Goal: Transaction & Acquisition: Book appointment/travel/reservation

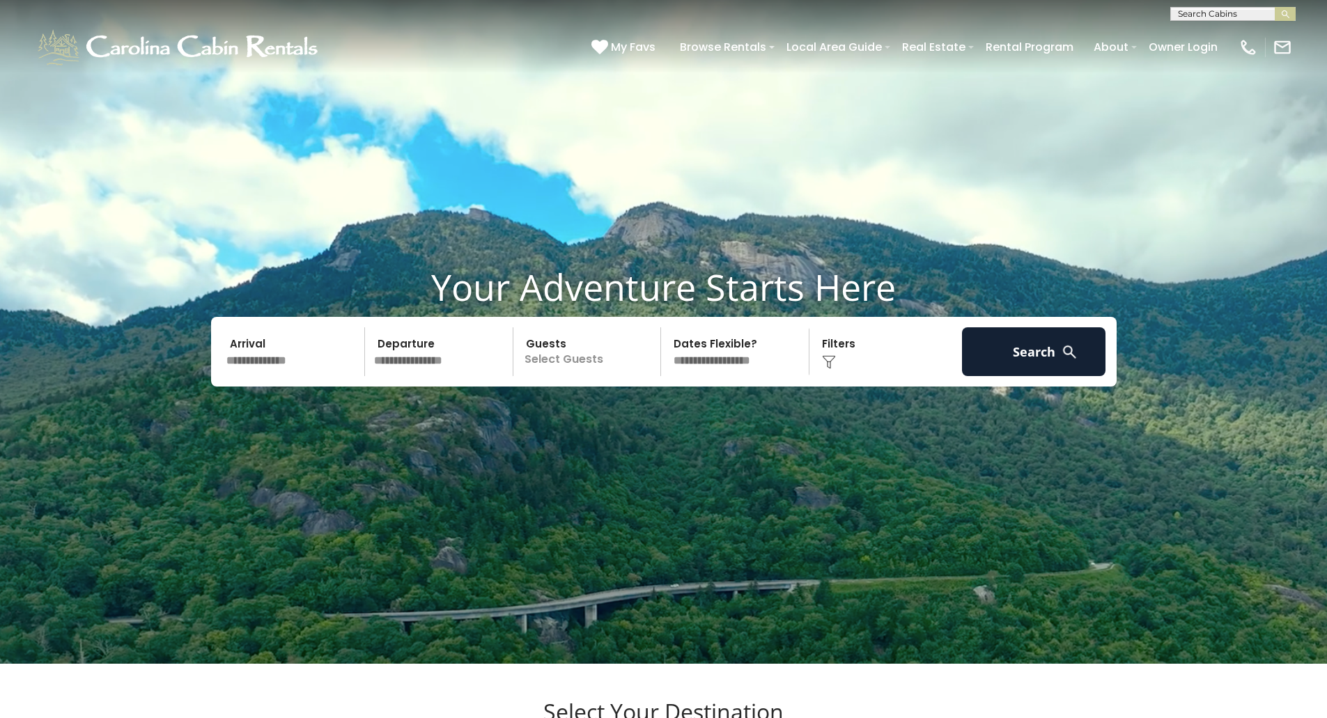
click at [265, 376] on input "text" at bounding box center [294, 351] width 144 height 49
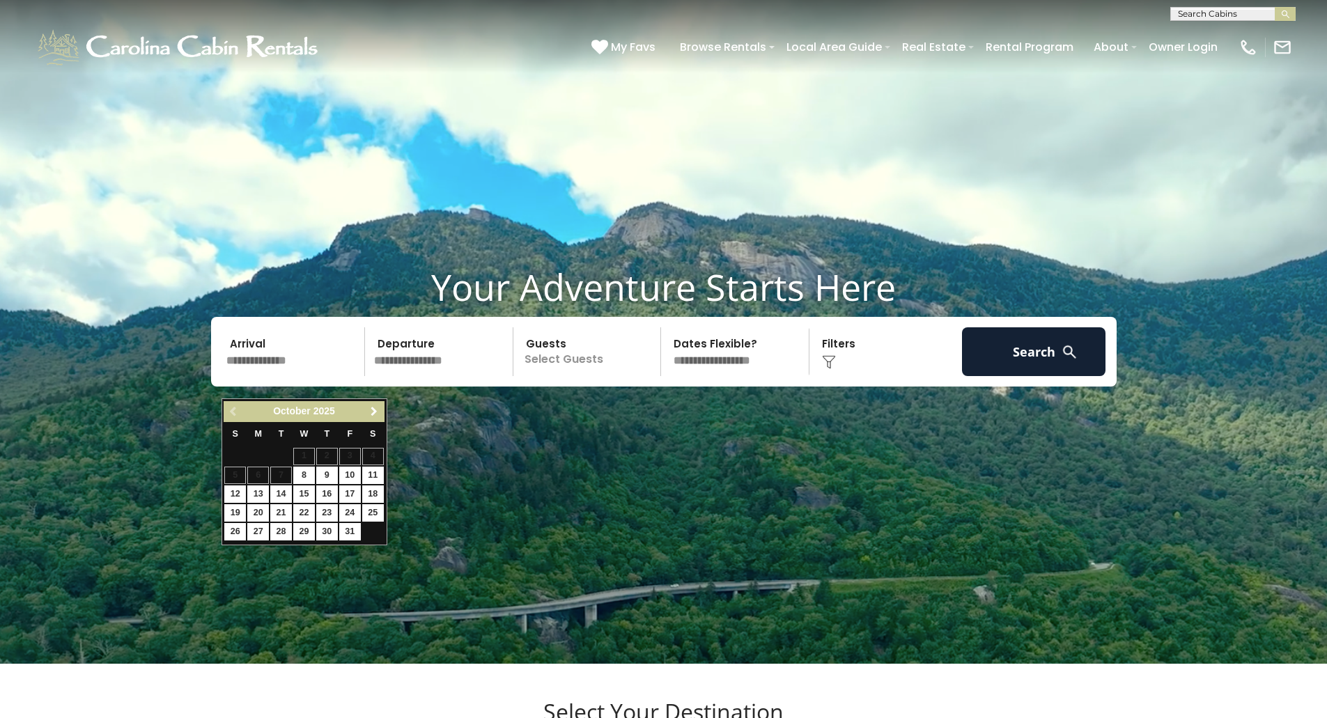
click at [372, 417] on span "Next" at bounding box center [374, 411] width 11 height 11
click at [372, 454] on link "3" at bounding box center [373, 456] width 22 height 17
type input "******"
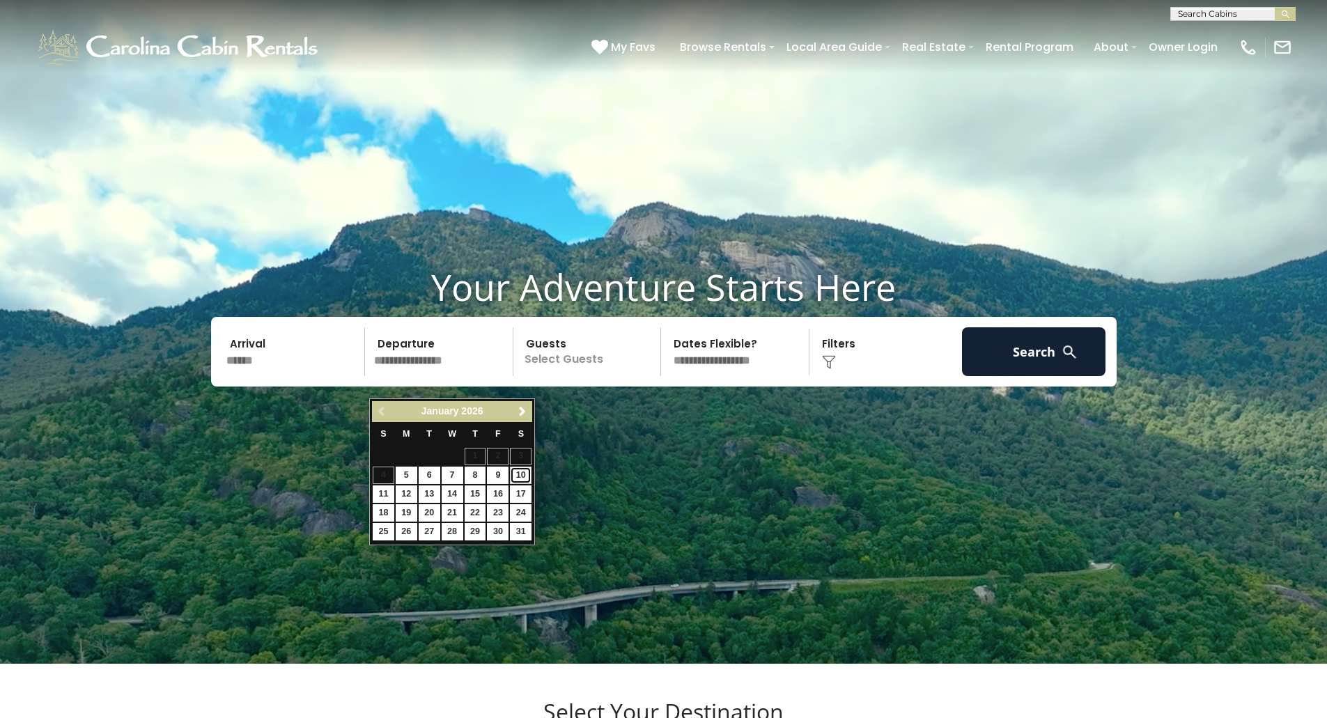
click at [523, 476] on link "10" at bounding box center [521, 475] width 22 height 17
type input "*******"
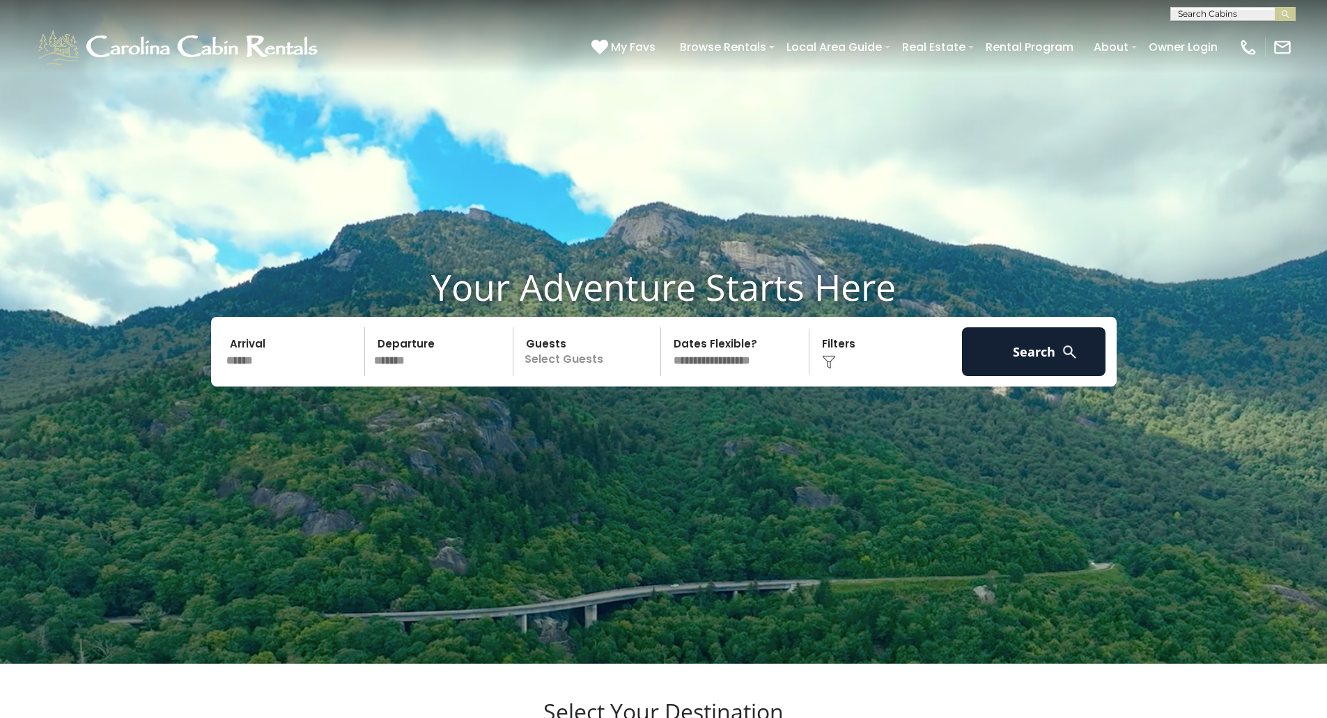
click at [577, 376] on p "Select Guests" at bounding box center [590, 351] width 144 height 49
click at [653, 417] on div "+" at bounding box center [657, 409] width 16 height 16
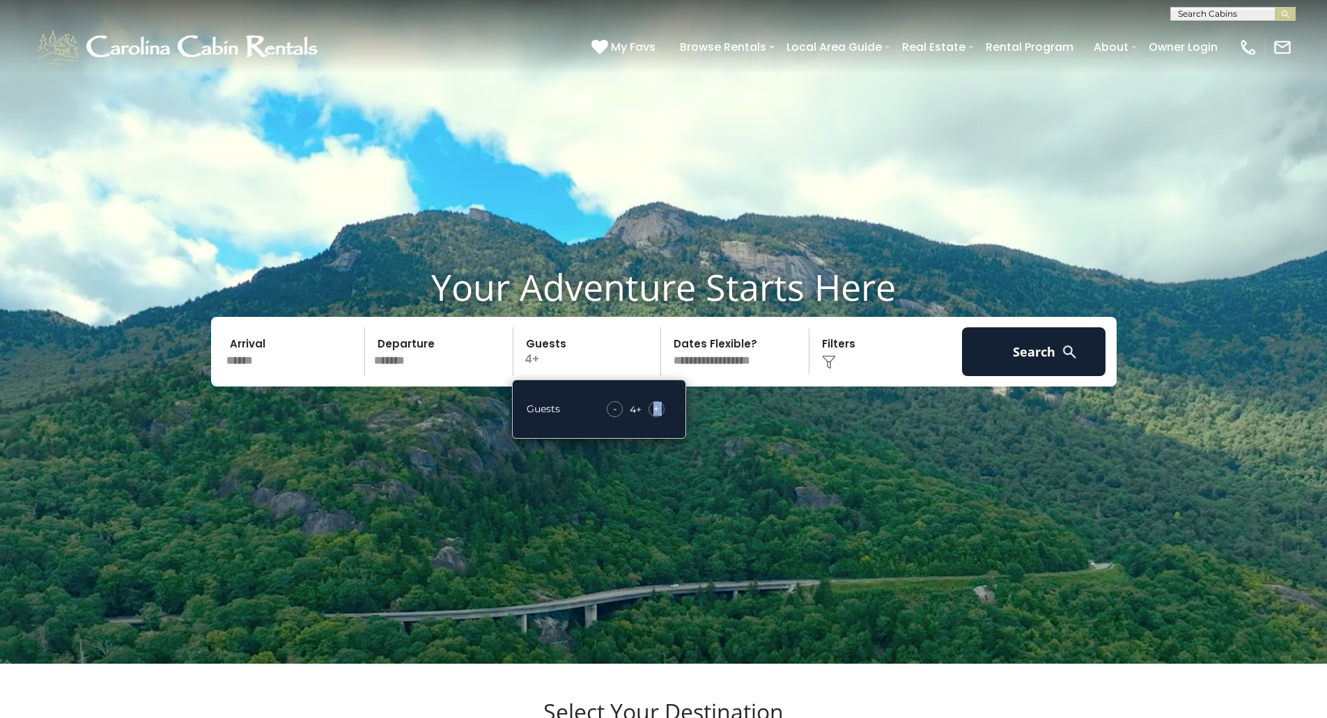
click at [653, 417] on div "+" at bounding box center [657, 409] width 16 height 16
click at [1044, 368] on button "Search" at bounding box center [1034, 351] width 144 height 49
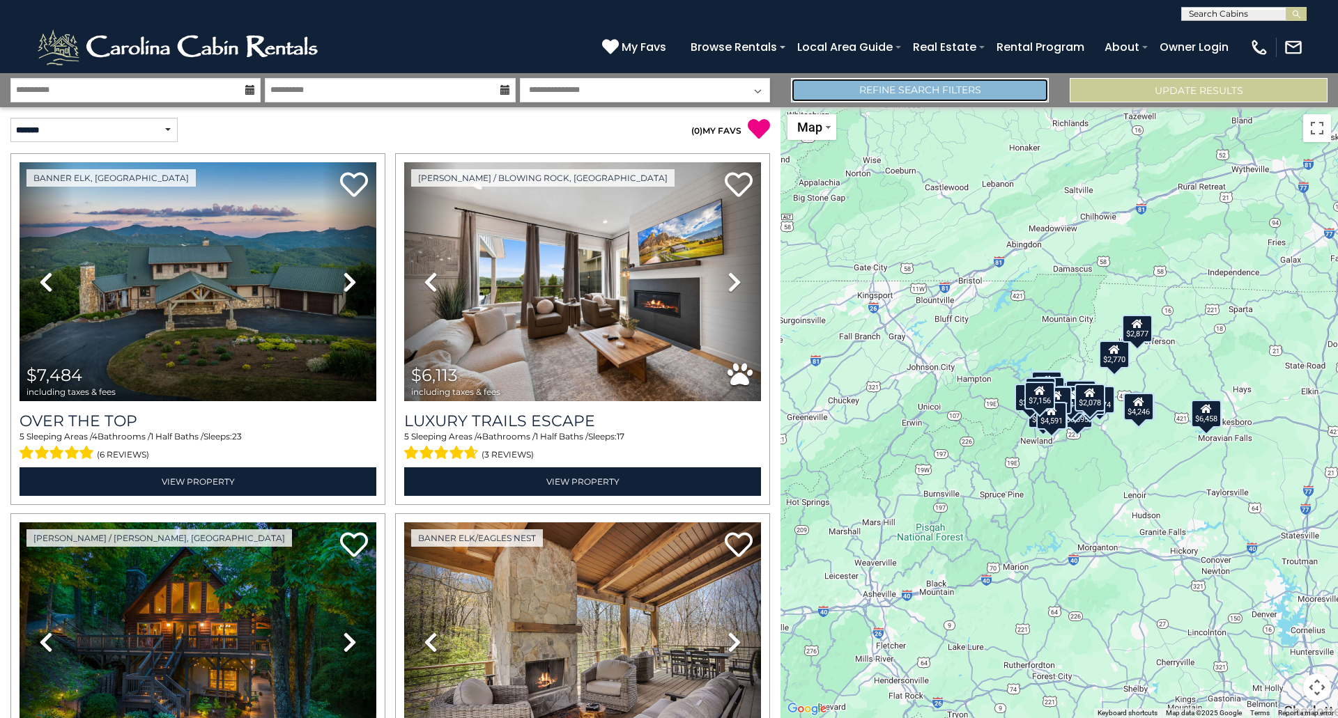
click at [941, 94] on link "Refine Search Filters" at bounding box center [920, 90] width 258 height 24
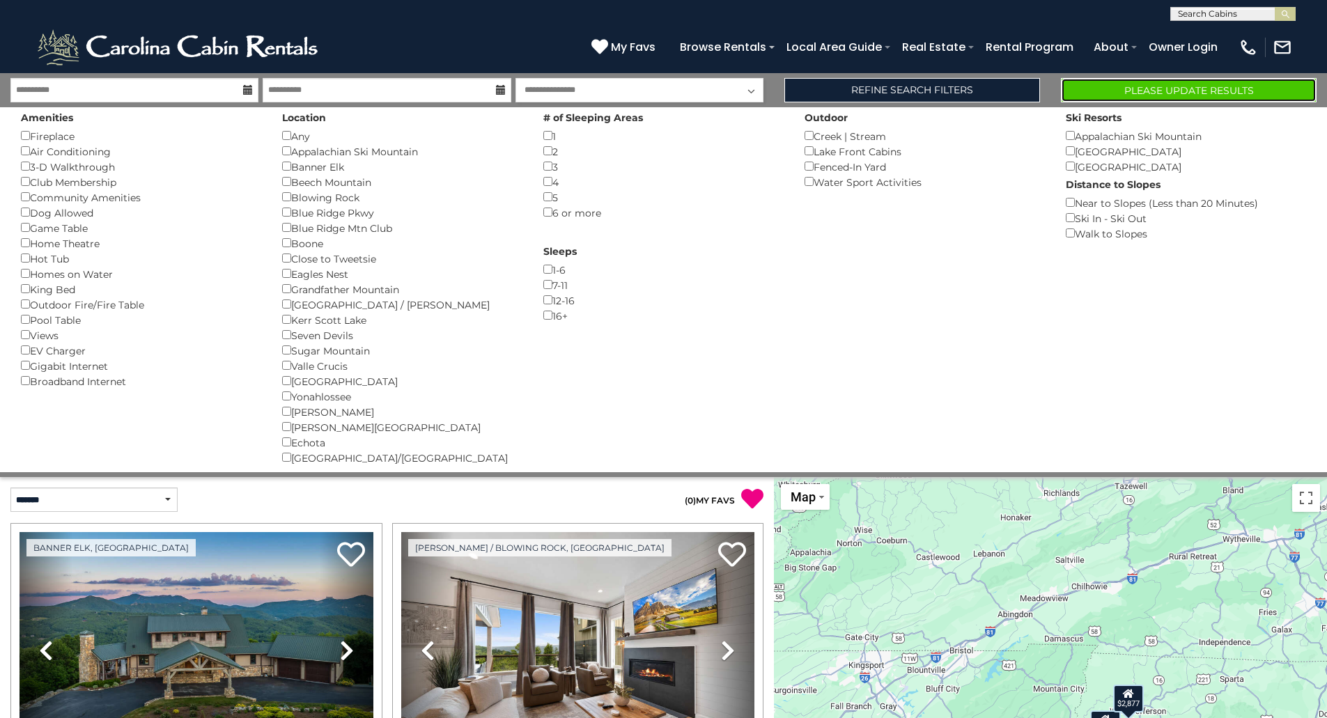
click at [1161, 91] on button "Please Update Results" at bounding box center [1189, 90] width 256 height 24
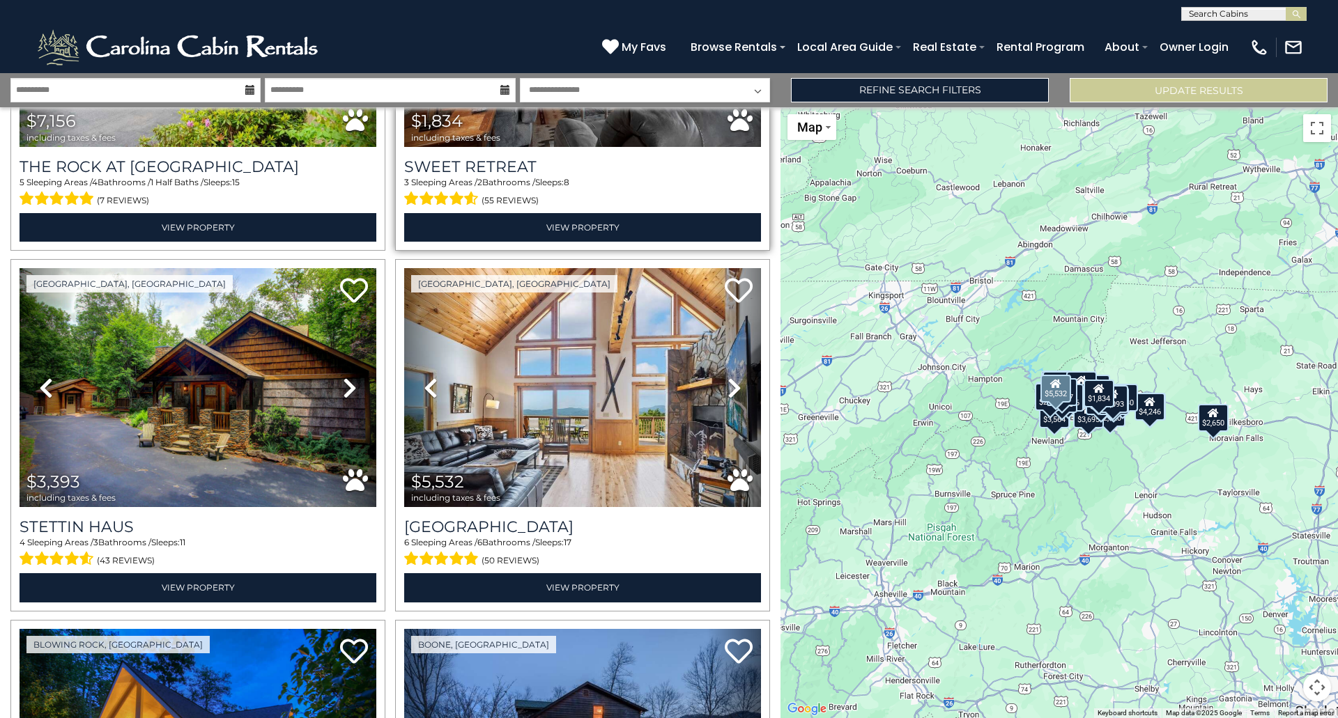
scroll to position [279, 0]
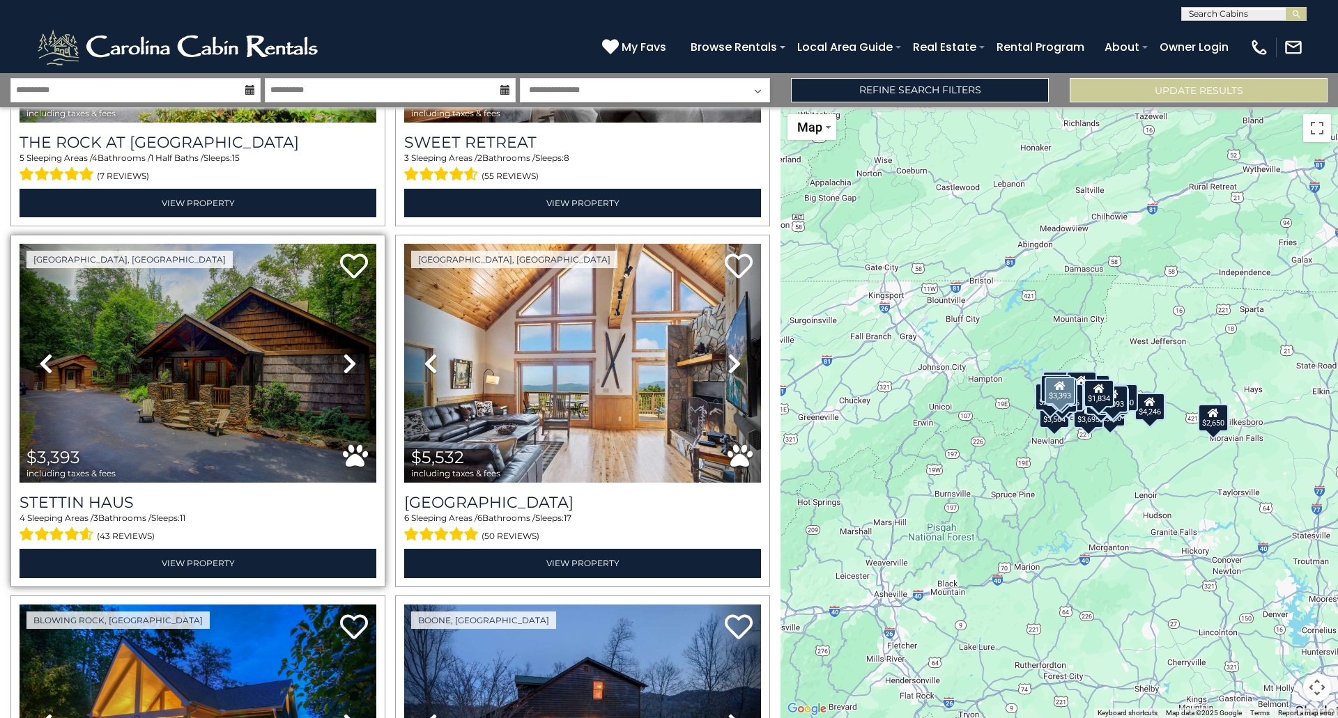
click at [348, 360] on icon at bounding box center [350, 364] width 14 height 22
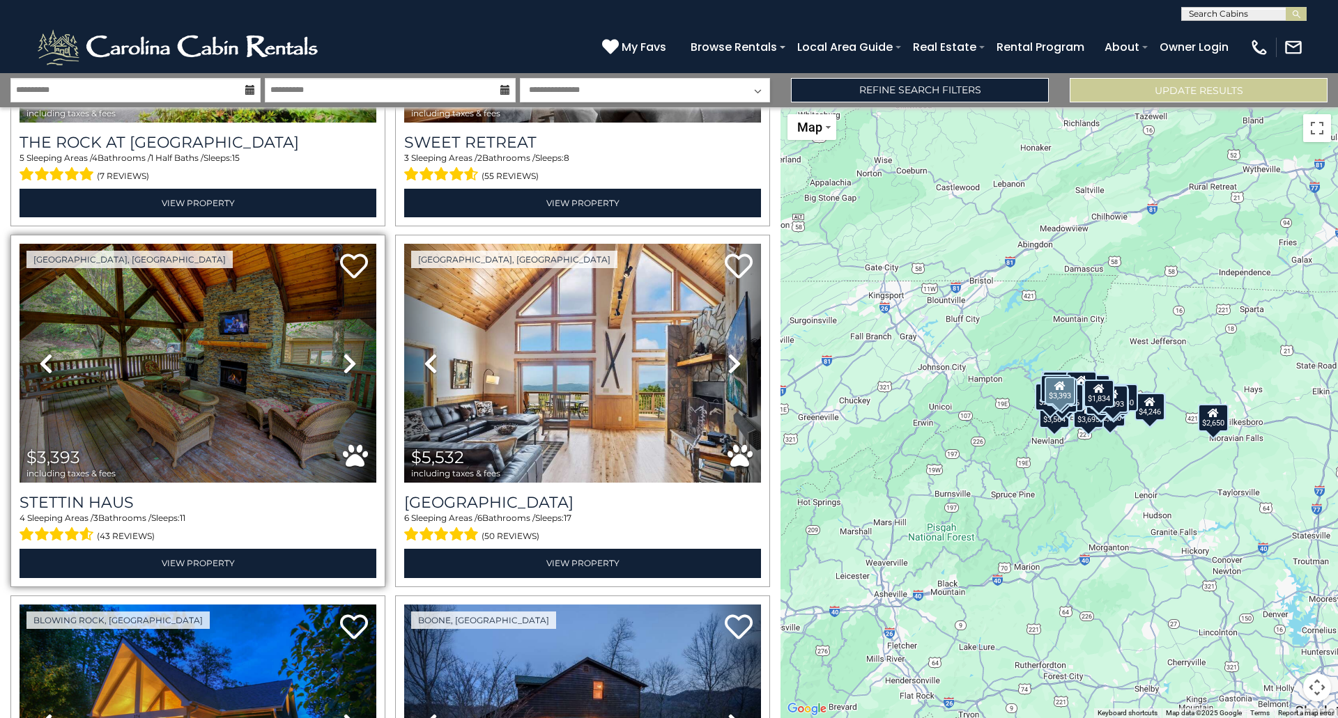
click at [348, 360] on icon at bounding box center [350, 364] width 14 height 22
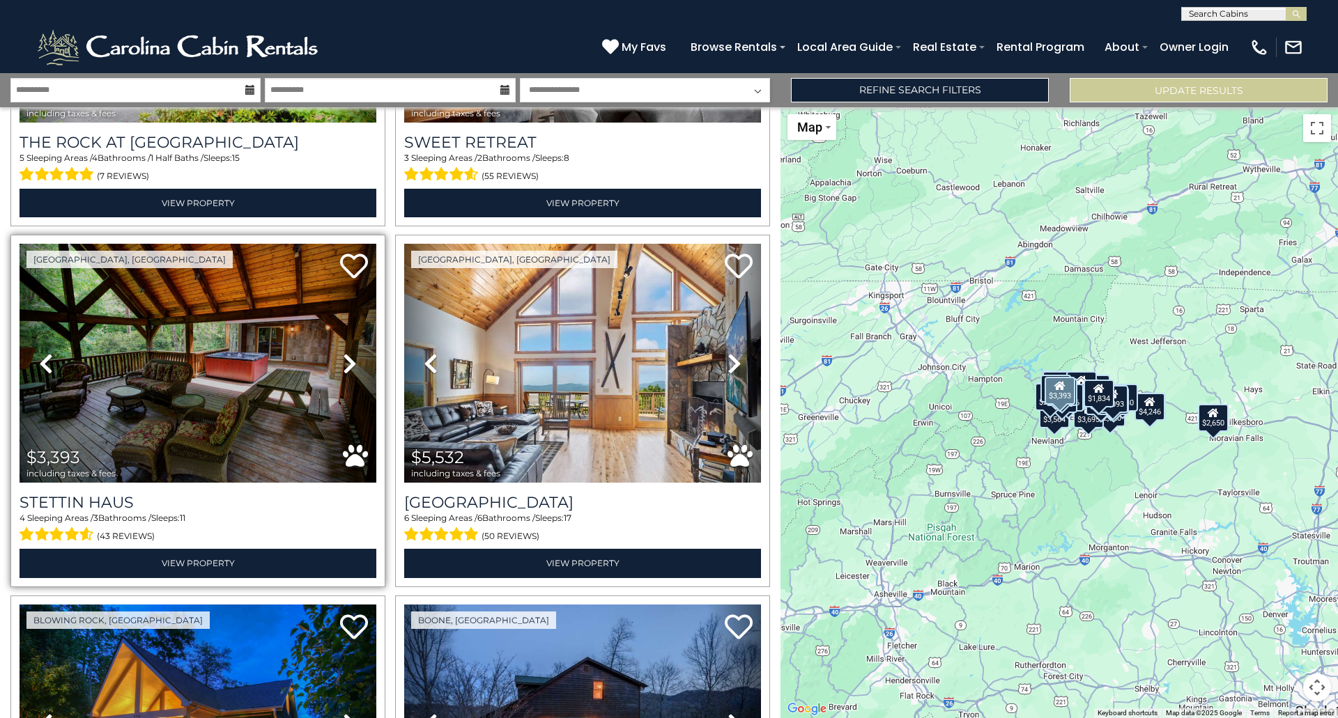
click at [348, 360] on icon at bounding box center [350, 364] width 14 height 22
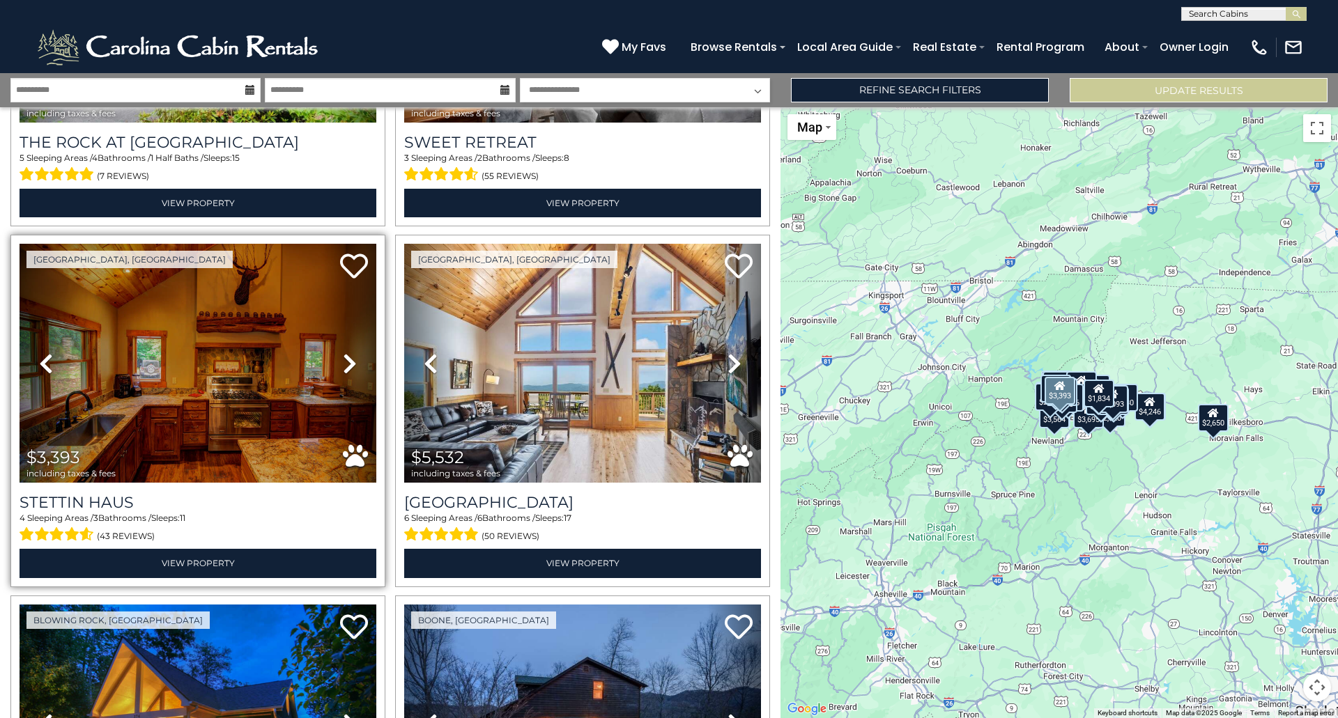
click at [348, 360] on icon at bounding box center [350, 364] width 14 height 22
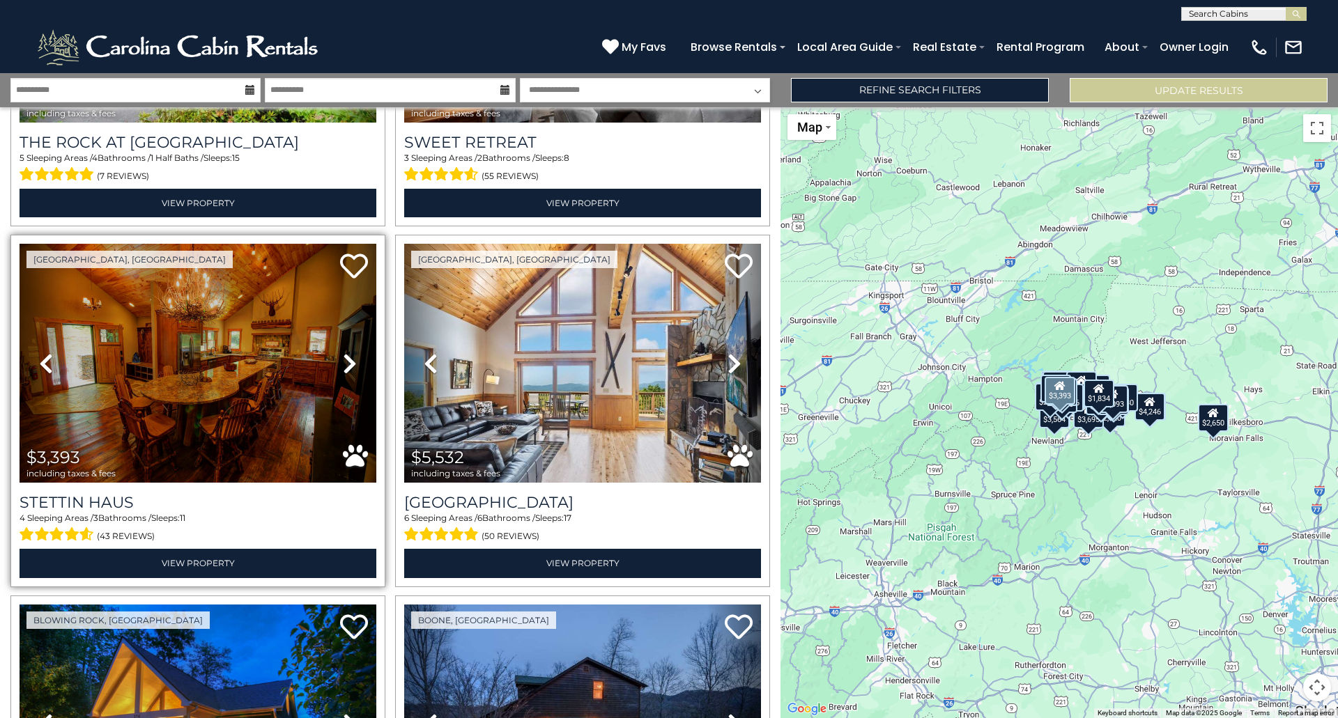
click at [348, 360] on icon at bounding box center [350, 364] width 14 height 22
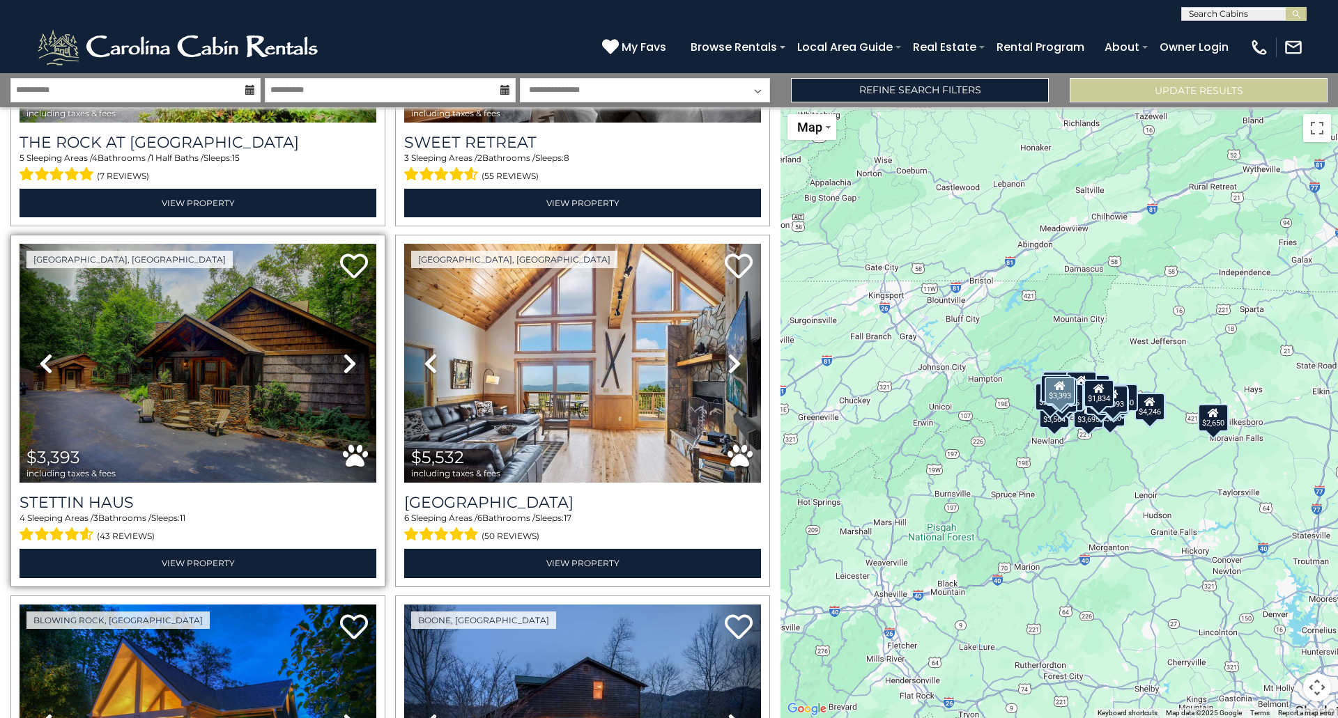
click at [348, 360] on icon at bounding box center [350, 364] width 14 height 22
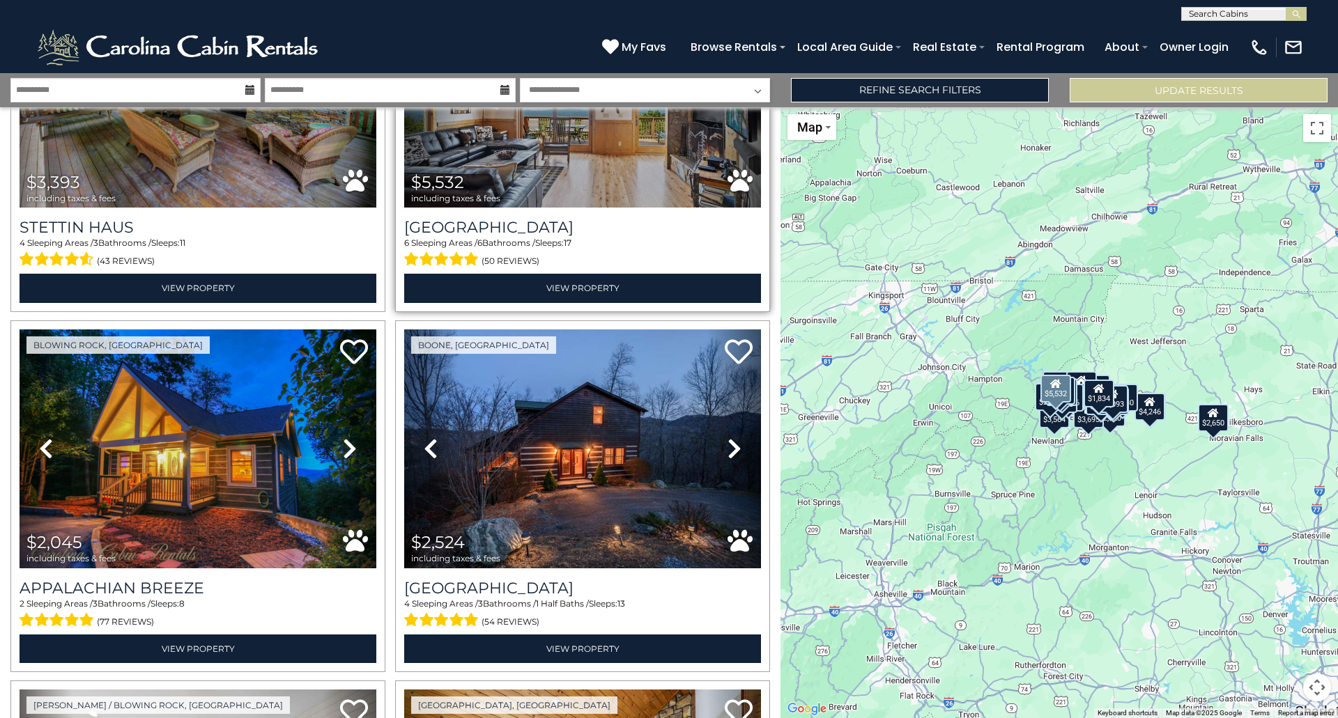
scroll to position [557, 0]
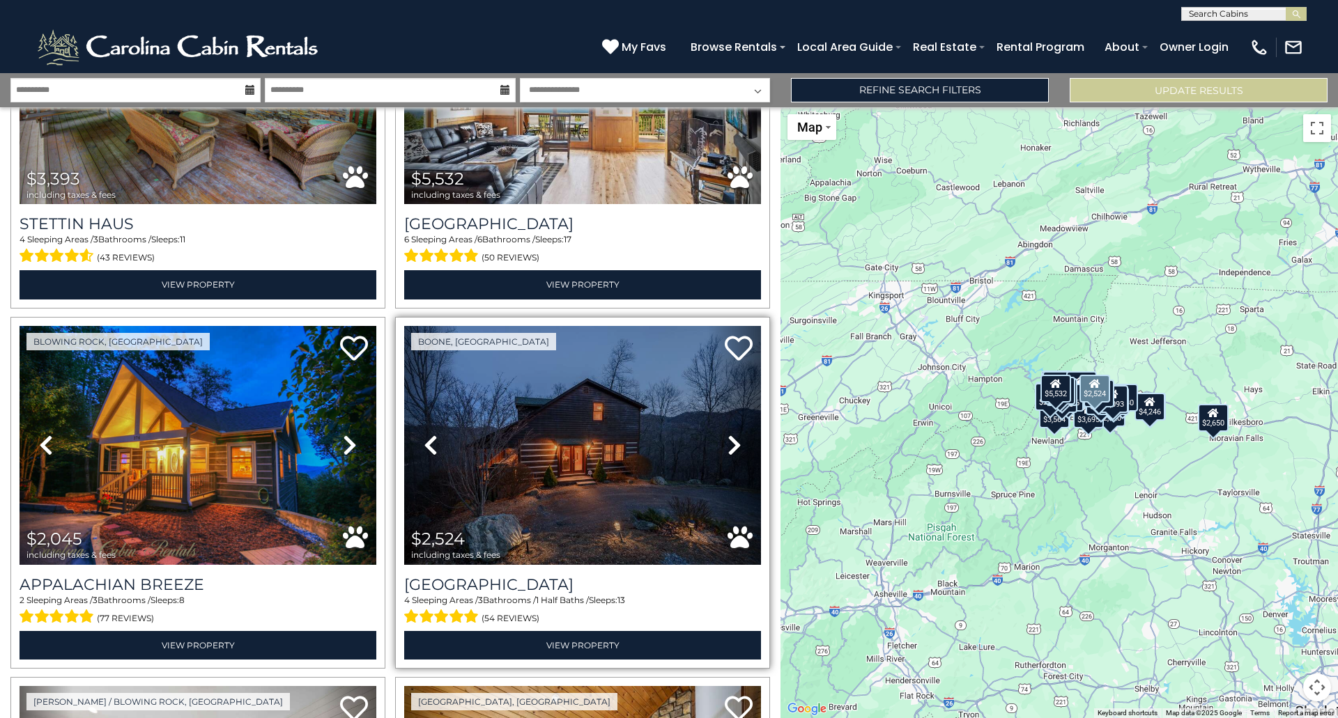
click at [727, 436] on icon at bounding box center [734, 445] width 14 height 22
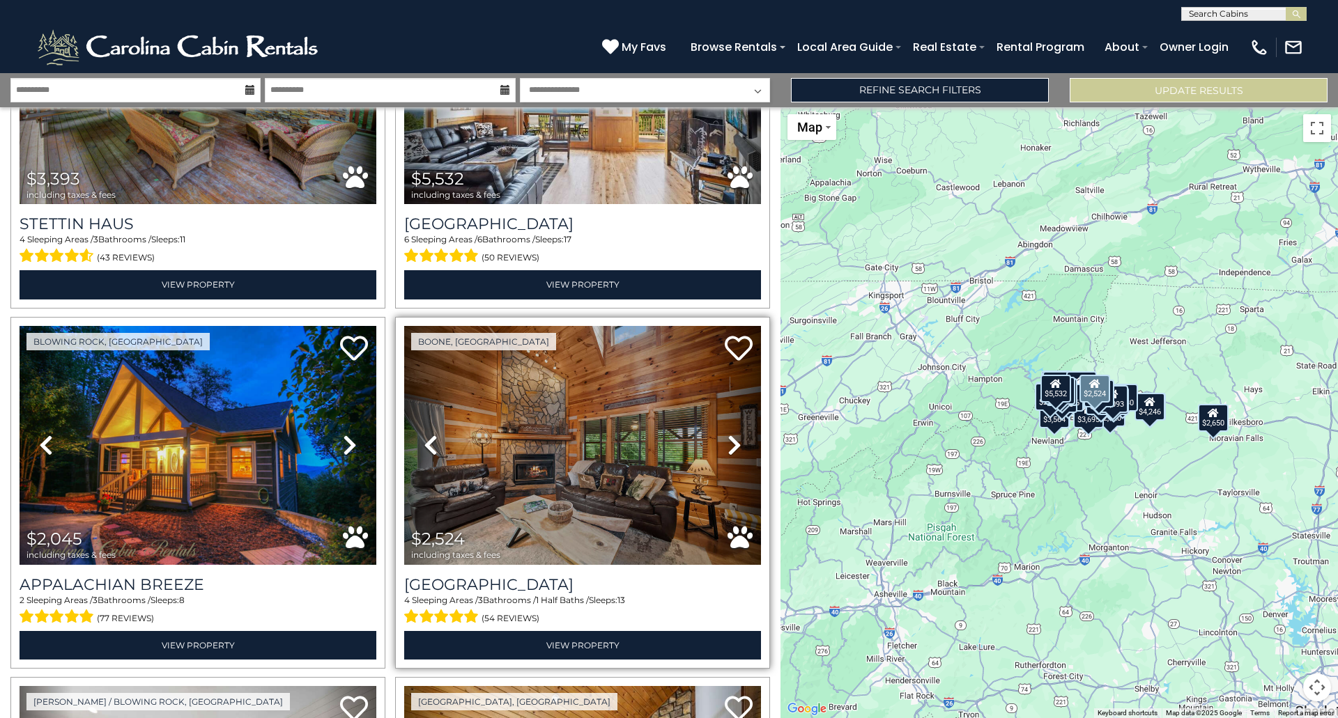
click at [727, 436] on icon at bounding box center [734, 445] width 14 height 22
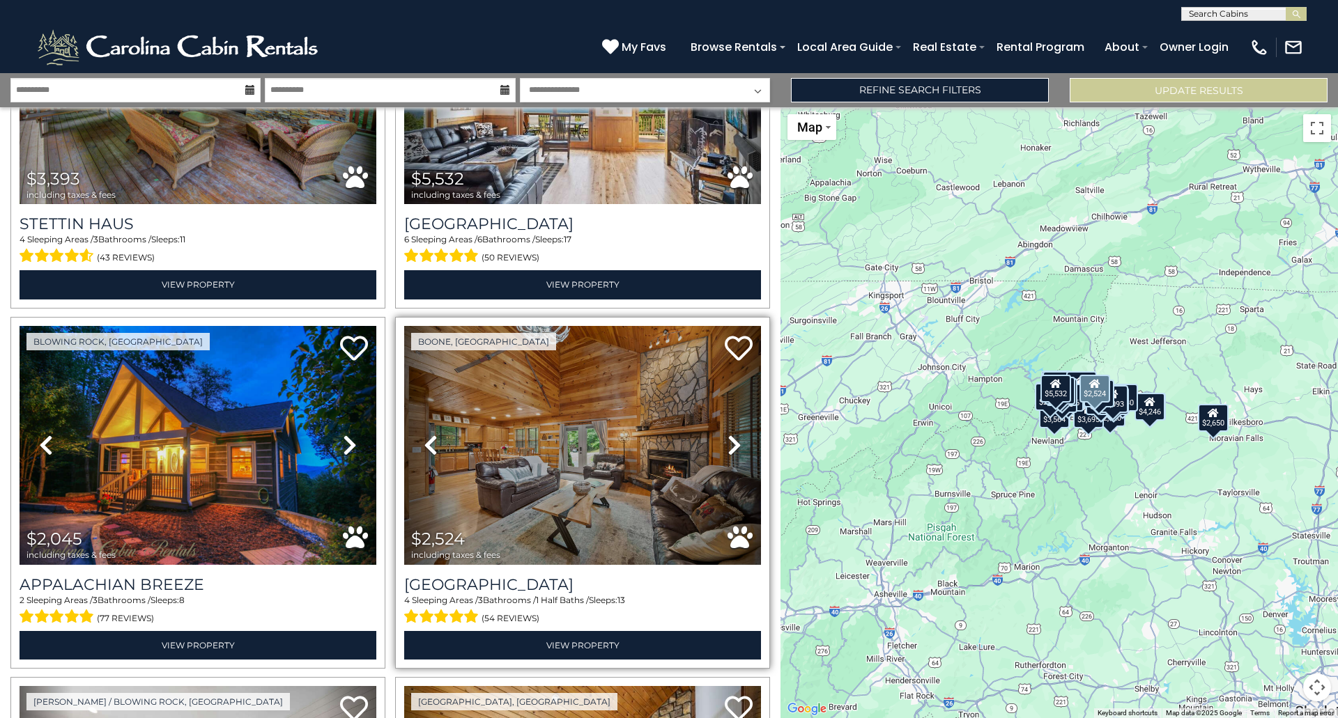
click at [727, 436] on icon at bounding box center [734, 445] width 14 height 22
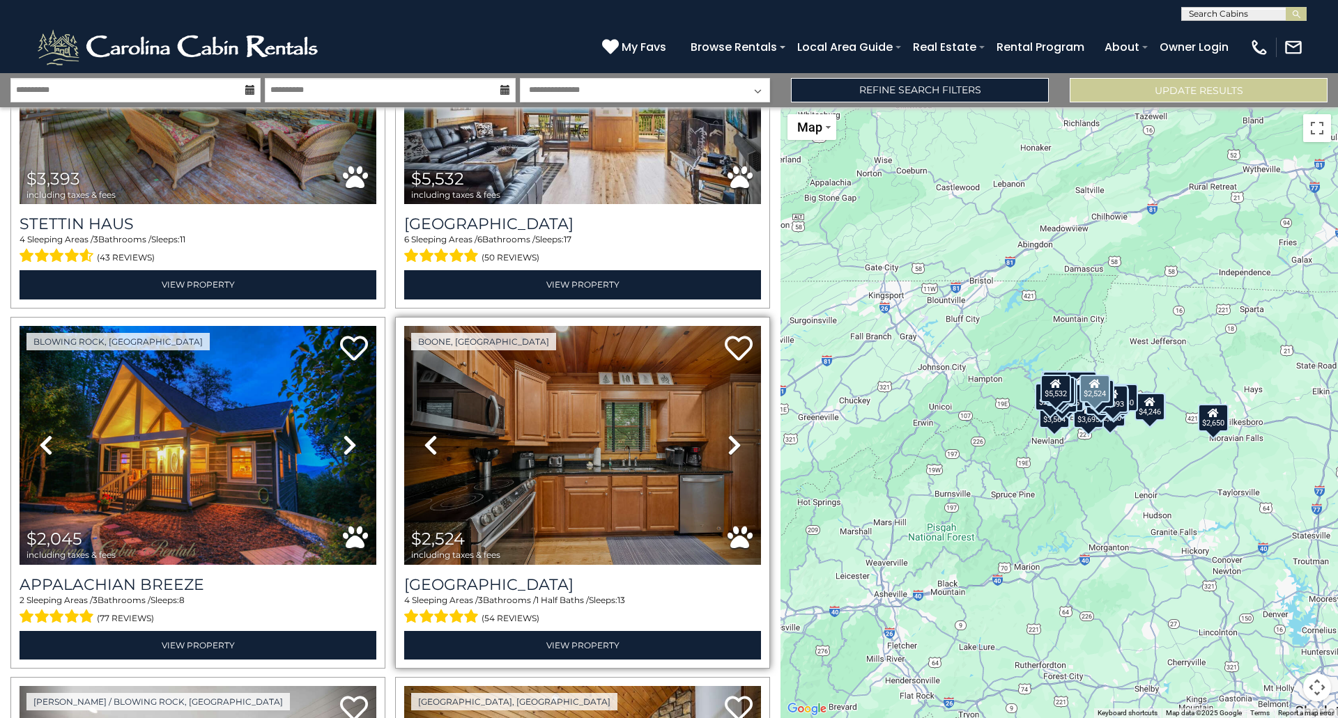
click at [727, 436] on icon at bounding box center [734, 445] width 14 height 22
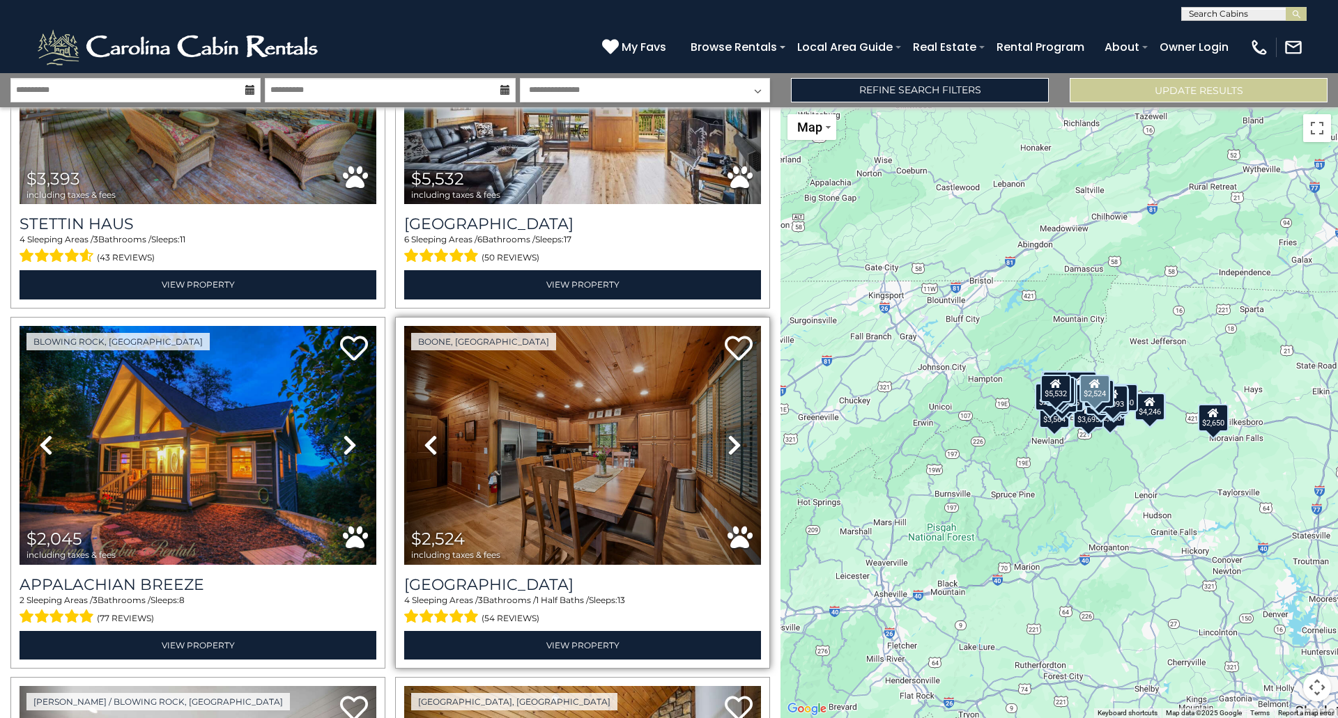
click at [727, 436] on icon at bounding box center [734, 445] width 14 height 22
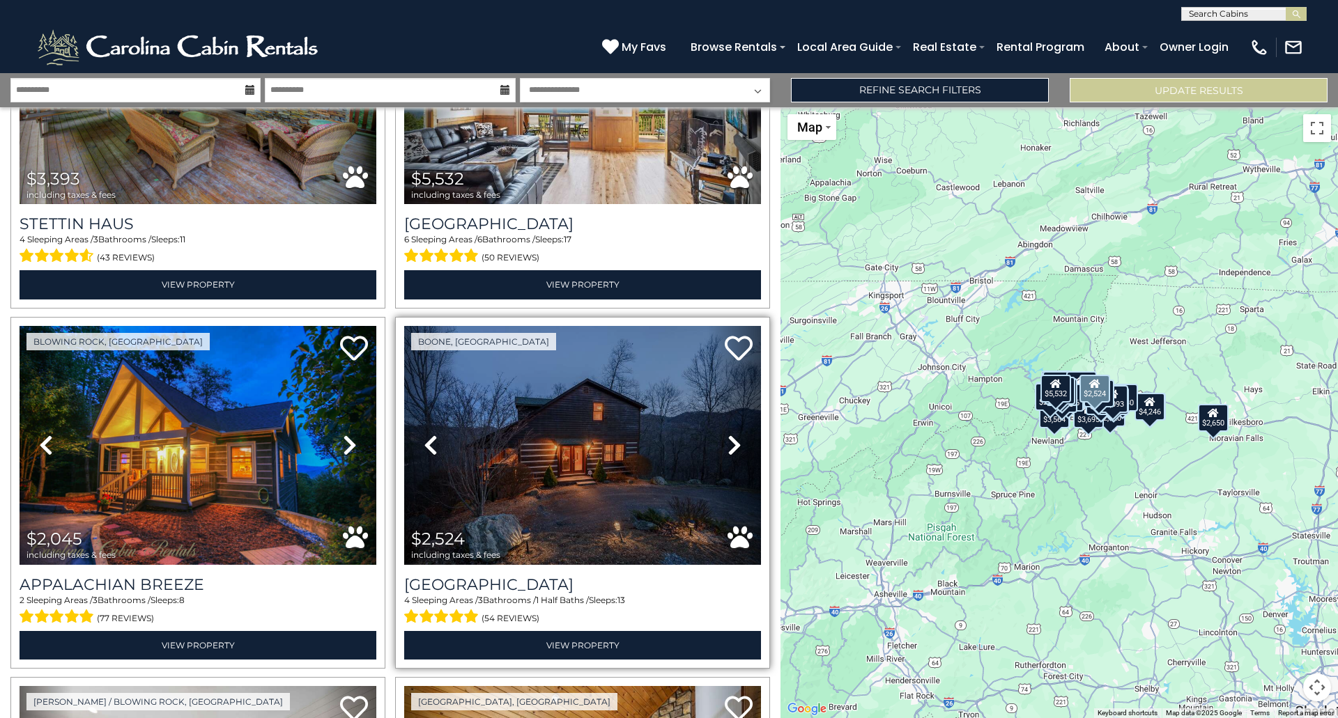
click at [727, 436] on icon at bounding box center [734, 445] width 14 height 22
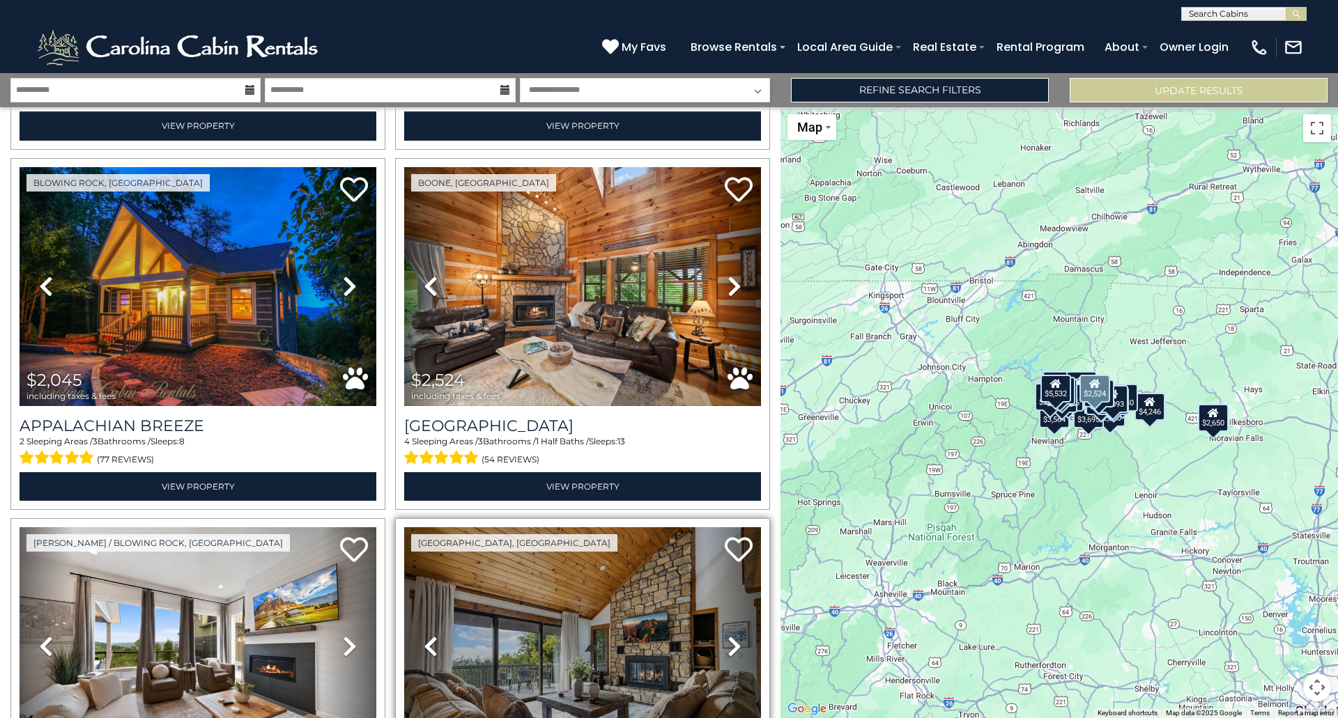
scroll to position [906, 0]
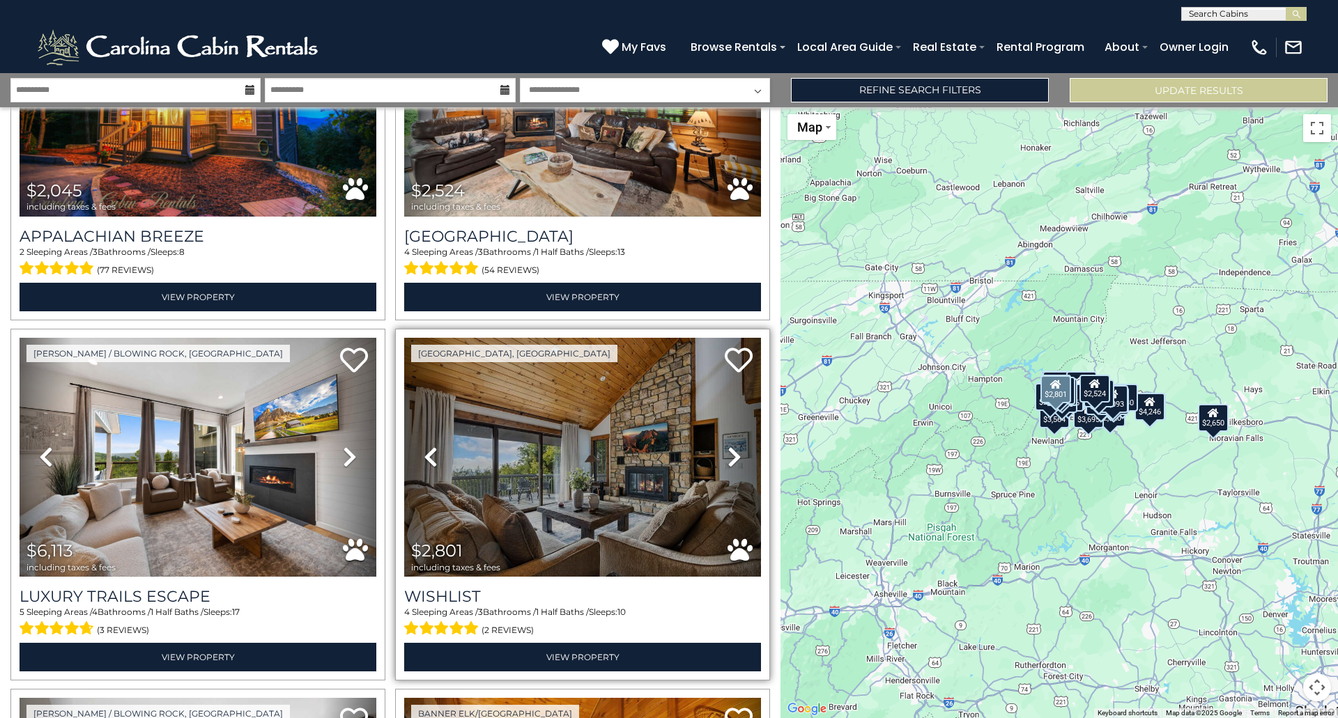
click at [727, 451] on icon at bounding box center [734, 457] width 14 height 22
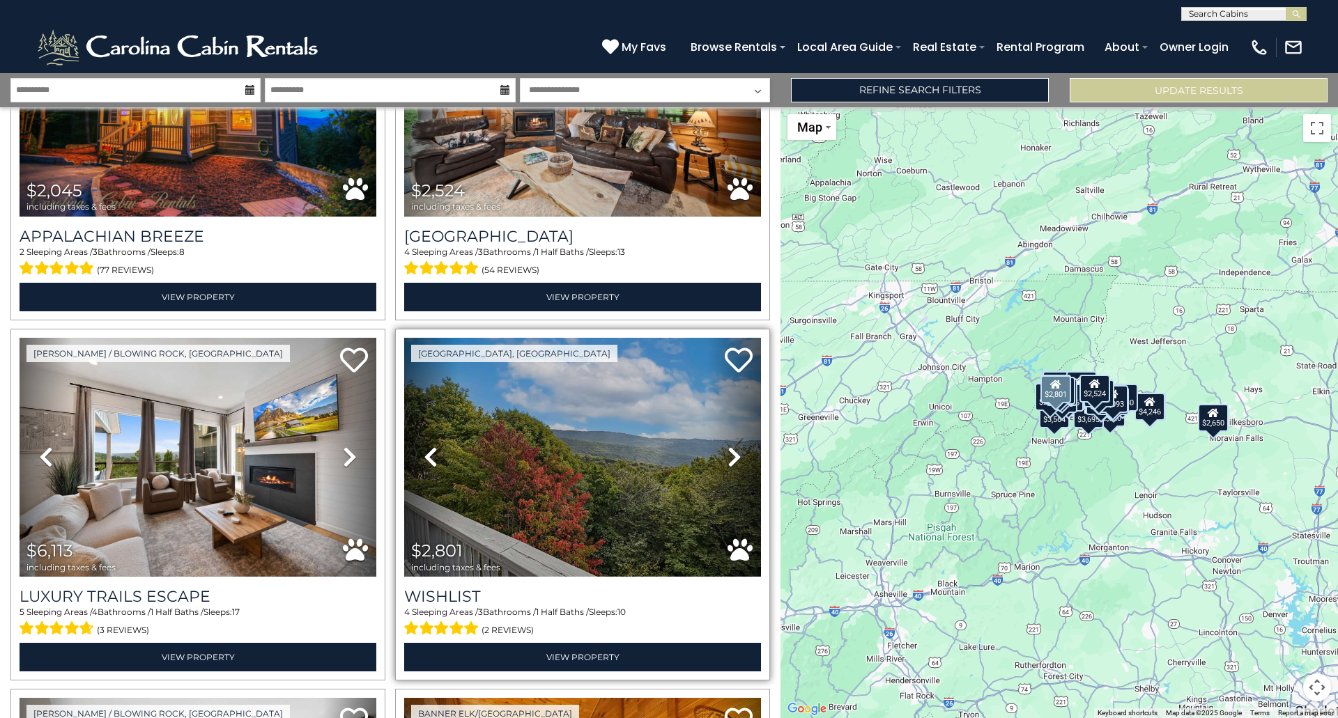
click at [727, 451] on icon at bounding box center [734, 457] width 14 height 22
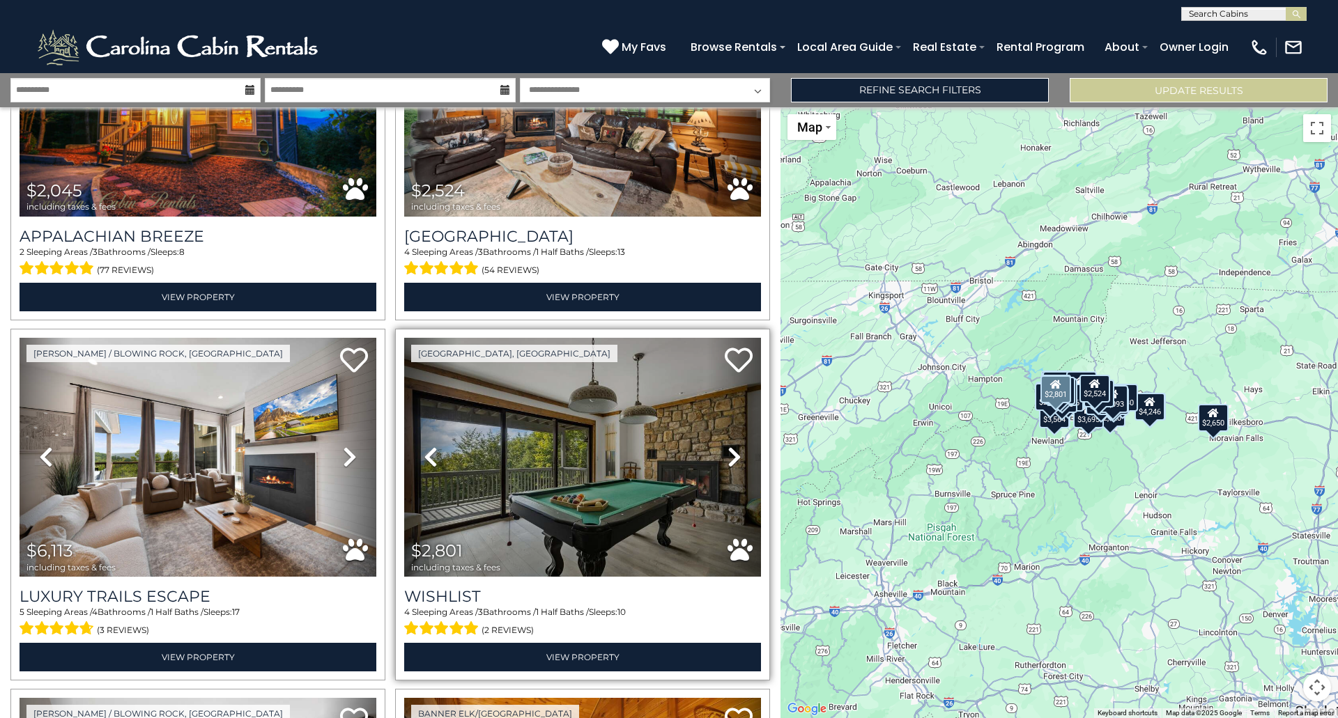
click at [727, 451] on icon at bounding box center [734, 457] width 14 height 22
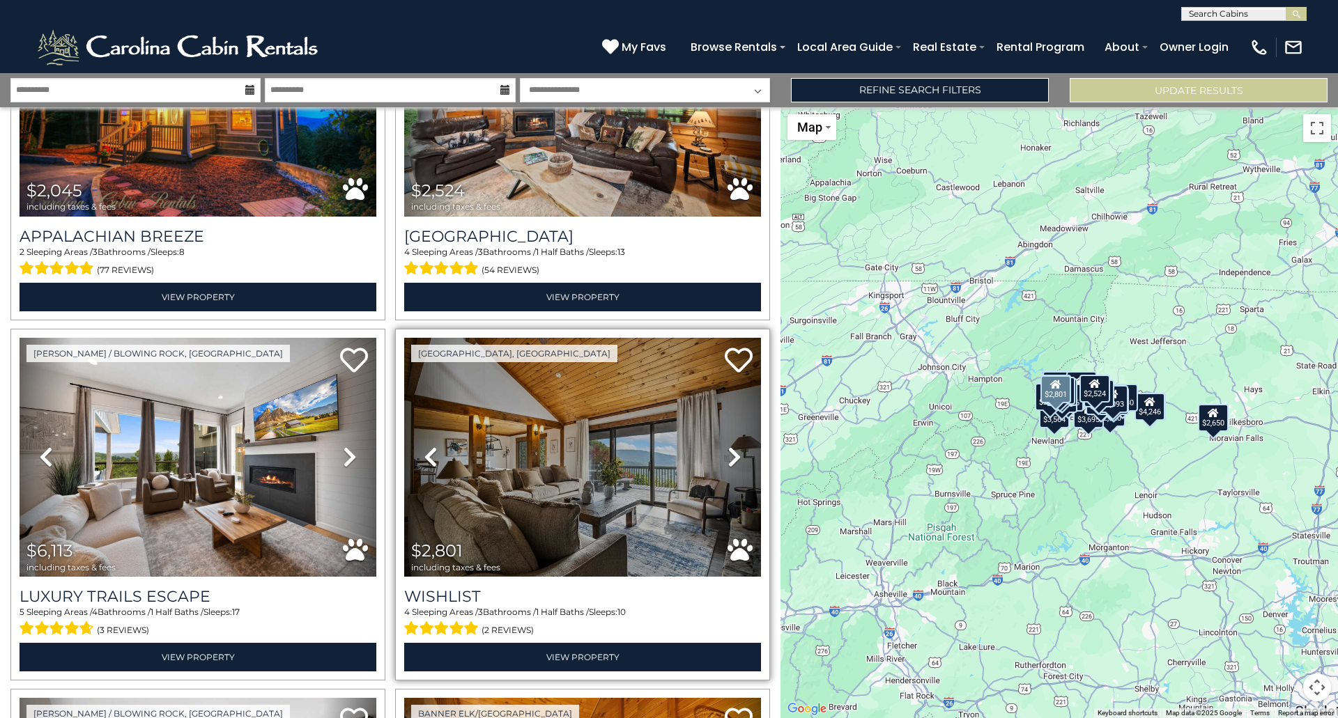
click at [727, 451] on icon at bounding box center [734, 457] width 14 height 22
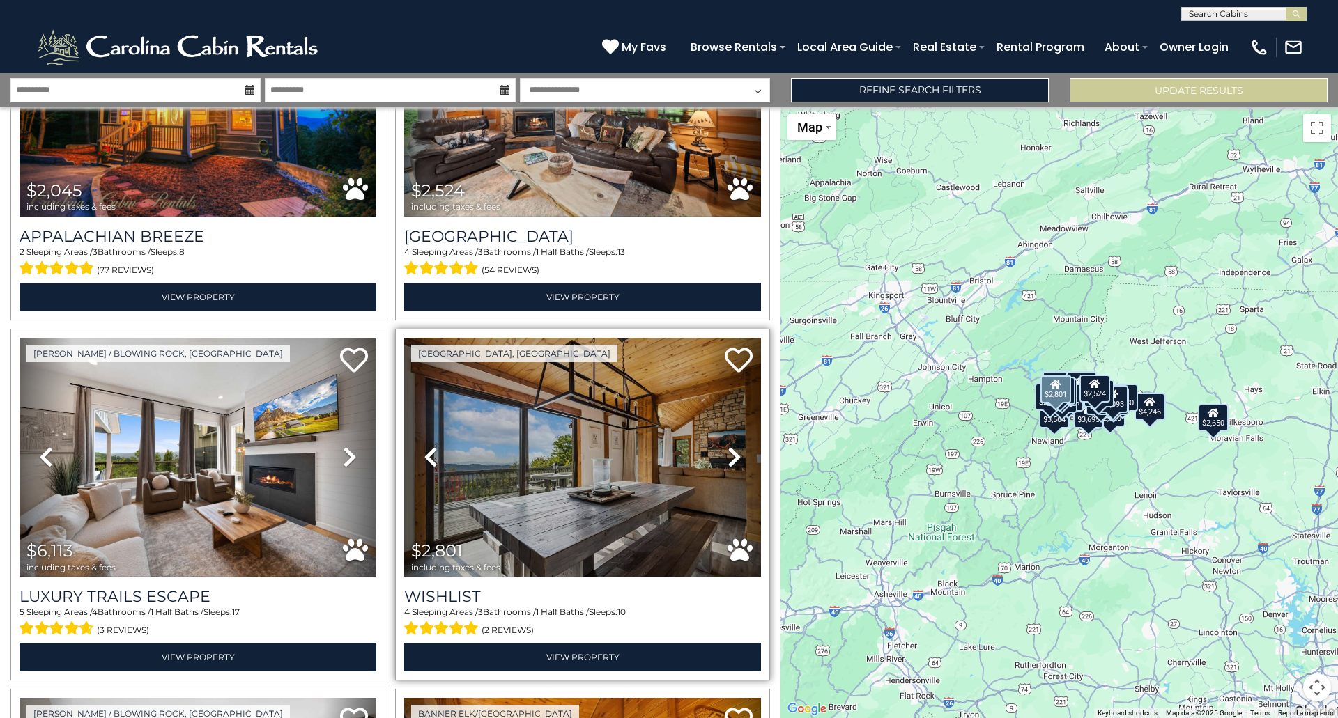
click at [727, 451] on icon at bounding box center [734, 457] width 14 height 22
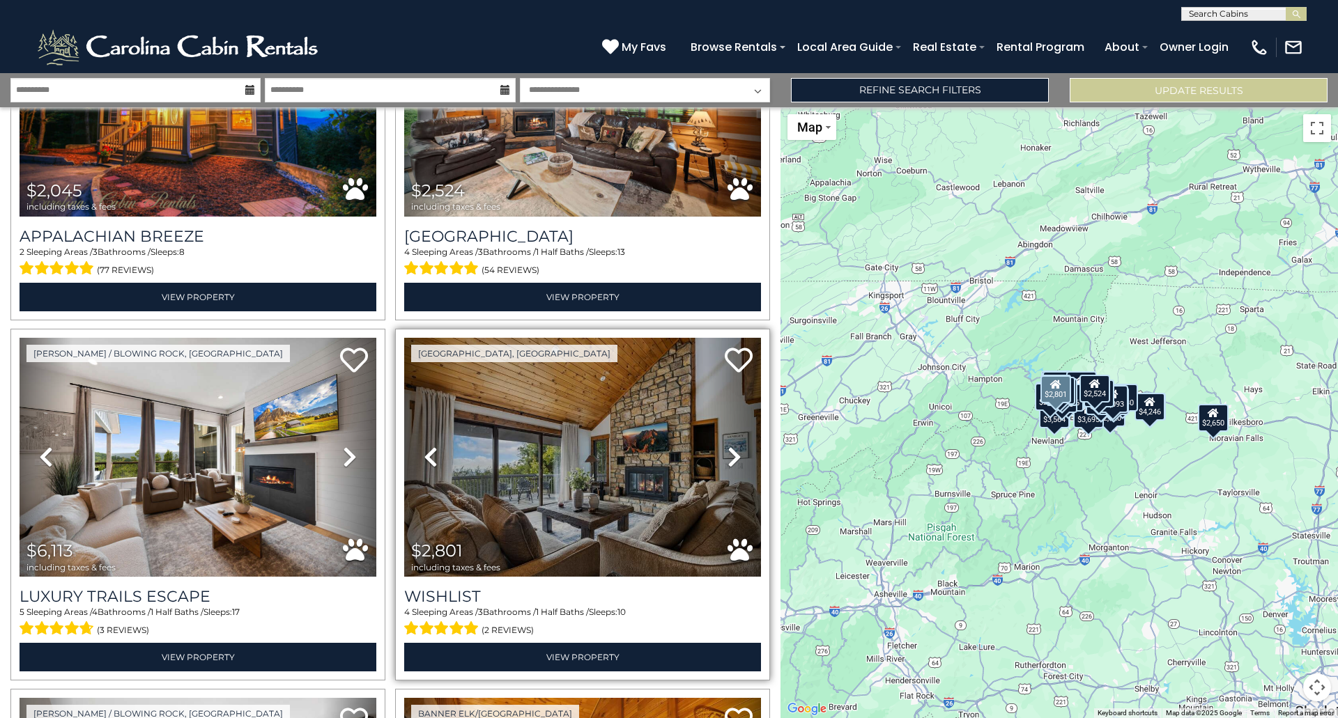
click at [727, 451] on icon at bounding box center [734, 457] width 14 height 22
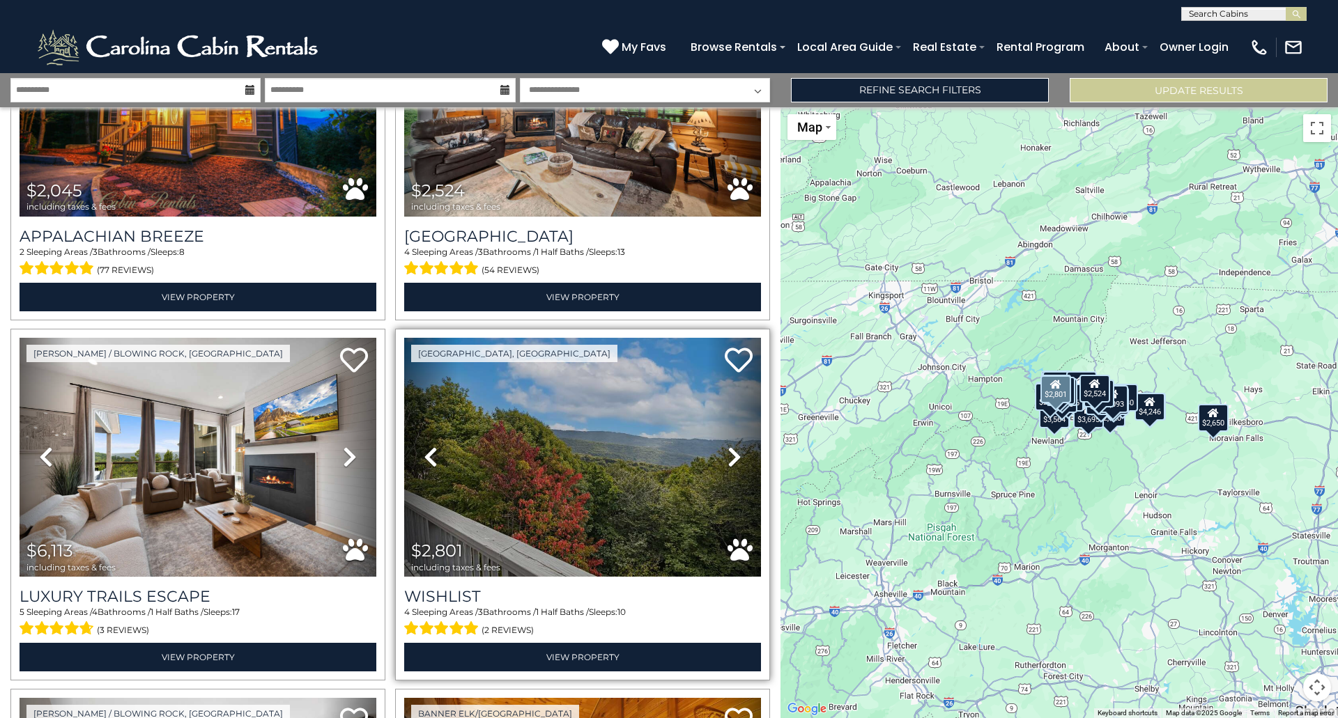
click at [727, 451] on icon at bounding box center [734, 457] width 14 height 22
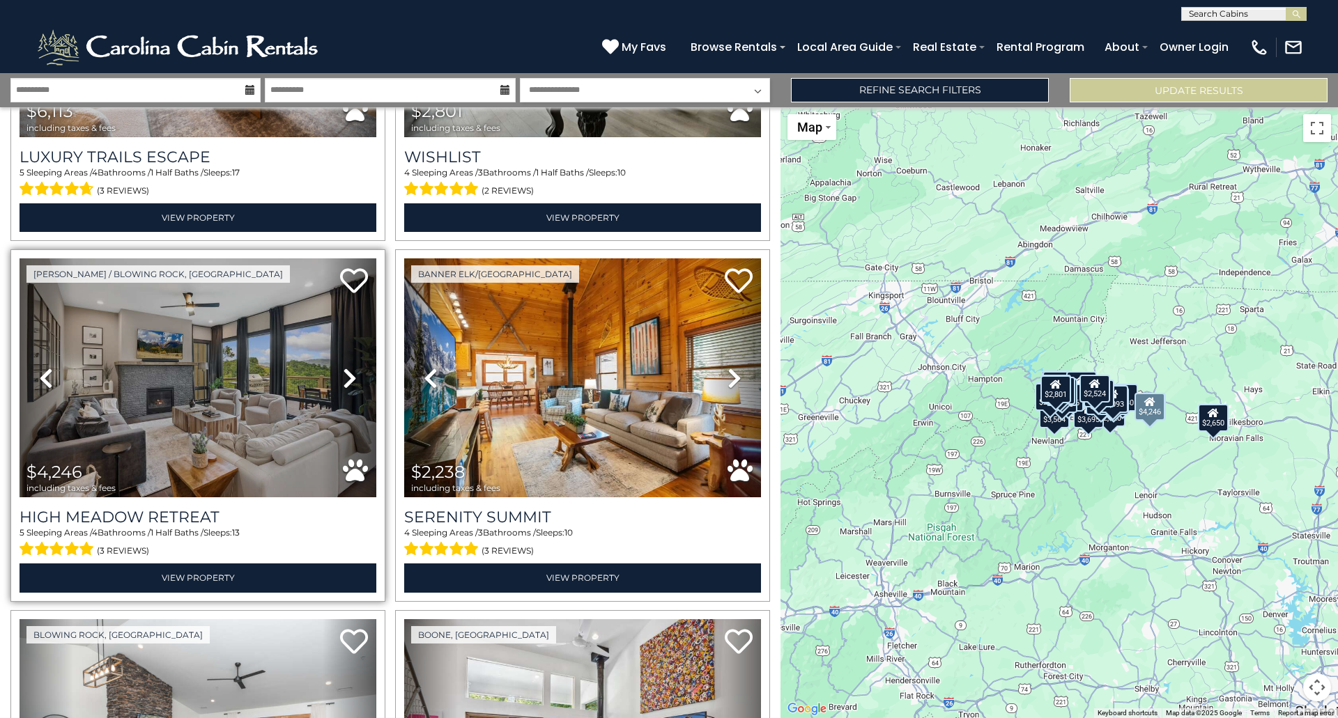
scroll to position [1463, 0]
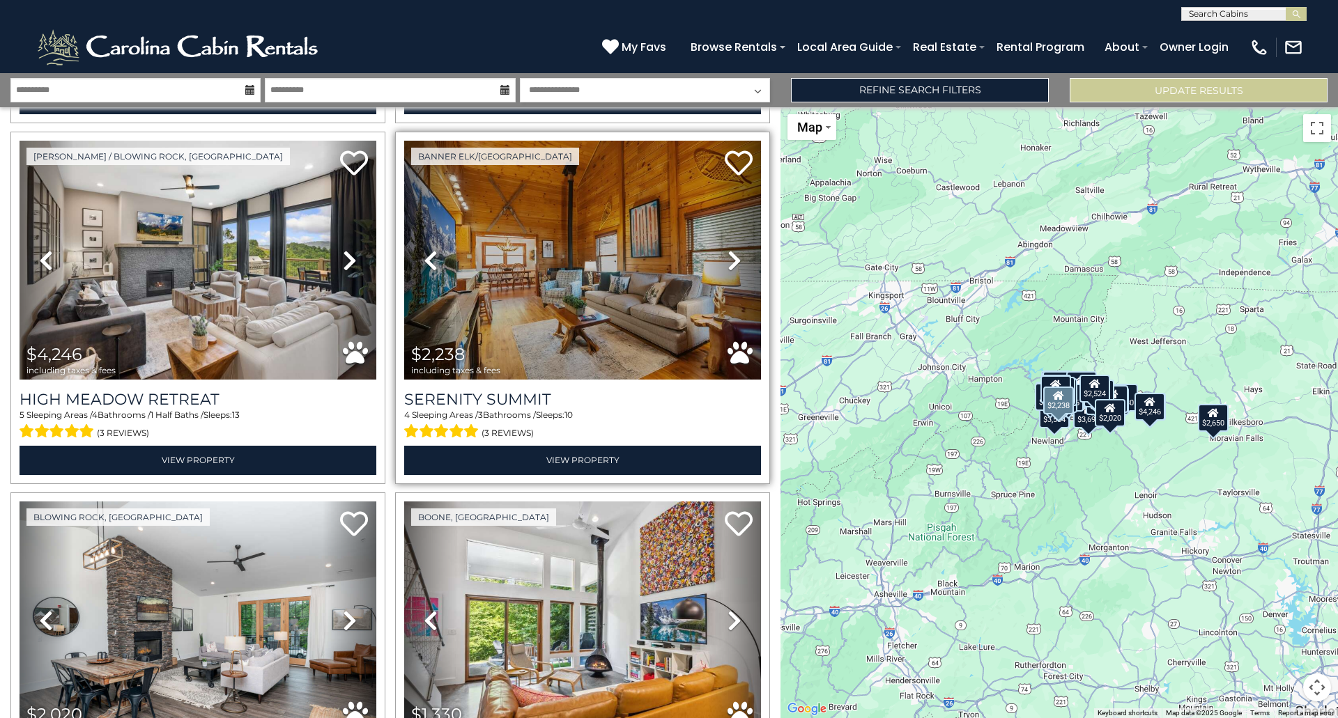
click at [727, 249] on icon at bounding box center [734, 260] width 14 height 22
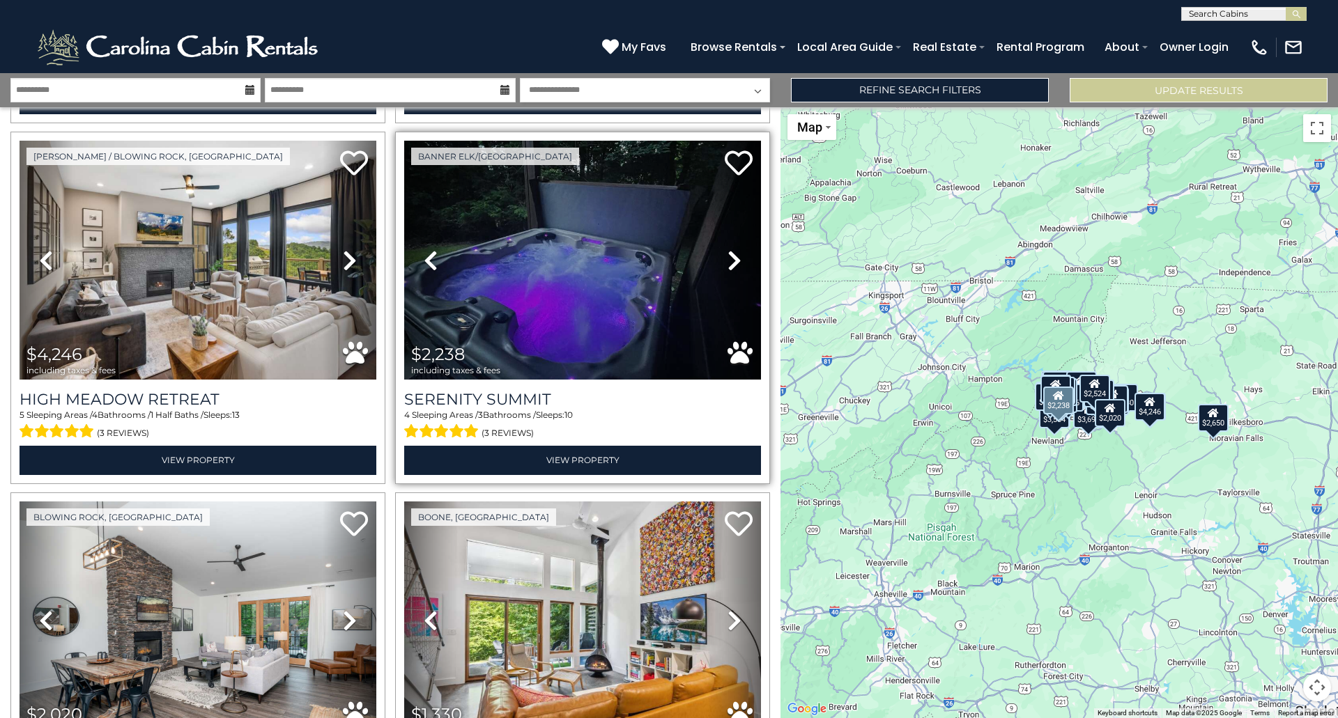
click at [727, 249] on icon at bounding box center [734, 260] width 14 height 22
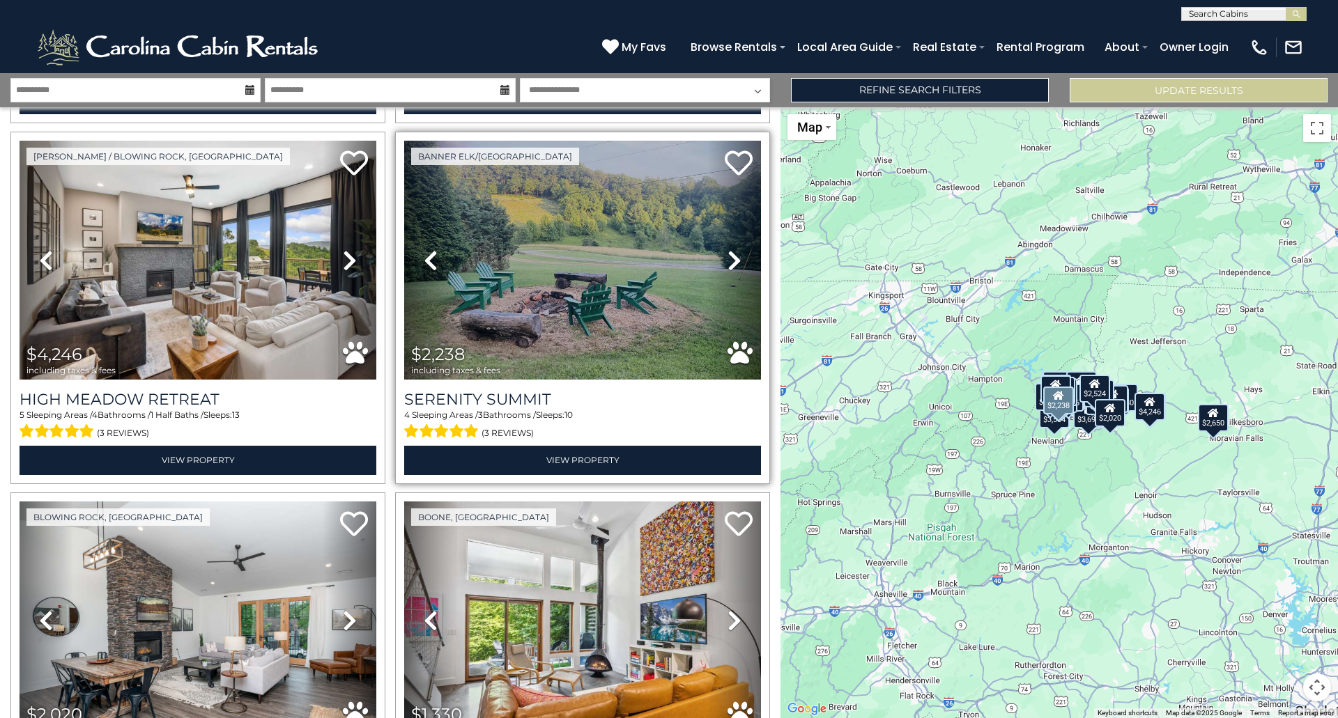
click at [727, 249] on icon at bounding box center [734, 260] width 14 height 22
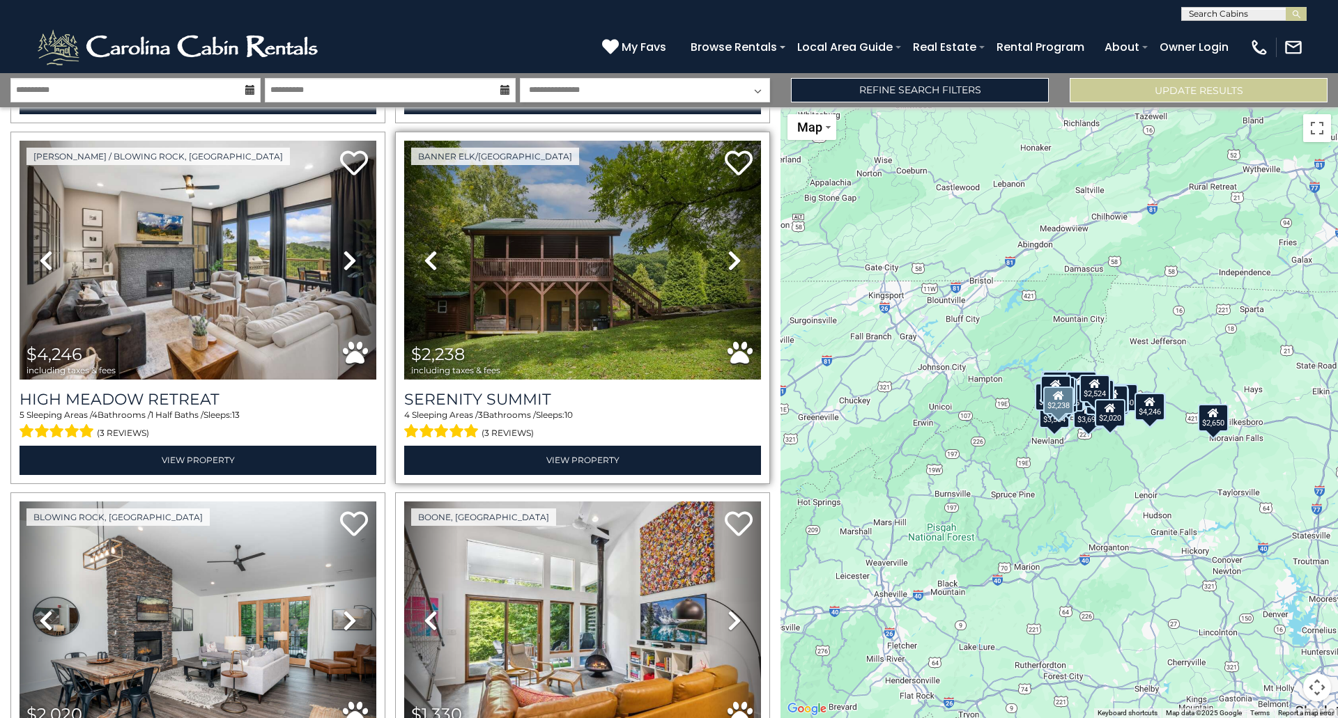
click at [727, 249] on icon at bounding box center [734, 260] width 14 height 22
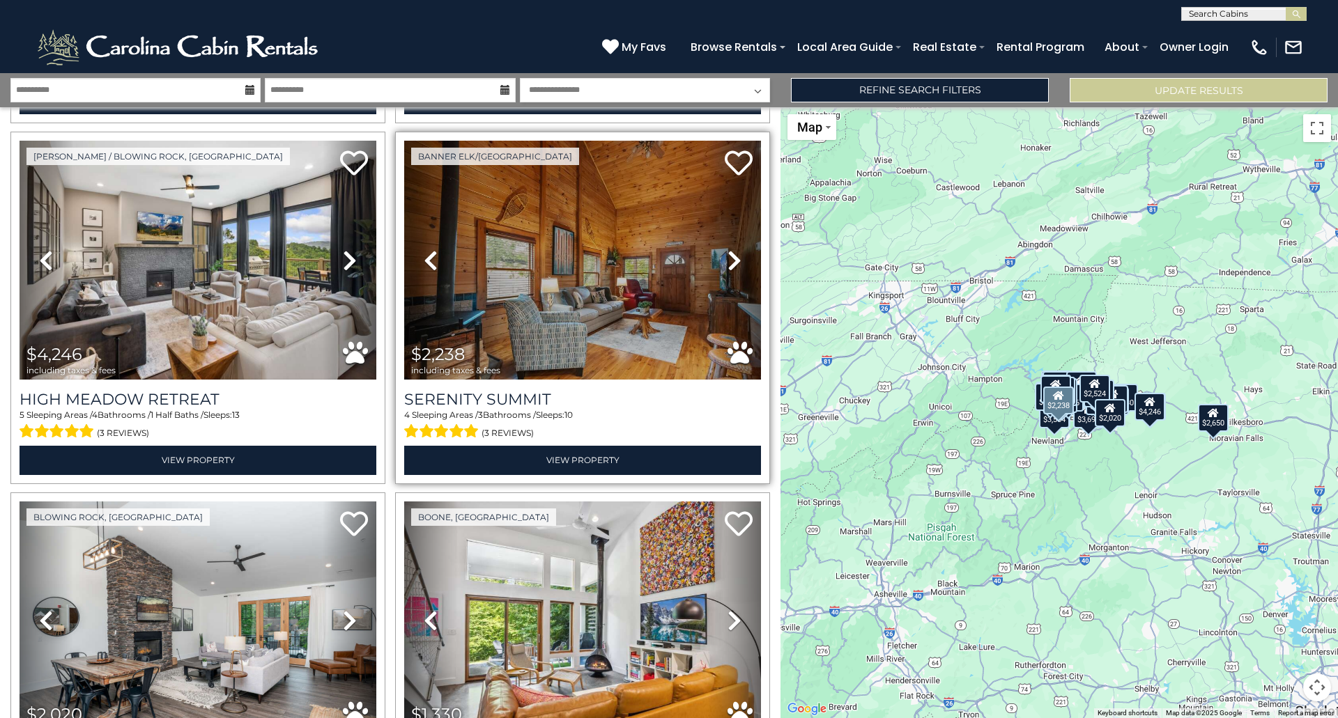
click at [727, 249] on icon at bounding box center [734, 260] width 14 height 22
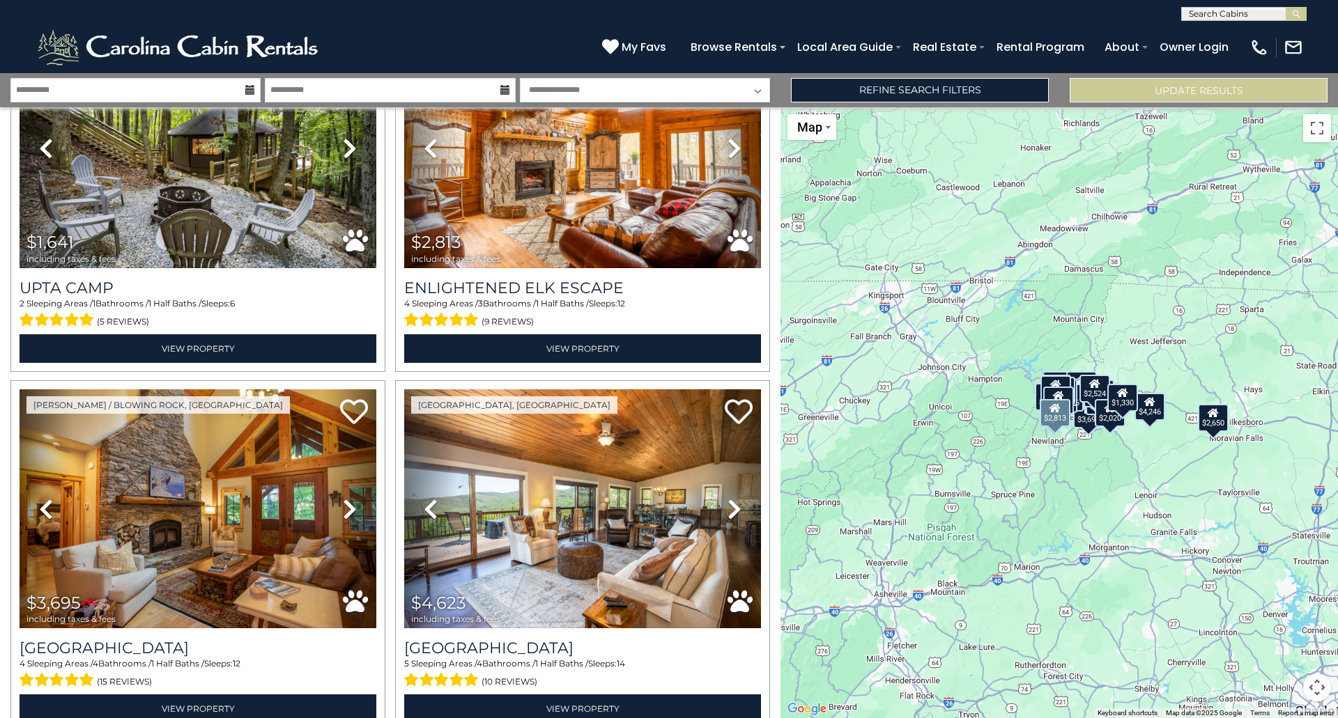
scroll to position [2299, 0]
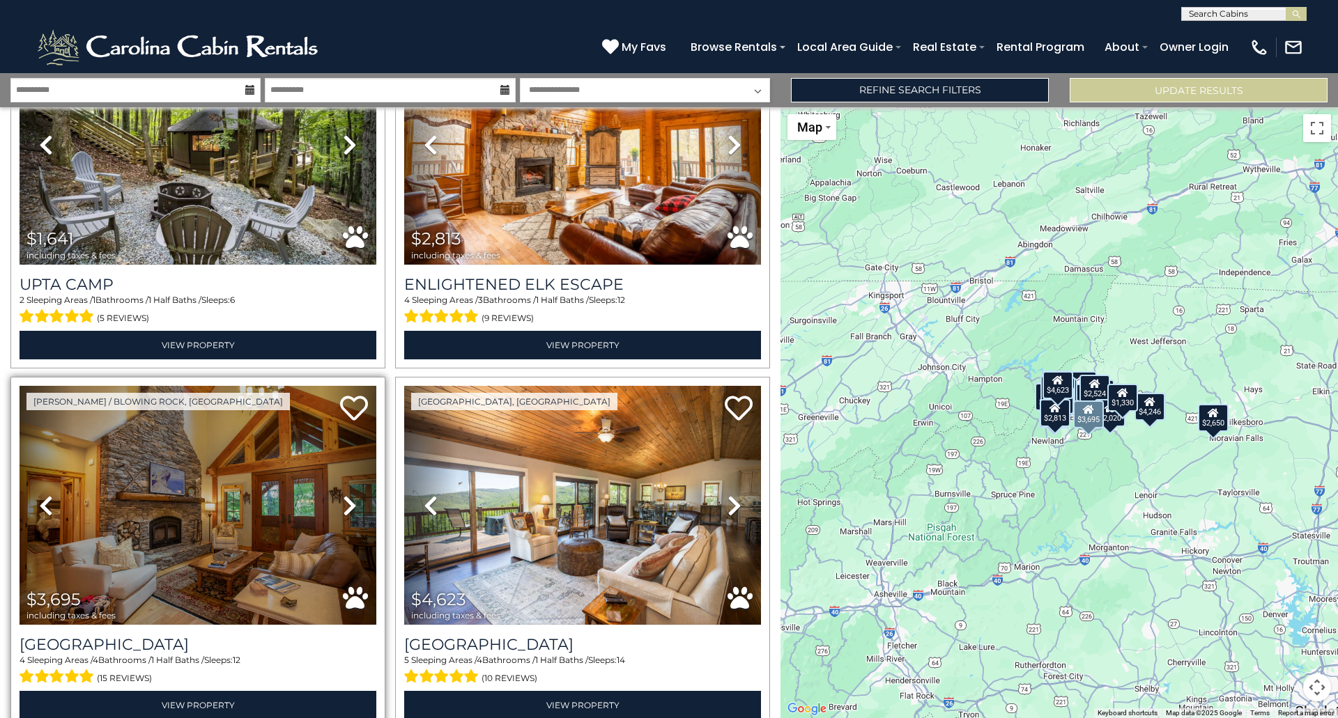
click at [346, 495] on icon at bounding box center [350, 506] width 14 height 22
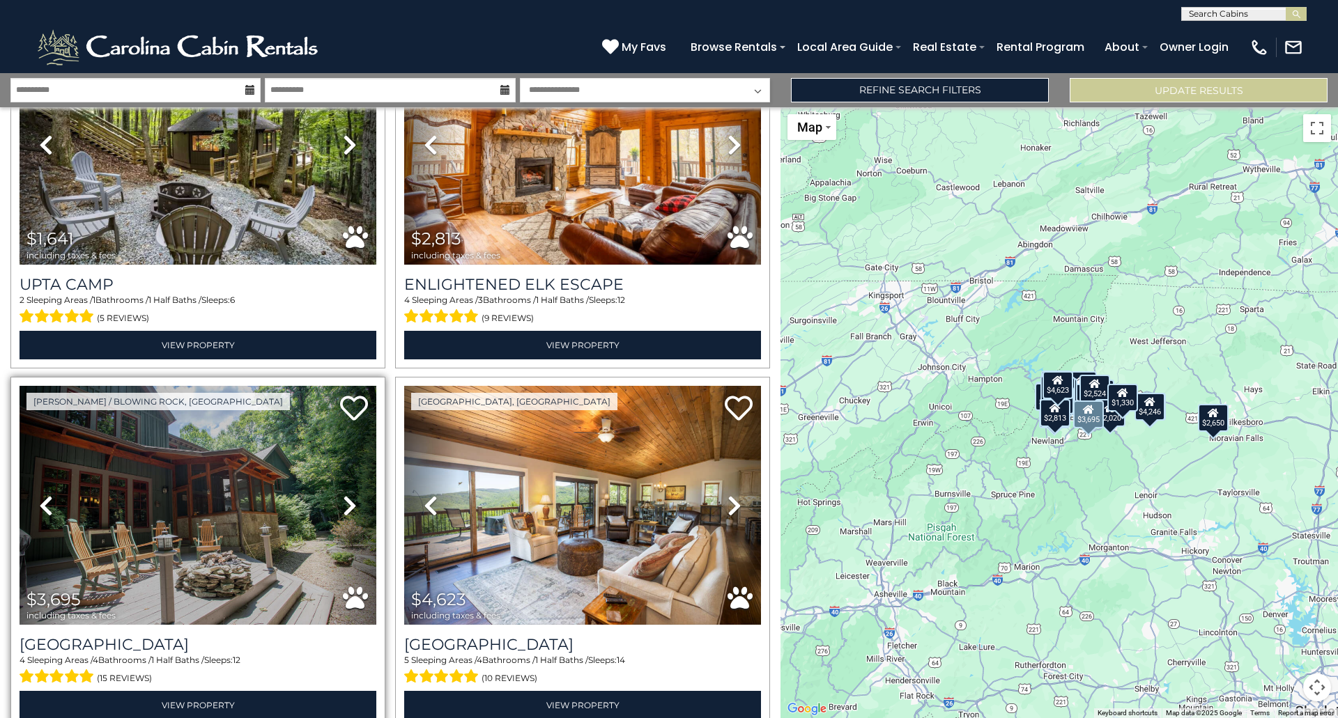
click at [346, 495] on icon at bounding box center [350, 506] width 14 height 22
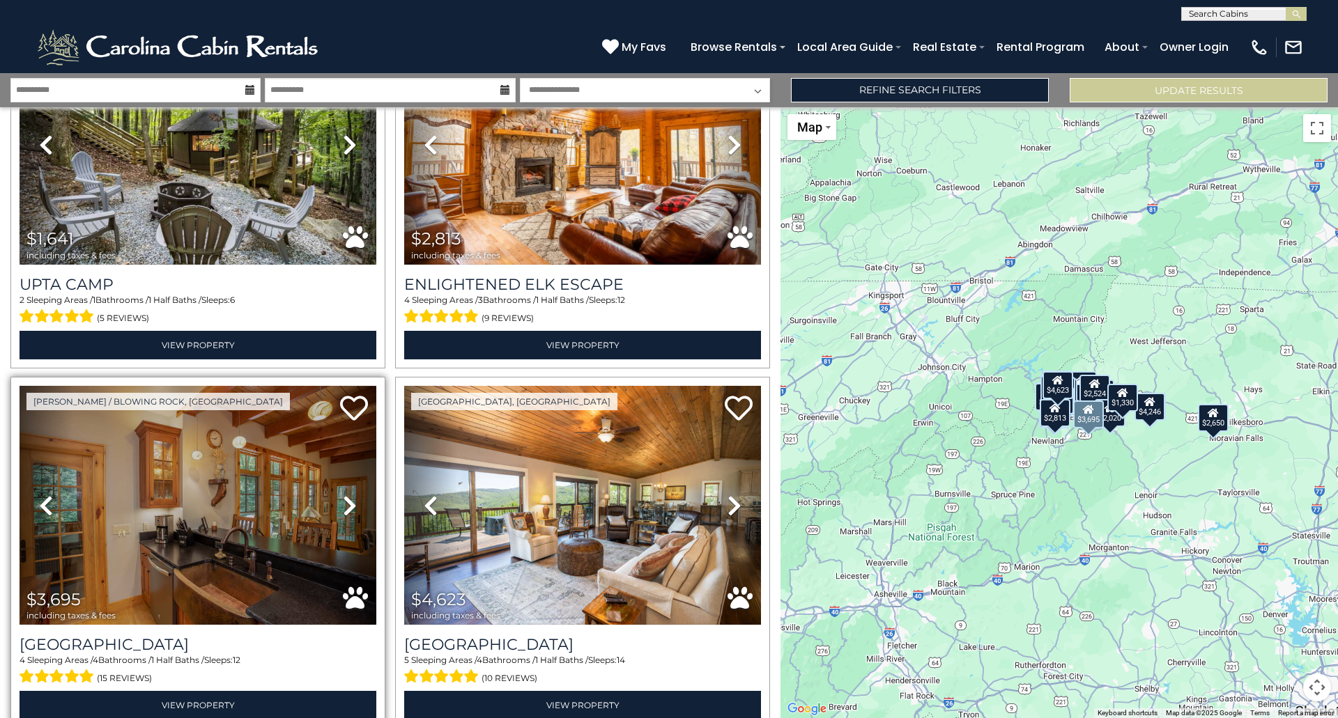
click at [346, 495] on icon at bounding box center [350, 506] width 14 height 22
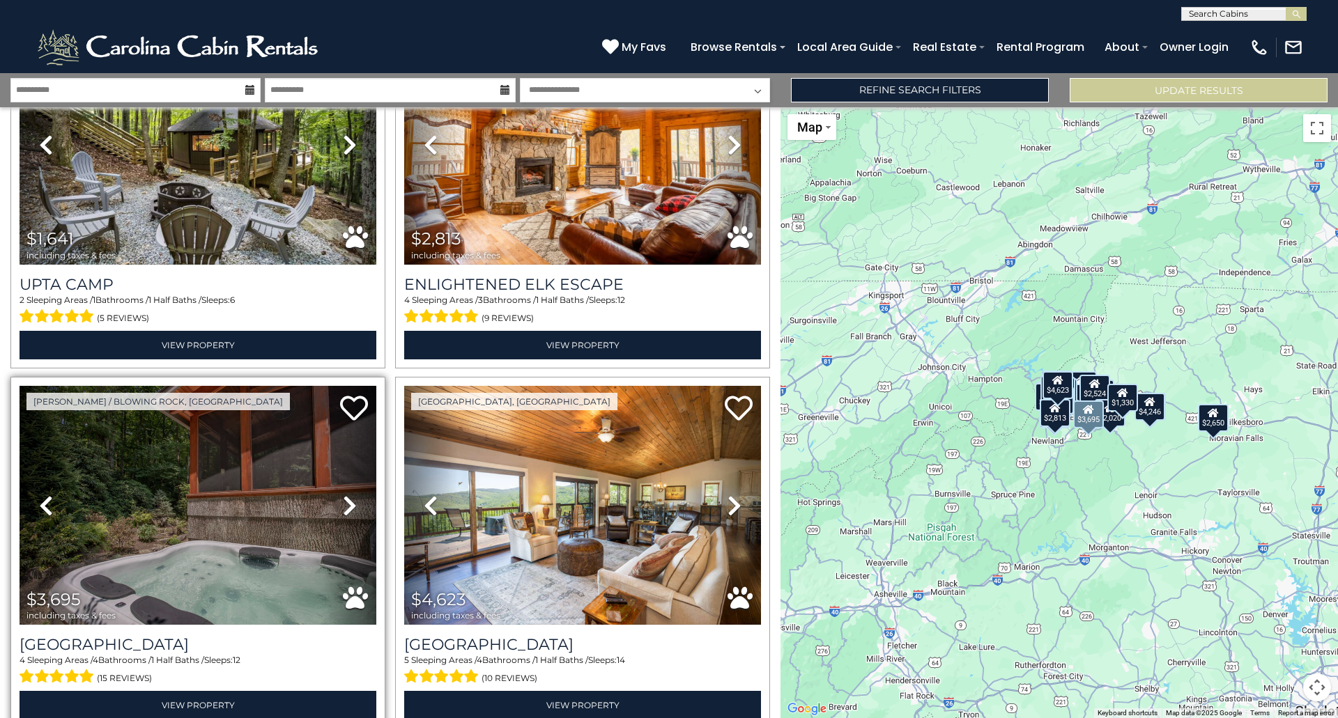
click at [346, 495] on icon at bounding box center [350, 506] width 14 height 22
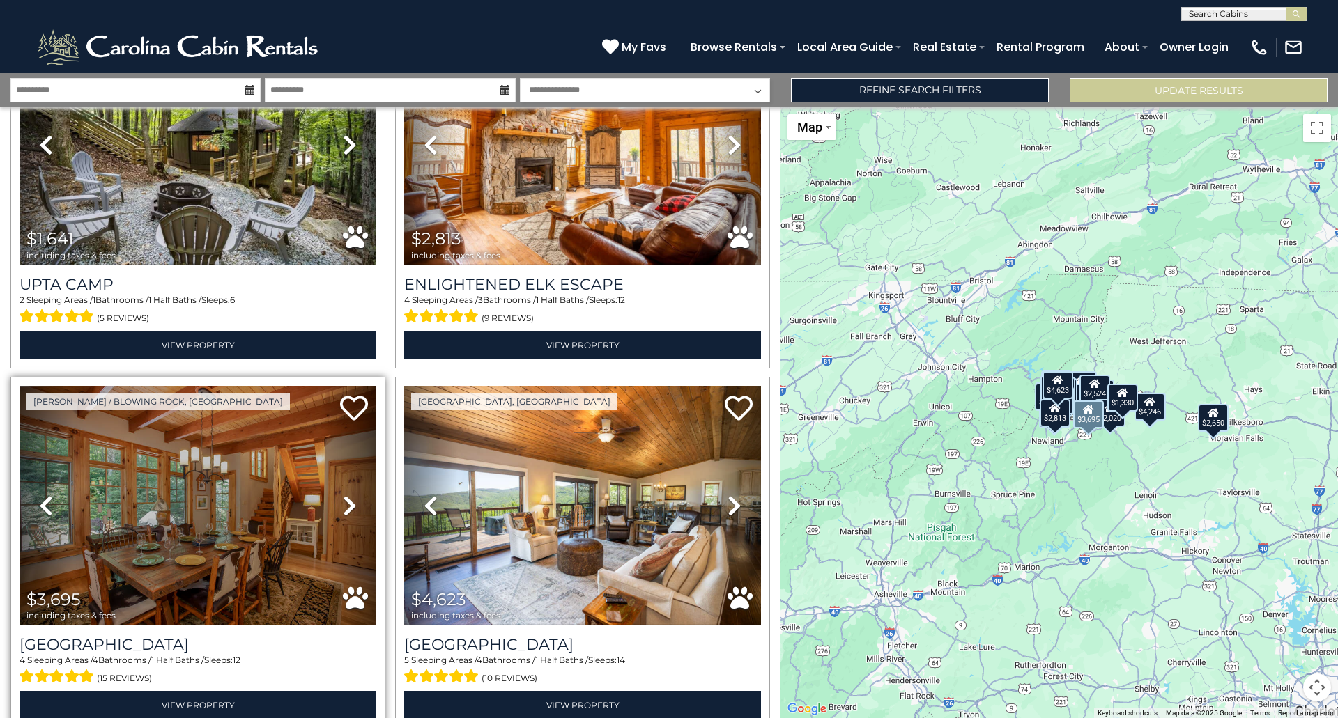
click at [346, 495] on icon at bounding box center [350, 506] width 14 height 22
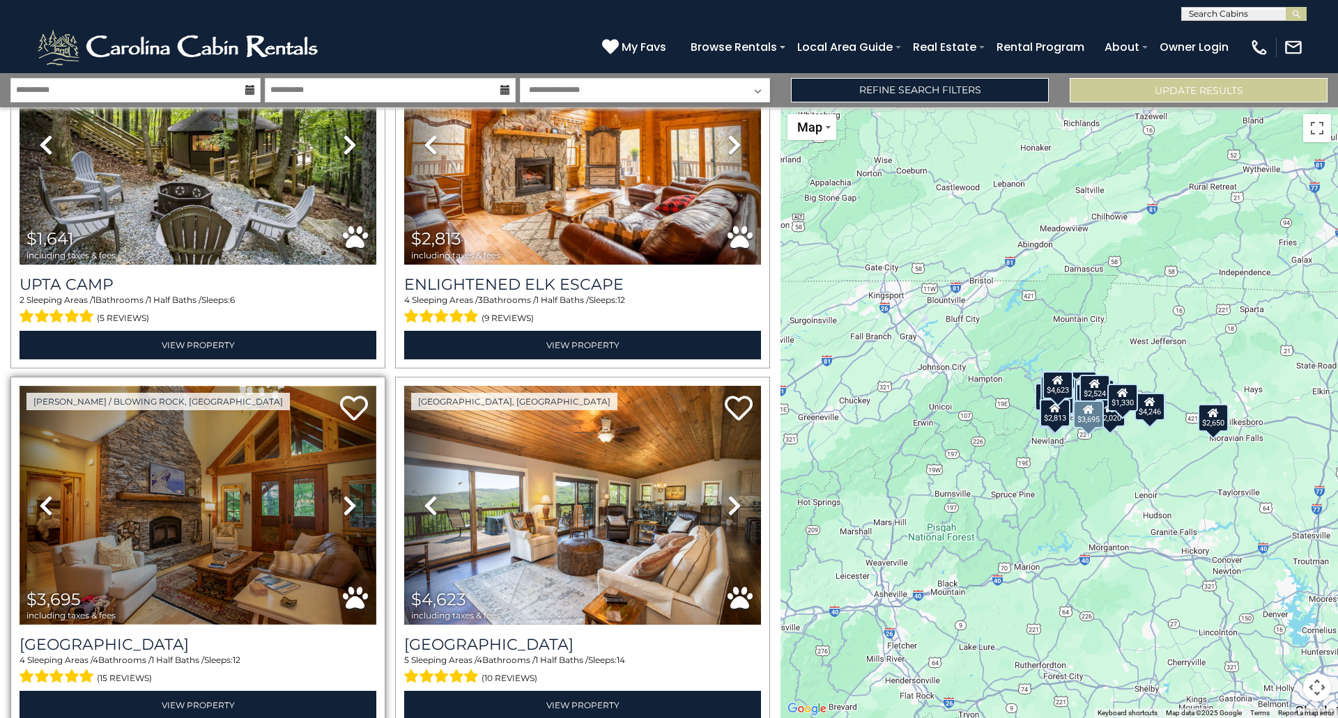
click at [247, 496] on img at bounding box center [198, 505] width 357 height 239
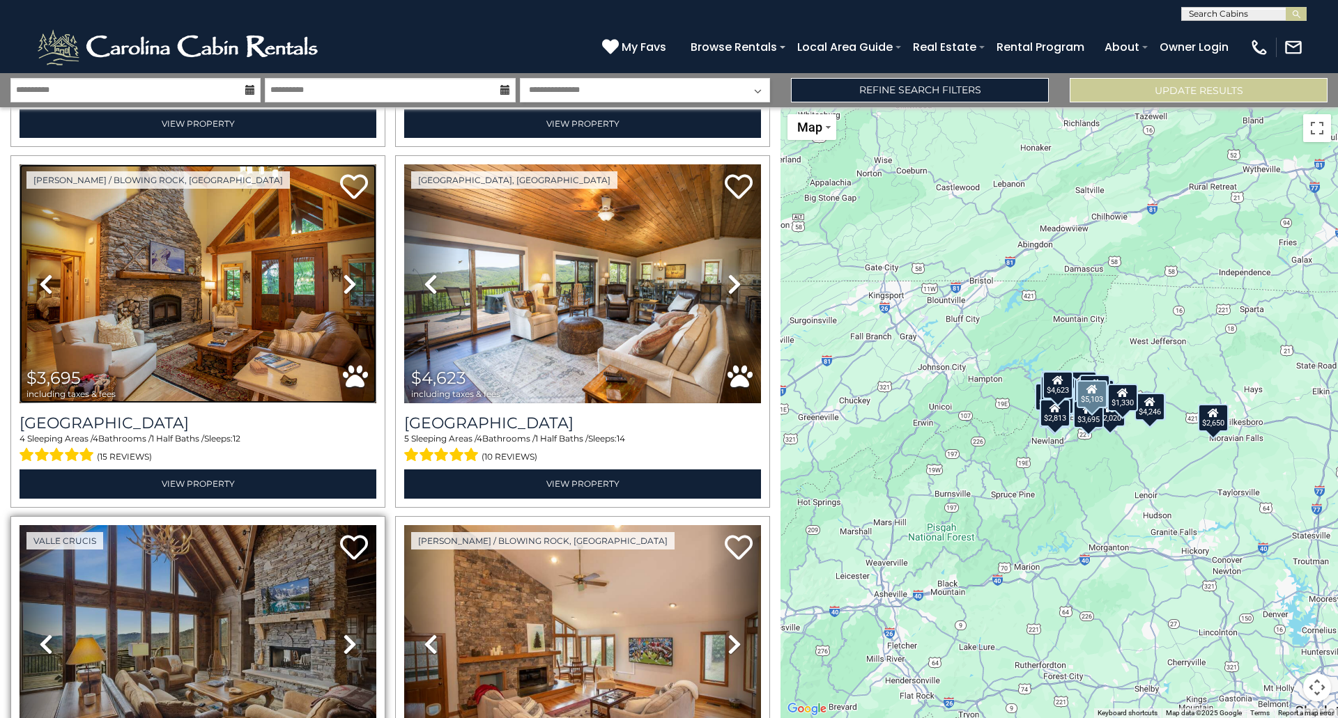
scroll to position [2647, 0]
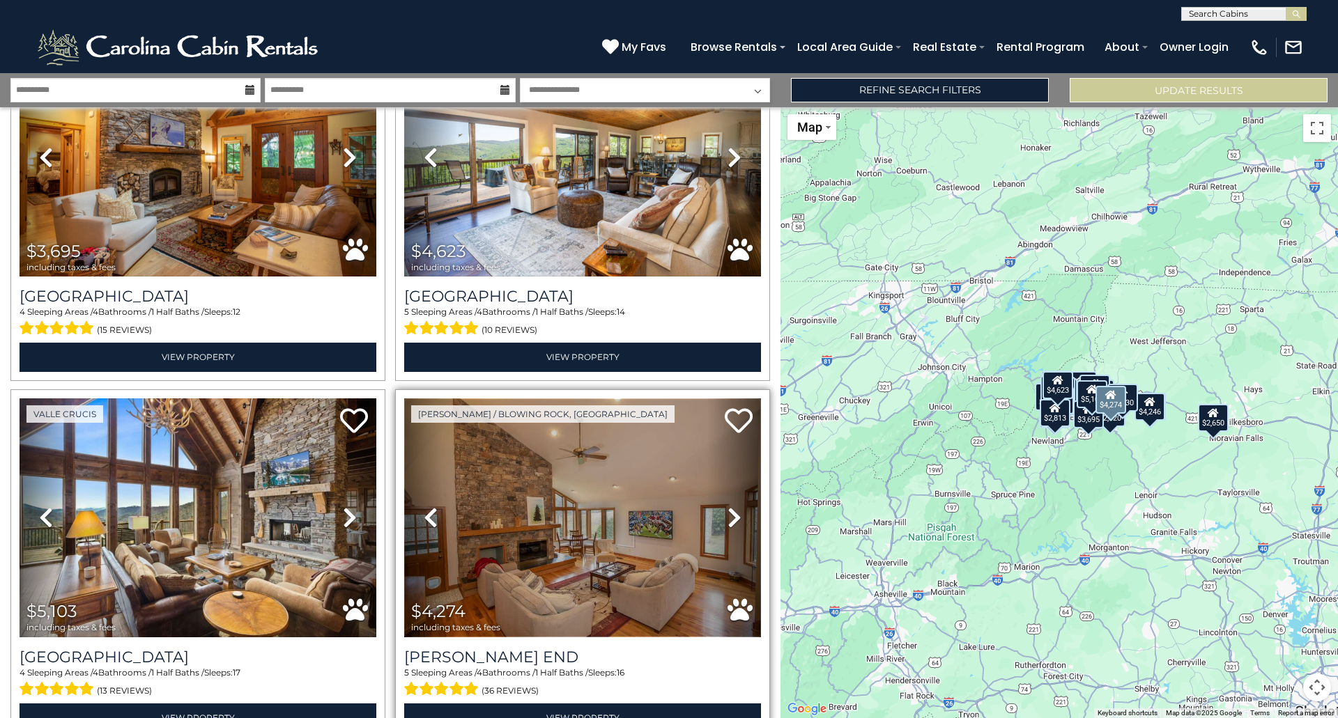
click at [596, 481] on img at bounding box center [582, 517] width 357 height 239
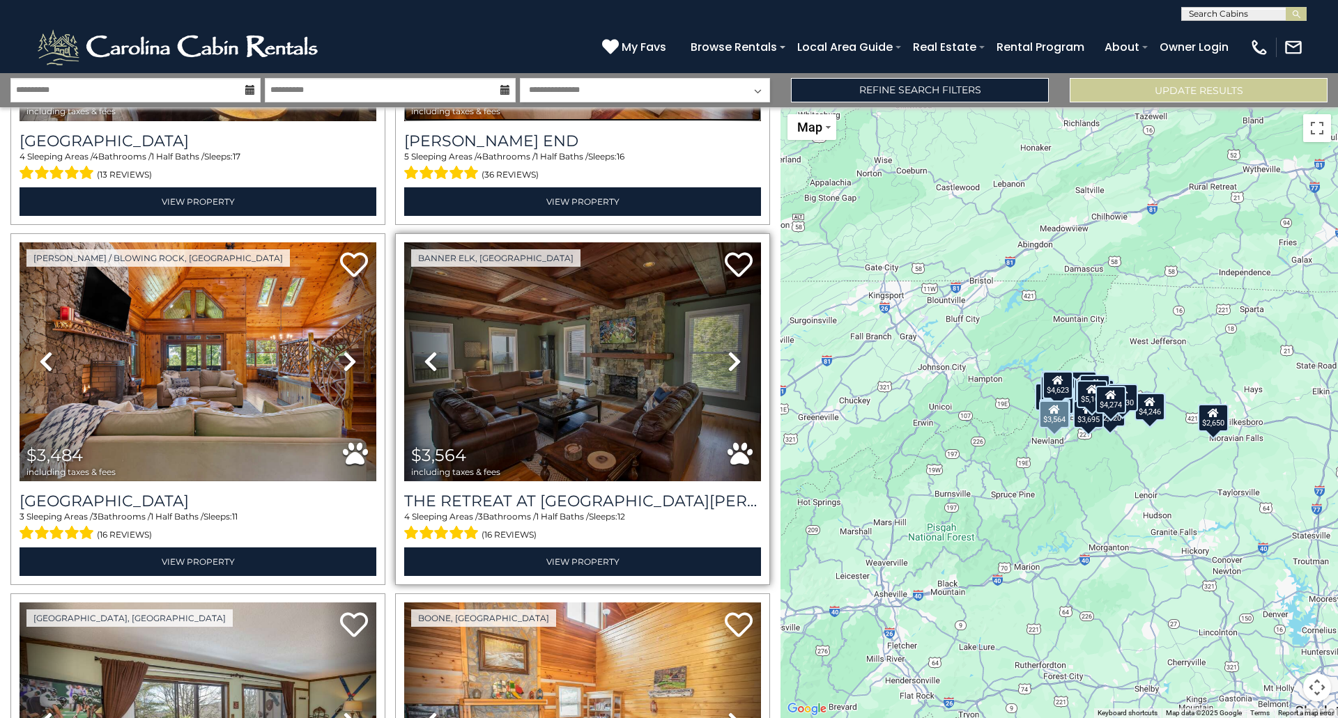
scroll to position [3205, 0]
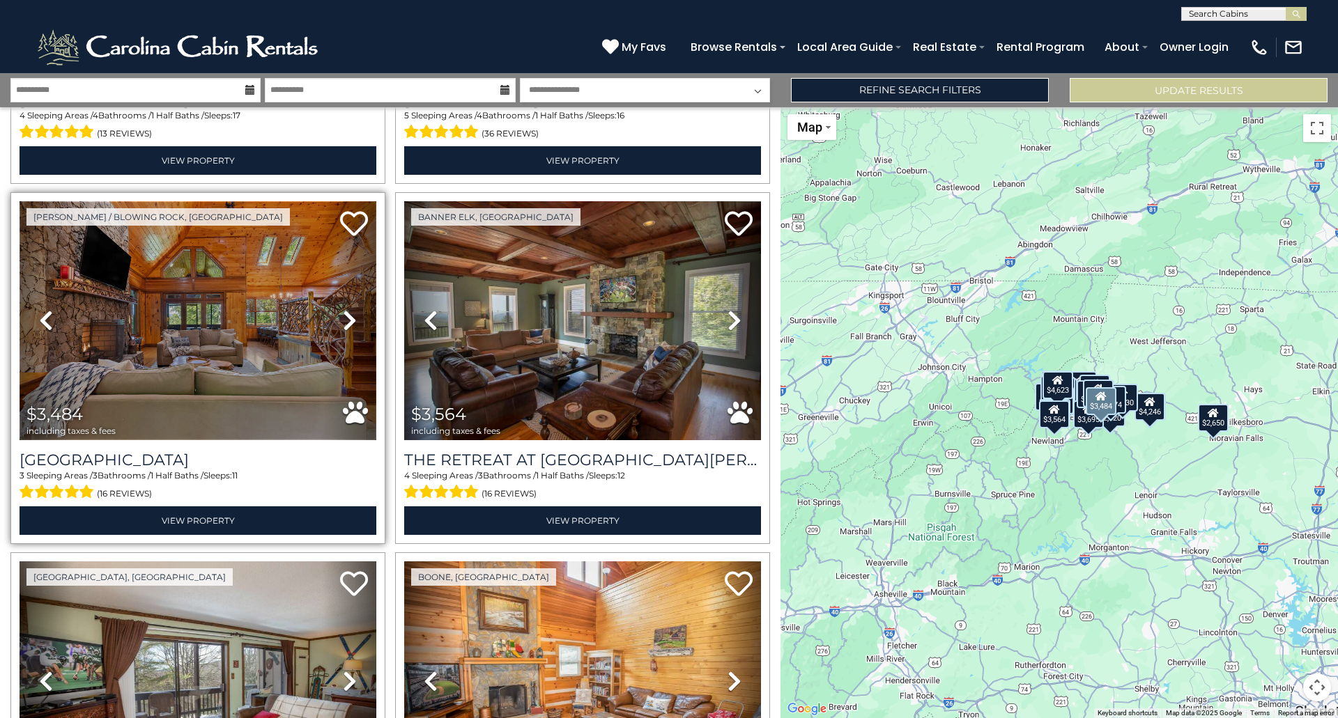
click at [274, 332] on img at bounding box center [198, 320] width 357 height 239
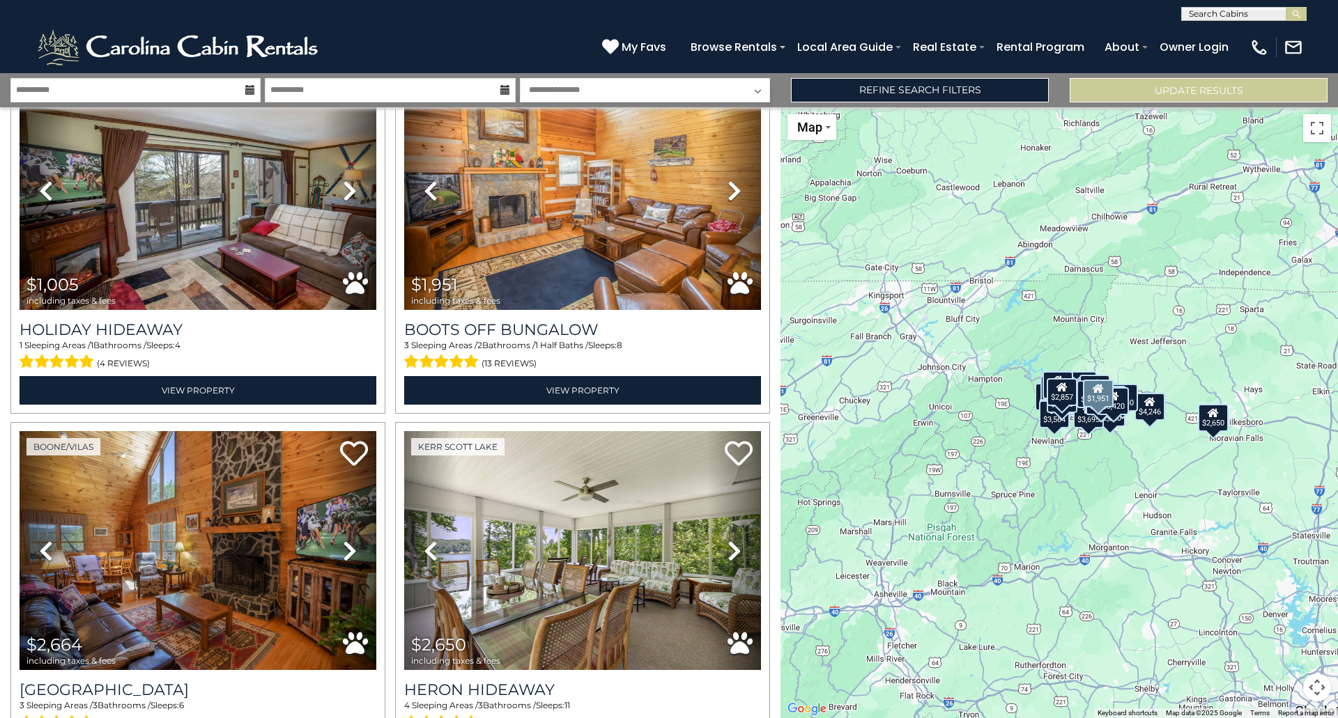
scroll to position [3832, 0]
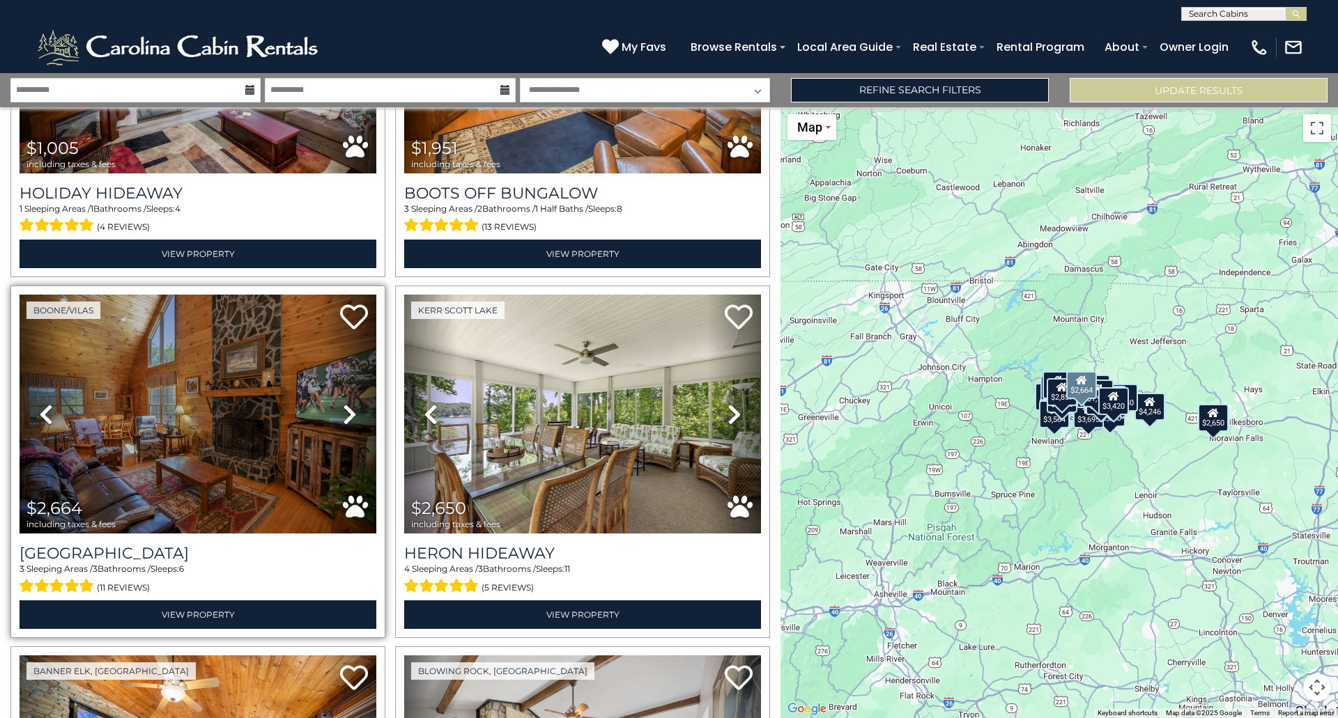
click at [347, 403] on icon at bounding box center [350, 414] width 14 height 22
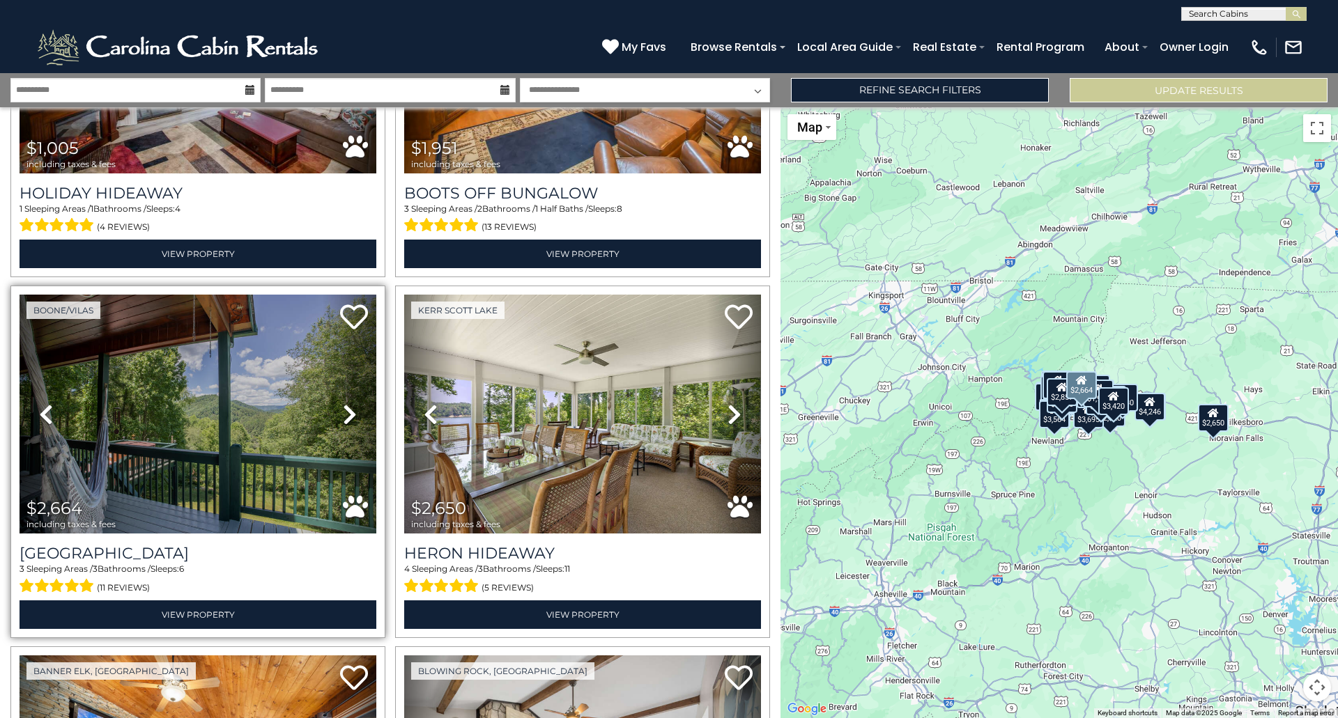
click at [347, 403] on icon at bounding box center [350, 414] width 14 height 22
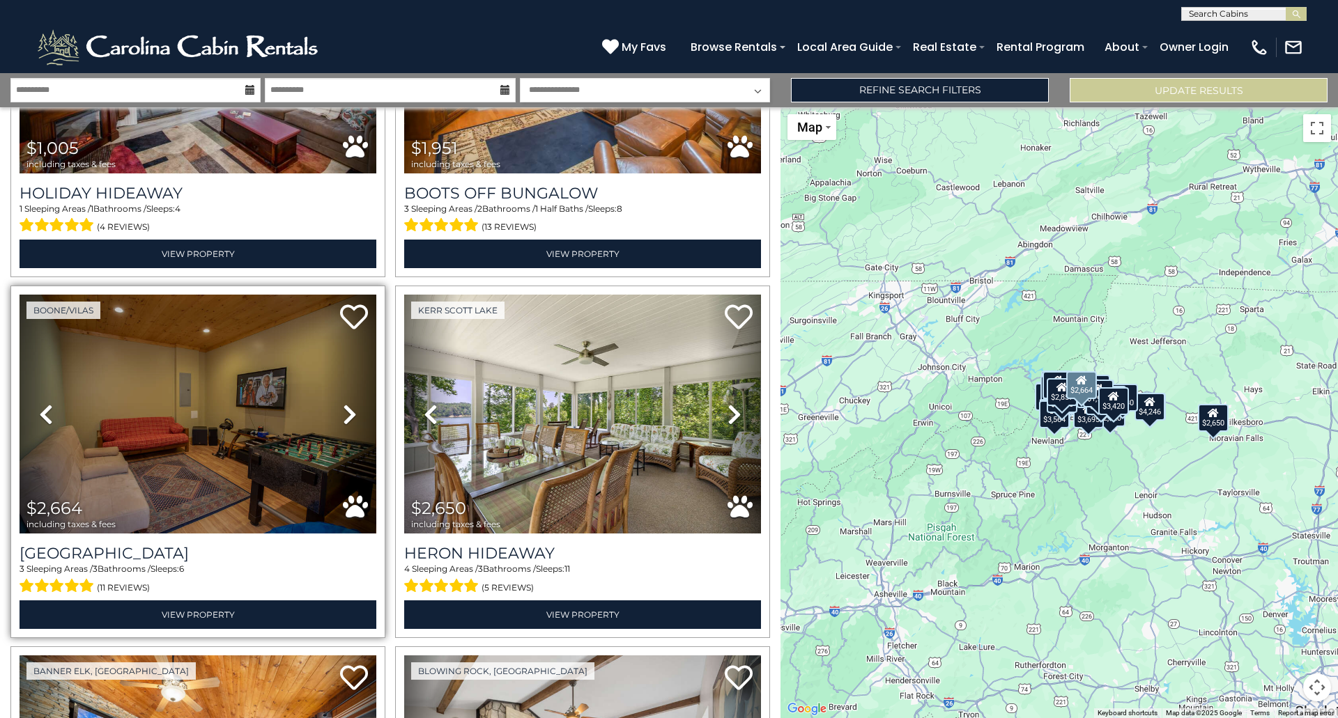
click at [347, 403] on icon at bounding box center [350, 414] width 14 height 22
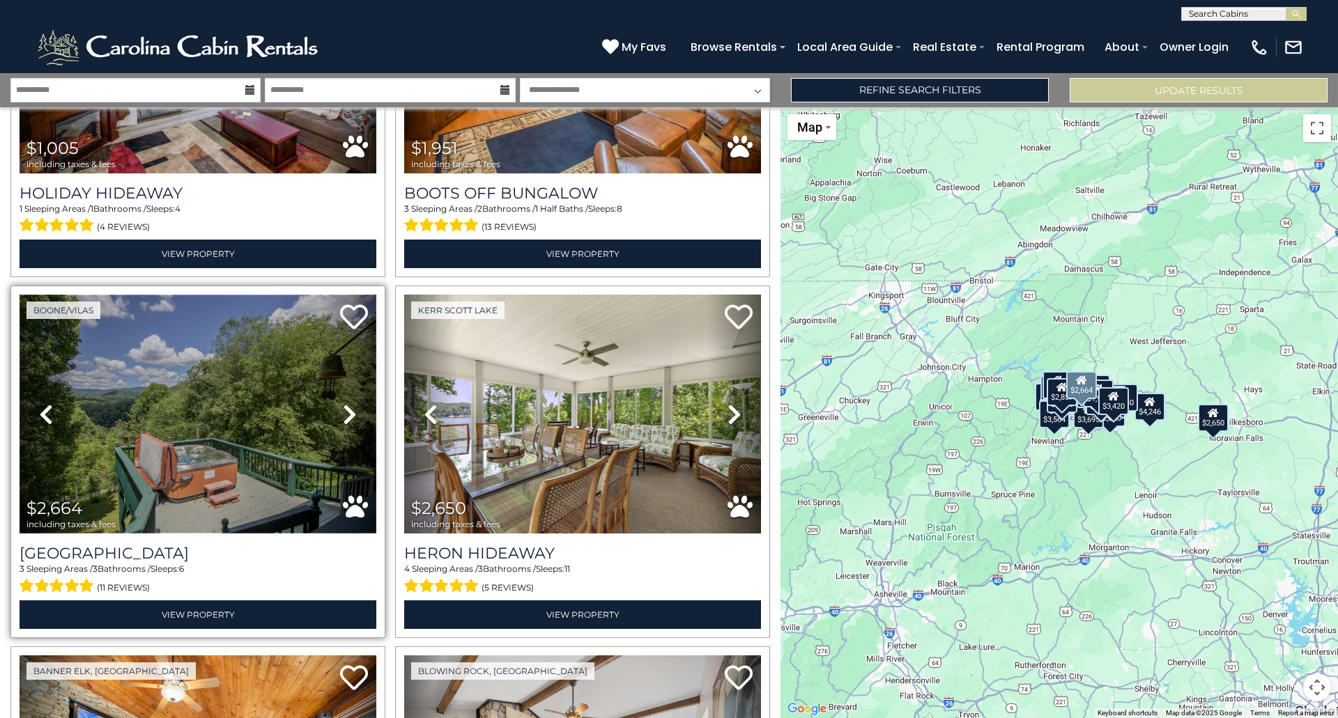
click at [223, 399] on img at bounding box center [198, 414] width 357 height 239
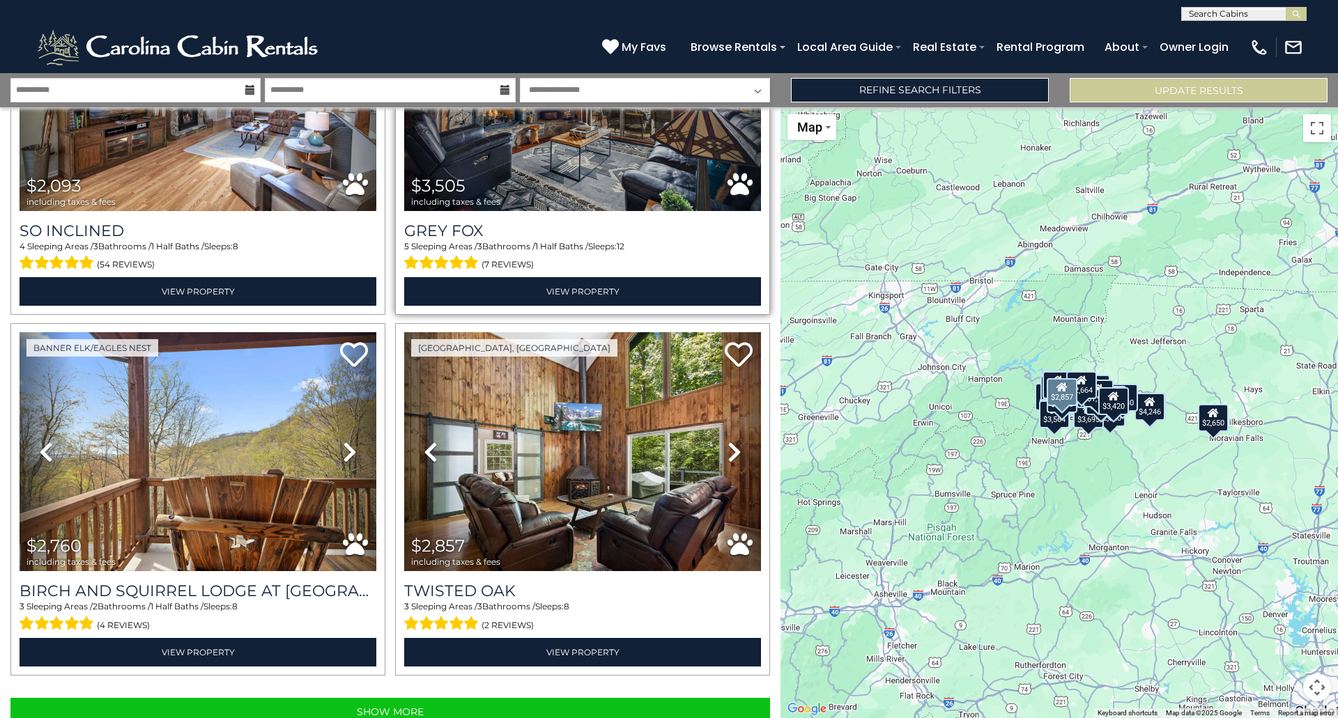
scroll to position [4883, 0]
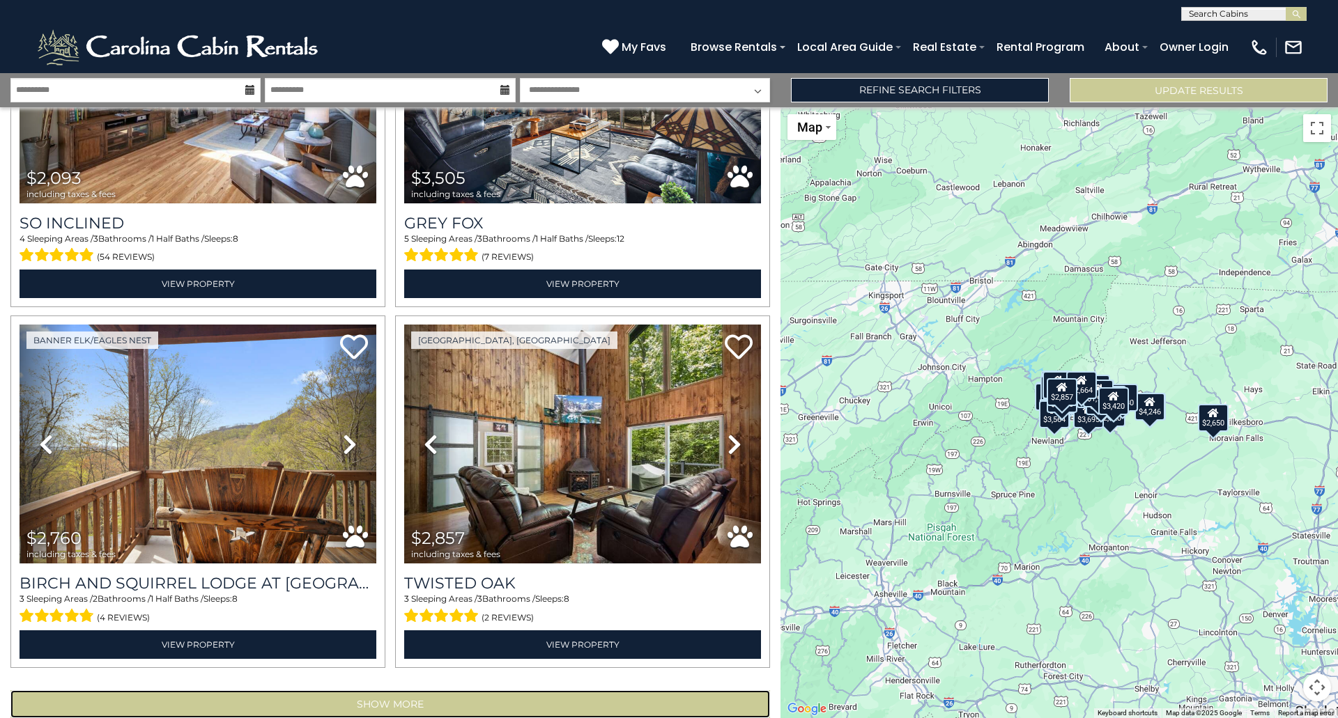
click at [434, 690] on button "Show More" at bounding box center [389, 704] width 759 height 28
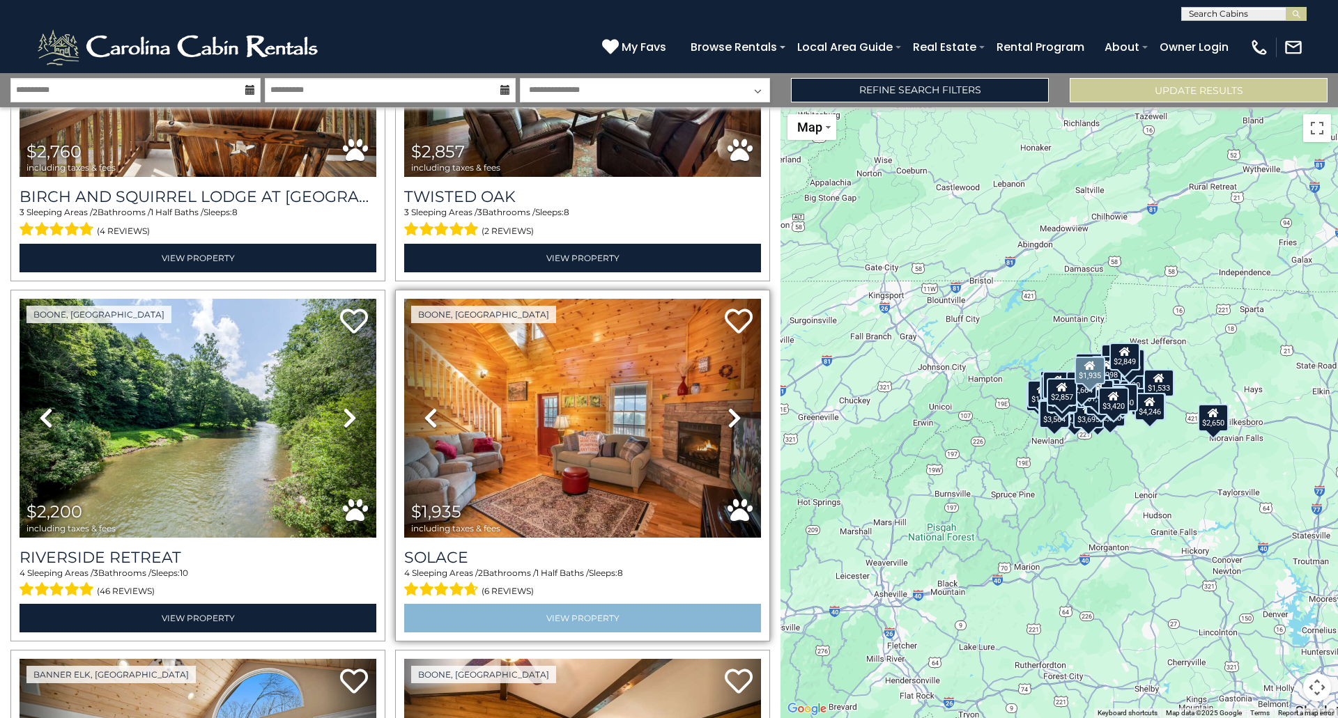
scroll to position [5301, 0]
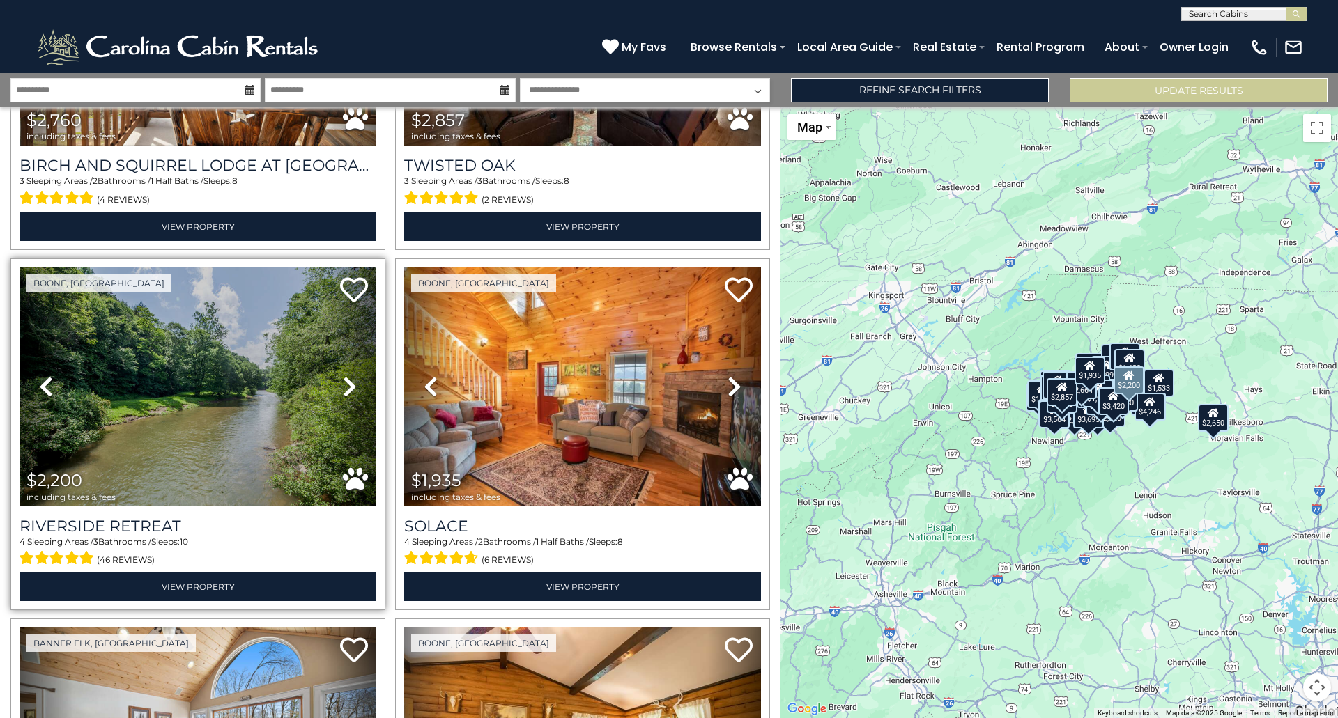
click at [343, 375] on icon at bounding box center [350, 386] width 14 height 22
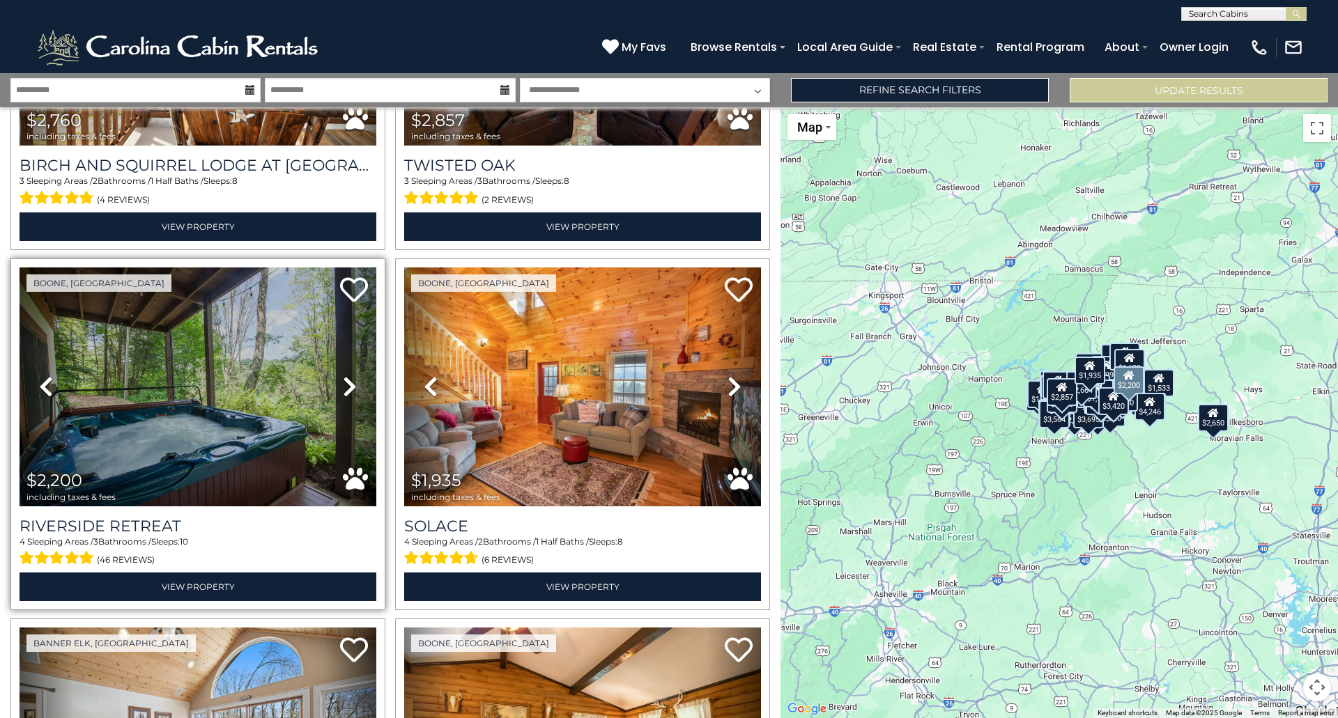
click at [343, 375] on icon at bounding box center [350, 386] width 14 height 22
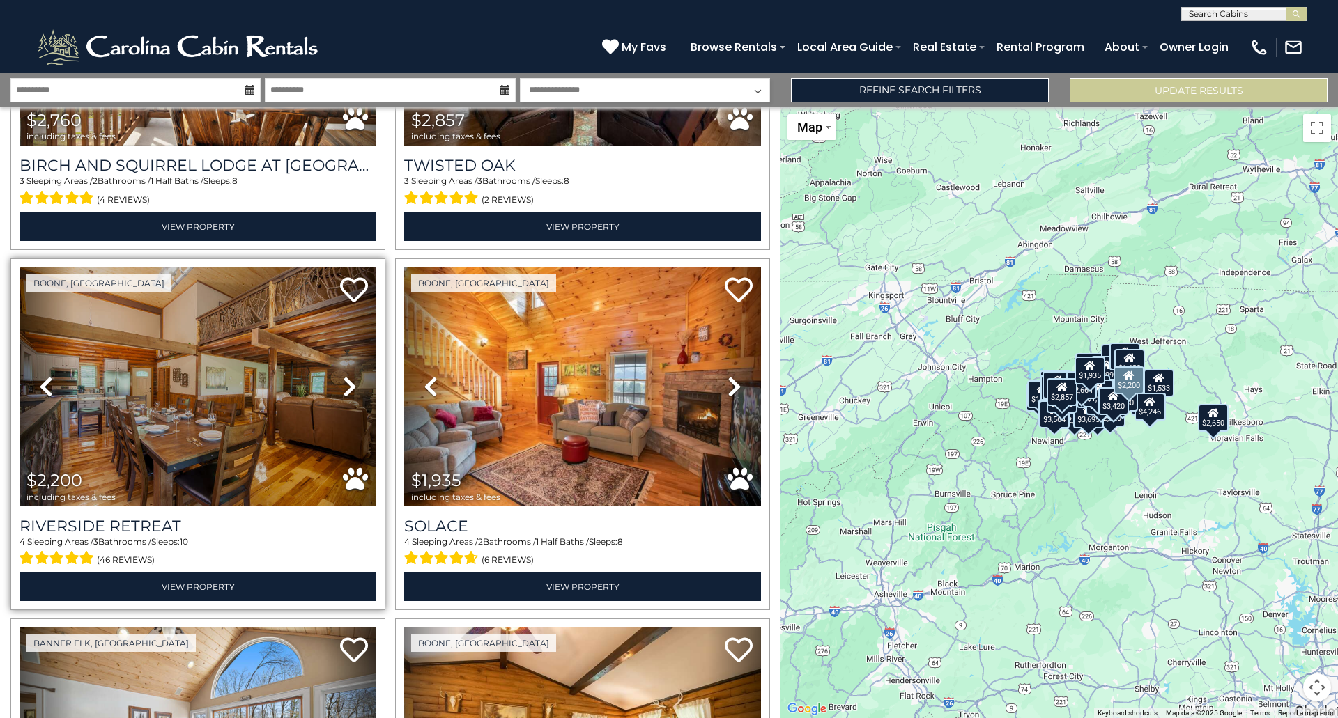
click at [343, 375] on icon at bounding box center [350, 386] width 14 height 22
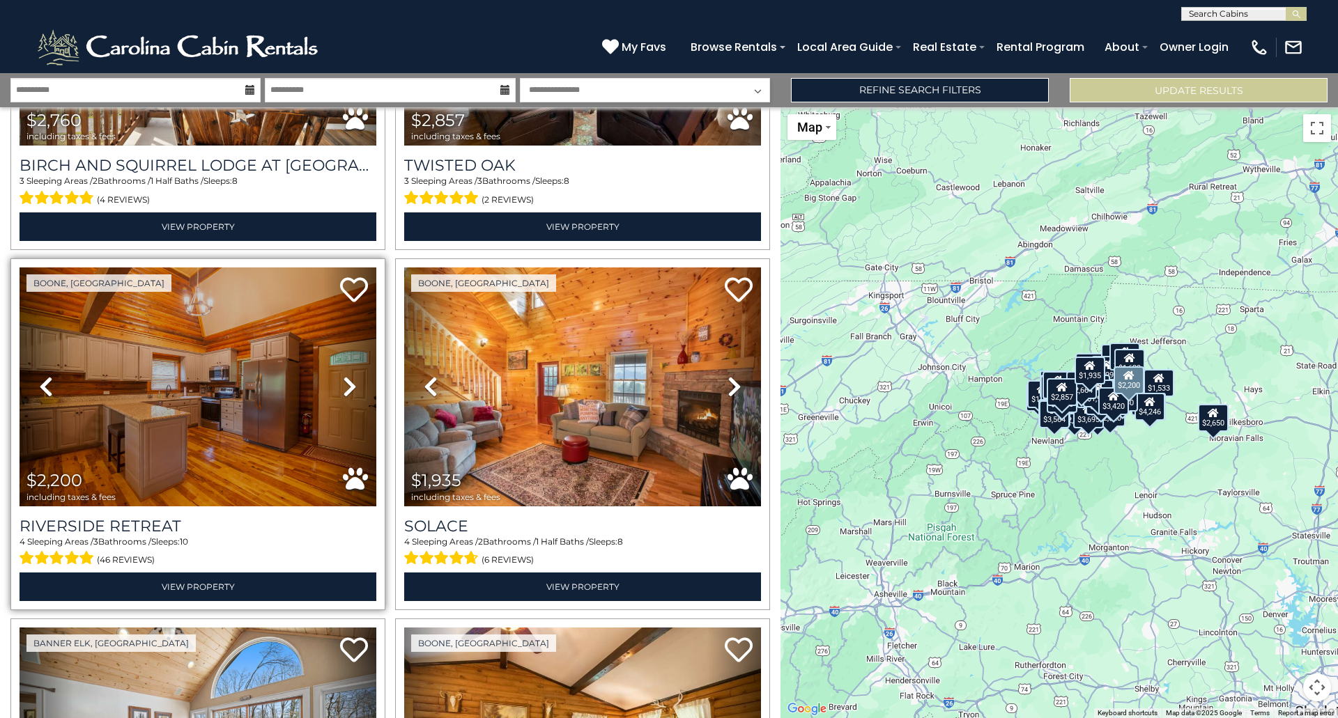
click at [343, 375] on icon at bounding box center [350, 386] width 14 height 22
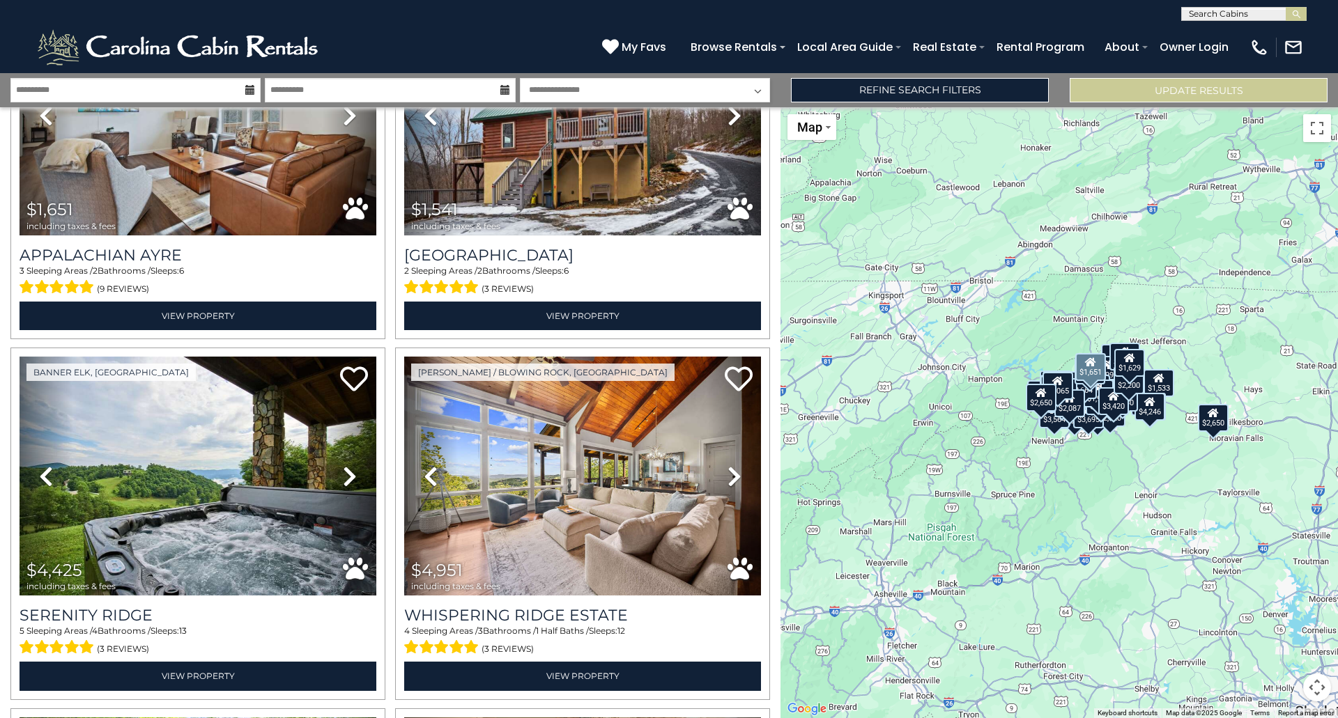
scroll to position [7112, 0]
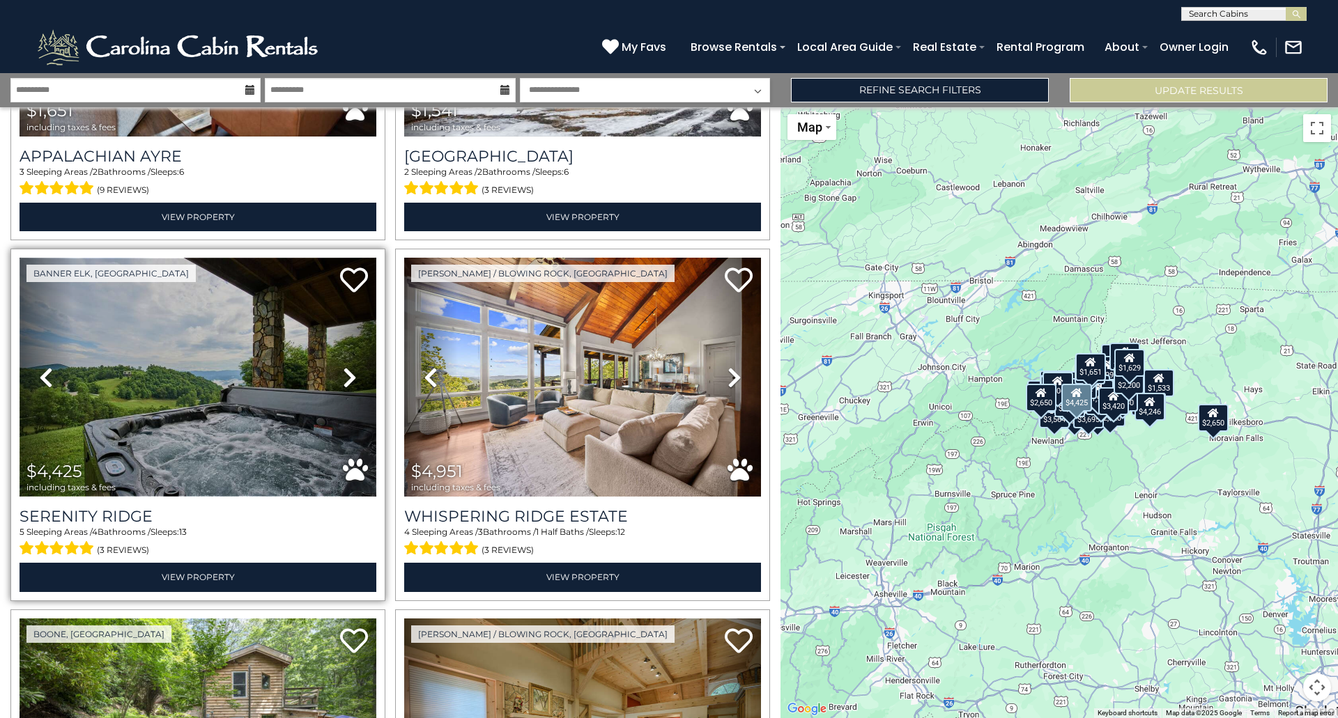
click at [201, 331] on img at bounding box center [198, 377] width 357 height 239
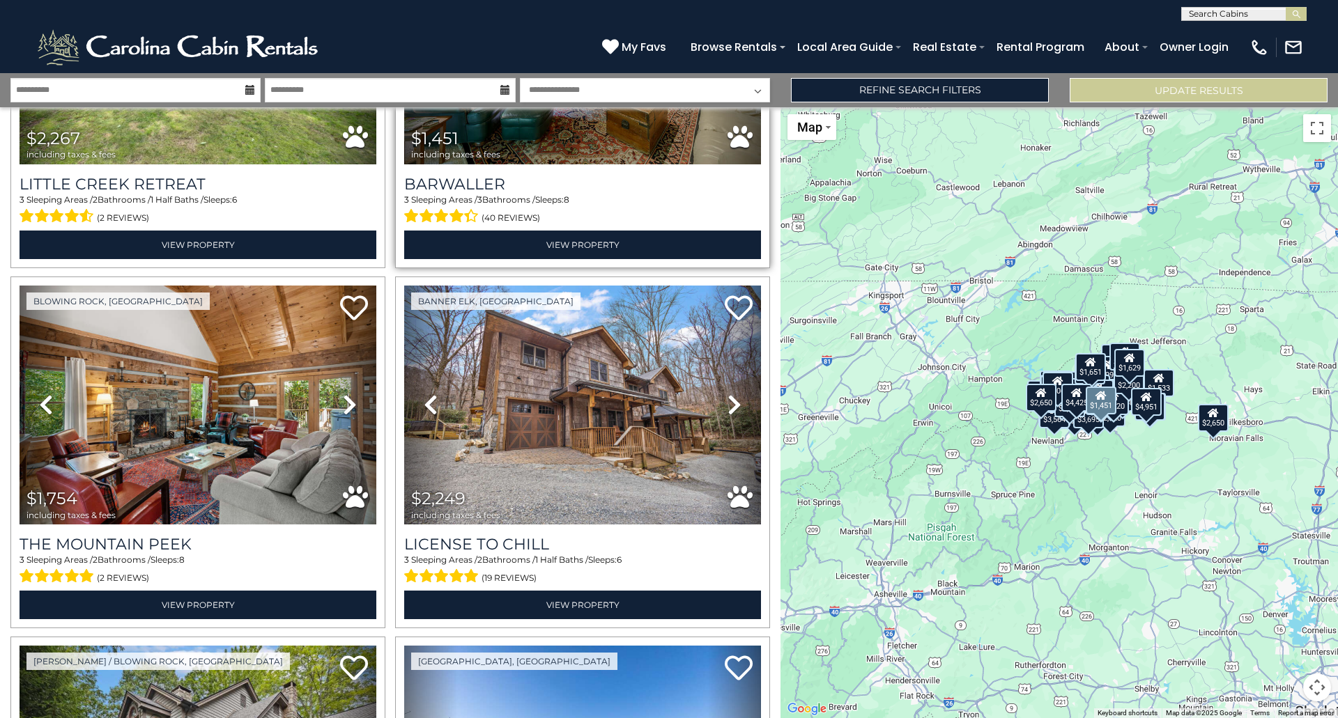
scroll to position [7809, 0]
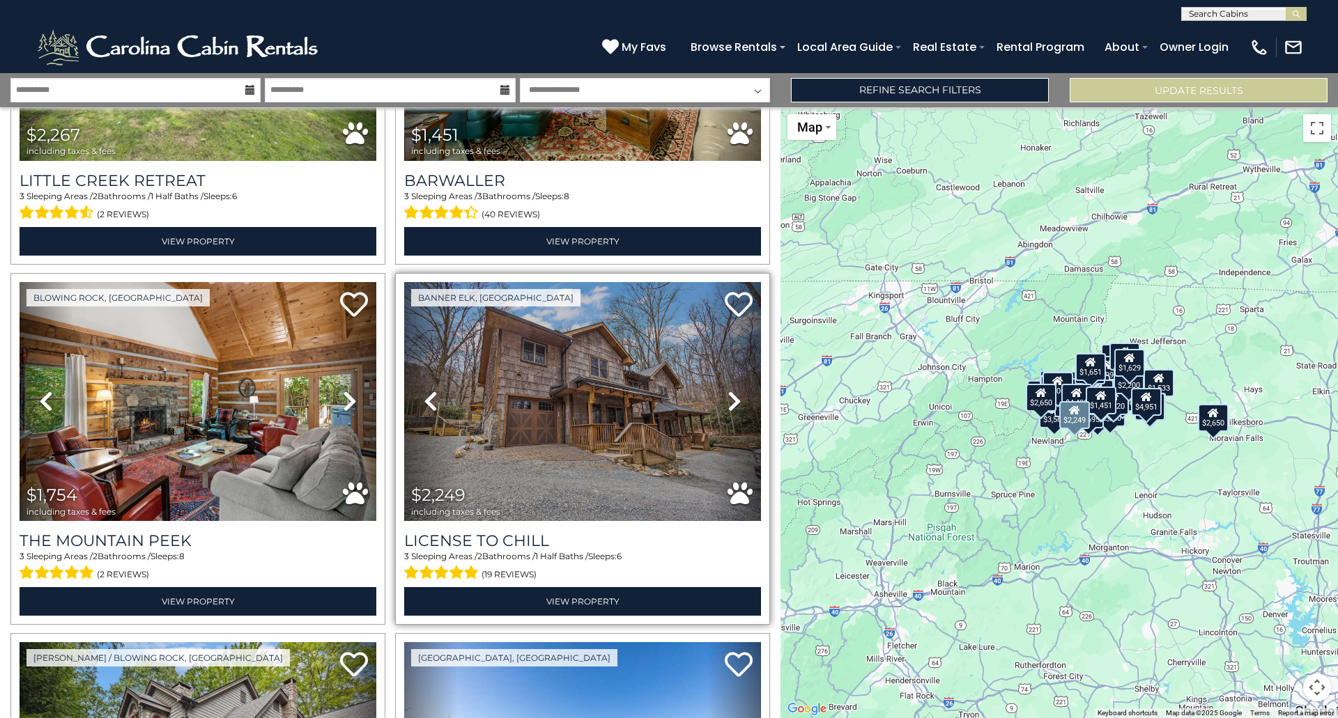
click at [727, 390] on icon at bounding box center [734, 401] width 14 height 22
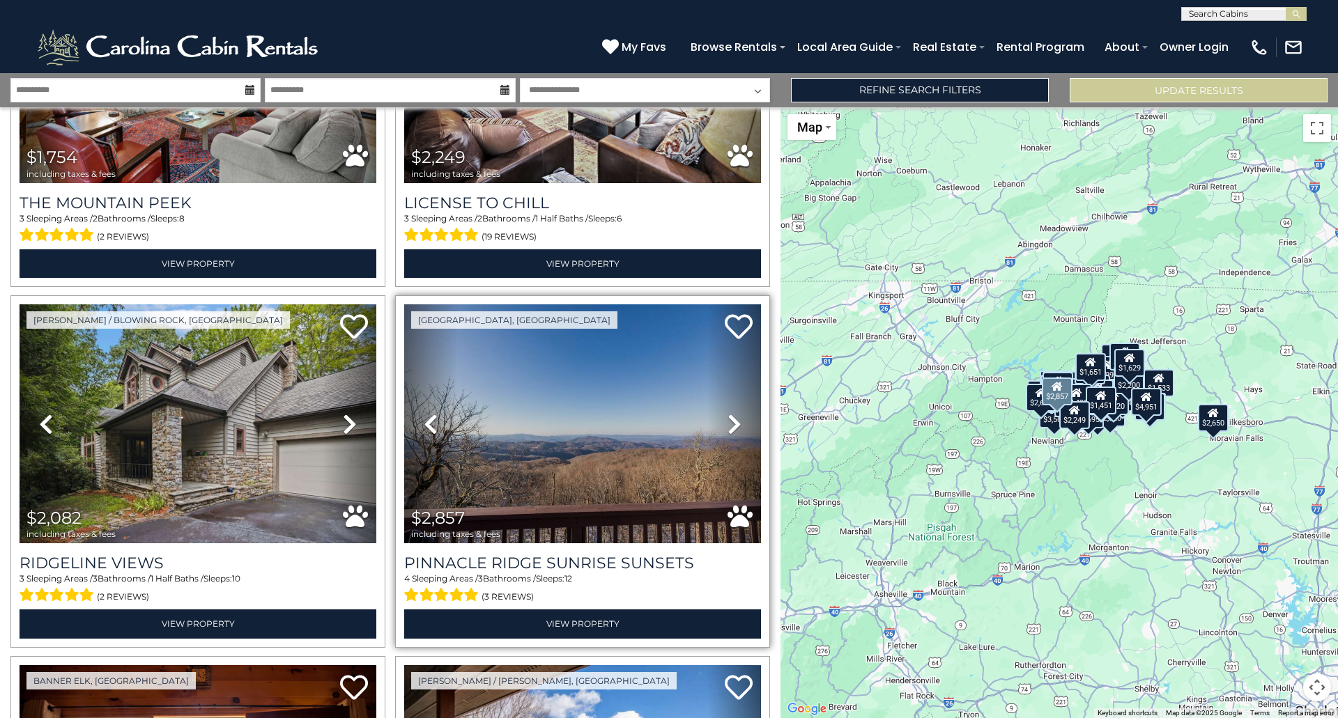
scroll to position [8157, 0]
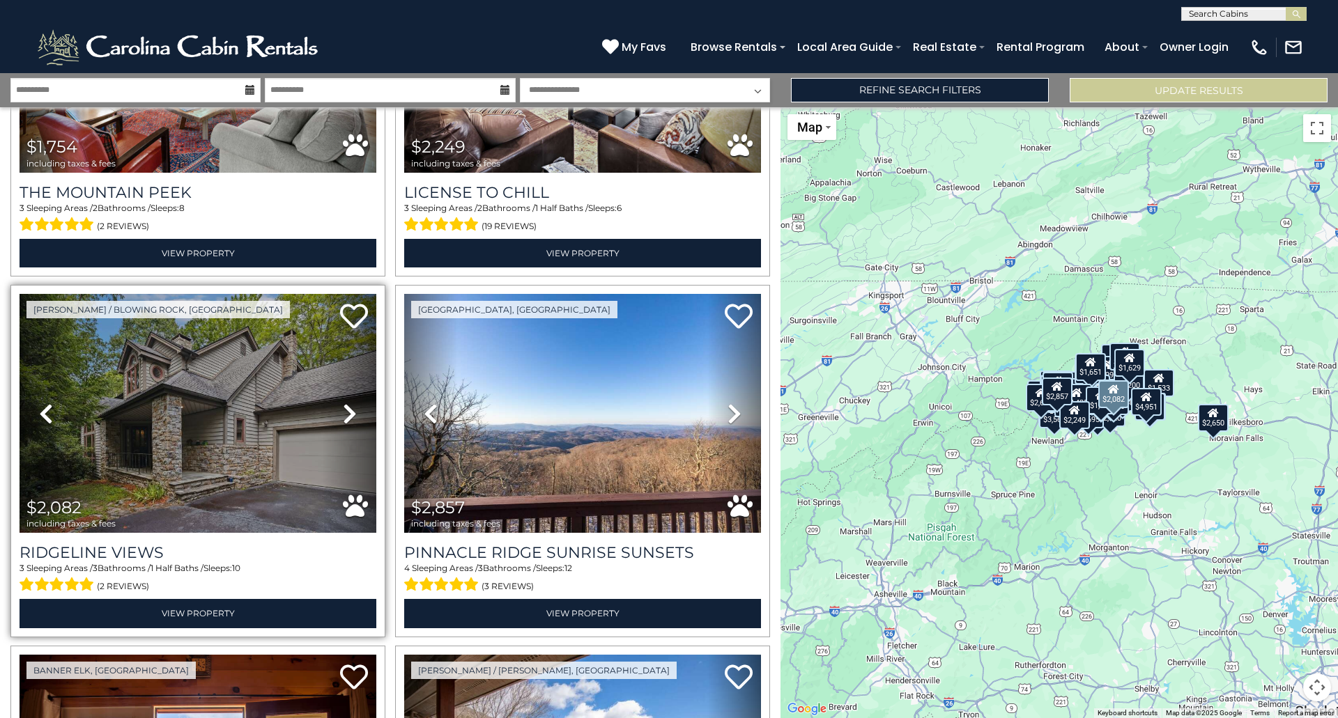
click at [343, 403] on icon at bounding box center [350, 414] width 14 height 22
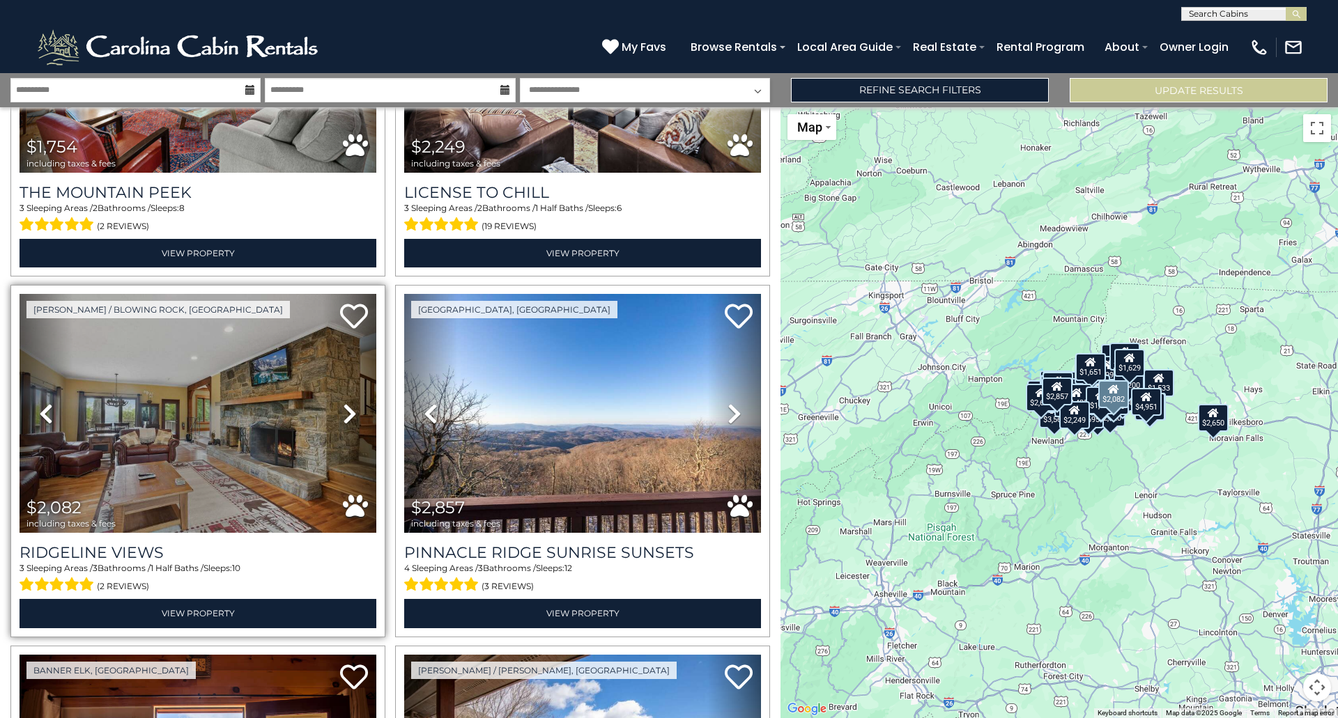
click at [343, 403] on icon at bounding box center [350, 414] width 14 height 22
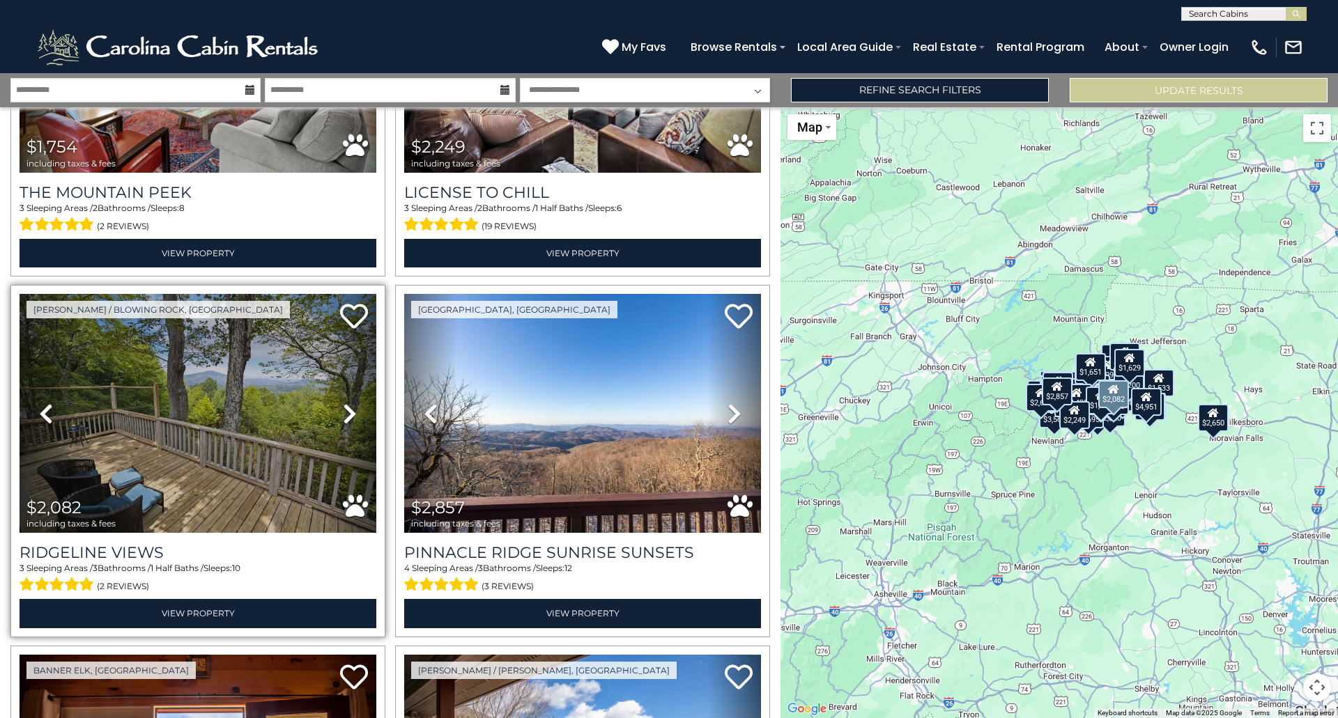
click at [343, 403] on icon at bounding box center [350, 414] width 14 height 22
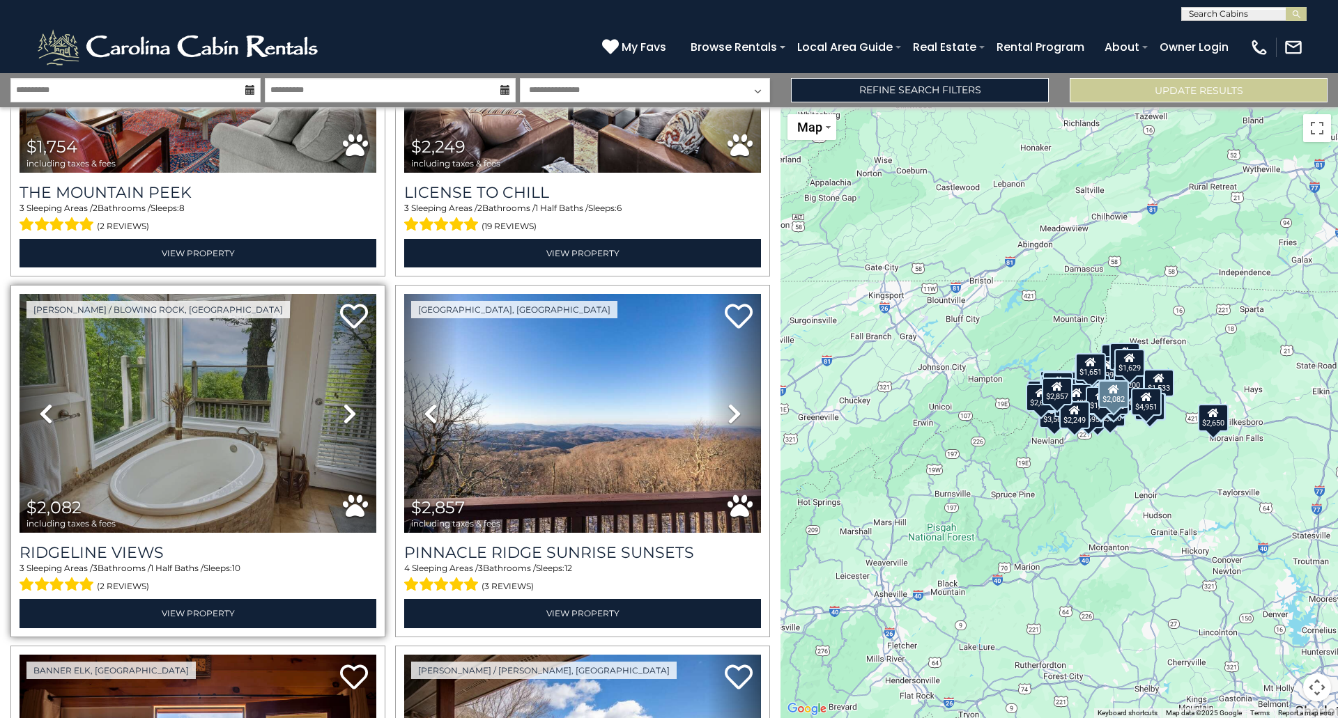
click at [343, 403] on icon at bounding box center [350, 414] width 14 height 22
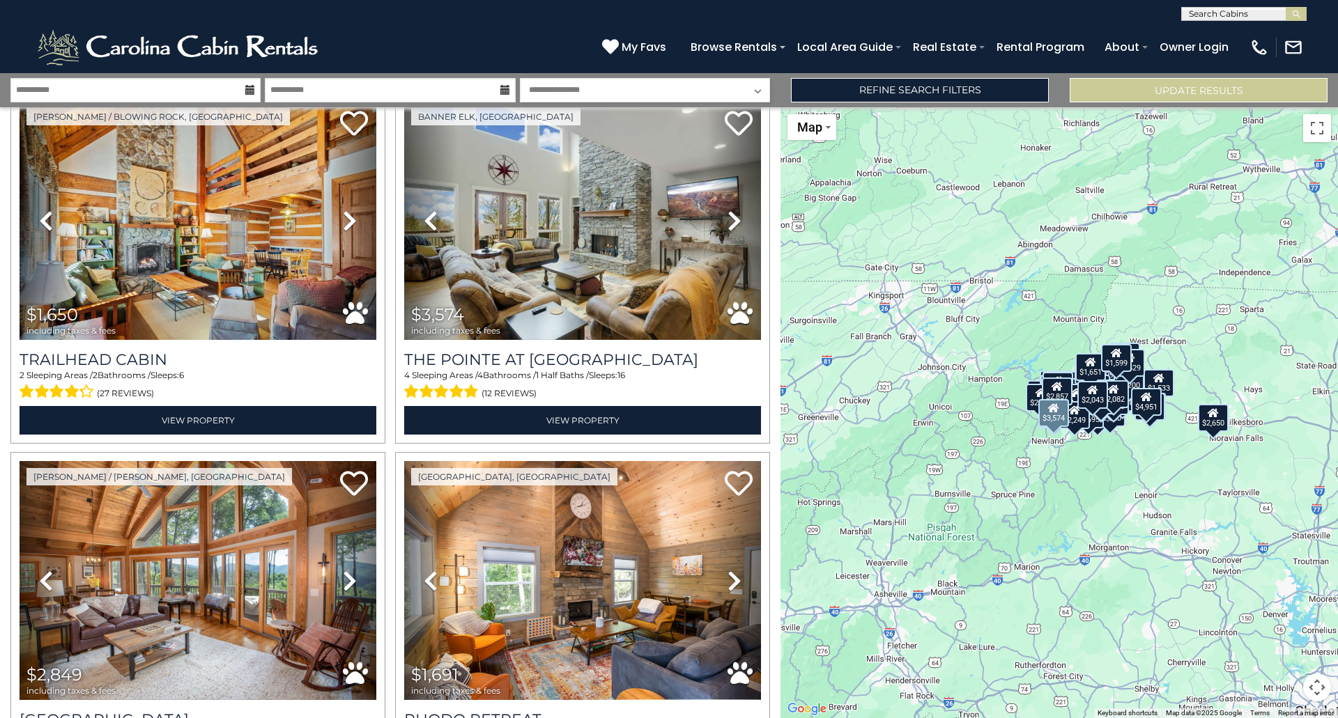
scroll to position [9481, 0]
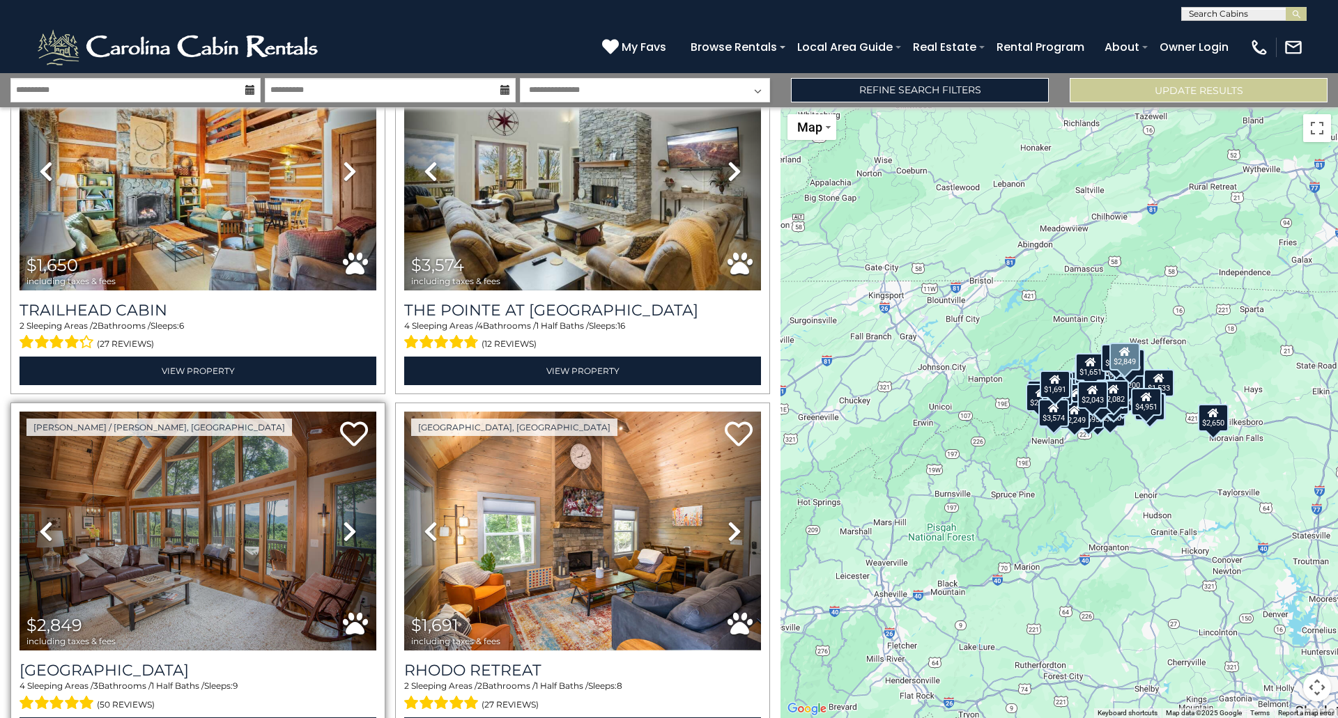
click at [343, 520] on icon at bounding box center [350, 531] width 14 height 22
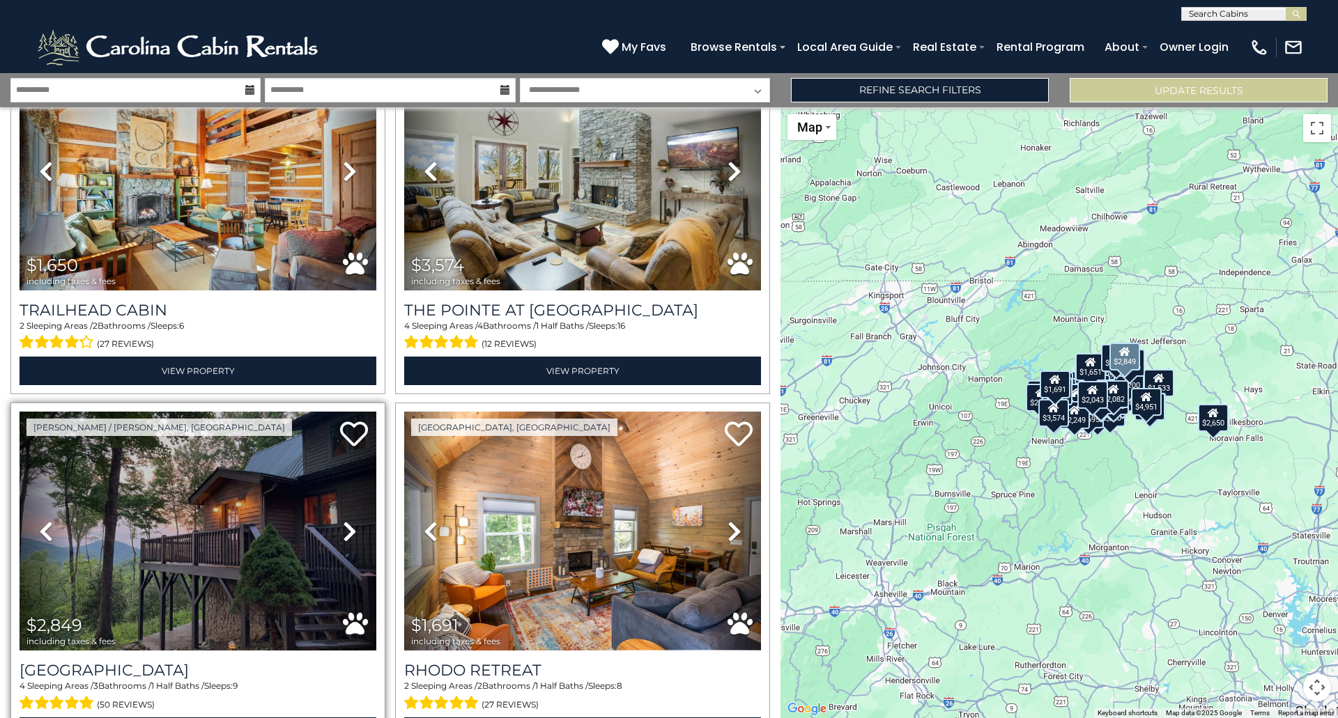
click at [343, 520] on icon at bounding box center [350, 531] width 14 height 22
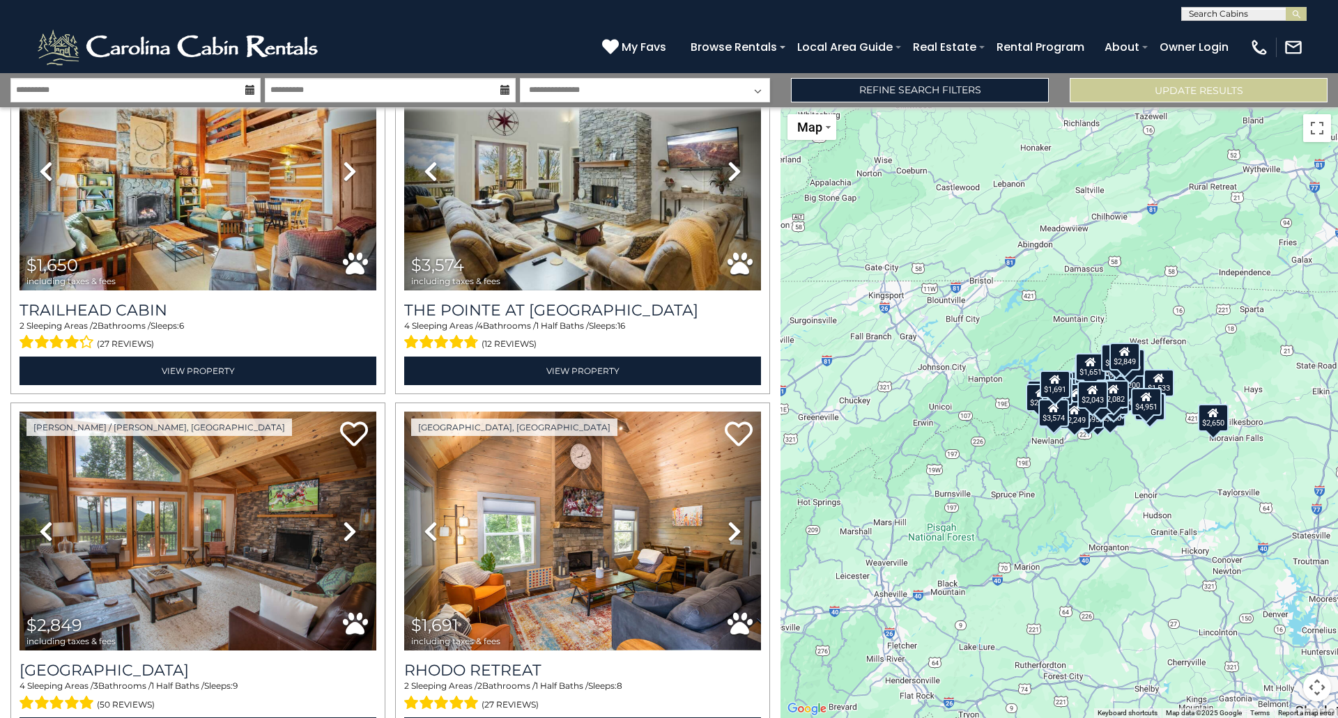
click at [1126, 364] on div "$2,849" at bounding box center [1124, 356] width 31 height 28
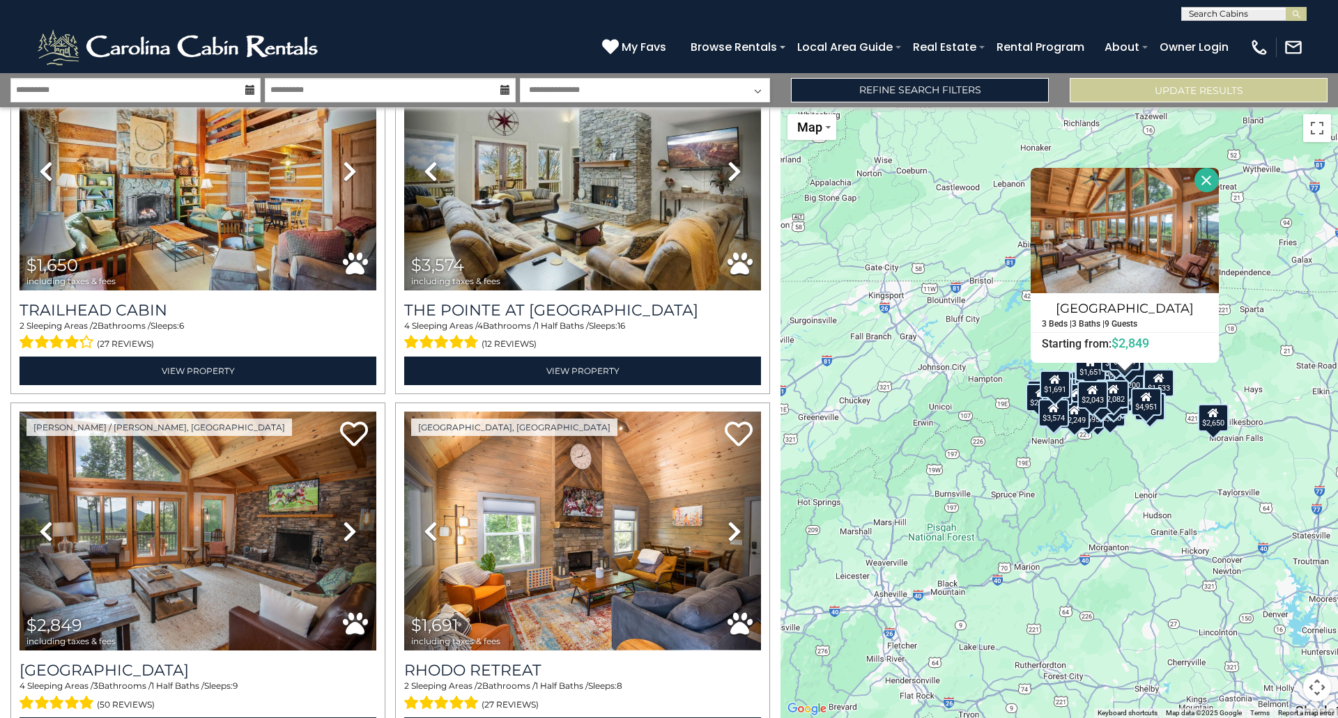
click at [1290, 351] on div "$7,156 $1,834 $3,393 $5,532 $2,045 $2,524 $6,113 $2,801 $4,246 $2,238 $2,020 $1…" at bounding box center [1058, 412] width 557 height 611
click at [1104, 456] on div "$7,156 $1,834 $3,393 $5,532 $2,045 $2,524 $6,113 $2,801 $4,246 $2,238 $2,020 $1…" at bounding box center [1058, 412] width 557 height 611
click at [1211, 176] on button "Close" at bounding box center [1206, 180] width 24 height 24
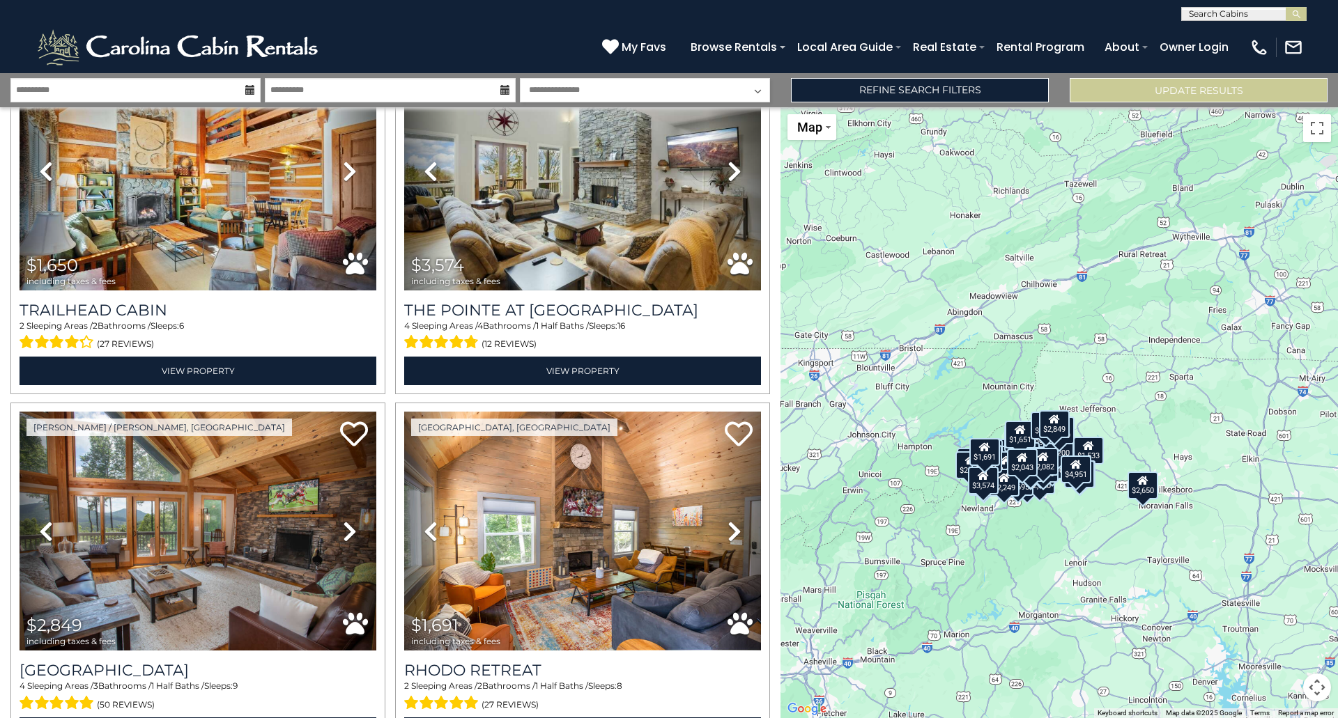
drag, startPoint x: 1111, startPoint y: 500, endPoint x: 1042, endPoint y: 568, distance: 97.1
click at [1042, 568] on div "$7,156 $1,834 $3,393 $5,532 $2,045 $2,524 $6,113 $2,801 $4,246 $2,238 $2,020 $1…" at bounding box center [1058, 412] width 557 height 611
drag, startPoint x: 1316, startPoint y: 681, endPoint x: 1306, endPoint y: 658, distance: 25.0
click at [1306, 658] on div "$7,156 $1,834 $3,393 $5,532 $2,045 $2,524 $6,113 $2,801 $4,246 $2,238 $2,020 $1…" at bounding box center [1058, 412] width 557 height 611
click at [1317, 679] on button "Map camera controls" at bounding box center [1317, 688] width 28 height 28
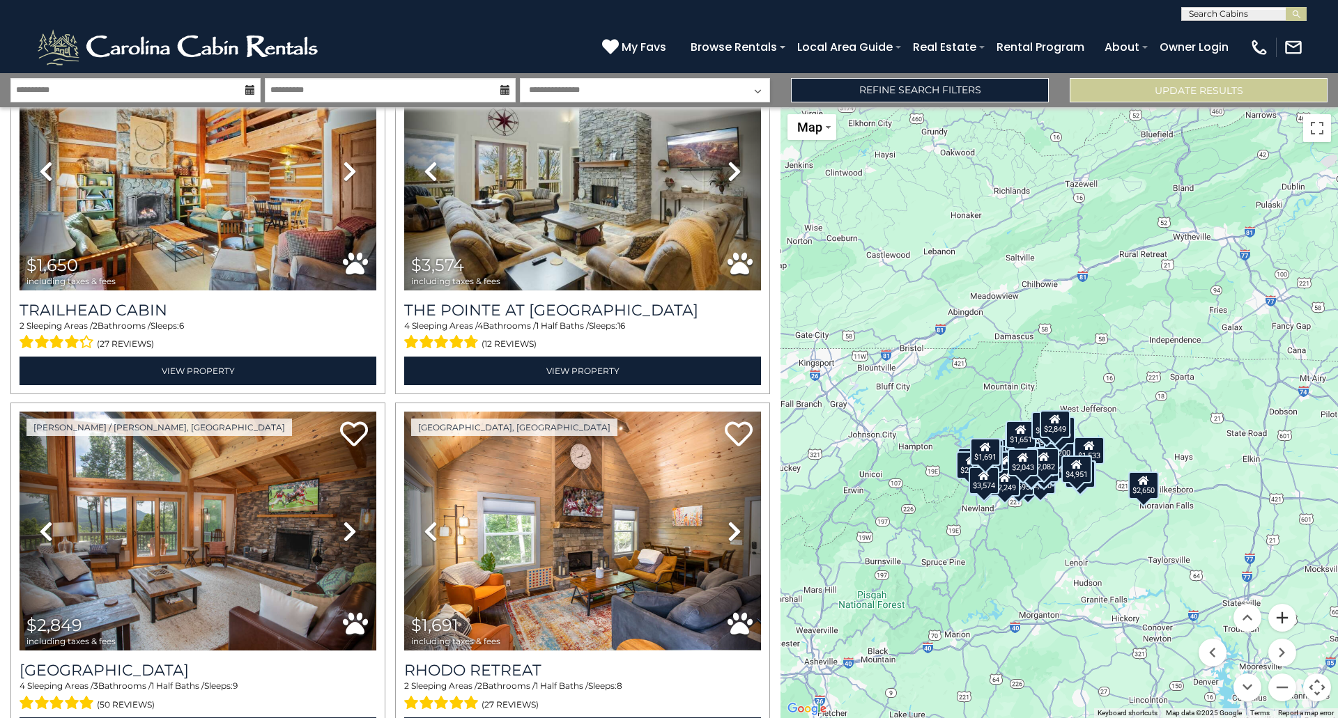
click at [1277, 619] on button "Zoom in" at bounding box center [1282, 618] width 28 height 28
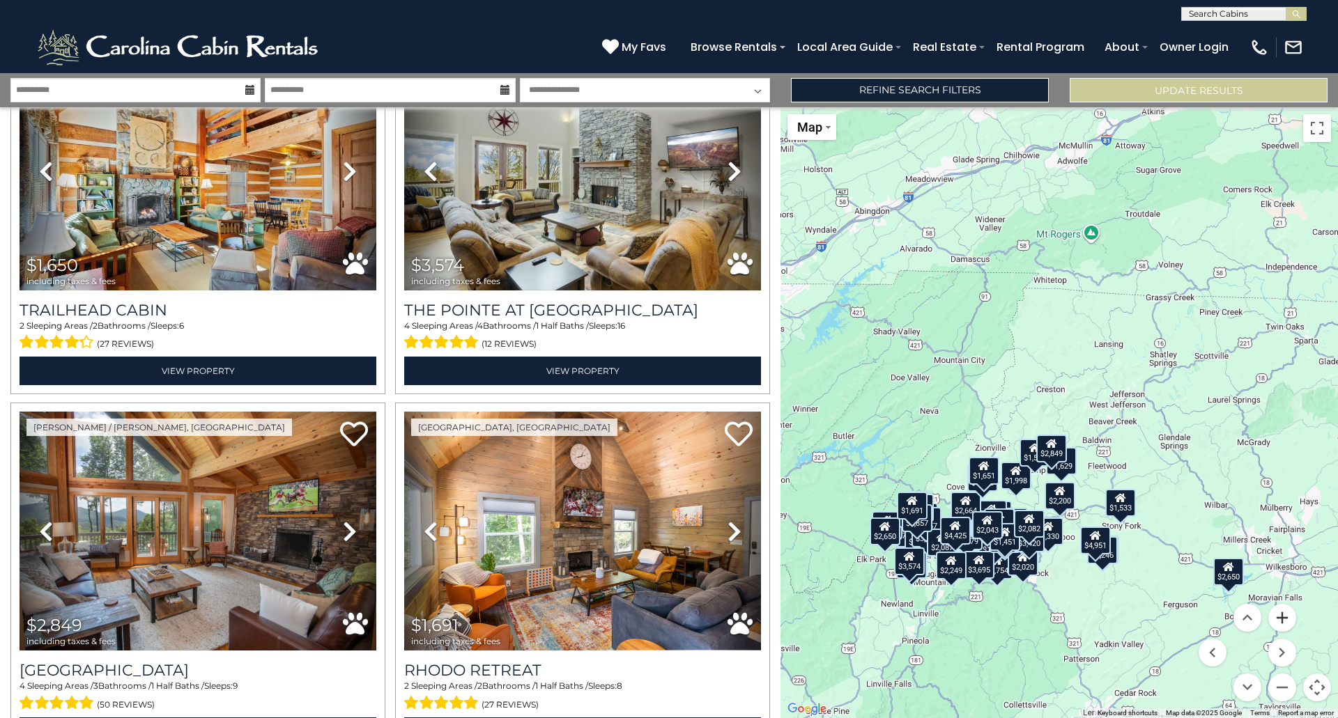
click at [1277, 619] on button "Zoom in" at bounding box center [1282, 618] width 28 height 28
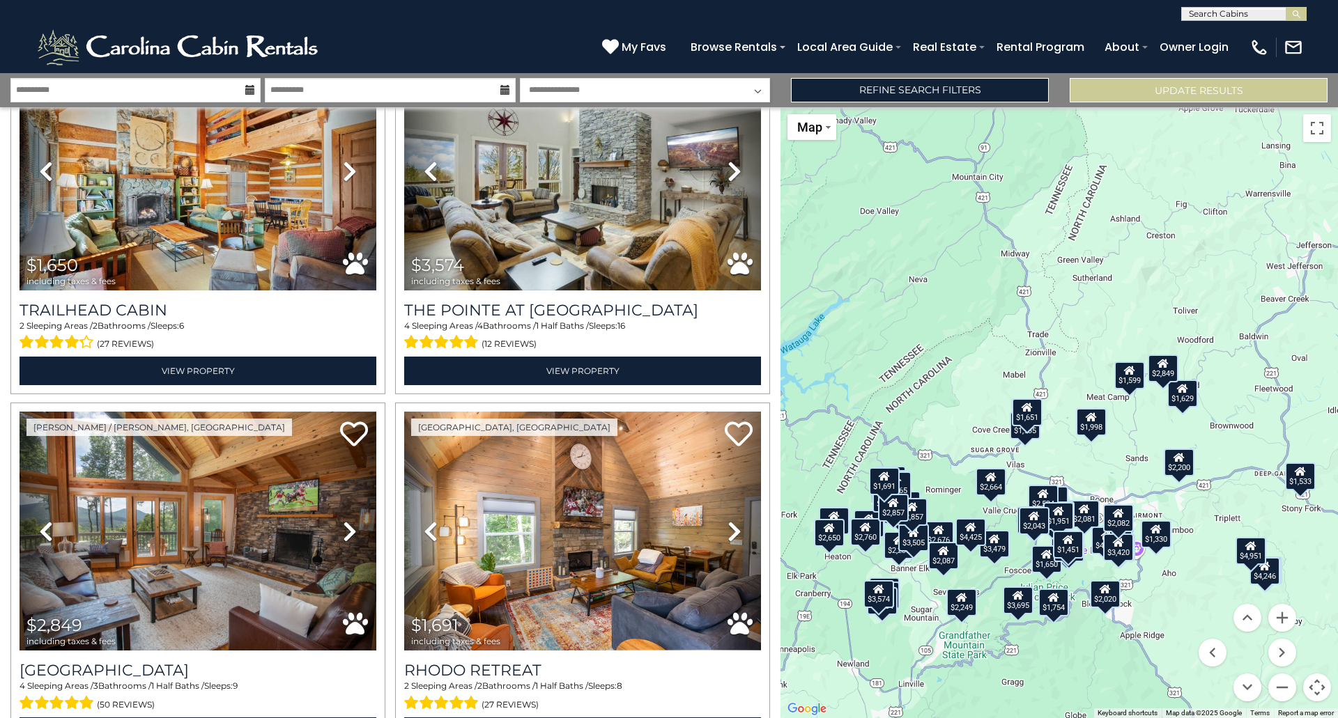
drag, startPoint x: 1085, startPoint y: 628, endPoint x: 1204, endPoint y: 497, distance: 177.1
click at [1204, 497] on div "$7,156 $1,834 $3,393 $5,532 $2,045 $2,524 $6,113 $2,801 $4,246 $2,238 $2,020 $1…" at bounding box center [1058, 412] width 557 height 611
click at [882, 601] on div "$3,574" at bounding box center [878, 594] width 31 height 28
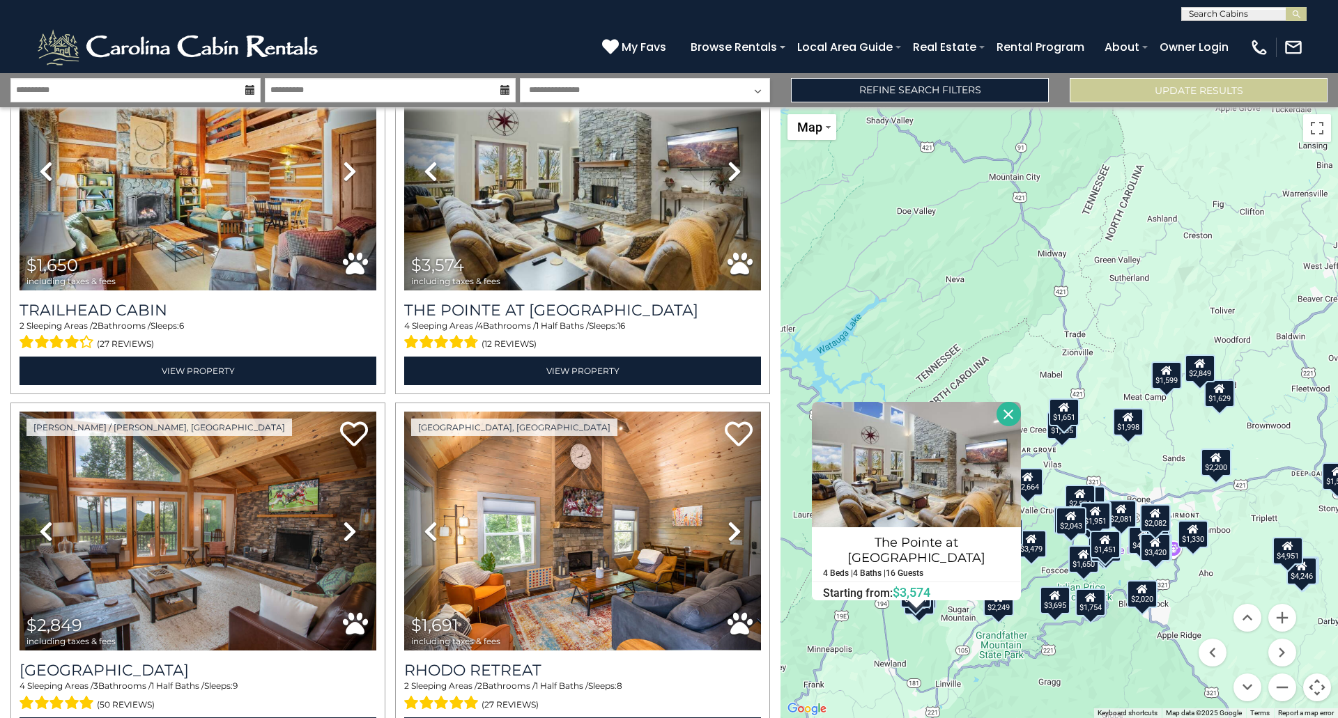
click at [913, 668] on div "$7,156 $1,834 $3,393 $5,532 $2,045 $2,524 $6,113 $2,801 $4,246 $2,238 $2,020 $1…" at bounding box center [1058, 412] width 557 height 611
click at [938, 644] on div "$7,156 $1,834 $3,393 $5,532 $2,045 $2,524 $6,113 $2,801 $4,246 $2,238 $2,020 $1…" at bounding box center [1058, 412] width 557 height 611
click at [999, 416] on button "Close" at bounding box center [1008, 414] width 24 height 24
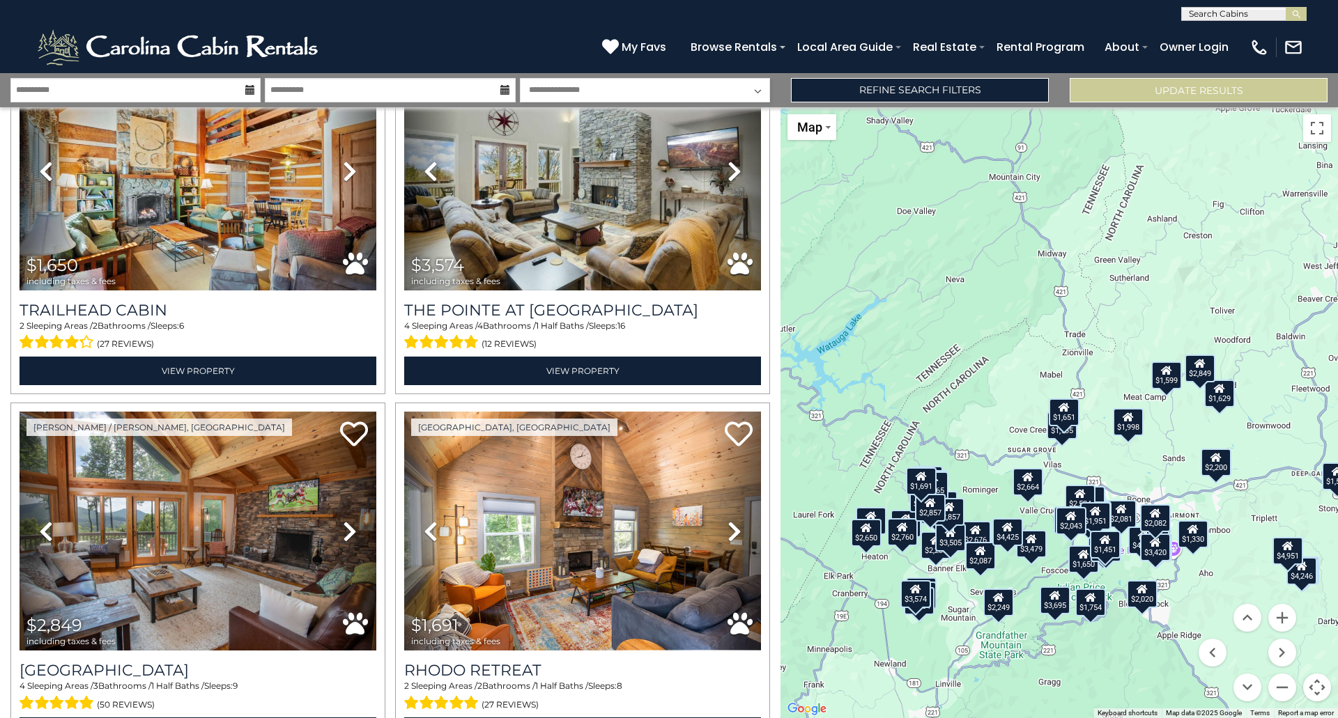
click at [954, 543] on div "$3,505" at bounding box center [950, 538] width 31 height 28
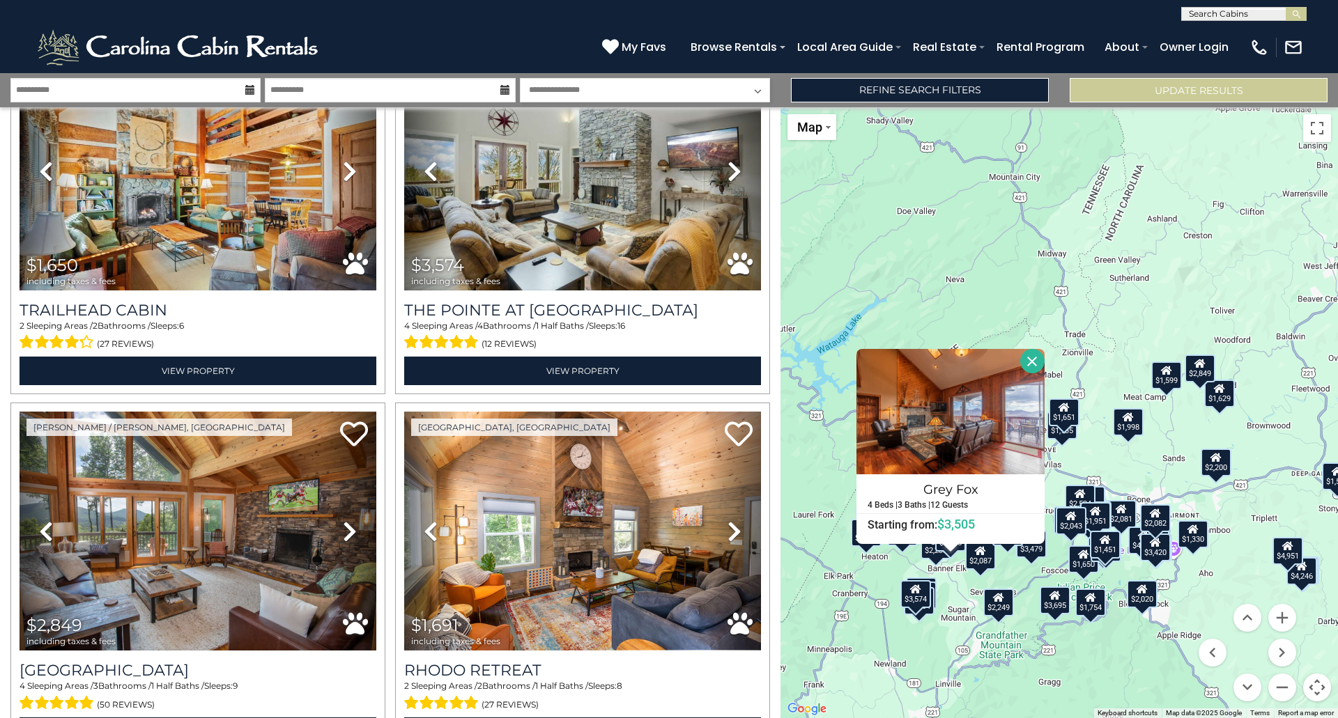
click at [1033, 365] on button "Close" at bounding box center [1032, 361] width 24 height 24
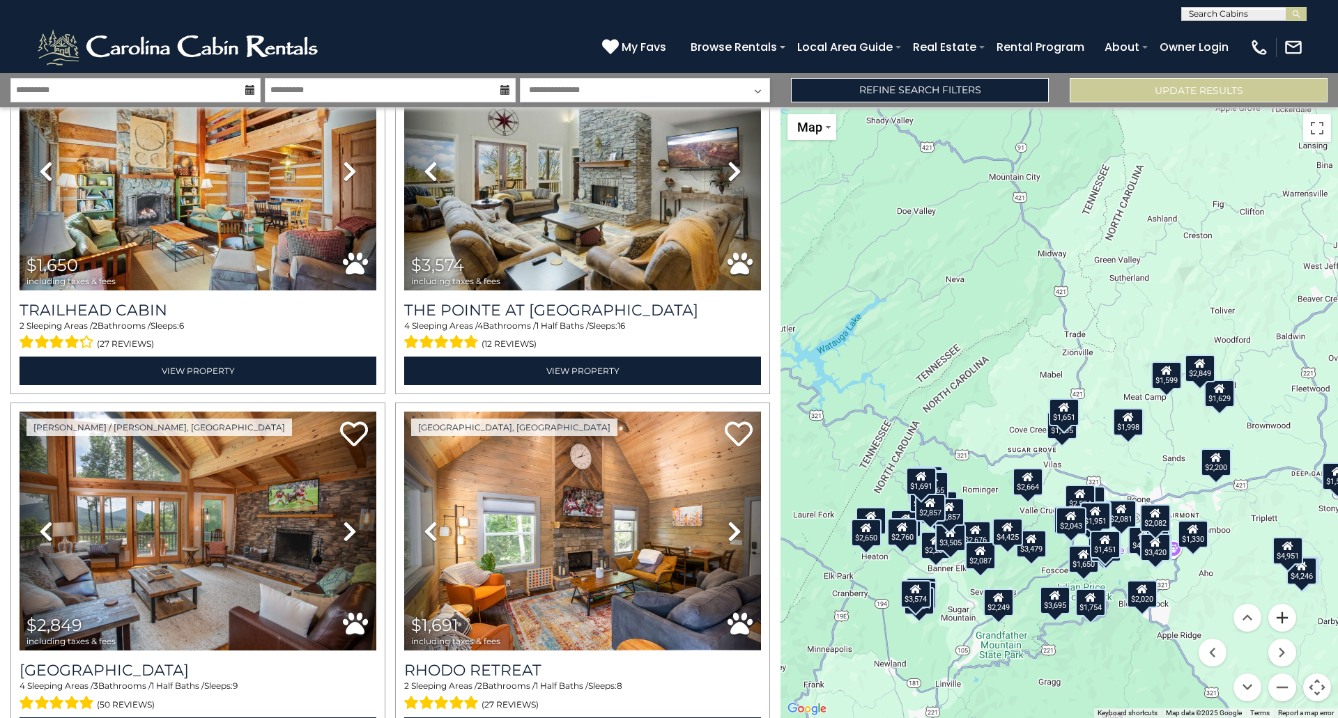
click at [1287, 618] on button "Zoom in" at bounding box center [1282, 618] width 28 height 28
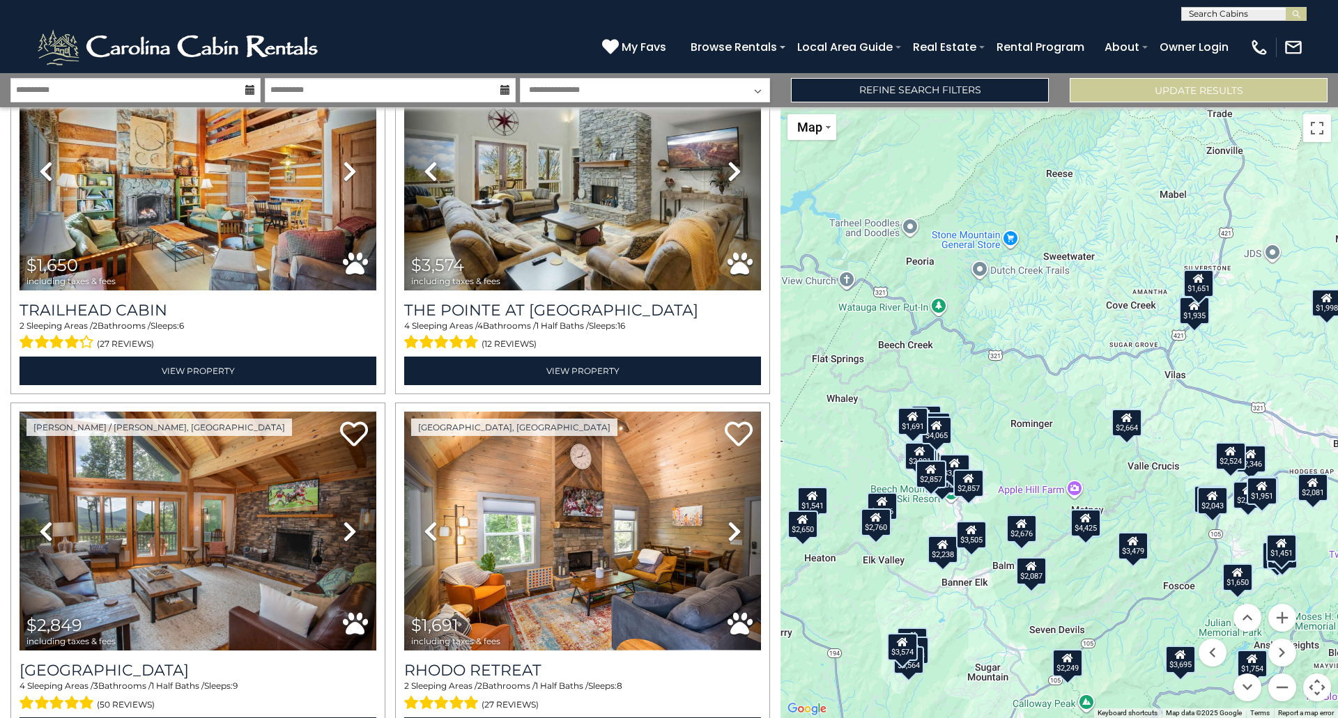
drag, startPoint x: 1119, startPoint y: 548, endPoint x: 1251, endPoint y: 398, distance: 200.0
click at [1251, 399] on div "$7,156 $1,834 $3,393 $5,532 $2,045 $2,524 $6,113 $2,801 $4,246 $2,238 $2,020 $1…" at bounding box center [1058, 412] width 557 height 611
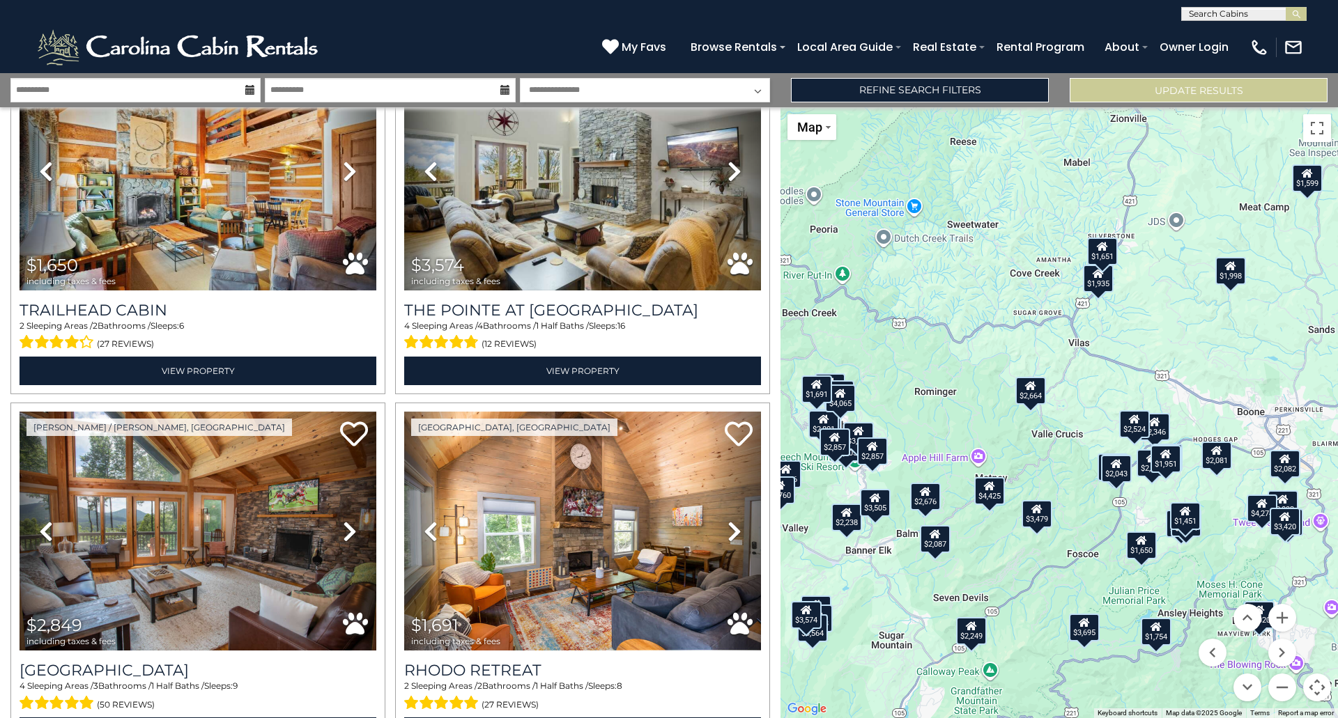
drag, startPoint x: 1079, startPoint y: 449, endPoint x: 979, endPoint y: 427, distance: 102.6
click at [979, 427] on div "$7,156 $1,834 $3,393 $5,532 $2,045 $2,524 $6,113 $2,801 $4,246 $2,238 $2,020 $1…" at bounding box center [1058, 412] width 557 height 611
click at [1032, 398] on div "$2,664" at bounding box center [1030, 391] width 31 height 28
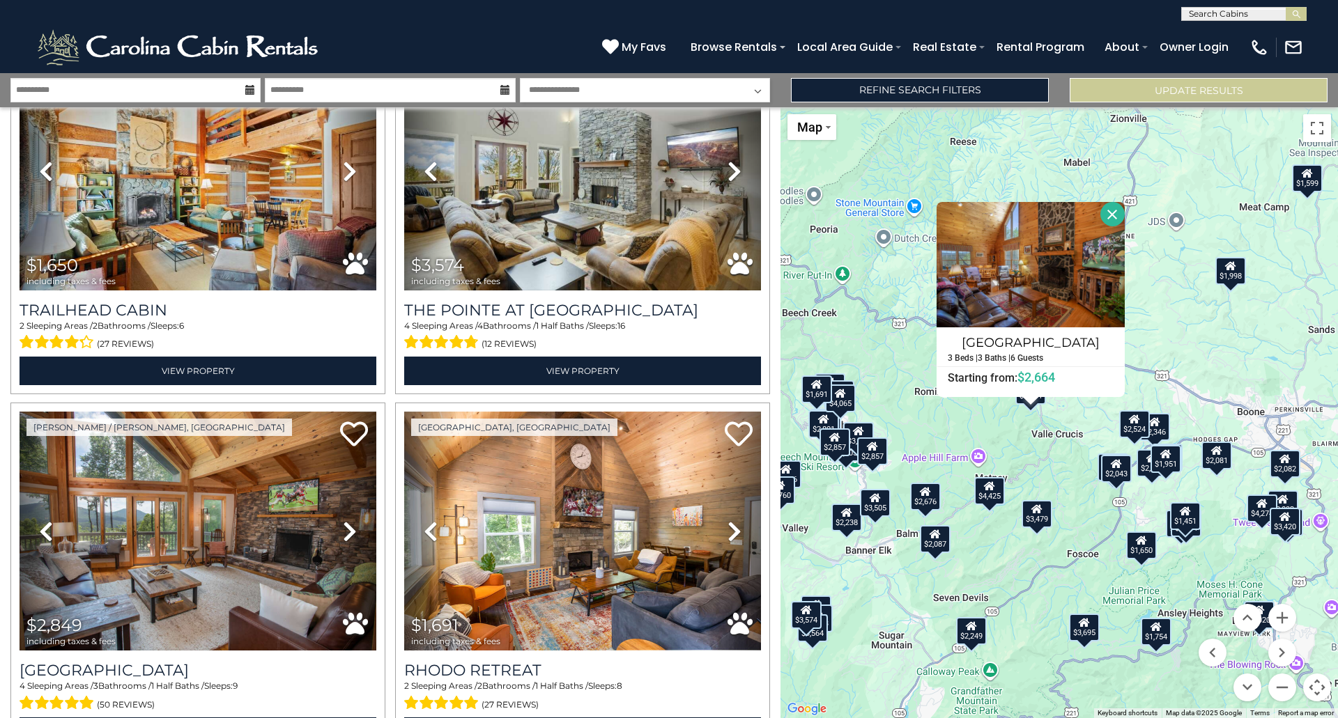
click at [1047, 456] on div "$7,156 $1,834 $3,393 $5,532 $2,045 $2,524 $6,113 $2,801 $4,246 $2,238 $2,020 $1…" at bounding box center [1058, 412] width 557 height 611
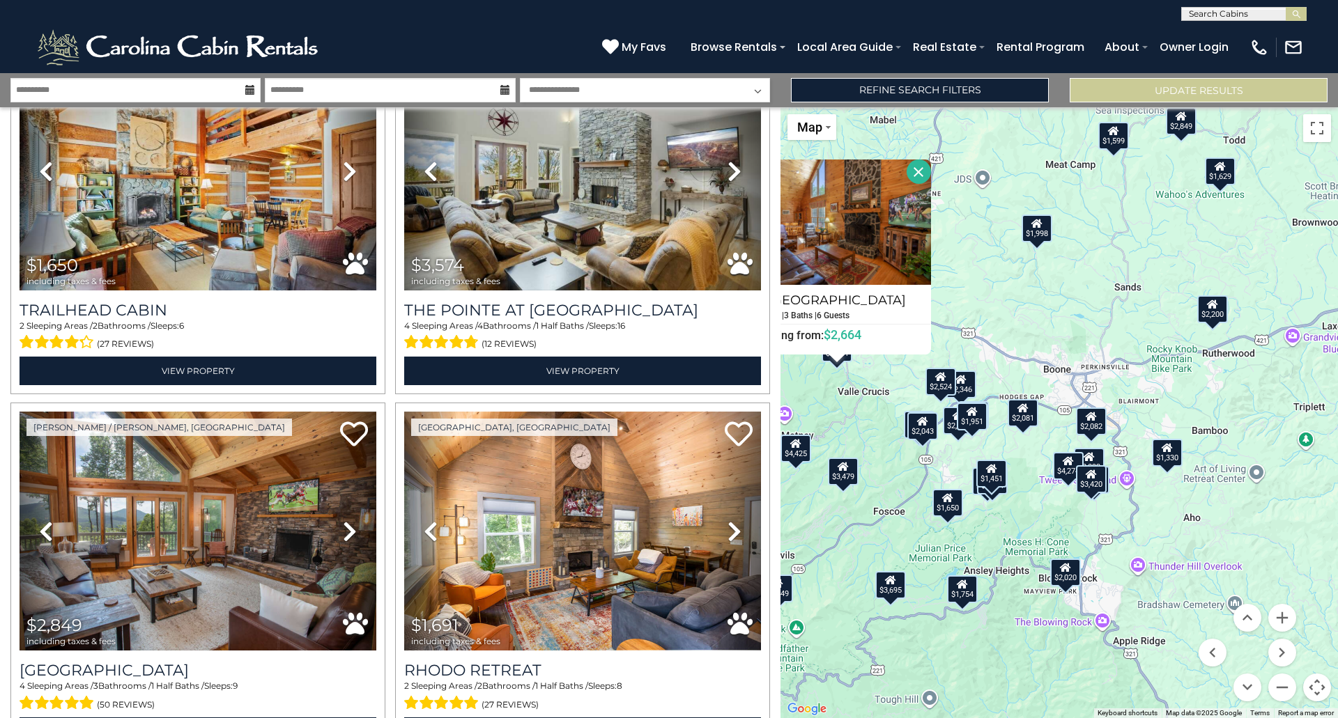
drag, startPoint x: 1060, startPoint y: 482, endPoint x: 865, endPoint y: 438, distance: 200.1
click at [865, 438] on div "$7,156 $1,834 $3,393 $5,532 $2,045 $2,524 $6,113 $2,801 $4,246 $2,238 $2,020 $1…" at bounding box center [1058, 412] width 557 height 611
click at [888, 588] on div "$3,695" at bounding box center [889, 584] width 31 height 28
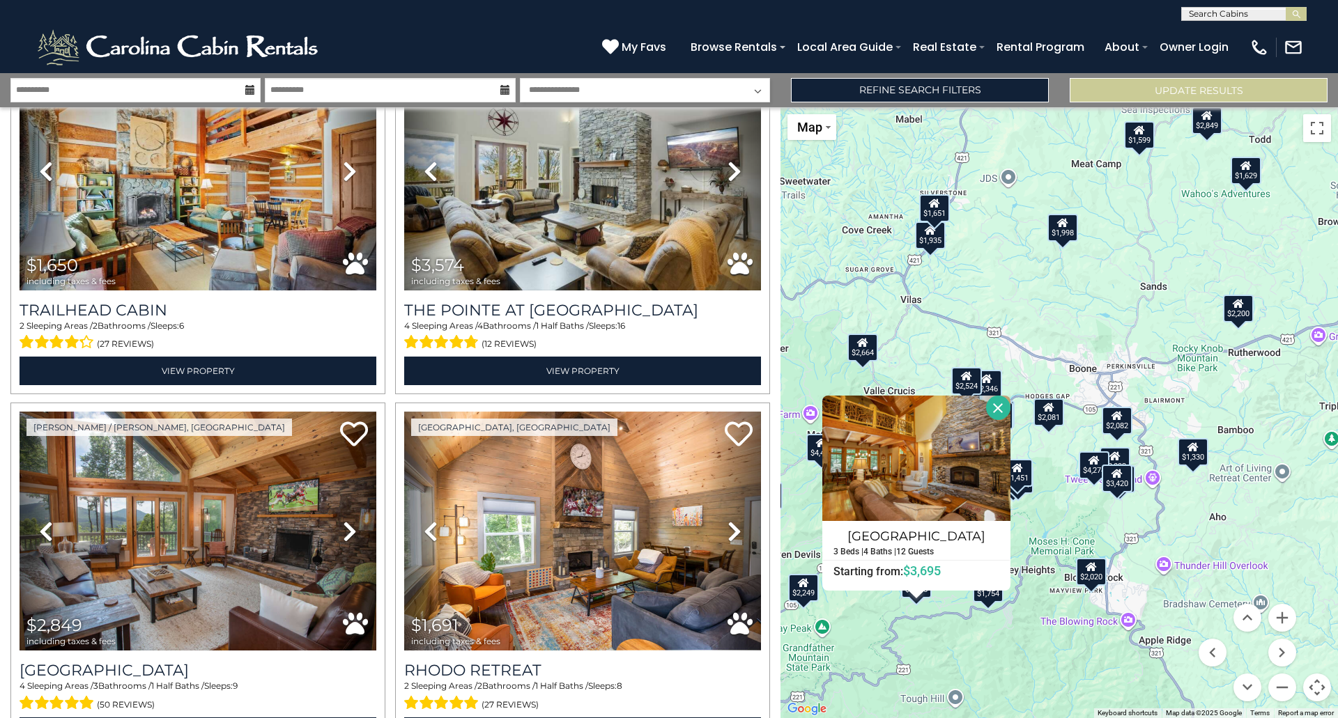
click at [870, 607] on div "$7,156 $1,834 $3,393 $5,532 $2,045 $2,524 $6,113 $2,801 $4,246 $2,238 $2,020 $1…" at bounding box center [1058, 412] width 557 height 611
click at [999, 408] on button "Close" at bounding box center [998, 408] width 24 height 24
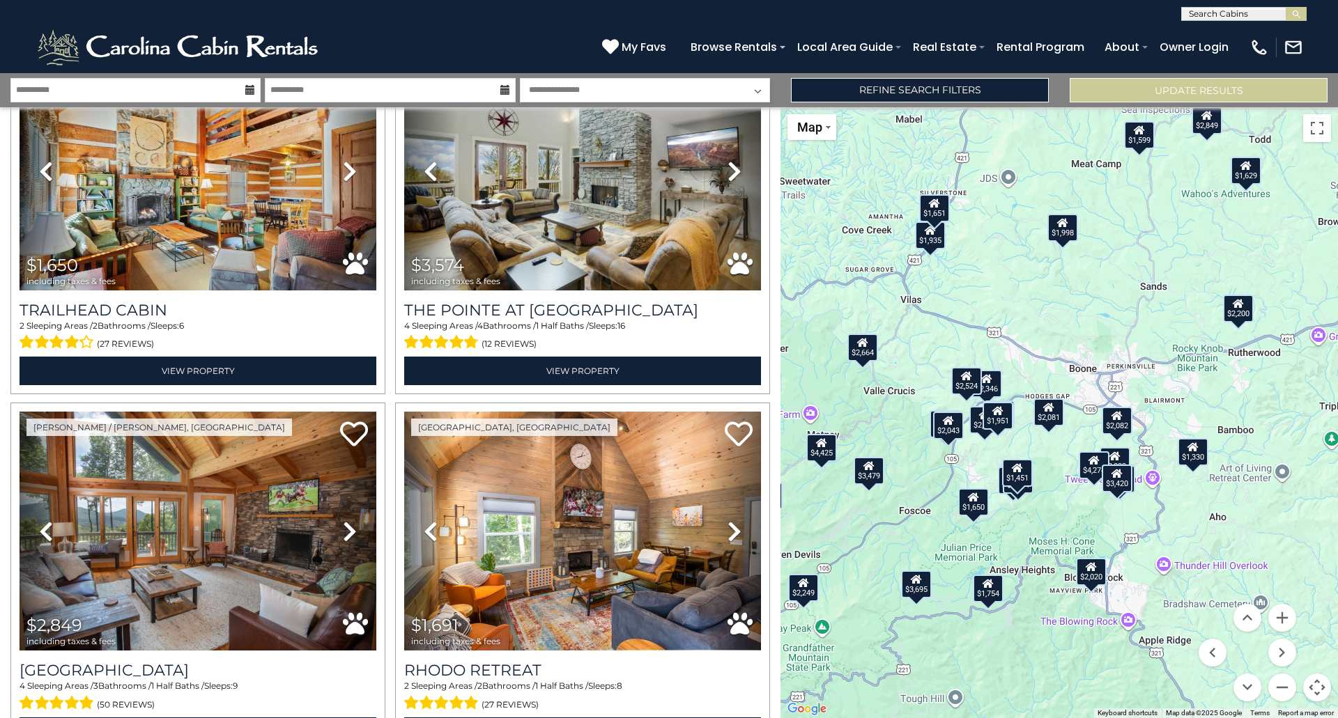
click at [948, 431] on div "$2,043" at bounding box center [948, 426] width 31 height 28
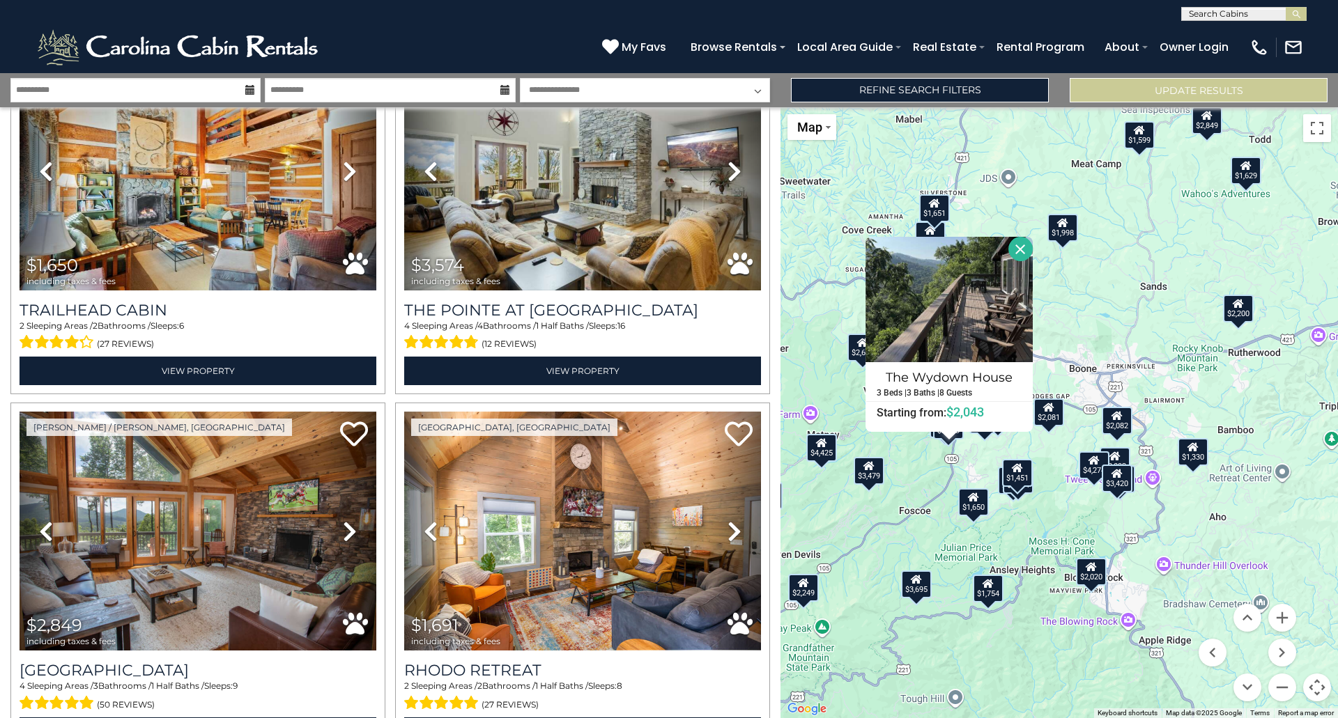
click at [1021, 245] on button "Close" at bounding box center [1020, 249] width 24 height 24
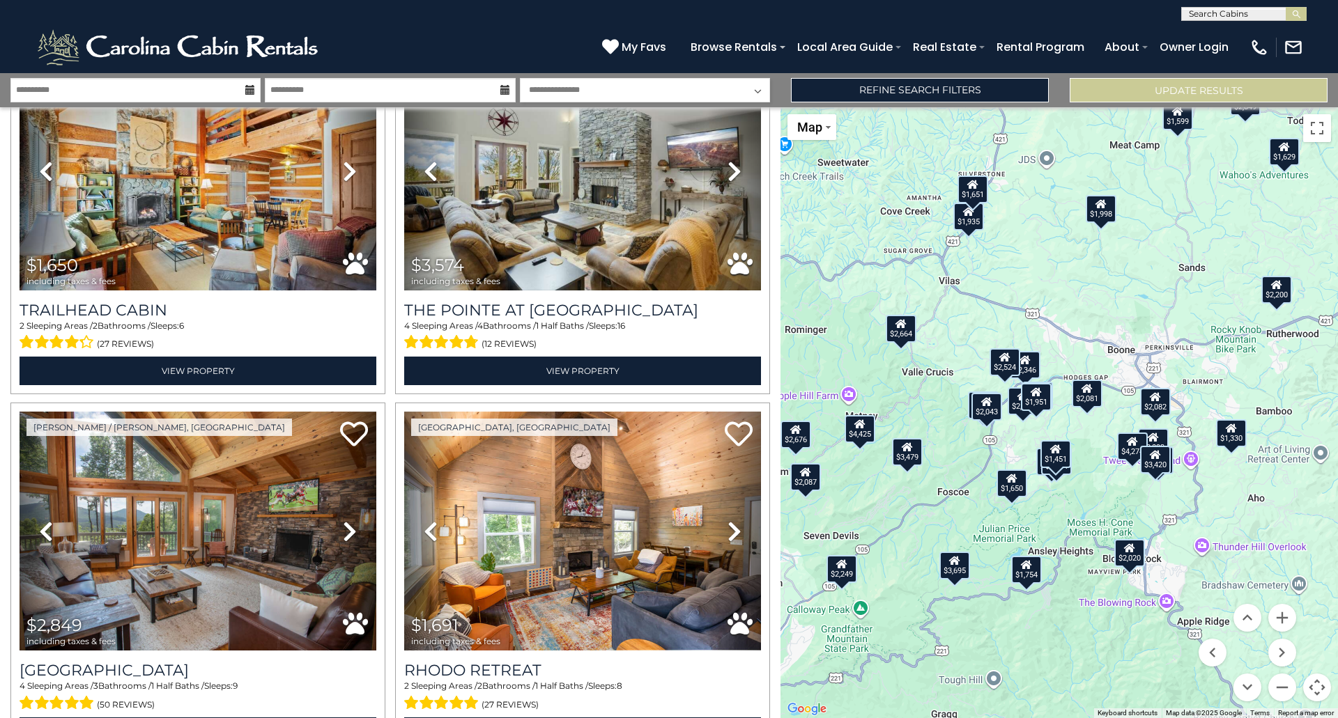
drag, startPoint x: 1179, startPoint y: 348, endPoint x: 1218, endPoint y: 328, distance: 44.2
click at [1218, 328] on div "$7,156 $1,834 $3,393 $5,532 $2,045 $2,524 $6,113 $2,801 $4,246 $2,238 $2,020 $1…" at bounding box center [1058, 412] width 557 height 611
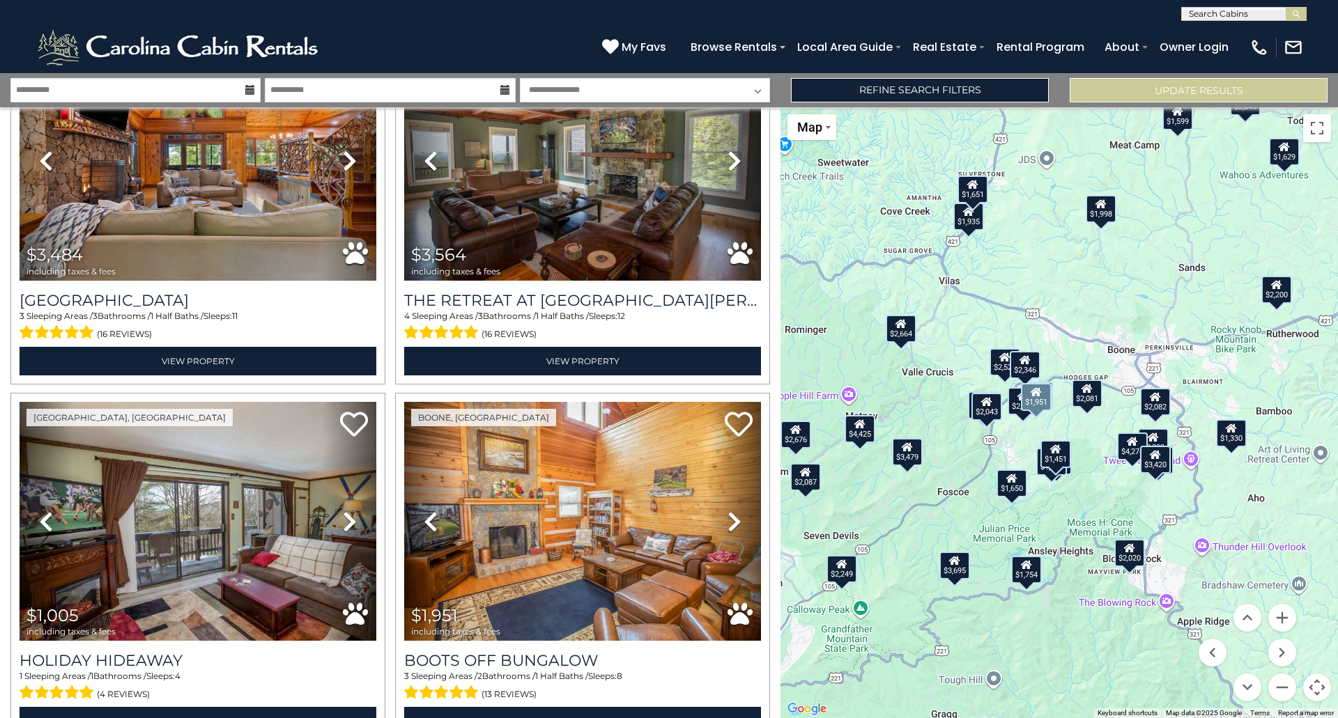
scroll to position [3350, 0]
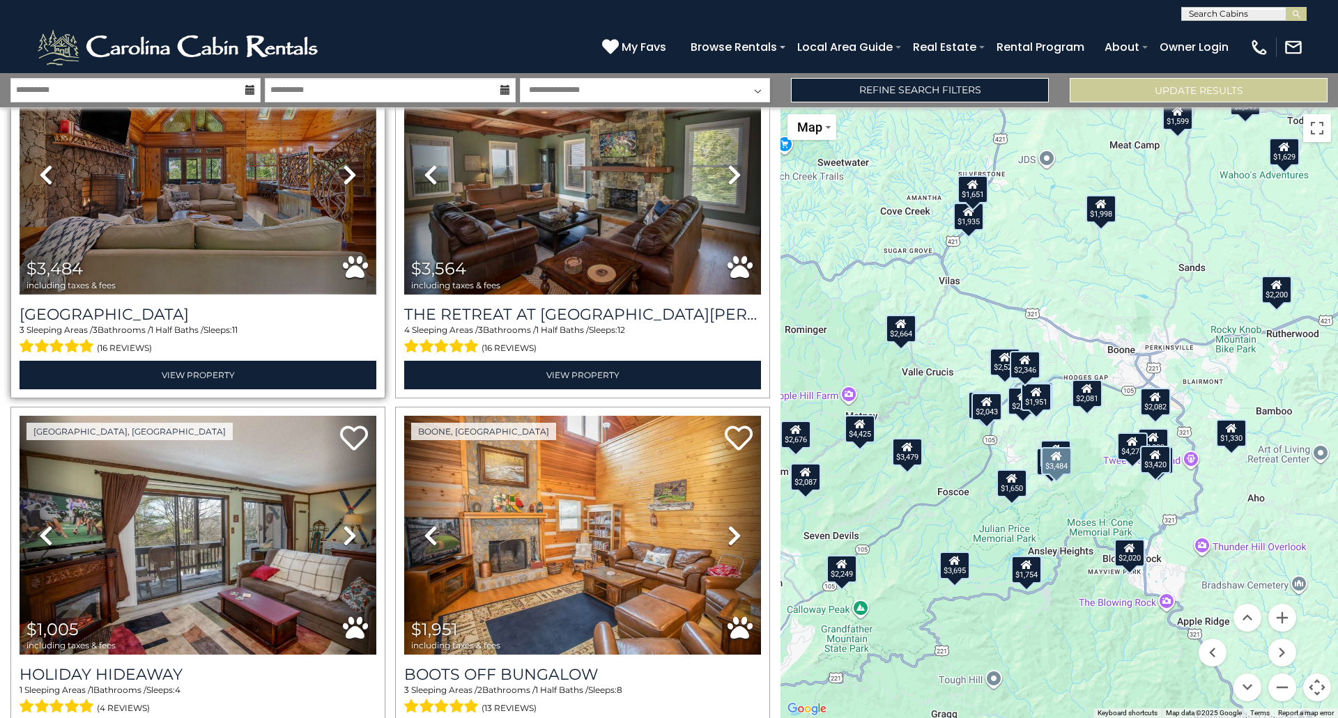
click at [197, 242] on img at bounding box center [198, 175] width 357 height 239
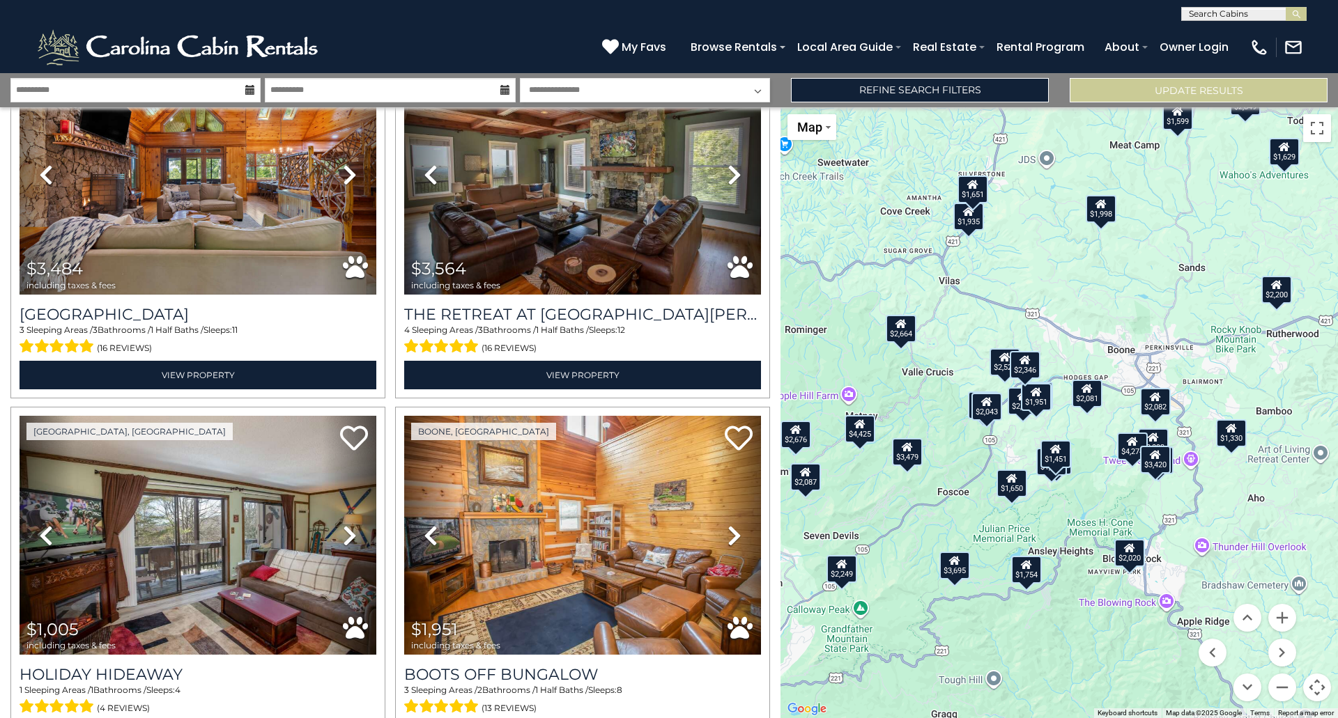
click at [1048, 477] on div "$7,156 $1,834 $3,393 $5,532 $2,045 $2,524 $6,113 $2,801 $4,246 $2,238 $2,020 $1…" at bounding box center [1058, 412] width 557 height 611
click at [1280, 620] on button "Zoom in" at bounding box center [1282, 618] width 28 height 28
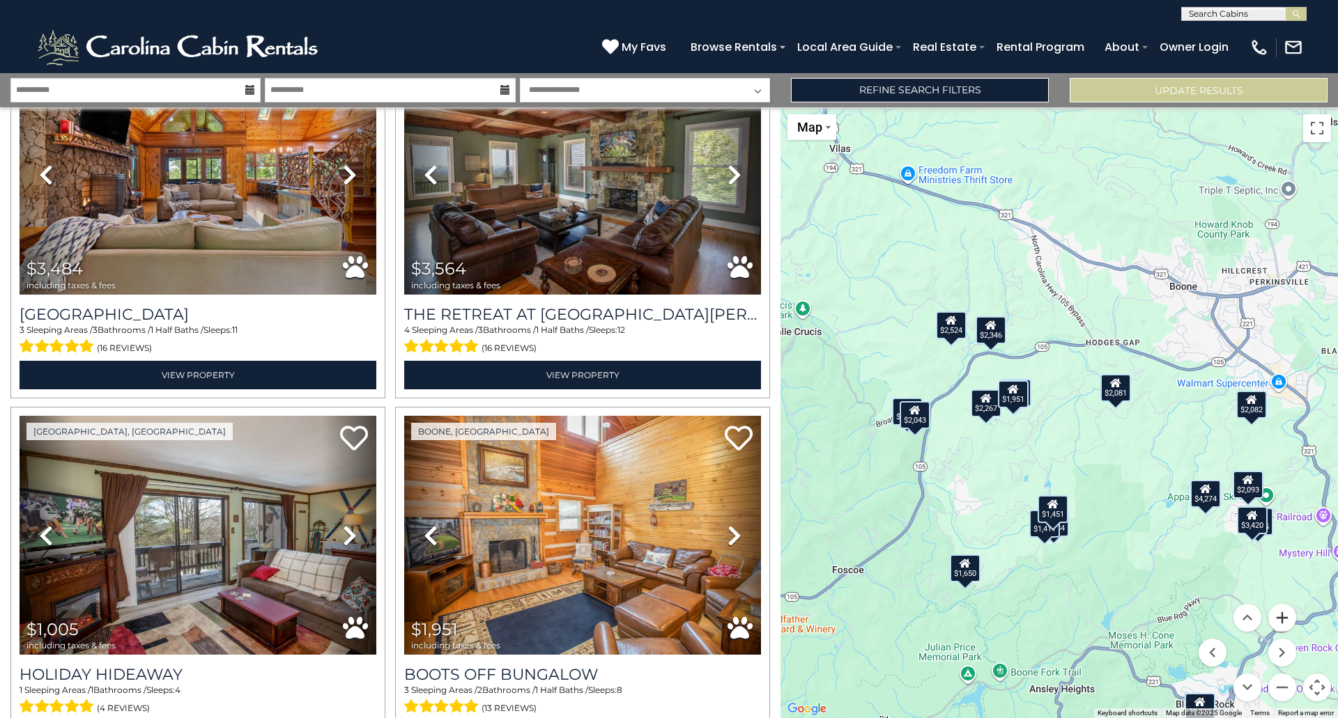
click at [1280, 620] on button "Zoom in" at bounding box center [1282, 618] width 28 height 28
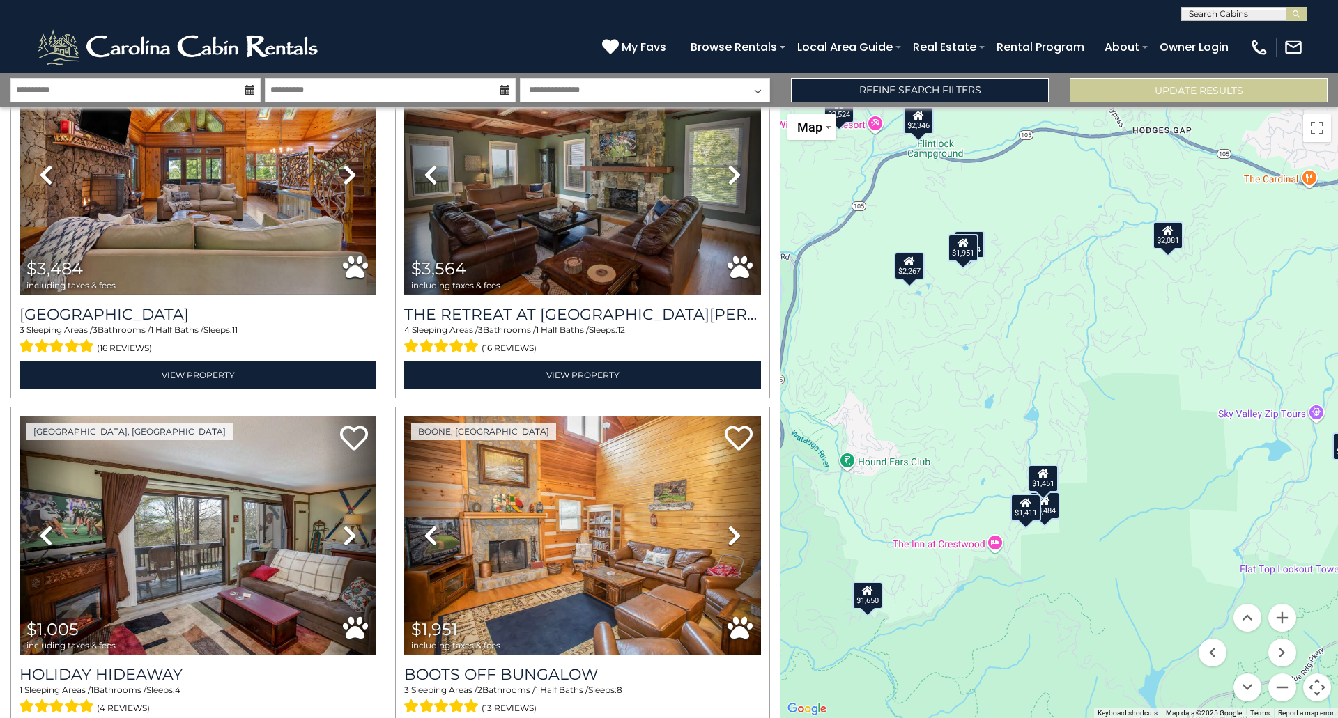
drag, startPoint x: 1136, startPoint y: 604, endPoint x: 1129, endPoint y: 458, distance: 146.5
click at [1130, 458] on div "$7,156 $1,834 $3,393 $5,532 $2,045 $2,524 $6,113 $2,801 $4,246 $2,238 $2,020 $1…" at bounding box center [1058, 412] width 557 height 611
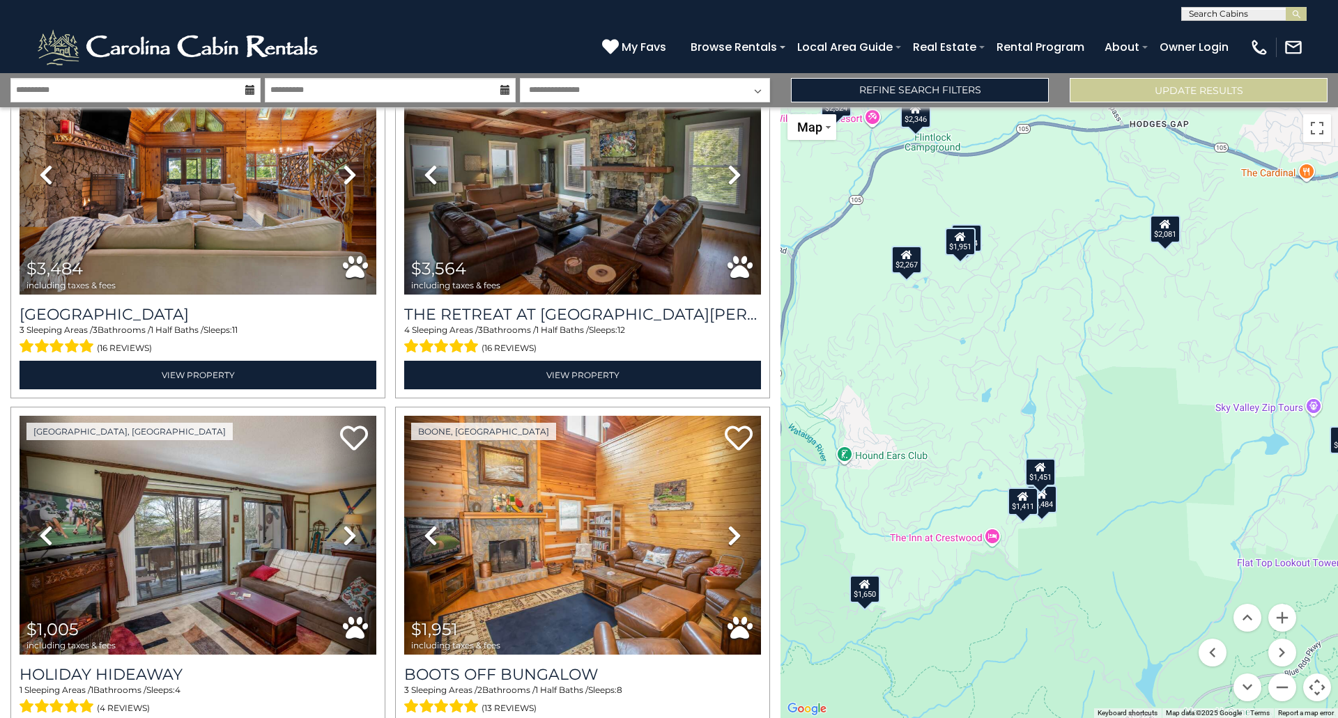
click at [1051, 506] on div "$3,484" at bounding box center [1041, 500] width 31 height 28
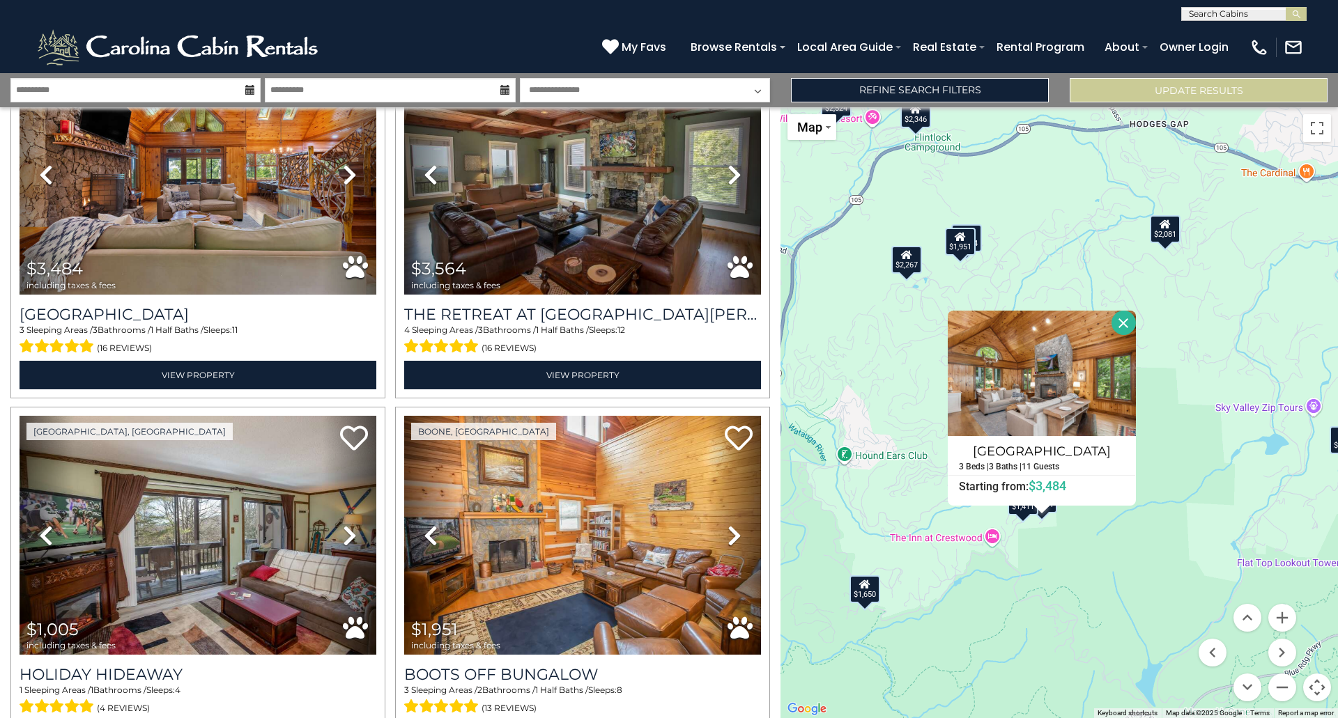
click at [1057, 575] on div "$7,156 $1,834 $3,393 $5,532 $2,045 $2,524 $6,113 $2,801 $4,246 $2,238 $2,020 $1…" at bounding box center [1058, 412] width 557 height 611
click at [1124, 319] on button "Close" at bounding box center [1123, 323] width 24 height 24
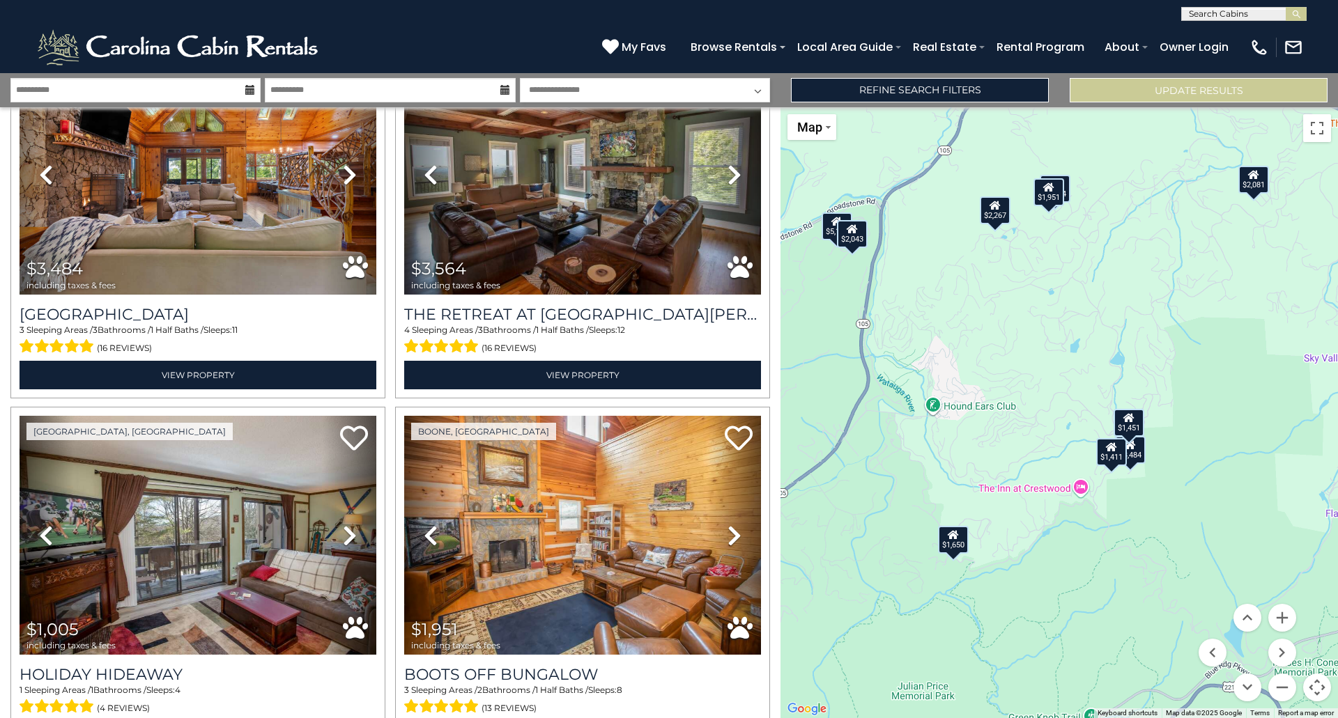
drag, startPoint x: 1059, startPoint y: 362, endPoint x: 1147, endPoint y: 311, distance: 101.7
click at [1147, 311] on div "$7,156 $1,834 $3,393 $5,532 $2,045 $2,524 $6,113 $2,801 $4,246 $2,238 $2,020 $1…" at bounding box center [1058, 412] width 557 height 611
click at [1277, 617] on button "Zoom in" at bounding box center [1282, 618] width 28 height 28
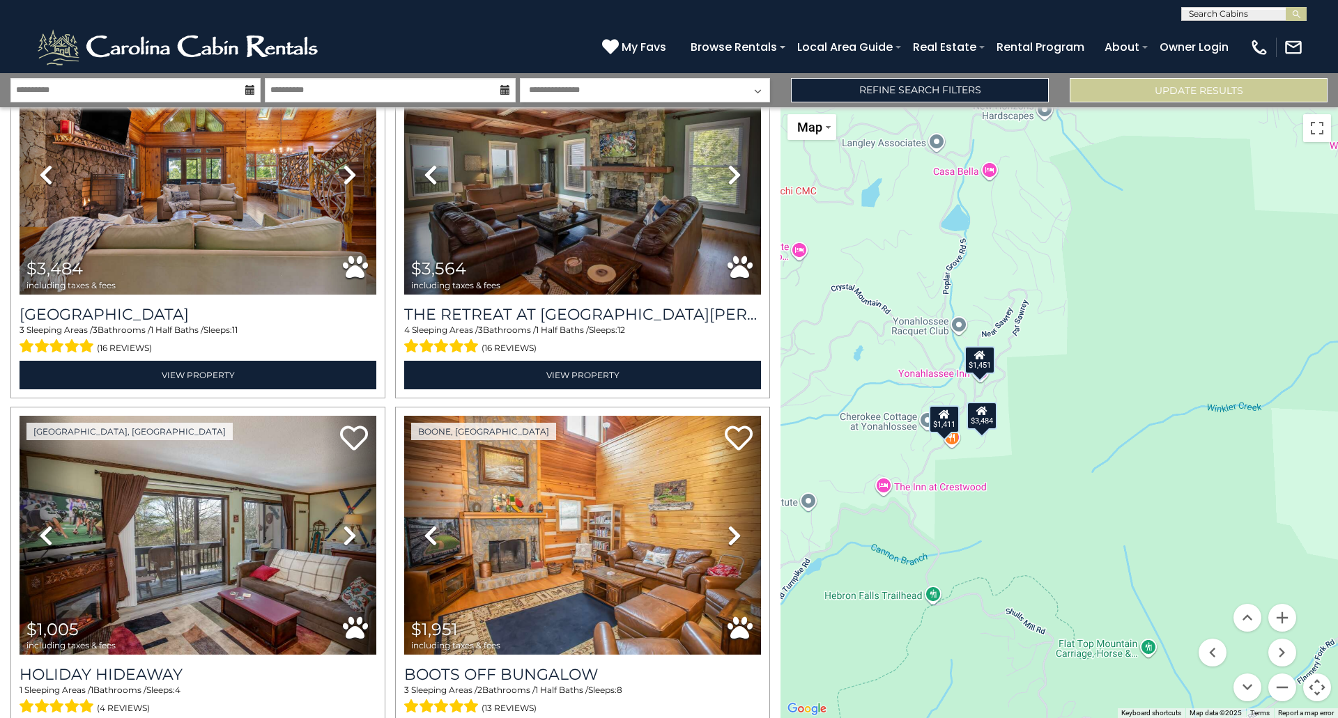
drag, startPoint x: 1249, startPoint y: 543, endPoint x: 1028, endPoint y: 457, distance: 236.9
click at [1028, 457] on div "$7,156 $1,834 $3,393 $5,532 $2,045 $2,524 $6,113 $2,801 $4,246 $2,238 $2,020 $1…" at bounding box center [1058, 412] width 557 height 611
click at [1282, 612] on button "Zoom in" at bounding box center [1282, 618] width 28 height 28
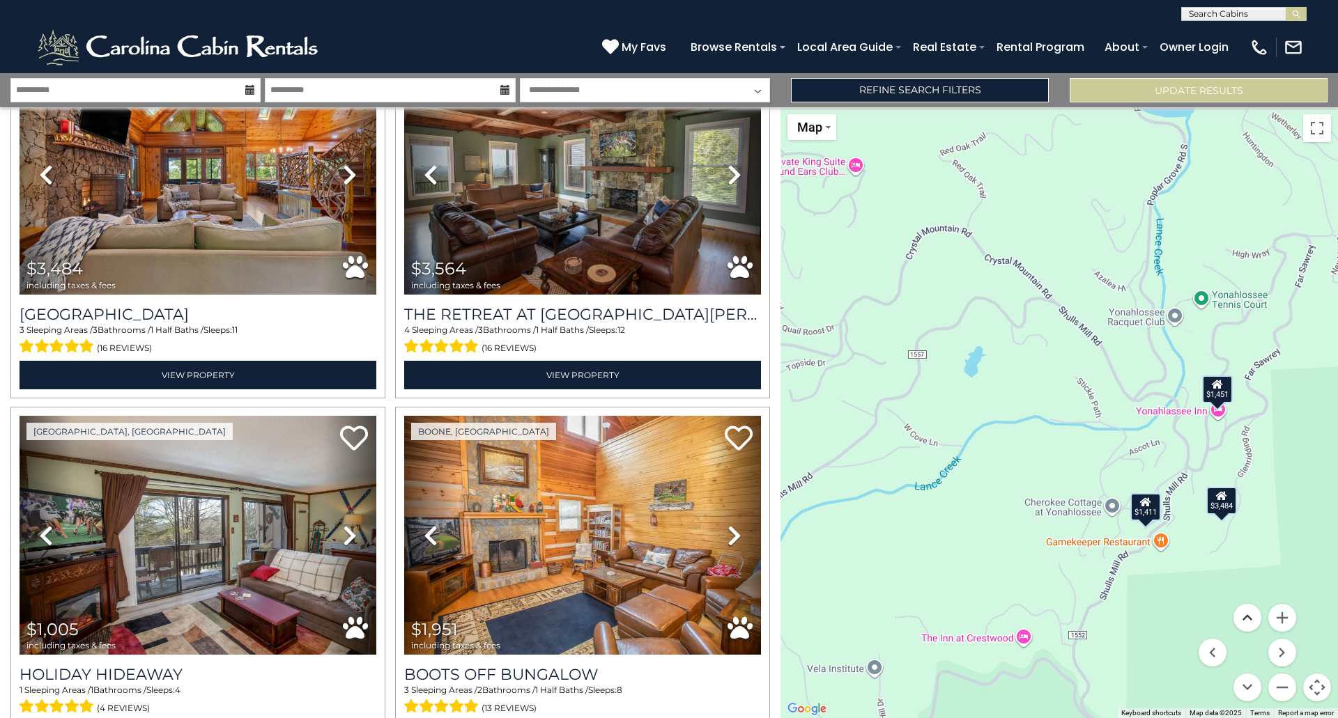
drag, startPoint x: 934, startPoint y: 550, endPoint x: 1252, endPoint y: 618, distance: 324.8
click at [1252, 618] on div "$7,156 $1,834 $3,393 $5,532 $2,045 $2,524 $6,113 $2,801 $4,246 $2,238 $2,020 $1…" at bounding box center [1058, 412] width 557 height 611
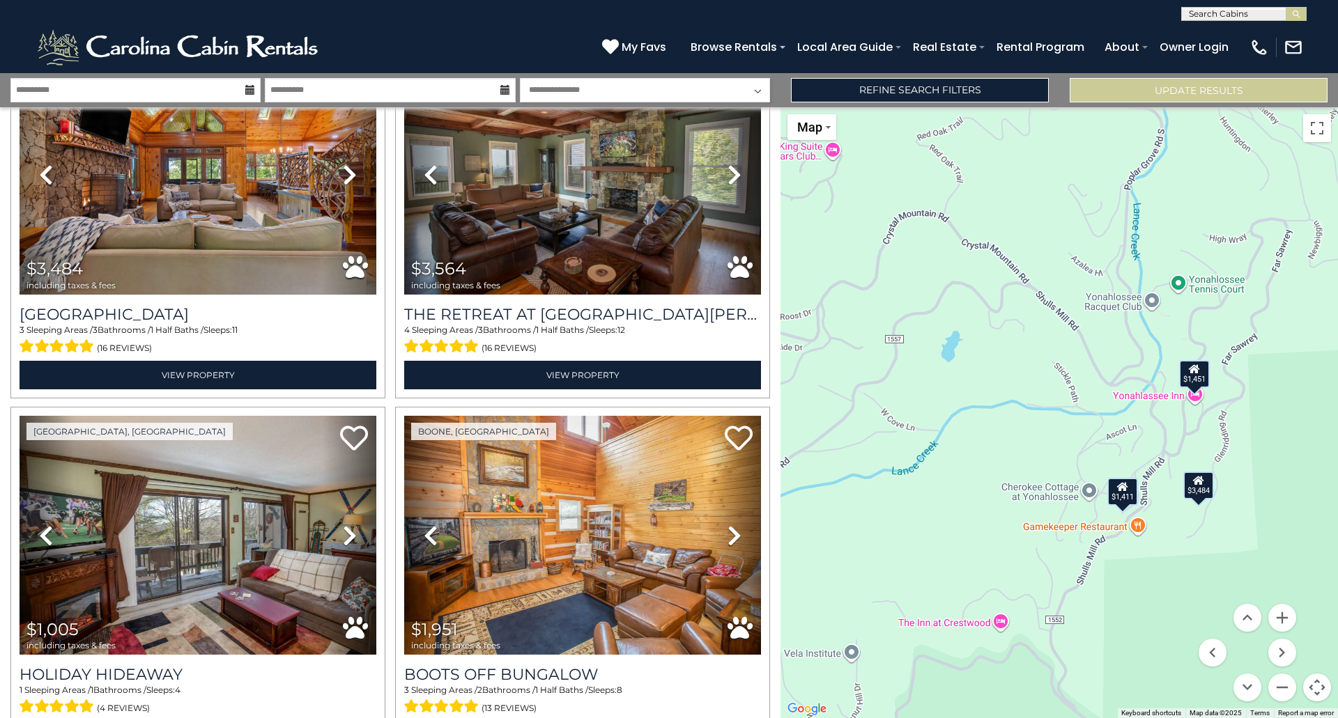
drag, startPoint x: 1286, startPoint y: 433, endPoint x: 1253, endPoint y: 412, distance: 39.8
click at [1253, 412] on div "$7,156 $1,834 $3,393 $5,532 $2,045 $2,524 $6,113 $2,801 $4,246 $2,238 $2,020 $1…" at bounding box center [1058, 412] width 557 height 611
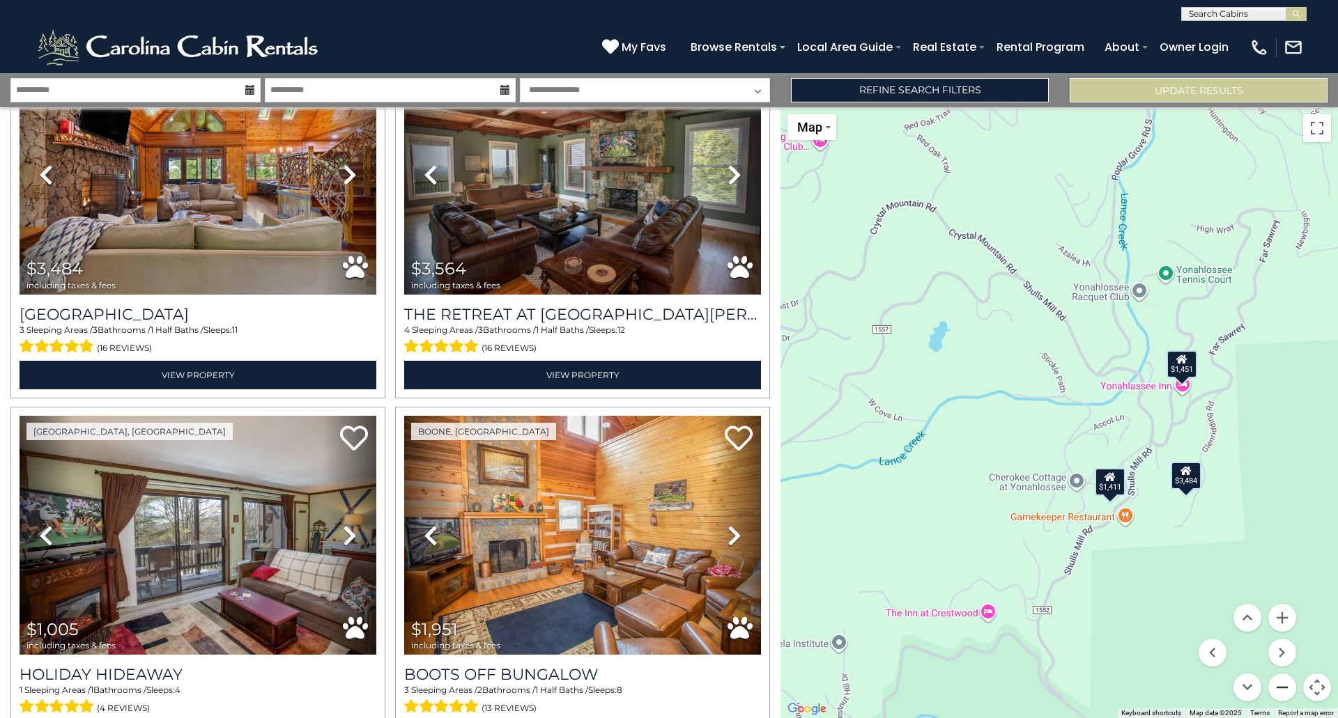
click at [1291, 690] on button "Zoom out" at bounding box center [1282, 688] width 28 height 28
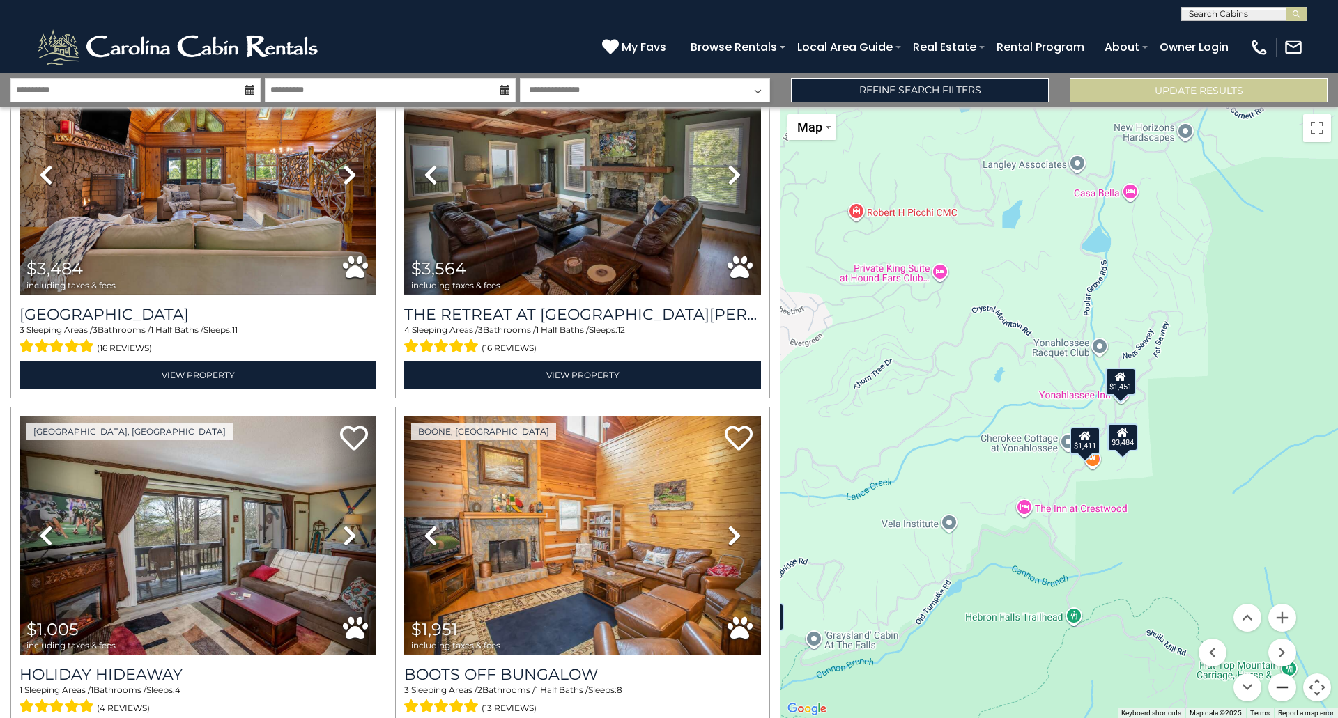
click at [1291, 690] on button "Zoom out" at bounding box center [1282, 688] width 28 height 28
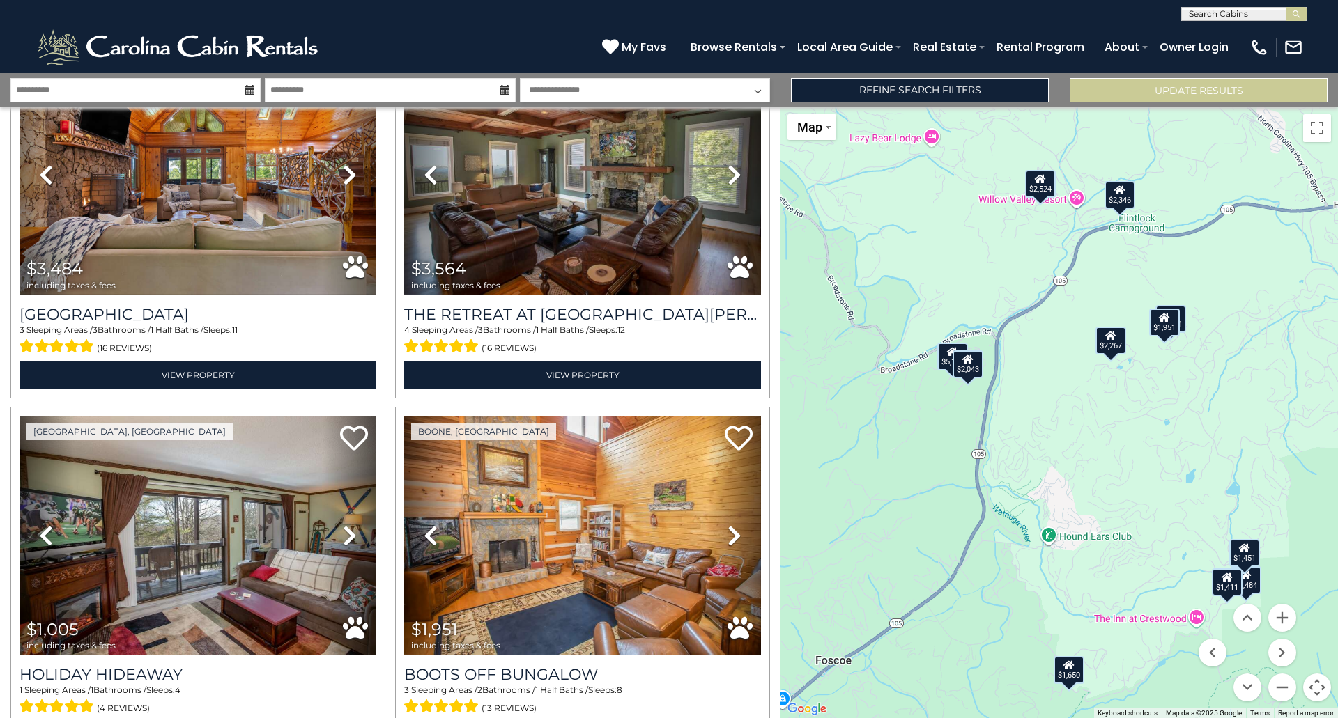
drag, startPoint x: 1073, startPoint y: 570, endPoint x: 1225, endPoint y: 731, distance: 222.3
click at [1225, 718] on html "**********" at bounding box center [669, 359] width 1338 height 718
click at [1039, 188] on div "$2,524" at bounding box center [1038, 183] width 31 height 28
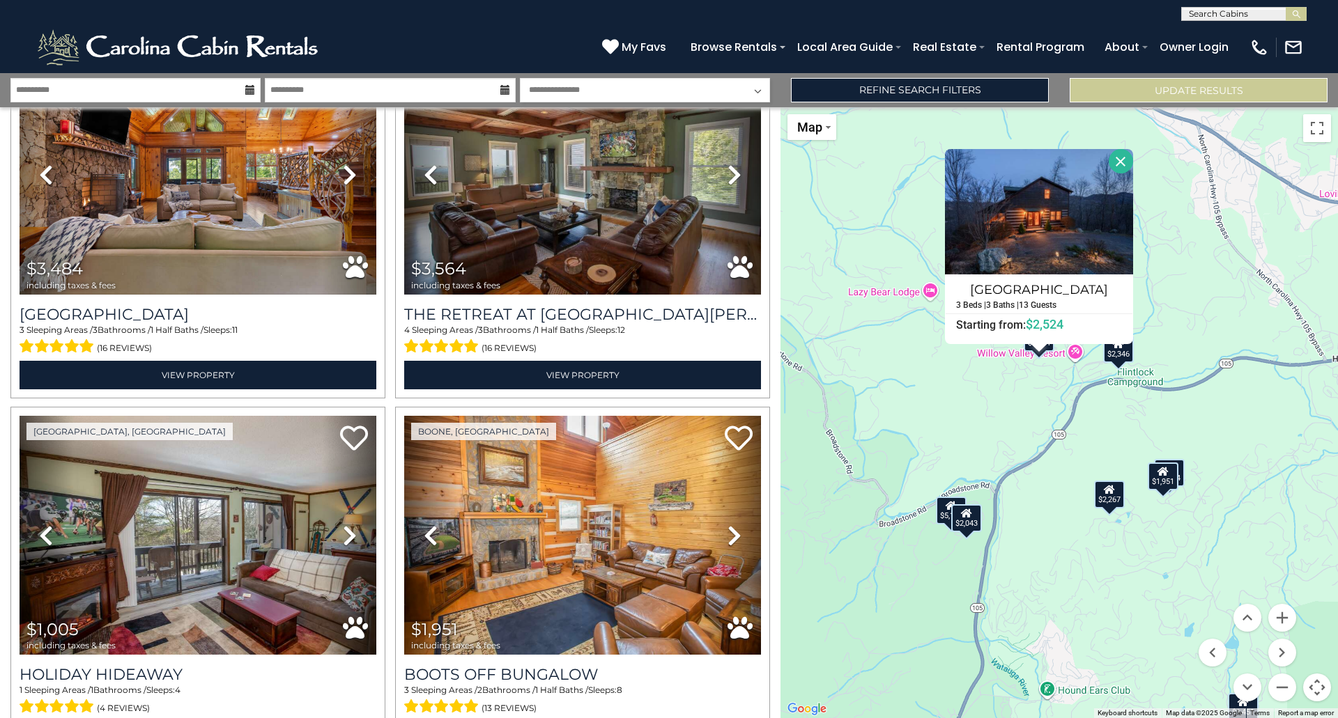
click at [1124, 159] on button "Close" at bounding box center [1120, 161] width 24 height 24
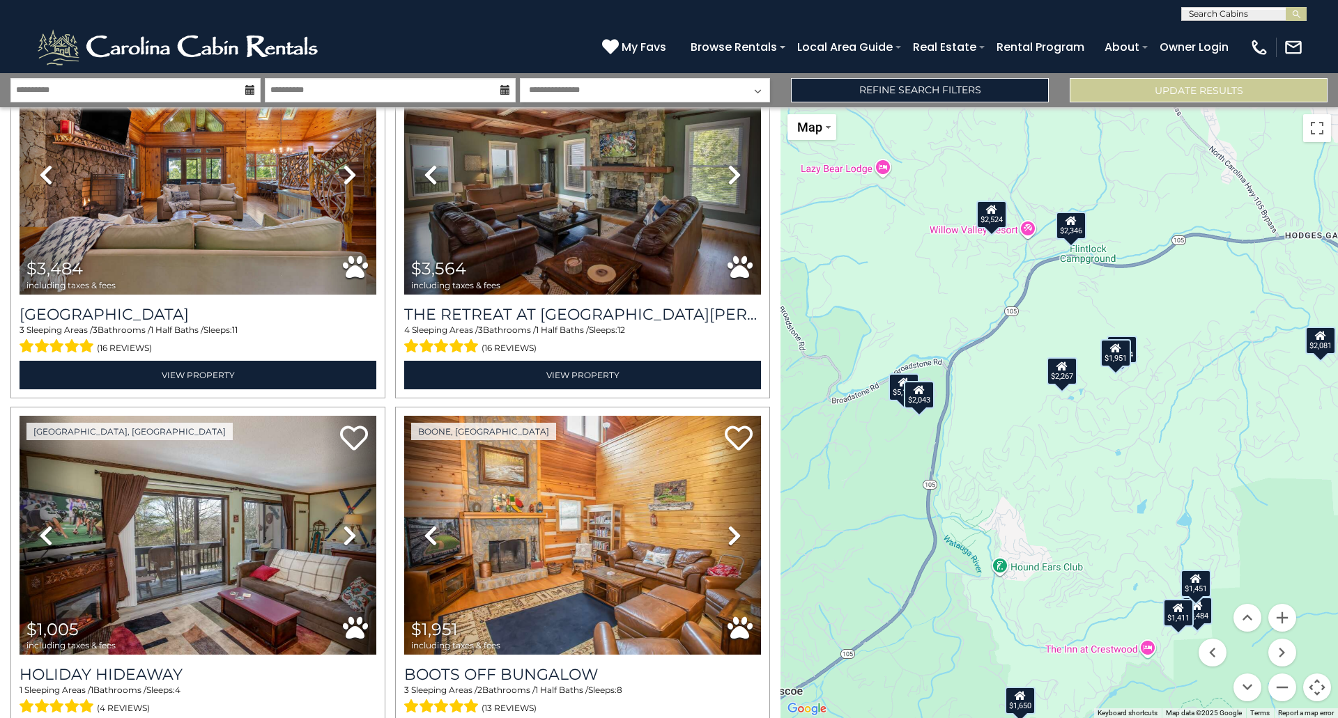
drag, startPoint x: 1084, startPoint y: 428, endPoint x: 1035, endPoint y: 303, distance: 133.9
click at [1035, 303] on div "$7,156 $1,834 $3,393 $5,532 $2,045 $2,524 $6,113 $2,801 $4,246 $2,238 $2,020 $1…" at bounding box center [1058, 412] width 557 height 611
click at [1046, 483] on div "$7,156 $1,834 $3,393 $5,532 $2,045 $2,524 $6,113 $2,801 $4,246 $2,238 $2,020 $1…" at bounding box center [1058, 412] width 557 height 611
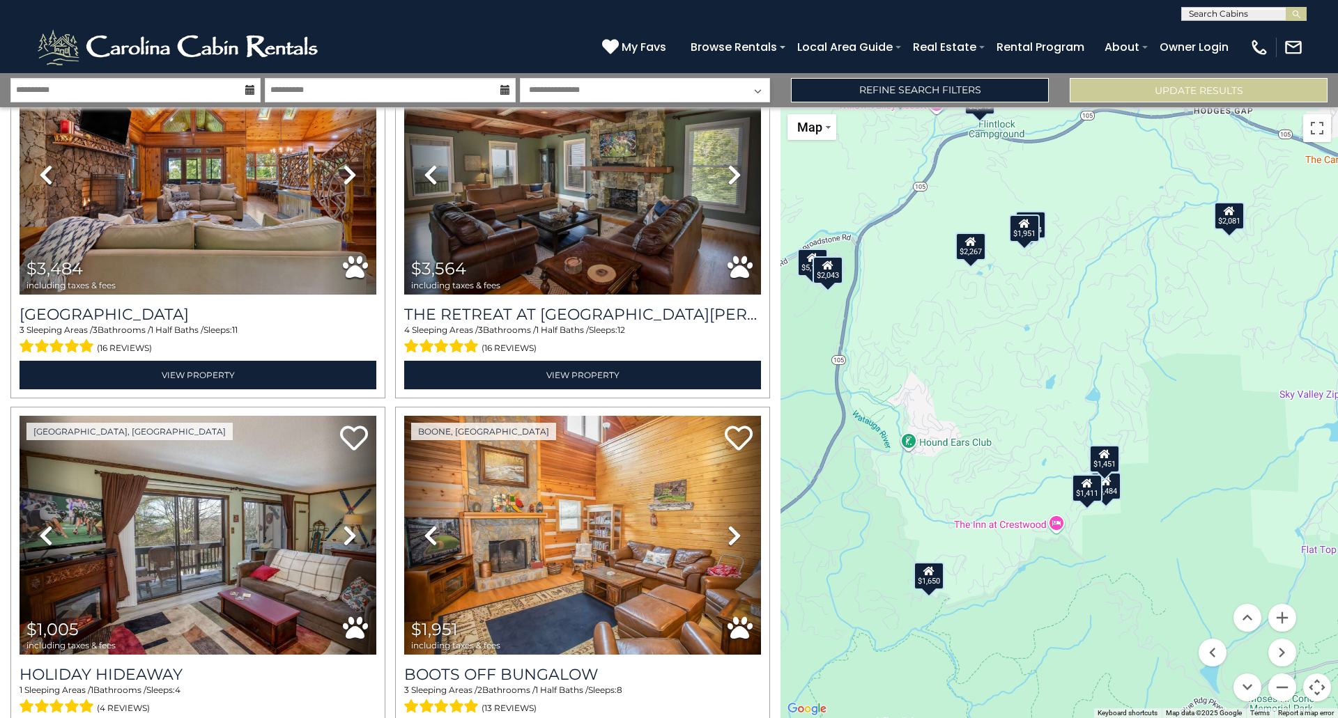
drag, startPoint x: 1129, startPoint y: 545, endPoint x: 1025, endPoint y: 356, distance: 216.4
click at [1025, 356] on div "$7,156 $1,834 $3,393 $5,532 $2,045 $2,524 $6,113 $2,801 $4,246 $2,238 $2,020 $1…" at bounding box center [1058, 412] width 557 height 611
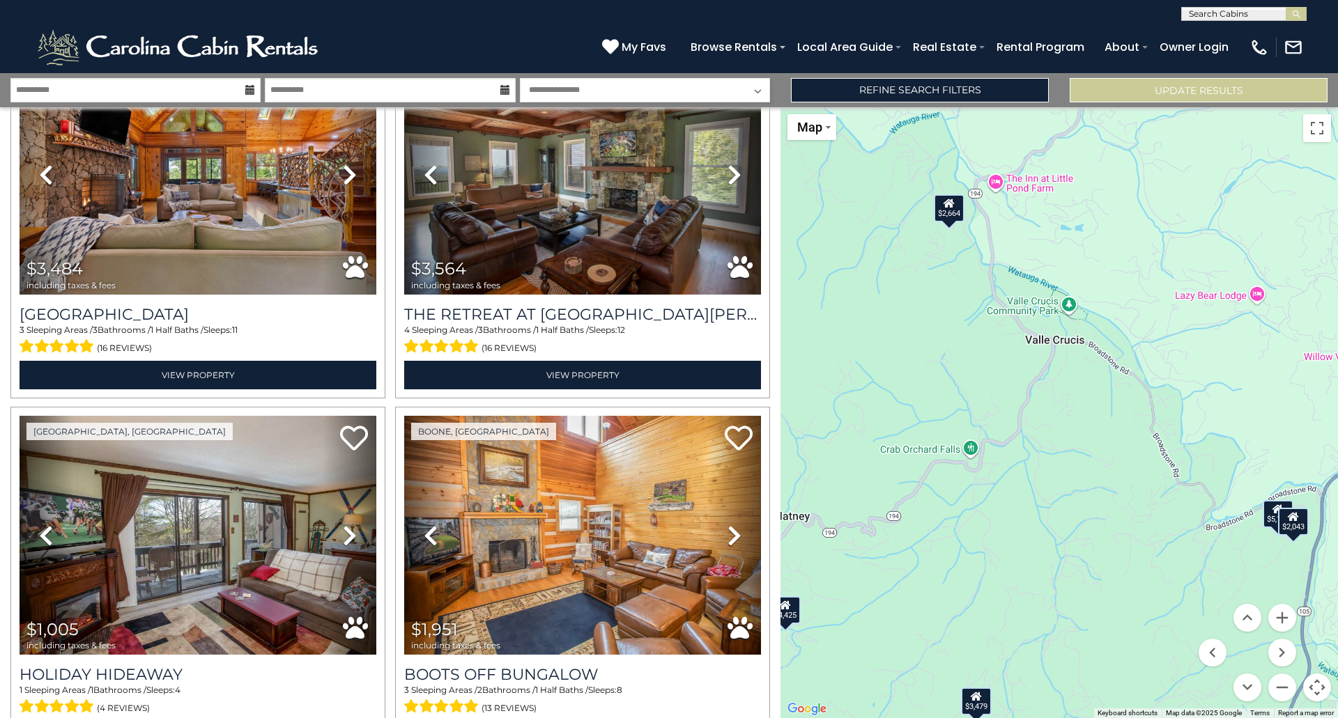
drag, startPoint x: 842, startPoint y: 374, endPoint x: 1309, endPoint y: 623, distance: 528.9
click at [1309, 623] on div "$7,156 $1,834 $3,393 $5,532 $2,045 $2,524 $6,113 $2,801 $4,246 $2,238 $2,020 $1…" at bounding box center [1058, 412] width 557 height 611
click at [948, 218] on div "$2,664" at bounding box center [949, 208] width 31 height 28
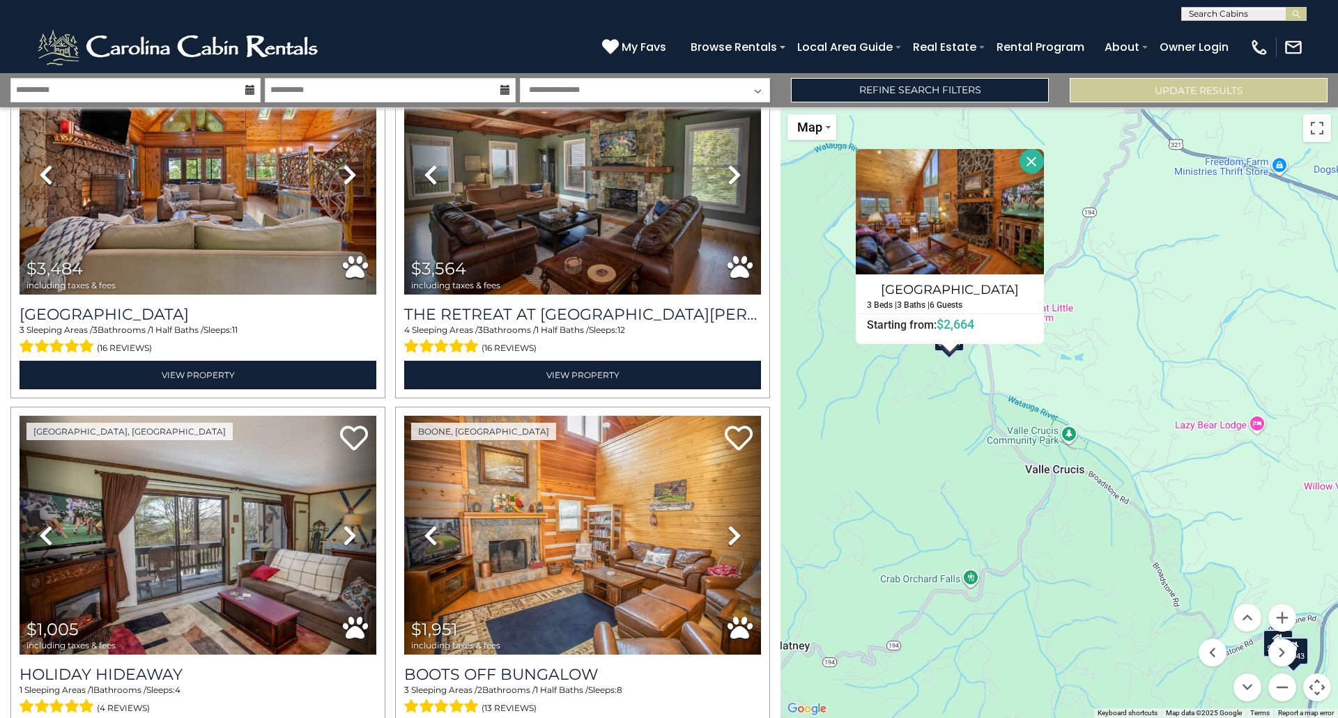
click at [1032, 158] on button "Close" at bounding box center [1031, 161] width 24 height 24
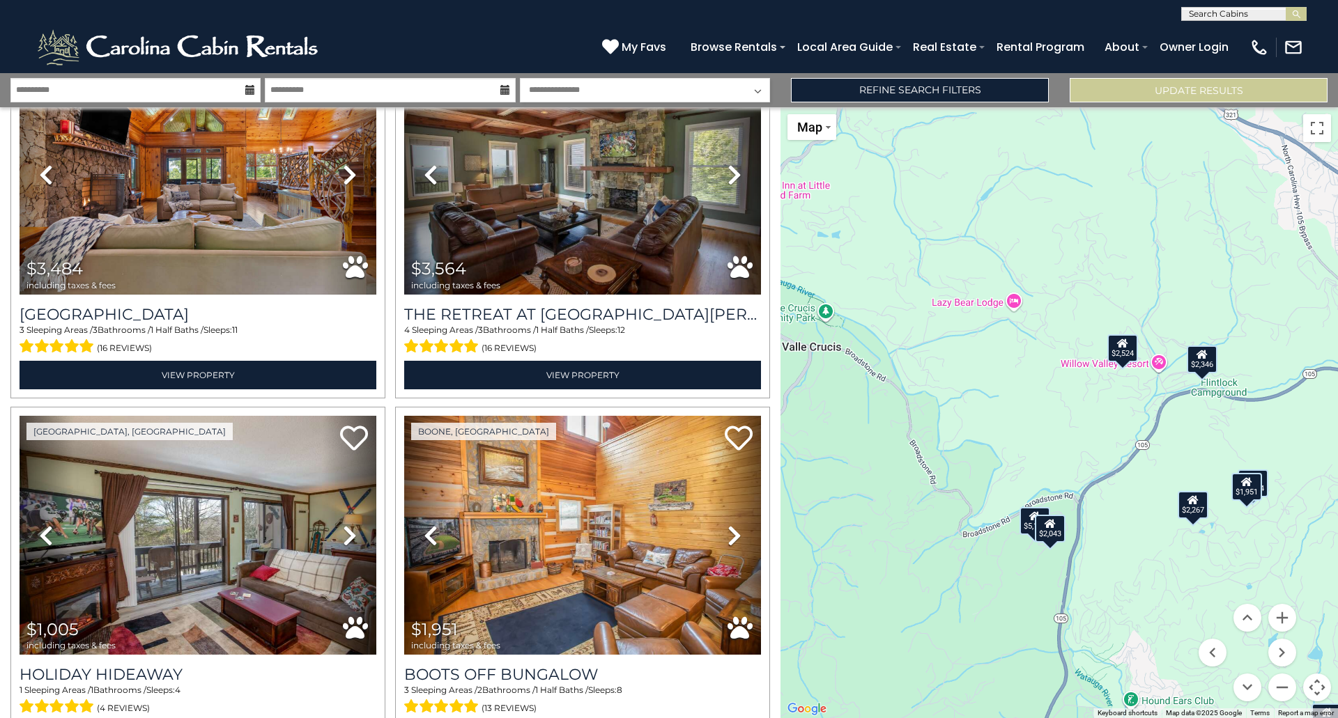
drag, startPoint x: 1166, startPoint y: 382, endPoint x: 912, endPoint y: 247, distance: 287.7
click at [912, 247] on div "$7,156 $1,834 $3,393 $5,532 $2,045 $2,524 $6,113 $2,801 $4,246 $2,238 $2,020 $1…" at bounding box center [1058, 412] width 557 height 611
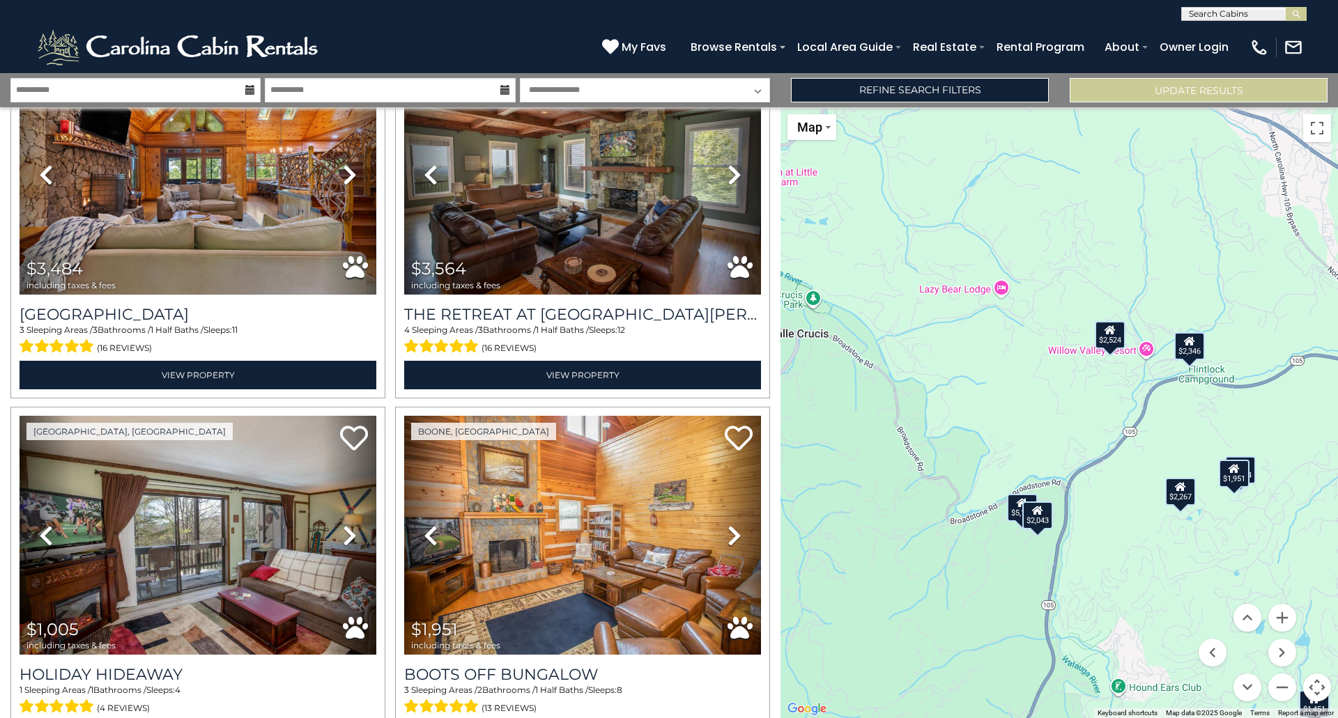
click at [1188, 351] on div "$2,346" at bounding box center [1189, 346] width 31 height 28
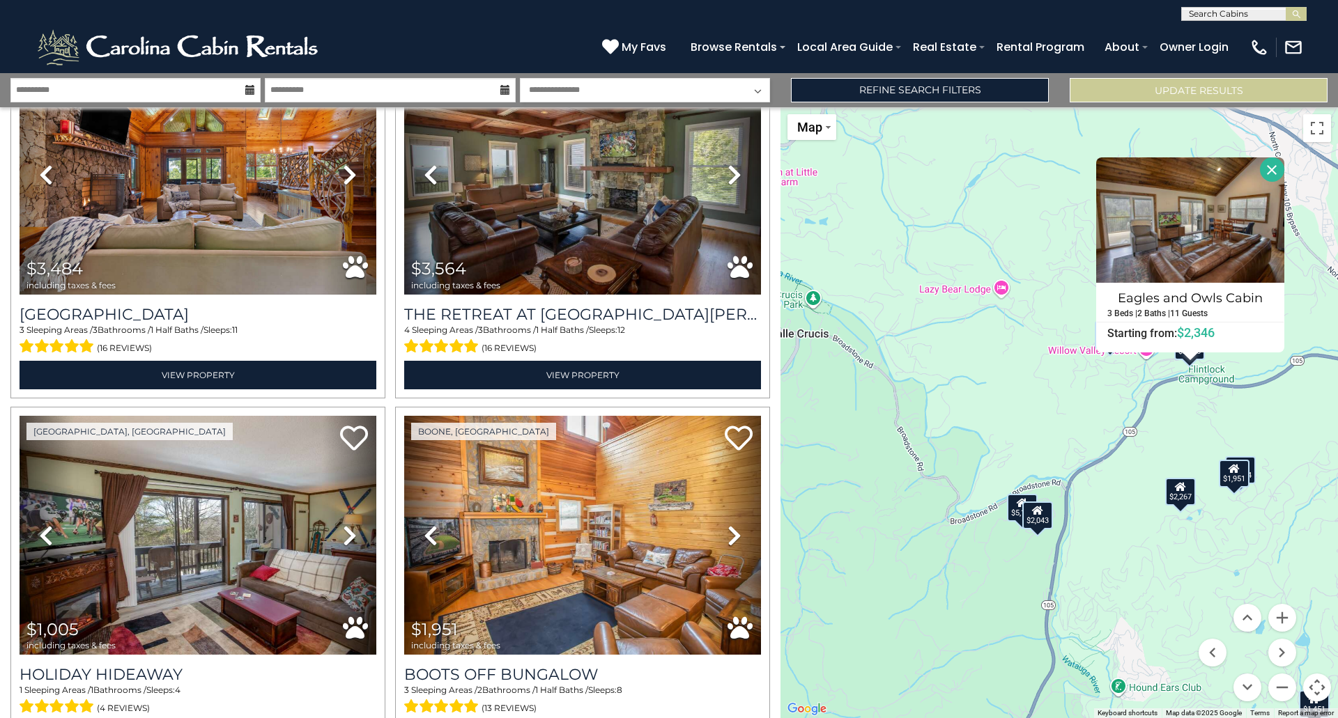
click at [1275, 166] on button "Close" at bounding box center [1272, 169] width 24 height 24
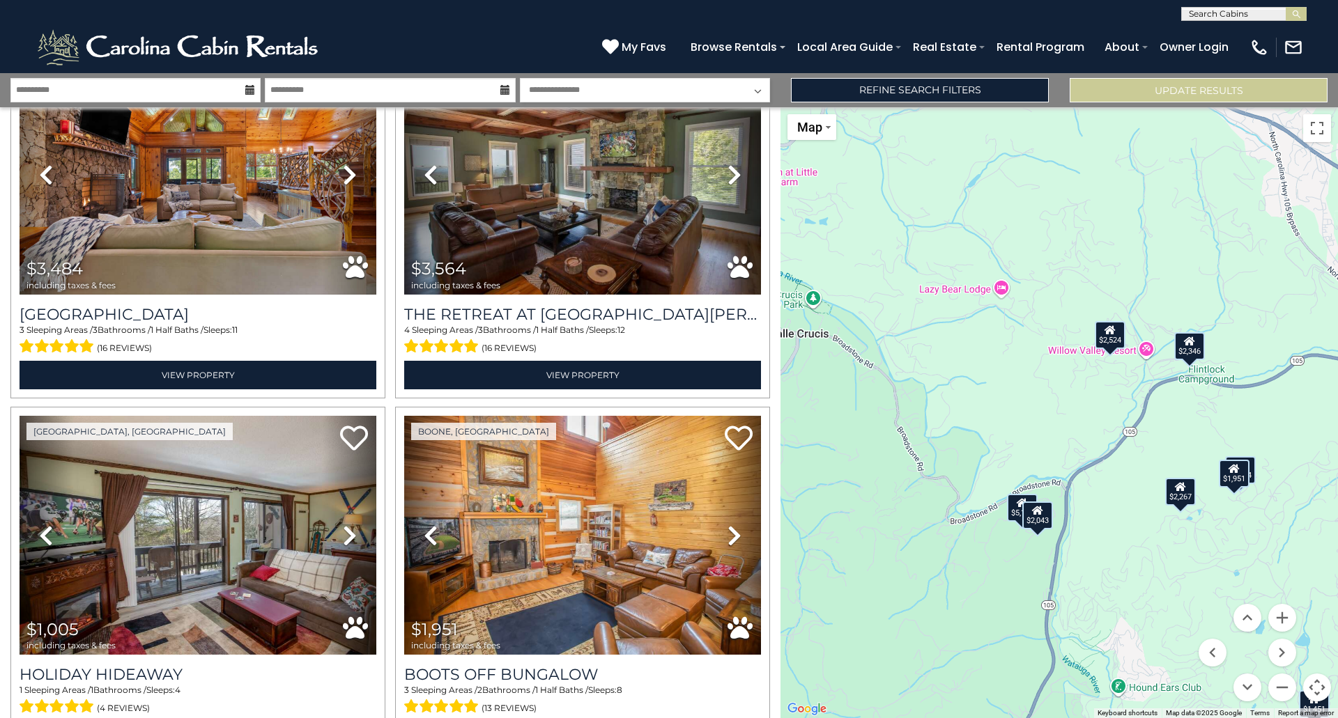
click at [1016, 518] on div "$5,103" at bounding box center [1022, 508] width 31 height 28
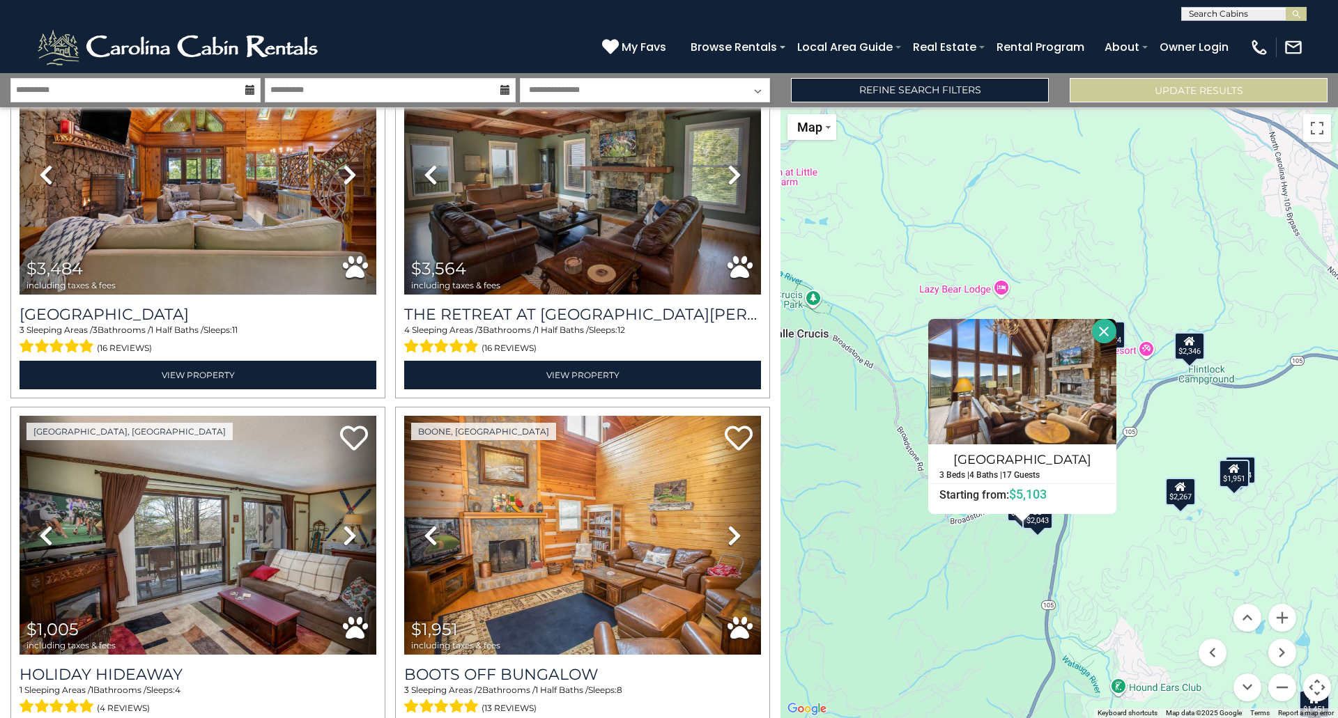
click at [1101, 330] on button "Close" at bounding box center [1104, 331] width 24 height 24
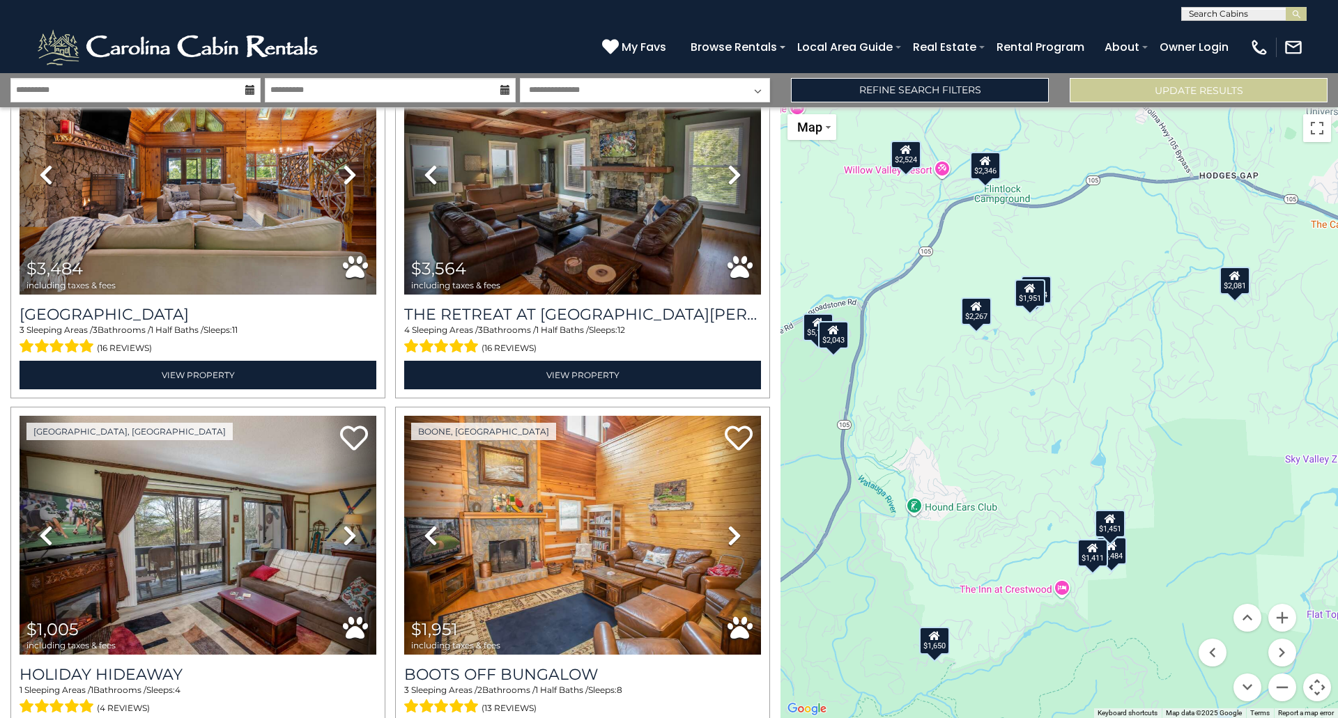
drag, startPoint x: 1140, startPoint y: 490, endPoint x: 935, endPoint y: 309, distance: 273.5
click at [935, 309] on div "$7,156 $1,834 $3,393 $5,532 $2,045 $2,524 $6,113 $2,801 $4,246 $2,238 $2,020 $1…" at bounding box center [1058, 412] width 557 height 611
click at [1280, 625] on button "Zoom in" at bounding box center [1282, 618] width 28 height 28
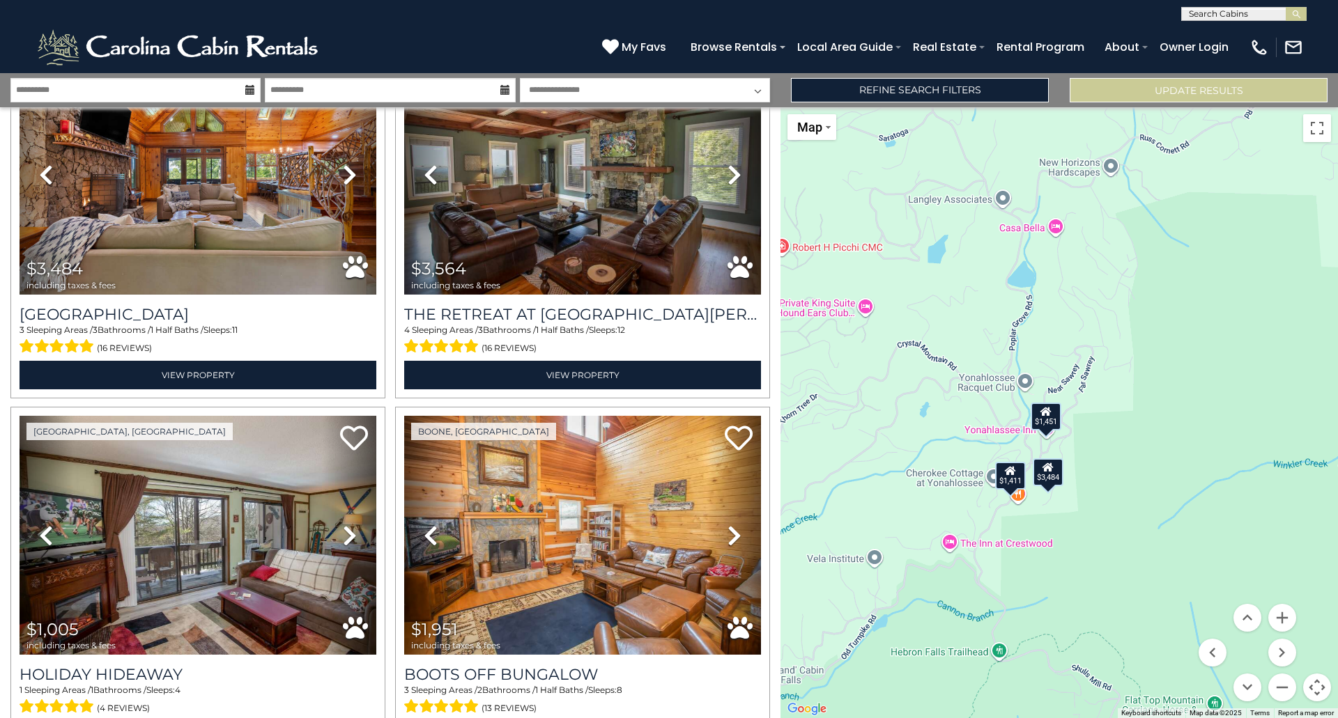
drag, startPoint x: 1212, startPoint y: 517, endPoint x: 1103, endPoint y: 298, distance: 244.6
click at [1103, 298] on div "$7,156 $1,834 $3,393 $5,532 $2,045 $2,524 $6,113 $2,801 $4,246 $2,238 $2,020 $1…" at bounding box center [1058, 412] width 557 height 611
click at [1278, 614] on button "Zoom in" at bounding box center [1282, 618] width 28 height 28
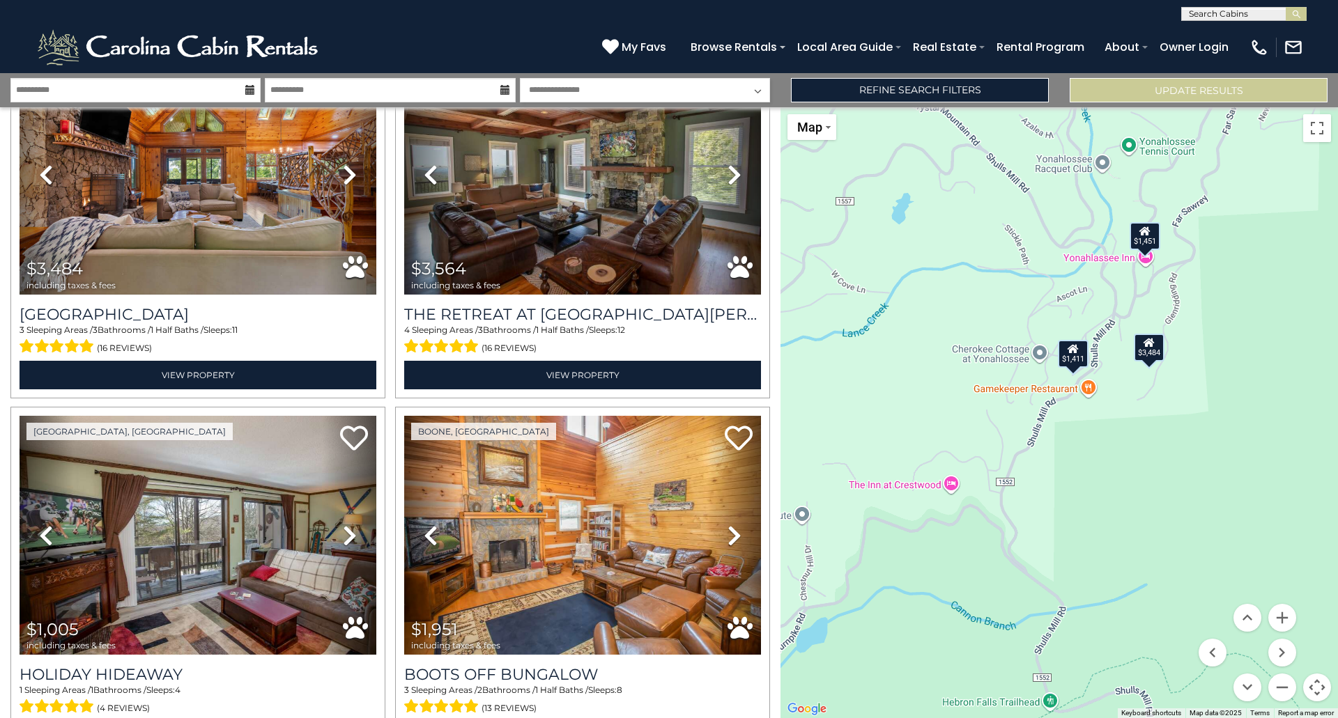
drag, startPoint x: 1113, startPoint y: 657, endPoint x: 1223, endPoint y: 456, distance: 229.5
click at [1223, 456] on div "$7,156 $1,834 $3,393 $5,532 $2,045 $2,524 $6,113 $2,801 $4,246 $2,238 $2,020 $1…" at bounding box center [1058, 412] width 557 height 611
click at [1287, 684] on button "Zoom out" at bounding box center [1282, 688] width 28 height 28
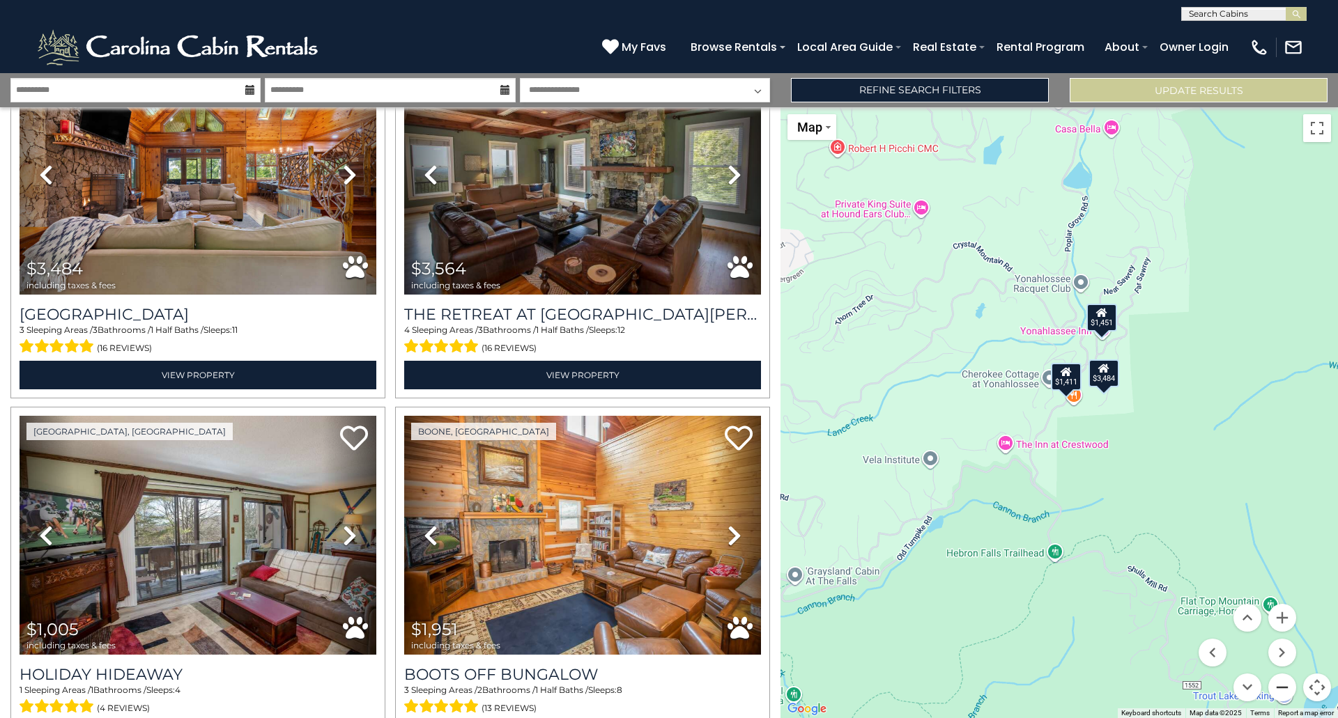
click at [1287, 684] on button "Zoom out" at bounding box center [1282, 688] width 28 height 28
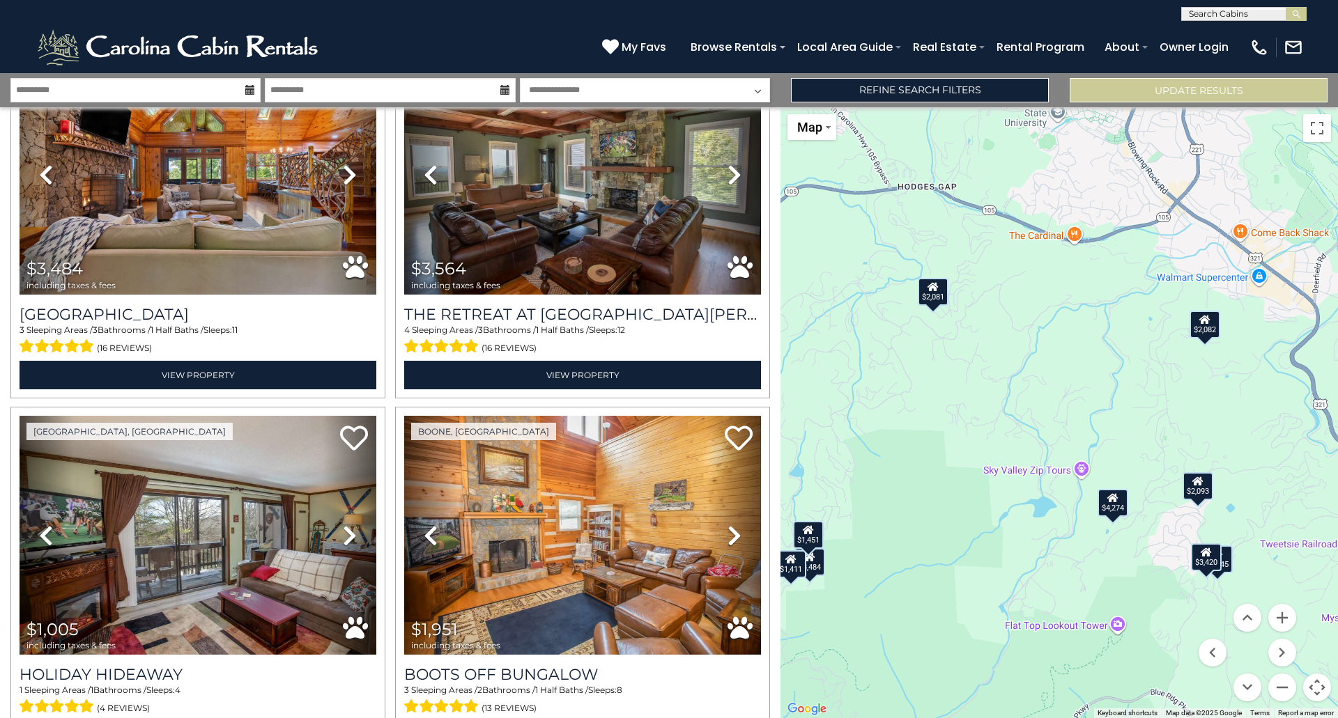
drag, startPoint x: 1166, startPoint y: 457, endPoint x: 893, endPoint y: 628, distance: 322.4
click at [895, 633] on div "$7,156 $1,834 $3,393 $5,532 $2,045 $2,524 $6,113 $2,801 $4,246 $2,238 $2,020 $1…" at bounding box center [1058, 412] width 557 height 611
click at [1203, 557] on div "$3,420" at bounding box center [1204, 554] width 31 height 28
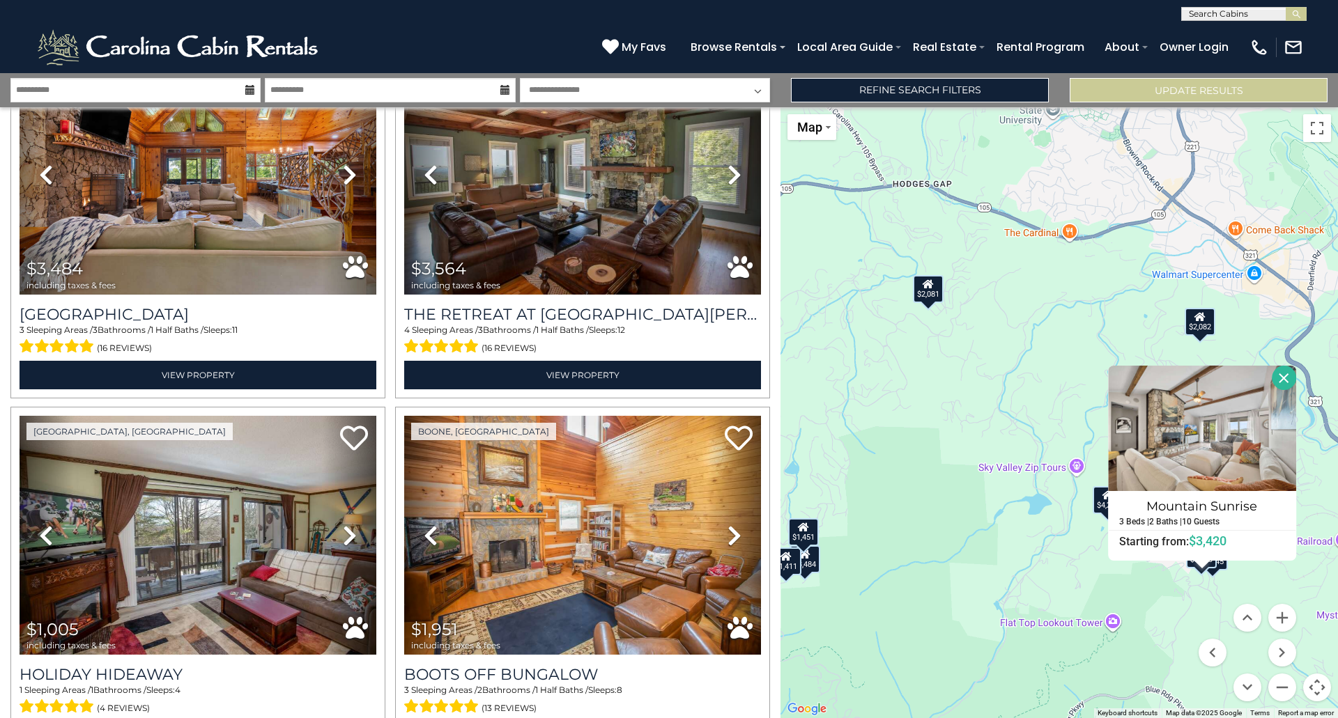
click at [1154, 587] on div "$7,156 $1,834 $3,393 $5,532 $2,045 $2,524 $6,113 $2,801 $4,246 $2,238 $2,020 $1…" at bounding box center [1058, 412] width 557 height 611
click at [1223, 569] on div "$2,045" at bounding box center [1212, 556] width 31 height 28
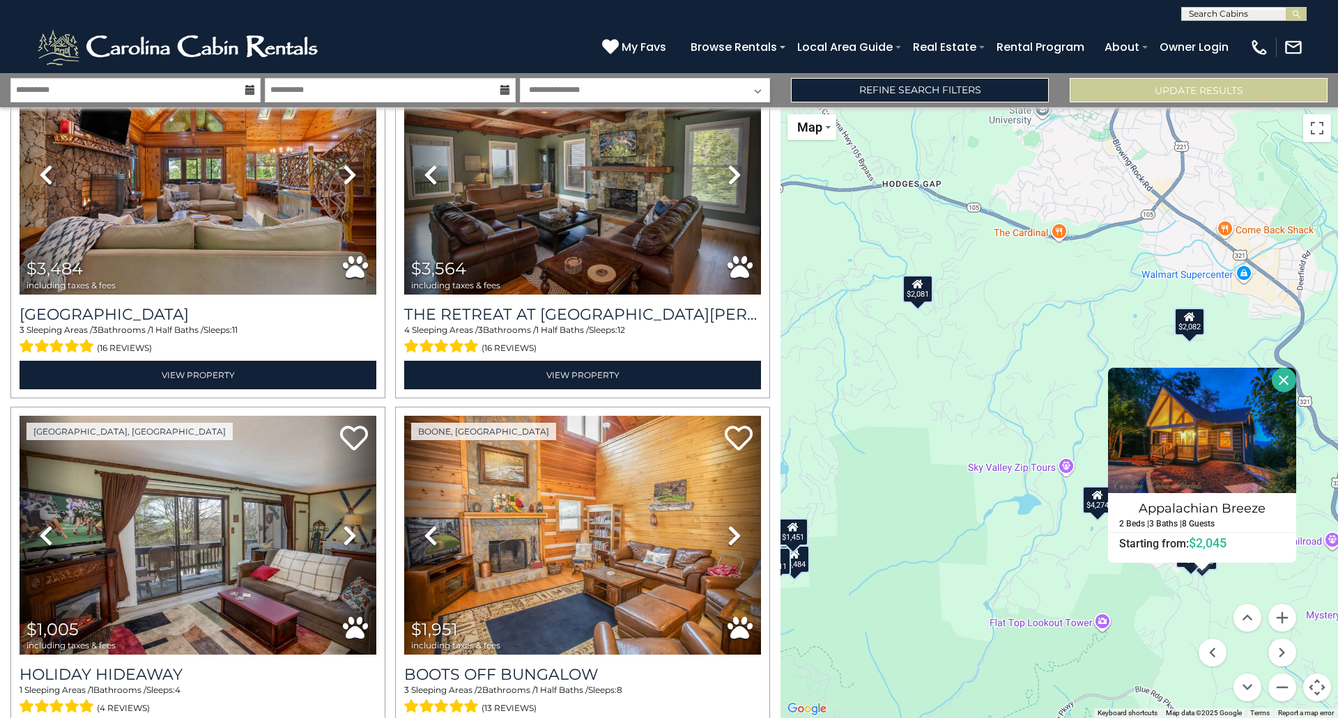
click at [1283, 380] on button "Close" at bounding box center [1283, 380] width 24 height 24
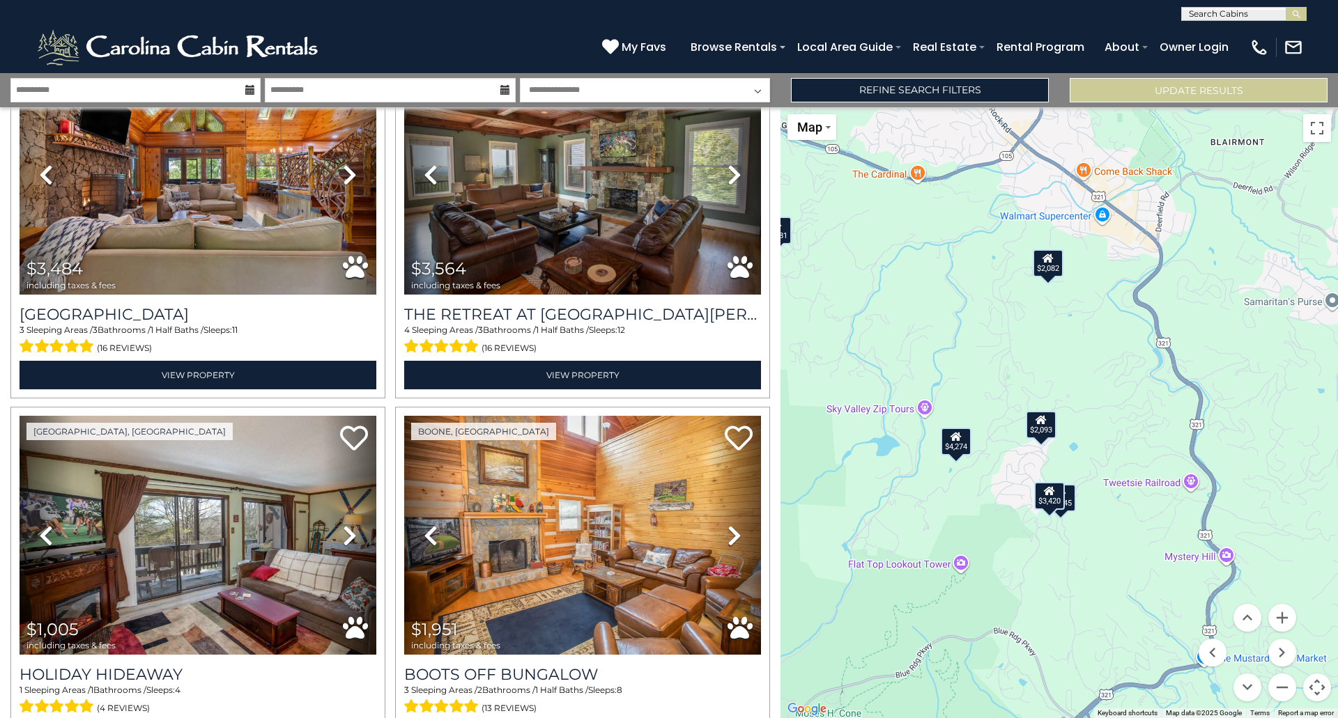
drag, startPoint x: 1266, startPoint y: 448, endPoint x: 1124, endPoint y: 389, distance: 153.1
click at [1124, 389] on div "$7,156 $1,834 $3,393 $5,532 $2,045 $2,524 $6,113 $2,801 $4,246 $2,238 $2,020 $1…" at bounding box center [1058, 412] width 557 height 611
click at [954, 446] on div "$4,274" at bounding box center [955, 442] width 31 height 28
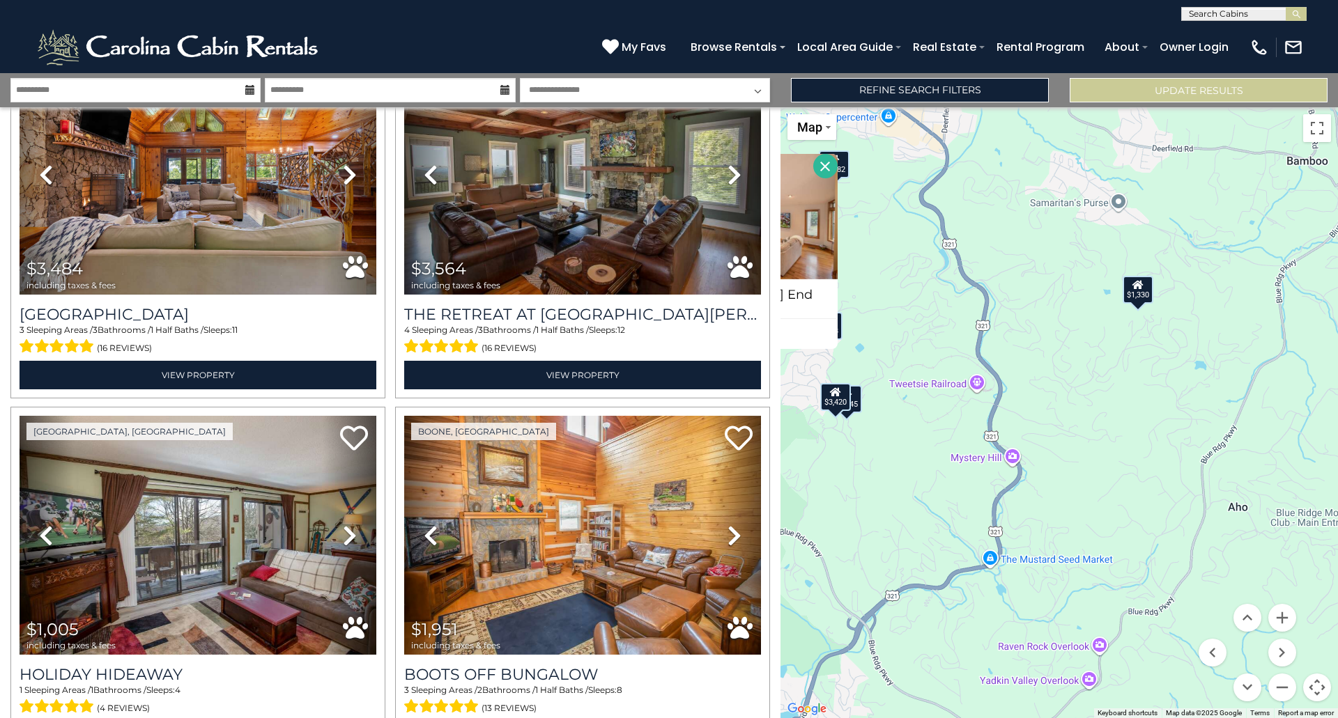
drag, startPoint x: 1225, startPoint y: 349, endPoint x: 1085, endPoint y: 281, distance: 155.8
click at [1085, 281] on div "$7,156 $1,834 $3,393 $5,532 $2,045 $2,524 $6,113 $2,801 $4,246 $2,238 $2,020 $1…" at bounding box center [1058, 412] width 557 height 611
click at [1285, 682] on button "Zoom out" at bounding box center [1282, 688] width 28 height 28
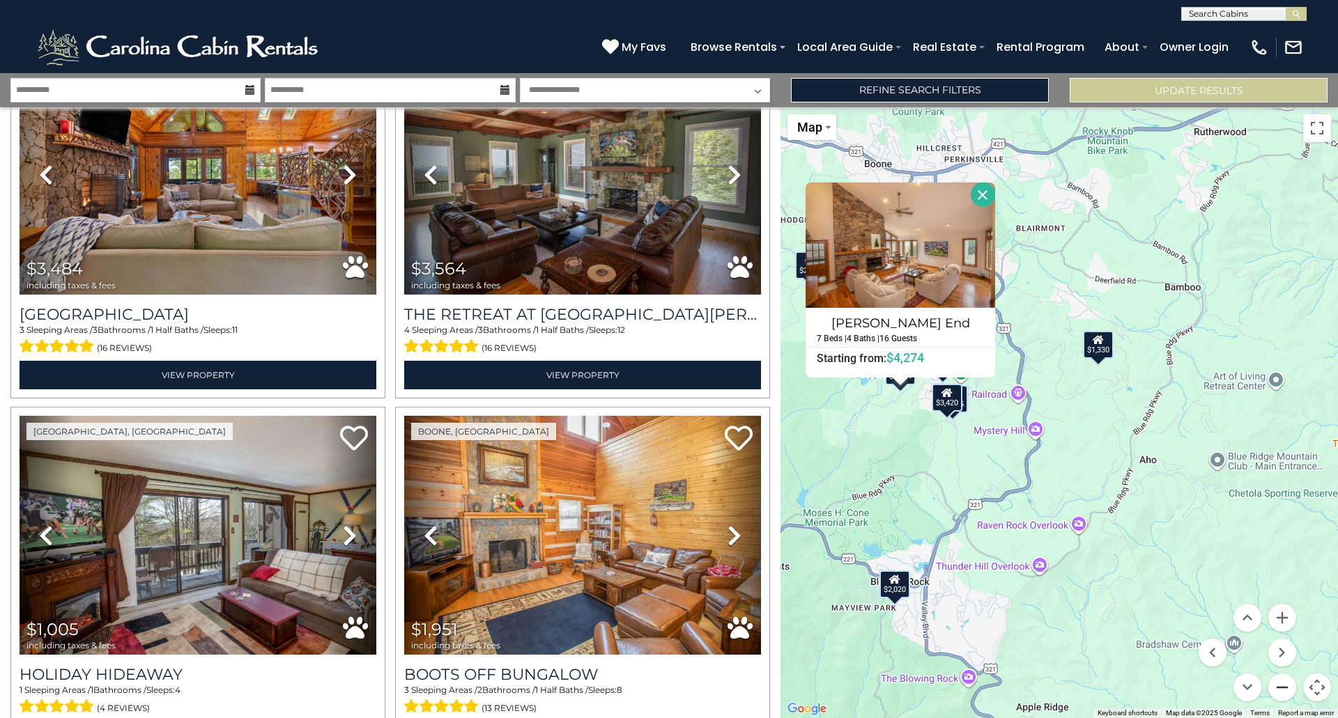
click at [1285, 682] on button "Zoom out" at bounding box center [1282, 688] width 28 height 28
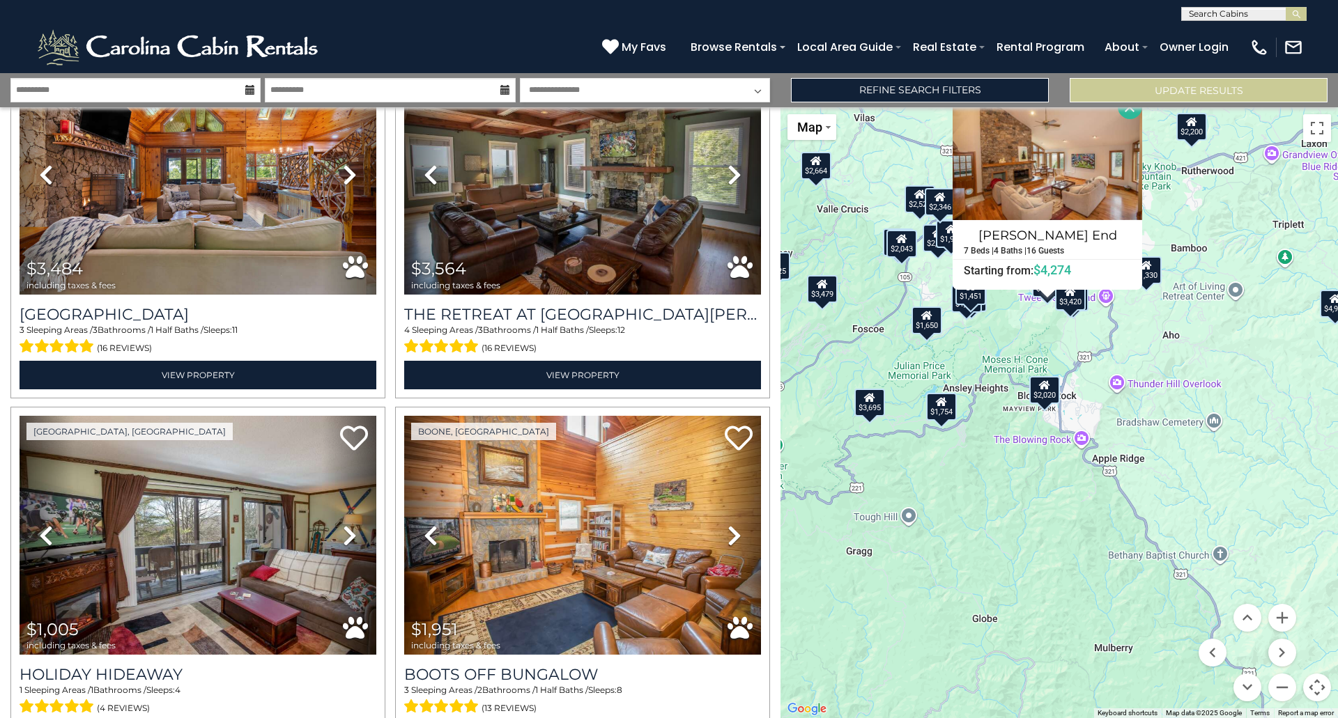
drag, startPoint x: 1166, startPoint y: 493, endPoint x: 1233, endPoint y: 389, distance: 123.3
click at [1233, 389] on div "$7,156 $1,834 $3,393 $5,532 $2,045 $2,524 $6,113 $2,801 $4,246 $2,238 $2,020 $1…" at bounding box center [1058, 412] width 557 height 611
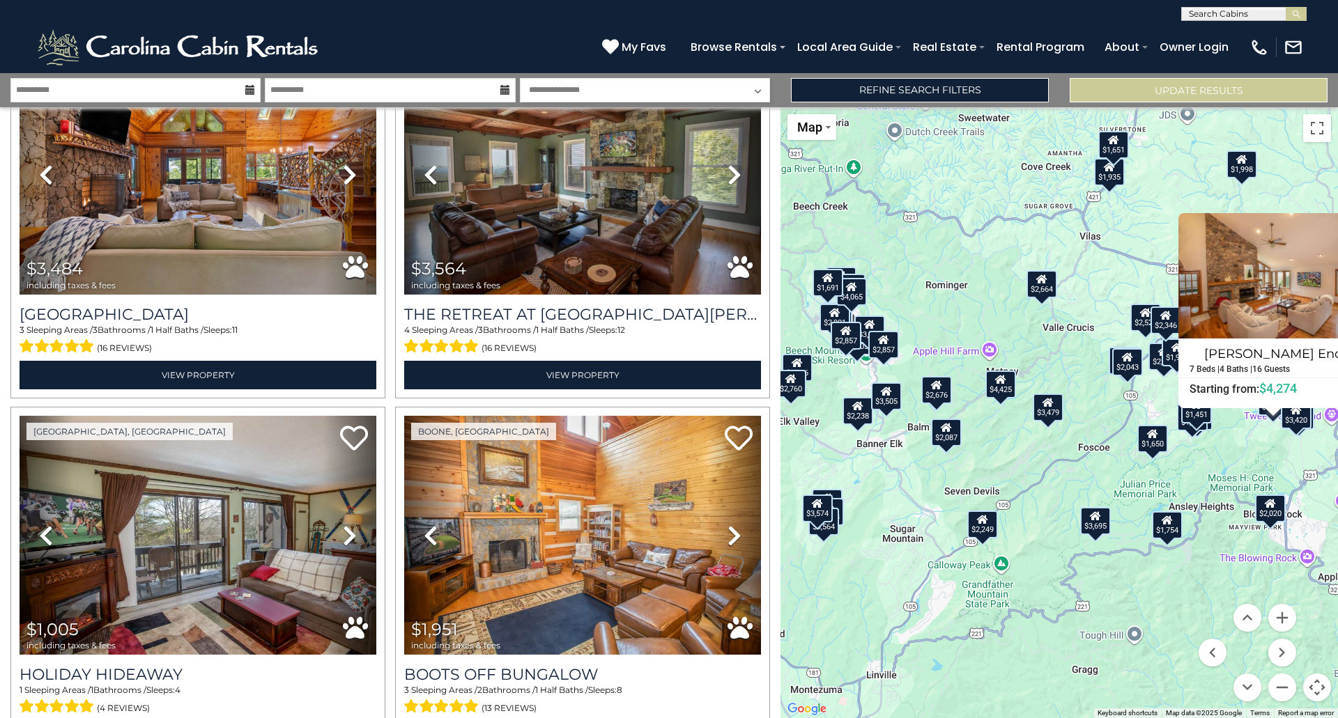
drag, startPoint x: 989, startPoint y: 520, endPoint x: 1217, endPoint y: 637, distance: 255.8
click at [1217, 637] on div "$7,156 $1,834 $3,393 $5,532 $2,045 $2,524 $6,113 $2,801 $4,246 $2,238 $2,020 $1…" at bounding box center [1058, 412] width 557 height 611
click at [1042, 288] on div "$2,664" at bounding box center [1041, 284] width 31 height 28
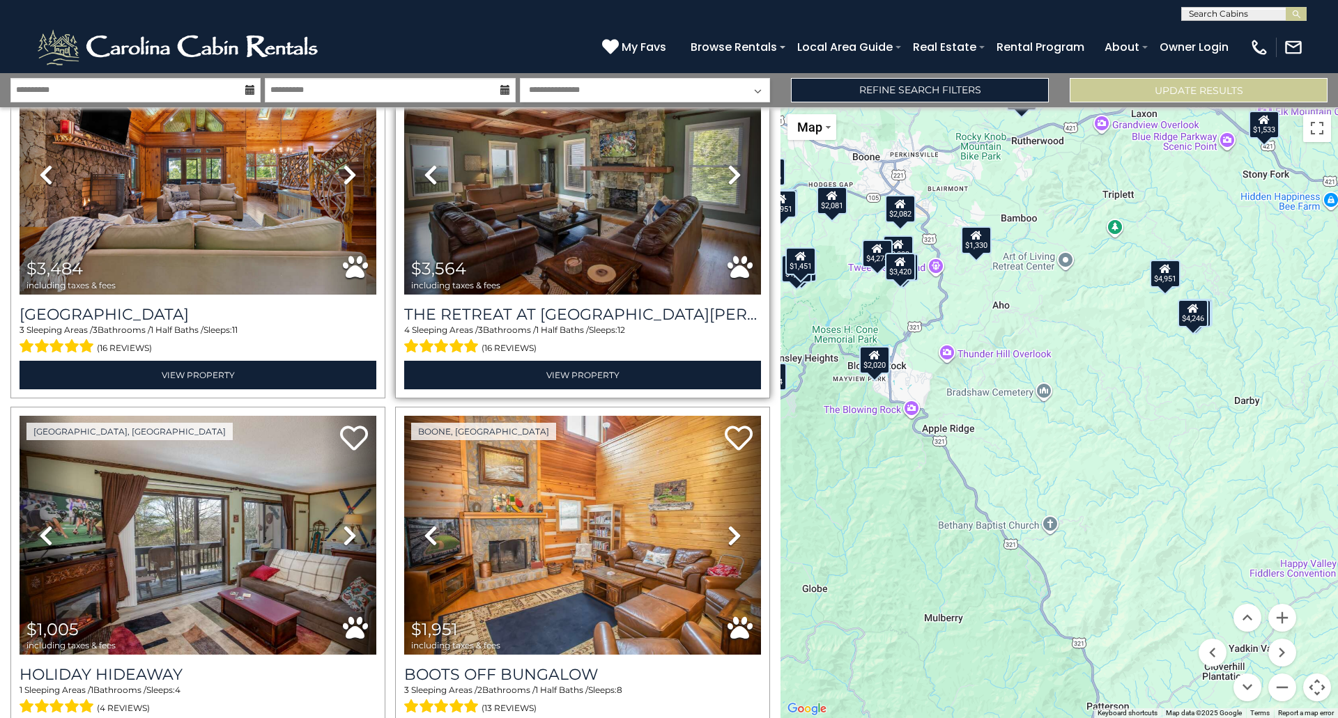
drag, startPoint x: 1035, startPoint y: 507, endPoint x: 638, endPoint y: 304, distance: 446.2
click at [638, 304] on div "**********" at bounding box center [669, 395] width 1338 height 645
click at [1192, 321] on div "$4,246" at bounding box center [1192, 314] width 31 height 28
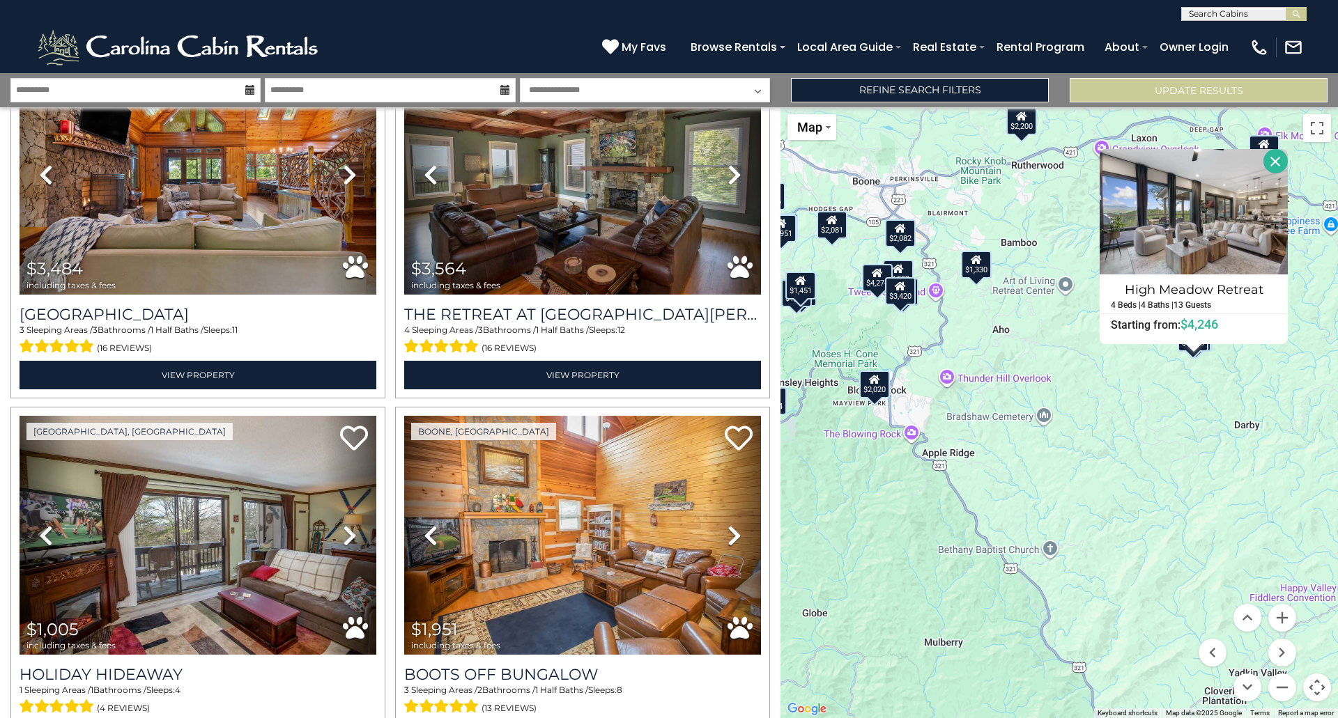
click at [1273, 162] on button "Close" at bounding box center [1275, 161] width 24 height 24
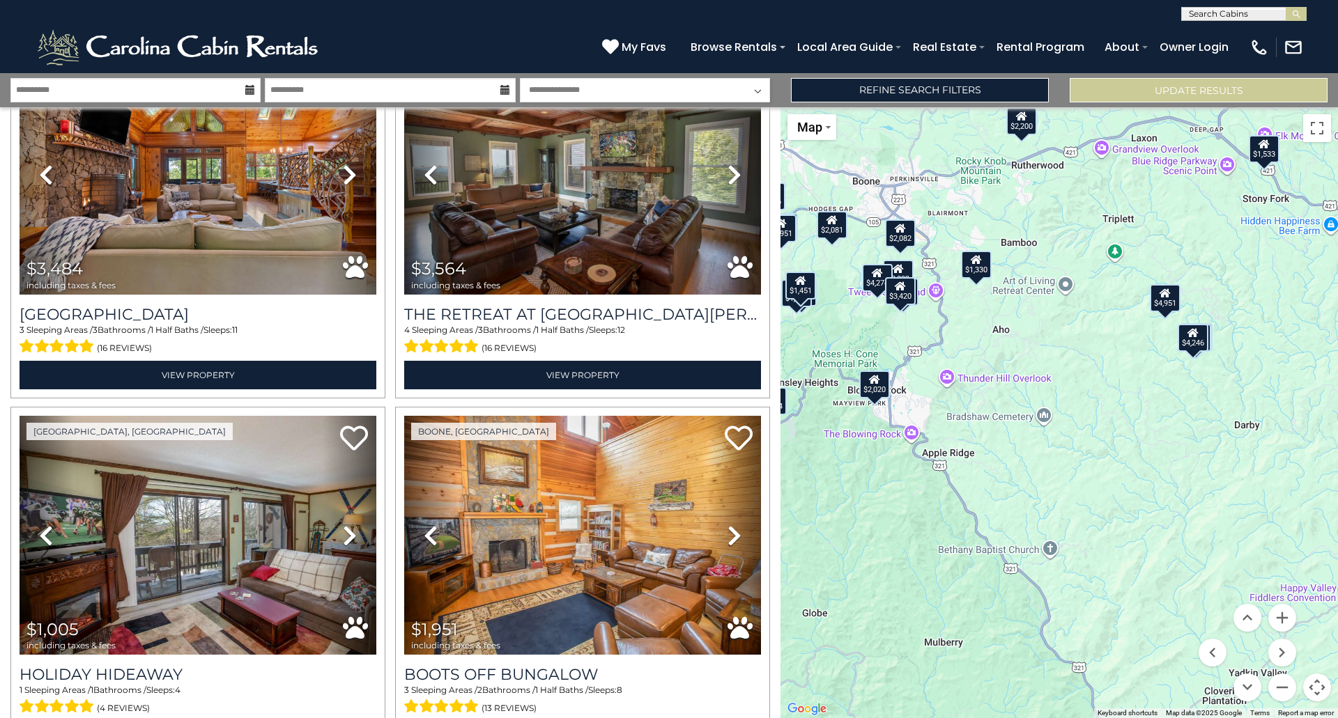
click at [1159, 300] on div "$4,951" at bounding box center [1164, 298] width 31 height 28
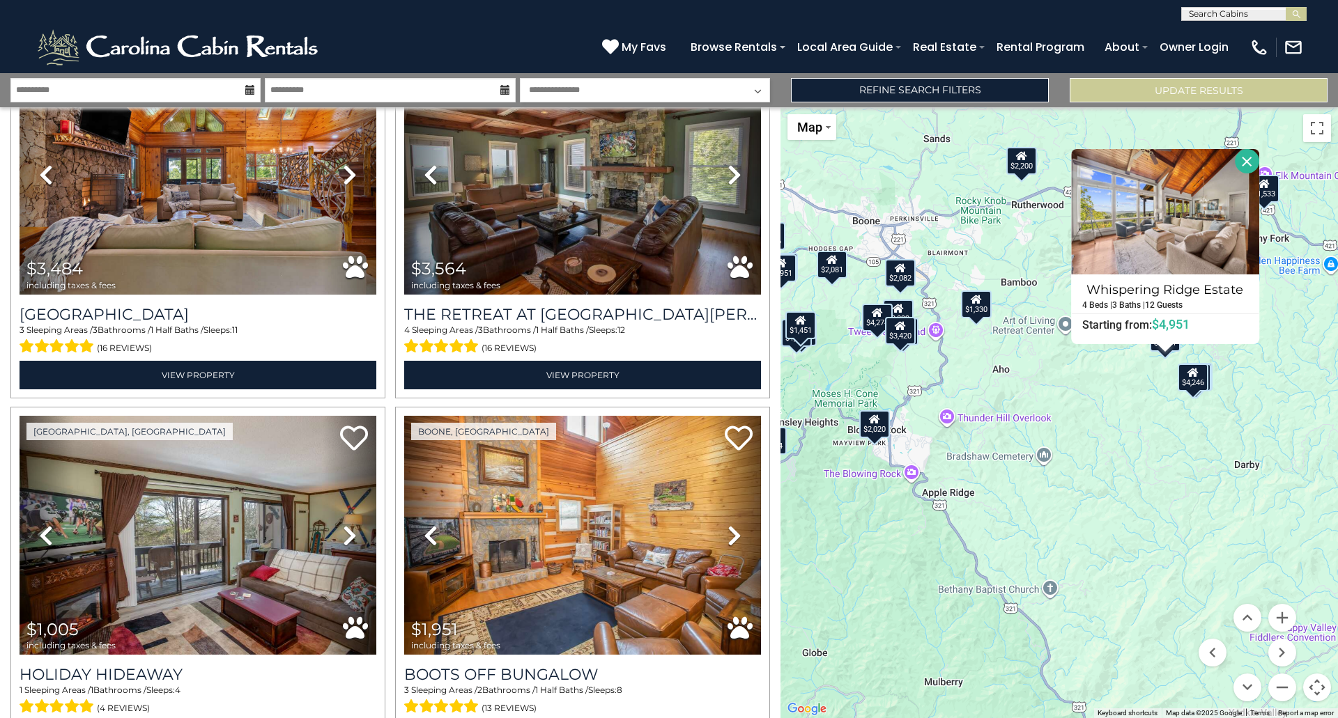
click at [1242, 160] on button "Close" at bounding box center [1246, 161] width 24 height 24
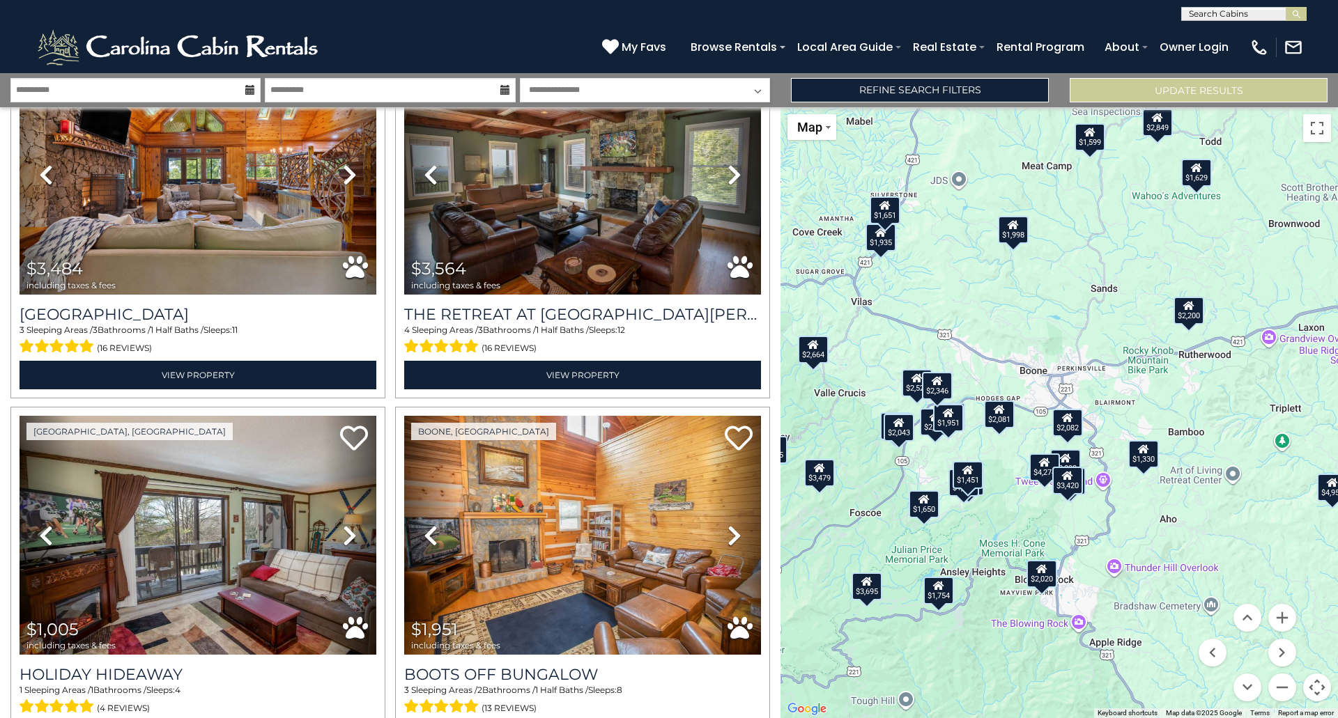
drag, startPoint x: 1039, startPoint y: 362, endPoint x: 1204, endPoint y: 511, distance: 222.5
click at [1204, 511] on div "$7,156 $1,834 $3,393 $5,532 $2,045 $2,524 $6,113 $2,801 $4,246 $2,238 $2,020 $1…" at bounding box center [1058, 412] width 557 height 611
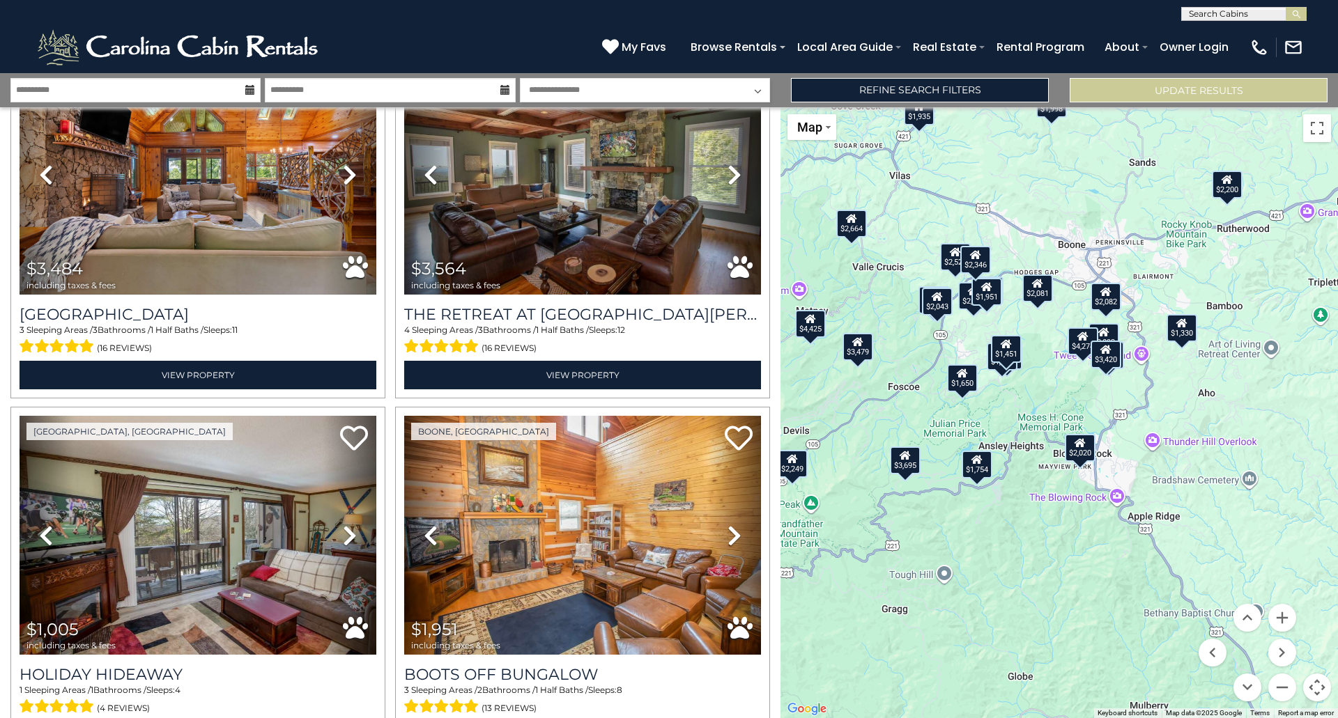
drag, startPoint x: 1006, startPoint y: 509, endPoint x: 1044, endPoint y: 381, distance: 133.1
click at [1044, 381] on div "$7,156 $1,834 $3,393 $5,532 $2,045 $2,524 $6,113 $2,801 $4,246 $2,238 $2,020 $1…" at bounding box center [1058, 412] width 557 height 611
click at [1106, 364] on div "$3,420" at bounding box center [1105, 355] width 31 height 28
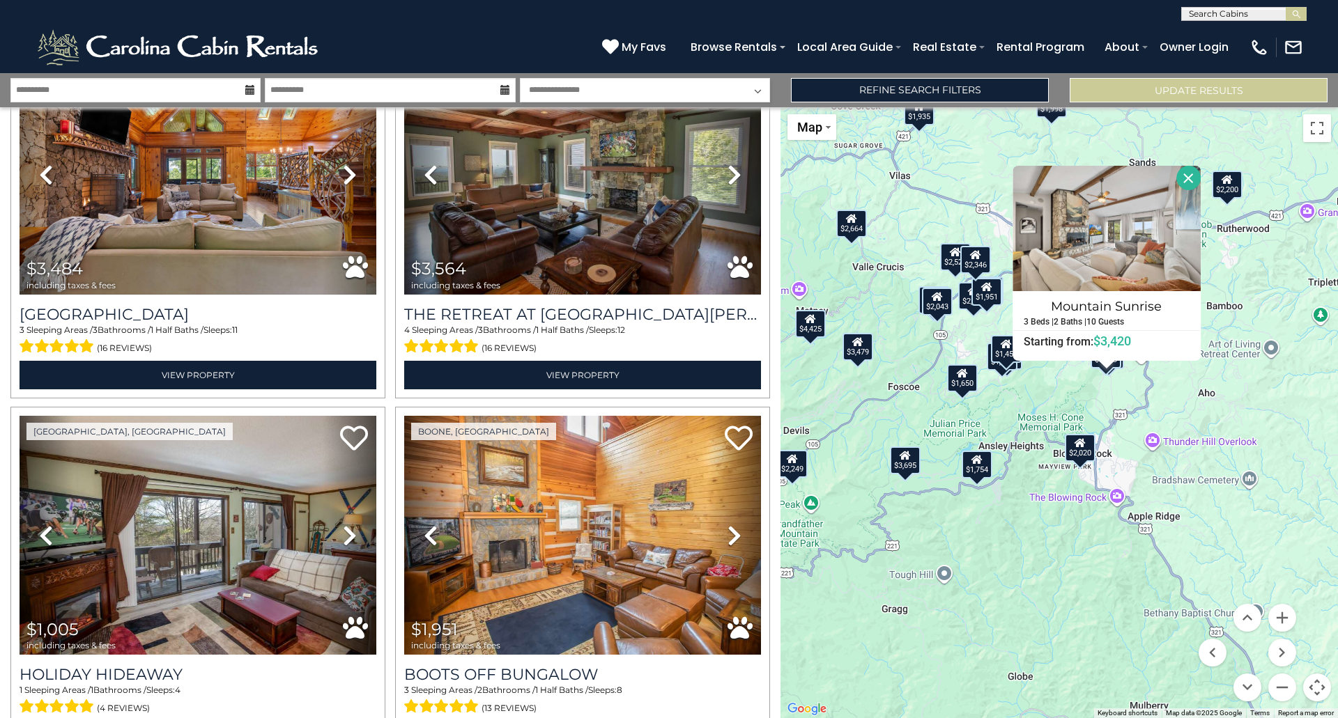
click at [1081, 399] on div "$7,156 $1,834 $3,393 $5,532 $2,045 $2,524 $6,113 $2,801 $4,246 $2,238 $2,020 $1…" at bounding box center [1058, 412] width 557 height 611
click at [900, 463] on div "$3,695" at bounding box center [905, 460] width 31 height 28
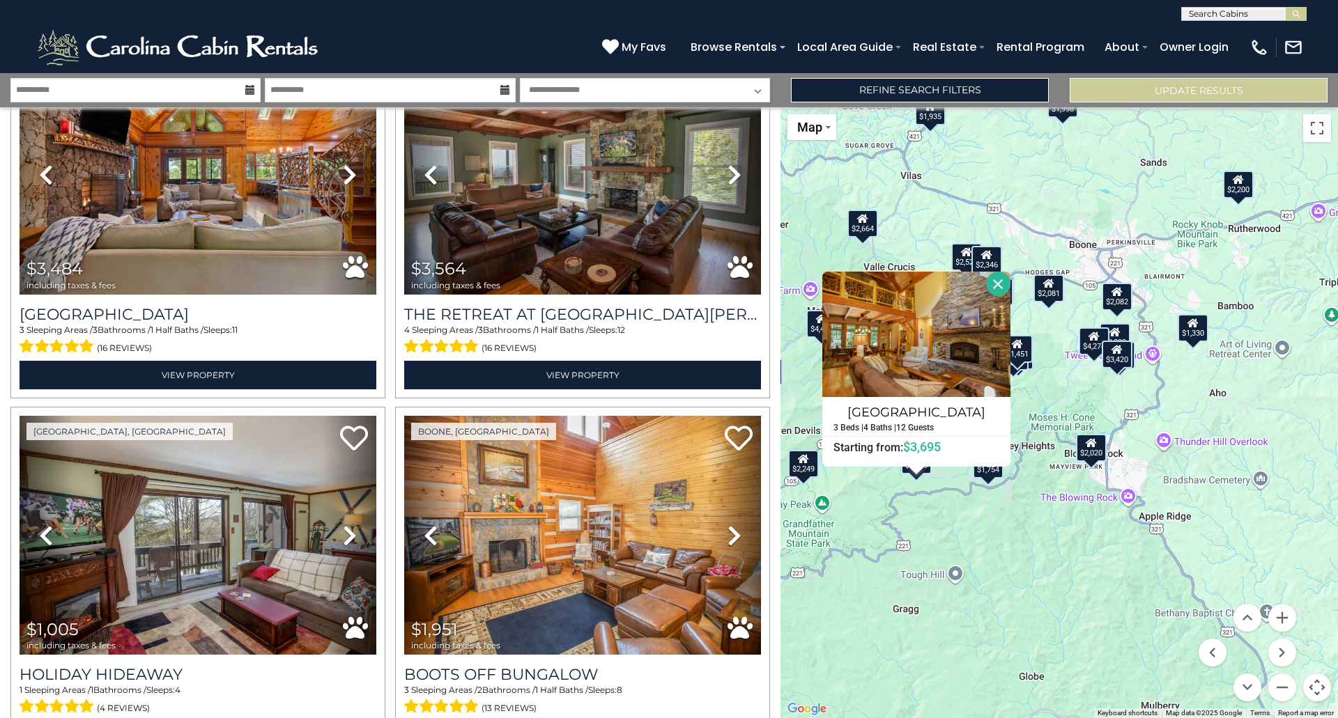
click at [939, 532] on div "$7,156 $1,834 $3,393 $5,532 $2,045 $2,524 $6,113 $2,801 $4,246 $2,238 $2,020 $1…" at bounding box center [1058, 412] width 557 height 611
click at [1041, 543] on div "$7,156 $1,834 $3,393 $5,532 $2,045 $2,524 $6,113 $2,801 $4,246 $2,238 $2,020 $1…" at bounding box center [1058, 412] width 557 height 611
click at [991, 288] on button "Close" at bounding box center [998, 284] width 24 height 24
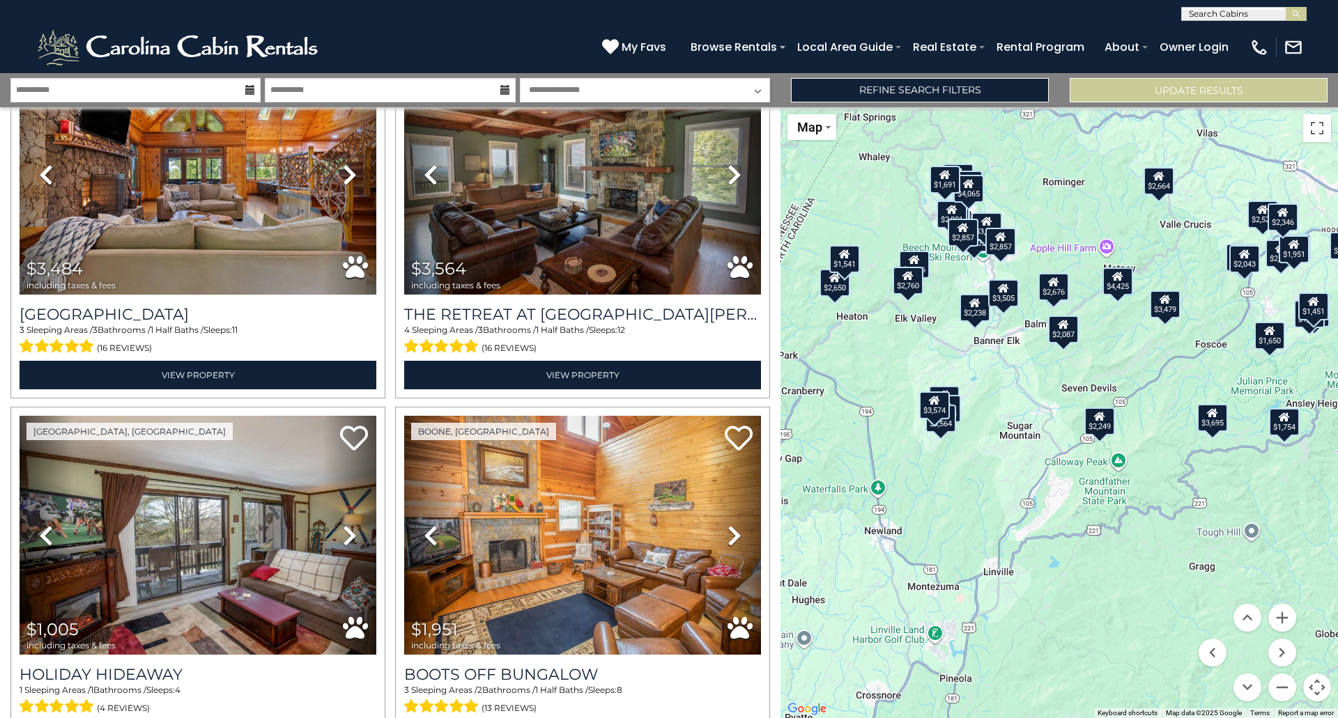
drag, startPoint x: 982, startPoint y: 440, endPoint x: 1279, endPoint y: 394, distance: 300.2
click at [1279, 394] on div "$7,156 $1,834 $3,393 $5,532 $2,045 $2,524 $6,113 $2,801 $4,246 $2,238 $2,020 $1…" at bounding box center [1058, 412] width 557 height 611
click at [933, 415] on div "$3,574" at bounding box center [934, 405] width 31 height 28
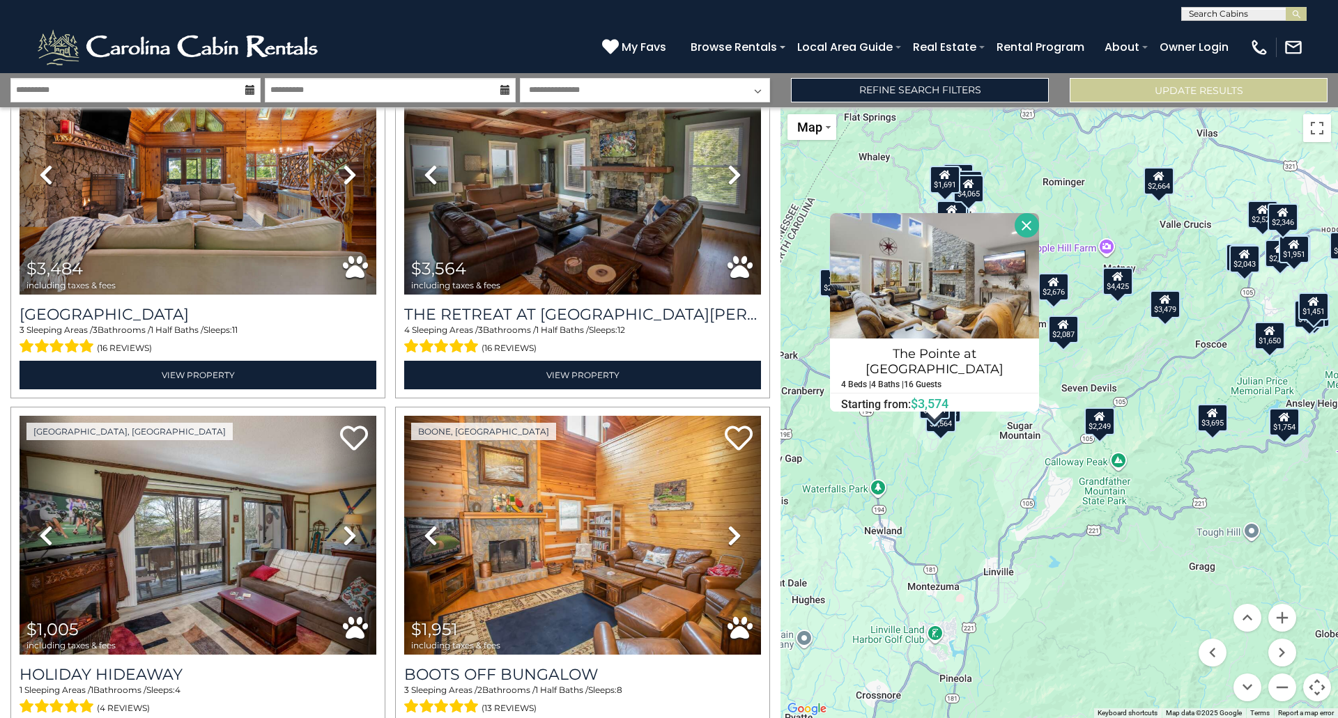
click at [937, 485] on div "$7,156 $1,834 $3,393 $5,532 $2,045 $2,524 $6,113 $2,801 $4,246 $2,238 $2,020 $1…" at bounding box center [1058, 412] width 557 height 611
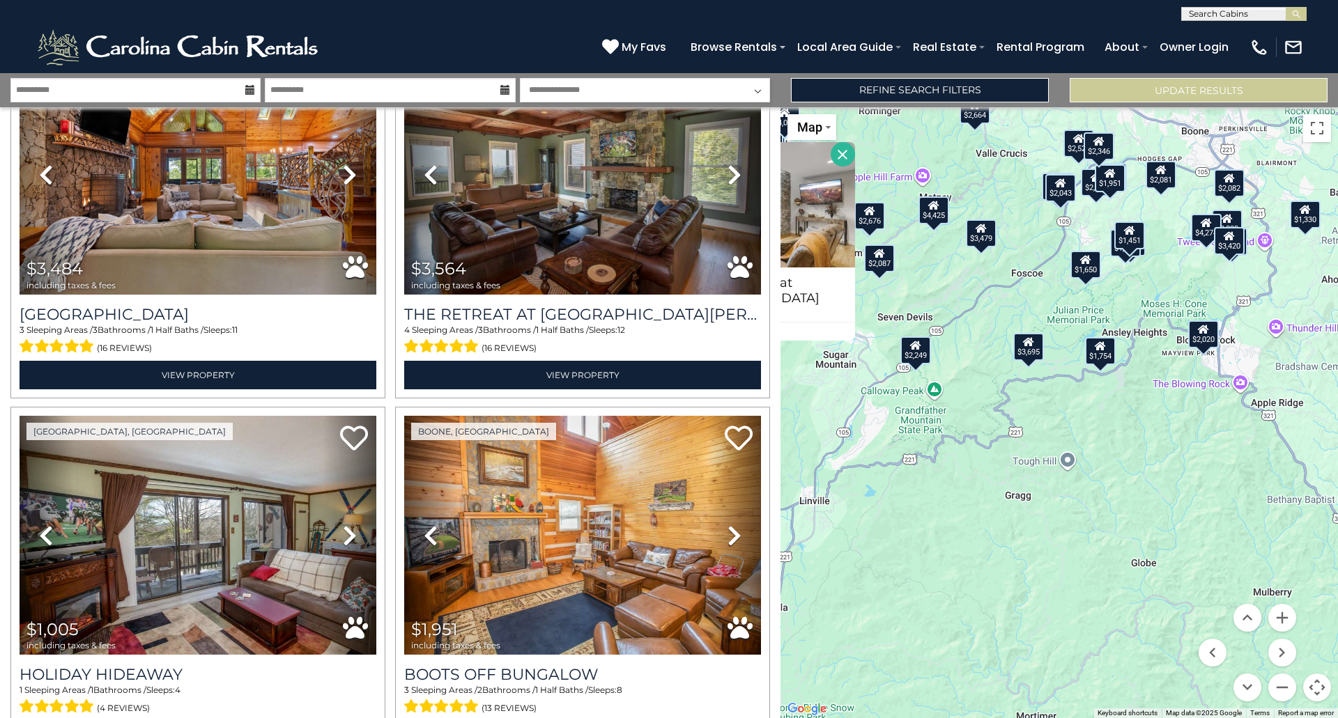
drag, startPoint x: 1159, startPoint y: 576, endPoint x: 1047, endPoint y: 505, distance: 132.2
click at [1002, 500] on div "$7,156 $1,834 $3,393 $5,532 $2,045 $2,524 $6,113 $2,801 $4,246 $2,238 $2,020 $1…" at bounding box center [1058, 412] width 557 height 611
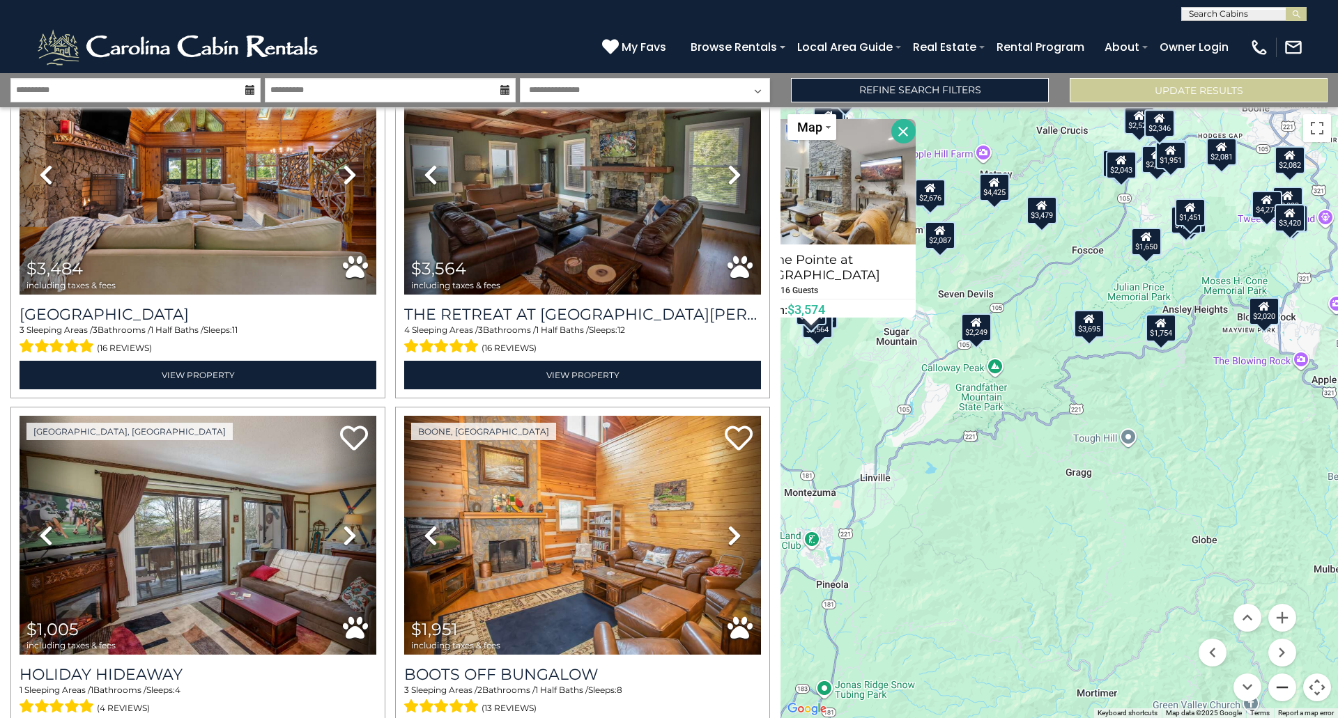
click at [1284, 686] on button "Zoom out" at bounding box center [1282, 688] width 28 height 28
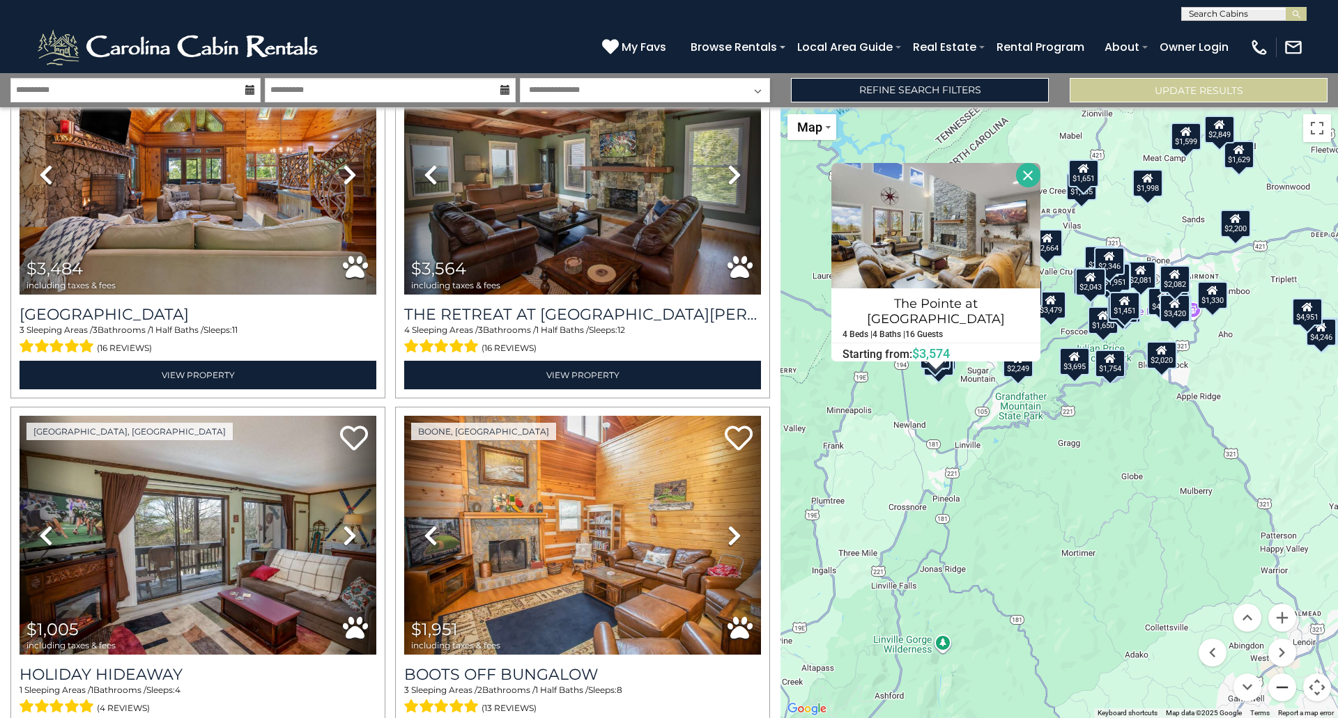
click at [1284, 686] on button "Zoom out" at bounding box center [1282, 688] width 28 height 28
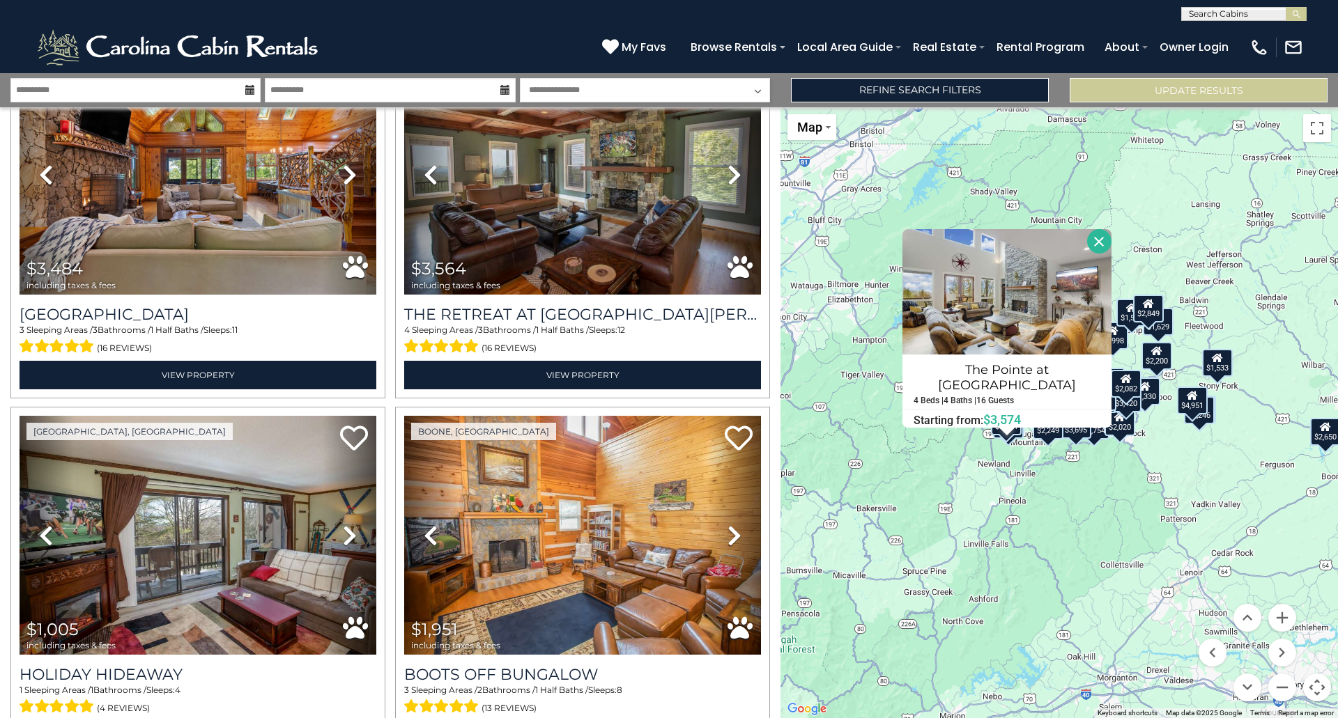
drag, startPoint x: 1083, startPoint y: 457, endPoint x: 1094, endPoint y: 510, distance: 54.0
click at [1094, 510] on div "$7,156 $1,834 $3,393 $5,532 $2,045 $2,524 $6,113 $2,801 $4,246 $2,238 $2,020 $1…" at bounding box center [1058, 412] width 557 height 611
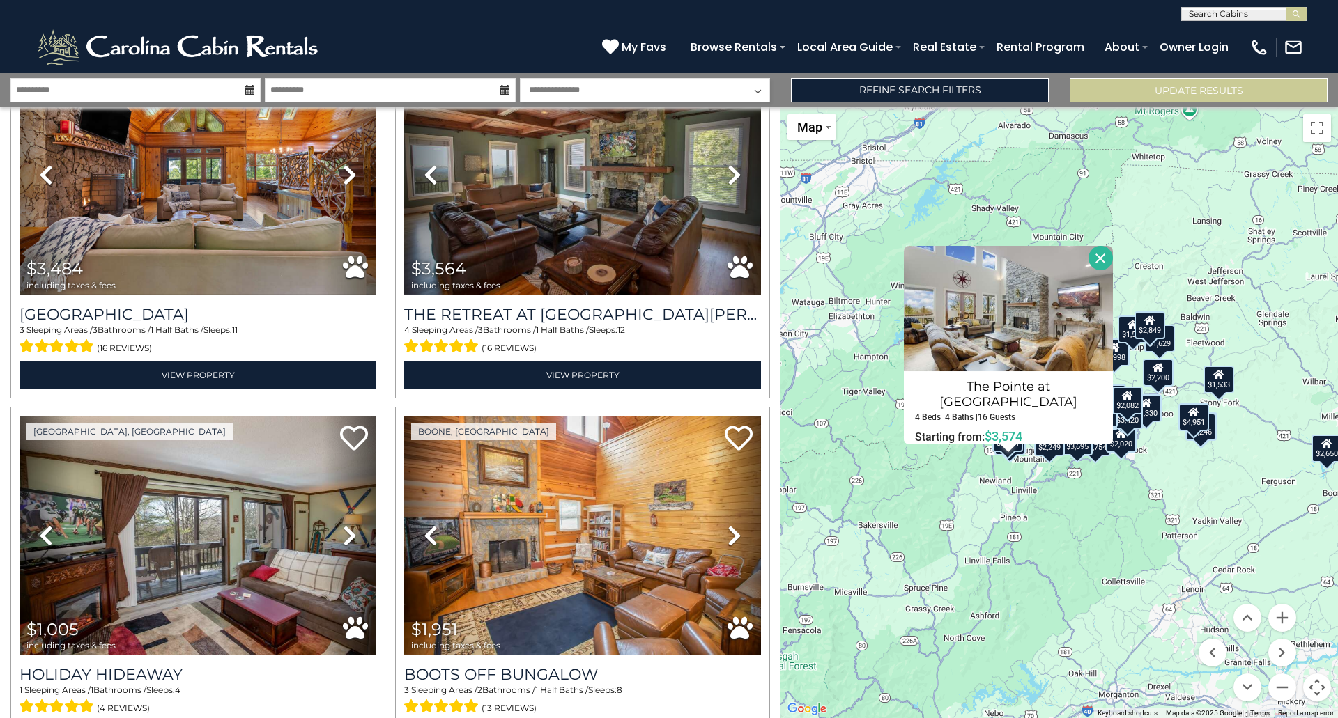
click at [1093, 259] on button "Close" at bounding box center [1100, 258] width 24 height 24
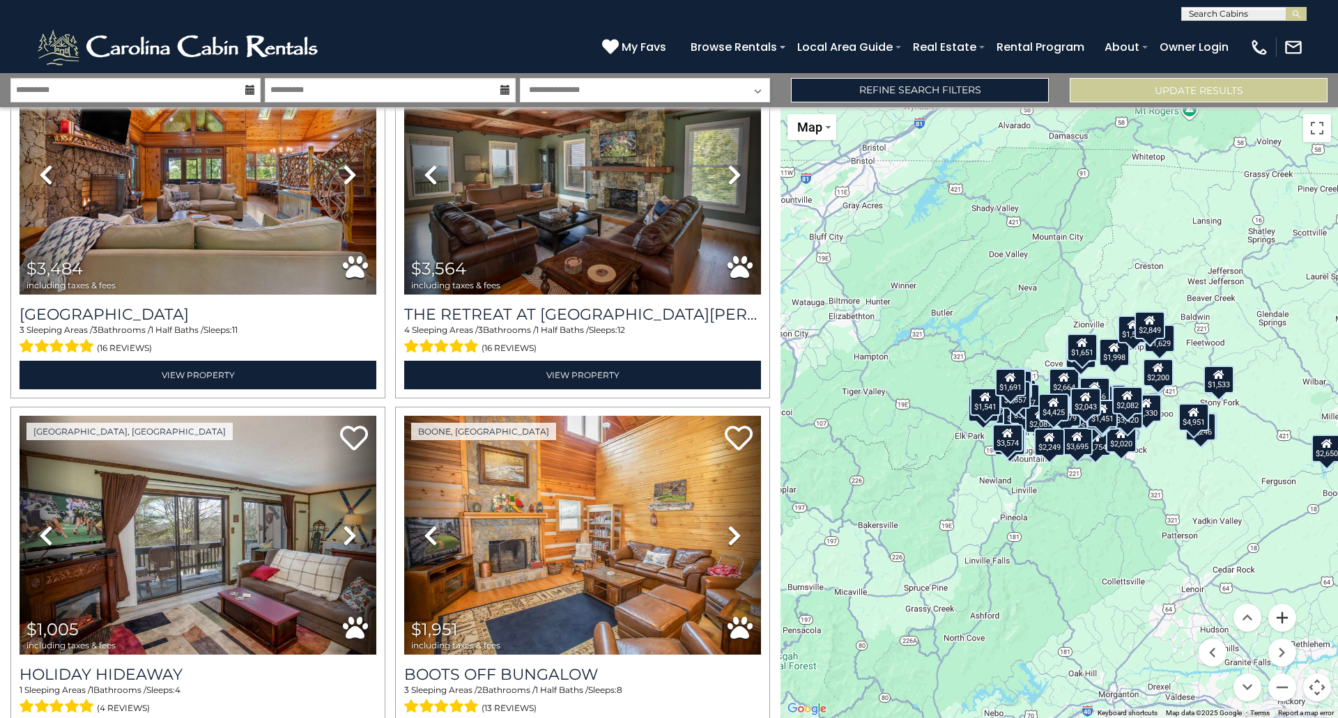
click at [1284, 622] on button "Zoom in" at bounding box center [1282, 618] width 28 height 28
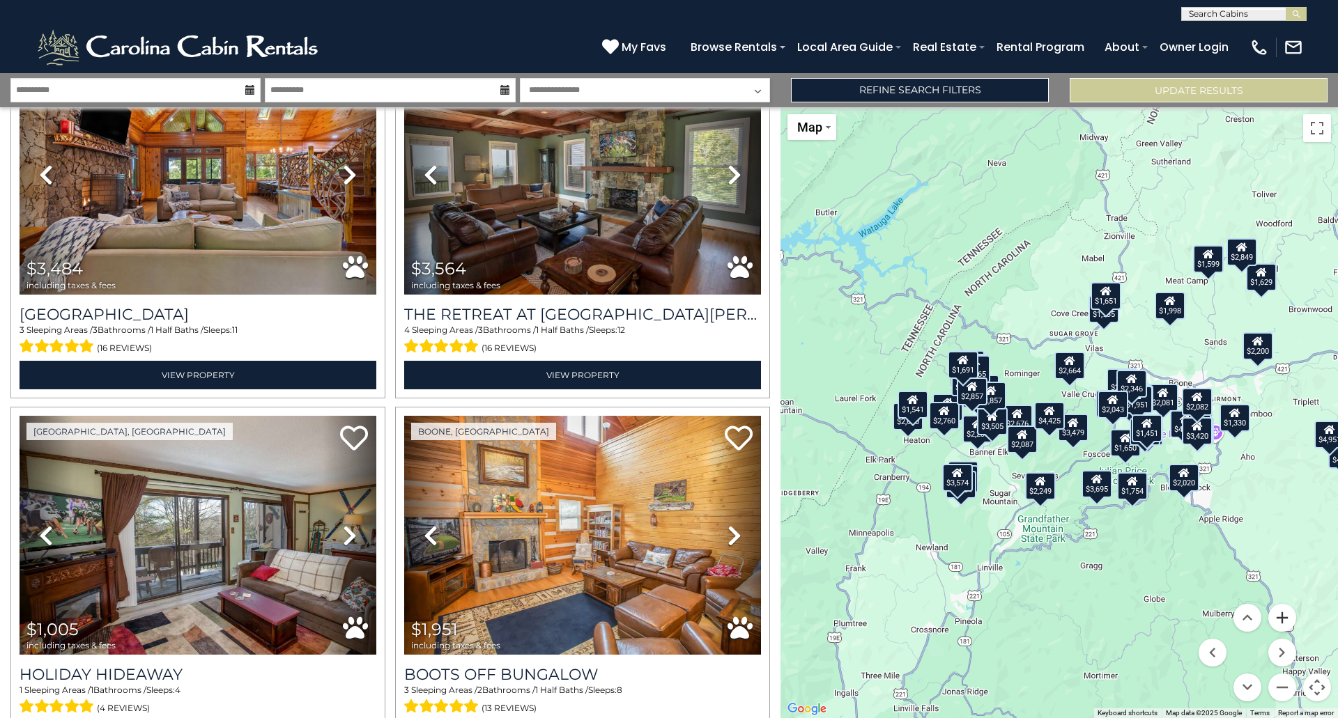
click at [1284, 621] on button "Zoom in" at bounding box center [1282, 618] width 28 height 28
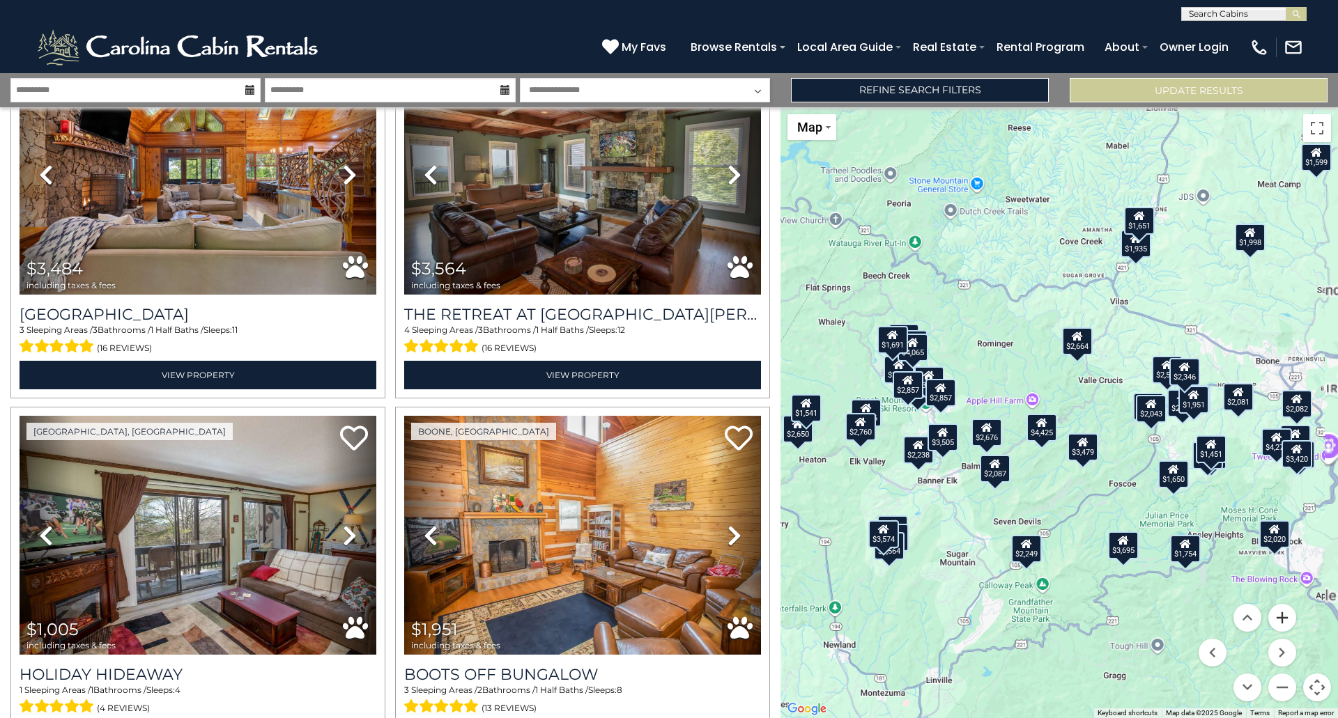
click at [1284, 621] on button "Zoom in" at bounding box center [1282, 618] width 28 height 28
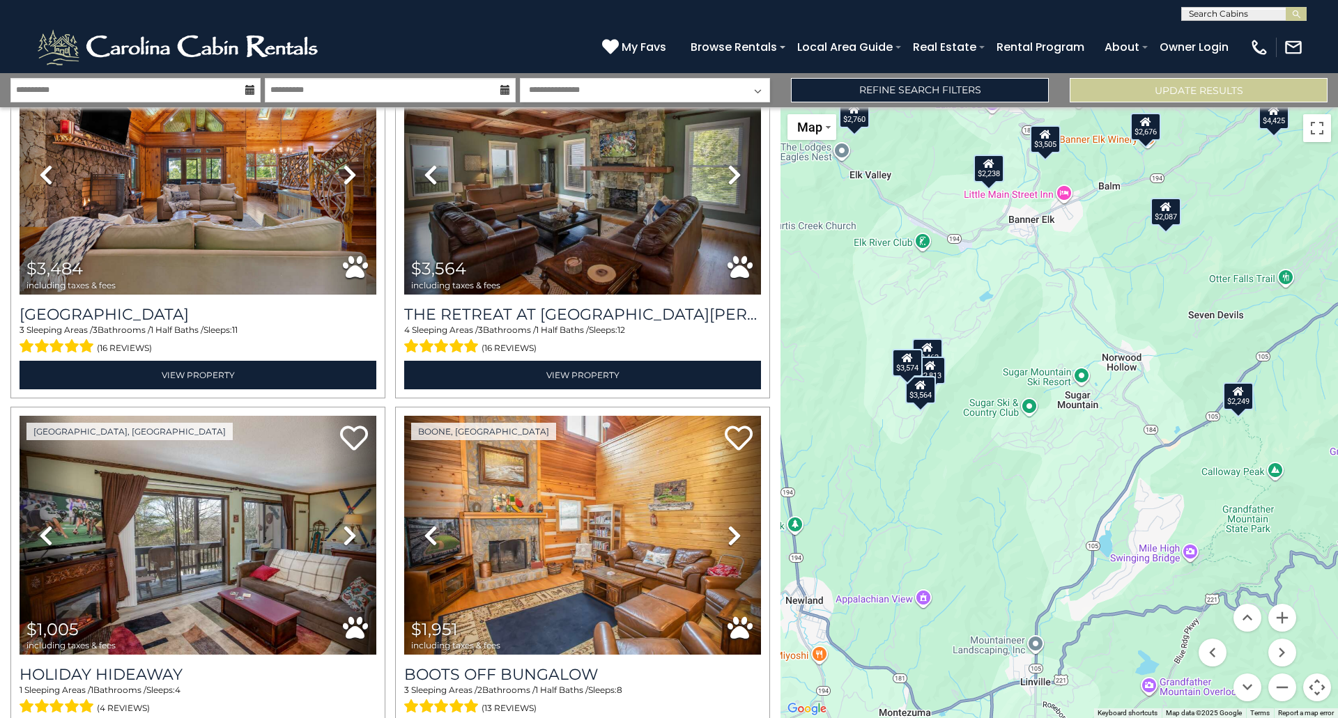
drag, startPoint x: 1159, startPoint y: 576, endPoint x: 1414, endPoint y: 224, distance: 434.1
click at [1337, 224] on html "**********" at bounding box center [669, 359] width 1338 height 718
click at [935, 348] on div "$2,462" at bounding box center [927, 352] width 31 height 28
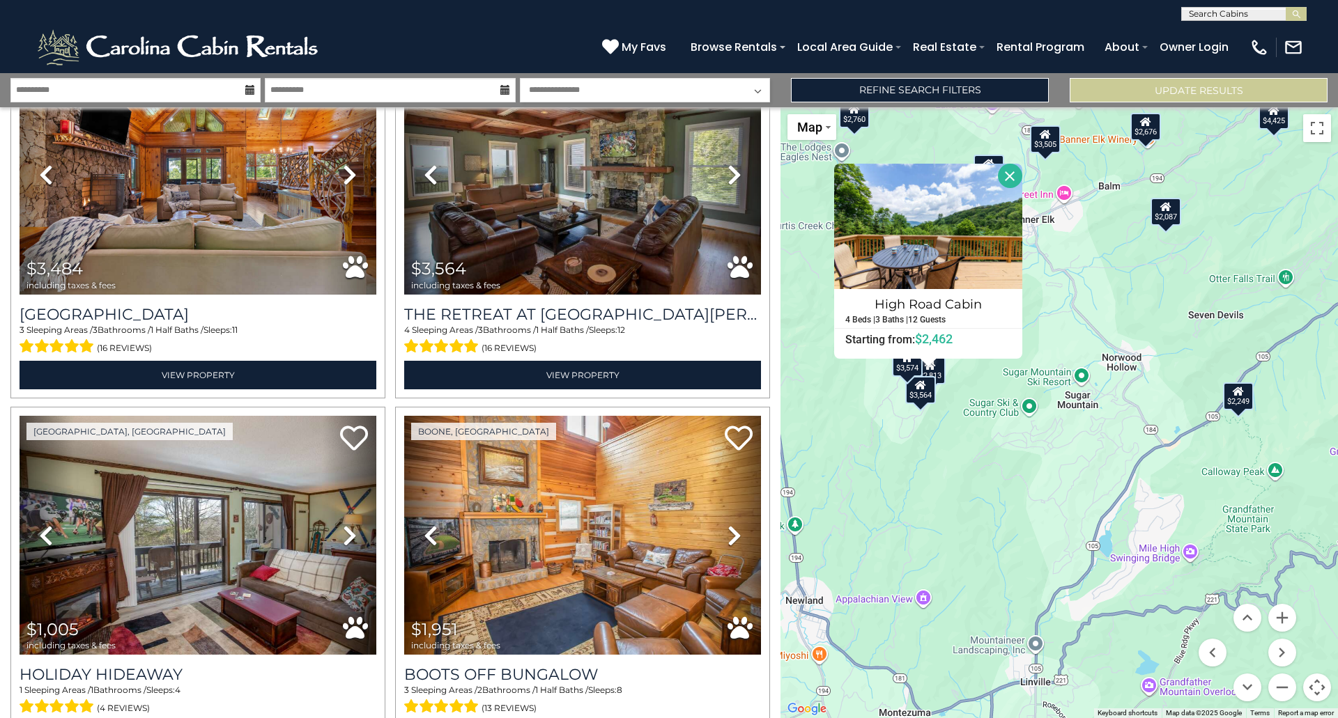
click at [1012, 179] on button "Close" at bounding box center [1010, 176] width 24 height 24
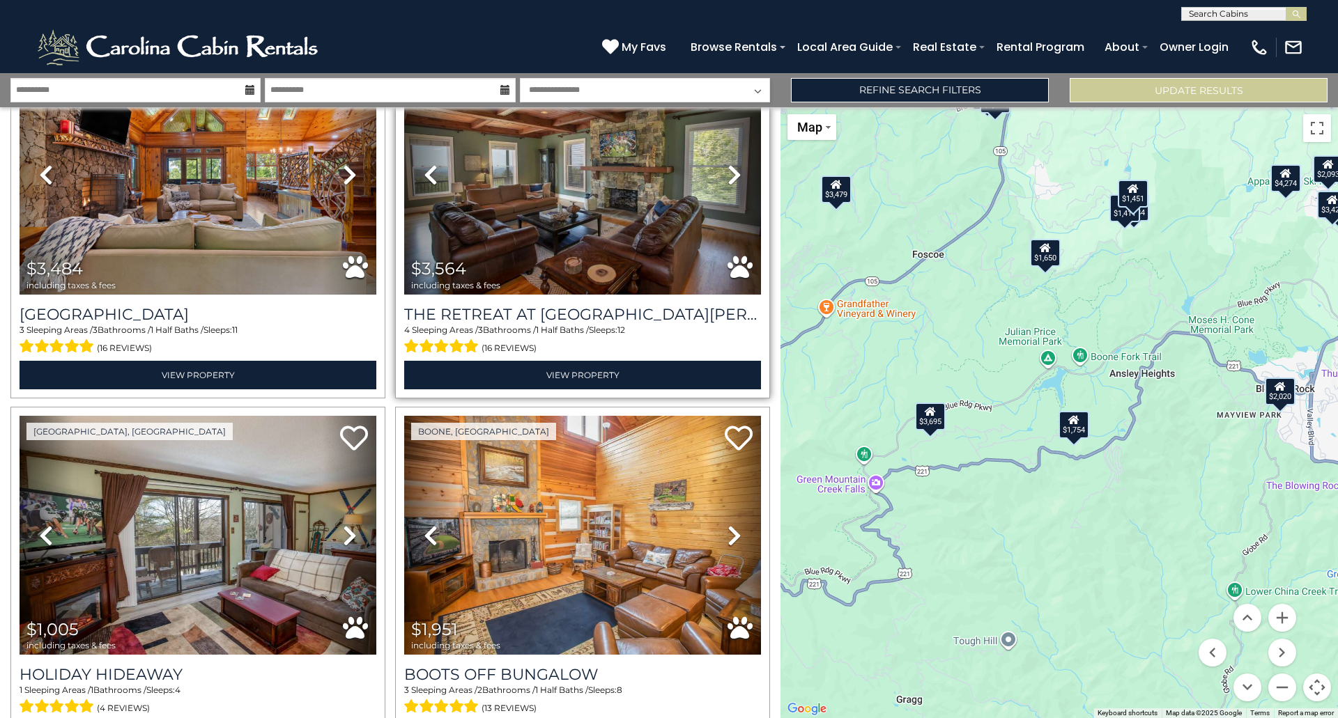
drag, startPoint x: 1012, startPoint y: 339, endPoint x: 472, endPoint y: 368, distance: 540.7
click at [472, 368] on div "**********" at bounding box center [669, 395] width 1338 height 645
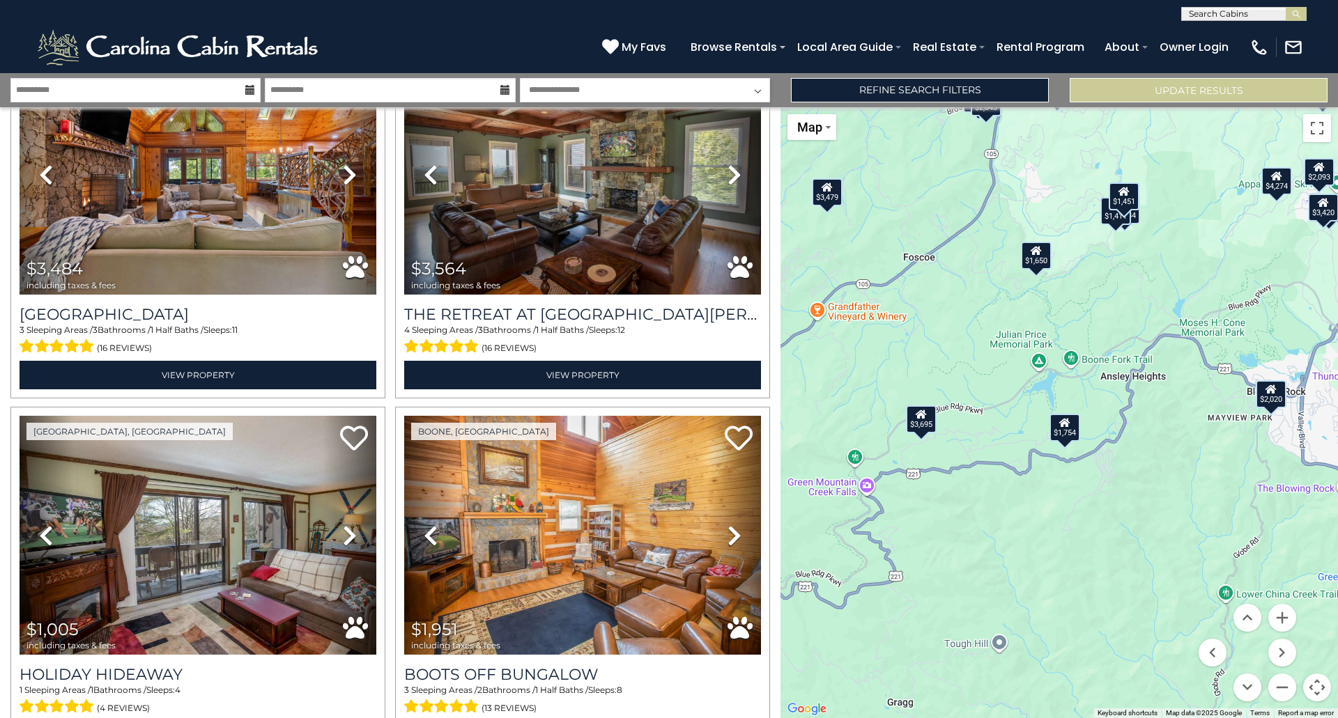
click at [1137, 219] on div "$3,484" at bounding box center [1124, 210] width 31 height 28
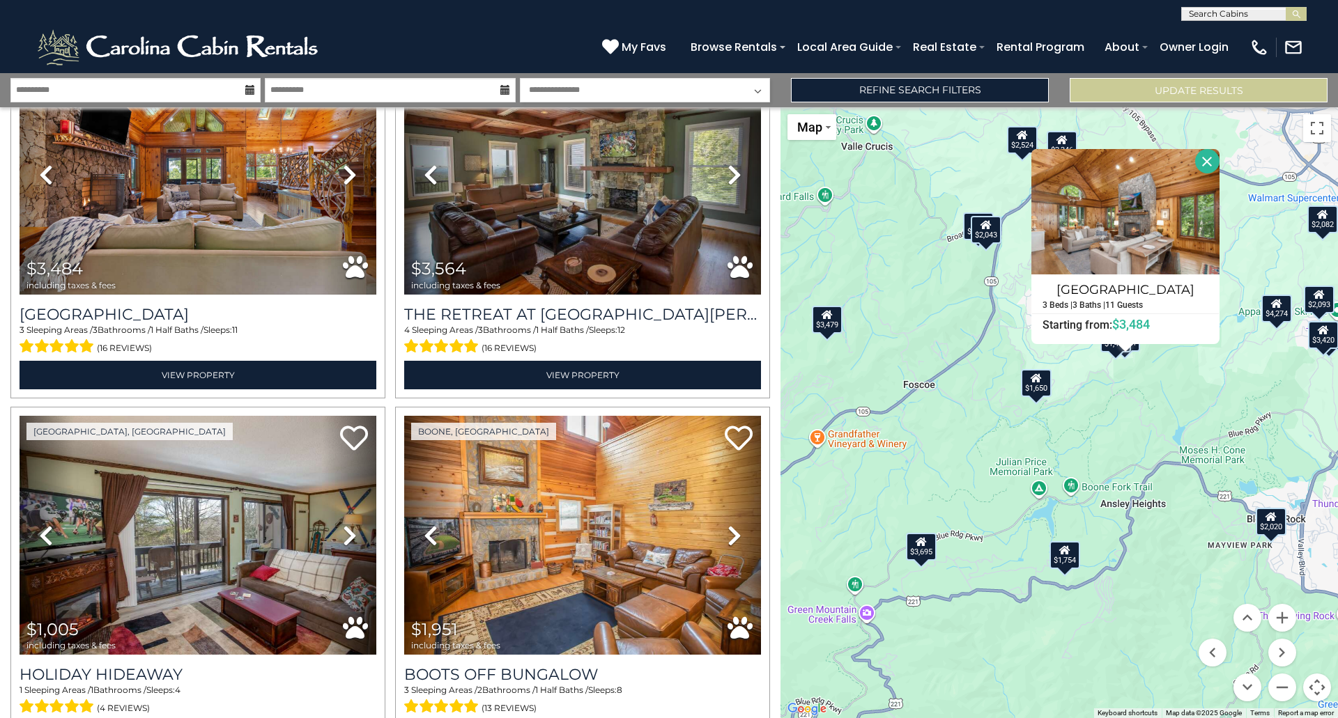
click at [1145, 381] on div "$7,156 $1,834 $3,393 $5,532 $2,045 $2,524 $6,113 $2,801 $4,246 $2,238 $2,020 $1…" at bounding box center [1058, 412] width 557 height 611
click at [1206, 157] on button "Close" at bounding box center [1207, 161] width 24 height 24
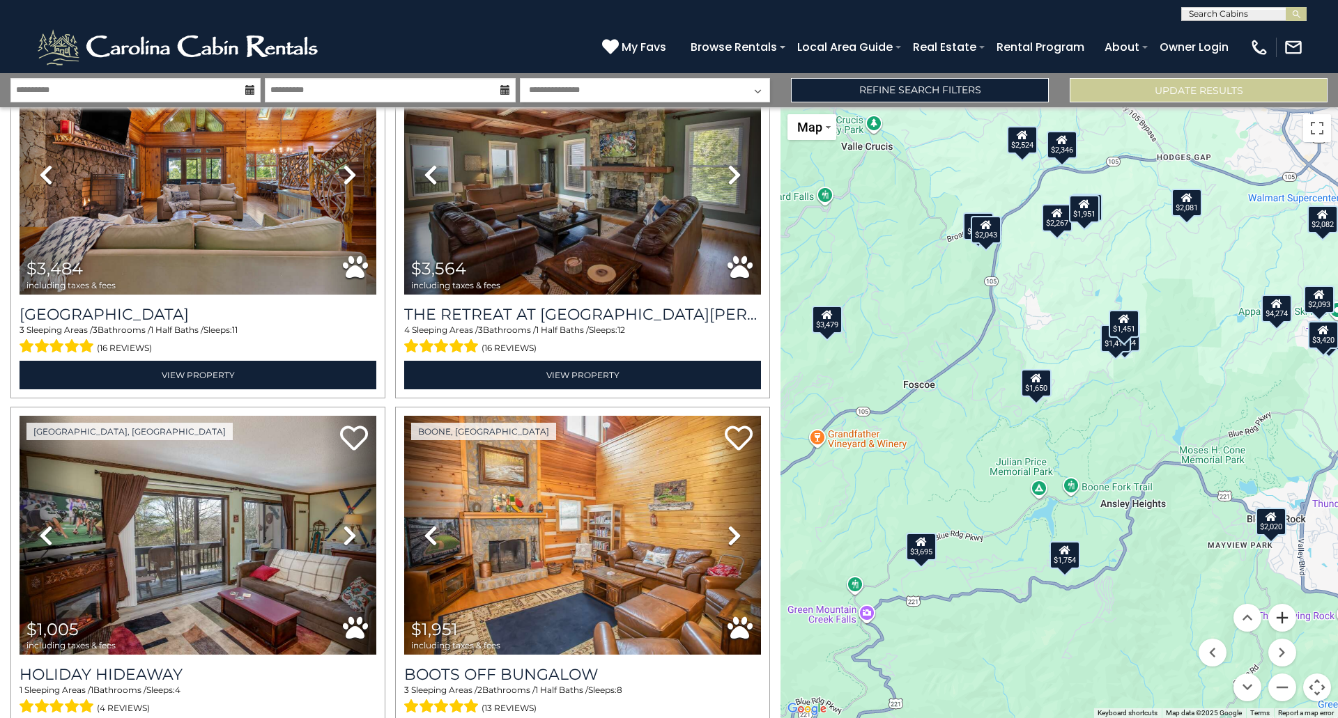
click at [1278, 616] on button "Zoom in" at bounding box center [1282, 618] width 28 height 28
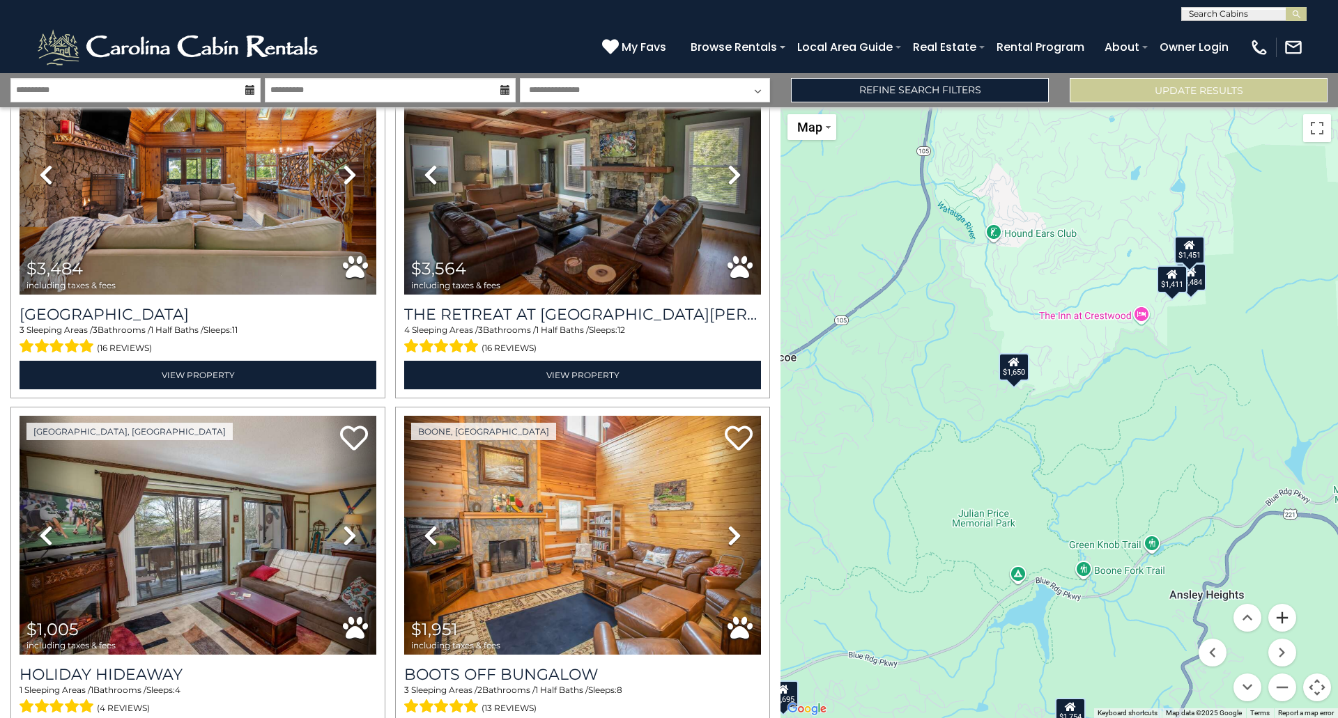
click at [1284, 618] on button "Zoom in" at bounding box center [1282, 618] width 28 height 28
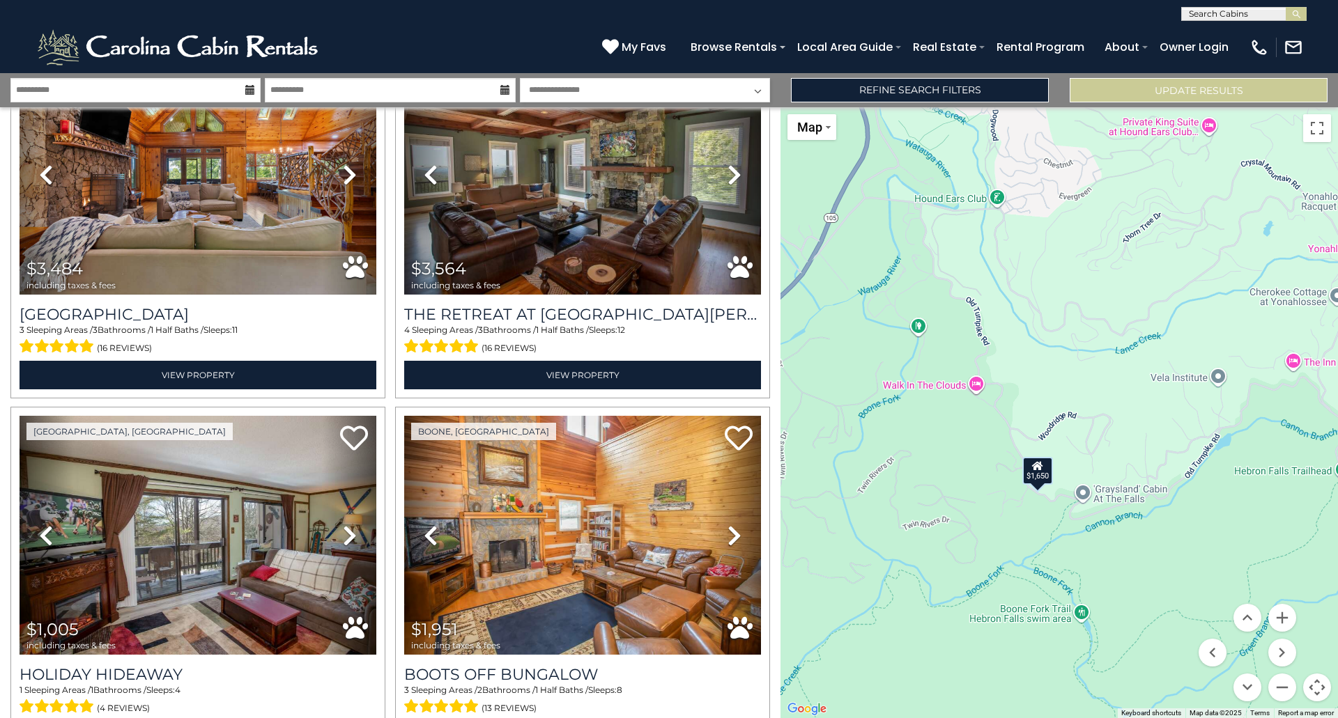
drag, startPoint x: 1064, startPoint y: 360, endPoint x: 1122, endPoint y: 469, distance: 123.1
click at [1134, 498] on div "$7,156 $1,834 $3,393 $5,532 $2,045 $2,524 $6,113 $2,801 $4,246 $2,238 $2,020 $1…" at bounding box center [1058, 412] width 557 height 611
click at [1287, 616] on button "Zoom in" at bounding box center [1282, 618] width 28 height 28
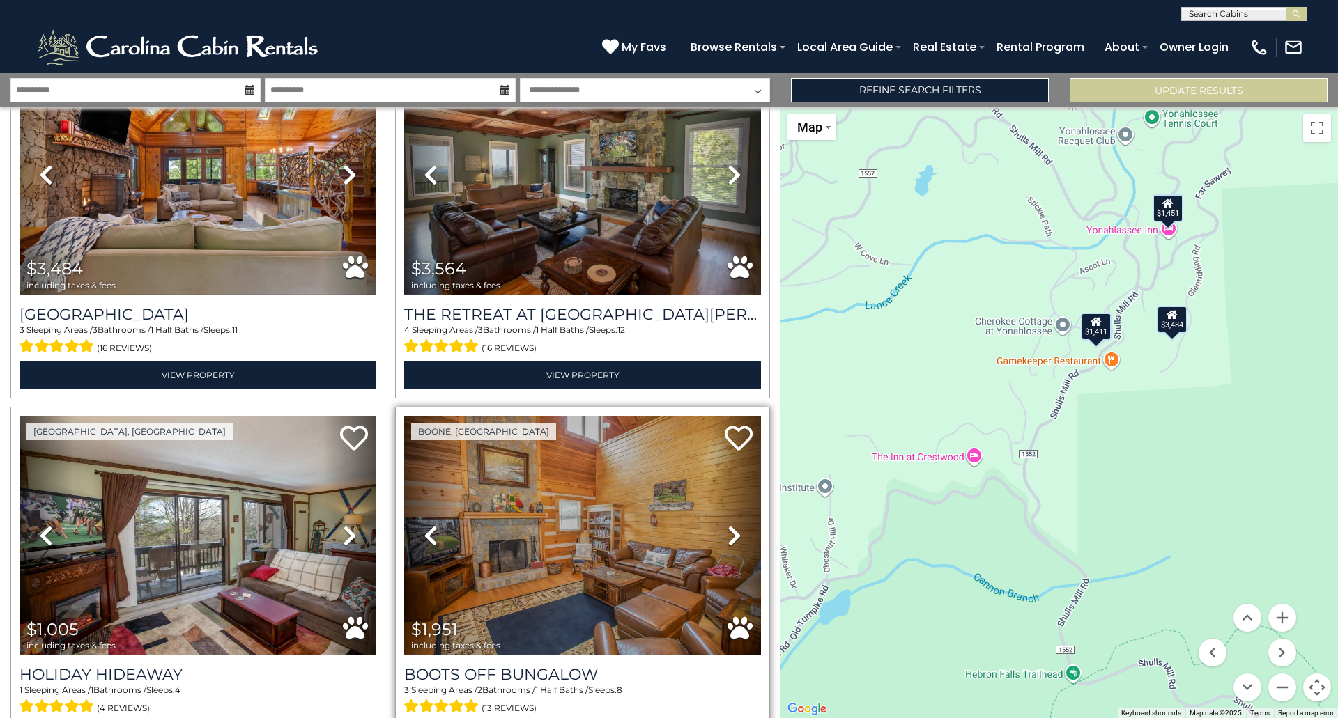
drag, startPoint x: 1155, startPoint y: 346, endPoint x: 601, endPoint y: 482, distance: 570.4
click at [601, 482] on div "**********" at bounding box center [669, 395] width 1338 height 645
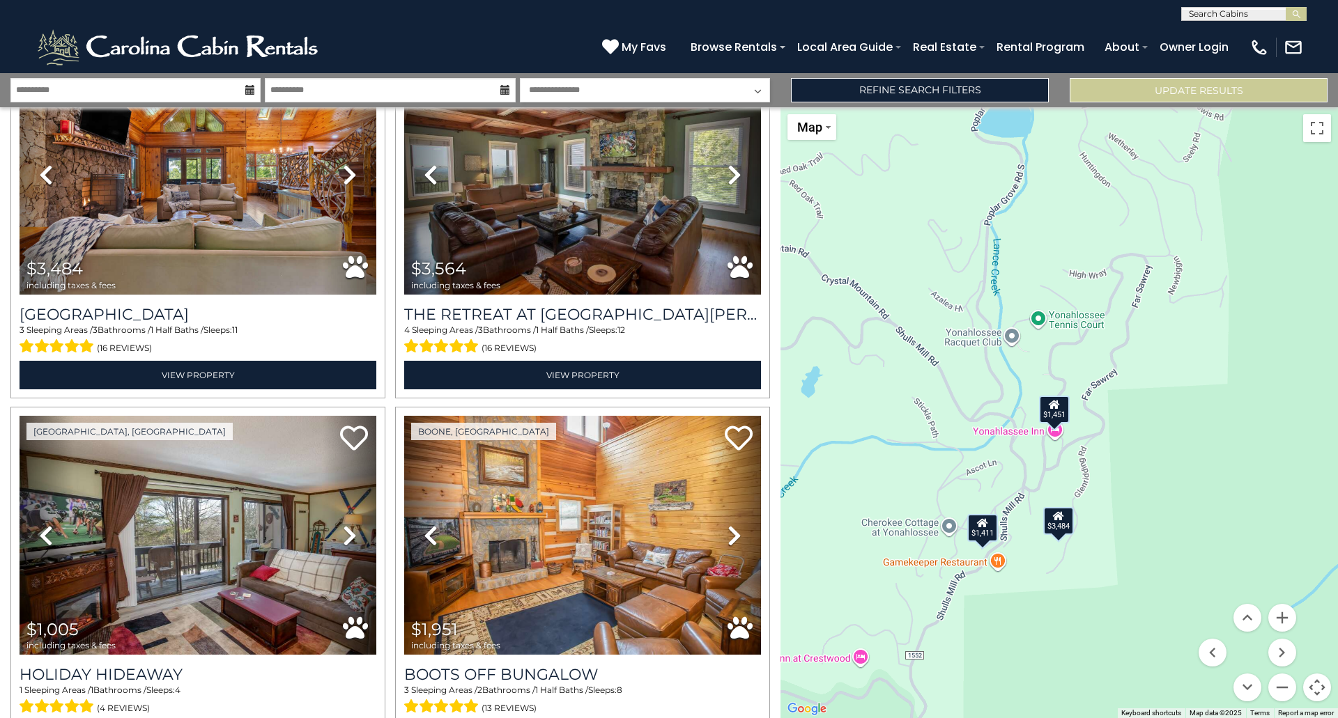
drag, startPoint x: 1184, startPoint y: 279, endPoint x: 1073, endPoint y: 480, distance: 230.1
click at [1073, 480] on div "$7,156 $1,834 $3,393 $5,532 $2,045 $2,524 $6,113 $2,801 $4,246 $2,238 $2,020 $1…" at bounding box center [1058, 412] width 557 height 611
click at [1281, 618] on button "Zoom in" at bounding box center [1282, 618] width 28 height 28
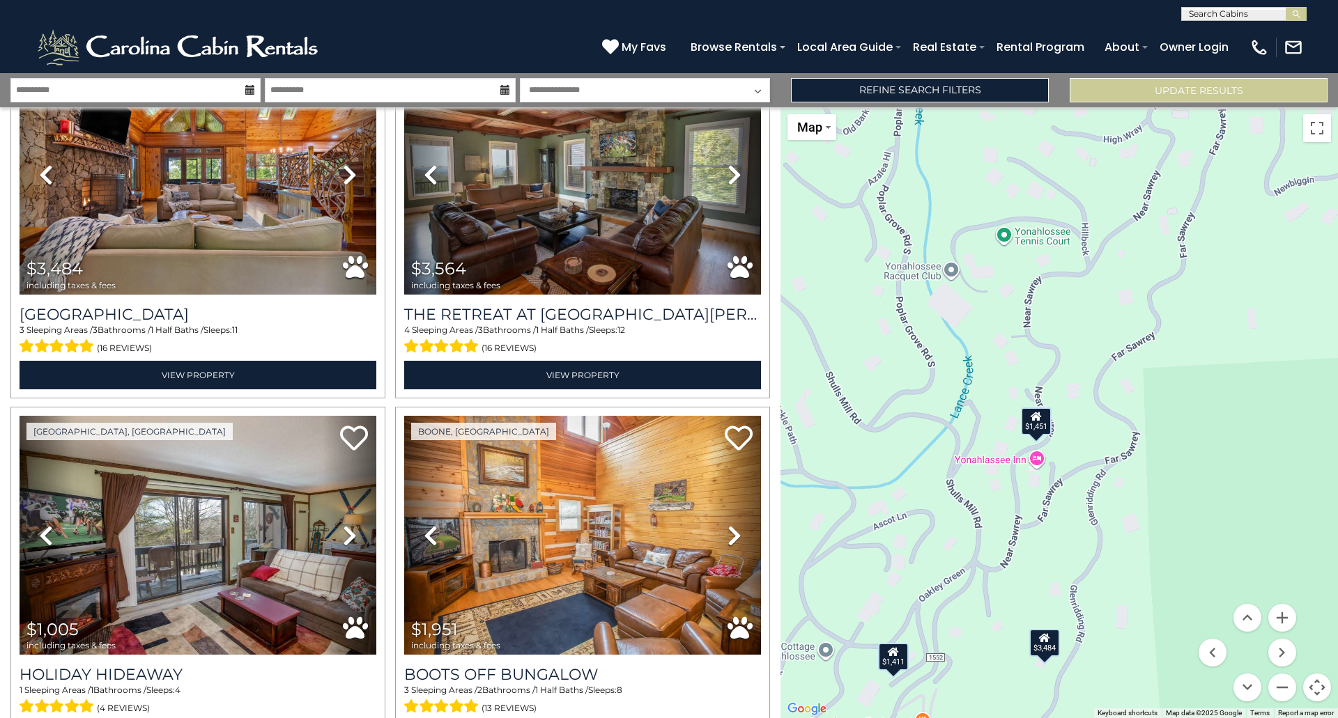
drag, startPoint x: 1164, startPoint y: 614, endPoint x: 1133, endPoint y: 609, distance: 31.2
click at [1136, 611] on div "$7,156 $1,834 $3,393 $5,532 $2,045 $2,524 $6,113 $2,801 $4,246 $2,238 $2,020 $1…" at bounding box center [1058, 412] width 557 height 611
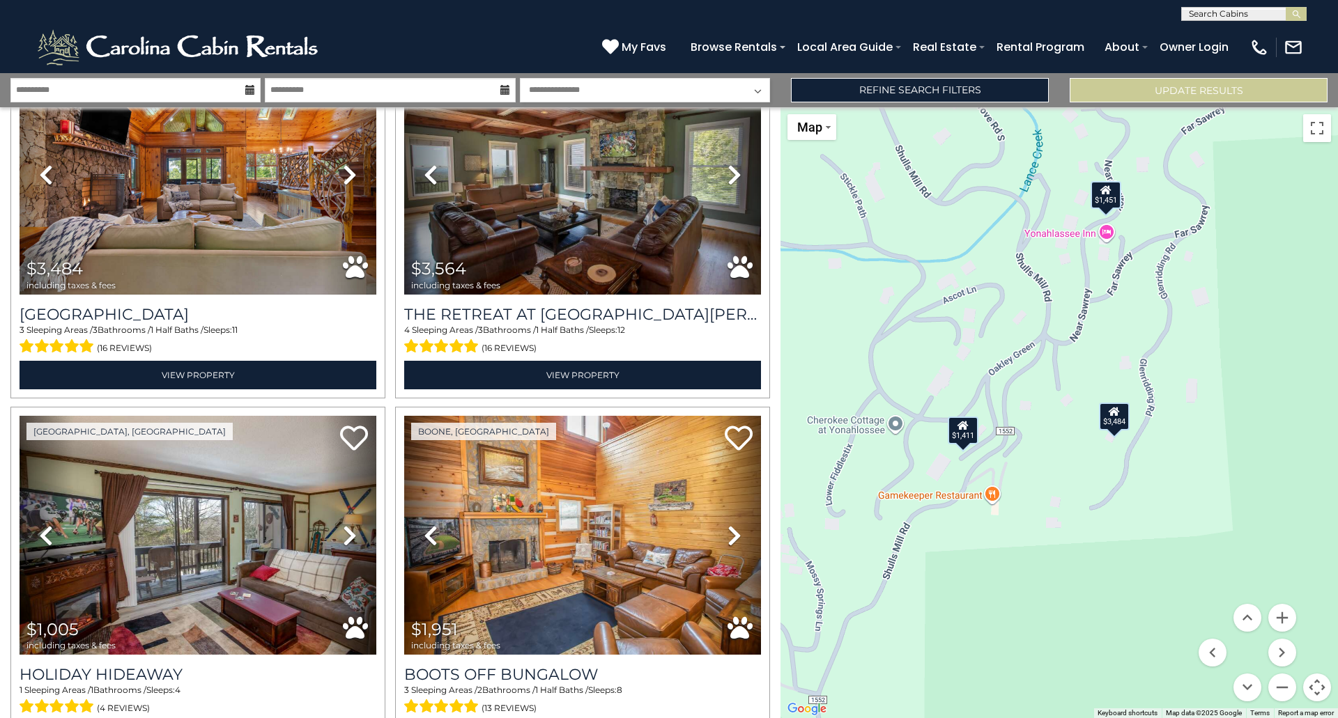
drag, startPoint x: 1126, startPoint y: 592, endPoint x: 1235, endPoint y: 371, distance: 246.8
click at [1235, 371] on div "$7,156 $1,834 $3,393 $5,532 $2,045 $2,524 $6,113 $2,801 $4,246 $2,238 $2,020 $1…" at bounding box center [1058, 412] width 557 height 611
click at [1280, 621] on button "Zoom in" at bounding box center [1282, 618] width 28 height 28
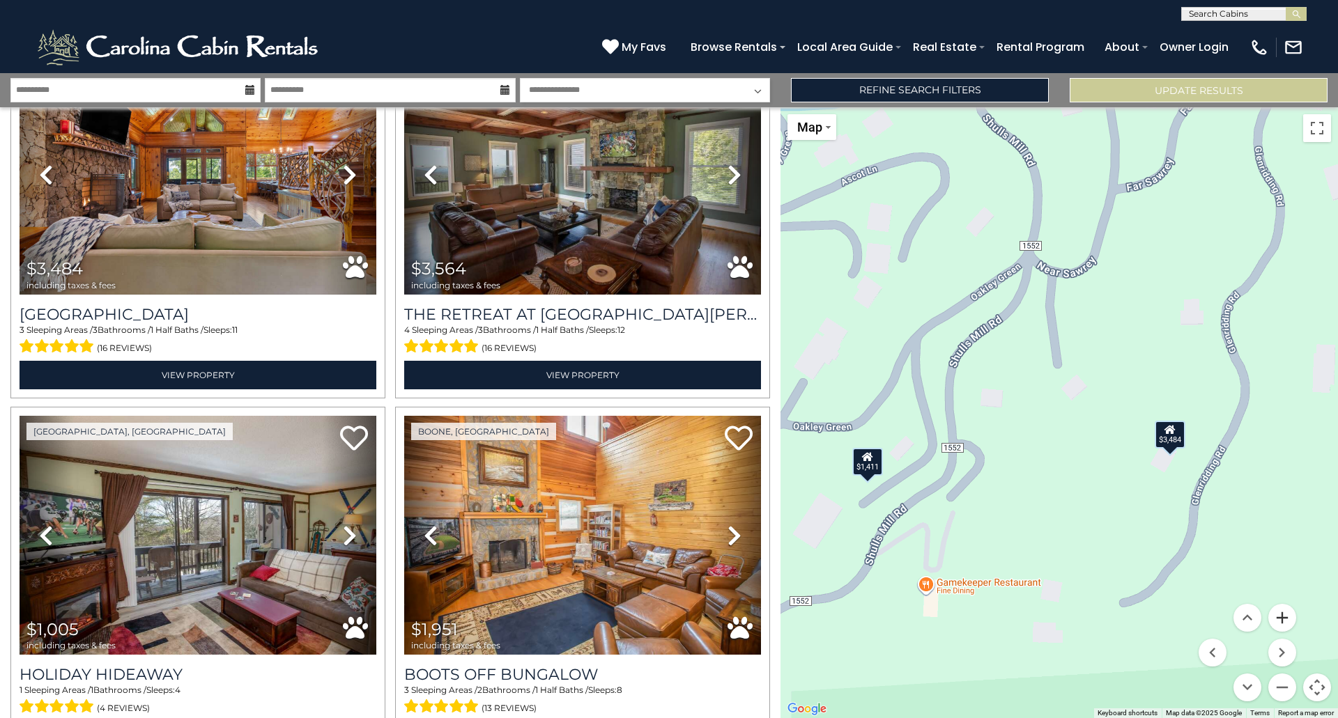
click at [1280, 621] on button "Zoom in" at bounding box center [1282, 618] width 28 height 28
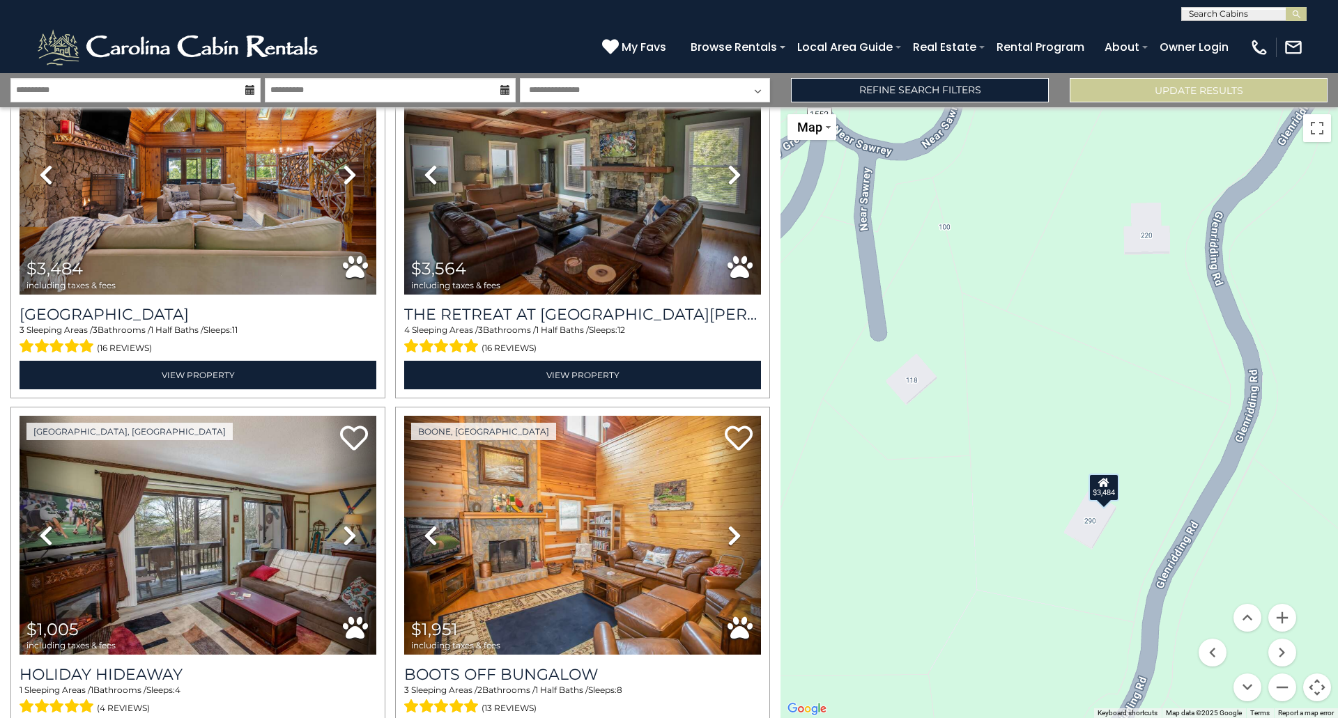
drag, startPoint x: 1099, startPoint y: 541, endPoint x: 968, endPoint y: 563, distance: 132.7
click at [938, 561] on div "$7,156 $1,834 $3,393 $5,532 $2,045 $2,524 $6,113 $2,801 $4,246 $2,238 $2,020 $1…" at bounding box center [1058, 412] width 557 height 611
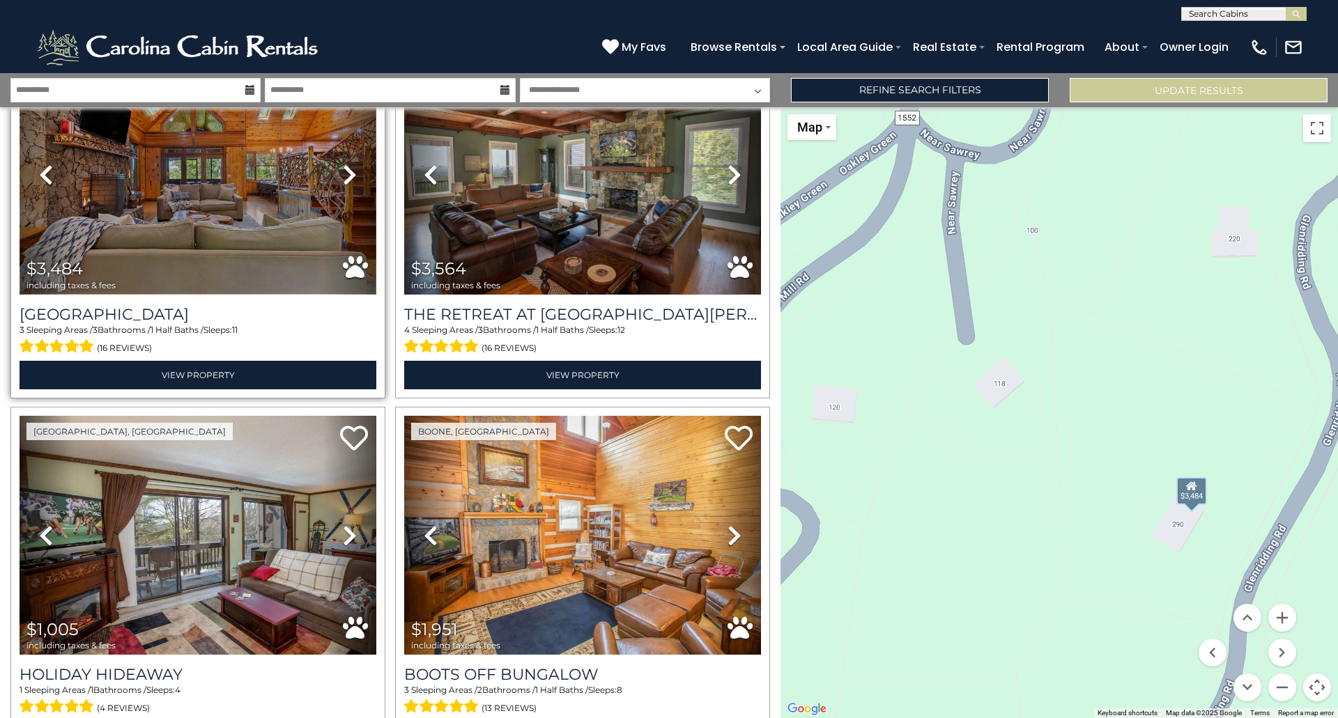
click at [181, 209] on img at bounding box center [198, 175] width 357 height 239
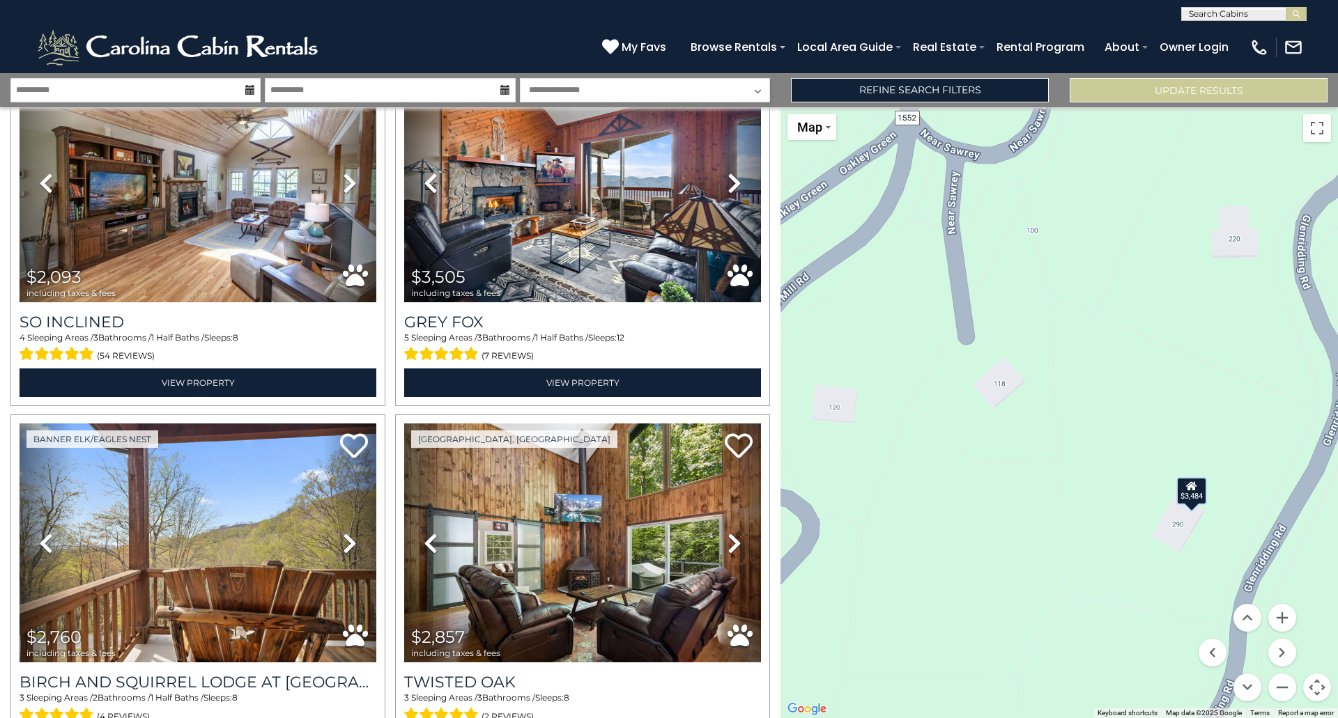
scroll to position [4953, 0]
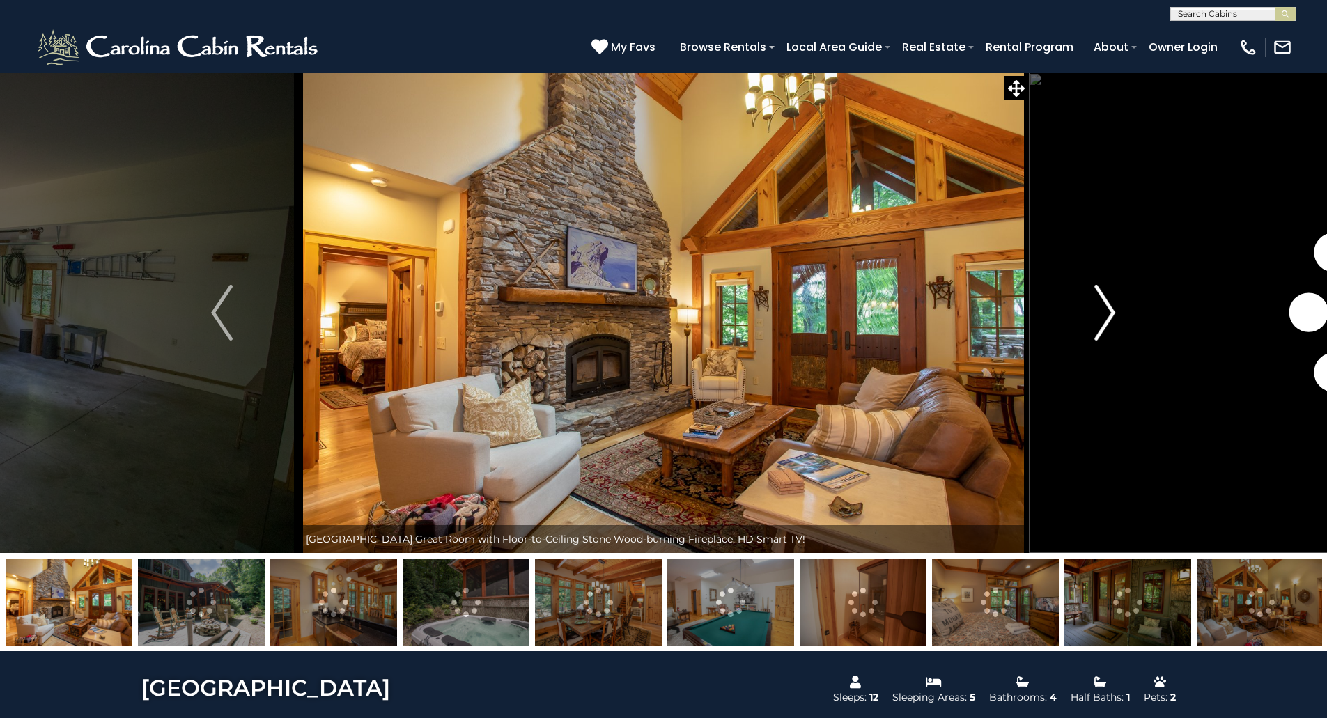
click at [1098, 320] on img "Next" at bounding box center [1104, 313] width 21 height 56
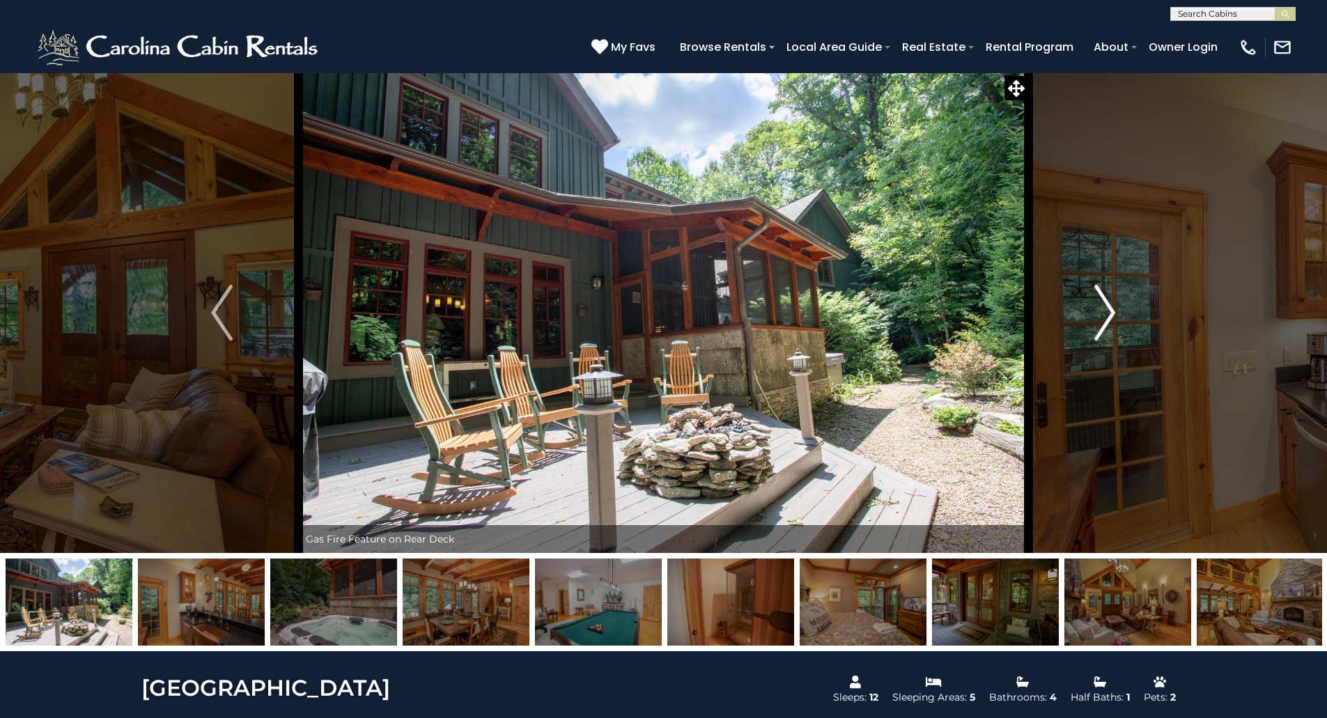
click at [1113, 321] on img "Next" at bounding box center [1104, 313] width 21 height 56
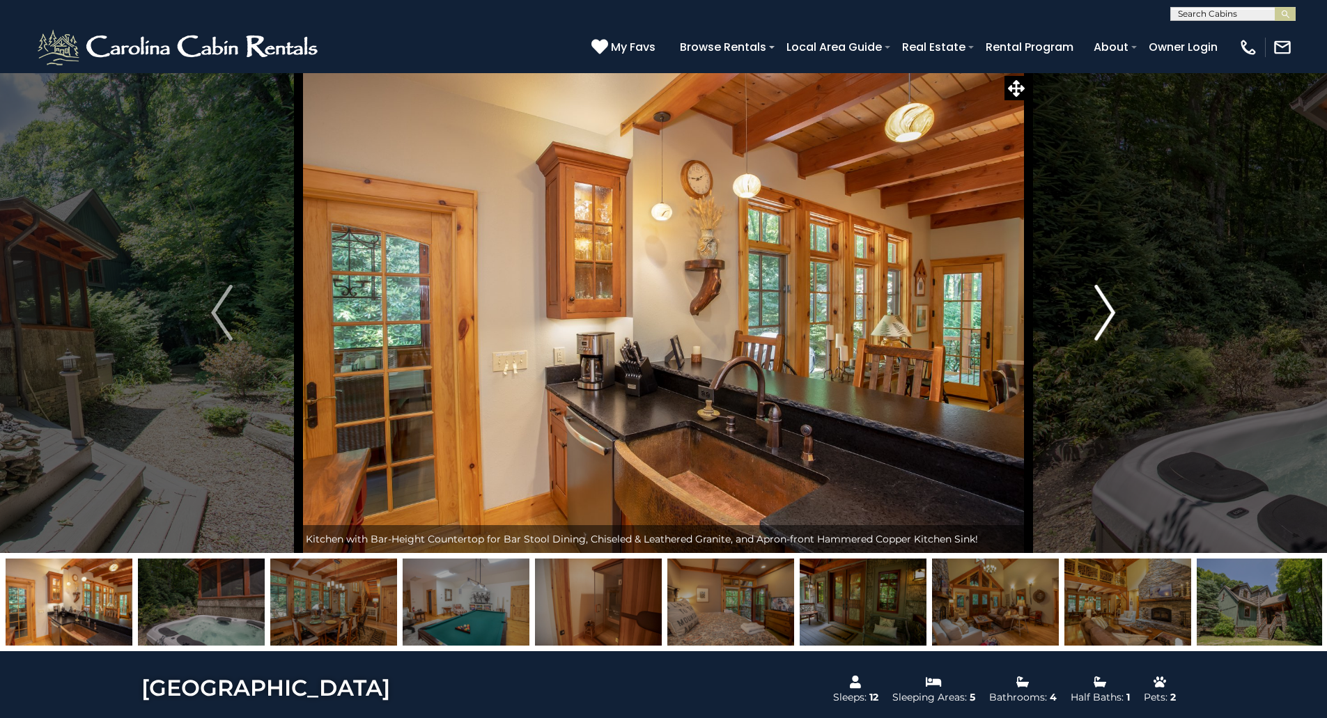
click at [1113, 321] on img "Next" at bounding box center [1104, 313] width 21 height 56
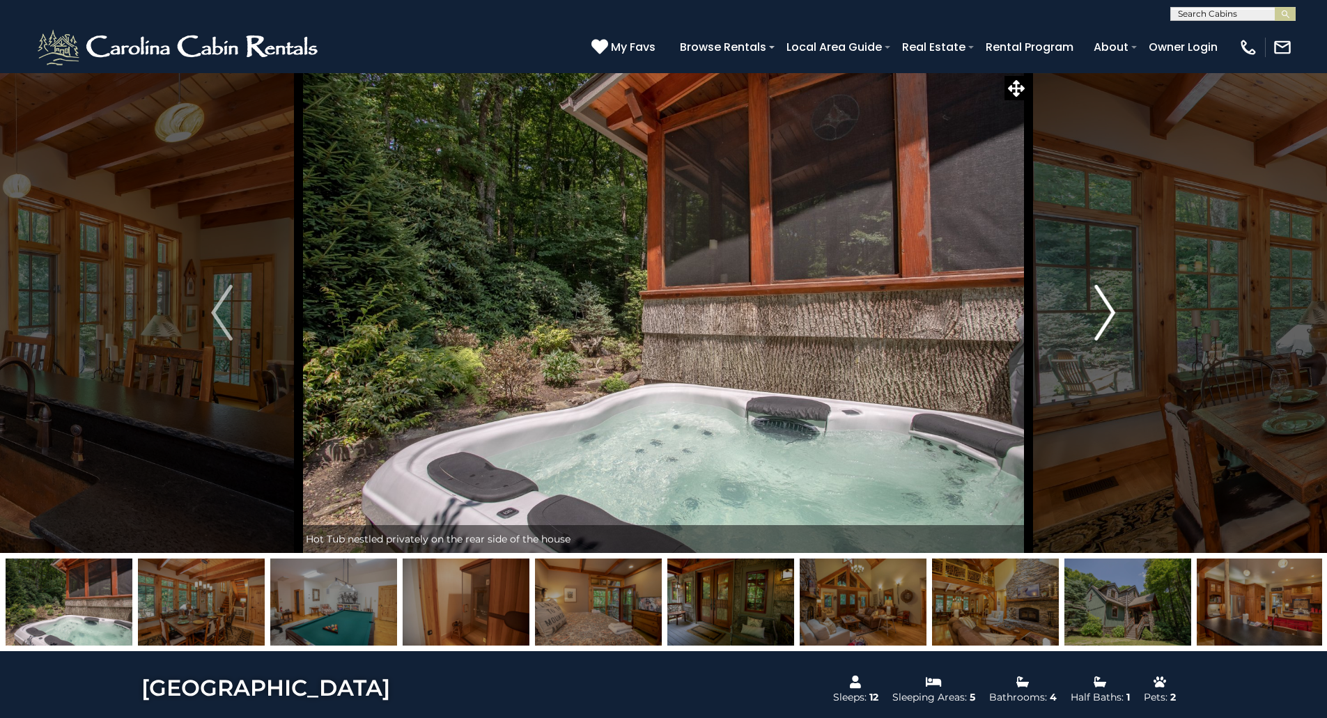
click at [1113, 321] on img "Next" at bounding box center [1104, 313] width 21 height 56
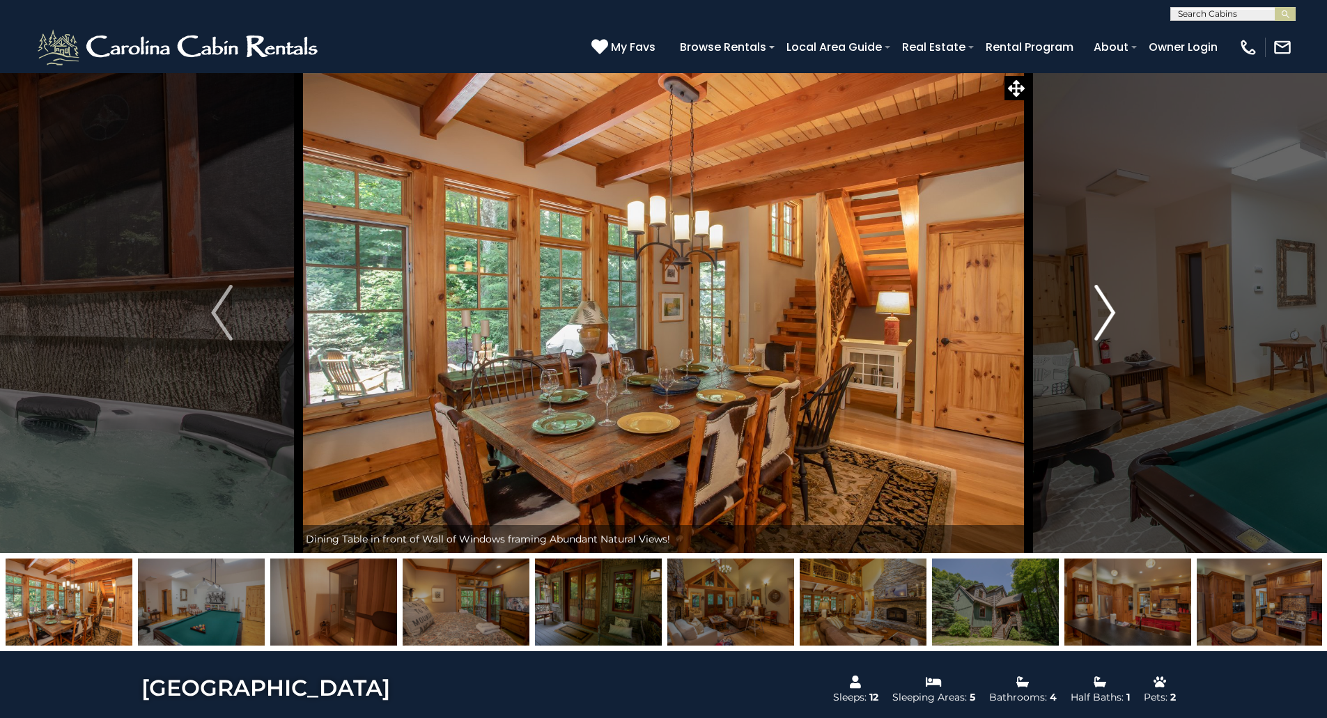
click at [1113, 321] on img "Next" at bounding box center [1104, 313] width 21 height 56
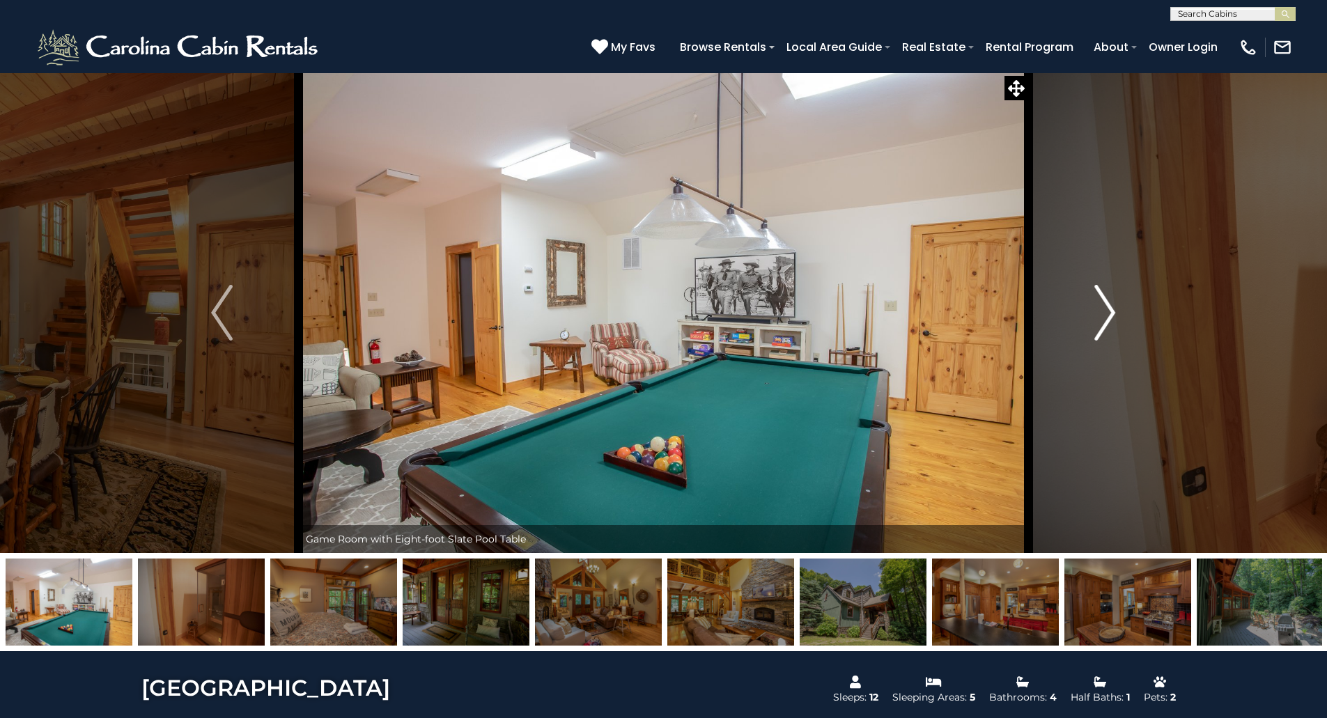
click at [1113, 321] on img "Next" at bounding box center [1104, 313] width 21 height 56
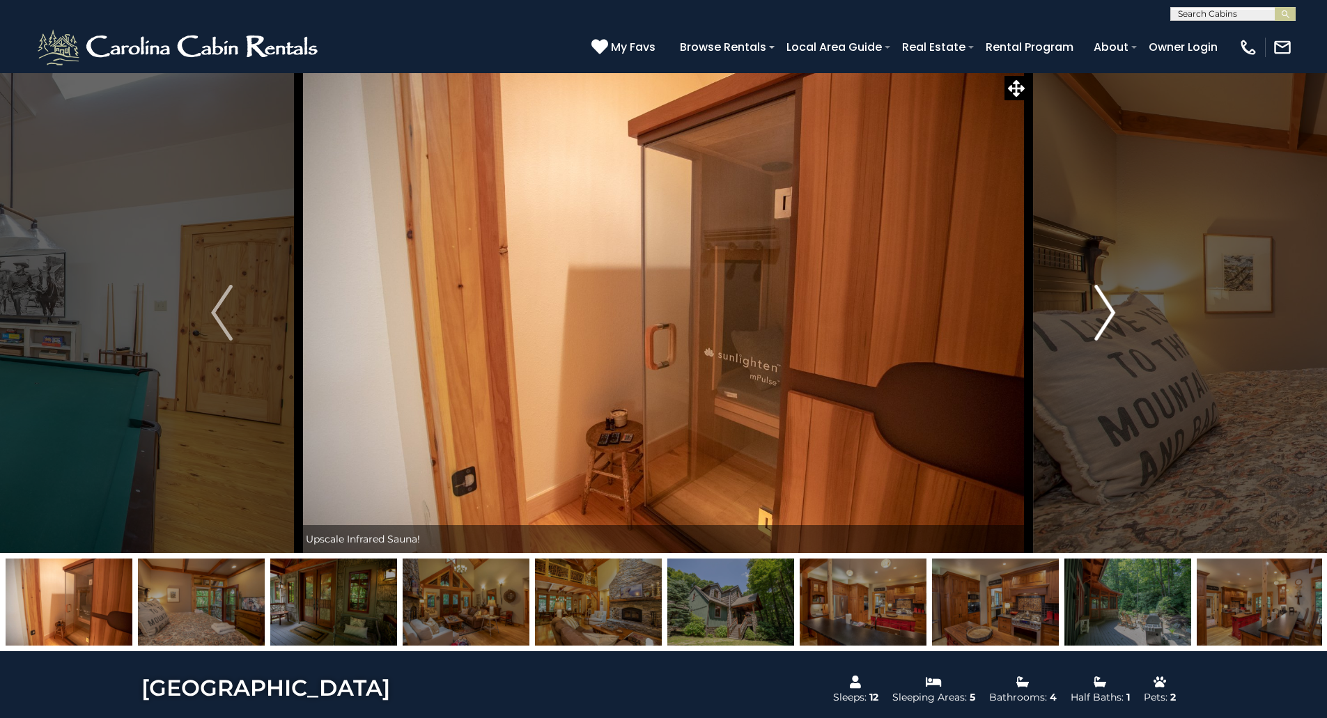
click at [1113, 321] on img "Next" at bounding box center [1104, 313] width 21 height 56
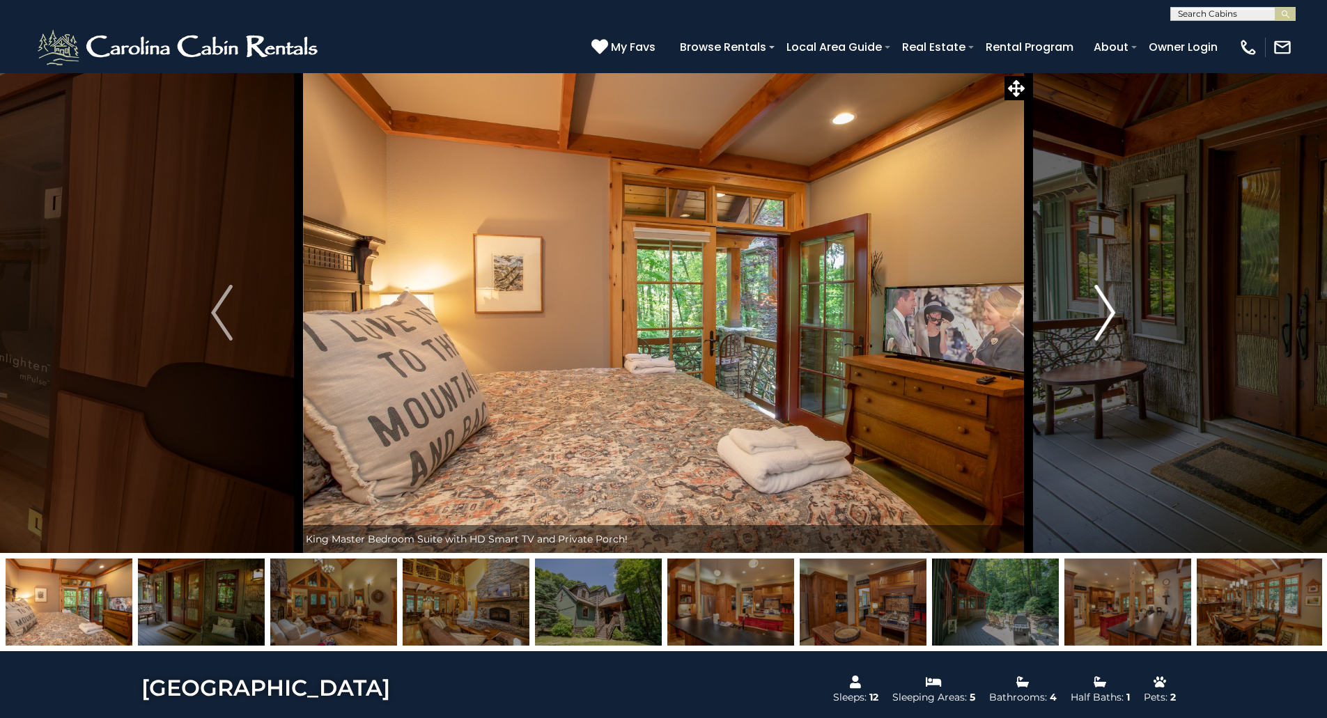
click at [1113, 321] on img "Next" at bounding box center [1104, 313] width 21 height 56
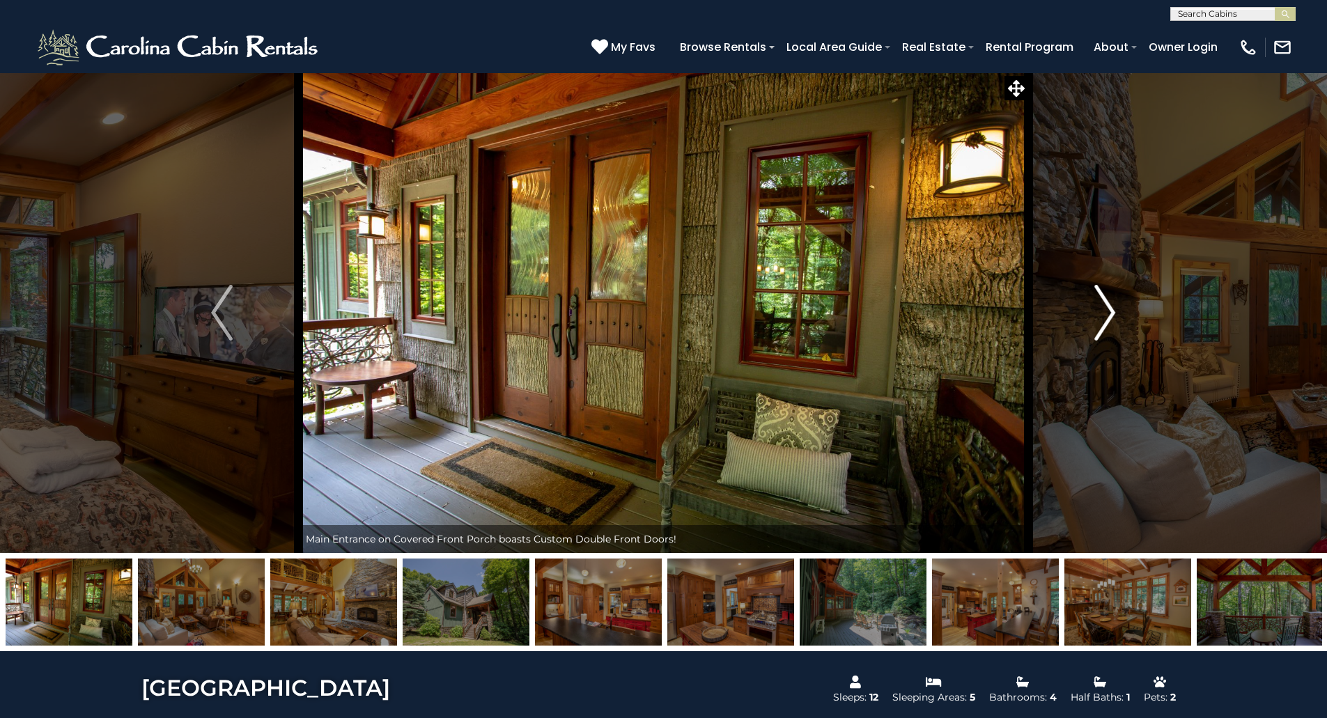
click at [1113, 321] on img "Next" at bounding box center [1104, 313] width 21 height 56
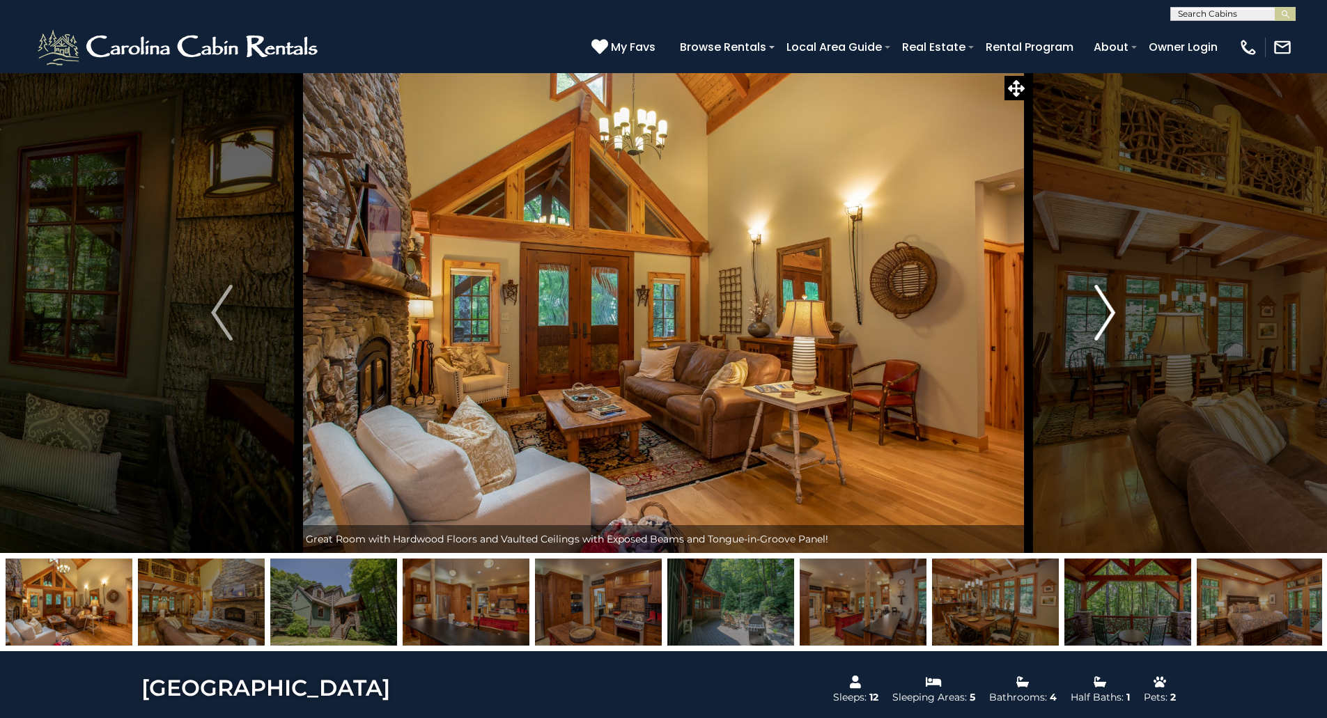
click at [1113, 321] on img "Next" at bounding box center [1104, 313] width 21 height 56
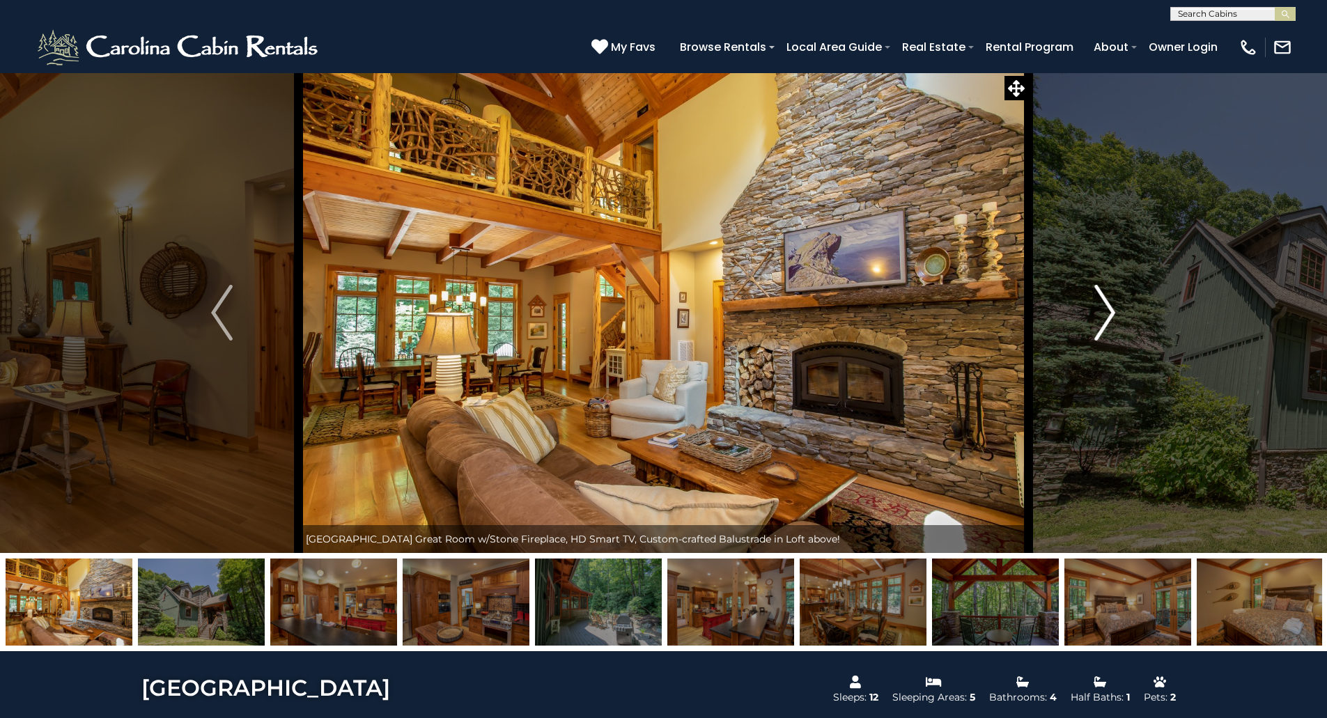
click at [1113, 321] on img "Next" at bounding box center [1104, 313] width 21 height 56
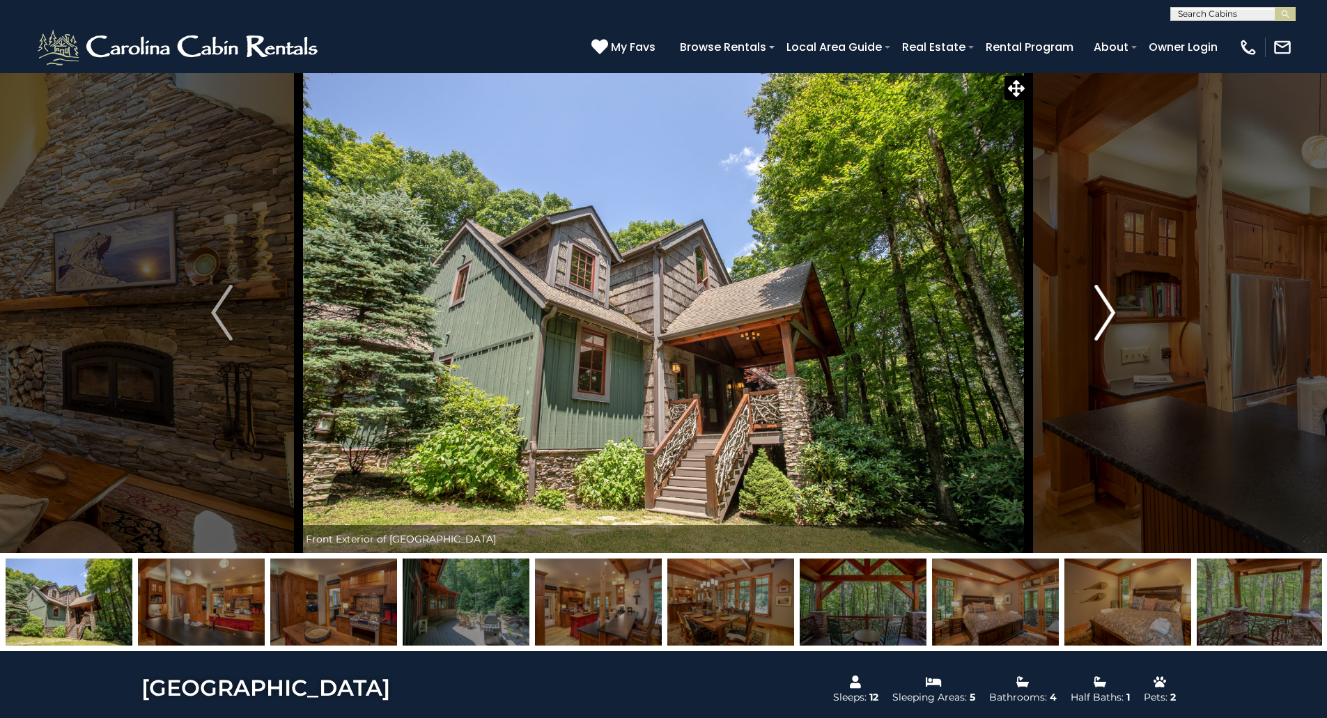
click at [1113, 321] on img "Next" at bounding box center [1104, 313] width 21 height 56
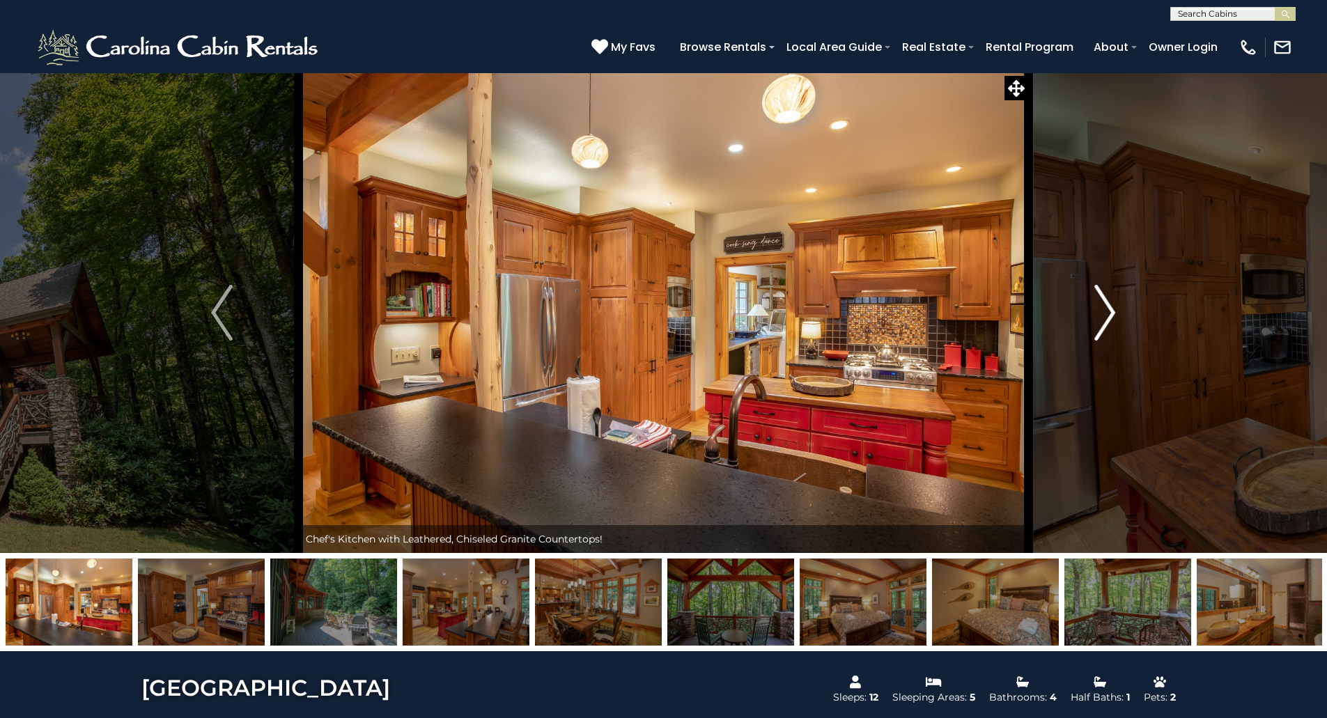
click at [1113, 321] on img "Next" at bounding box center [1104, 313] width 21 height 56
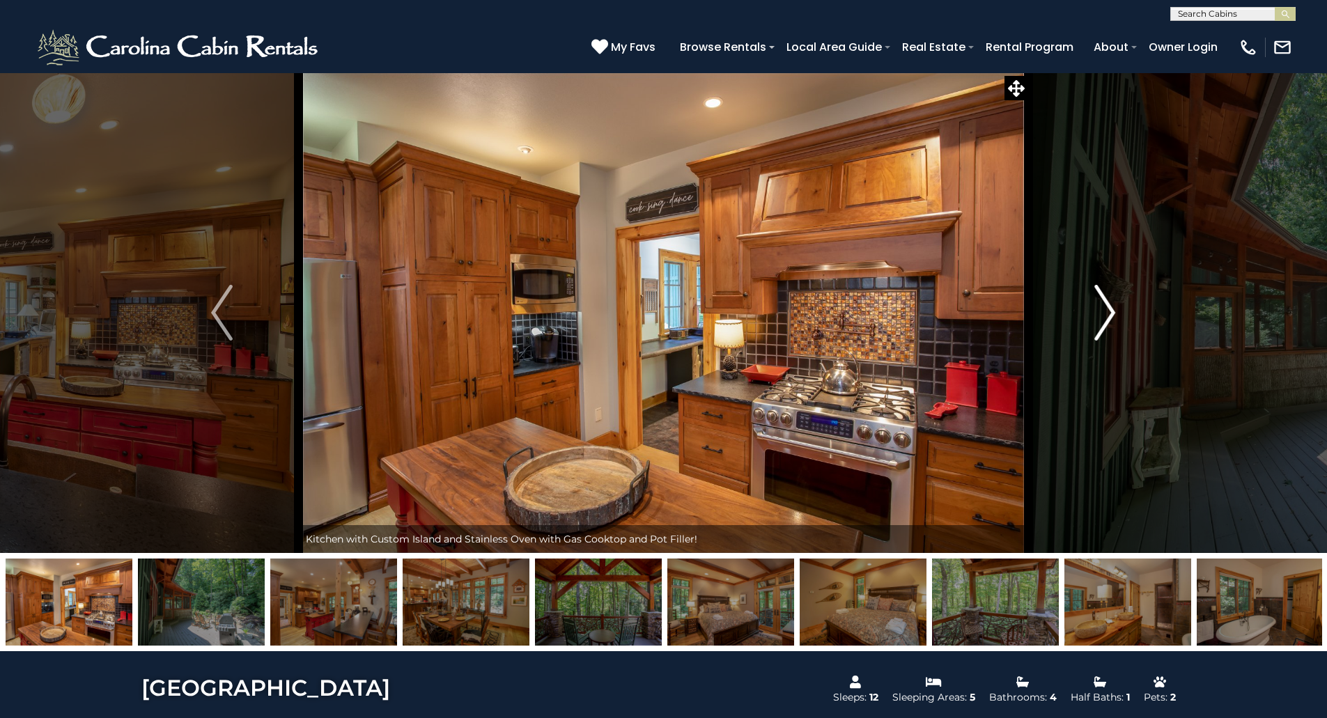
click at [1113, 321] on img "Next" at bounding box center [1104, 313] width 21 height 56
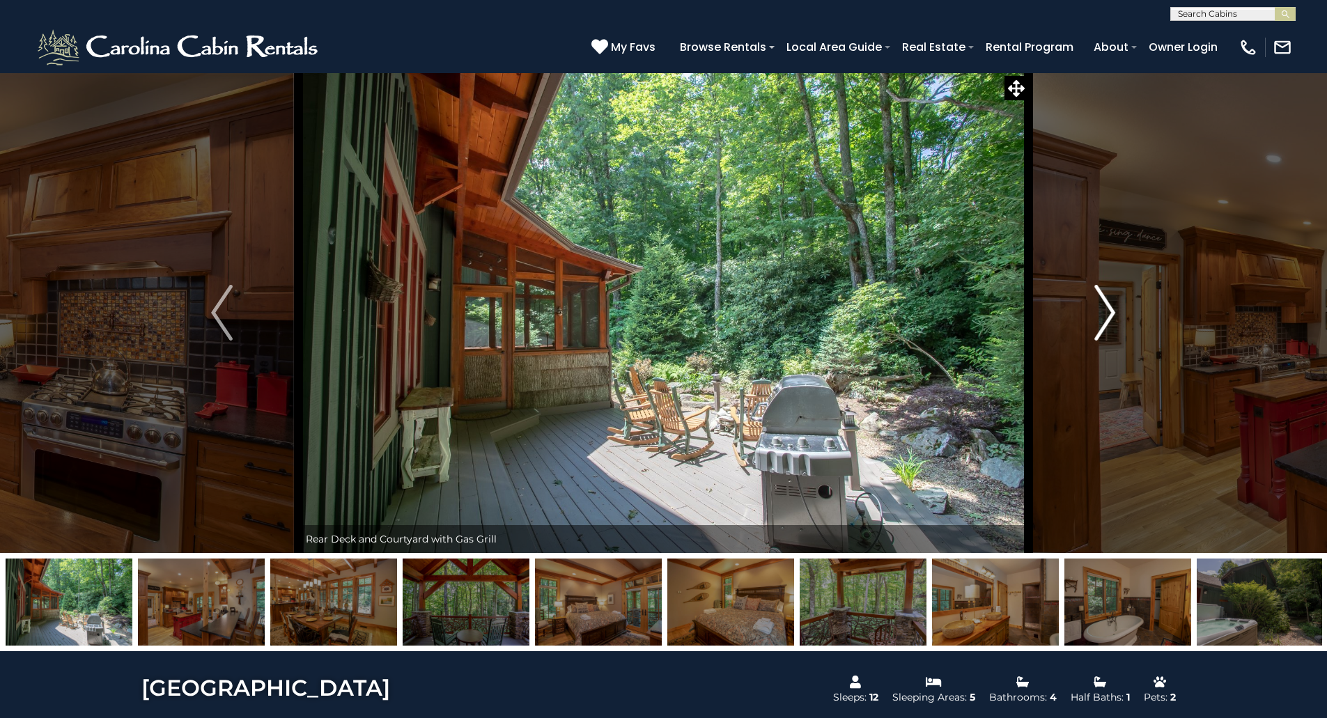
click at [1113, 321] on img "Next" at bounding box center [1104, 313] width 21 height 56
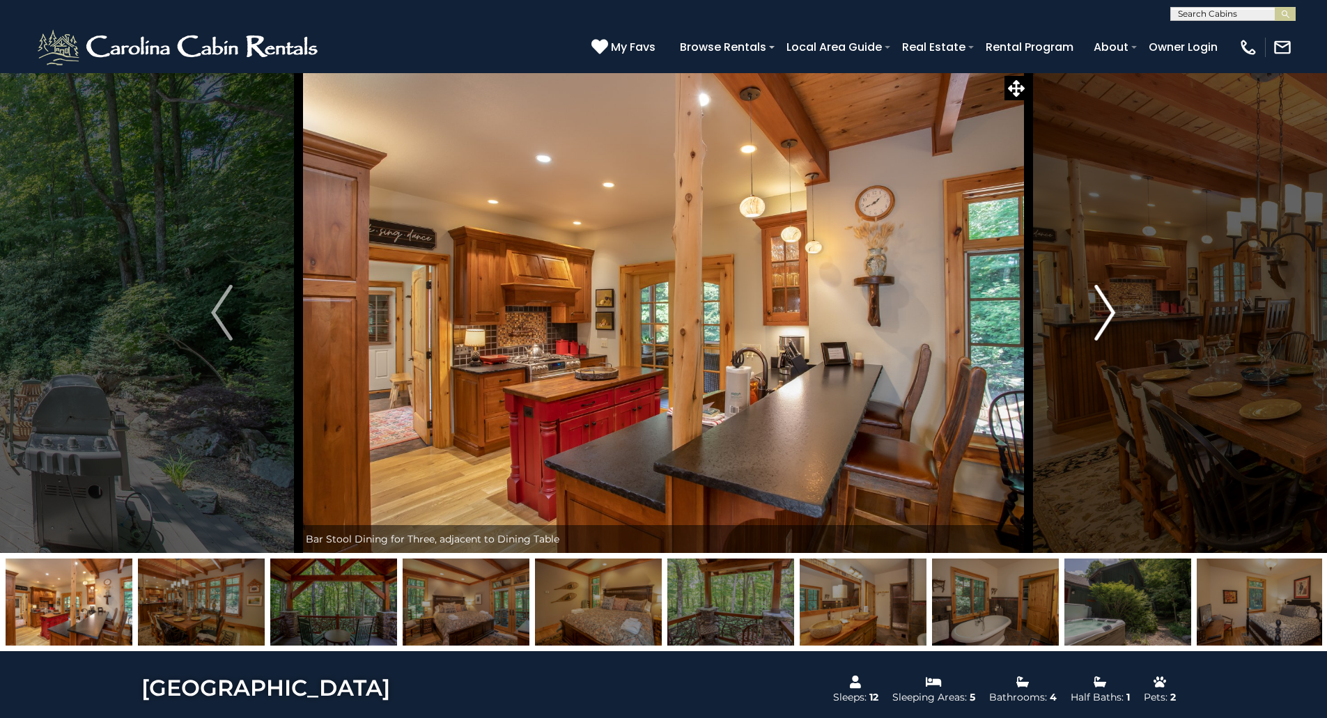
click at [1113, 321] on img "Next" at bounding box center [1104, 313] width 21 height 56
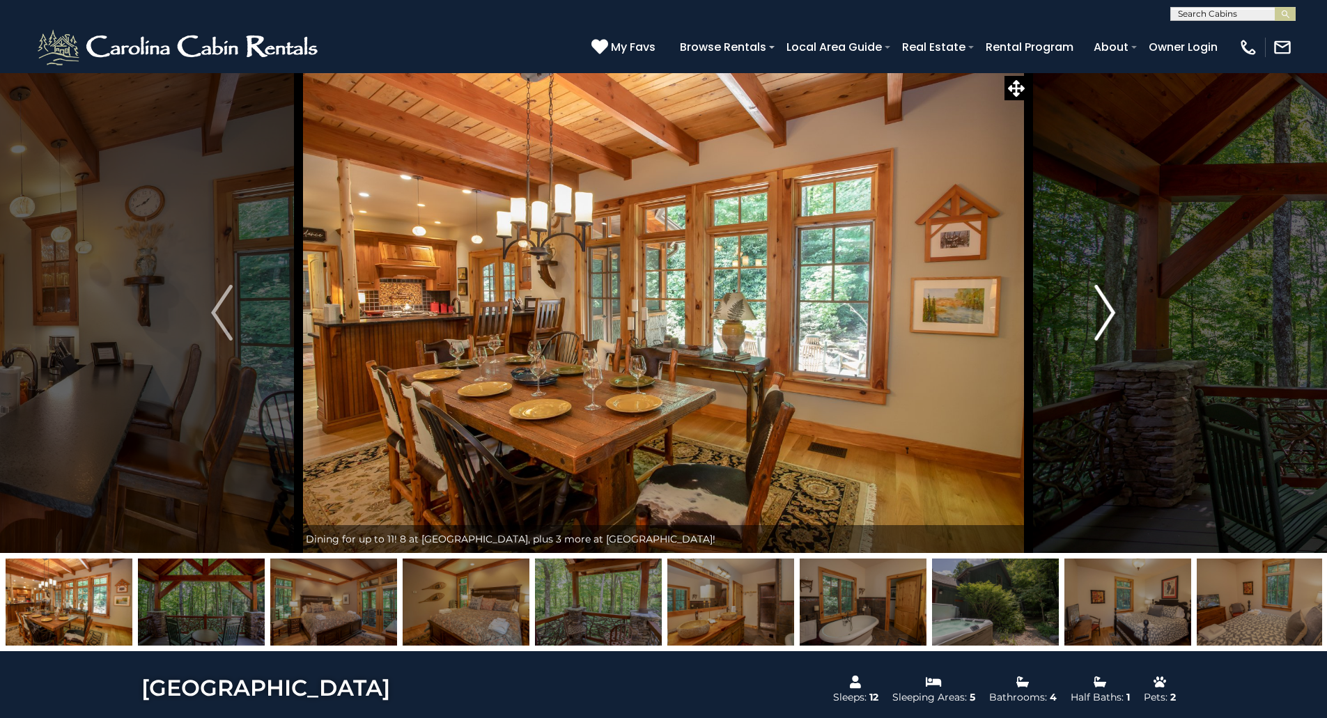
click at [1113, 321] on img "Next" at bounding box center [1104, 313] width 21 height 56
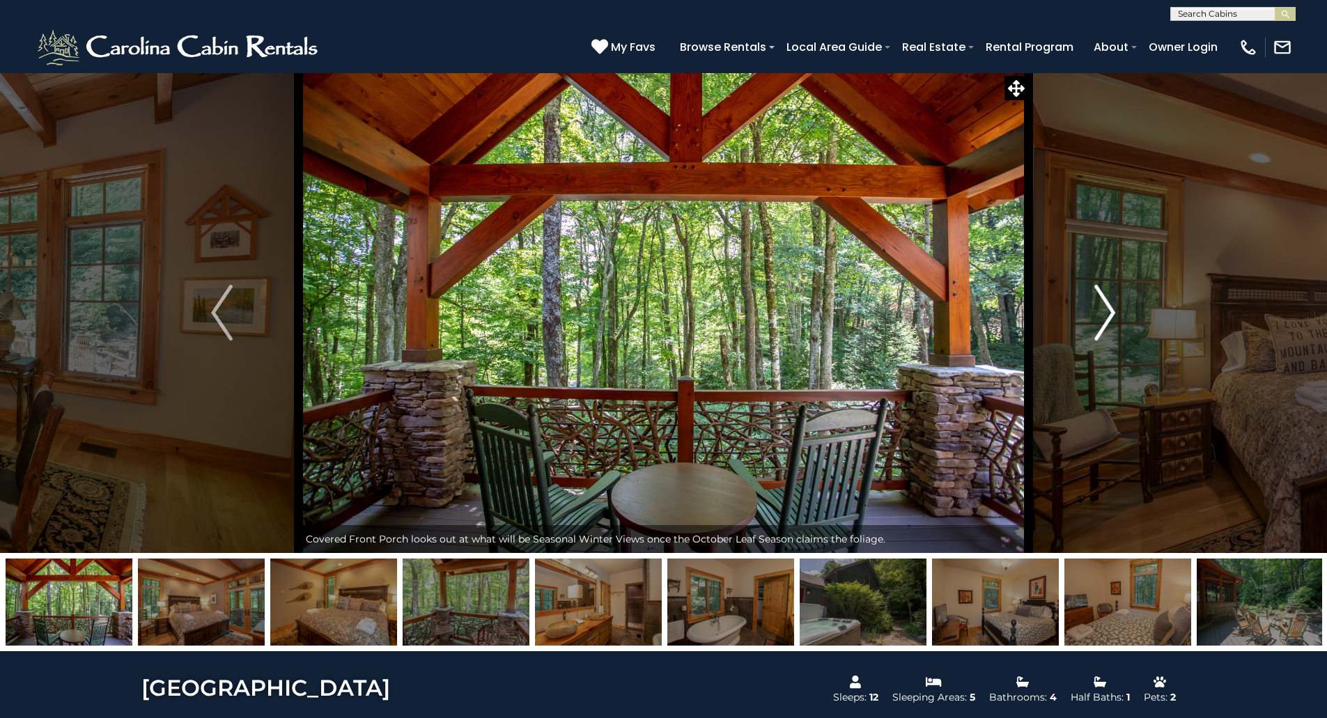
click at [1113, 321] on img "Next" at bounding box center [1104, 313] width 21 height 56
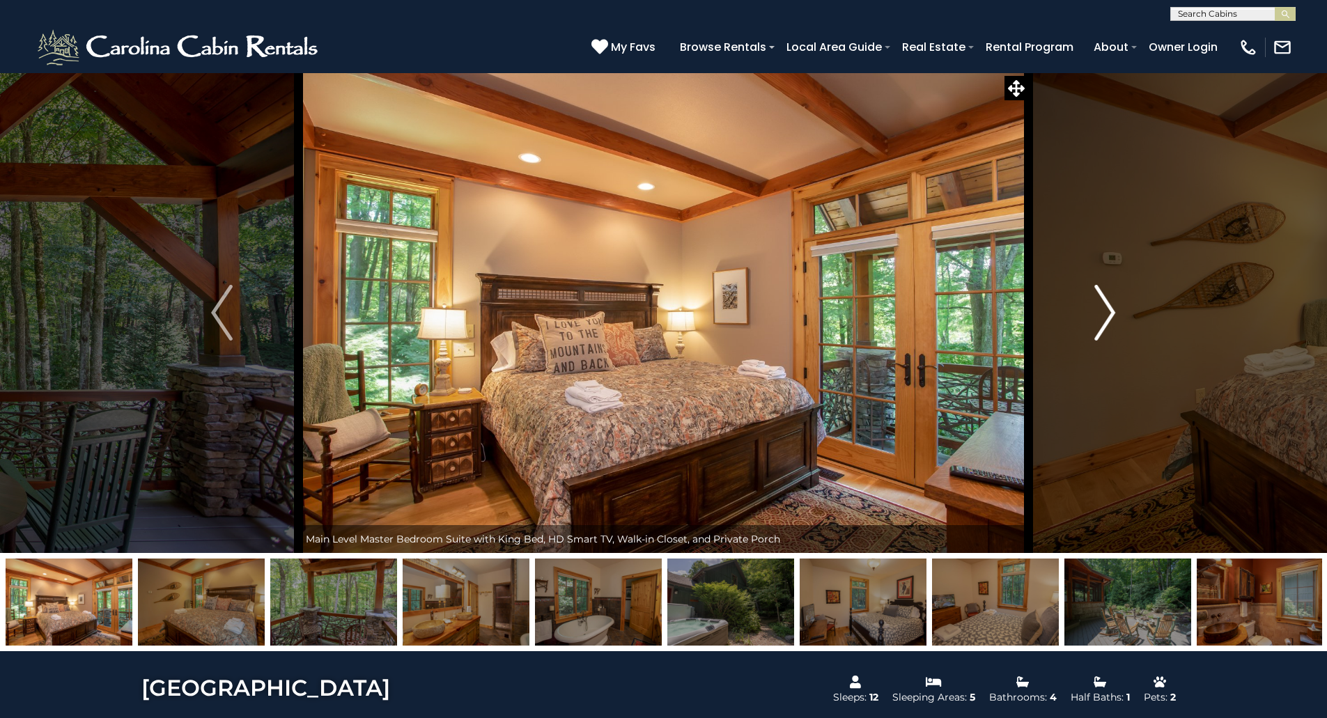
click at [1113, 321] on img "Next" at bounding box center [1104, 313] width 21 height 56
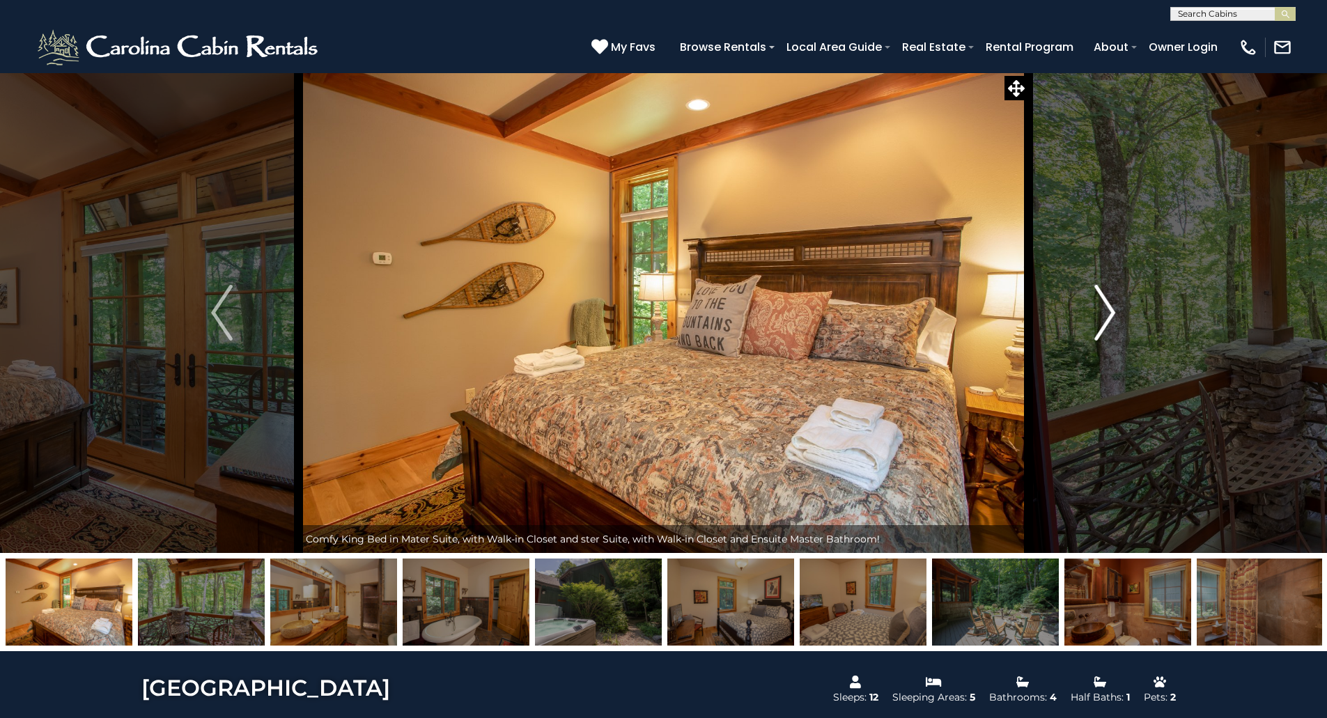
click at [1113, 321] on img "Next" at bounding box center [1104, 313] width 21 height 56
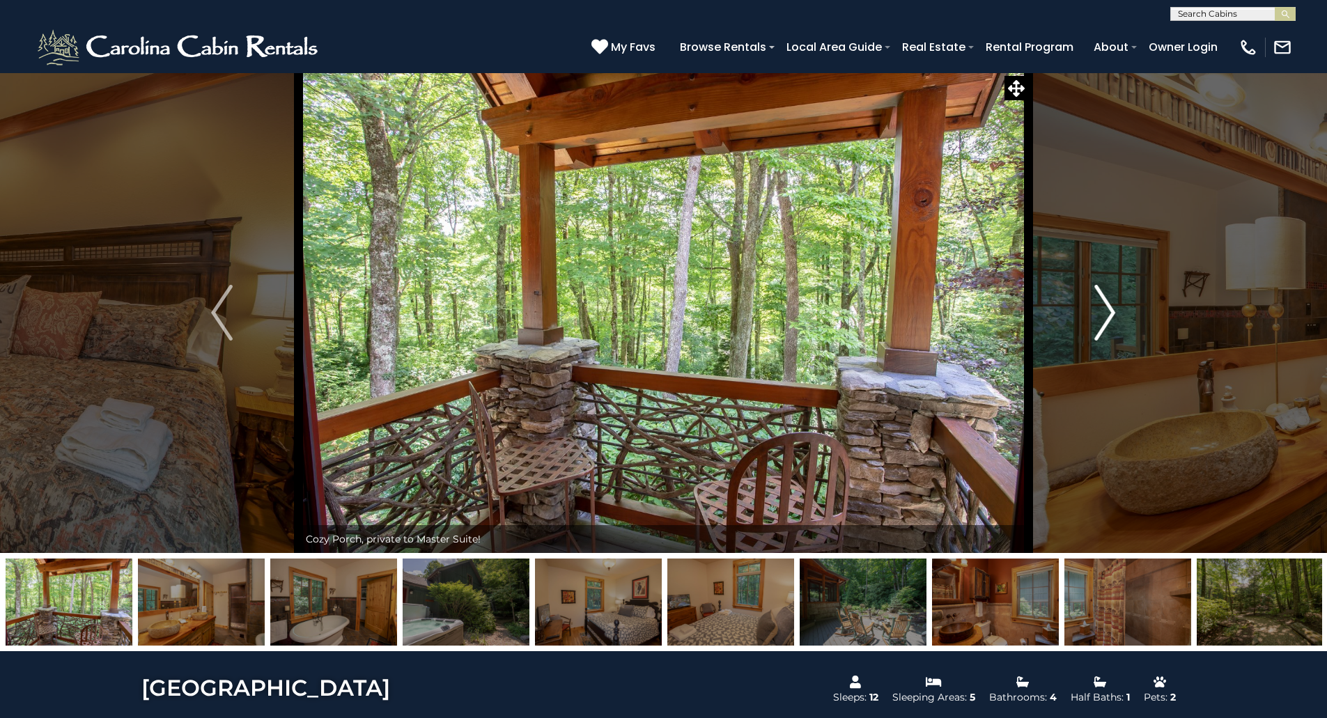
click at [1113, 321] on img "Next" at bounding box center [1104, 313] width 21 height 56
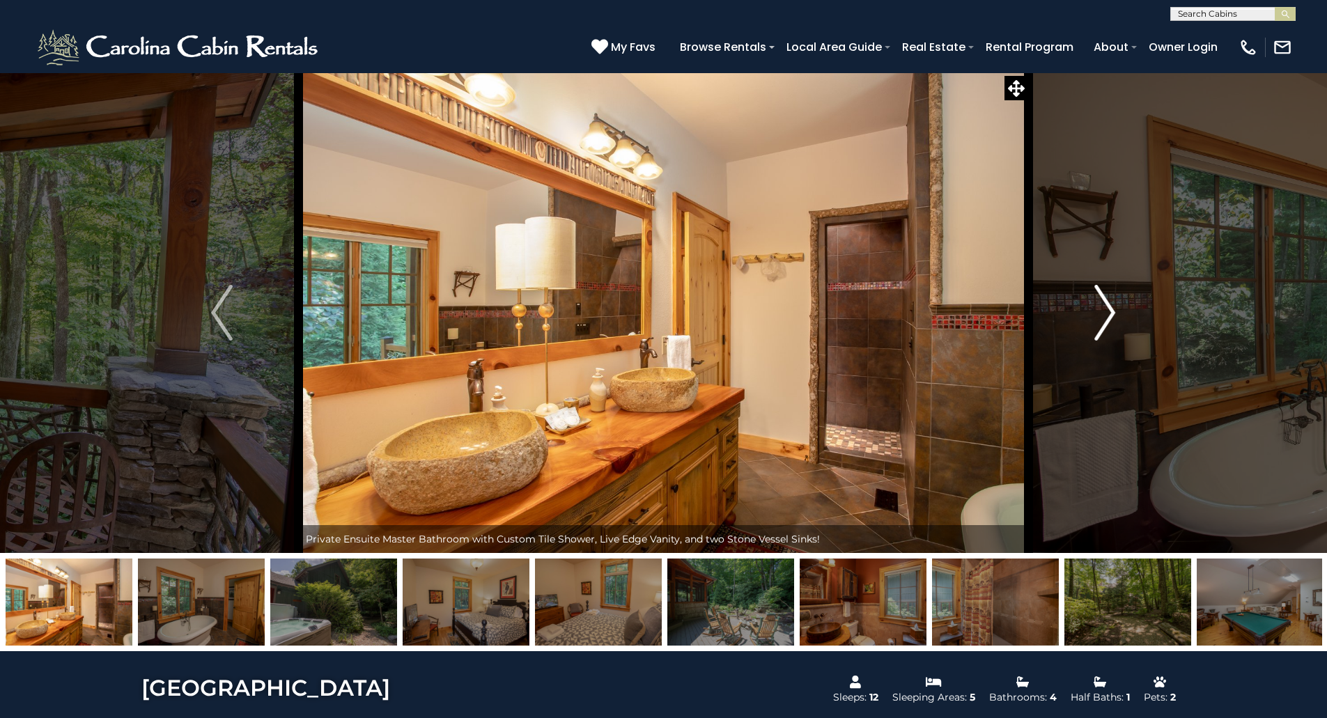
click at [1113, 321] on img "Next" at bounding box center [1104, 313] width 21 height 56
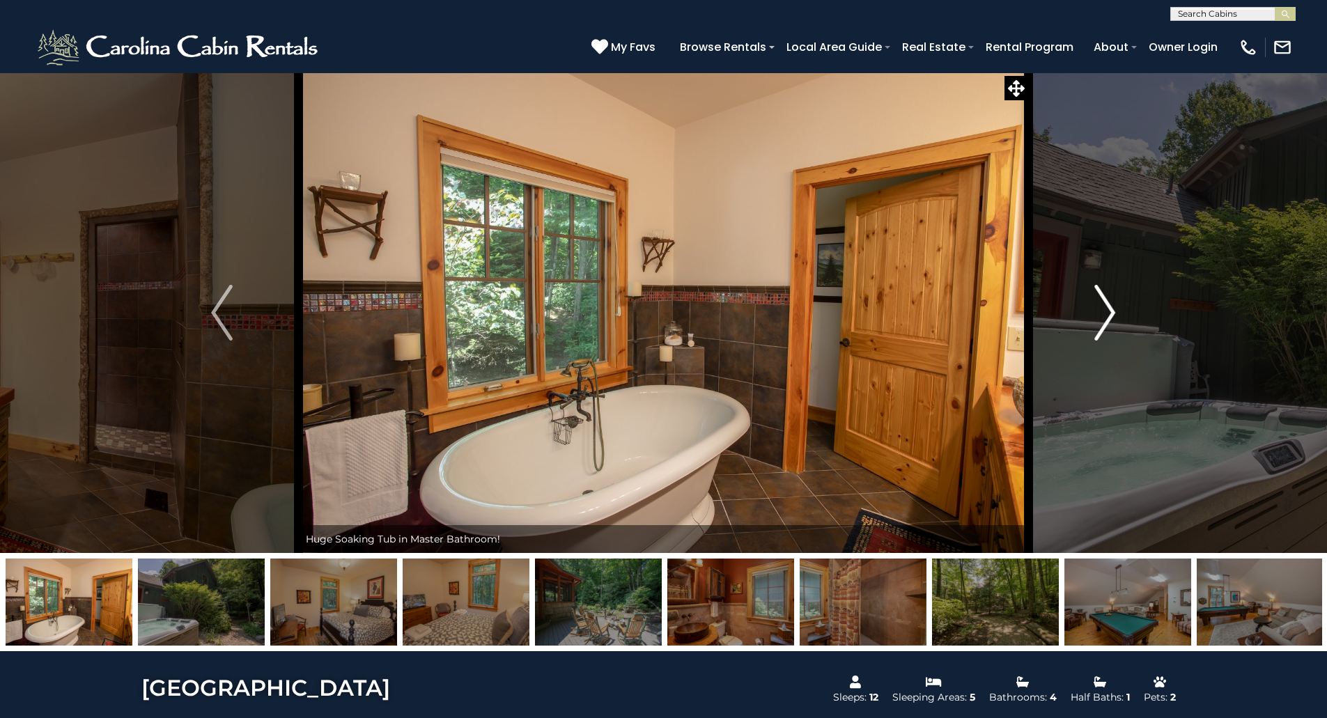
click at [1113, 321] on img "Next" at bounding box center [1104, 313] width 21 height 56
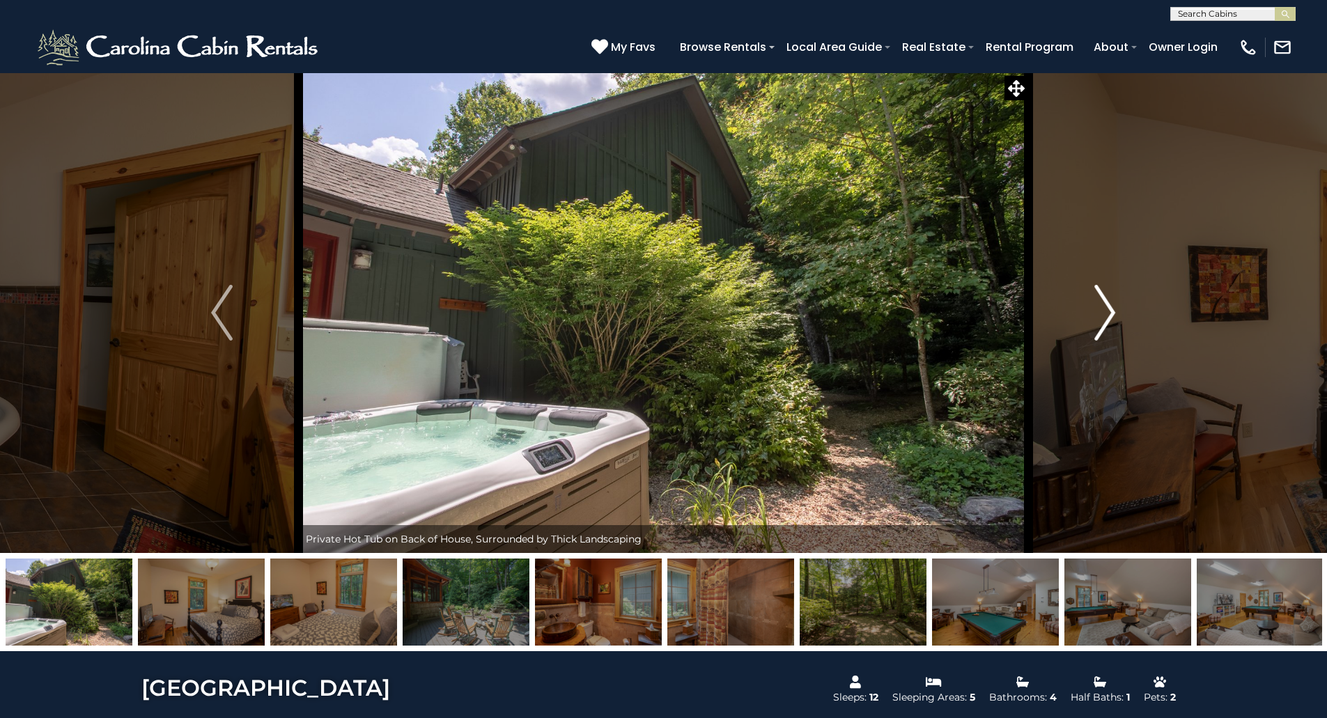
click at [1113, 321] on img "Next" at bounding box center [1104, 313] width 21 height 56
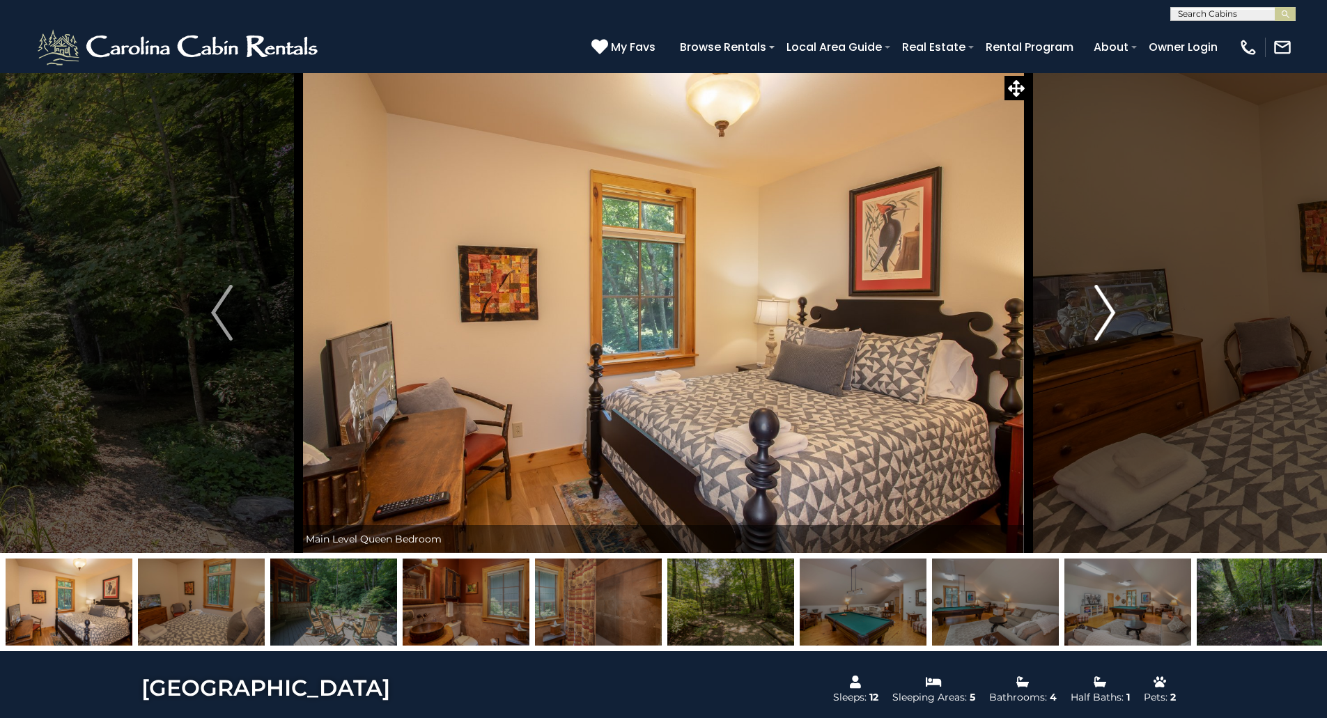
click at [1113, 321] on img "Next" at bounding box center [1104, 313] width 21 height 56
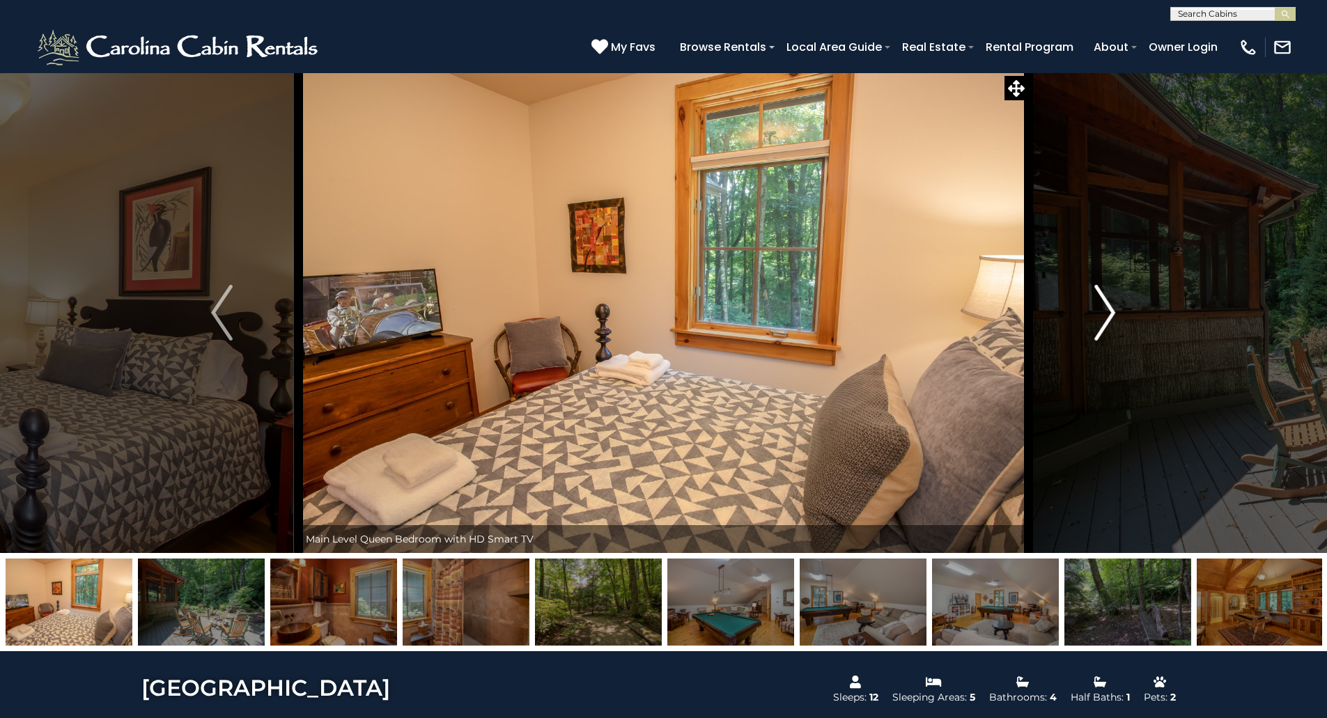
click at [1113, 321] on img "Next" at bounding box center [1104, 313] width 21 height 56
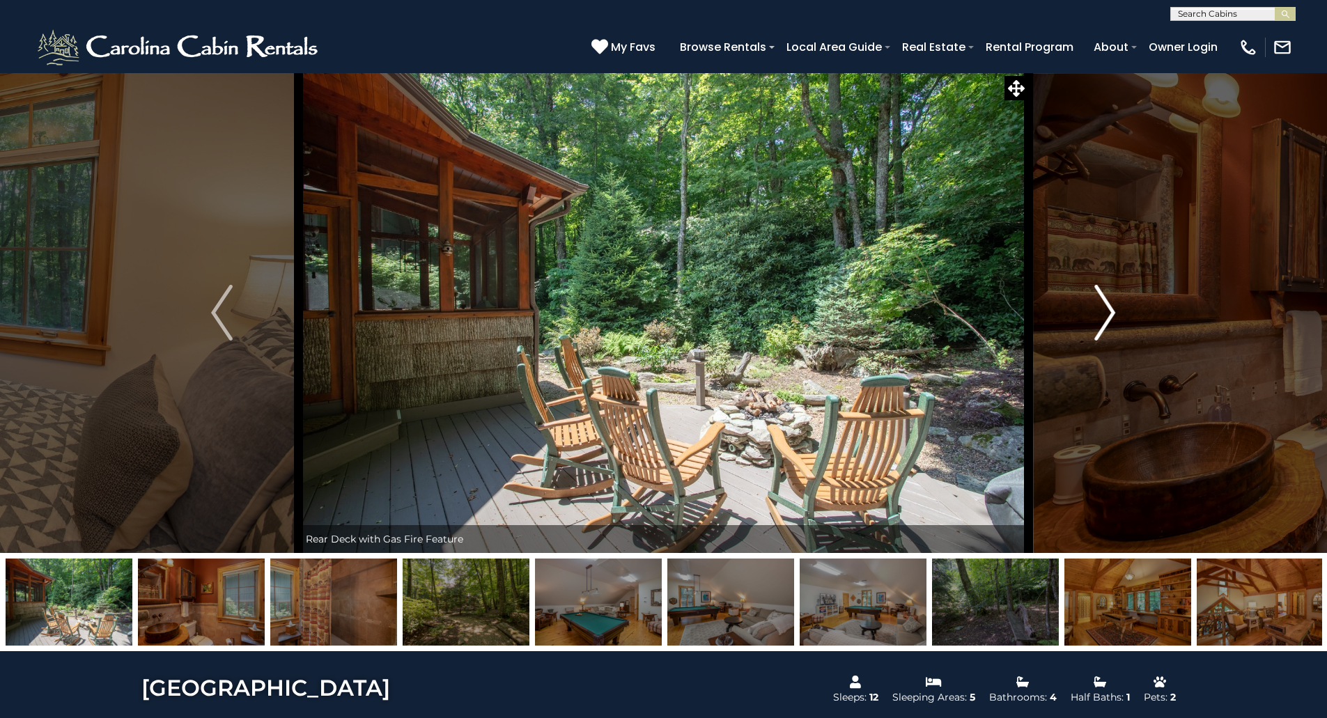
click at [1113, 321] on img "Next" at bounding box center [1104, 313] width 21 height 56
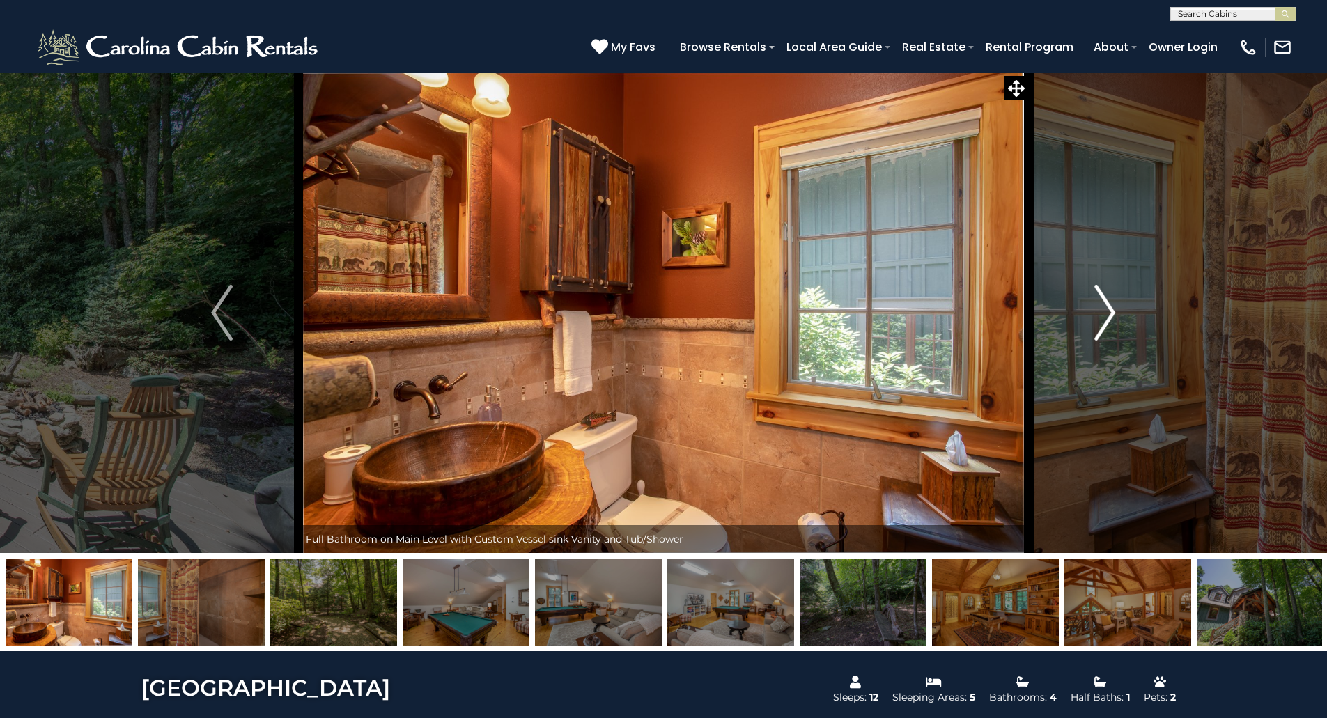
click at [1113, 321] on img "Next" at bounding box center [1104, 313] width 21 height 56
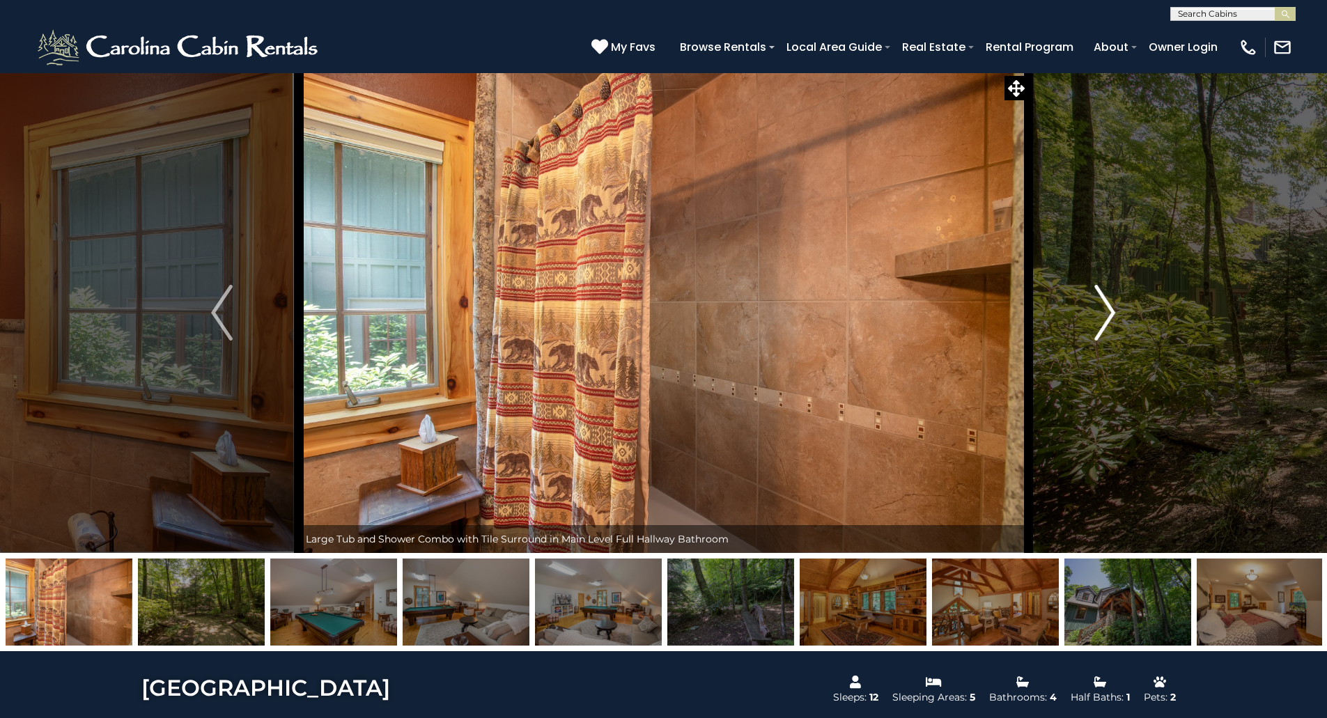
click at [1113, 321] on img "Next" at bounding box center [1104, 313] width 21 height 56
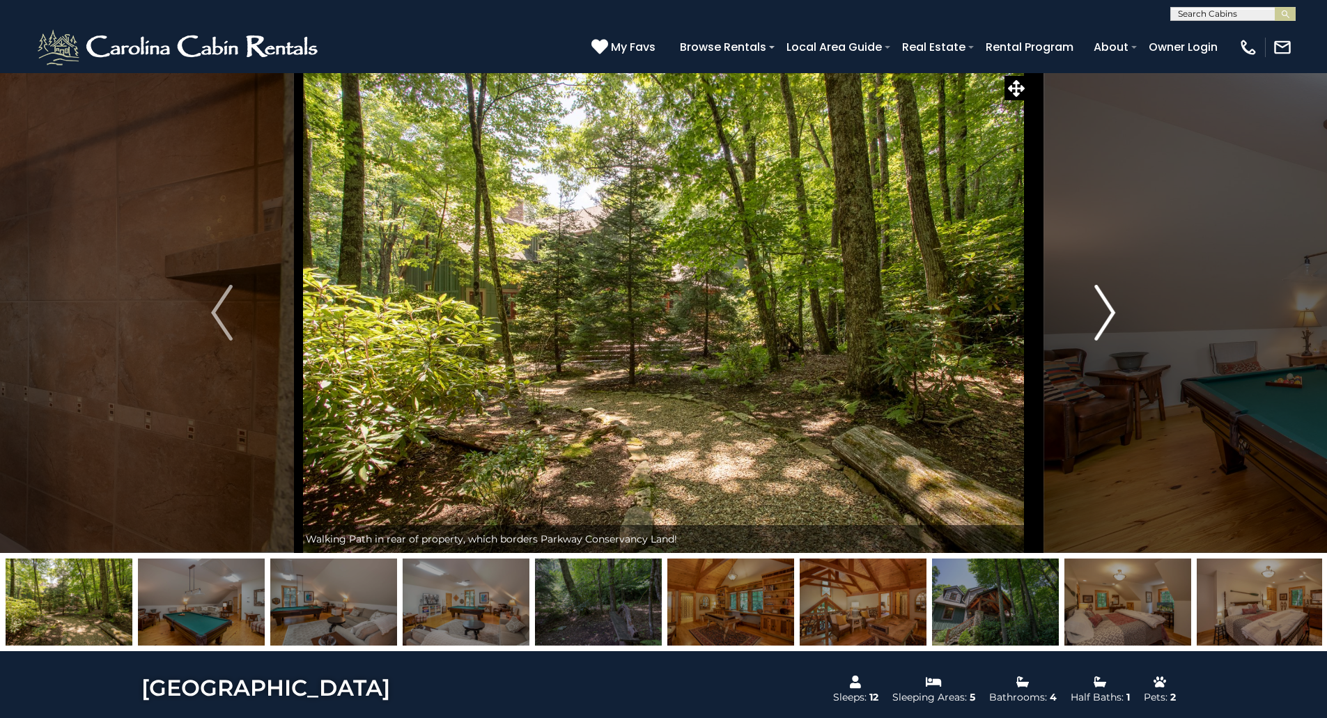
click at [1113, 321] on img "Next" at bounding box center [1104, 313] width 21 height 56
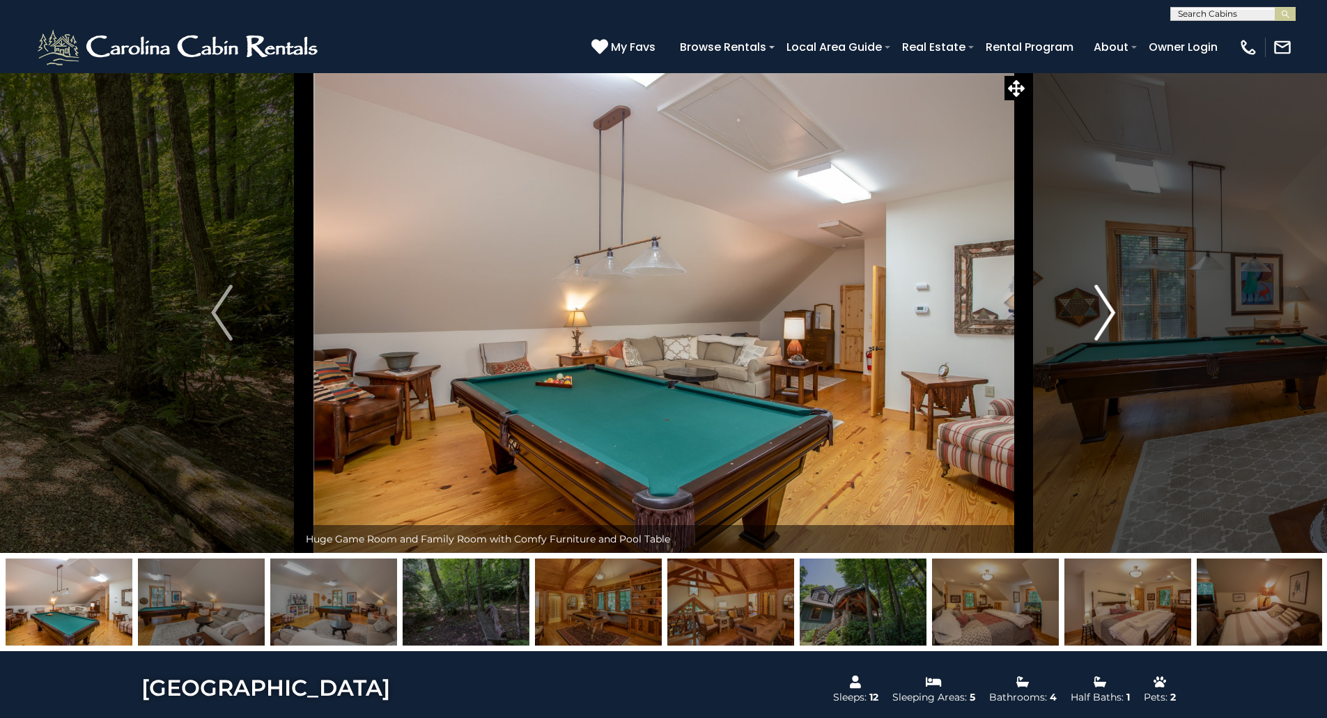
click at [1113, 321] on img "Next" at bounding box center [1104, 313] width 21 height 56
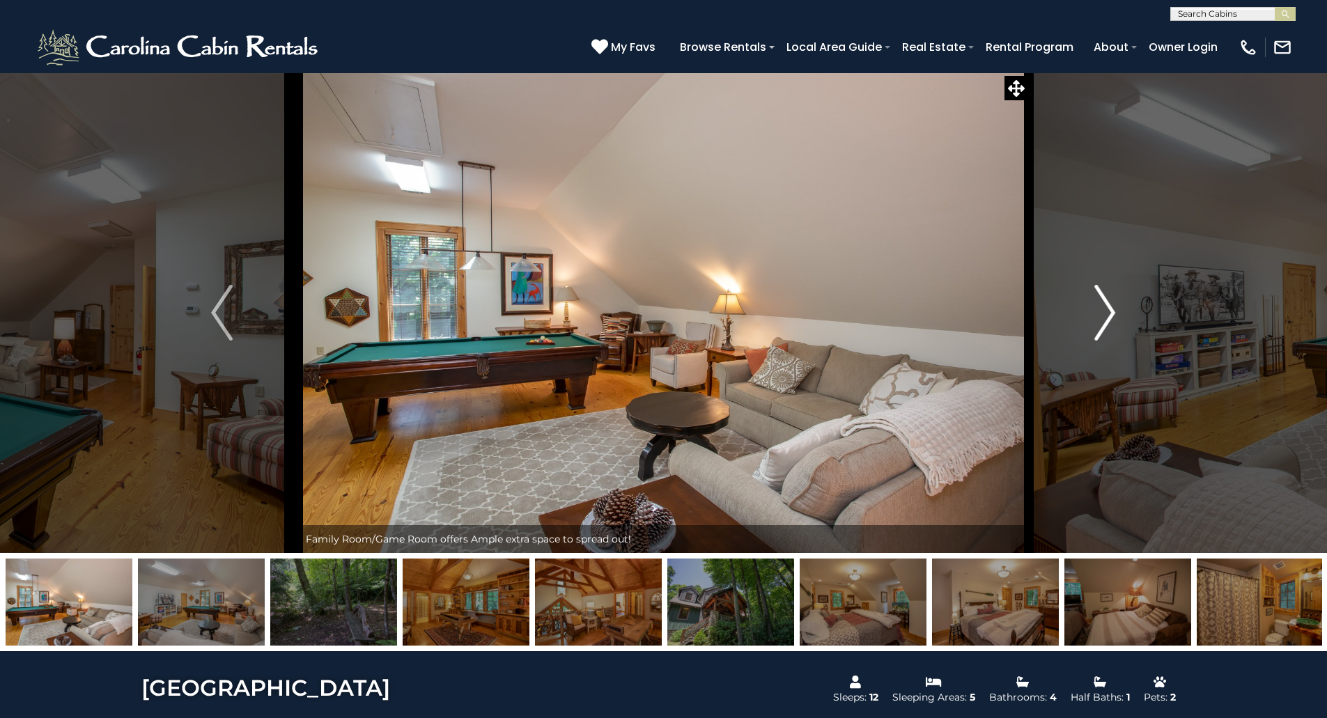
click at [1113, 321] on img "Next" at bounding box center [1104, 313] width 21 height 56
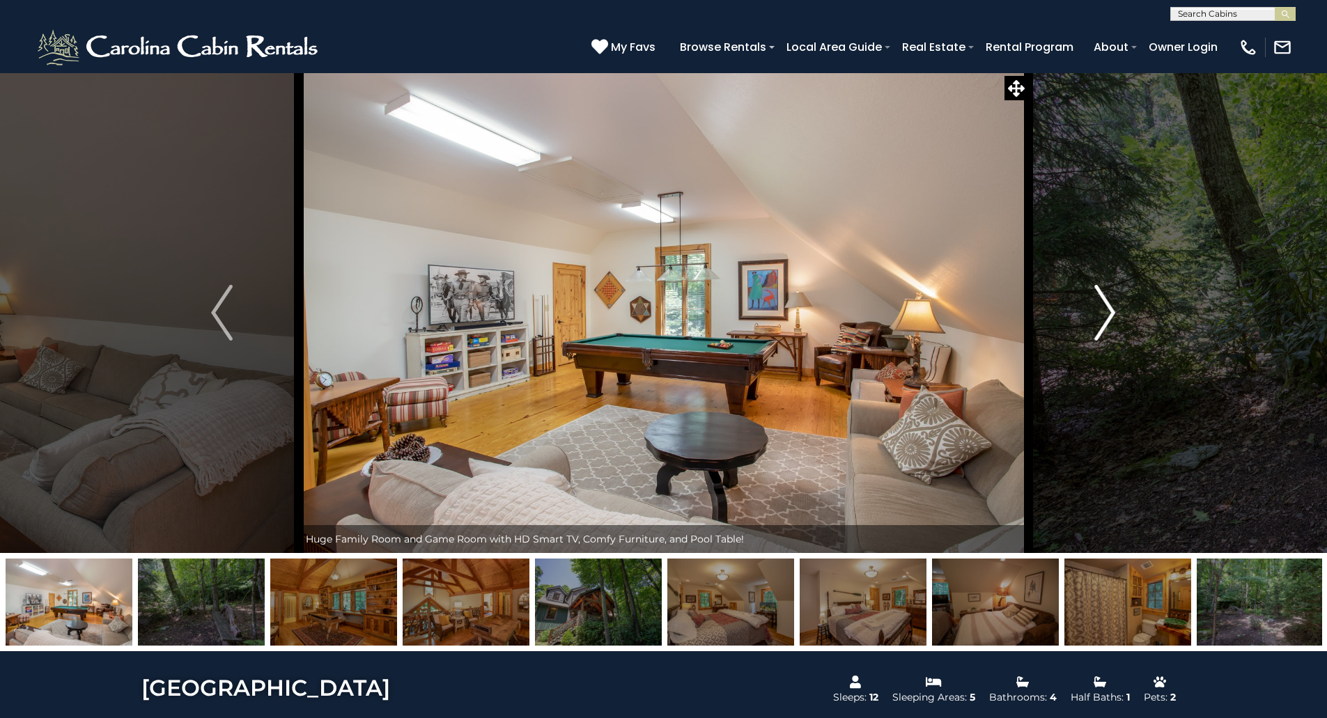
click at [1113, 321] on img "Next" at bounding box center [1104, 313] width 21 height 56
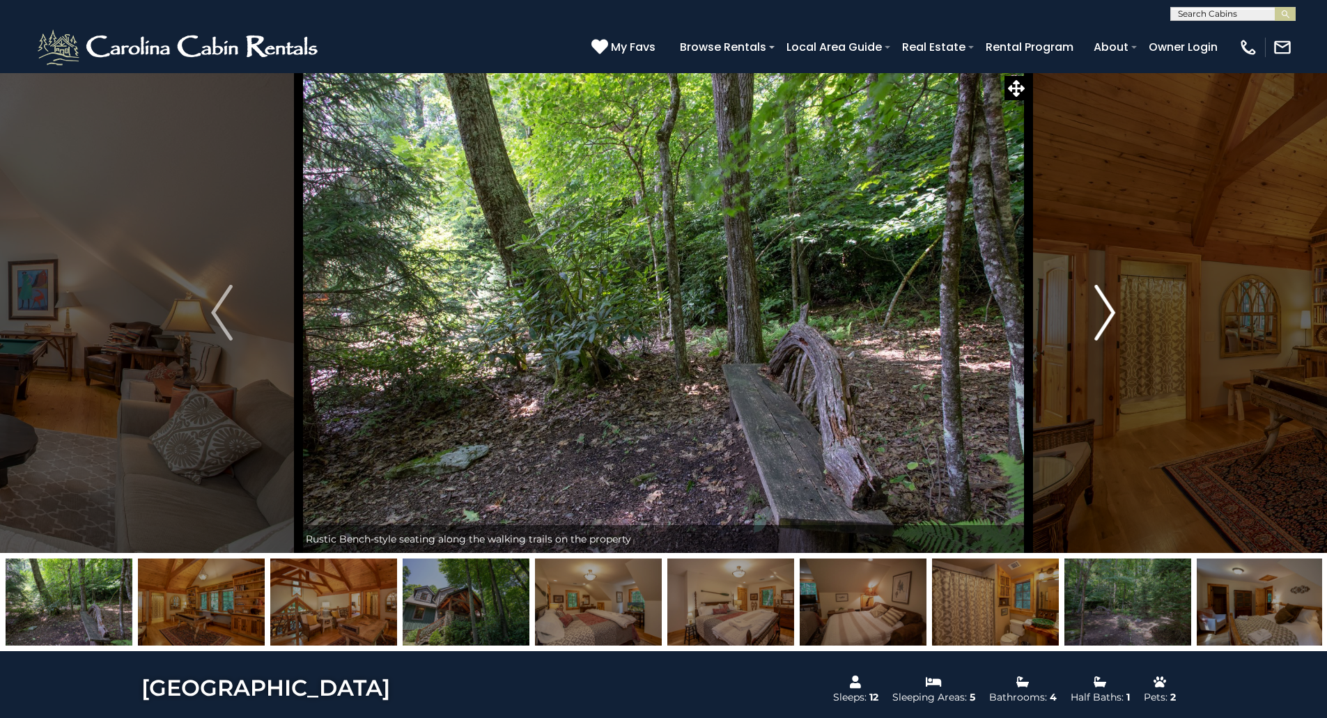
click at [1113, 321] on img "Next" at bounding box center [1104, 313] width 21 height 56
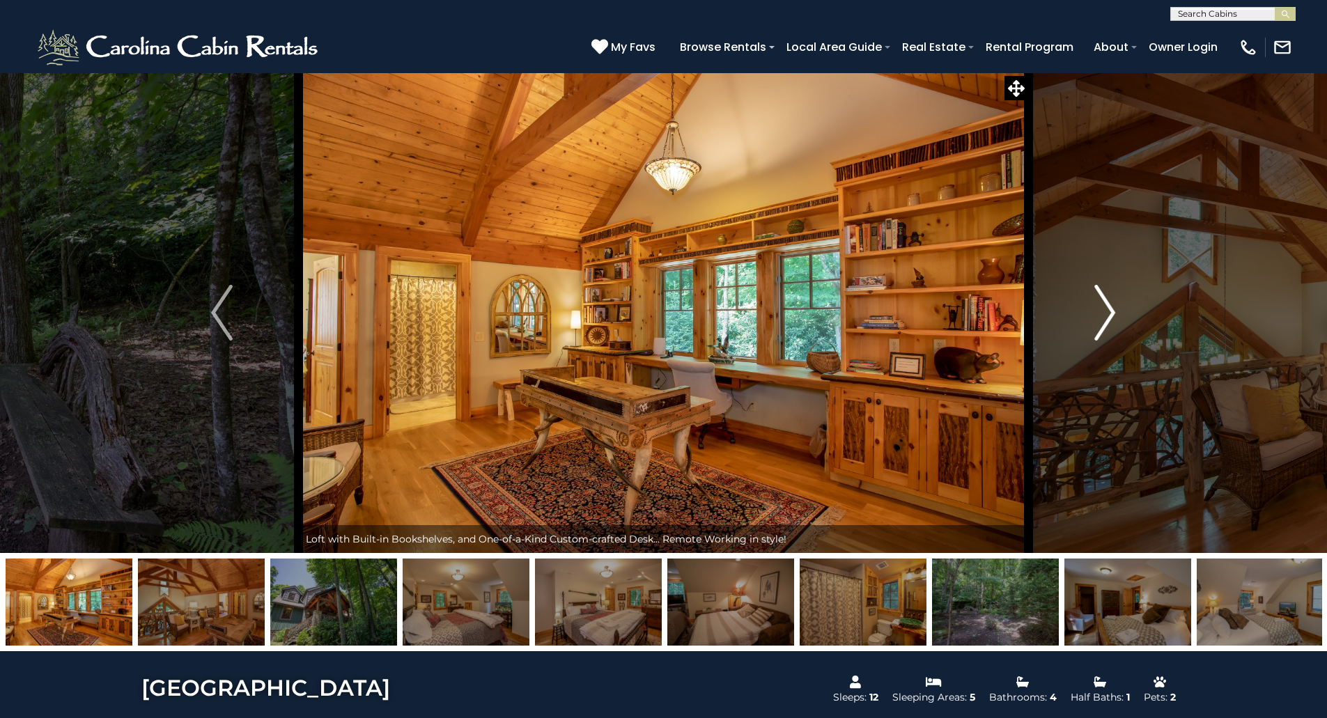
click at [1113, 321] on img "Next" at bounding box center [1104, 313] width 21 height 56
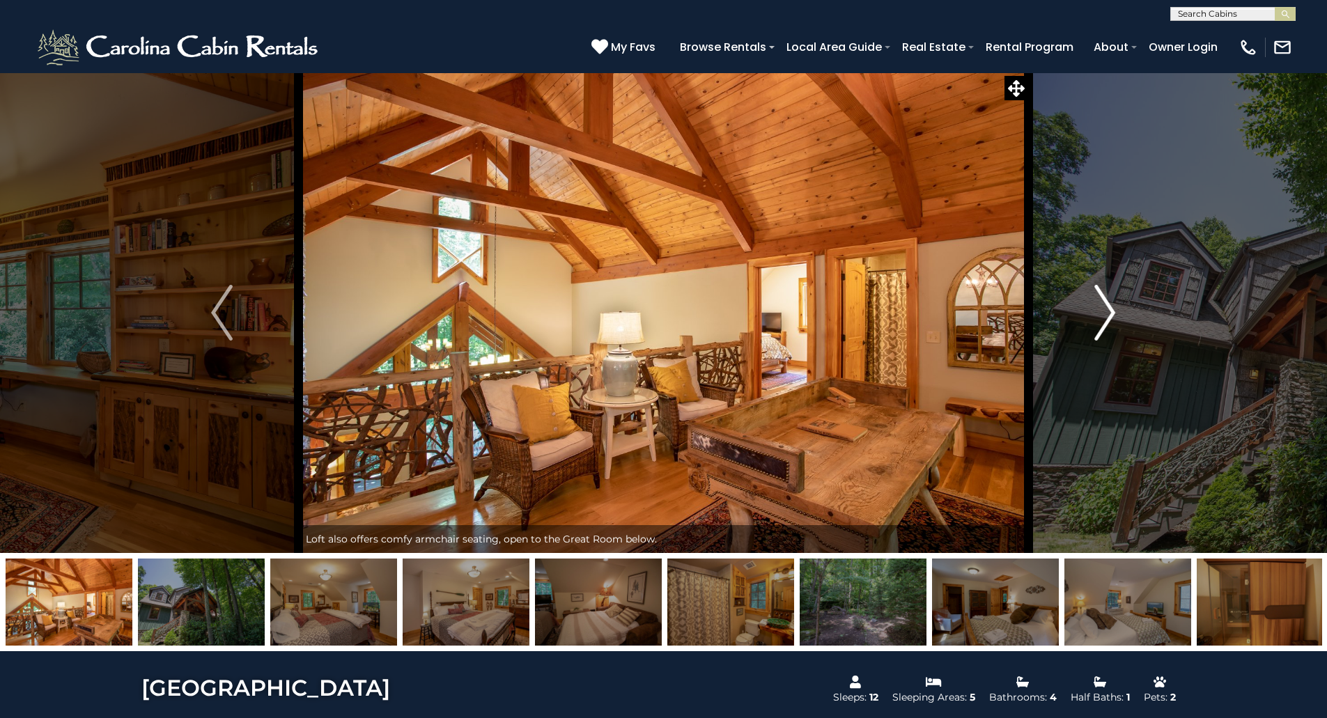
click at [1113, 321] on img "Next" at bounding box center [1104, 313] width 21 height 56
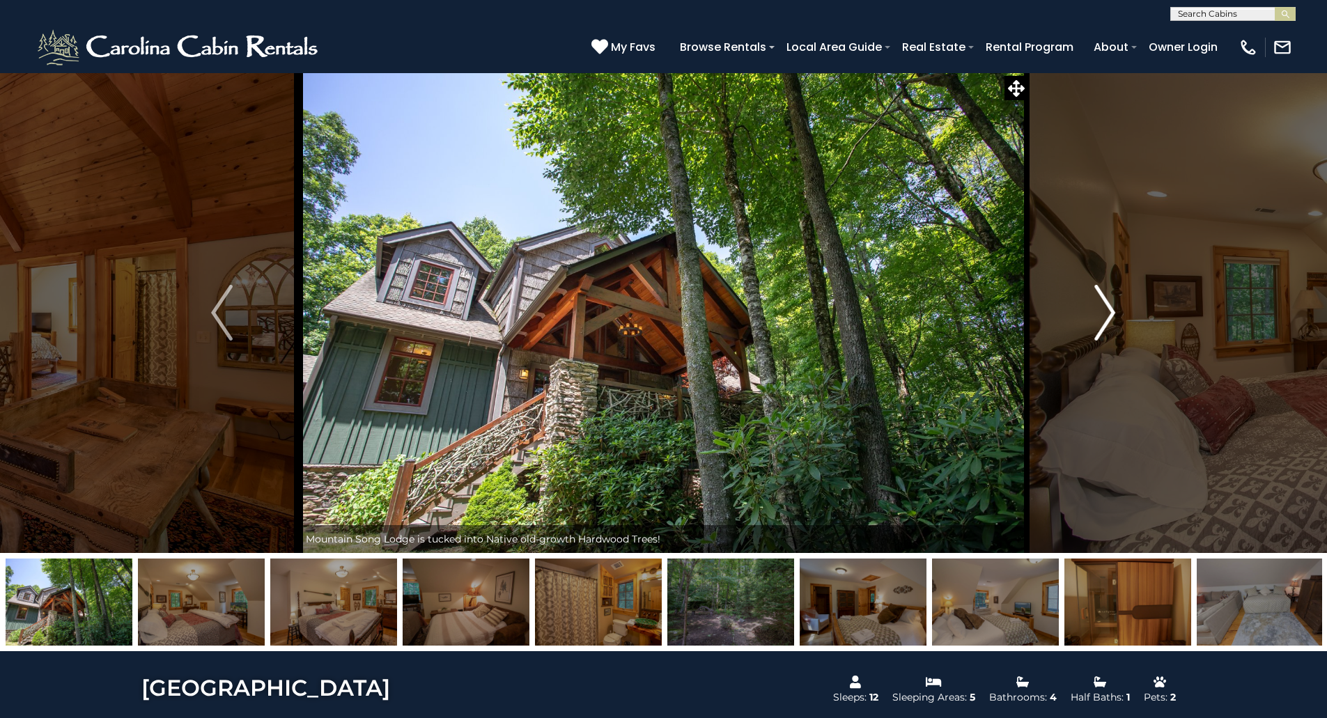
click at [1113, 321] on img "Next" at bounding box center [1104, 313] width 21 height 56
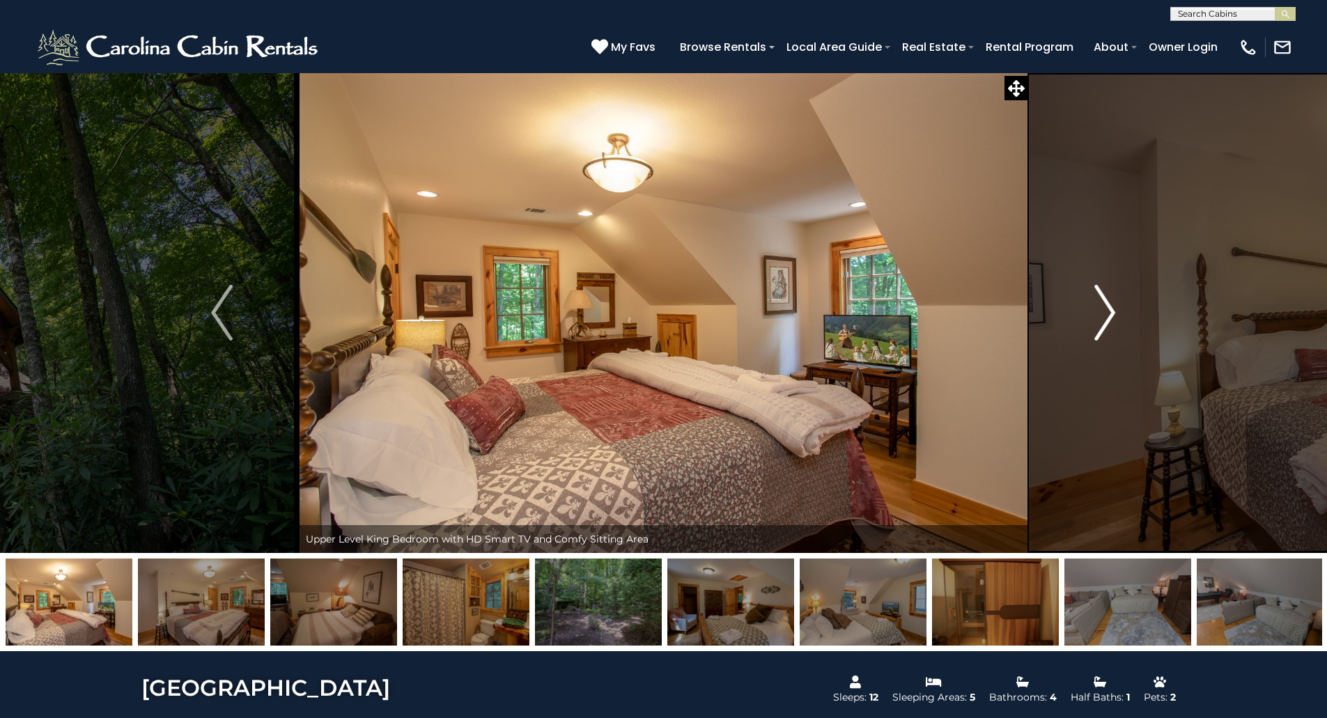
click at [1113, 321] on img "Next" at bounding box center [1104, 313] width 21 height 56
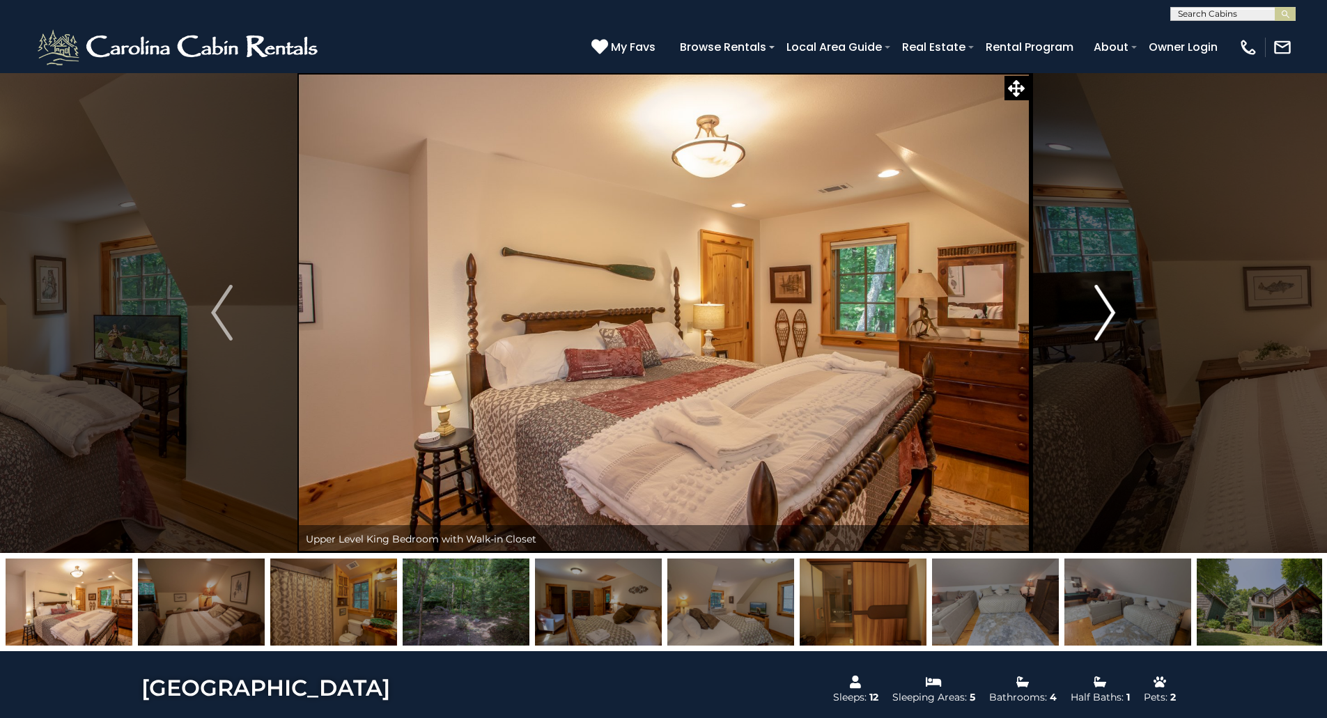
click at [1113, 321] on img "Next" at bounding box center [1104, 313] width 21 height 56
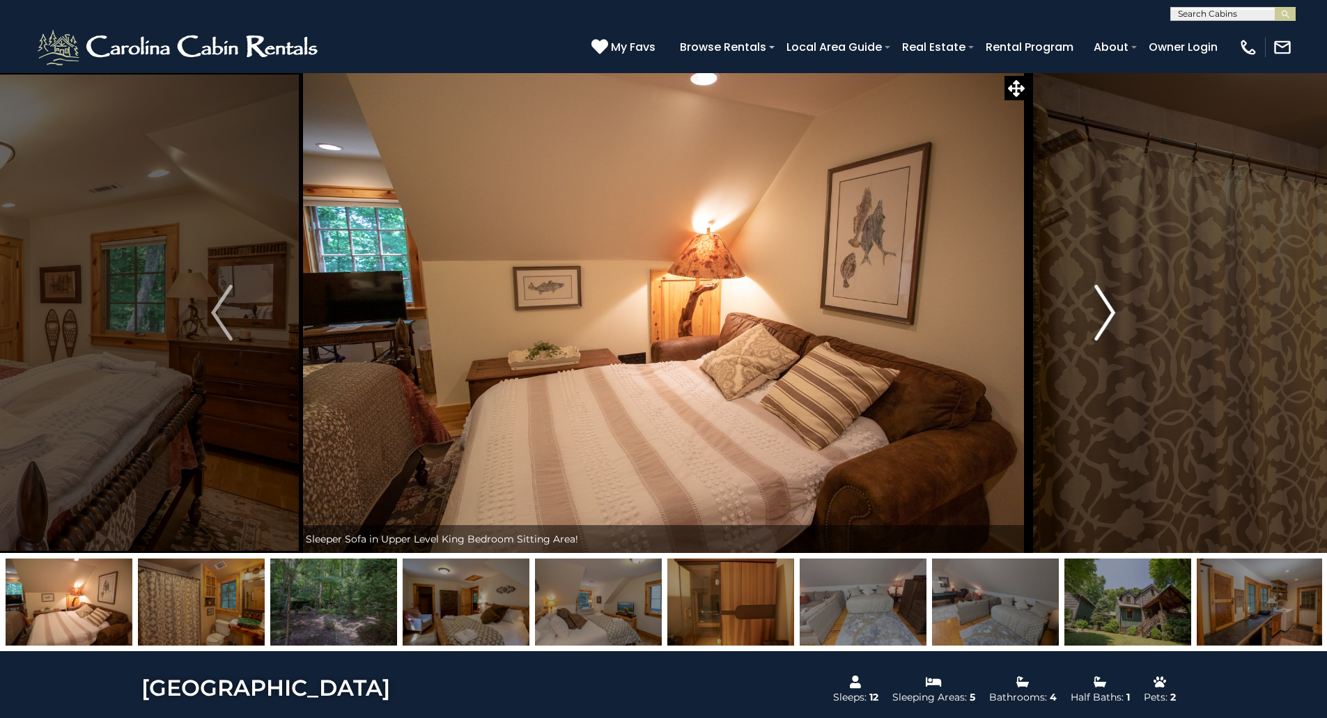
click at [1113, 321] on img "Next" at bounding box center [1104, 313] width 21 height 56
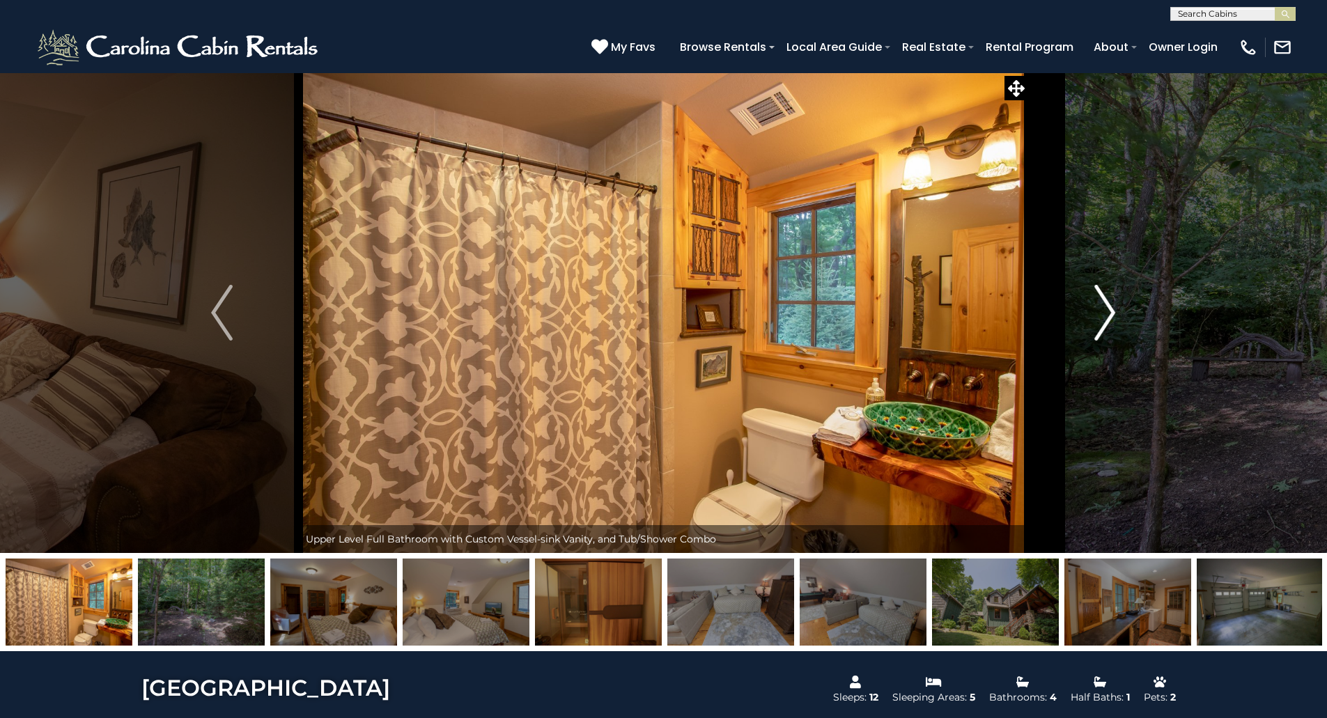
click at [1113, 321] on img "Next" at bounding box center [1104, 313] width 21 height 56
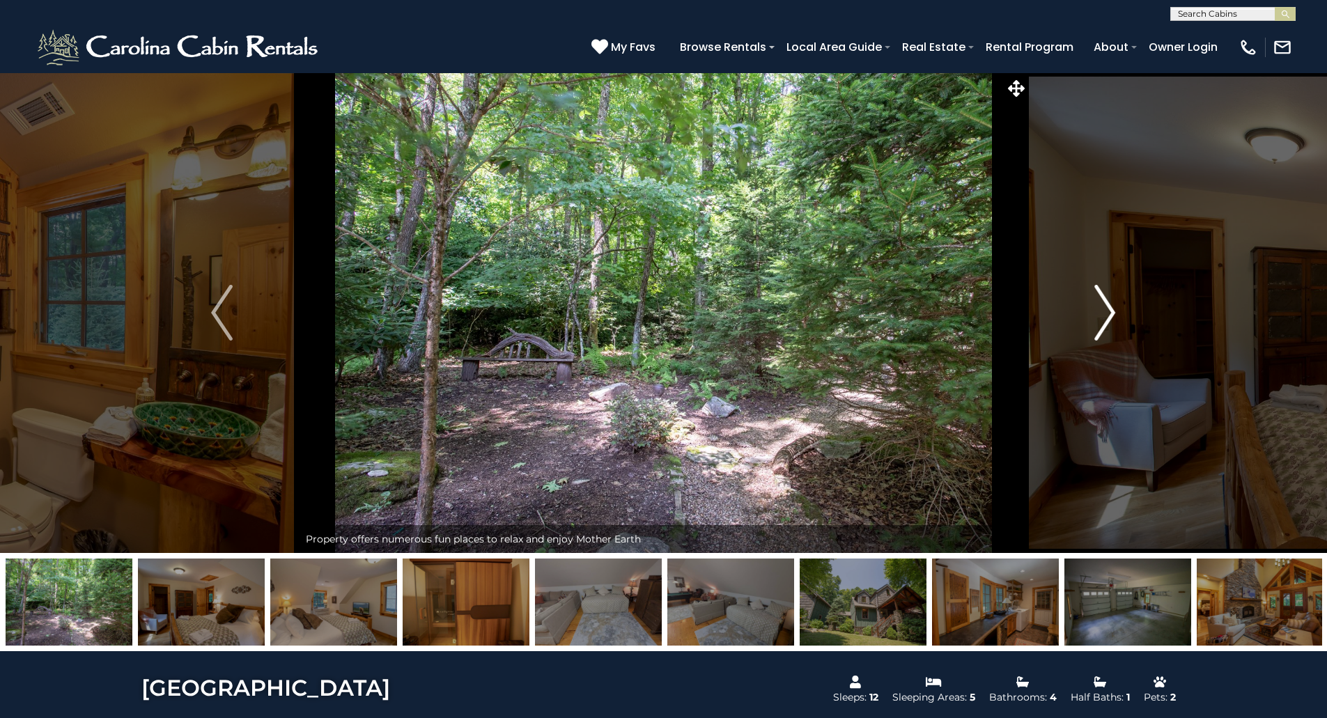
click at [1113, 321] on img "Next" at bounding box center [1104, 313] width 21 height 56
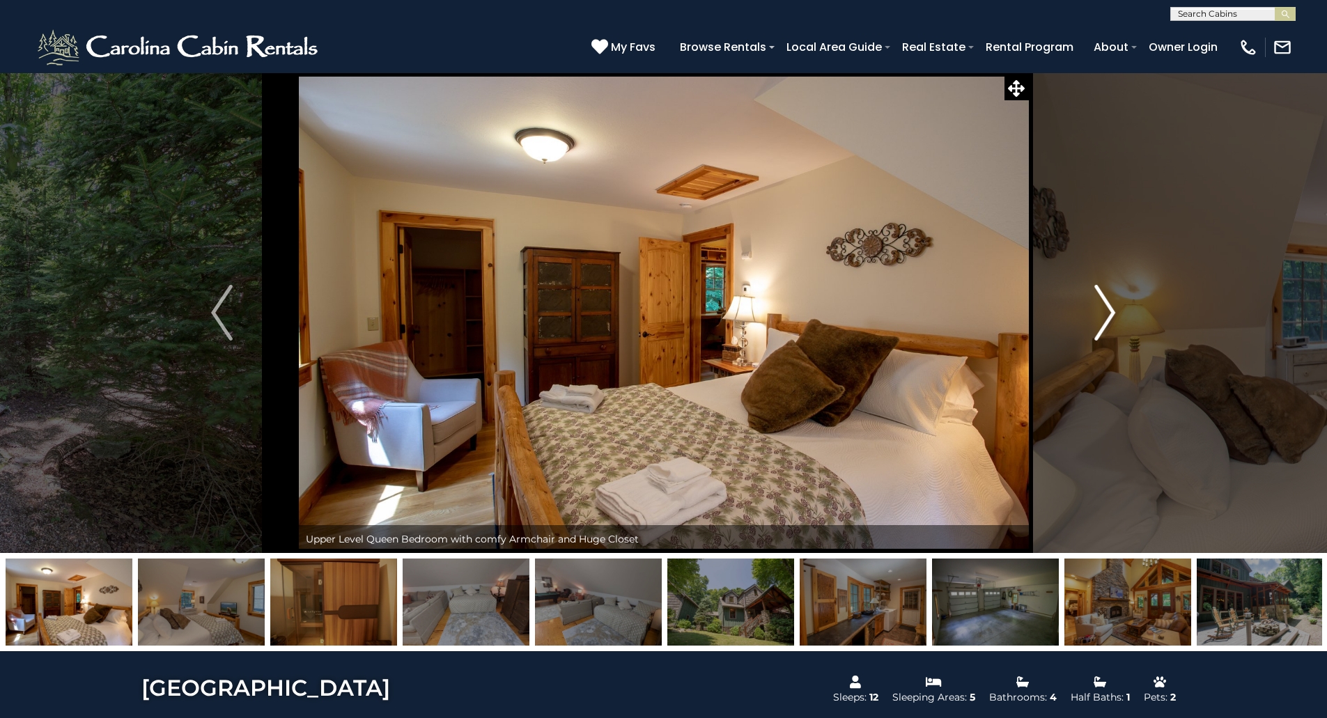
click at [1113, 321] on img "Next" at bounding box center [1104, 313] width 21 height 56
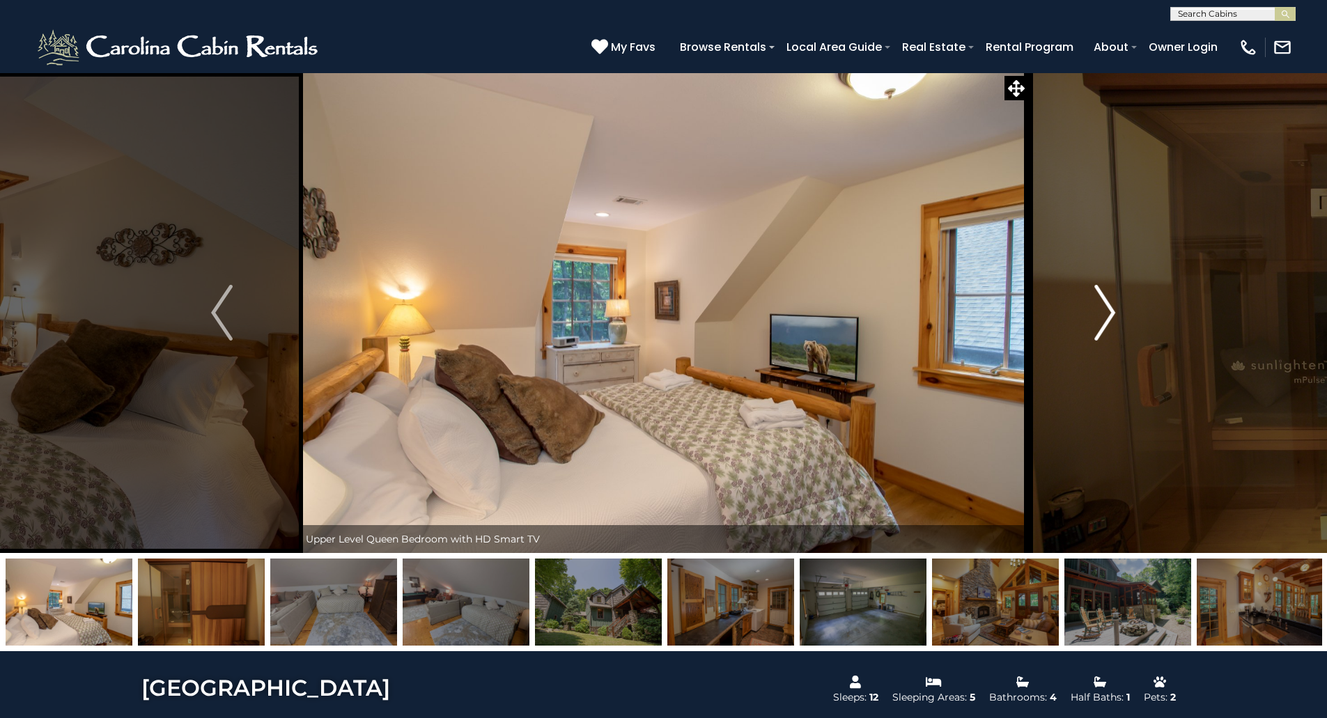
click at [1113, 321] on img "Next" at bounding box center [1104, 313] width 21 height 56
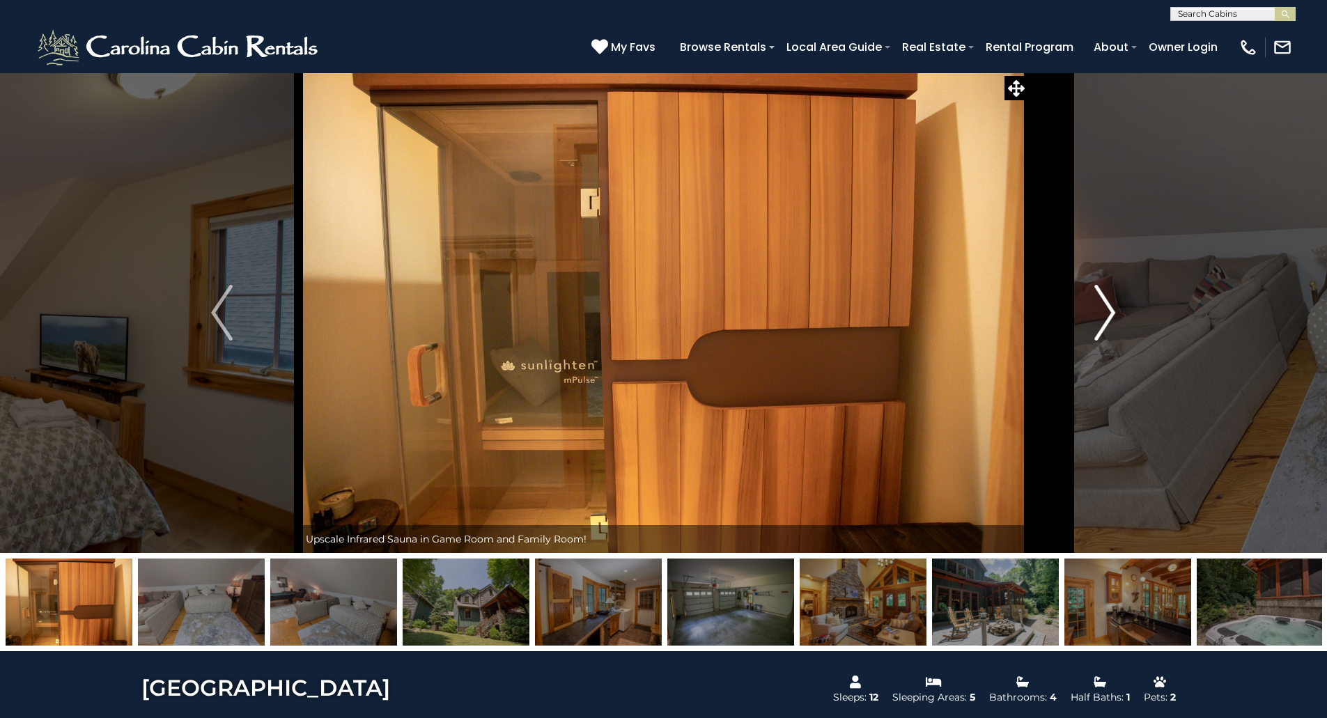
click at [1113, 321] on img "Next" at bounding box center [1104, 313] width 21 height 56
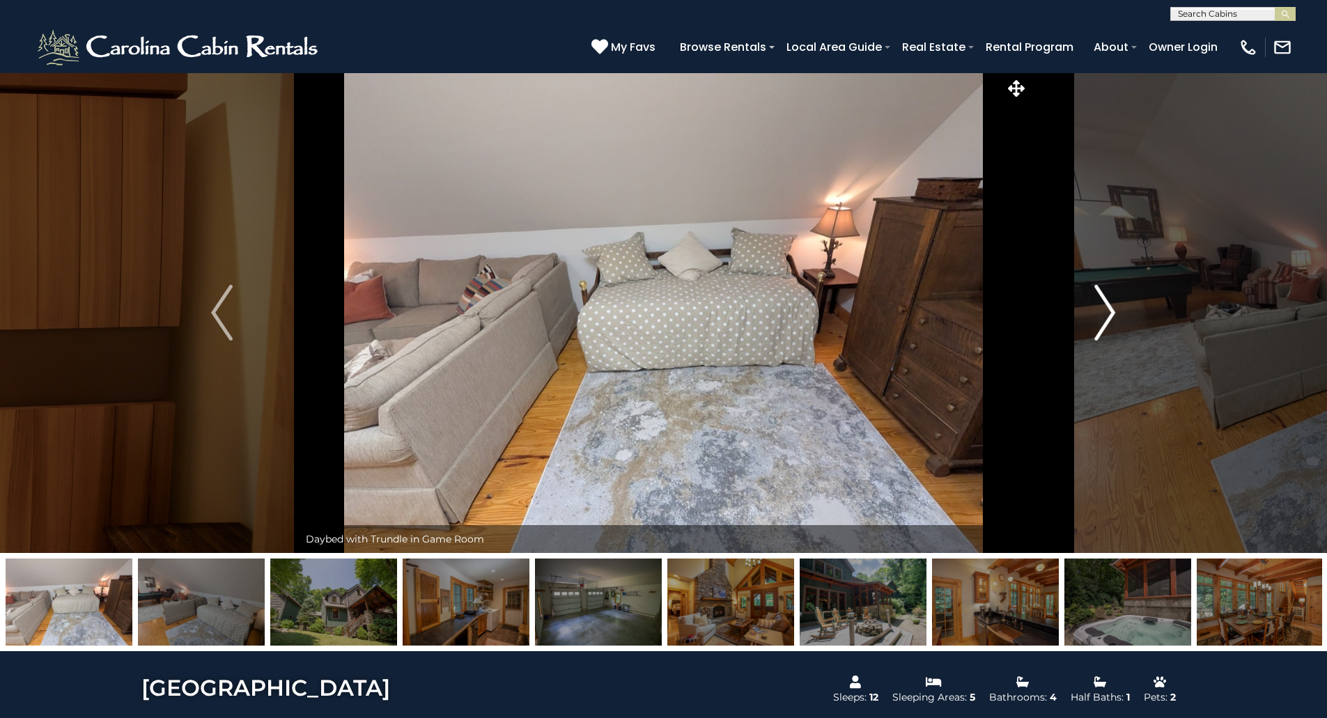
click at [1113, 321] on img "Next" at bounding box center [1104, 313] width 21 height 56
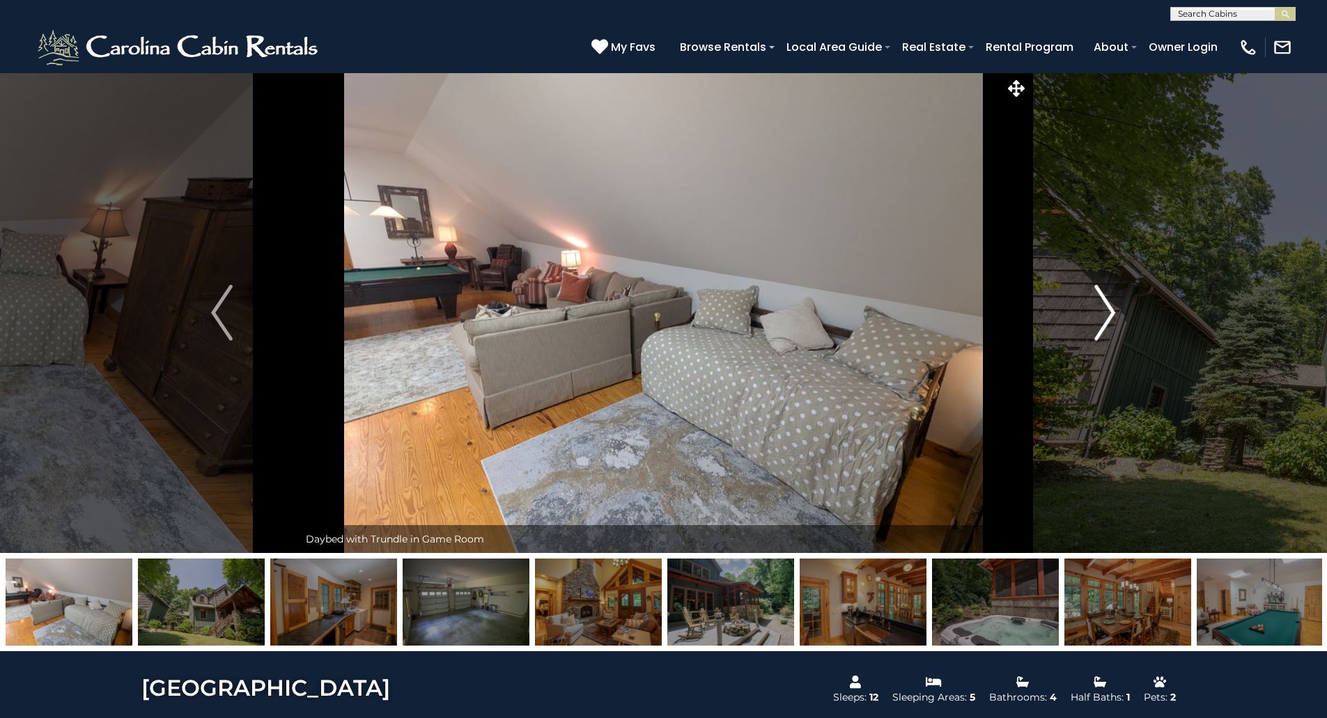
click at [1113, 321] on img "Next" at bounding box center [1104, 313] width 21 height 56
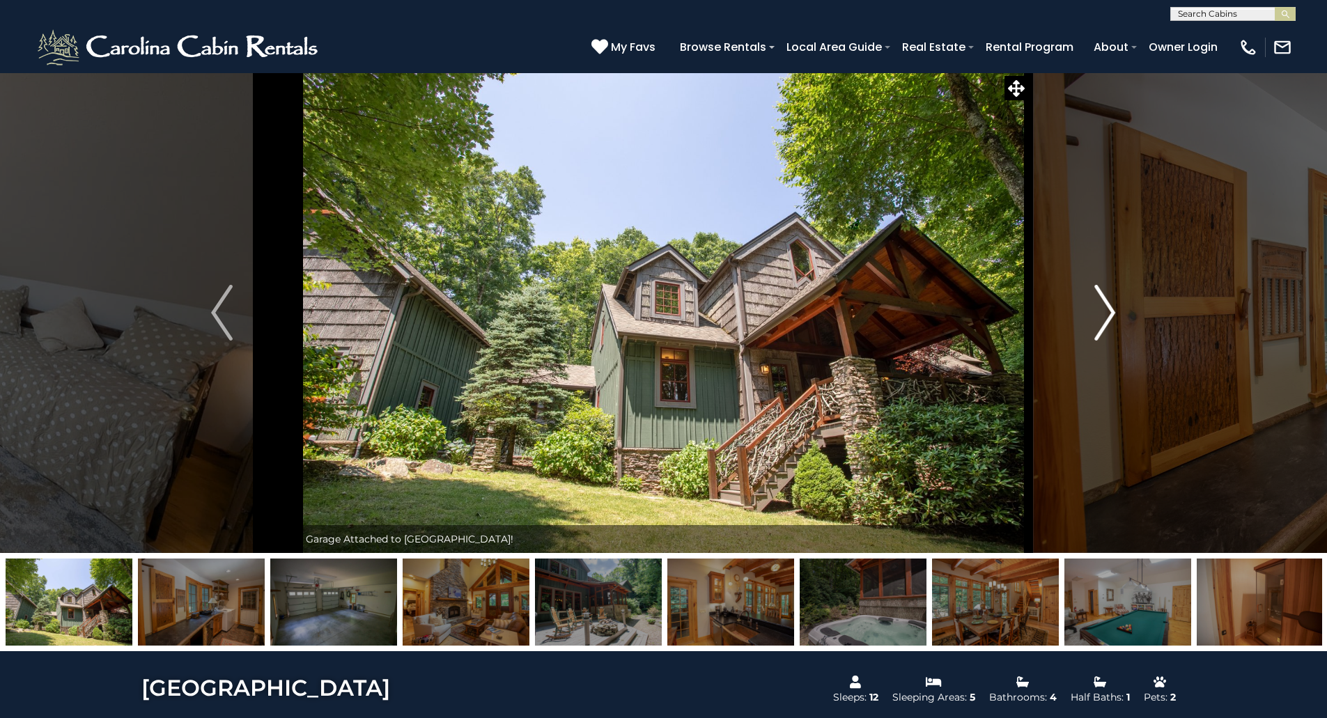
click at [1113, 321] on img "Next" at bounding box center [1104, 313] width 21 height 56
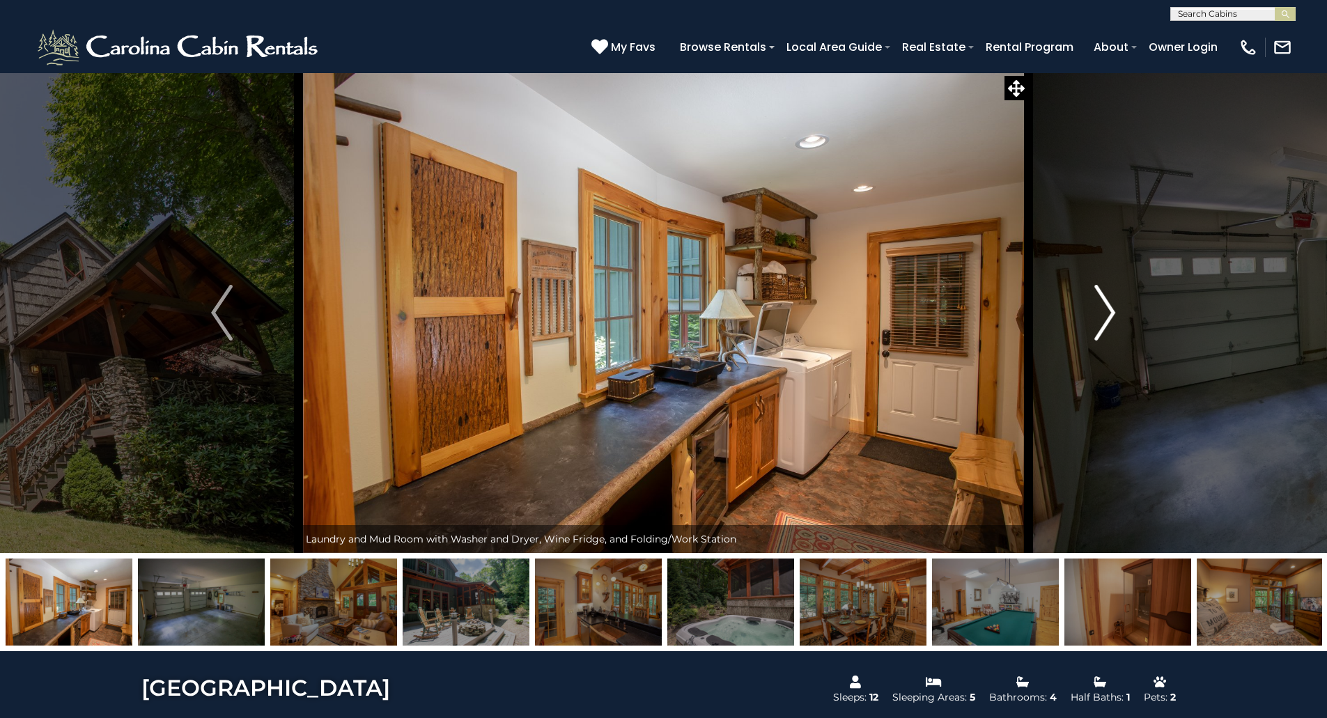
click at [1113, 321] on img "Next" at bounding box center [1104, 313] width 21 height 56
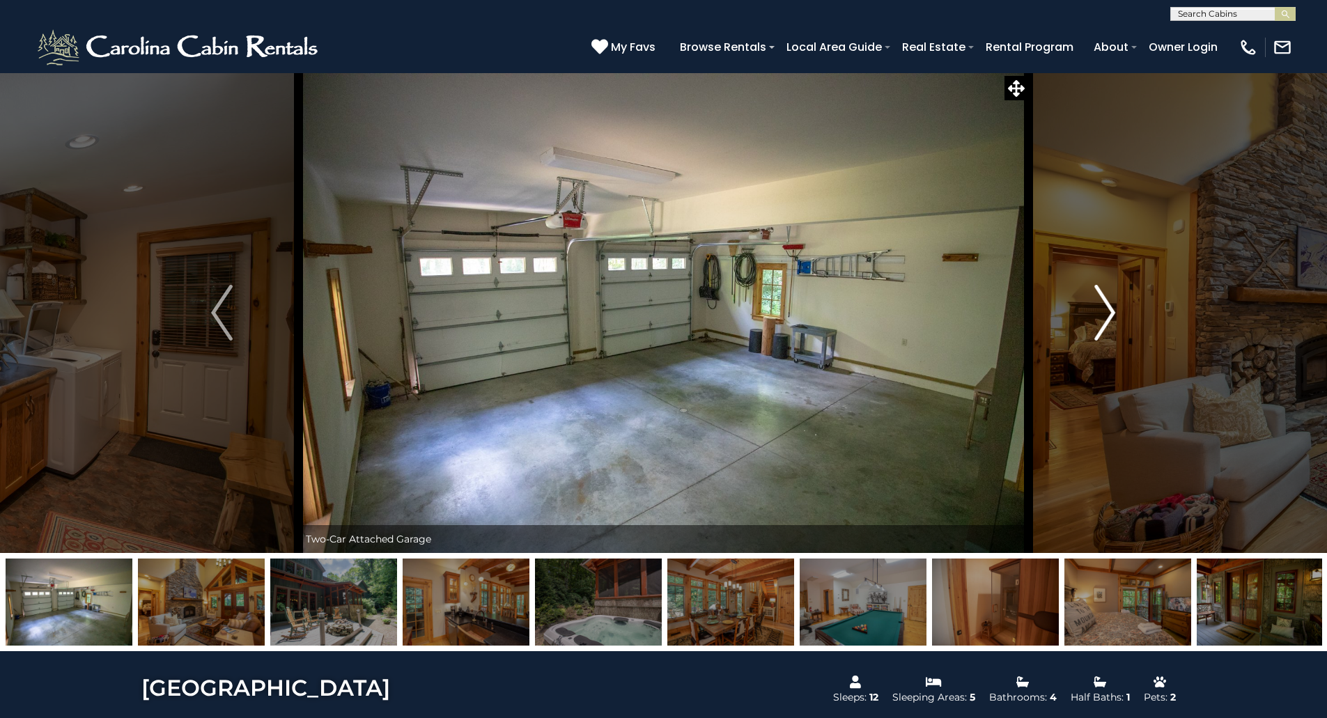
click at [1113, 321] on img "Next" at bounding box center [1104, 313] width 21 height 56
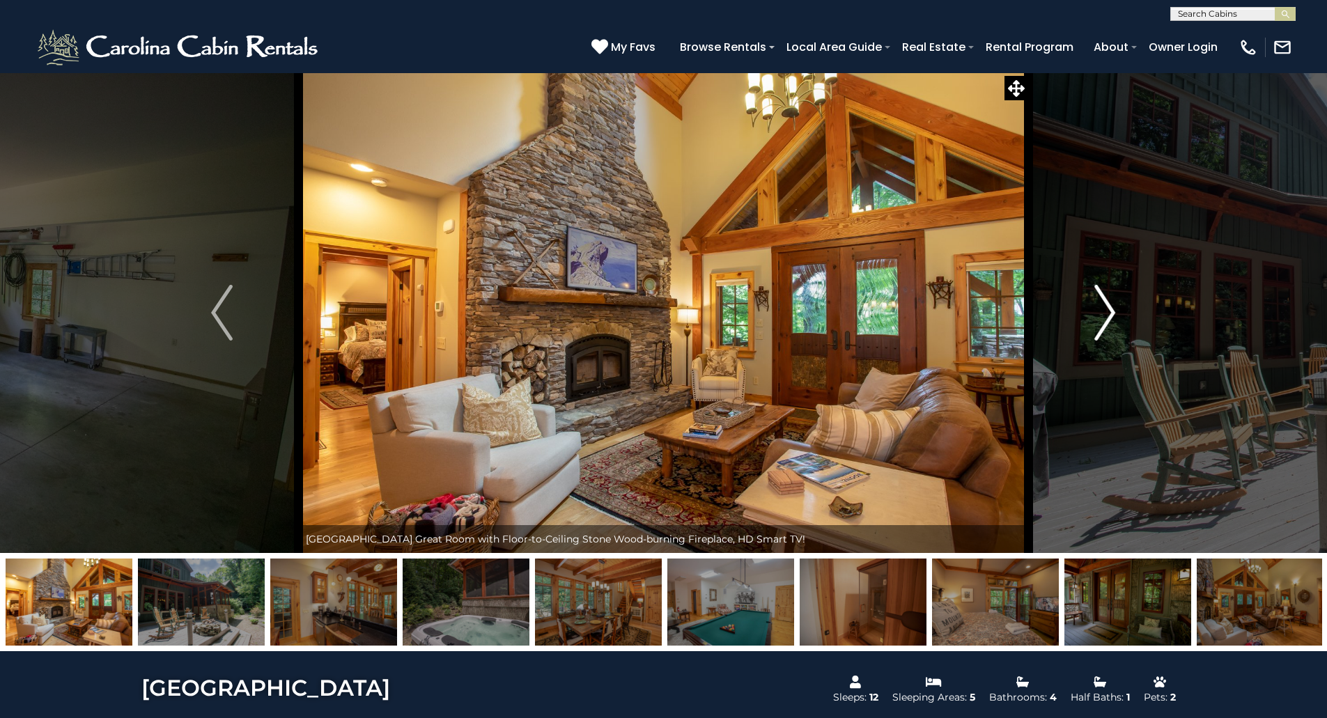
click at [1113, 321] on img "Next" at bounding box center [1104, 313] width 21 height 56
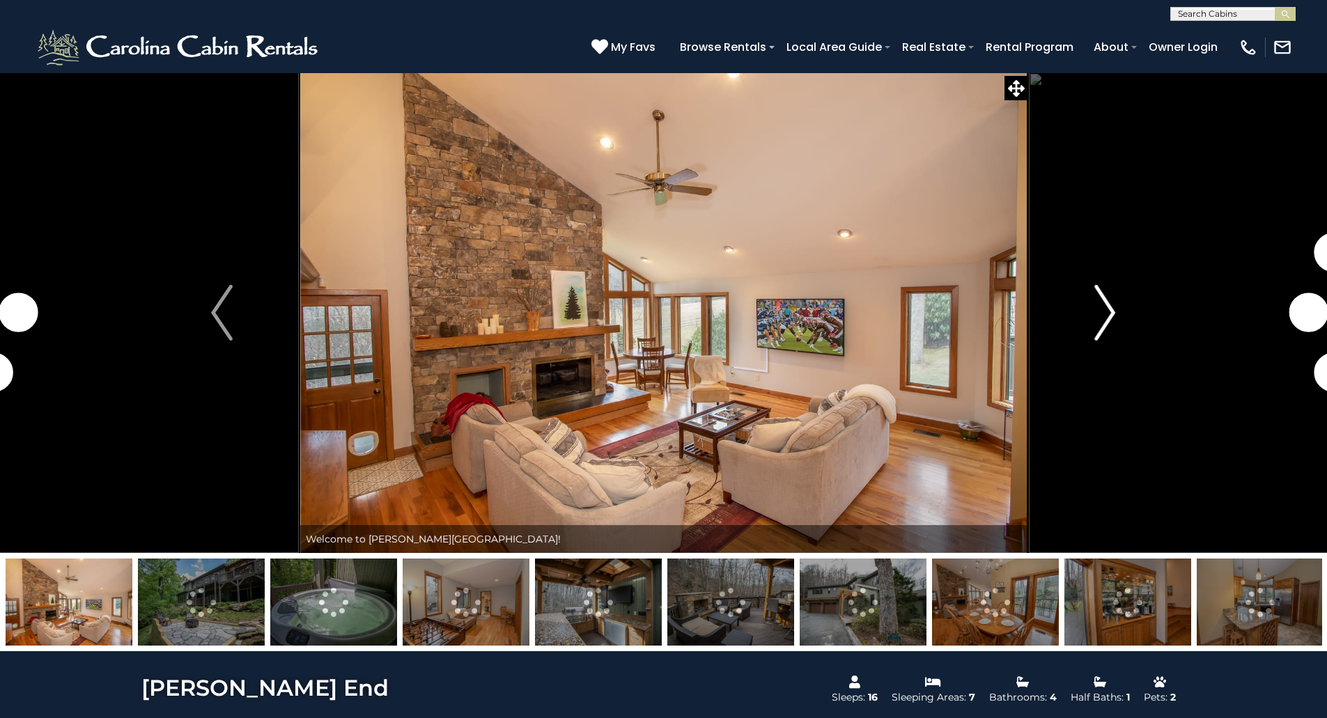
click at [1105, 318] on img "Next" at bounding box center [1104, 313] width 21 height 56
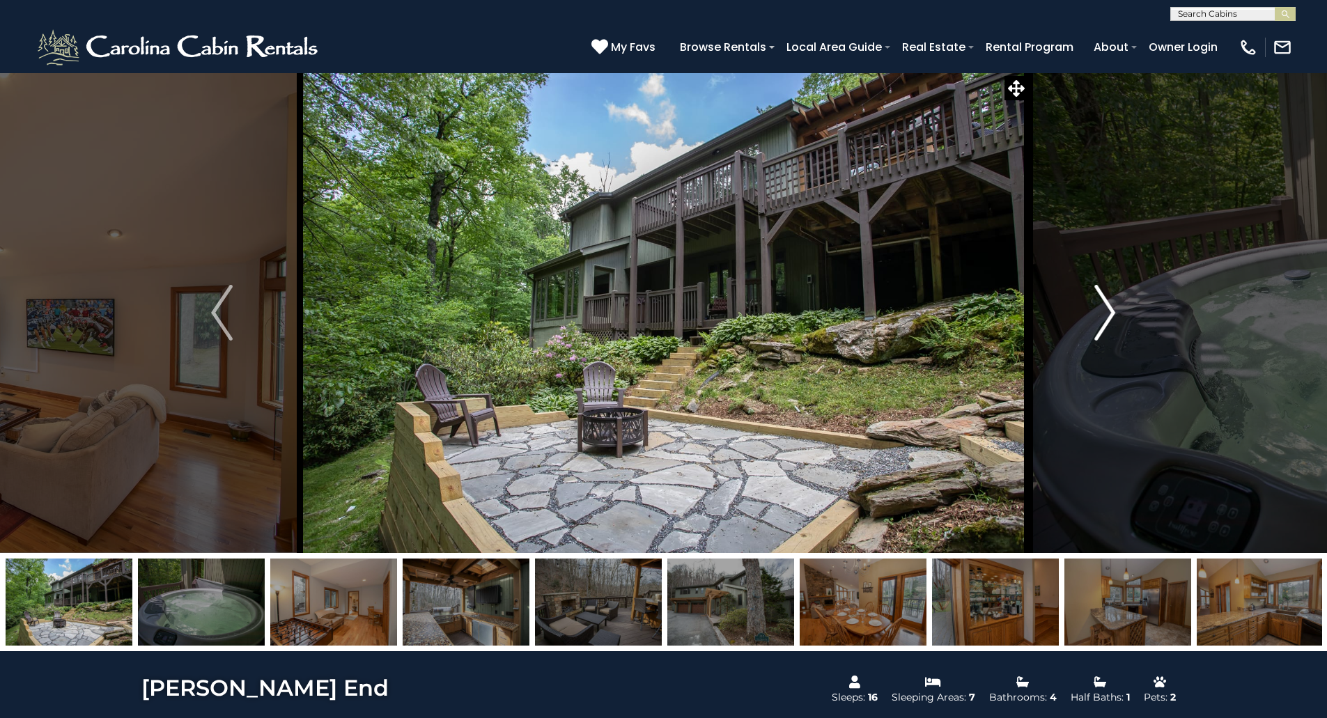
click at [1105, 318] on img "Next" at bounding box center [1104, 313] width 21 height 56
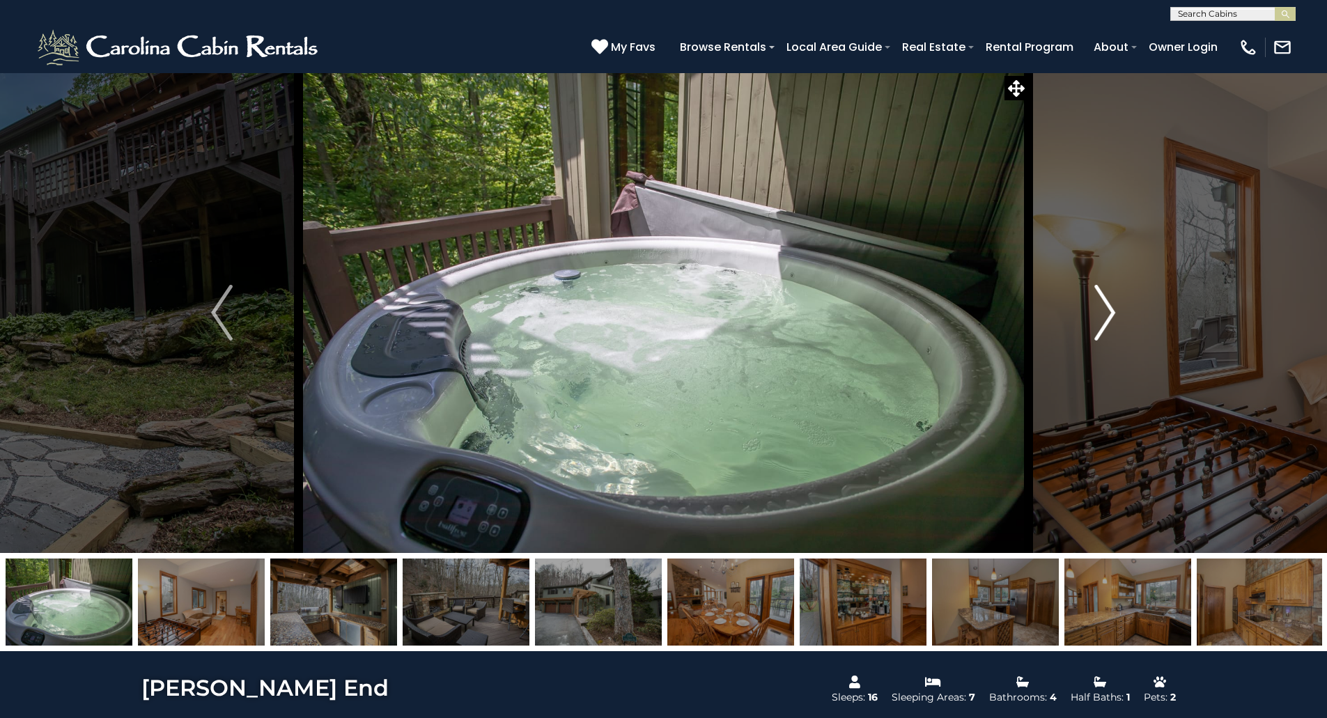
click at [1105, 318] on img "Next" at bounding box center [1104, 313] width 21 height 56
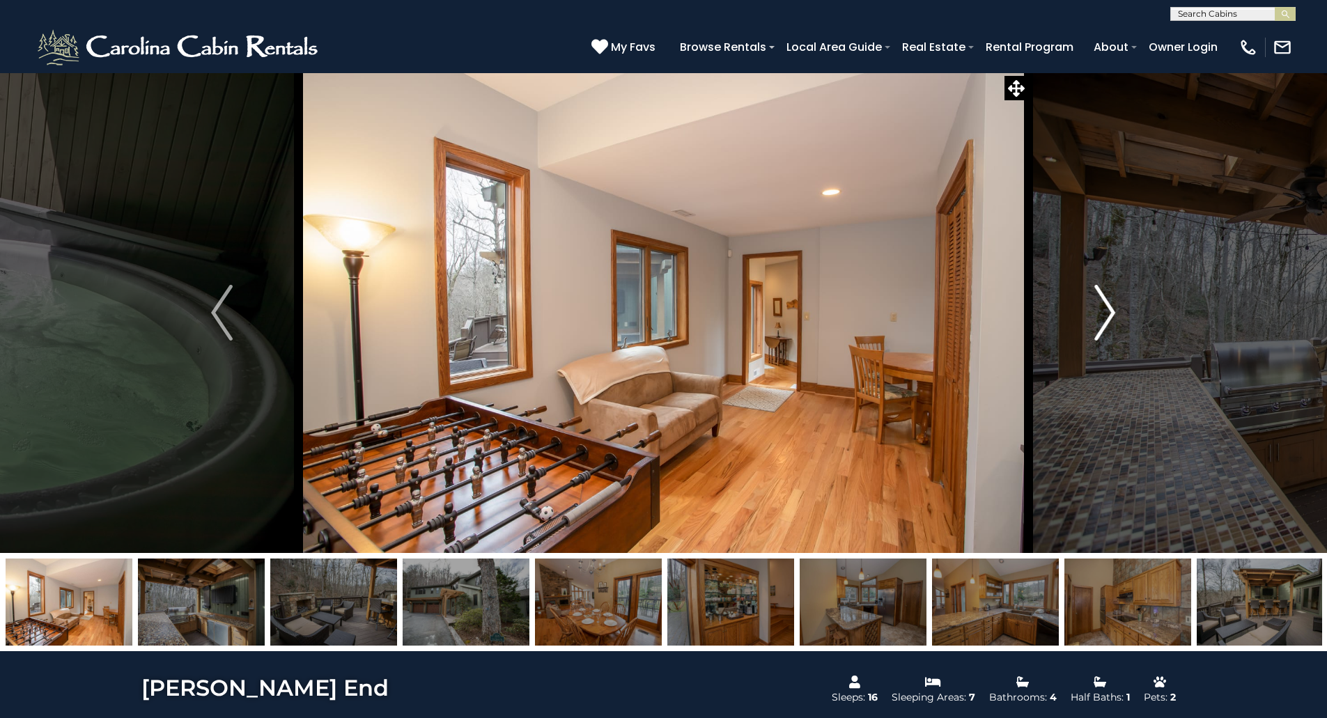
click at [1105, 318] on img "Next" at bounding box center [1104, 313] width 21 height 56
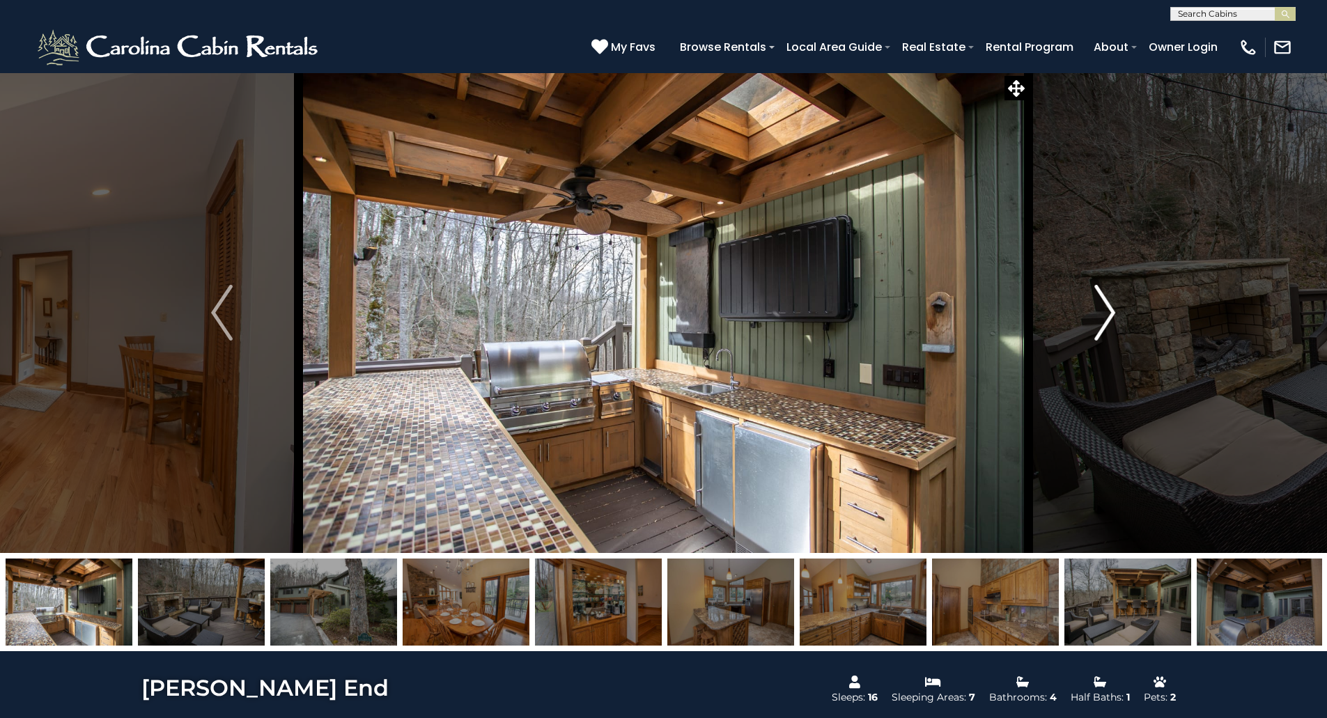
click at [1105, 318] on img "Next" at bounding box center [1104, 313] width 21 height 56
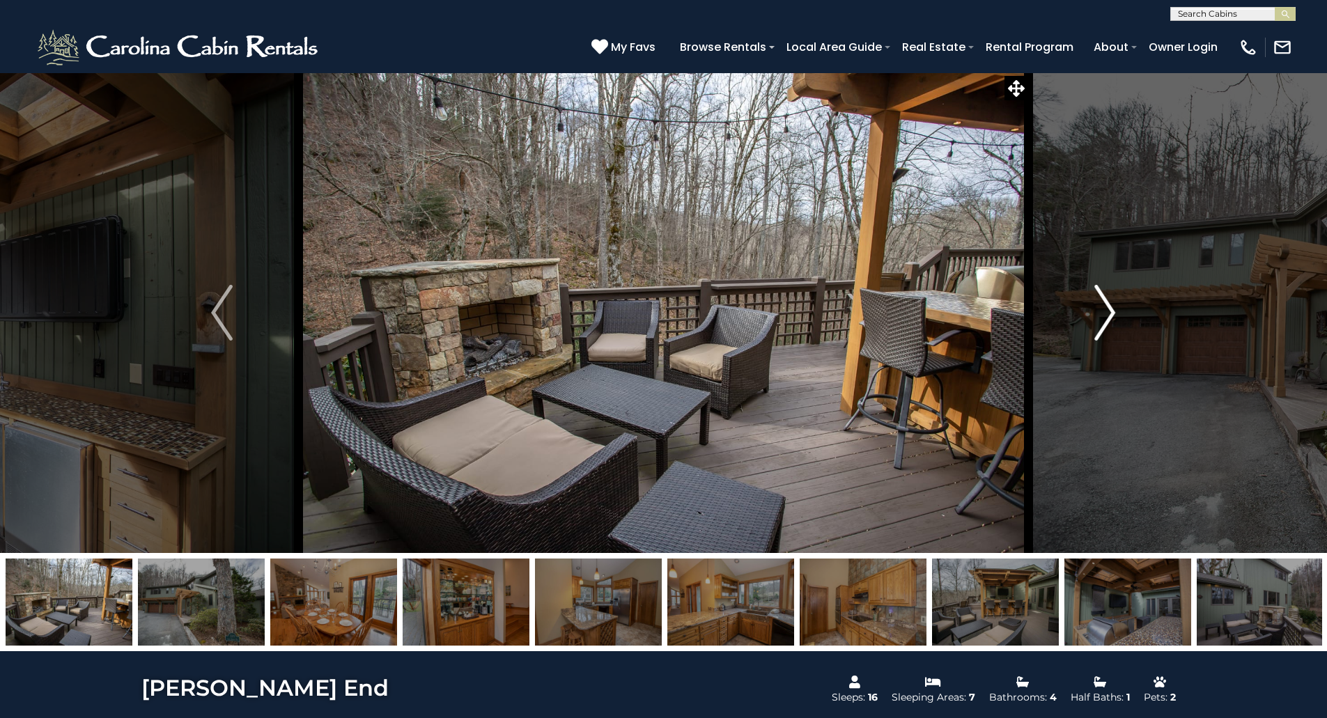
click at [1105, 318] on img "Next" at bounding box center [1104, 313] width 21 height 56
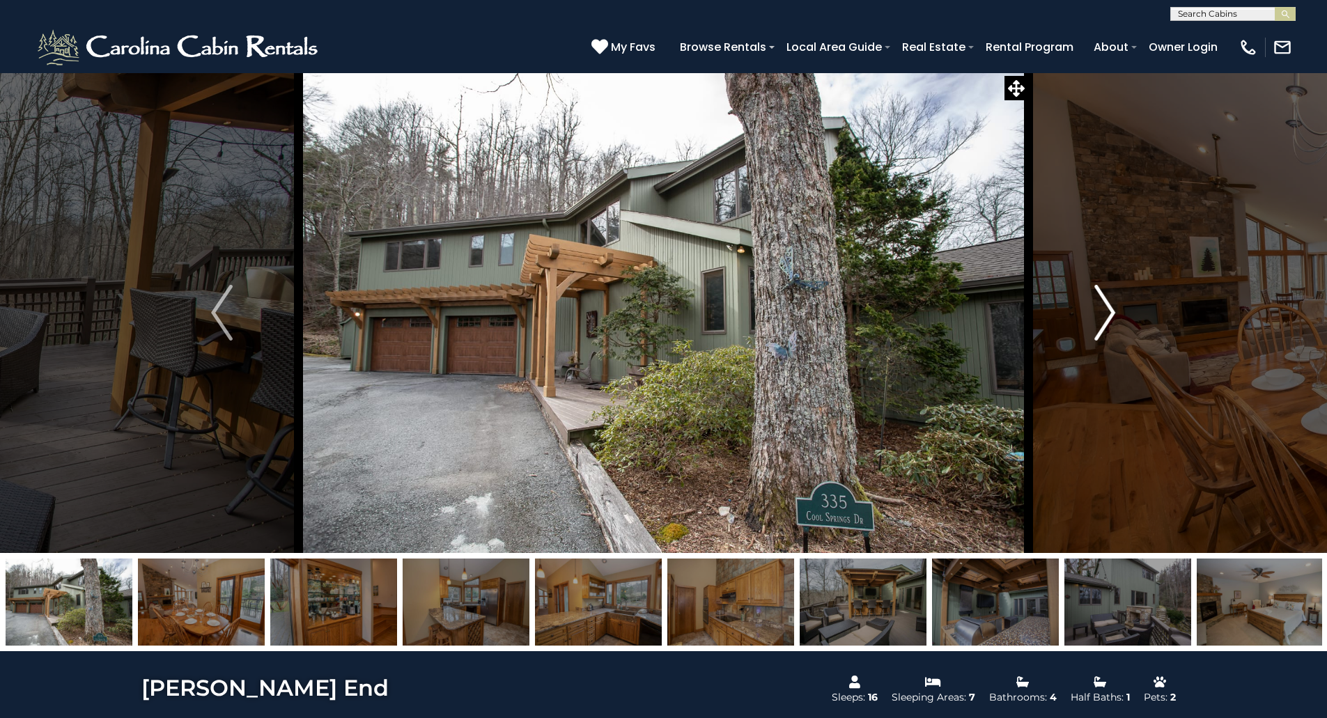
click at [1105, 318] on img "Next" at bounding box center [1104, 313] width 21 height 56
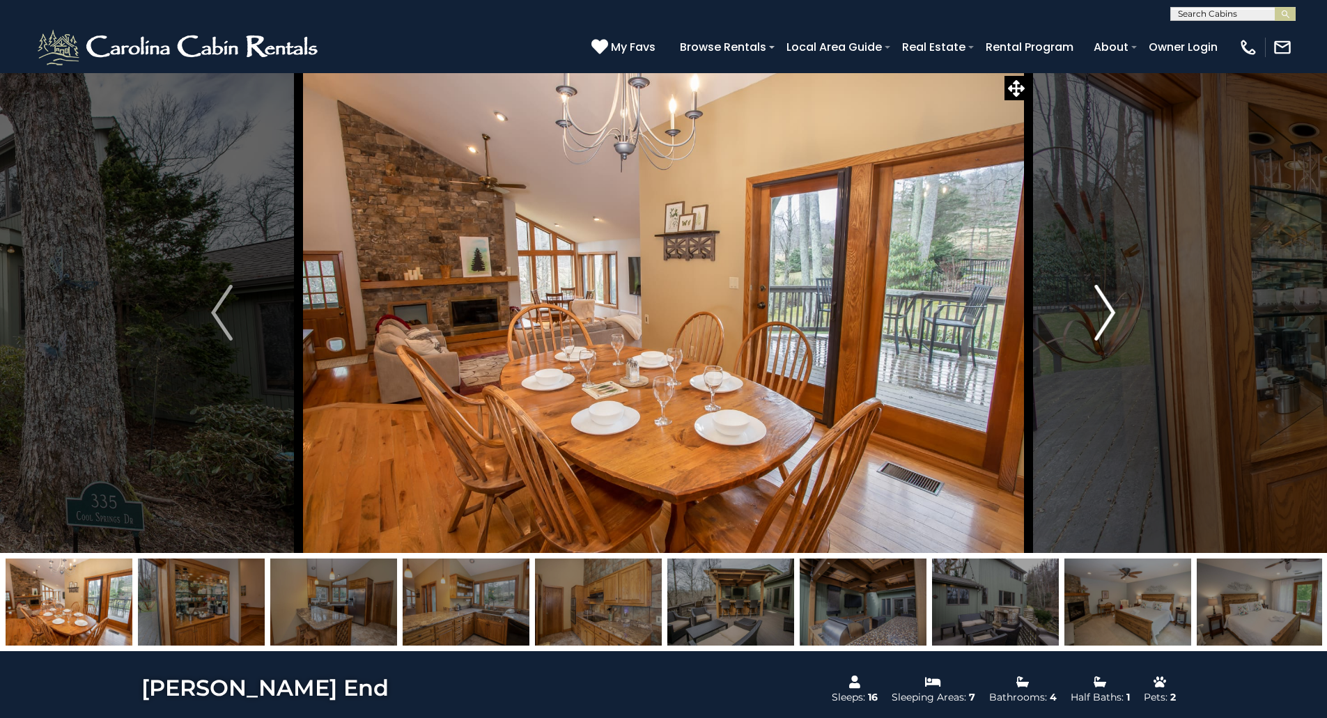
click at [1105, 318] on img "Next" at bounding box center [1104, 313] width 21 height 56
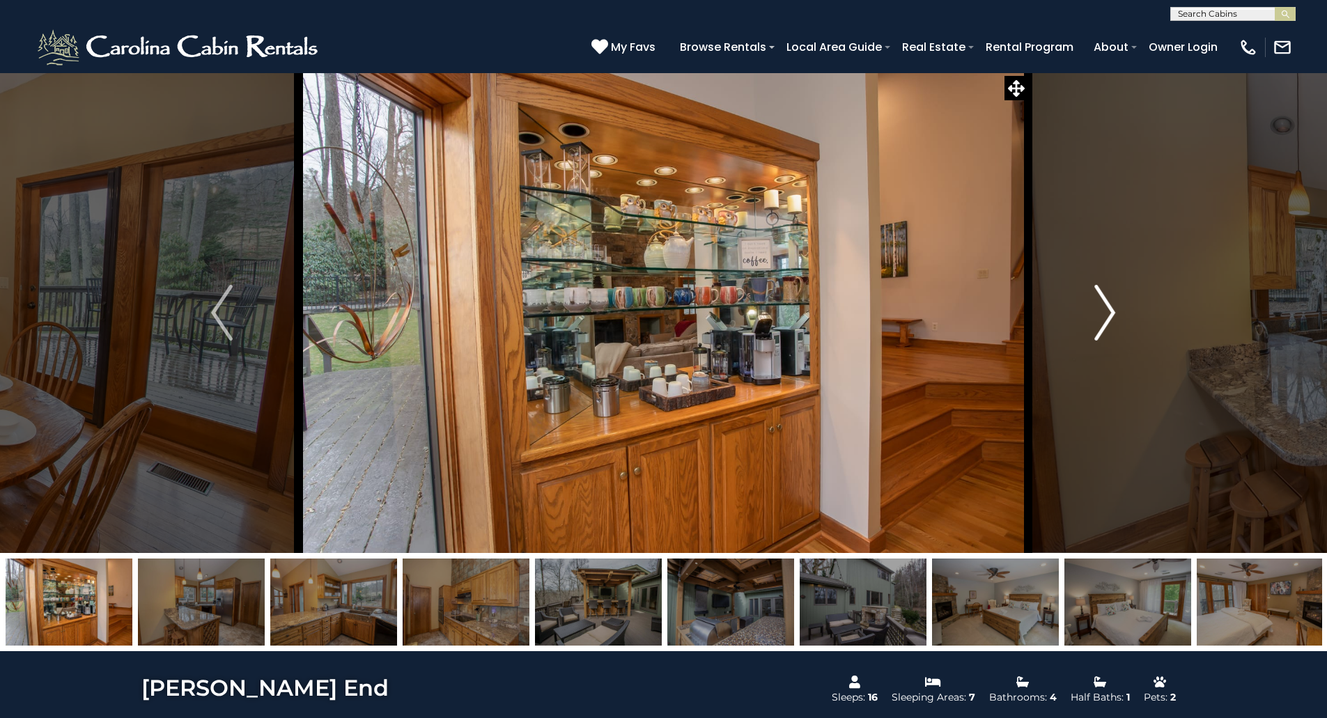
click at [1105, 318] on img "Next" at bounding box center [1104, 313] width 21 height 56
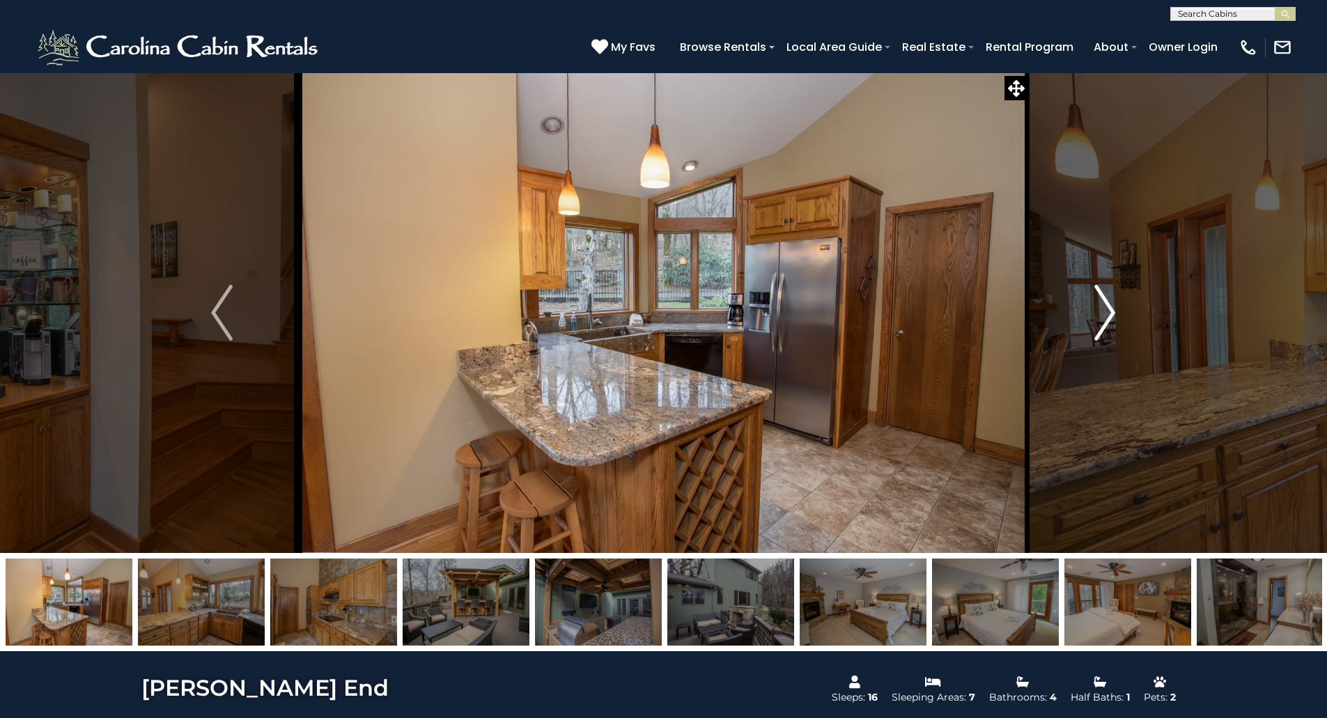
click at [1105, 318] on img "Next" at bounding box center [1104, 313] width 21 height 56
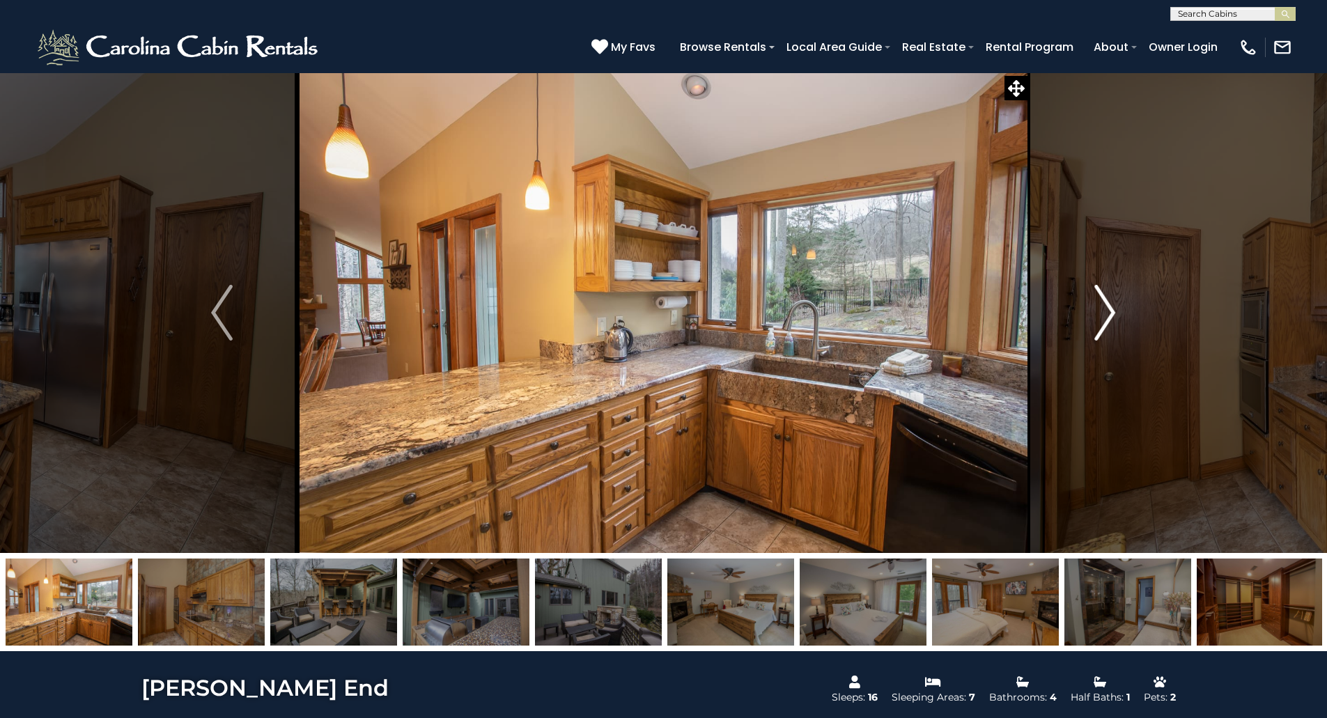
click at [1105, 318] on img "Next" at bounding box center [1104, 313] width 21 height 56
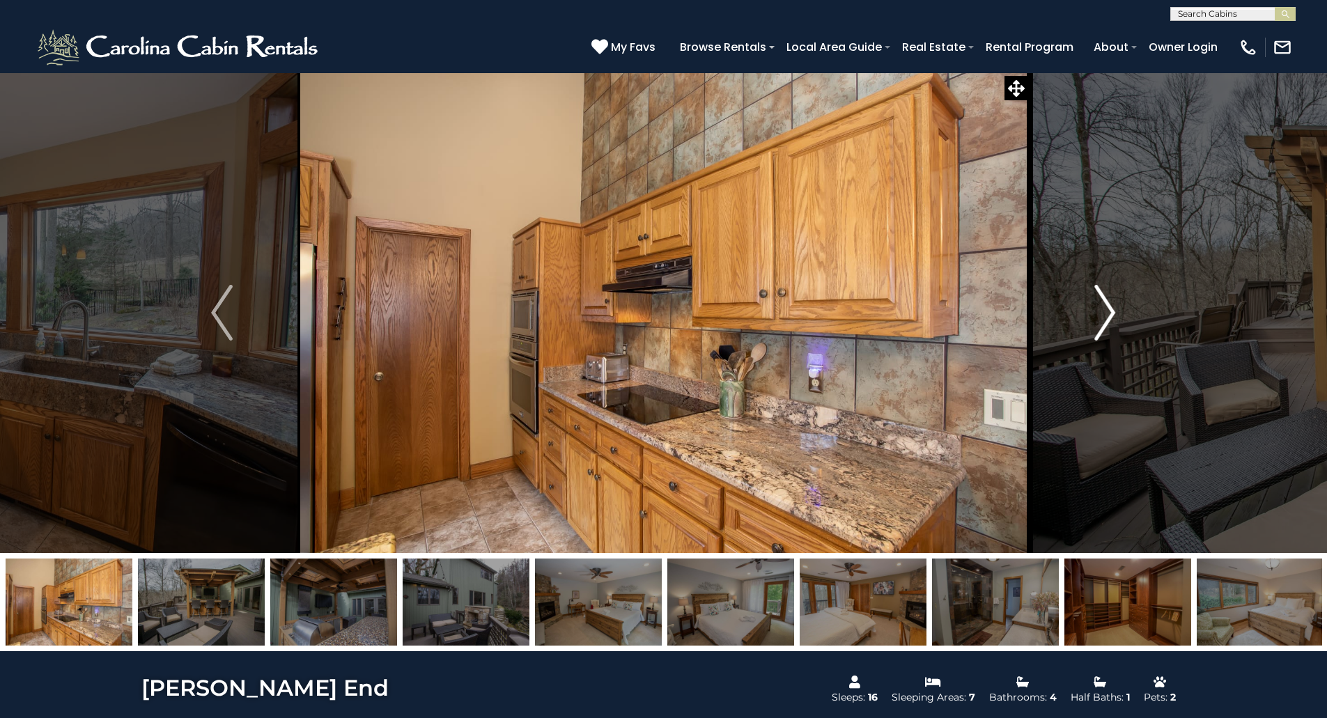
click at [1105, 318] on img "Next" at bounding box center [1104, 313] width 21 height 56
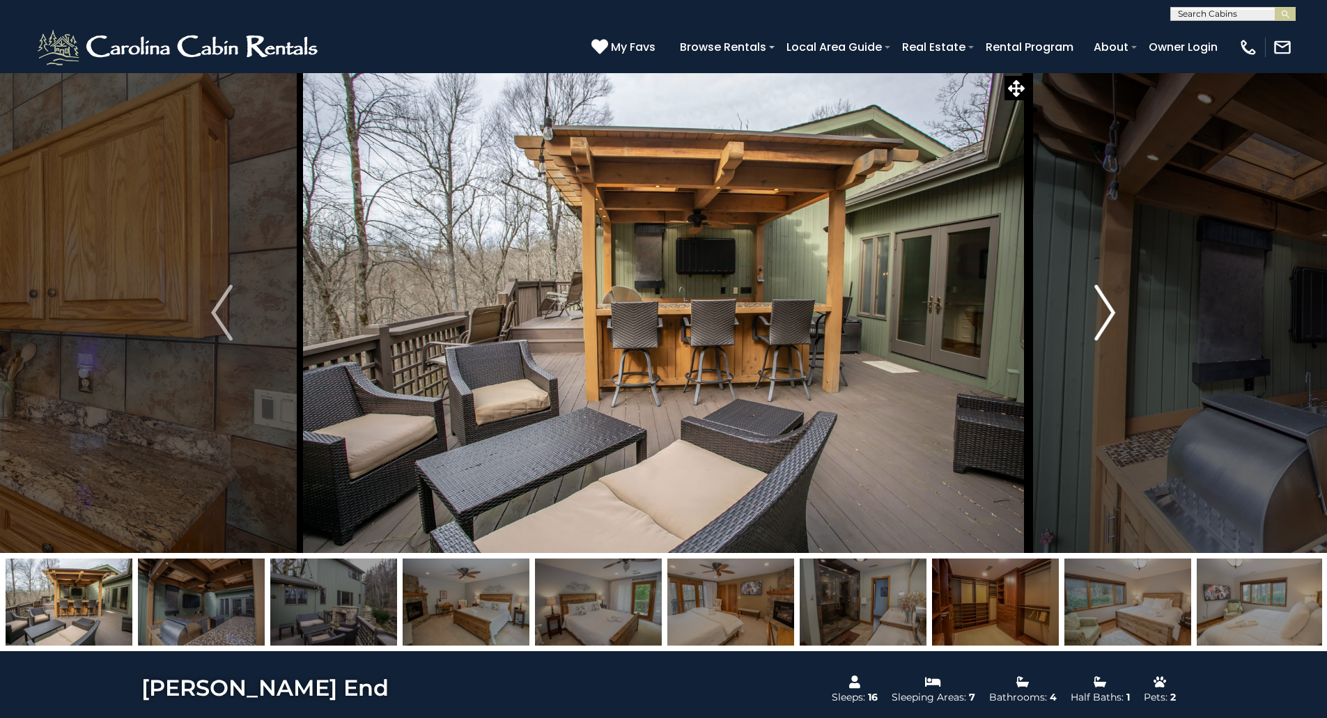
click at [1105, 318] on img "Next" at bounding box center [1104, 313] width 21 height 56
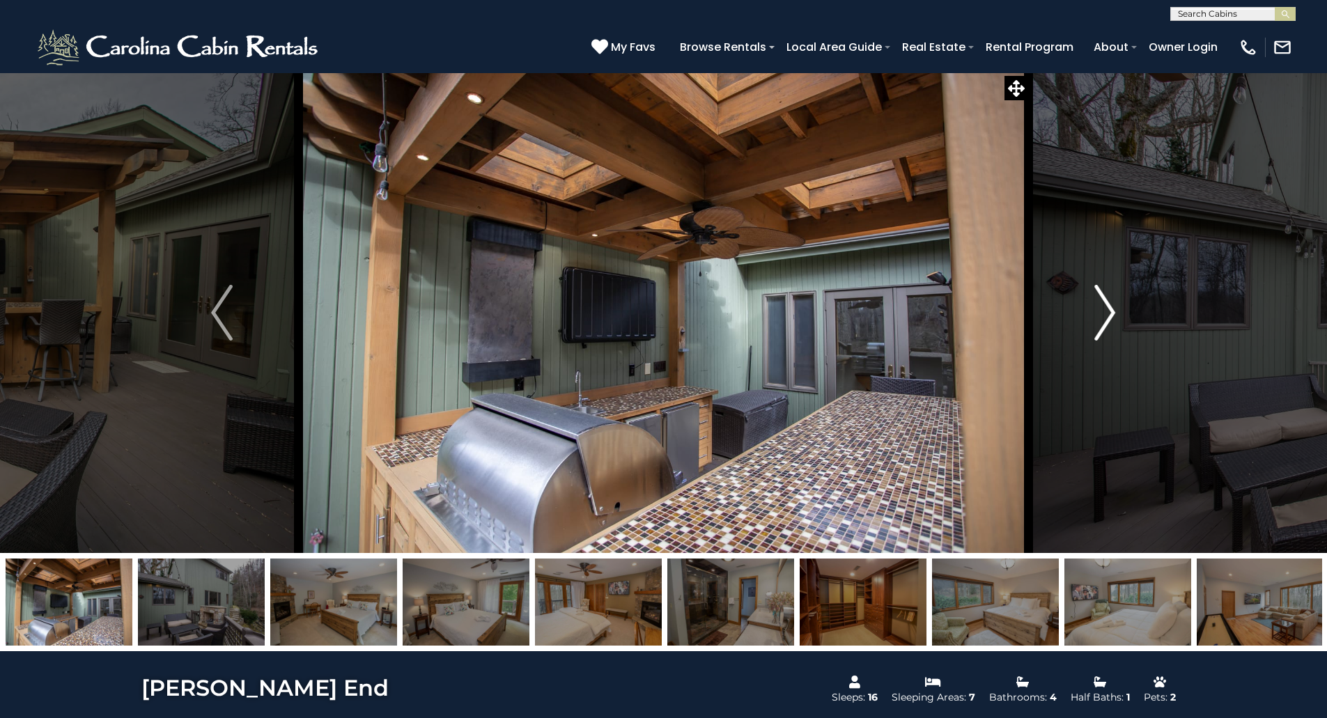
click at [1105, 318] on img "Next" at bounding box center [1104, 313] width 21 height 56
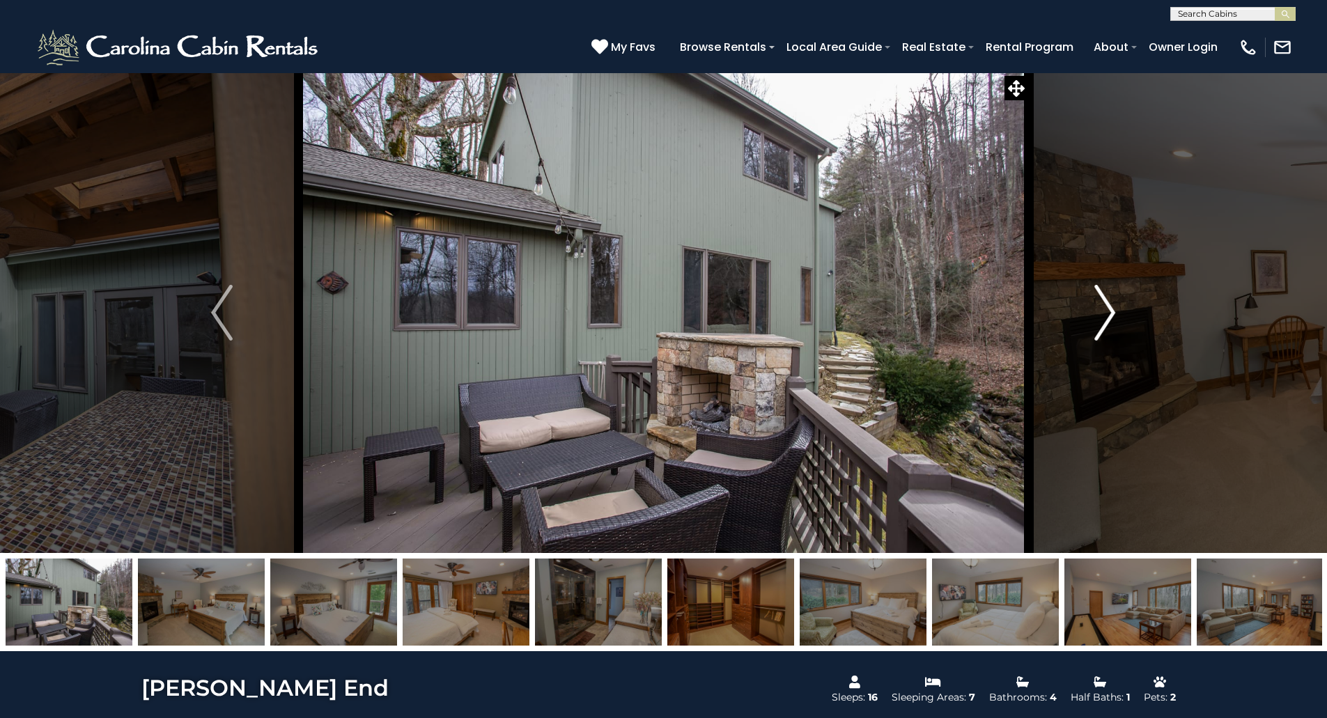
click at [1105, 318] on img "Next" at bounding box center [1104, 313] width 21 height 56
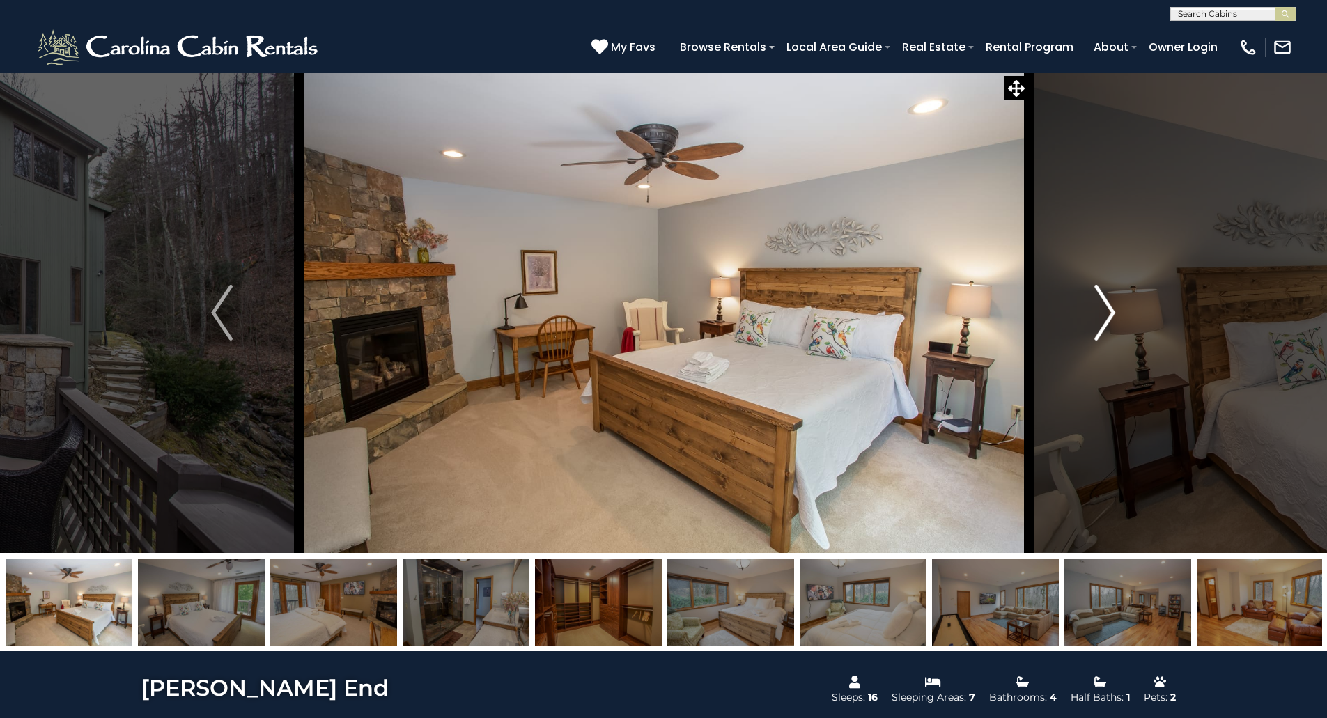
click at [1105, 318] on img "Next" at bounding box center [1104, 313] width 21 height 56
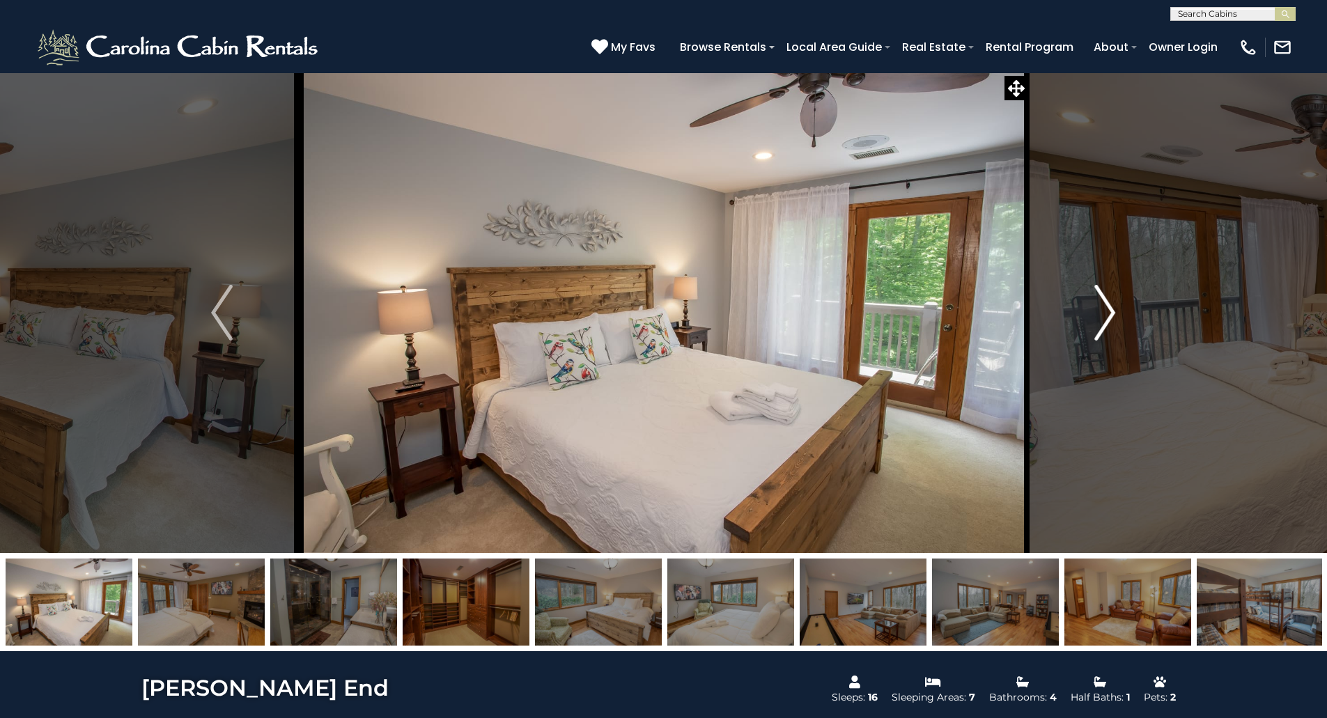
click at [1105, 318] on img "Next" at bounding box center [1104, 313] width 21 height 56
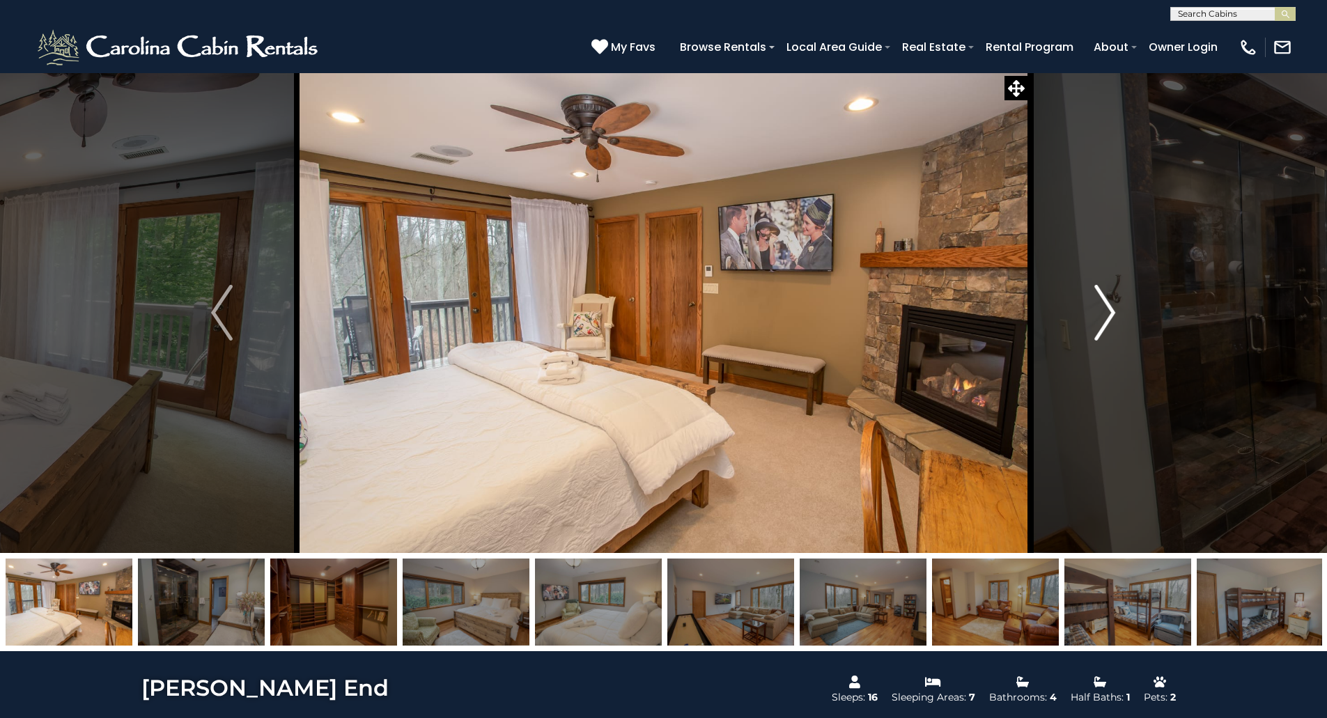
click at [1105, 318] on img "Next" at bounding box center [1104, 313] width 21 height 56
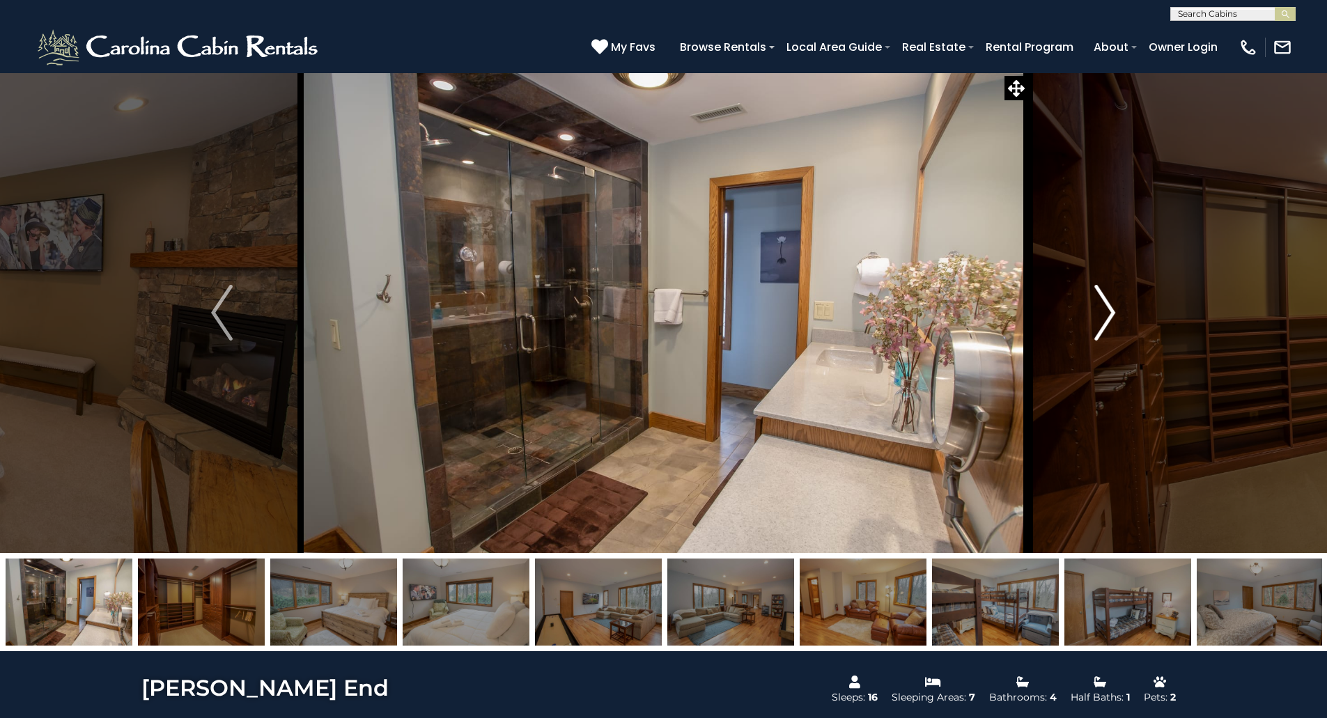
click at [1105, 318] on img "Next" at bounding box center [1104, 313] width 21 height 56
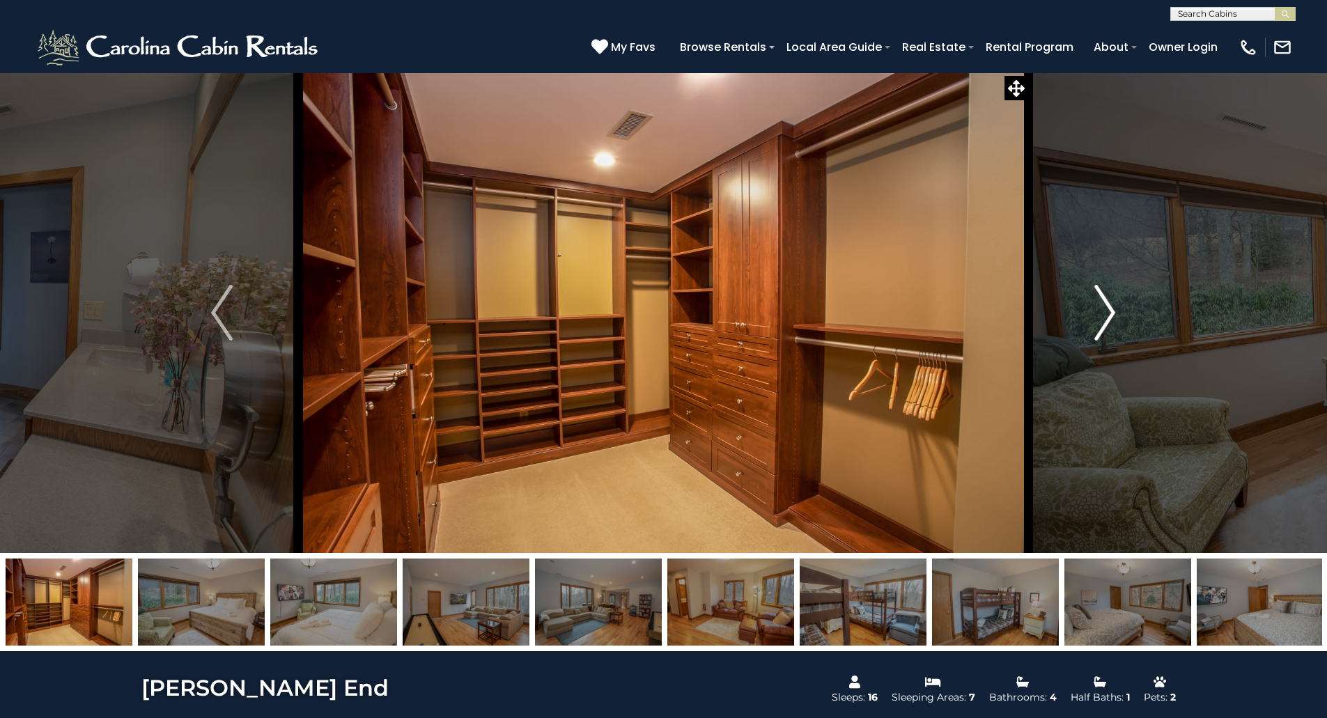
click at [1105, 318] on img "Next" at bounding box center [1104, 313] width 21 height 56
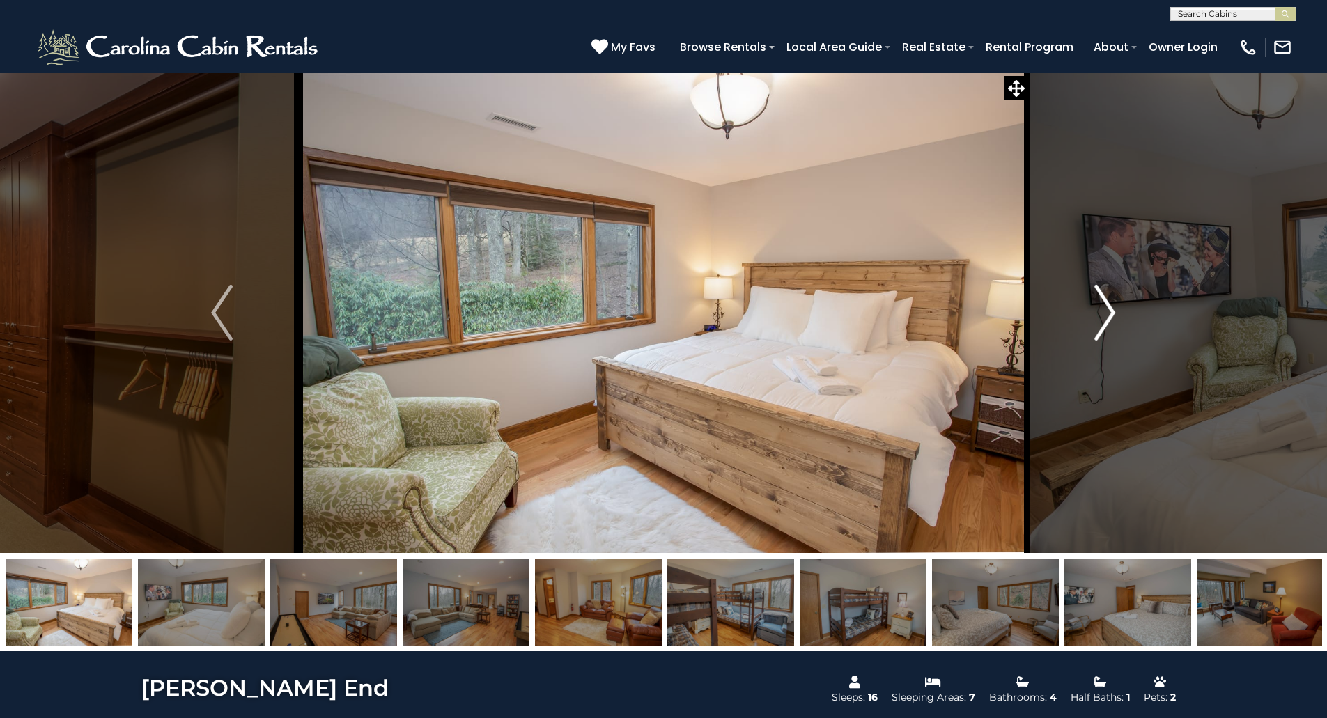
click at [1105, 318] on img "Next" at bounding box center [1104, 313] width 21 height 56
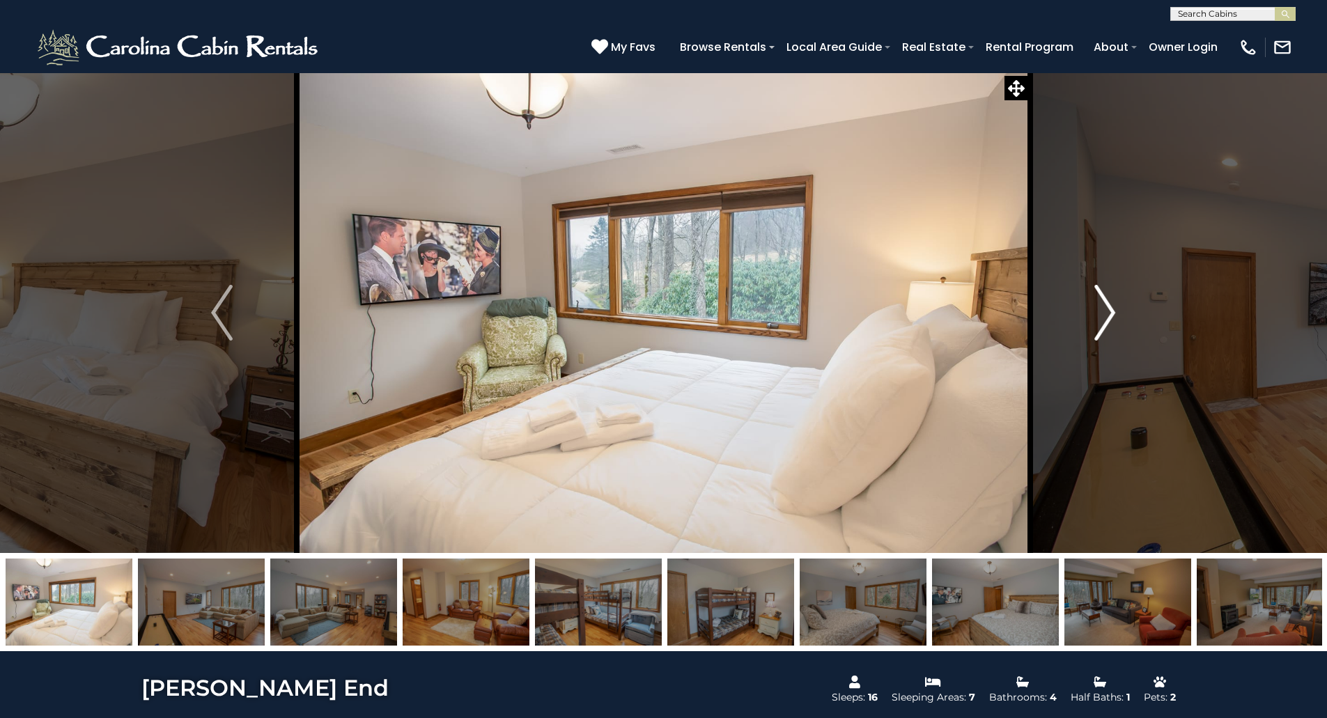
click at [1105, 318] on img "Next" at bounding box center [1104, 313] width 21 height 56
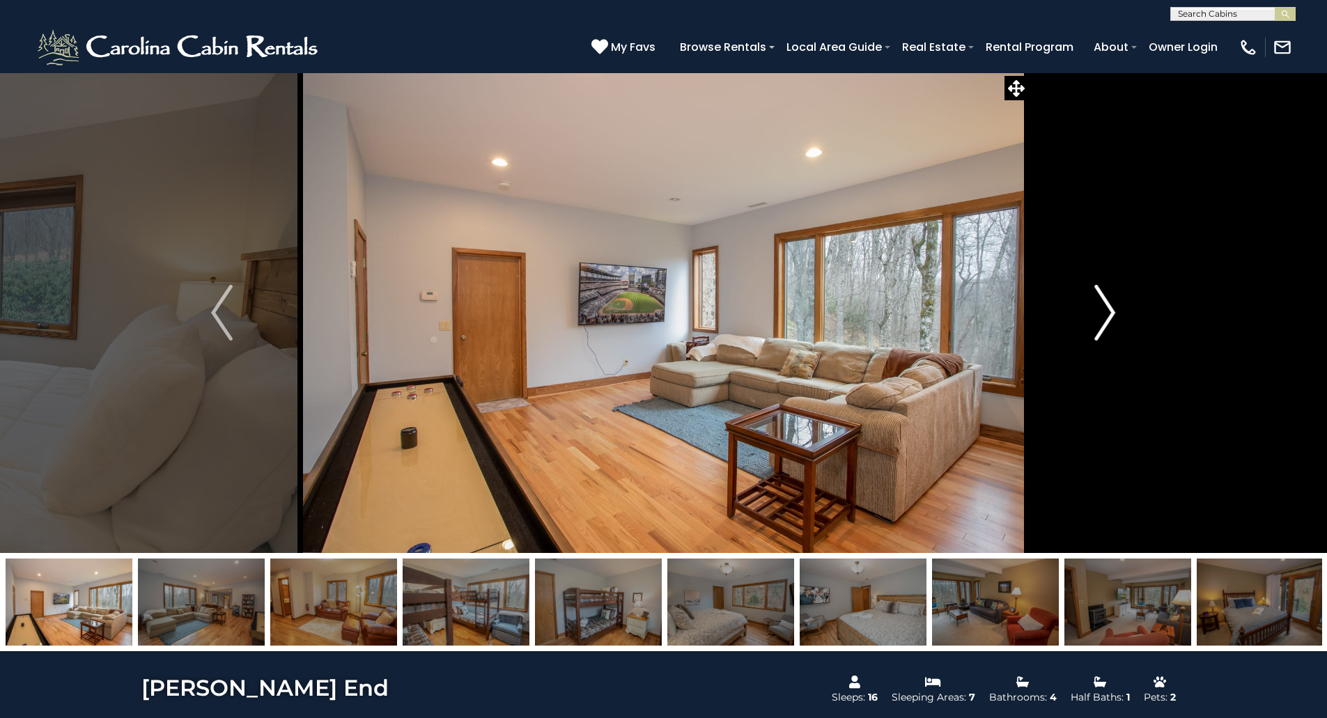
click at [1105, 318] on img "Next" at bounding box center [1104, 313] width 21 height 56
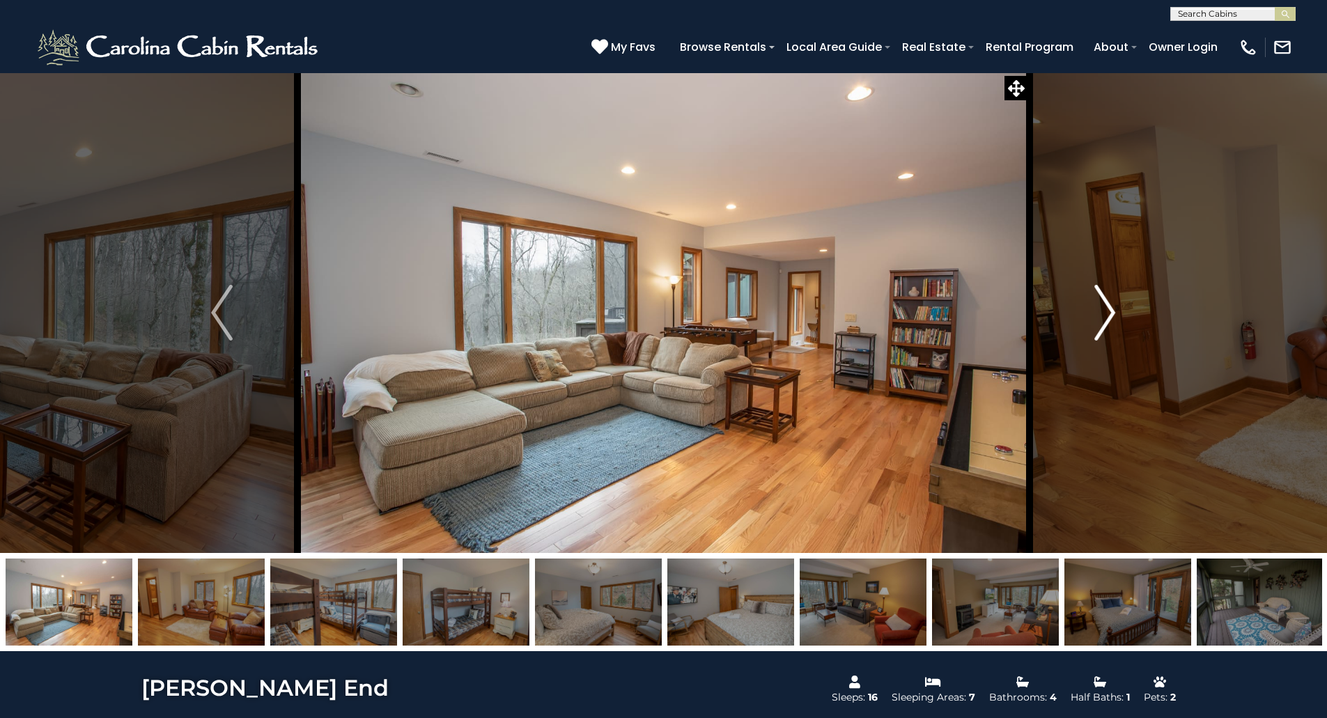
click at [1105, 318] on img "Next" at bounding box center [1104, 313] width 21 height 56
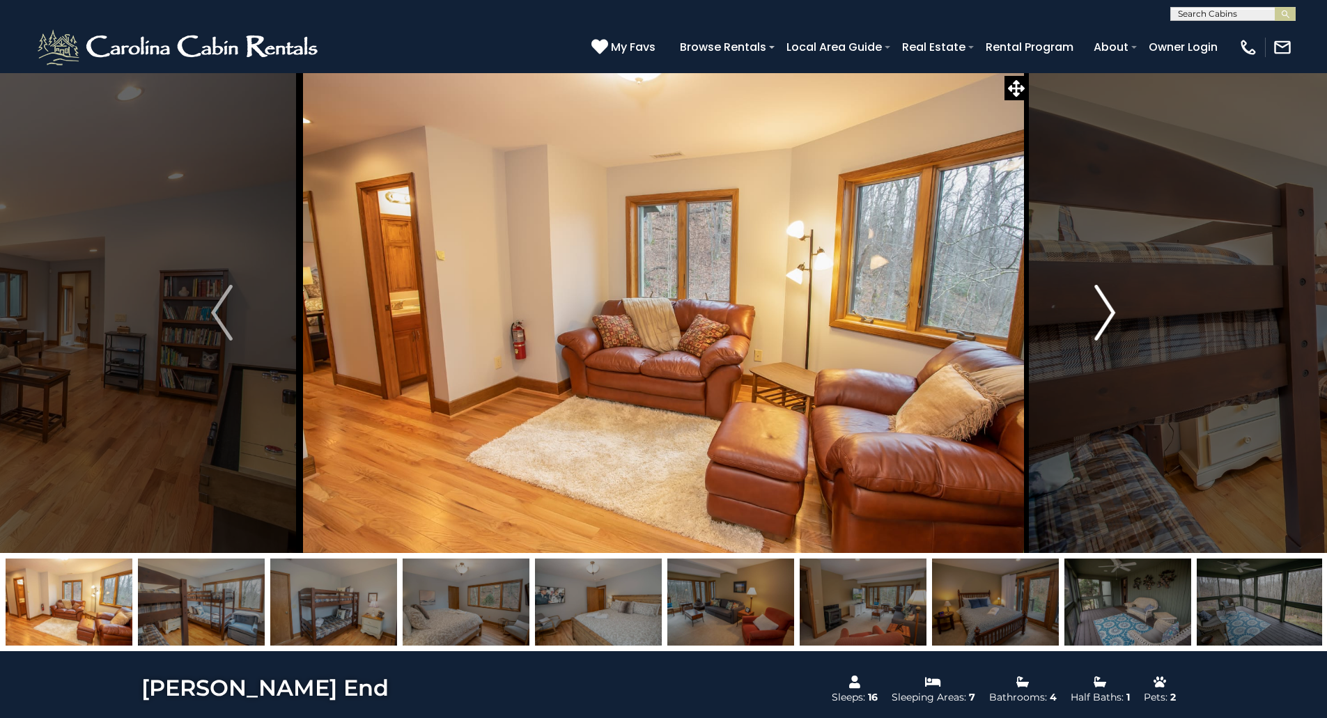
click at [1105, 318] on img "Next" at bounding box center [1104, 313] width 21 height 56
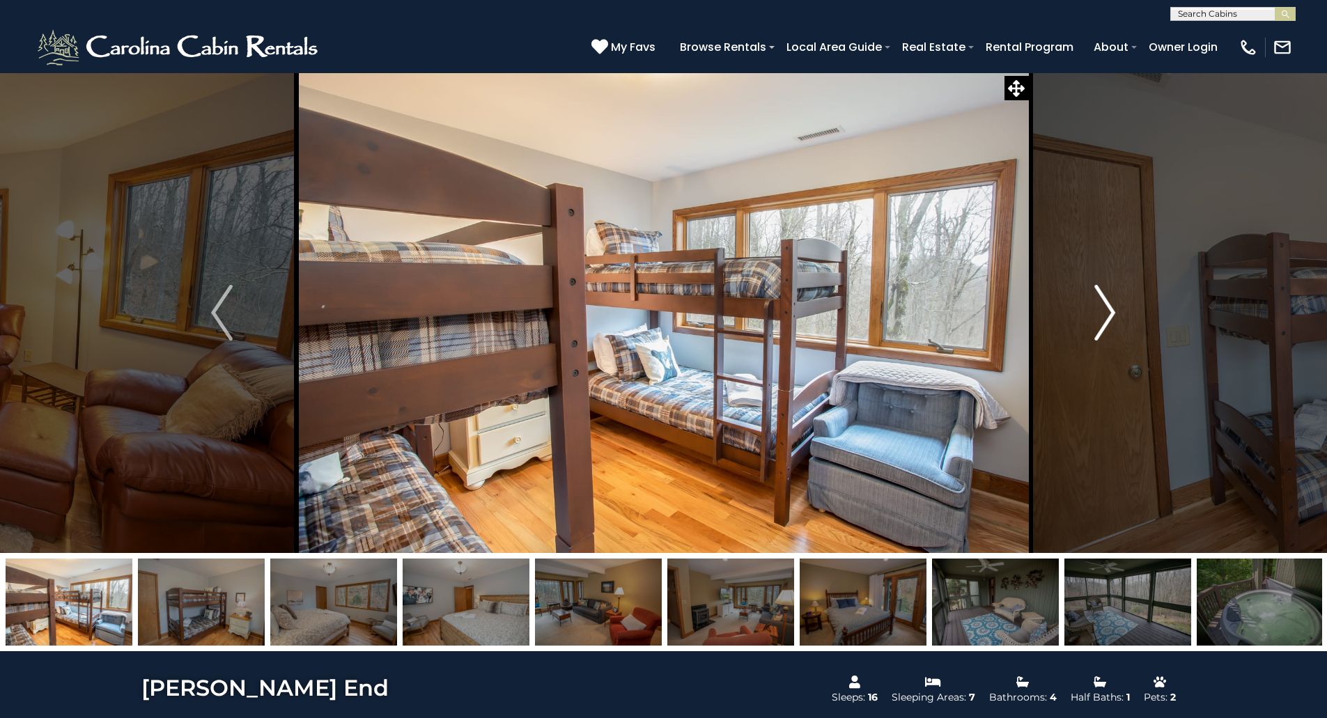
click at [1105, 318] on img "Next" at bounding box center [1104, 313] width 21 height 56
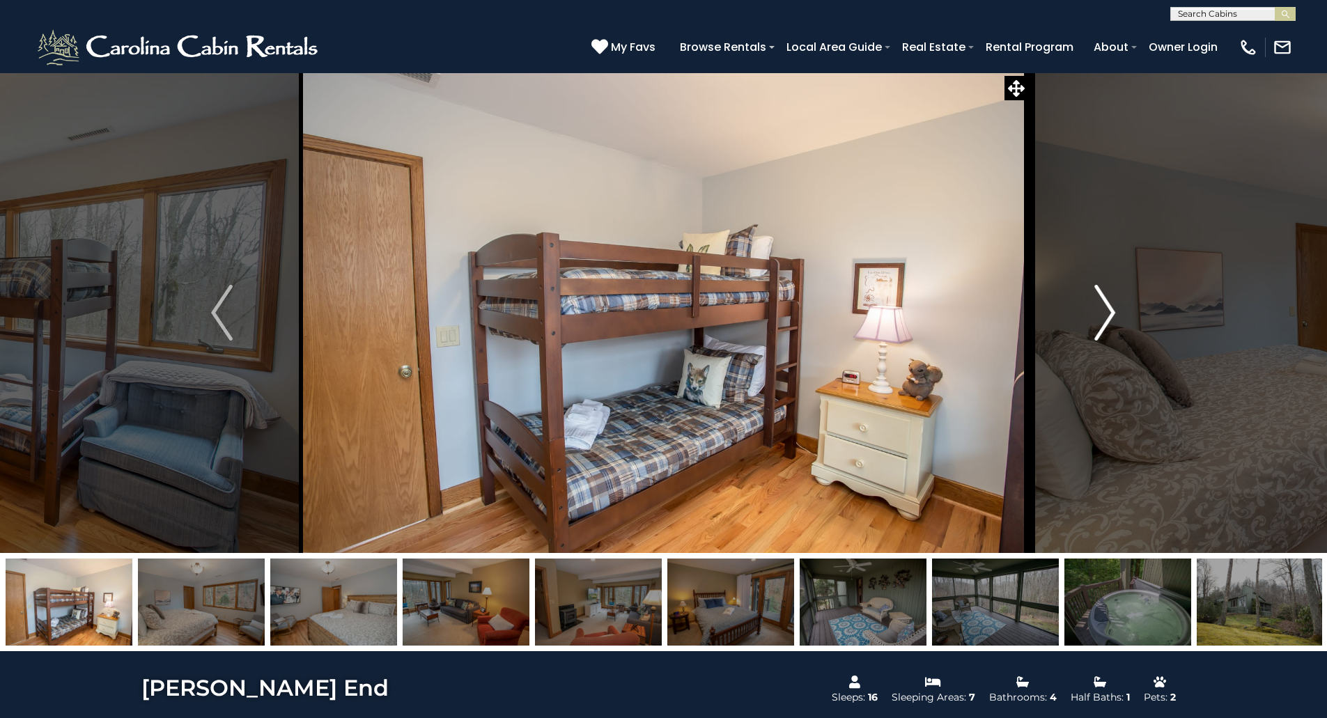
click at [1105, 318] on img "Next" at bounding box center [1104, 313] width 21 height 56
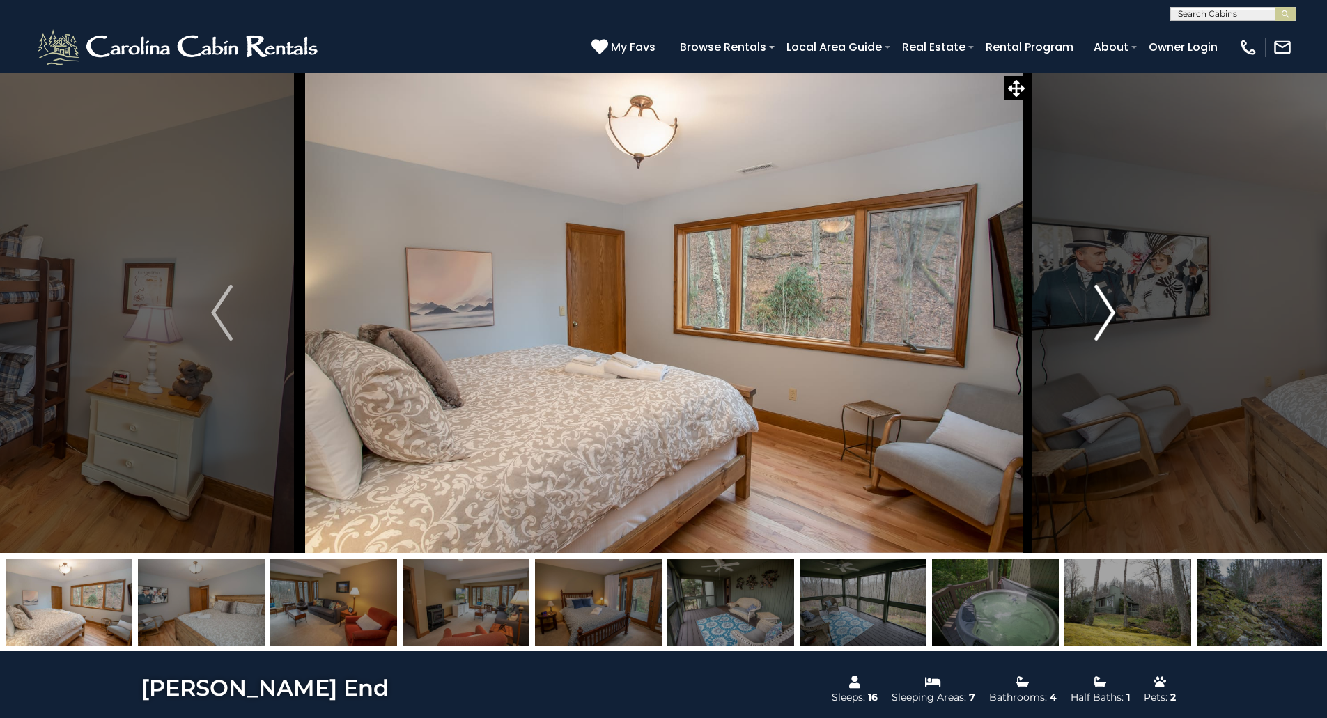
click at [1105, 318] on img "Next" at bounding box center [1104, 313] width 21 height 56
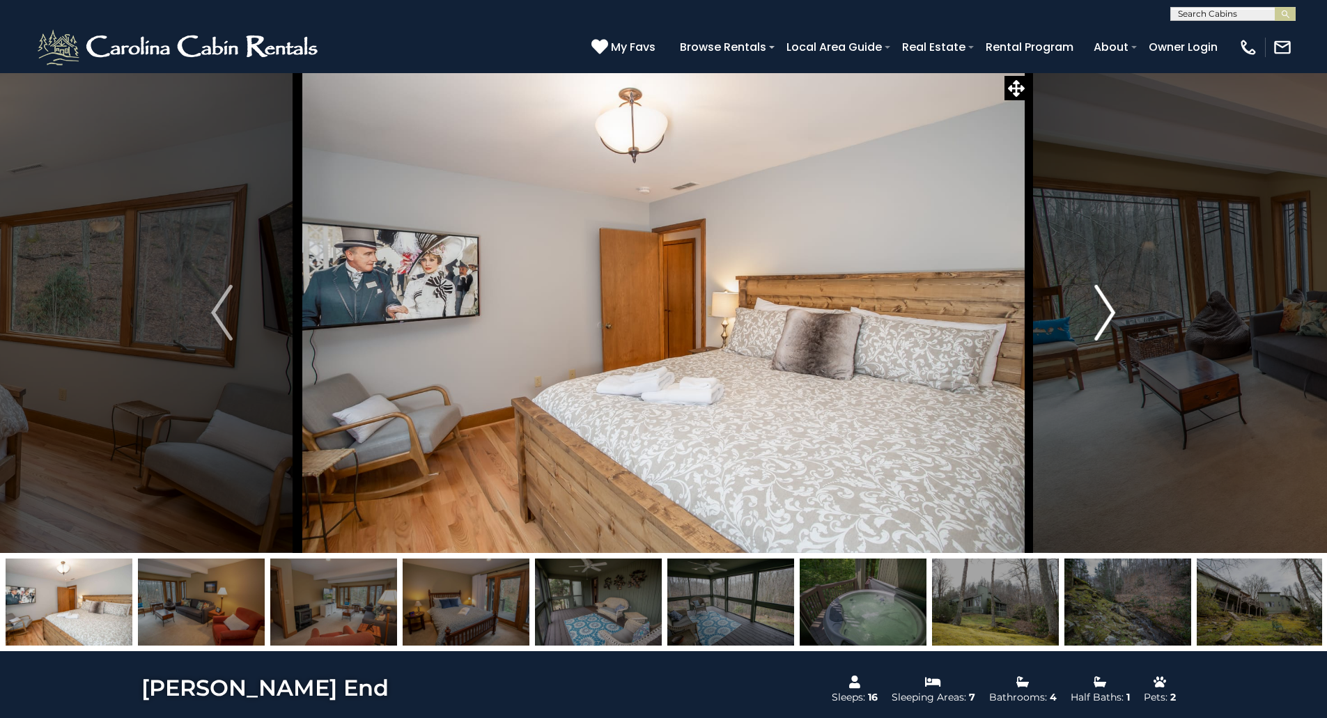
click at [1105, 318] on img "Next" at bounding box center [1104, 313] width 21 height 56
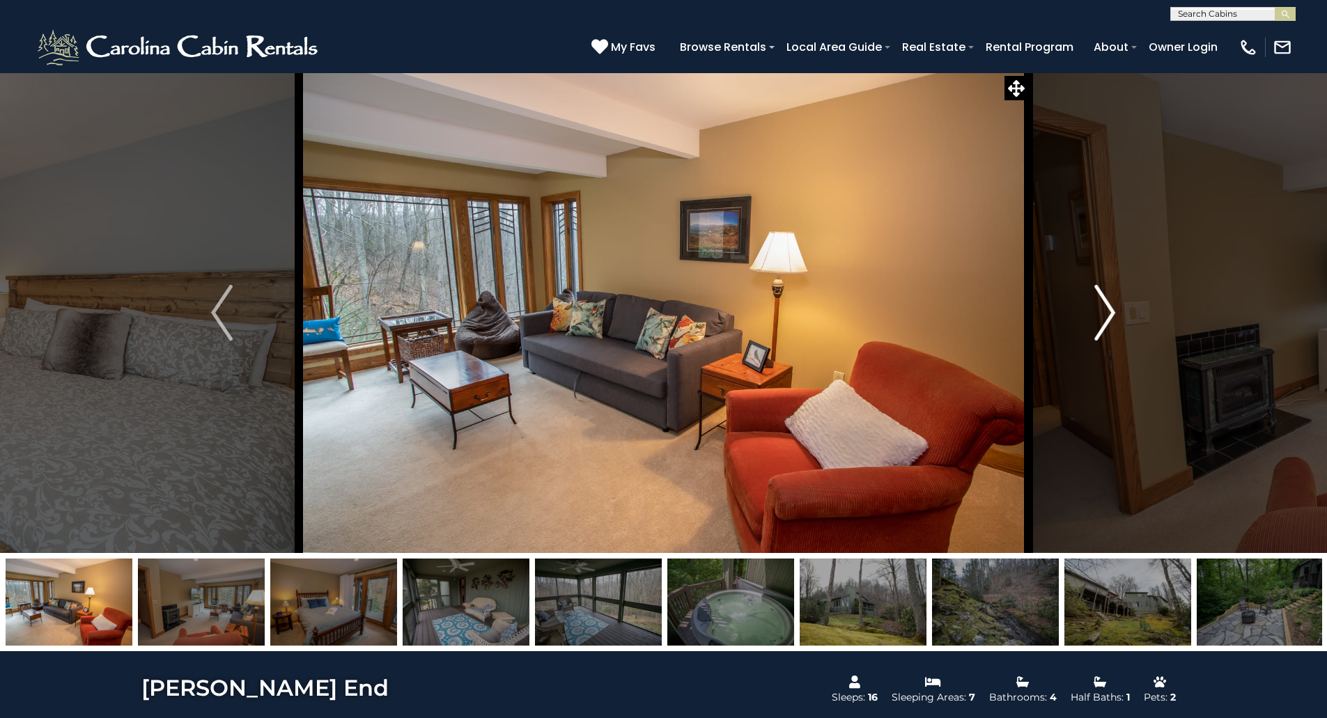
click at [1105, 318] on img "Next" at bounding box center [1104, 313] width 21 height 56
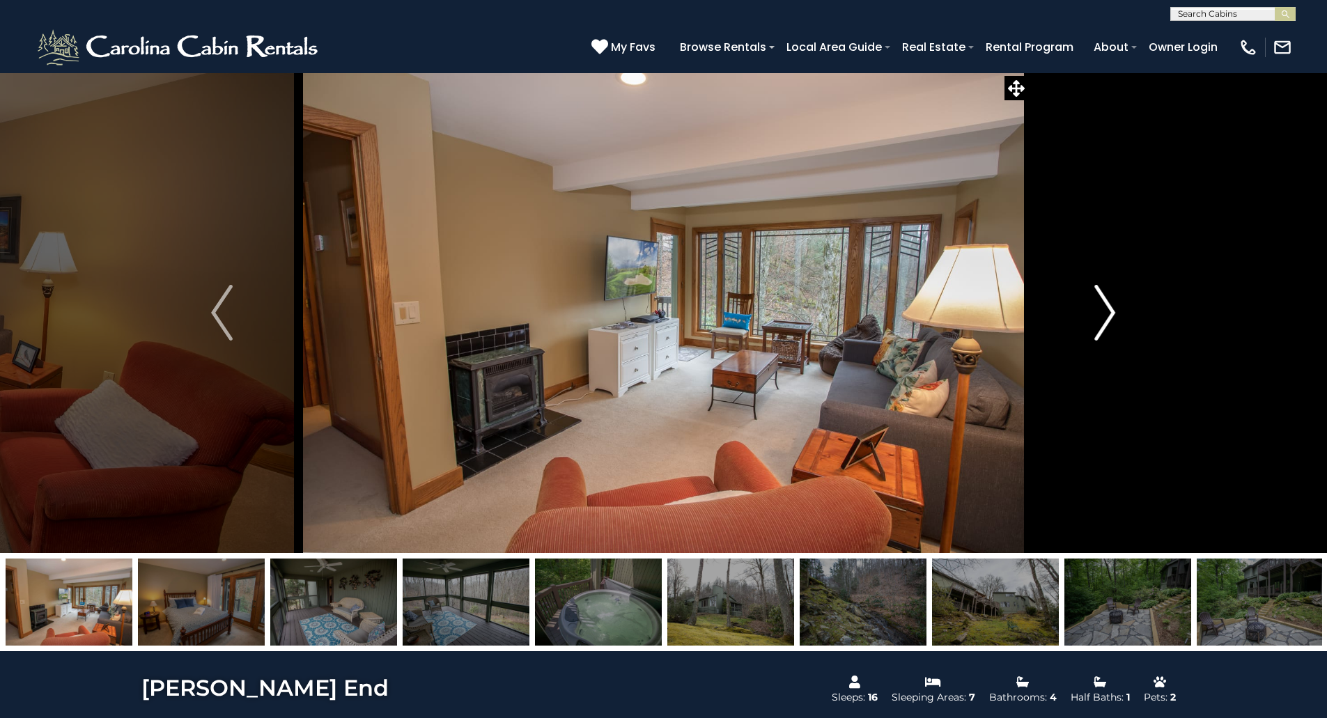
click at [1105, 318] on img "Next" at bounding box center [1104, 313] width 21 height 56
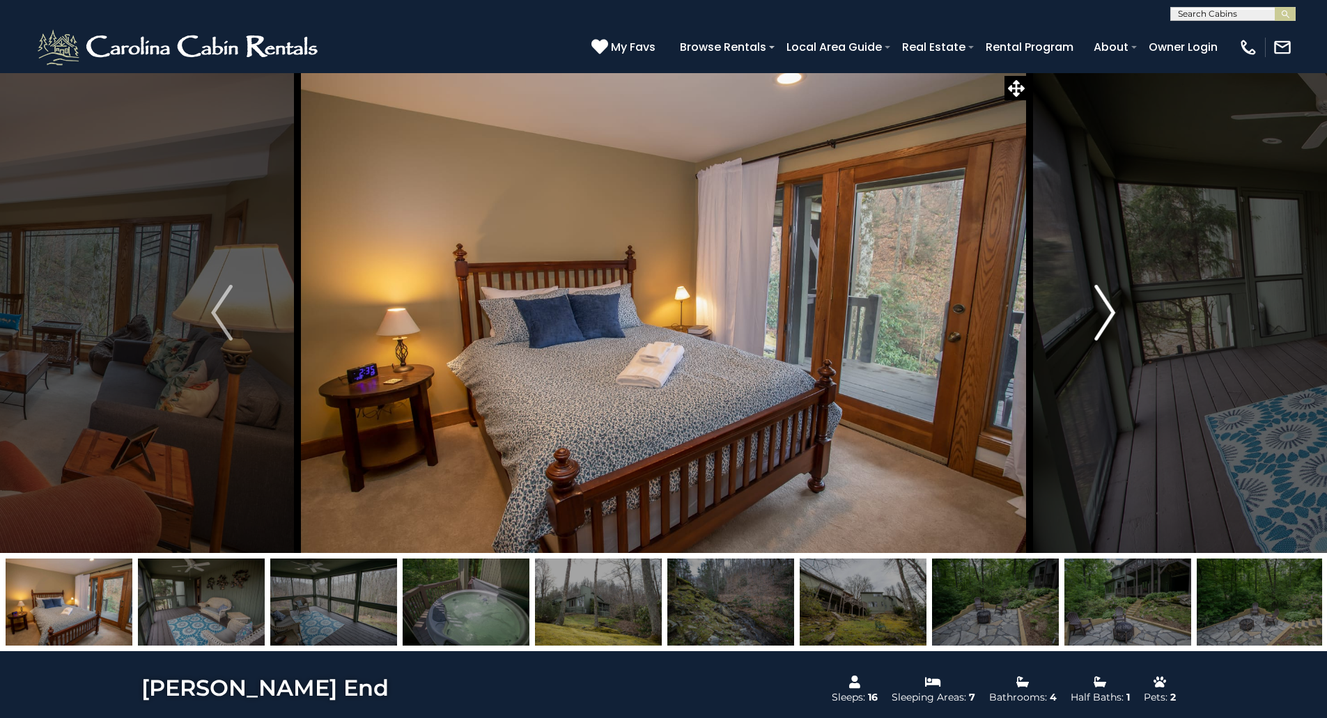
click at [1105, 318] on img "Next" at bounding box center [1104, 313] width 21 height 56
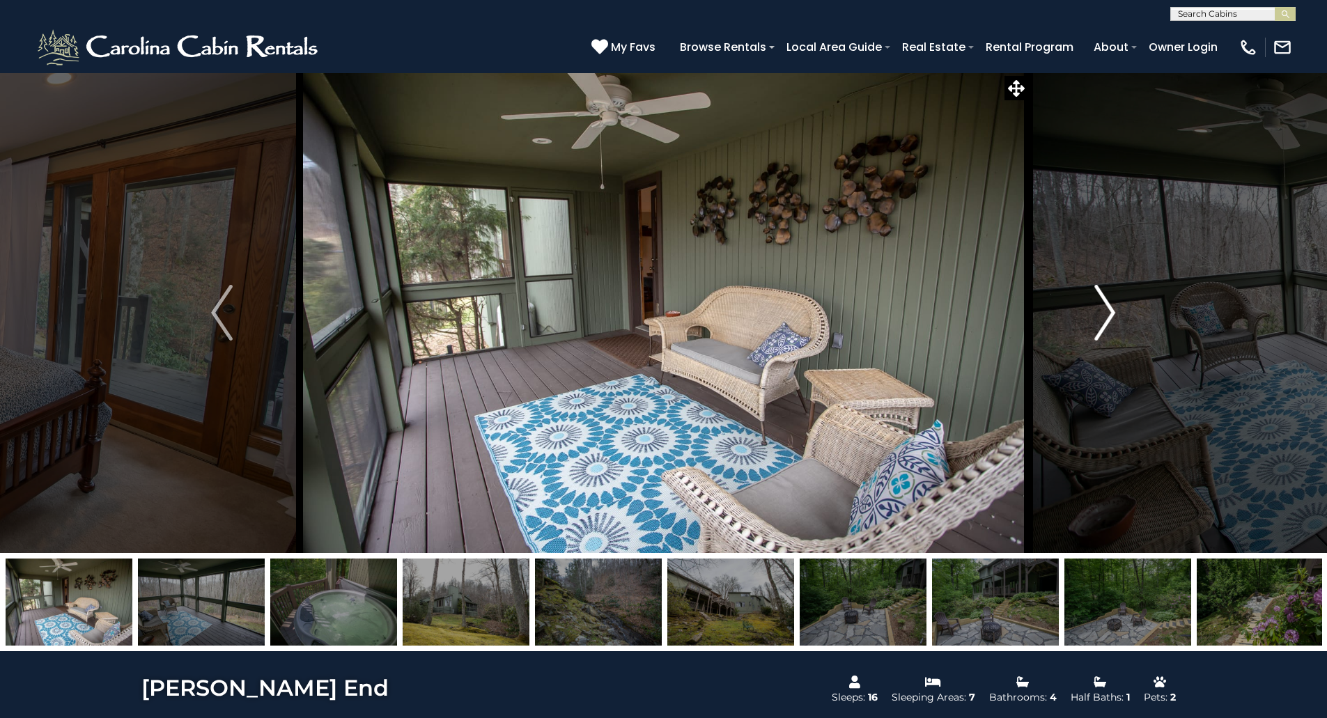
click at [1105, 318] on img "Next" at bounding box center [1104, 313] width 21 height 56
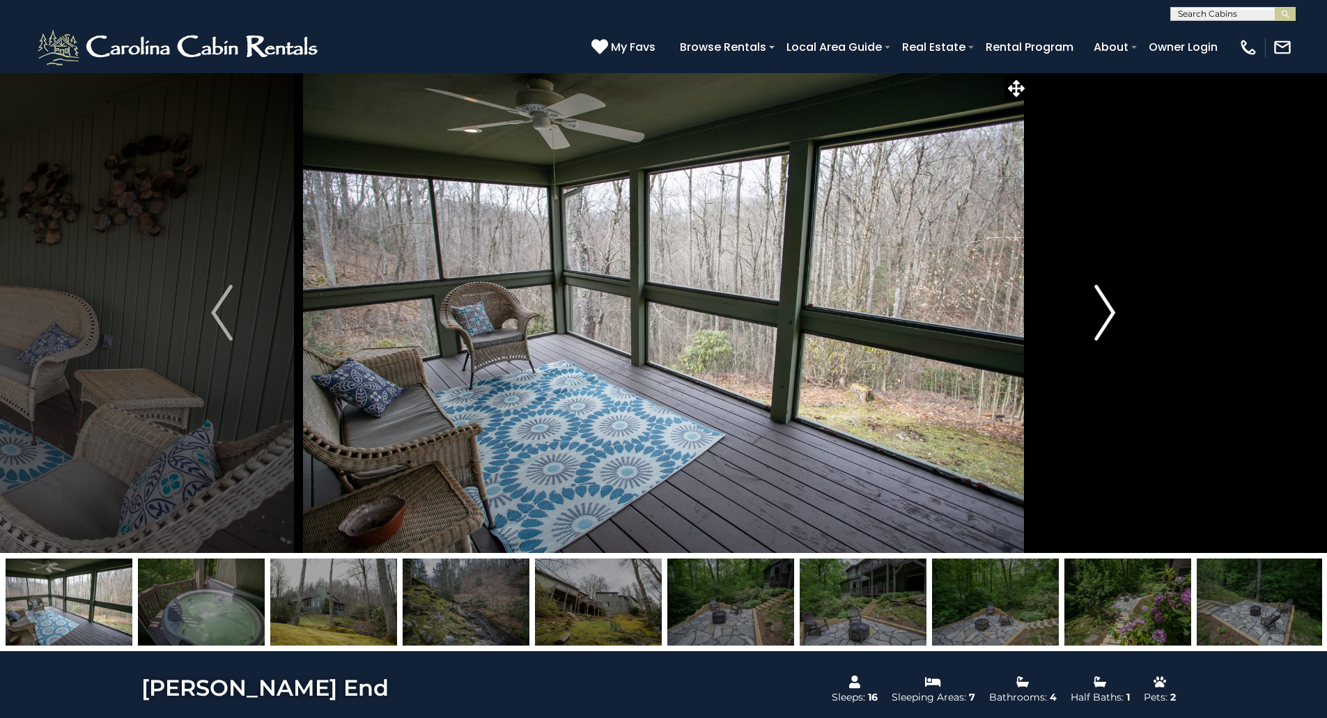
click at [1105, 318] on img "Next" at bounding box center [1104, 313] width 21 height 56
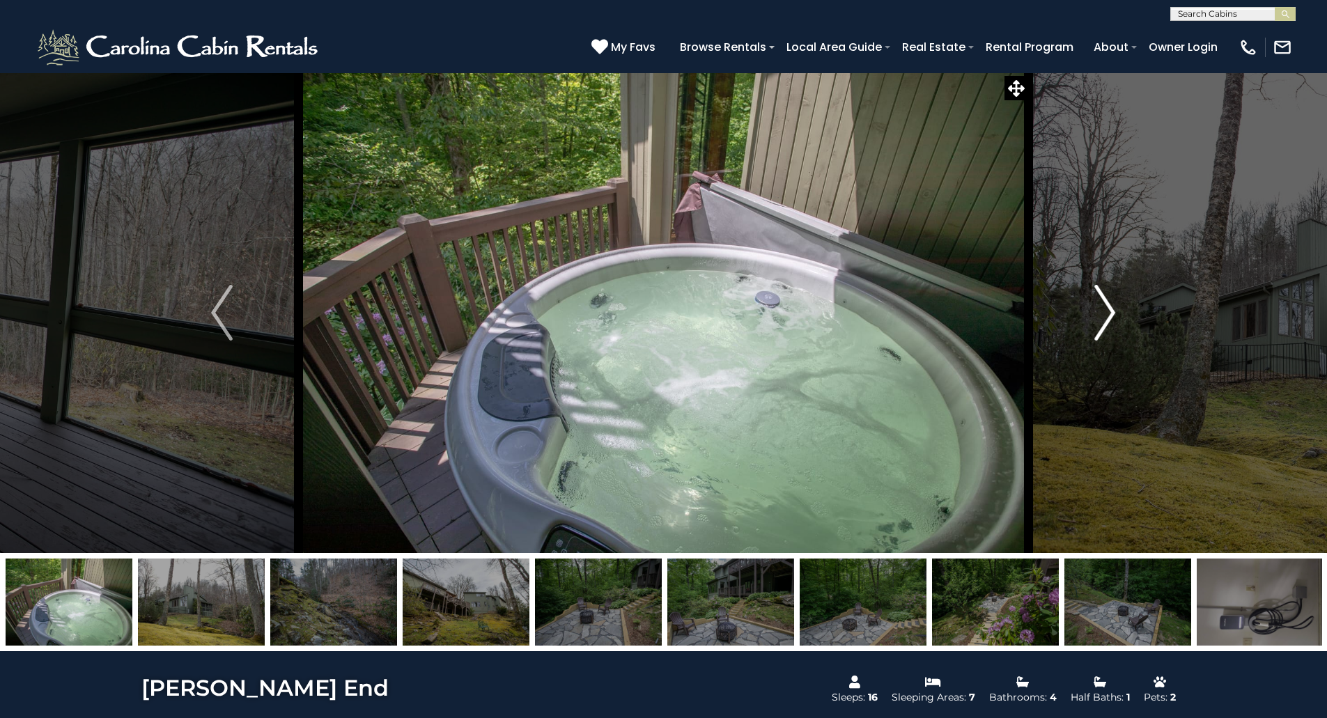
click at [1105, 318] on img "Next" at bounding box center [1104, 313] width 21 height 56
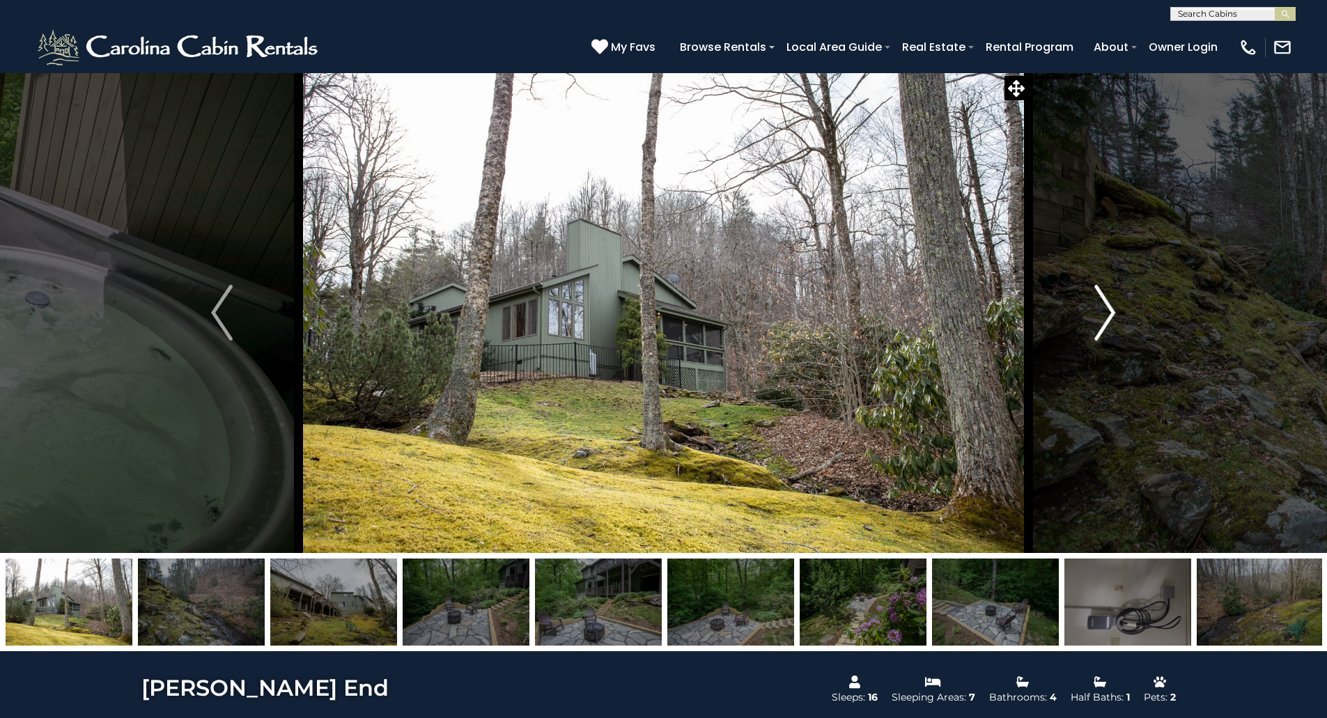
click at [1105, 318] on img "Next" at bounding box center [1104, 313] width 21 height 56
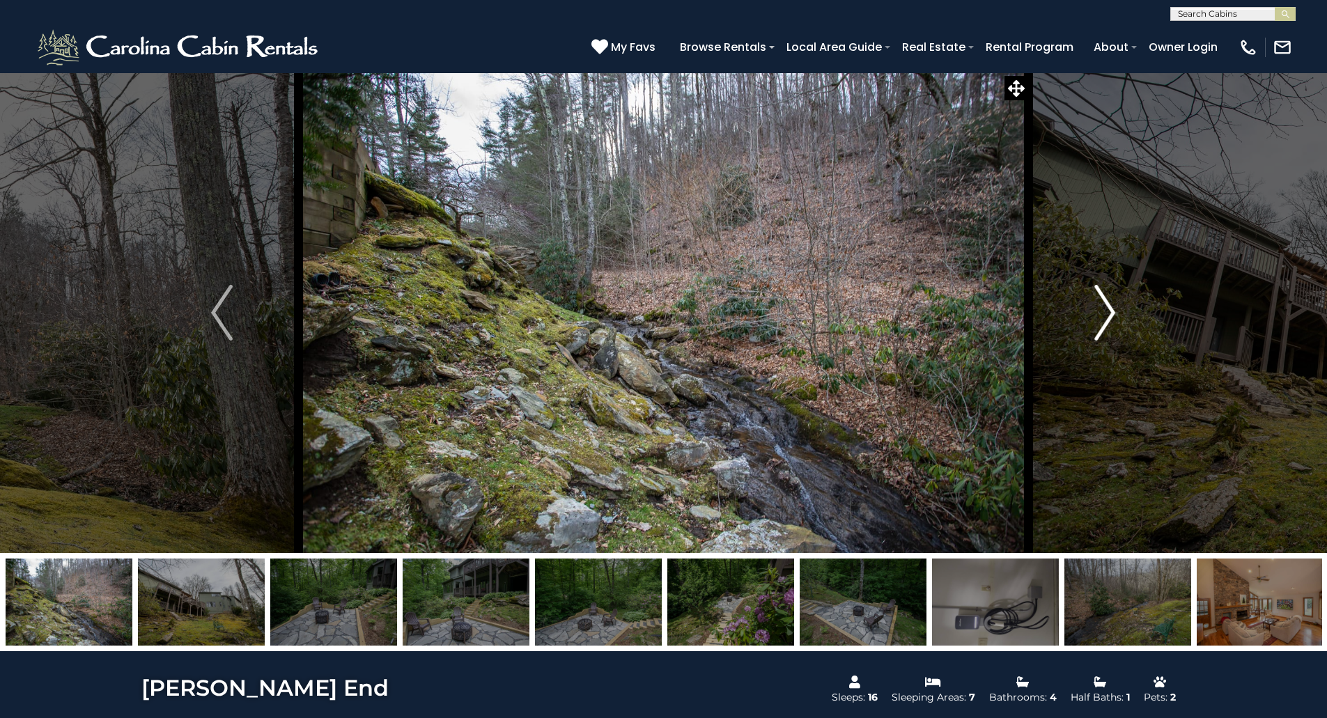
click at [1105, 318] on img "Next" at bounding box center [1104, 313] width 21 height 56
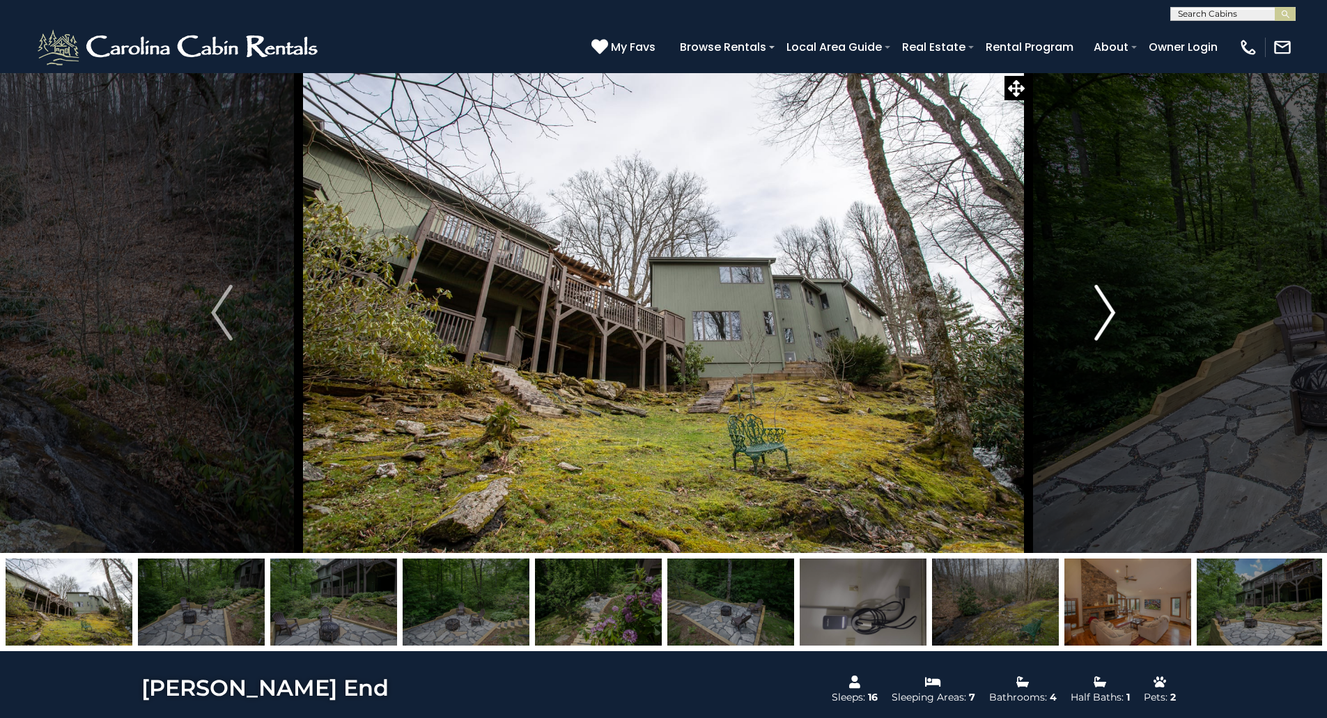
click at [1105, 318] on img "Next" at bounding box center [1104, 313] width 21 height 56
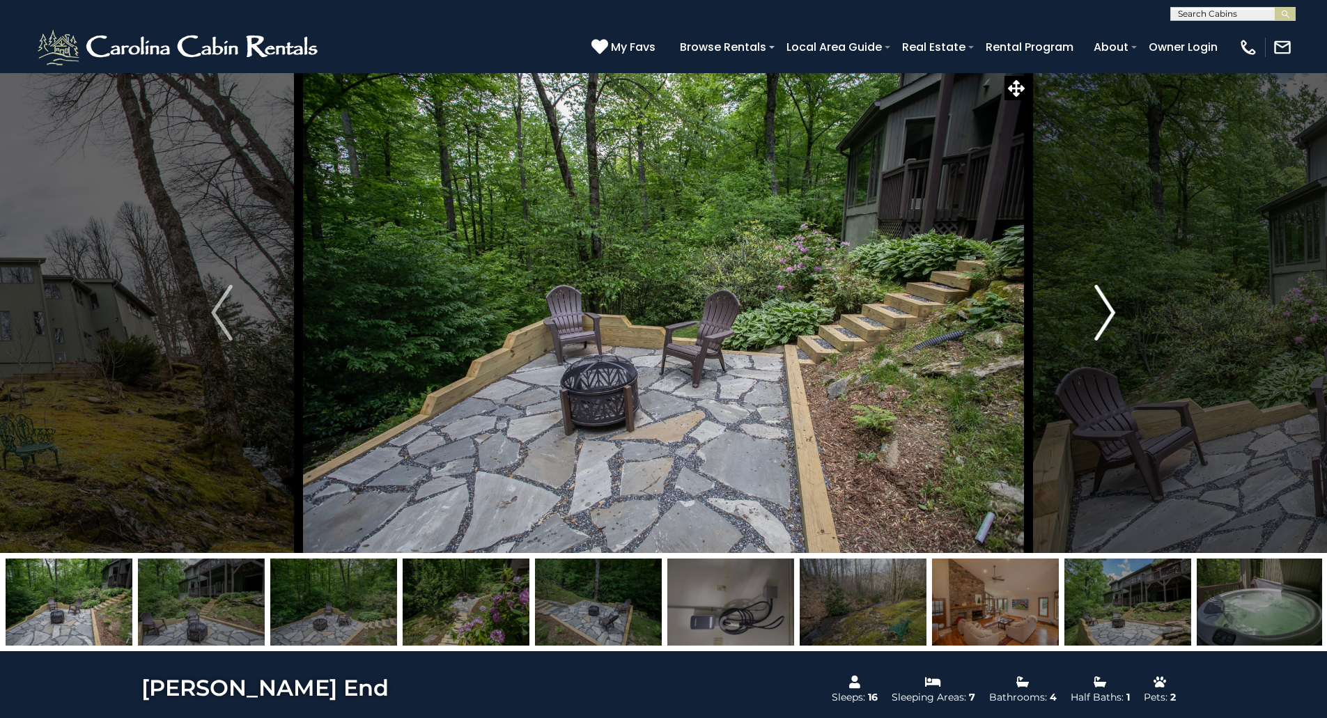
click at [1105, 318] on img "Next" at bounding box center [1104, 313] width 21 height 56
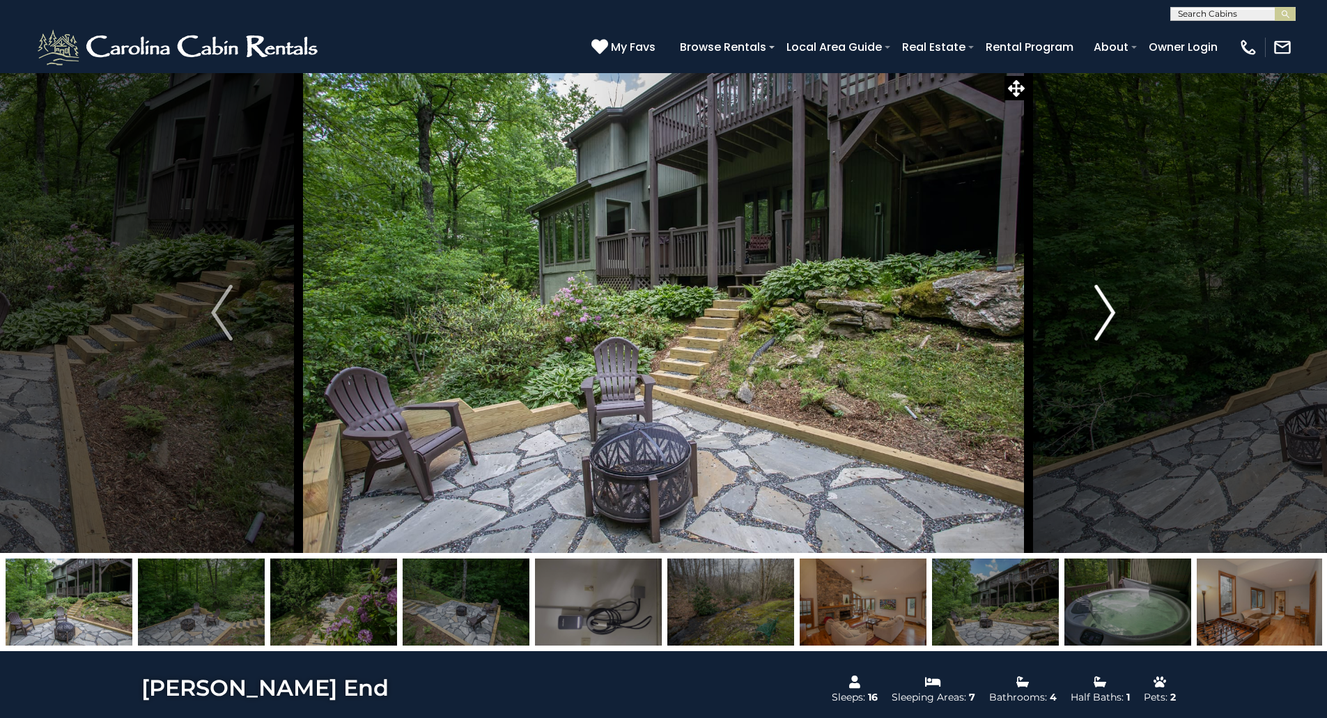
click at [1105, 318] on img "Next" at bounding box center [1104, 313] width 21 height 56
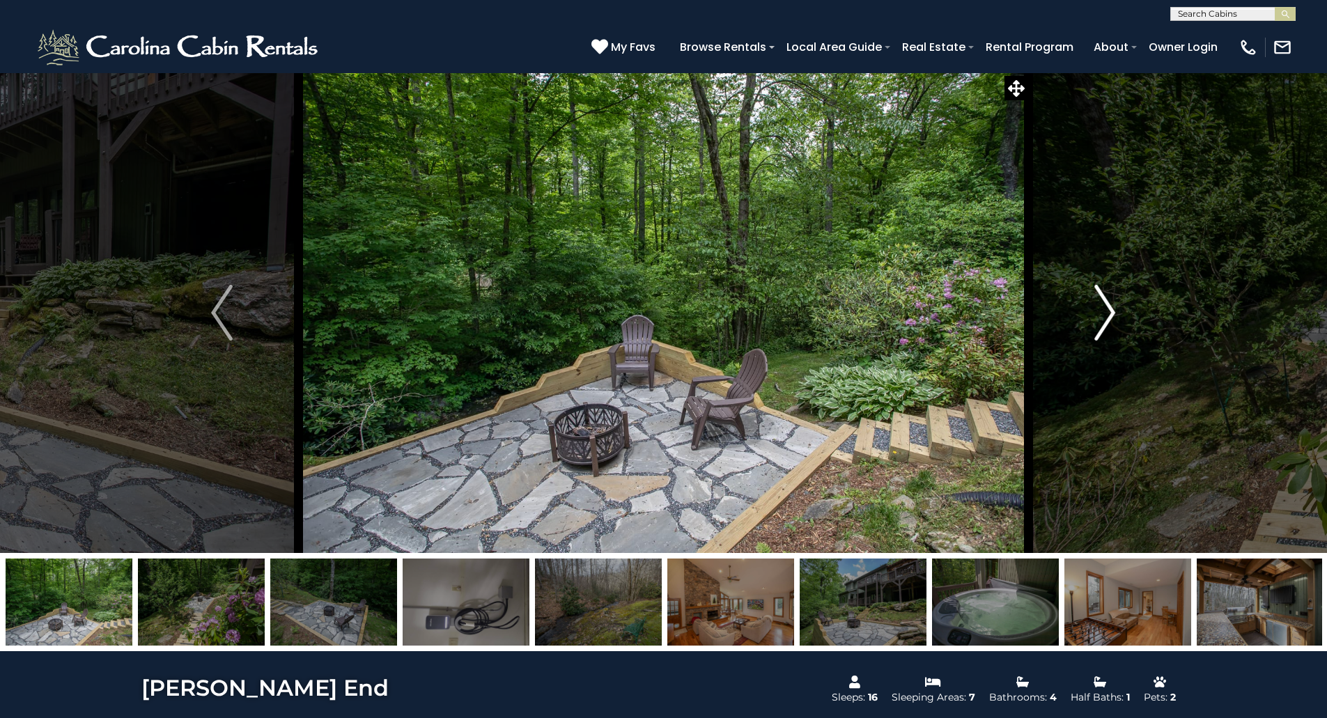
click at [1105, 318] on img "Next" at bounding box center [1104, 313] width 21 height 56
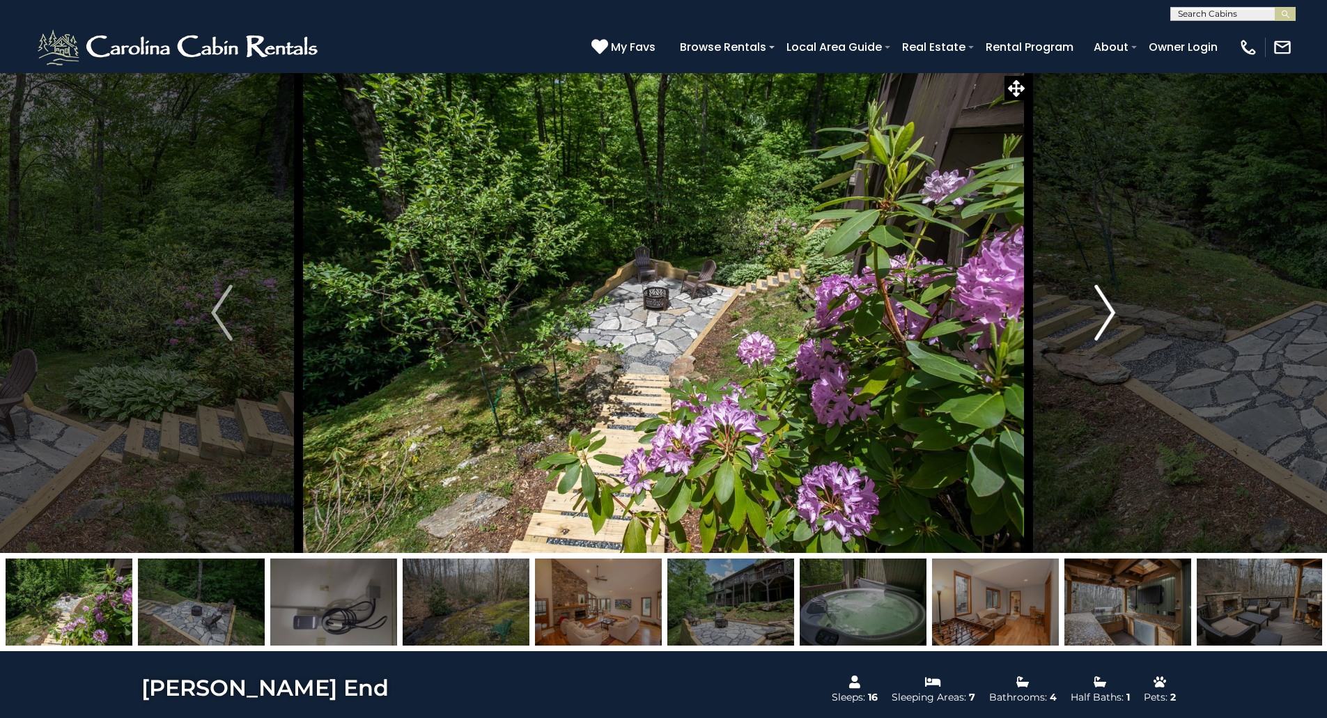
click at [1105, 318] on img "Next" at bounding box center [1104, 313] width 21 height 56
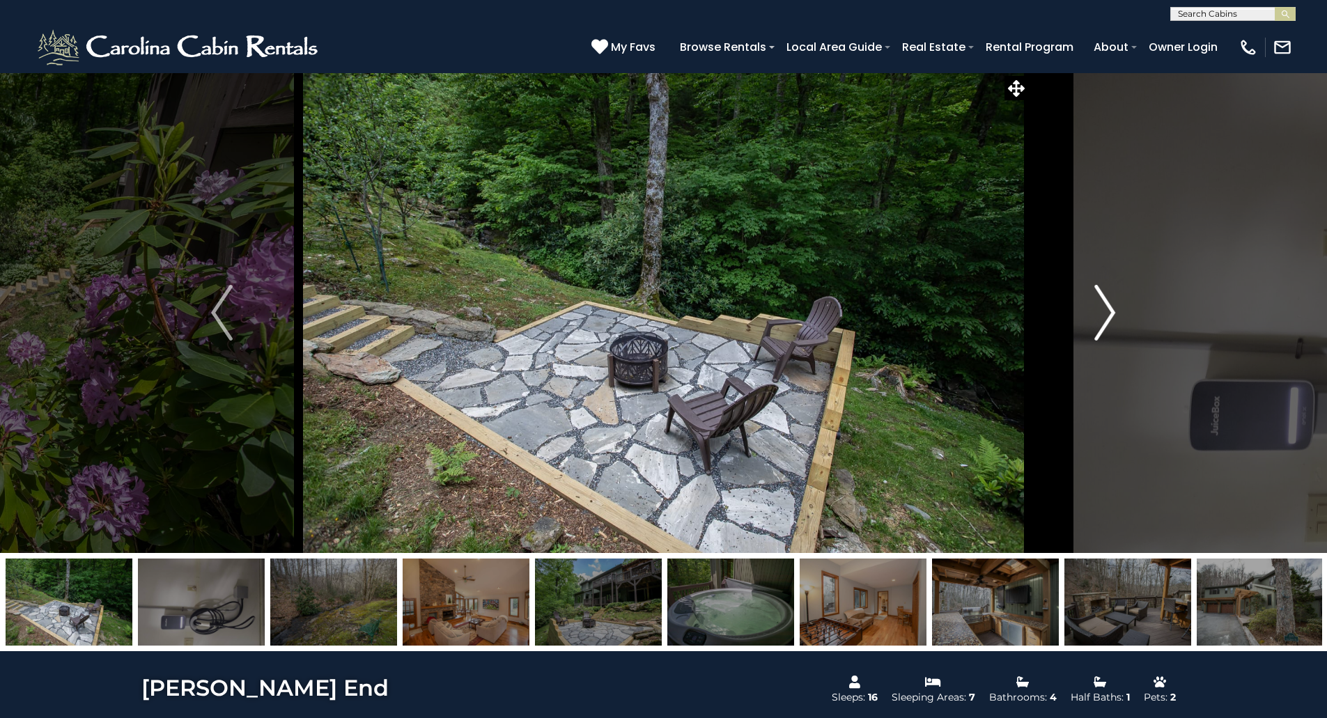
click at [1105, 318] on img "Next" at bounding box center [1104, 313] width 21 height 56
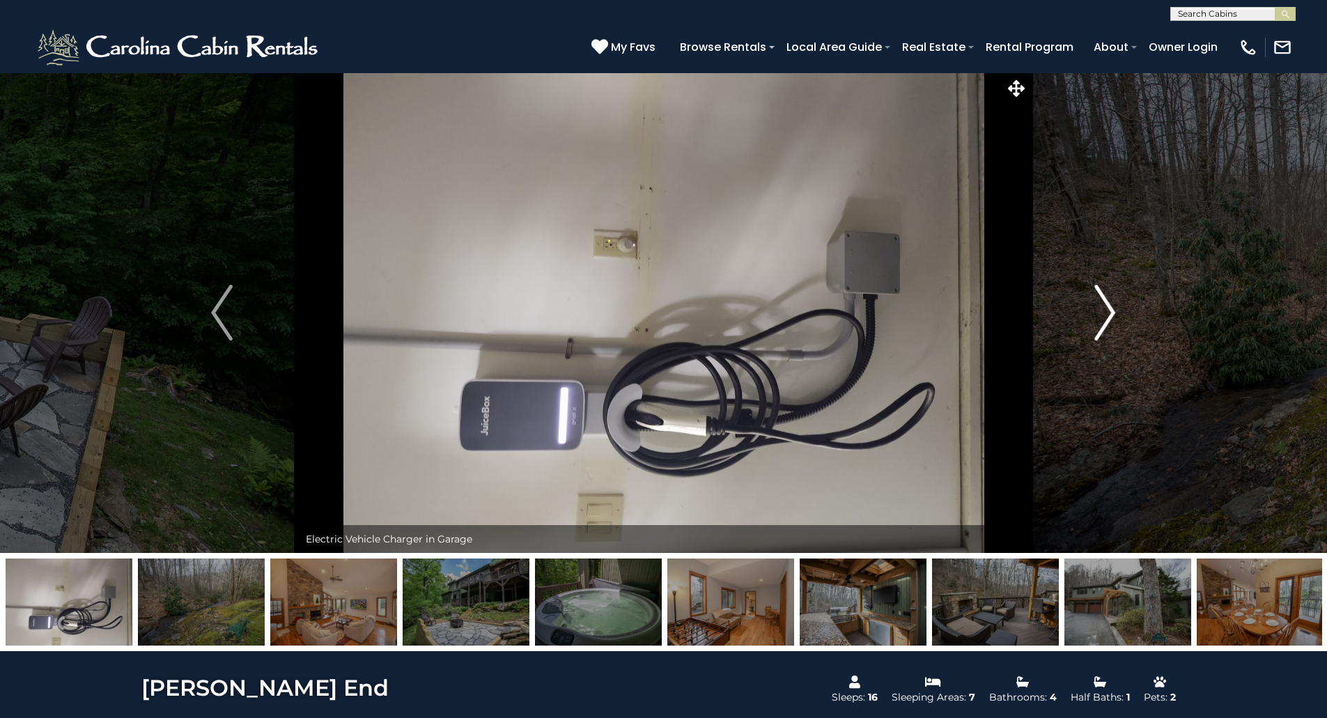
click at [1105, 318] on img "Next" at bounding box center [1104, 313] width 21 height 56
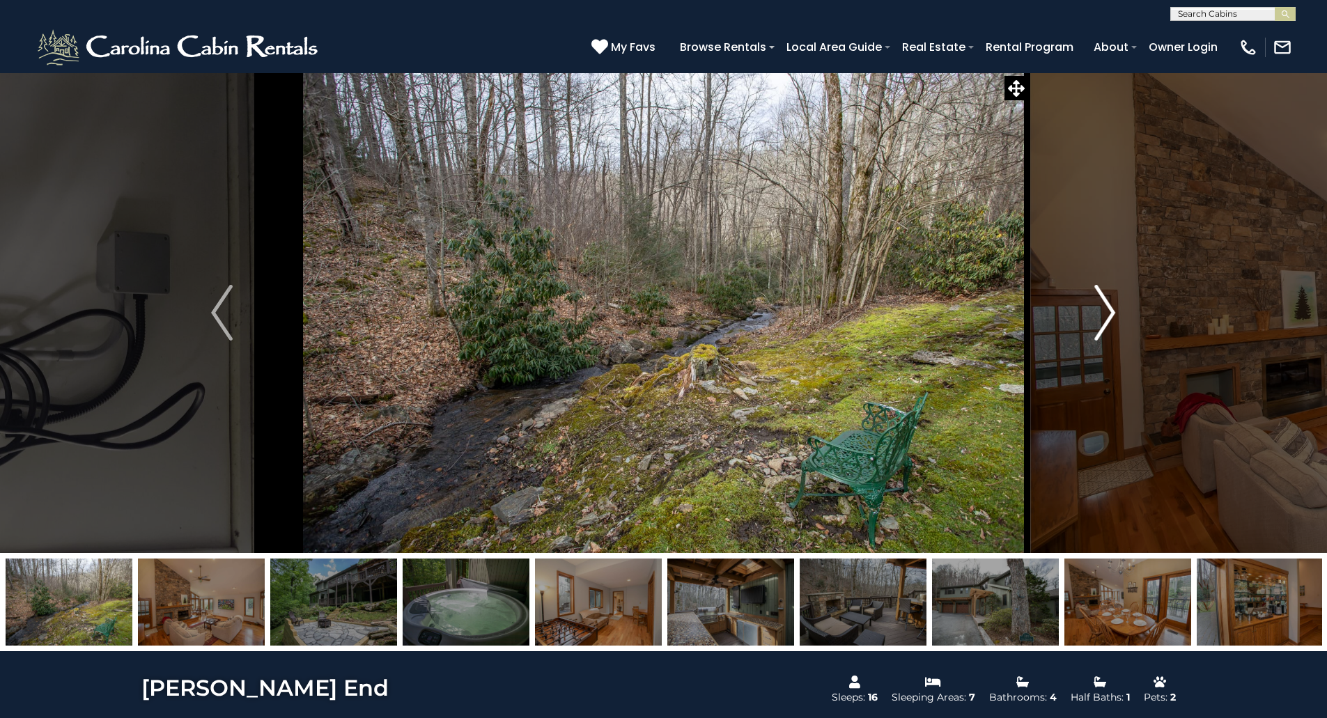
click at [1105, 318] on img "Next" at bounding box center [1104, 313] width 21 height 56
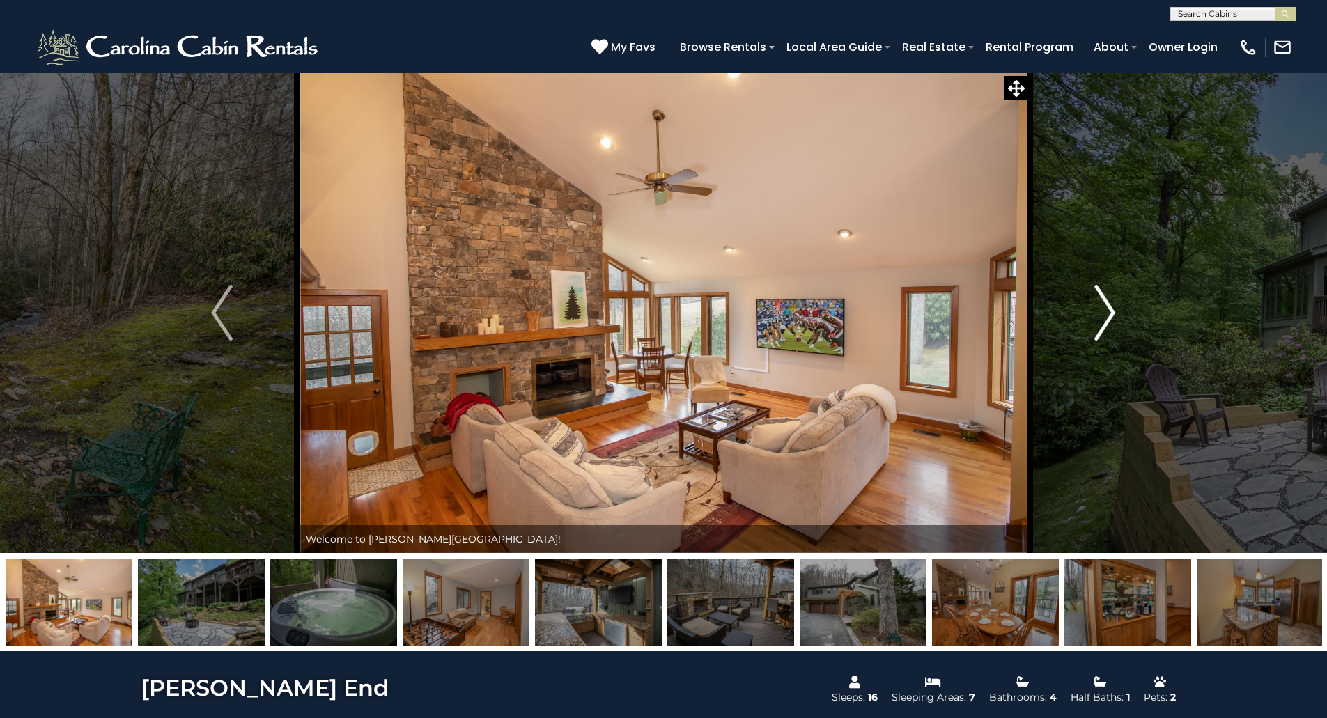
click at [1105, 318] on img "Next" at bounding box center [1104, 313] width 21 height 56
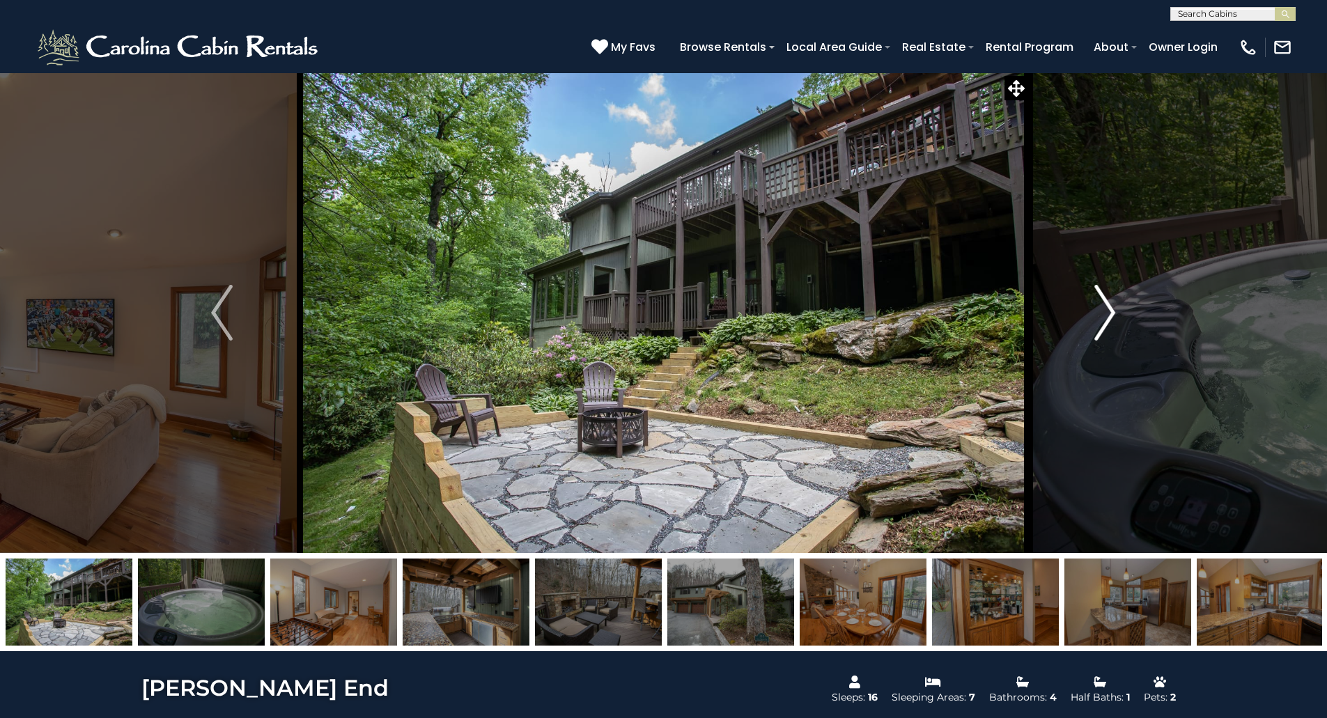
click at [1105, 318] on img "Next" at bounding box center [1104, 313] width 21 height 56
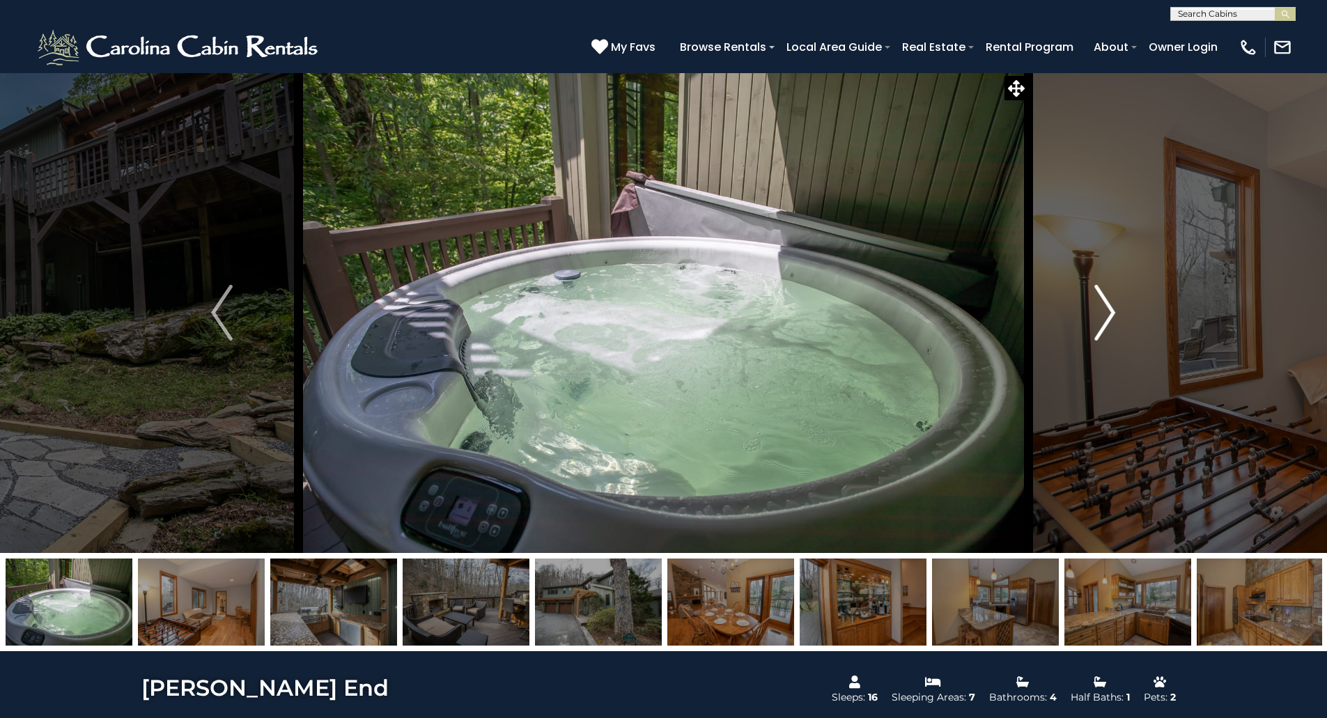
click at [1105, 318] on img "Next" at bounding box center [1104, 313] width 21 height 56
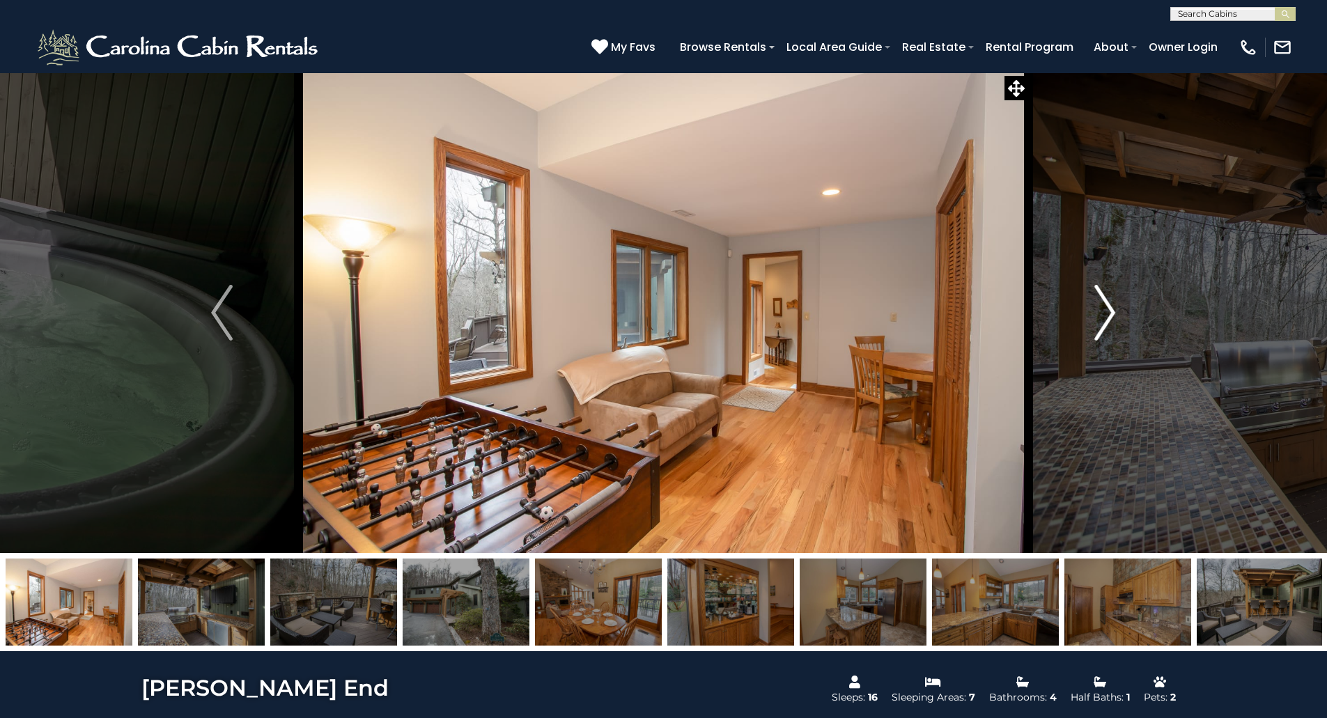
click at [1105, 318] on img "Next" at bounding box center [1104, 313] width 21 height 56
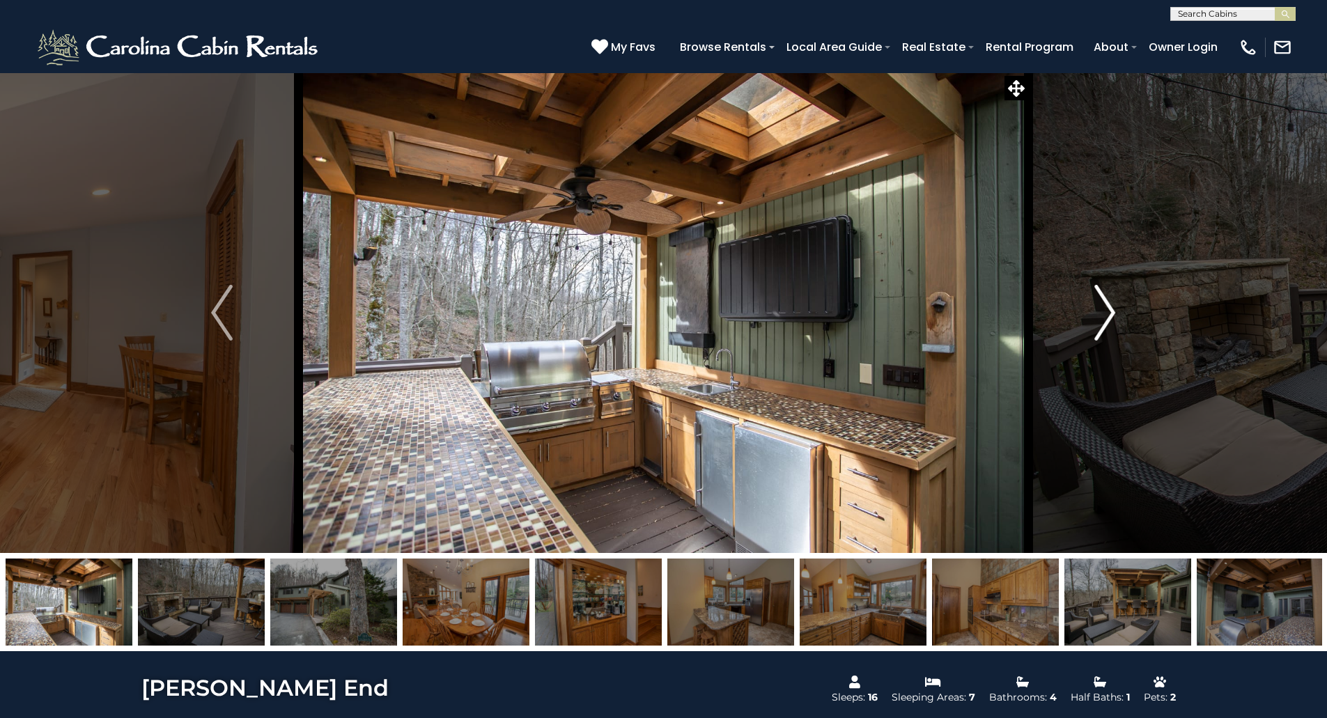
click at [1105, 318] on img "Next" at bounding box center [1104, 313] width 21 height 56
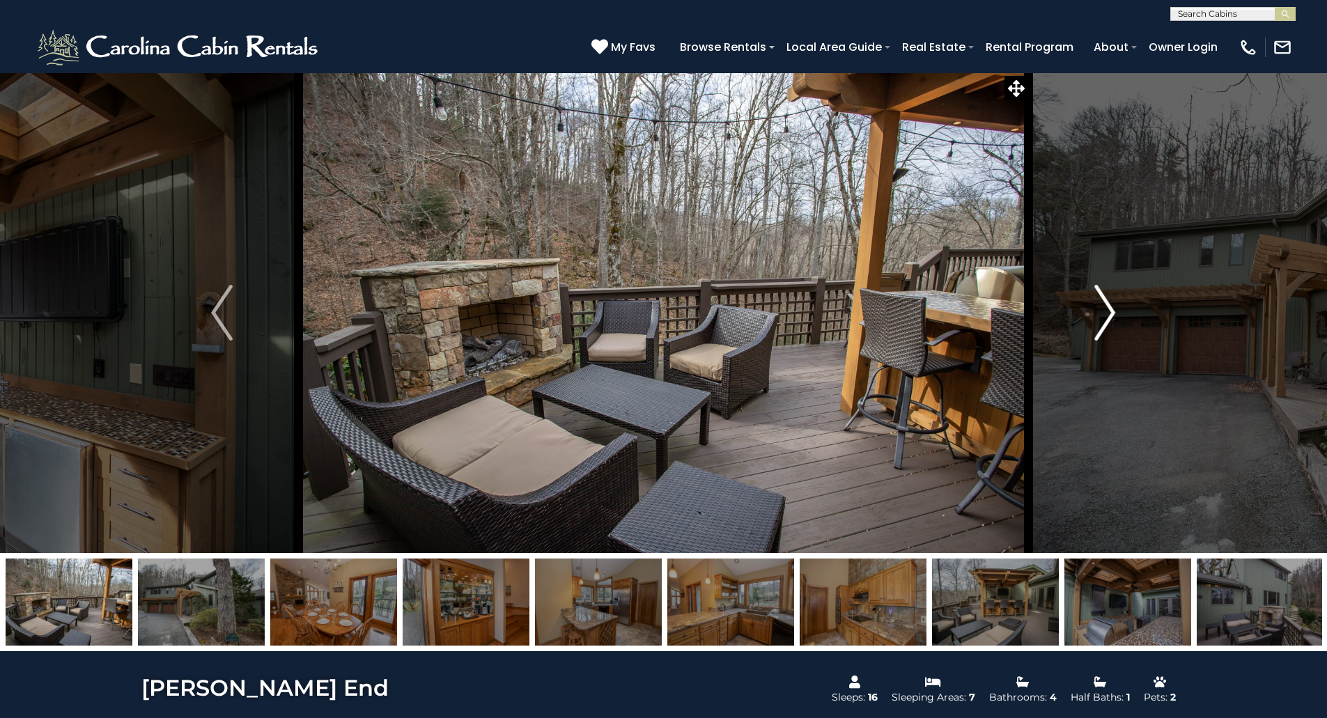
click at [1105, 318] on img "Next" at bounding box center [1104, 313] width 21 height 56
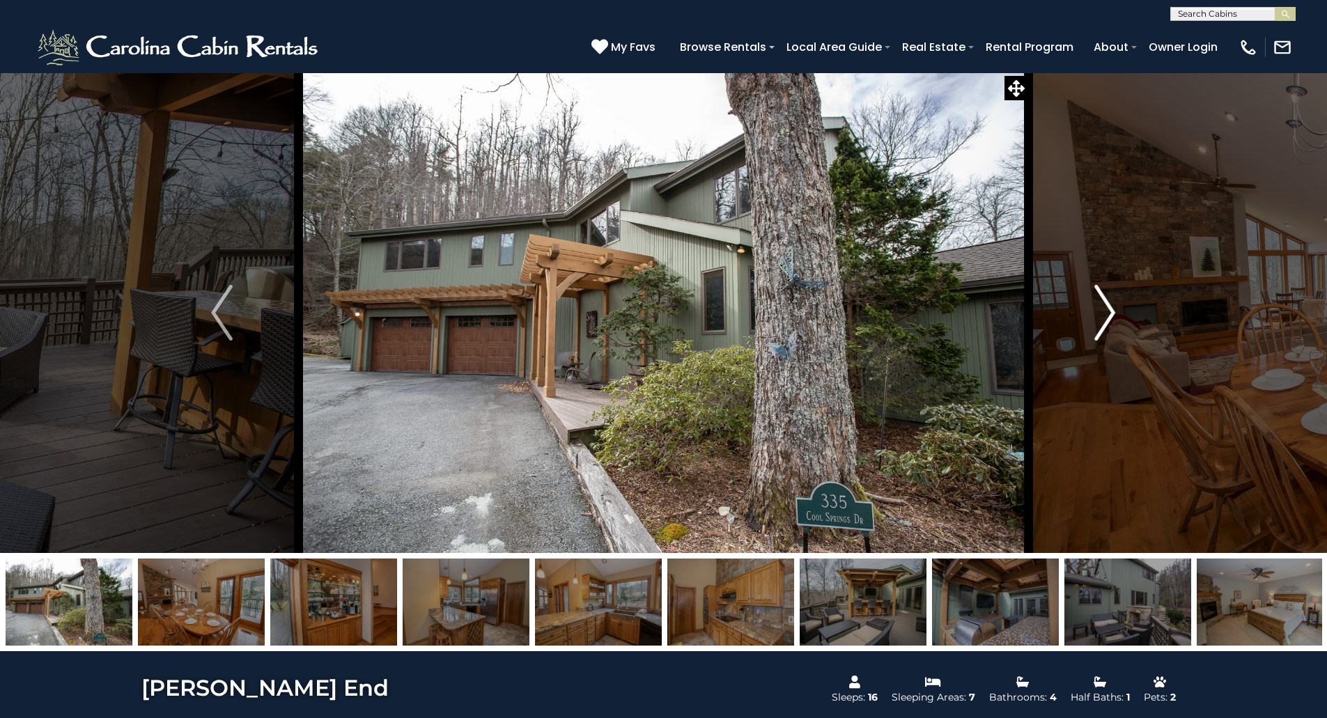
click at [1105, 318] on img "Next" at bounding box center [1104, 313] width 21 height 56
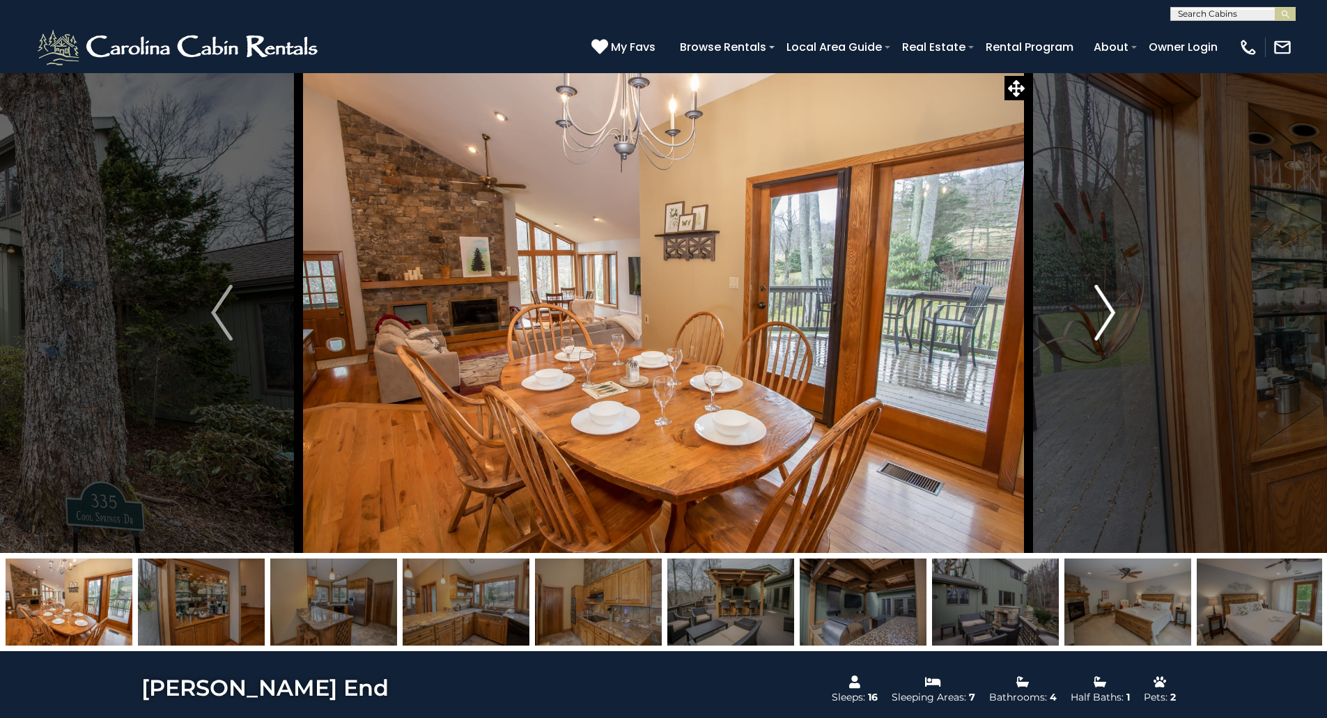
click at [1105, 318] on img "Next" at bounding box center [1104, 313] width 21 height 56
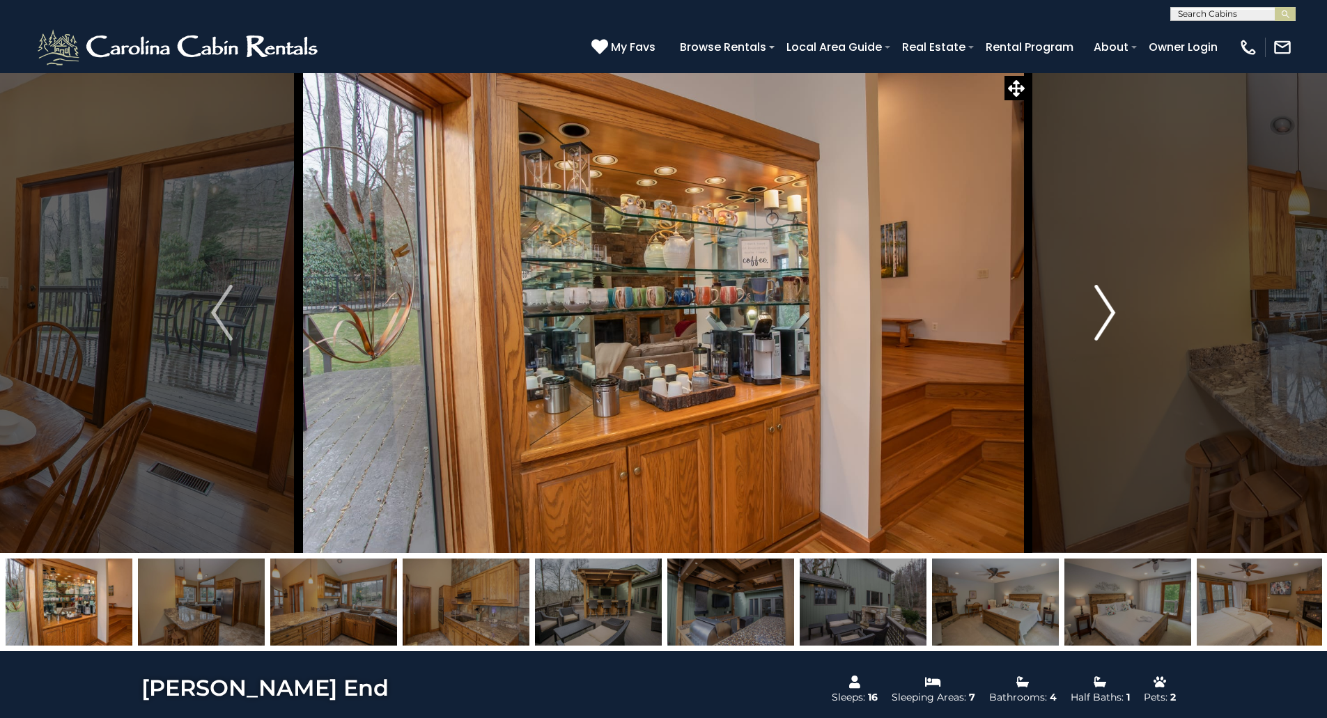
click at [1105, 318] on img "Next" at bounding box center [1104, 313] width 21 height 56
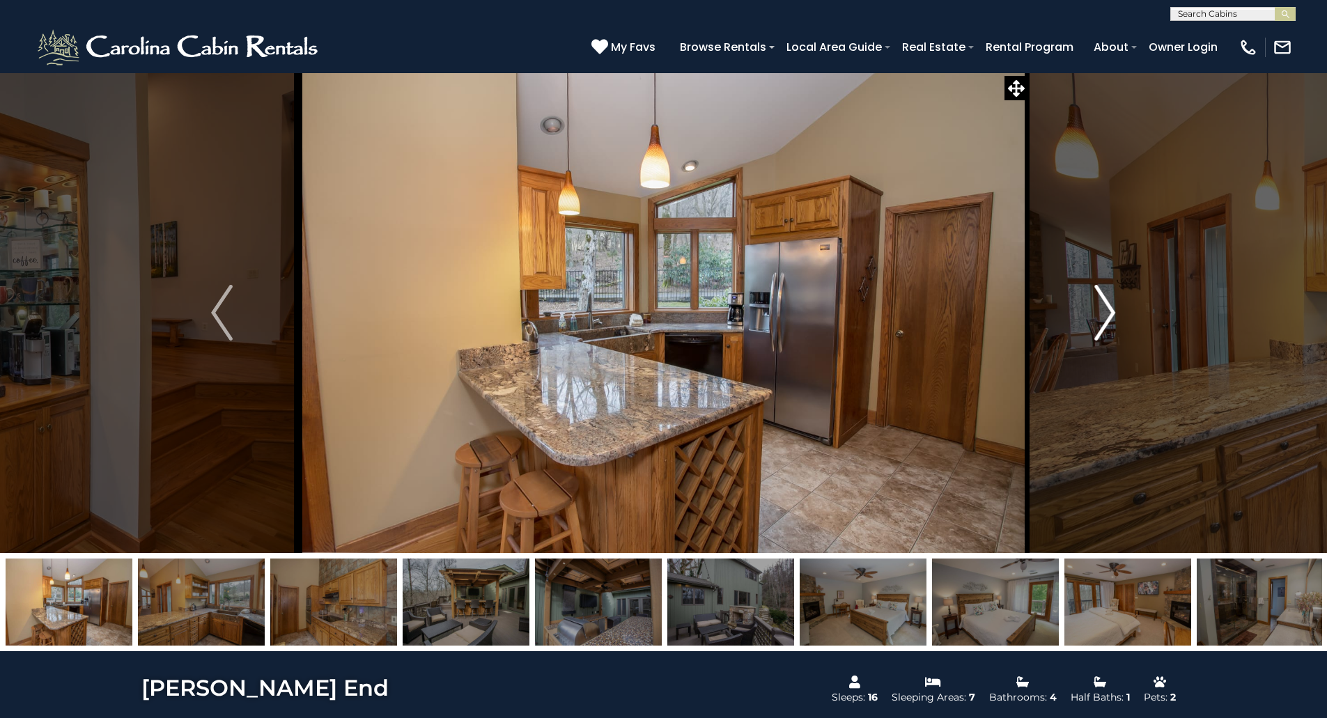
click at [1105, 318] on img "Next" at bounding box center [1104, 313] width 21 height 56
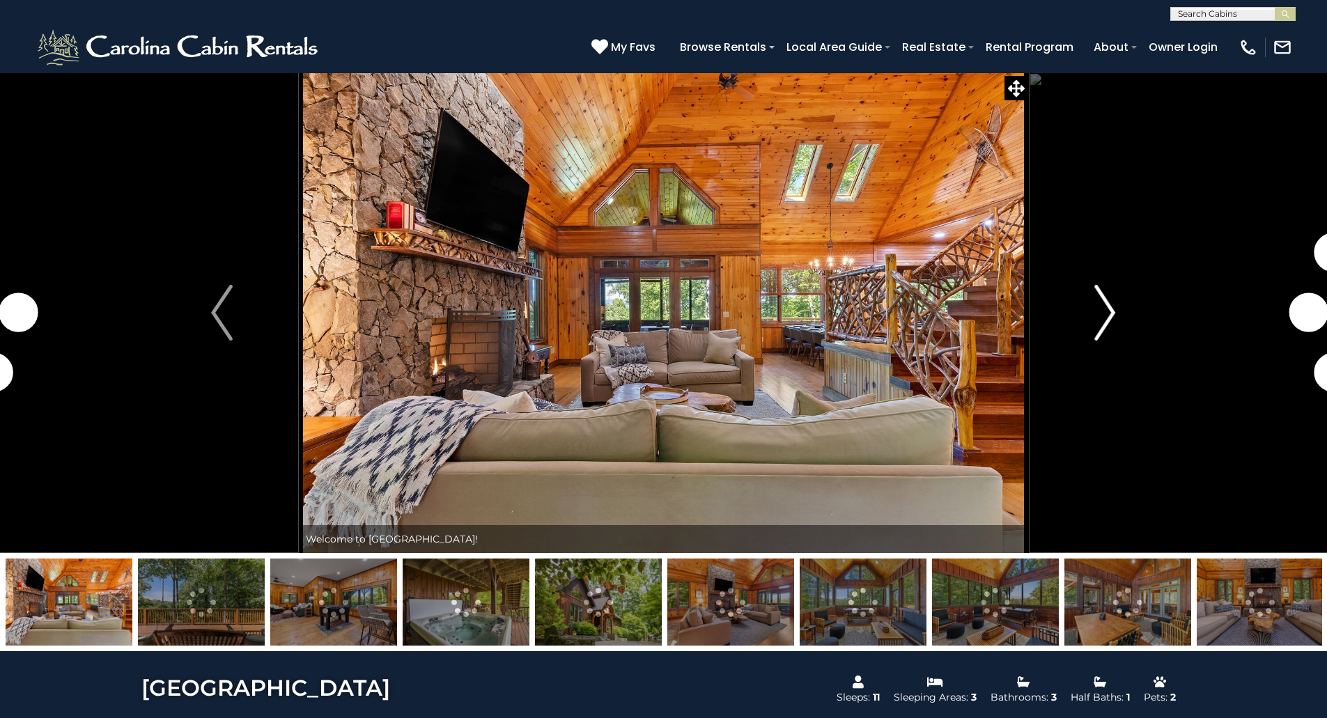
click at [1110, 314] on img "Next" at bounding box center [1104, 313] width 21 height 56
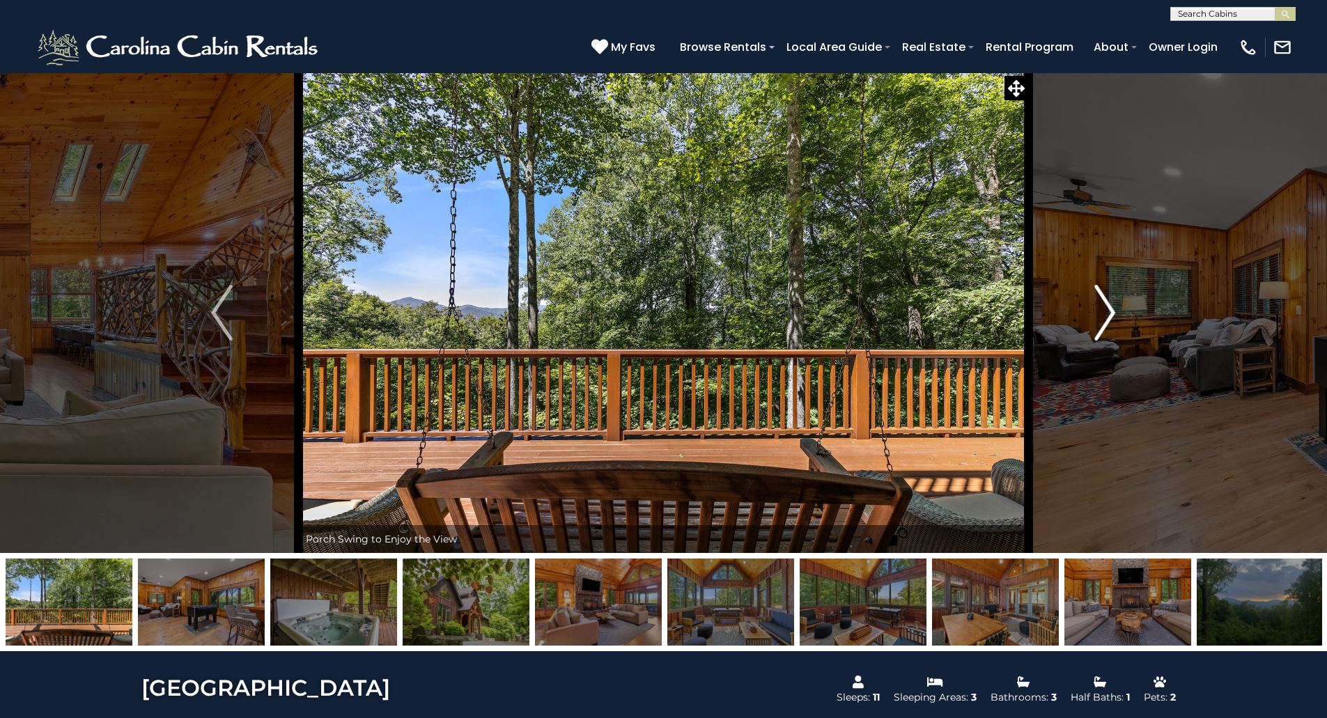
click at [1110, 314] on img "Next" at bounding box center [1104, 313] width 21 height 56
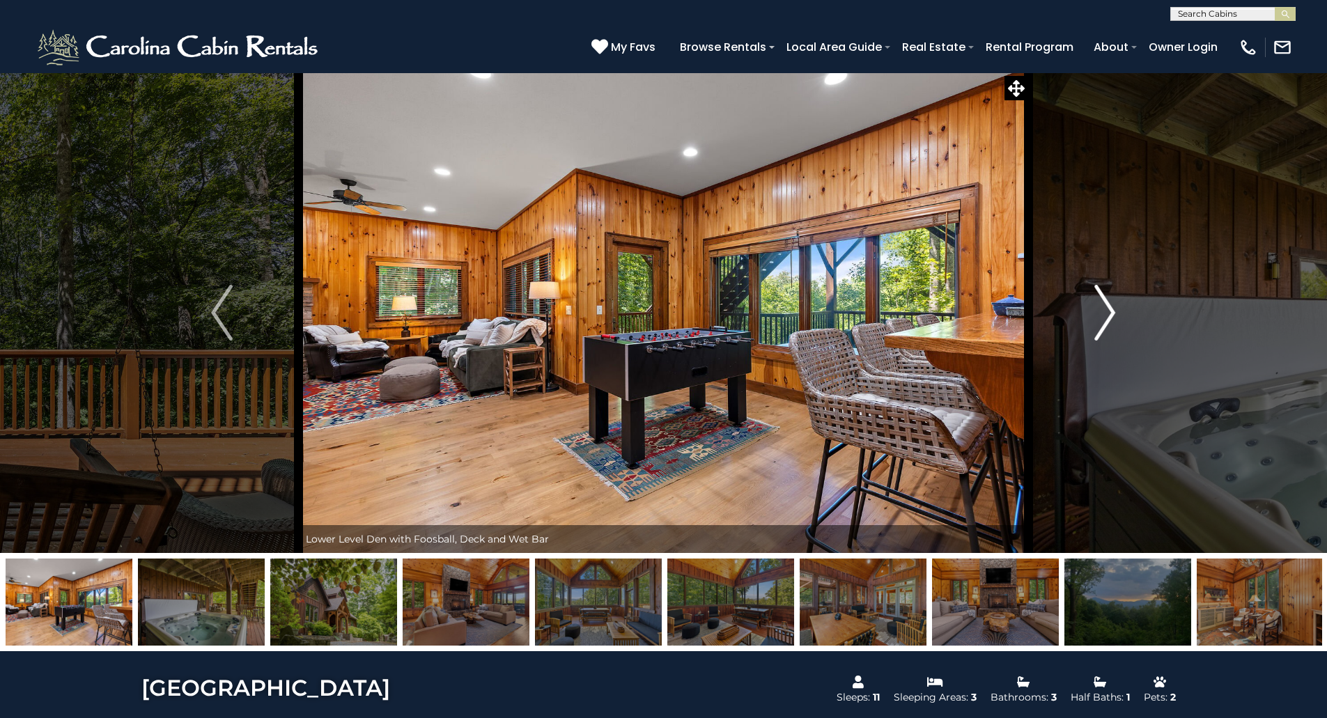
click at [1110, 314] on img "Next" at bounding box center [1104, 313] width 21 height 56
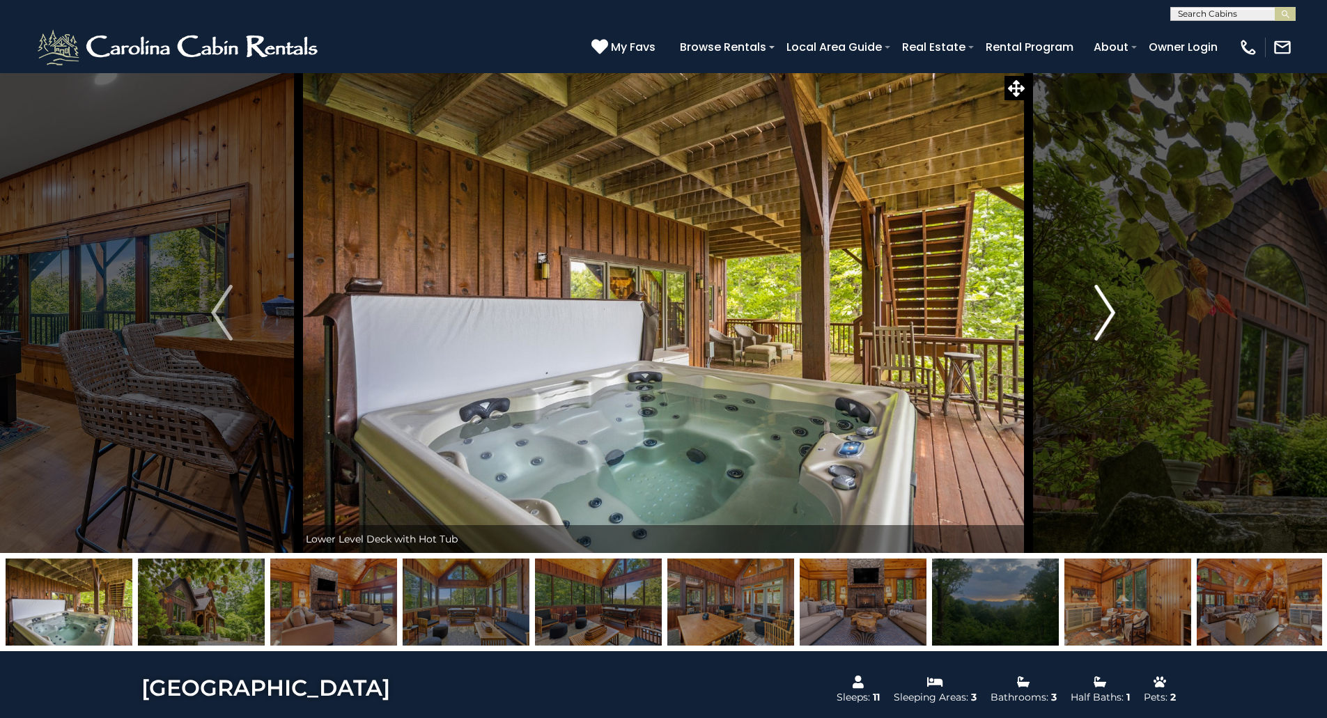
click at [1110, 314] on img "Next" at bounding box center [1104, 313] width 21 height 56
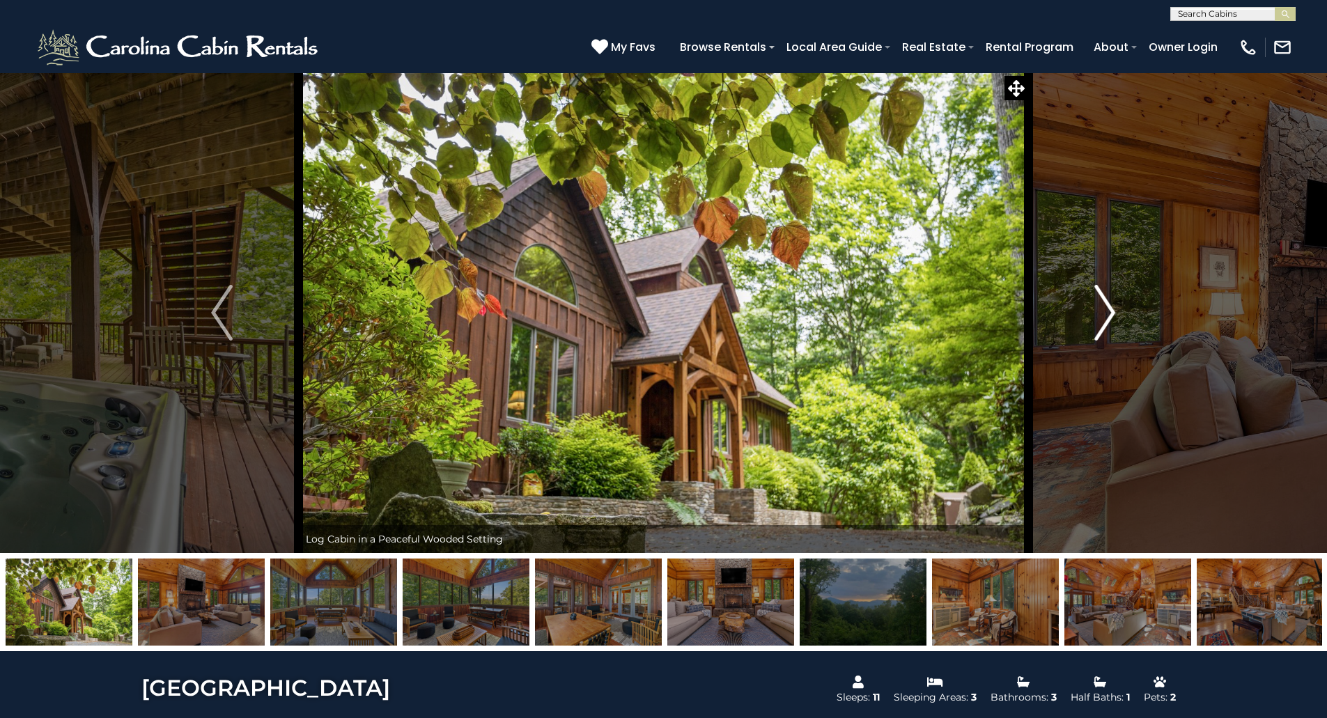
click at [1110, 314] on img "Next" at bounding box center [1104, 313] width 21 height 56
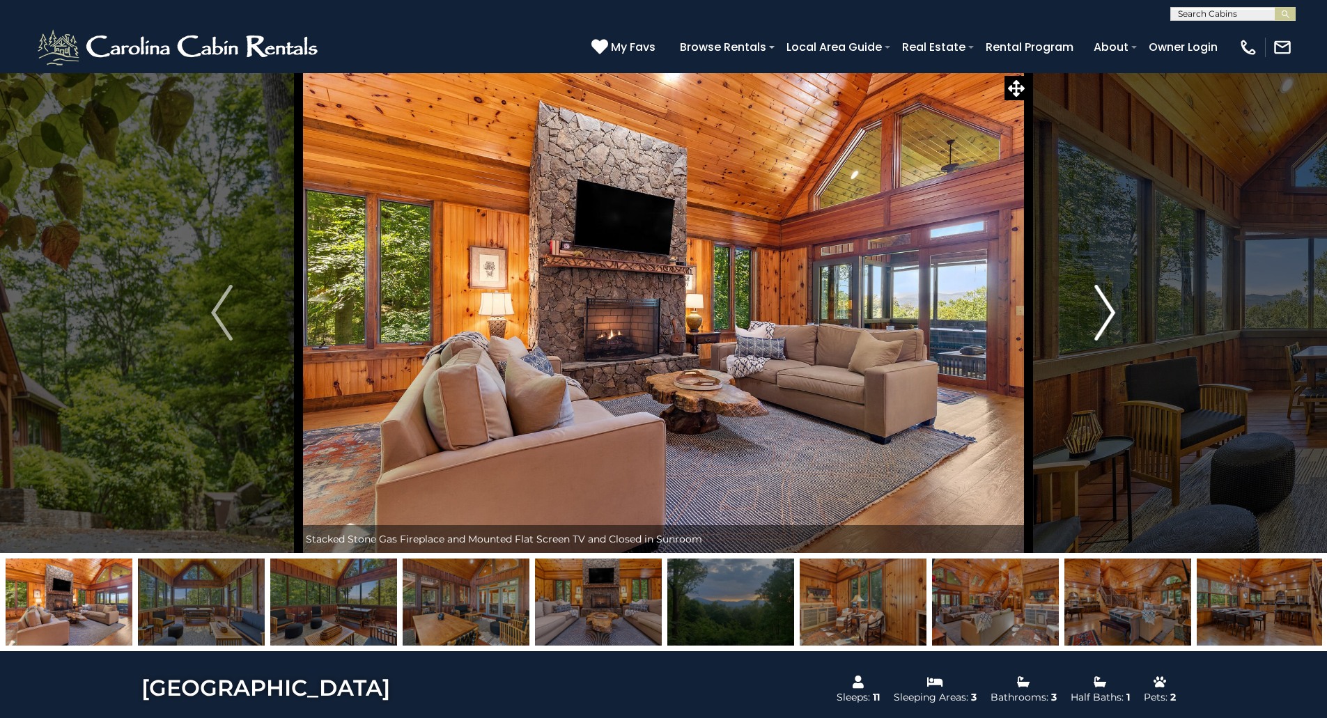
click at [1110, 314] on img "Next" at bounding box center [1104, 313] width 21 height 56
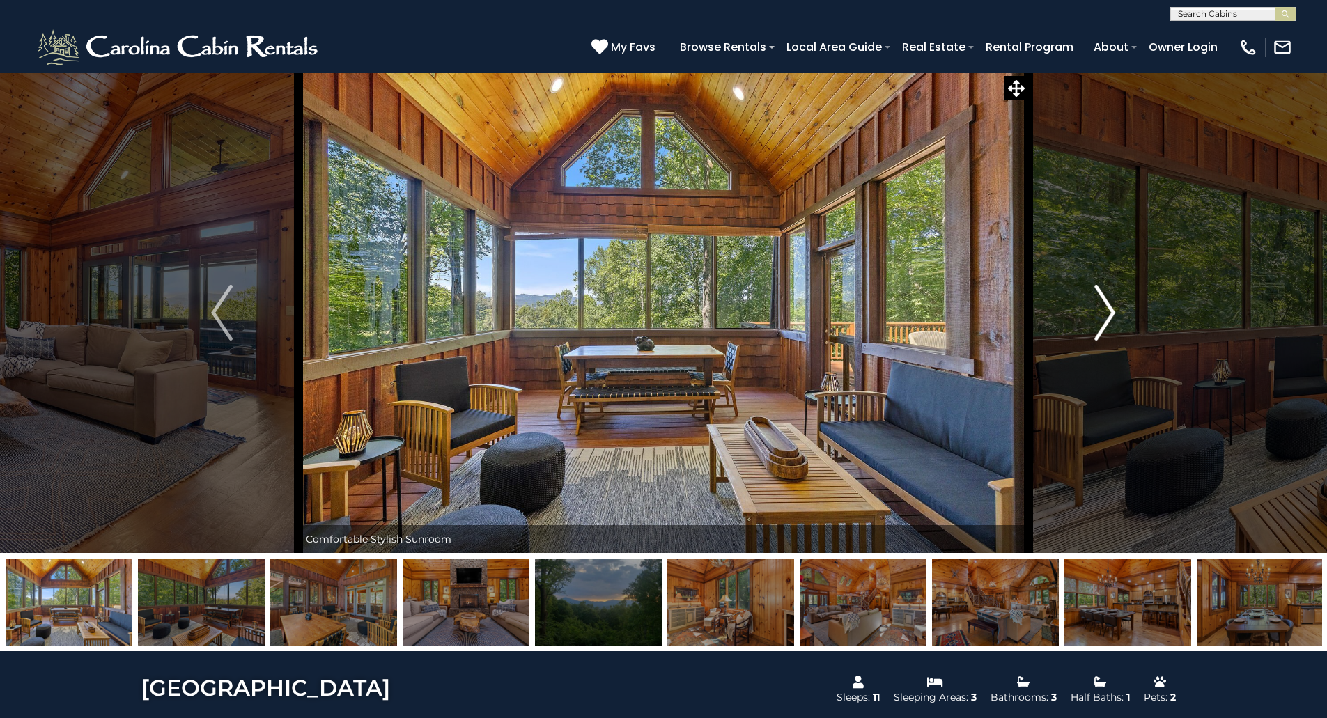
click at [1110, 314] on img "Next" at bounding box center [1104, 313] width 21 height 56
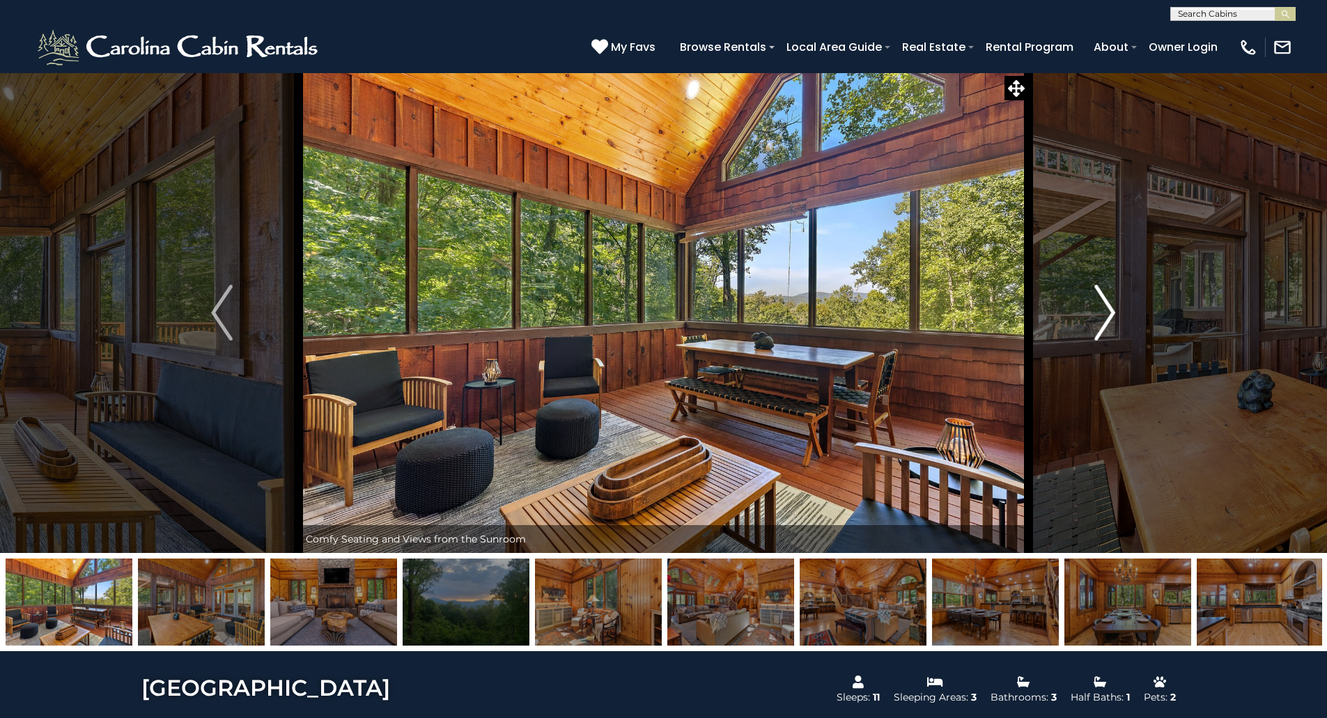
click at [1110, 314] on img "Next" at bounding box center [1104, 313] width 21 height 56
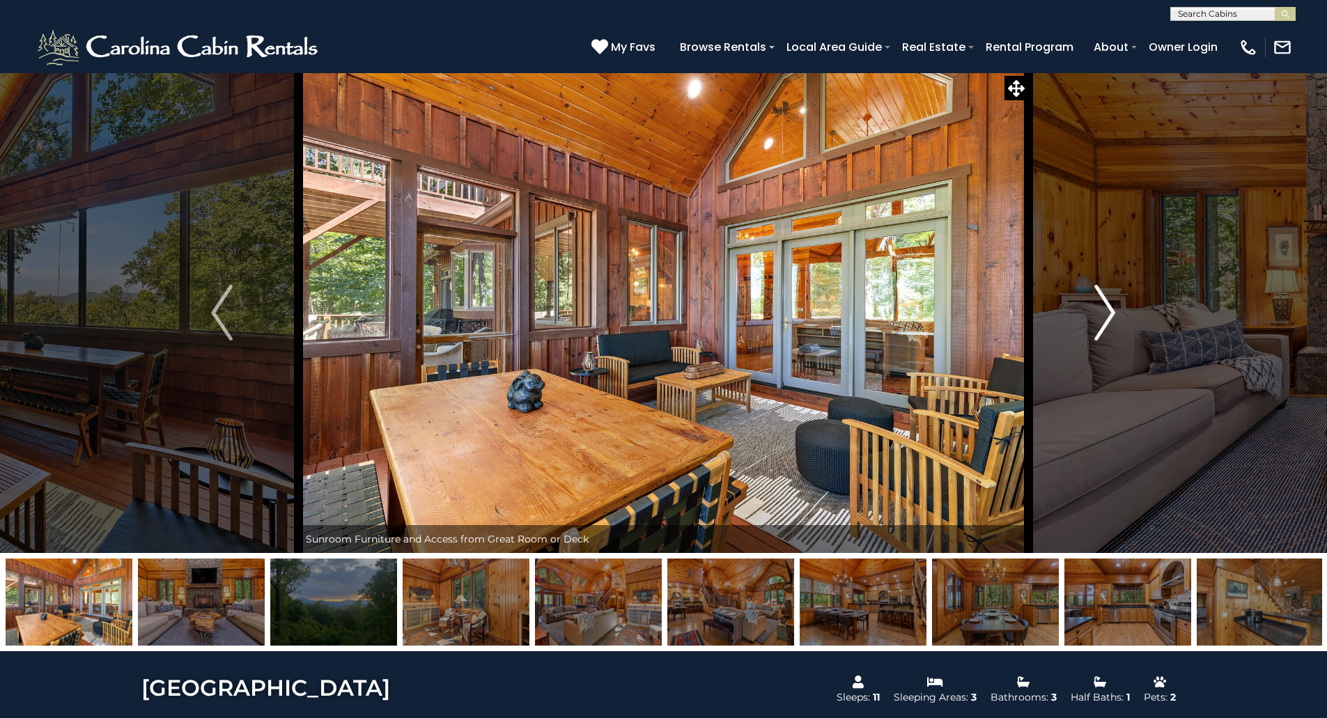
click at [1110, 314] on img "Next" at bounding box center [1104, 313] width 21 height 56
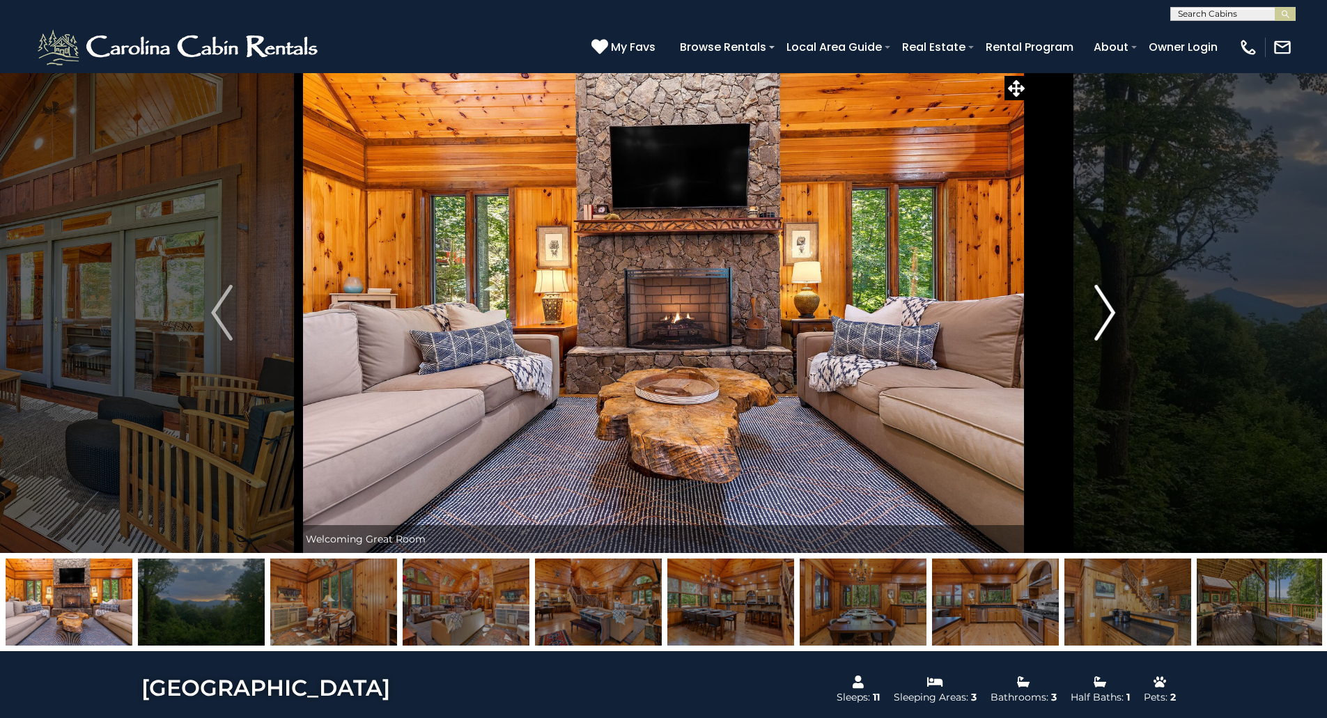
click at [1110, 314] on img "Next" at bounding box center [1104, 313] width 21 height 56
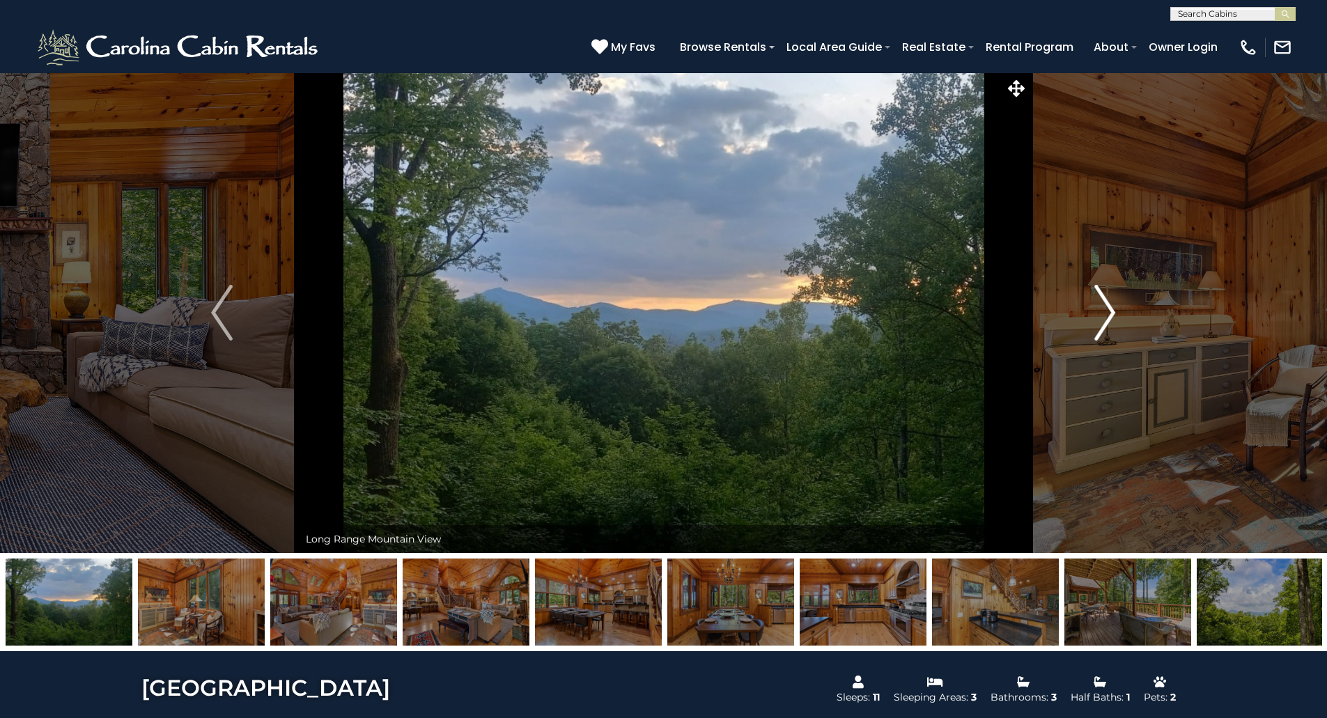
click at [1110, 314] on img "Next" at bounding box center [1104, 313] width 21 height 56
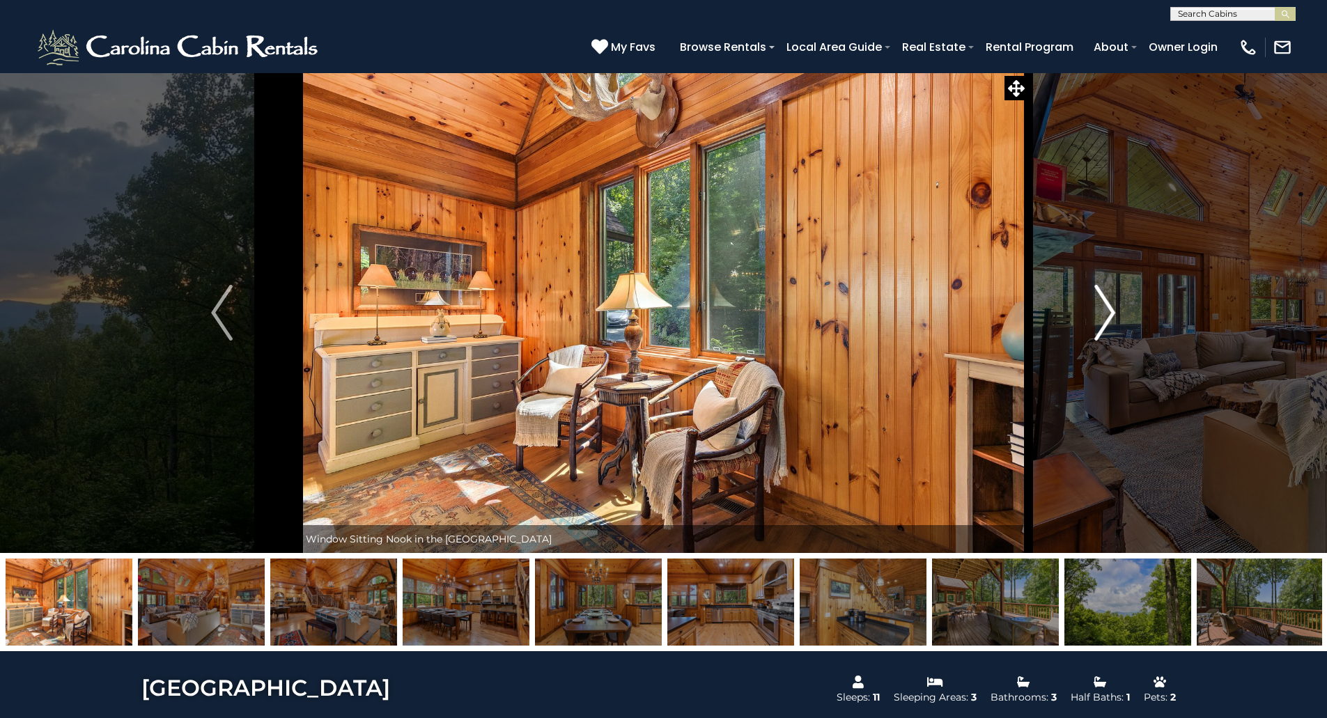
click at [1110, 314] on img "Next" at bounding box center [1104, 313] width 21 height 56
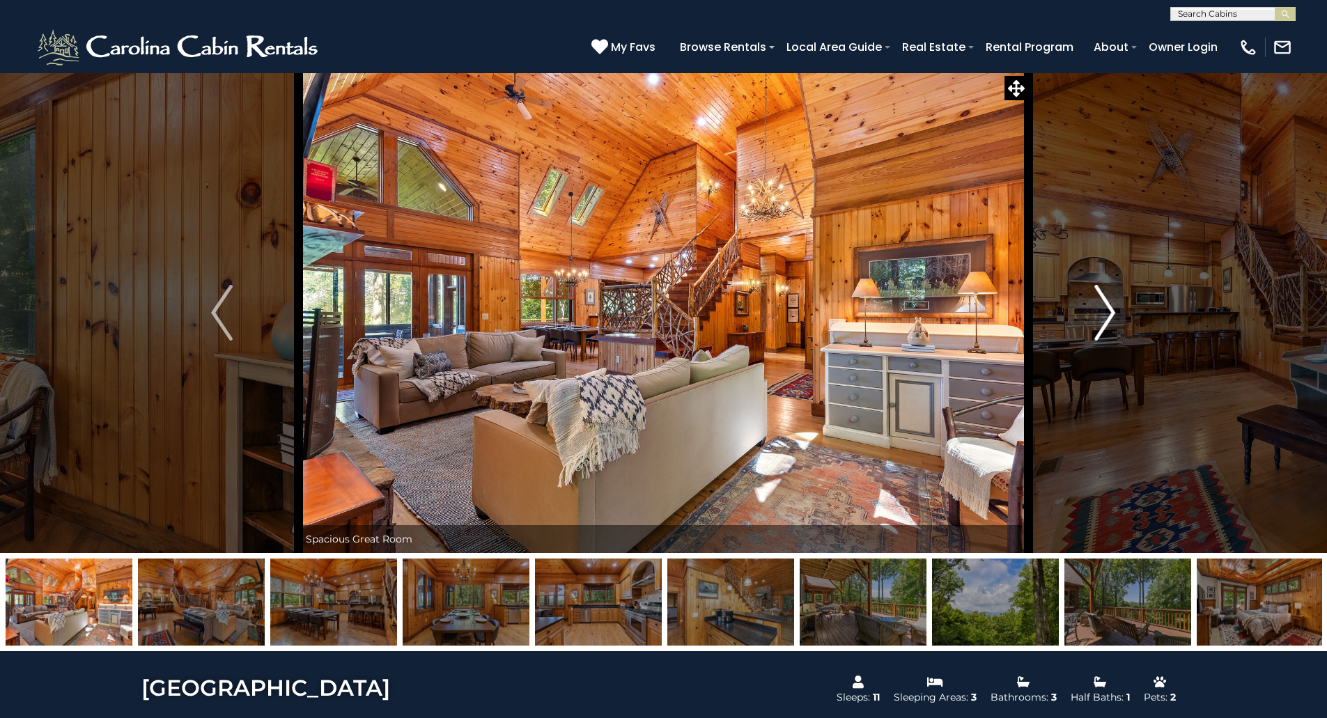
click at [1112, 315] on img "Next" at bounding box center [1104, 313] width 21 height 56
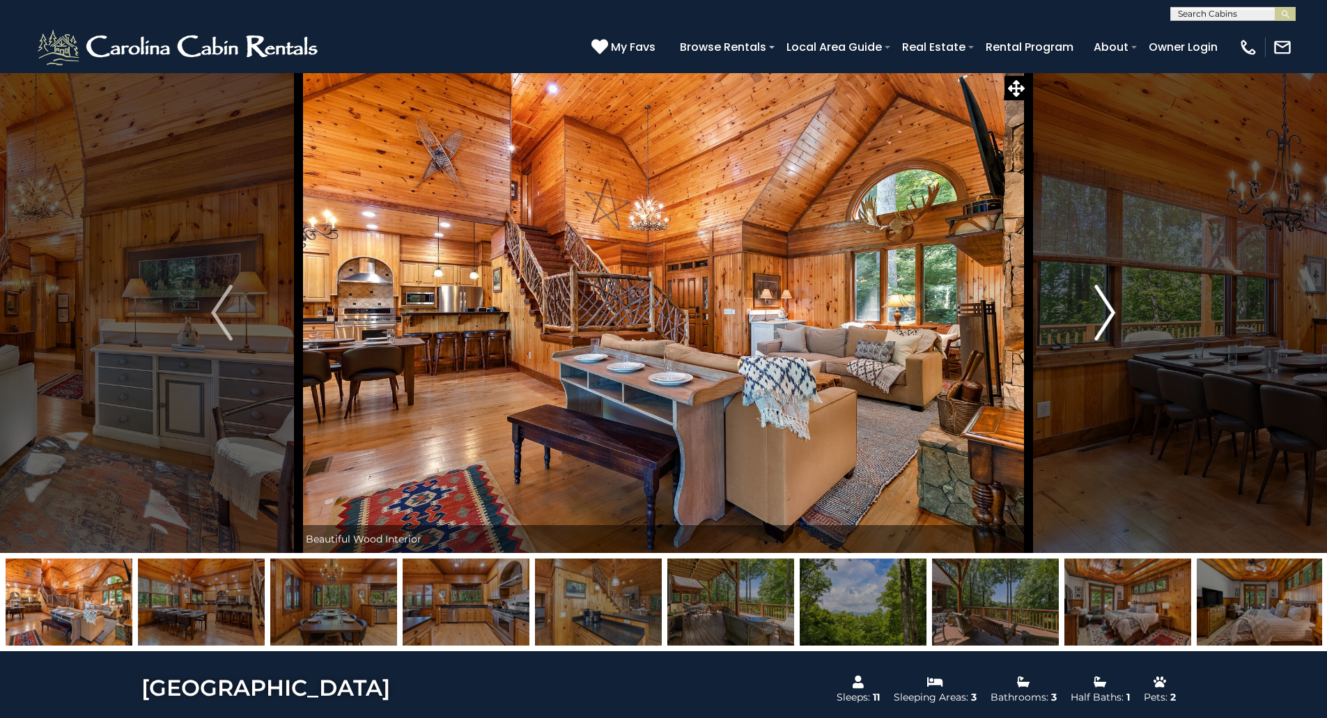
click at [1112, 315] on img "Next" at bounding box center [1104, 313] width 21 height 56
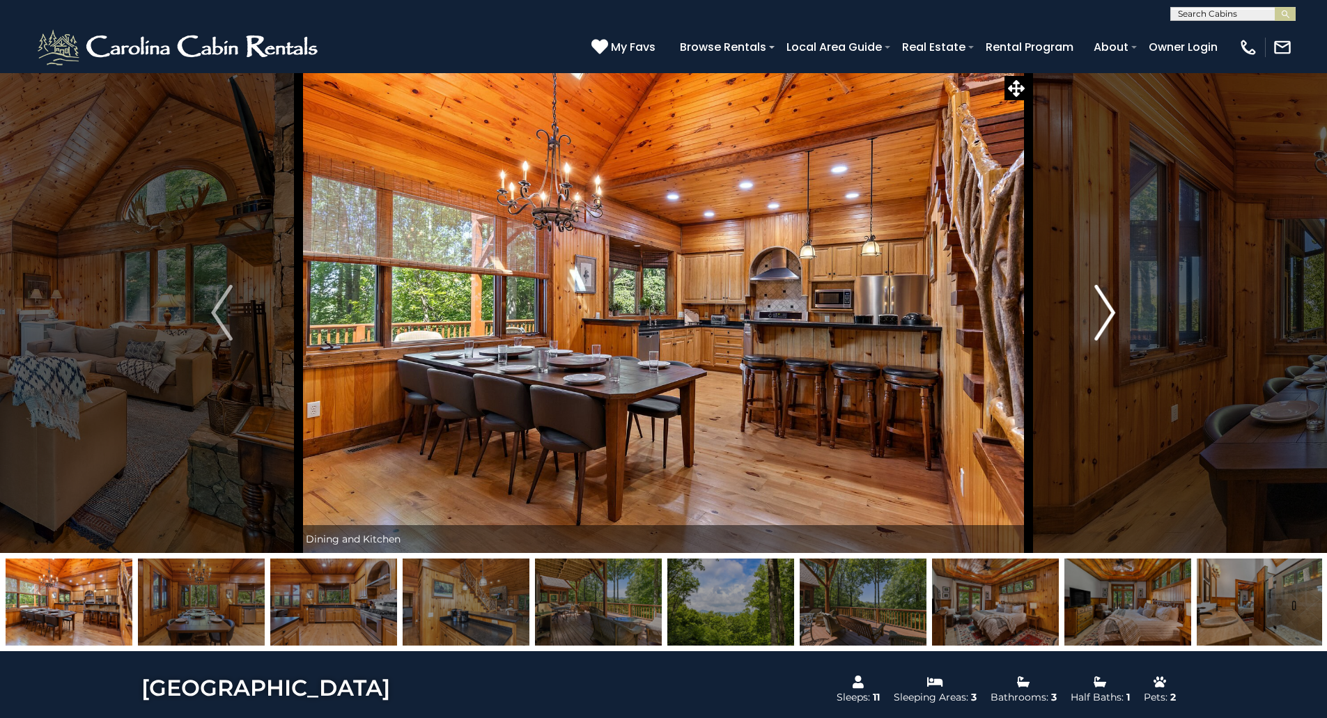
click at [1112, 315] on img "Next" at bounding box center [1104, 313] width 21 height 56
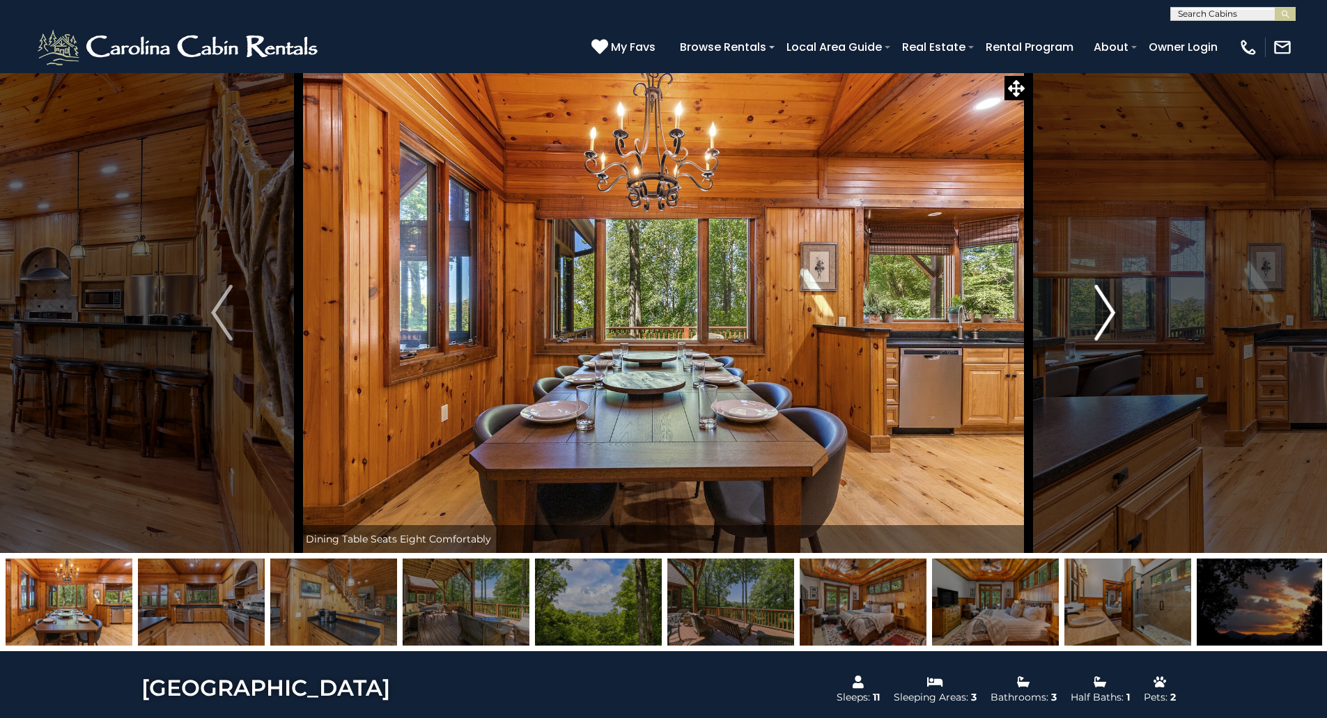
click at [1112, 315] on img "Next" at bounding box center [1104, 313] width 21 height 56
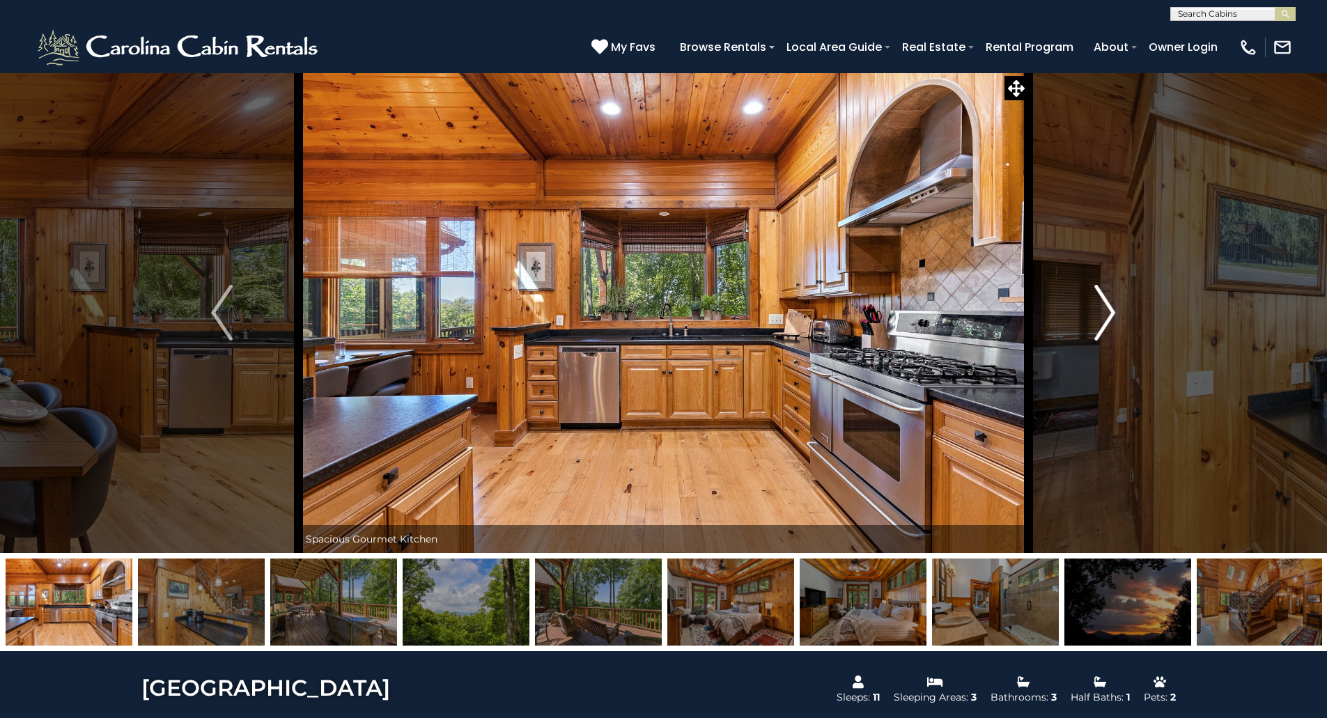
click at [1112, 315] on img "Next" at bounding box center [1104, 313] width 21 height 56
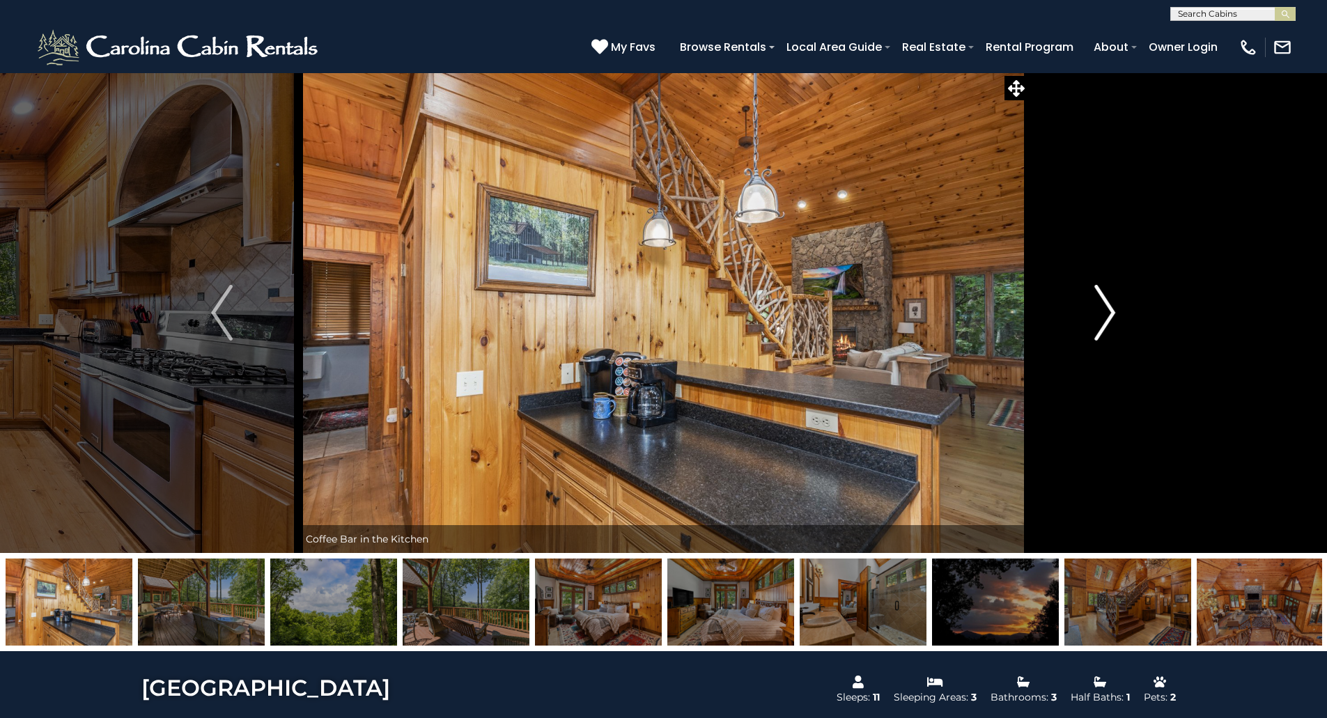
click at [1112, 315] on img "Next" at bounding box center [1104, 313] width 21 height 56
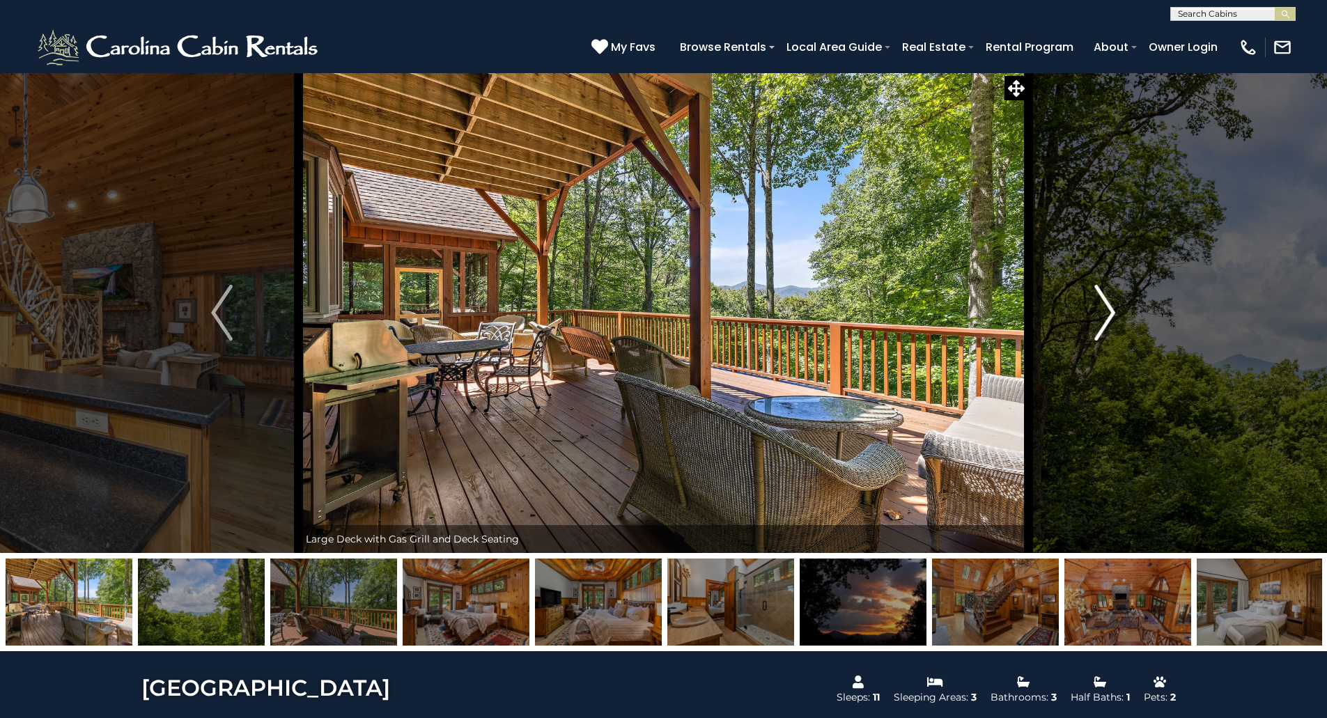
click at [1112, 315] on img "Next" at bounding box center [1104, 313] width 21 height 56
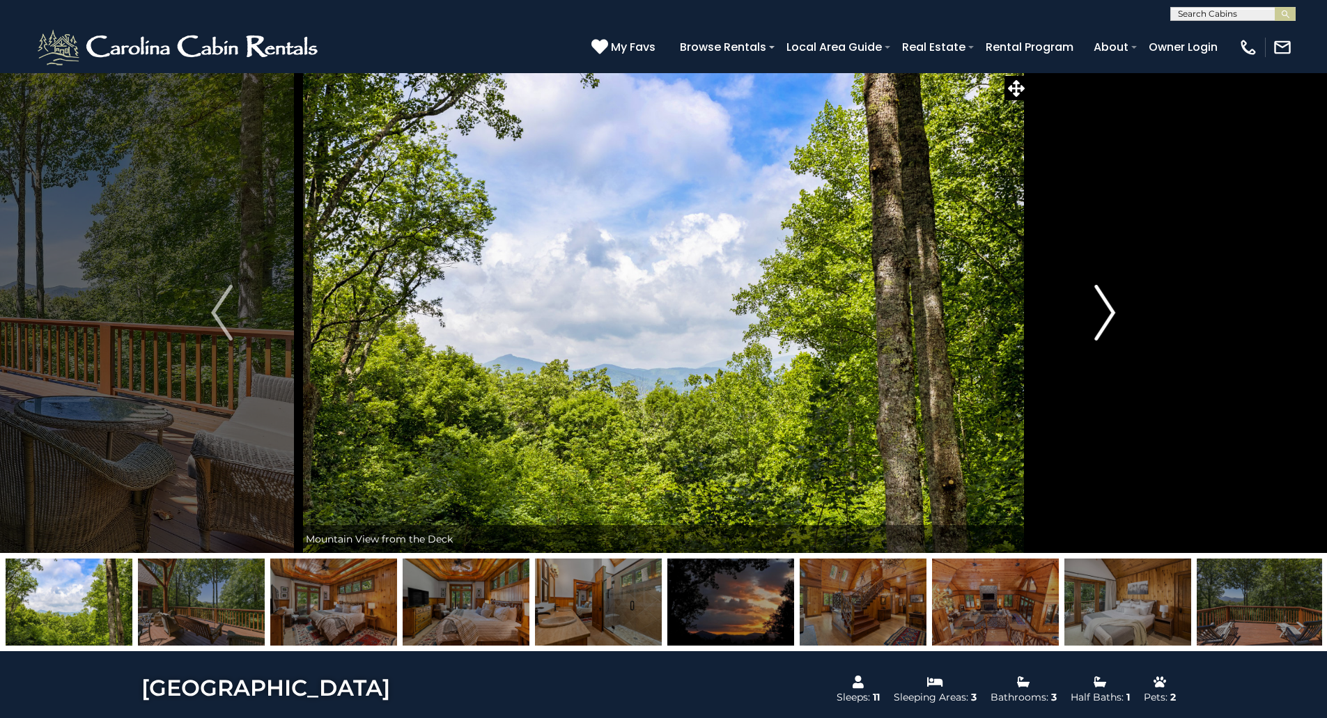
click at [1112, 315] on img "Next" at bounding box center [1104, 313] width 21 height 56
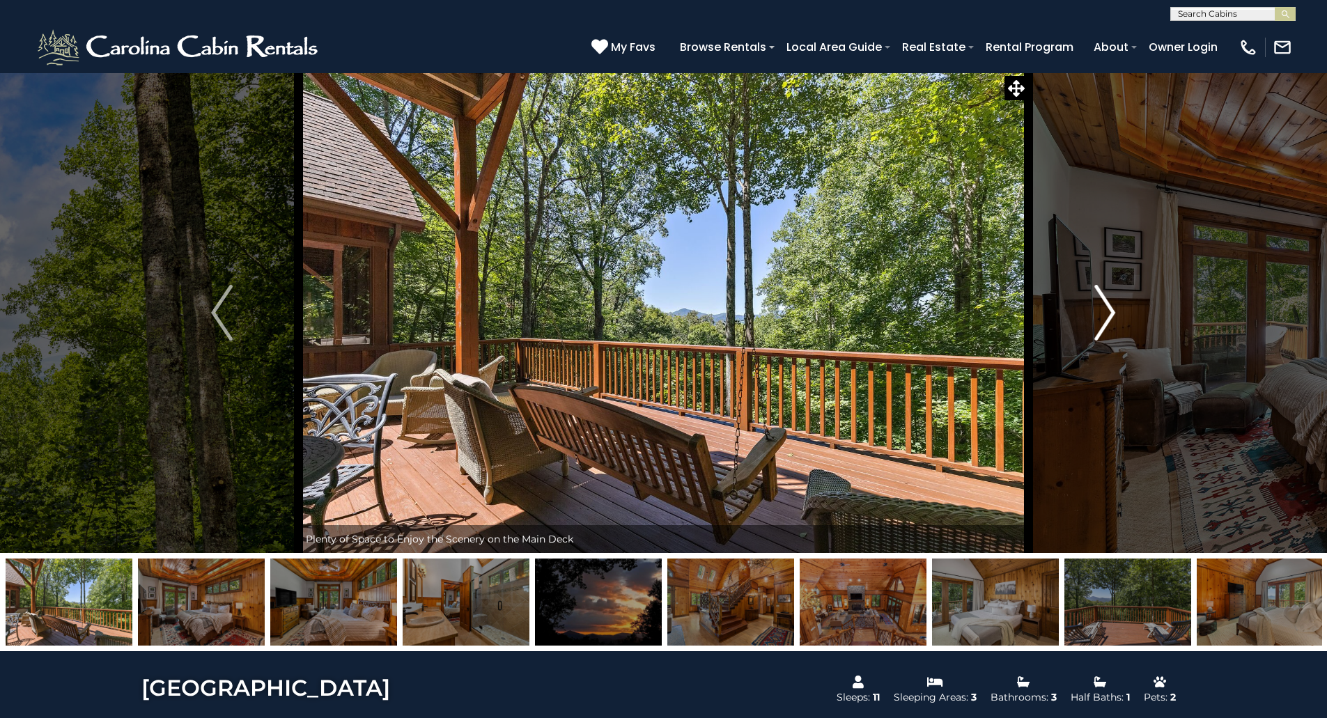
click at [1112, 315] on img "Next" at bounding box center [1104, 313] width 21 height 56
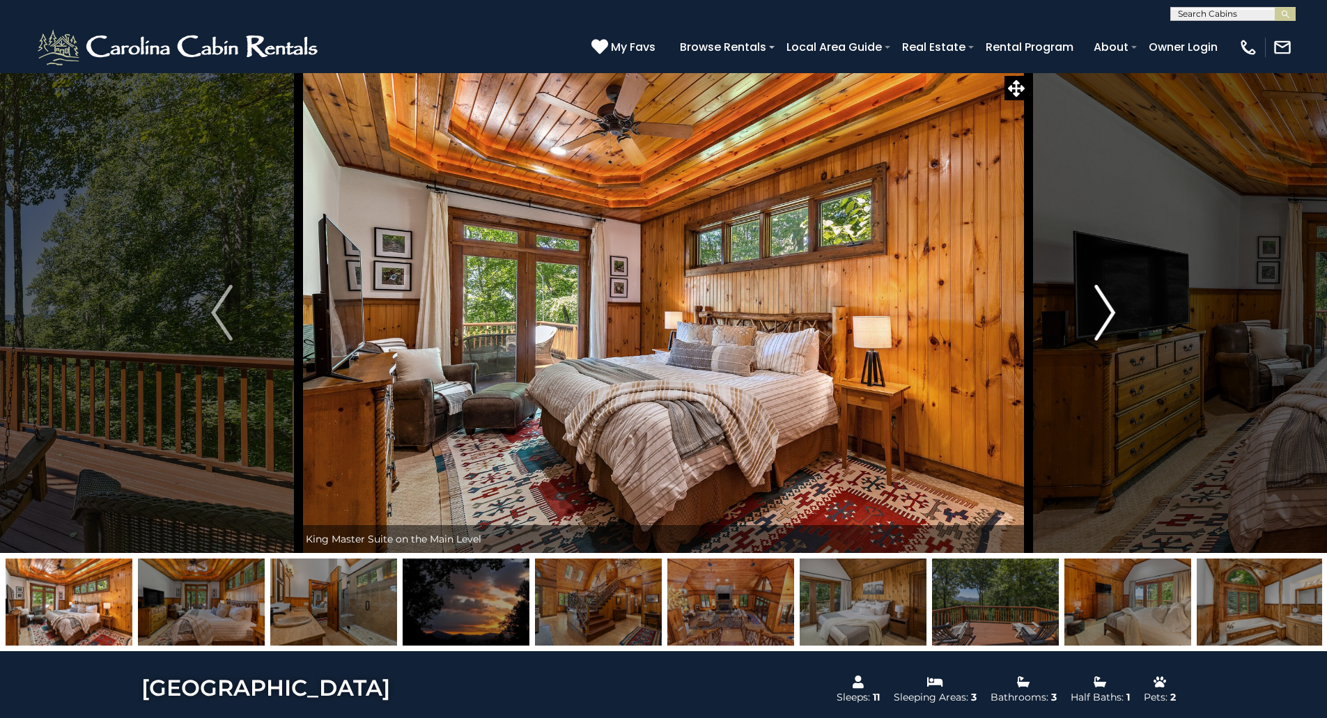
click at [1112, 315] on img "Next" at bounding box center [1104, 313] width 21 height 56
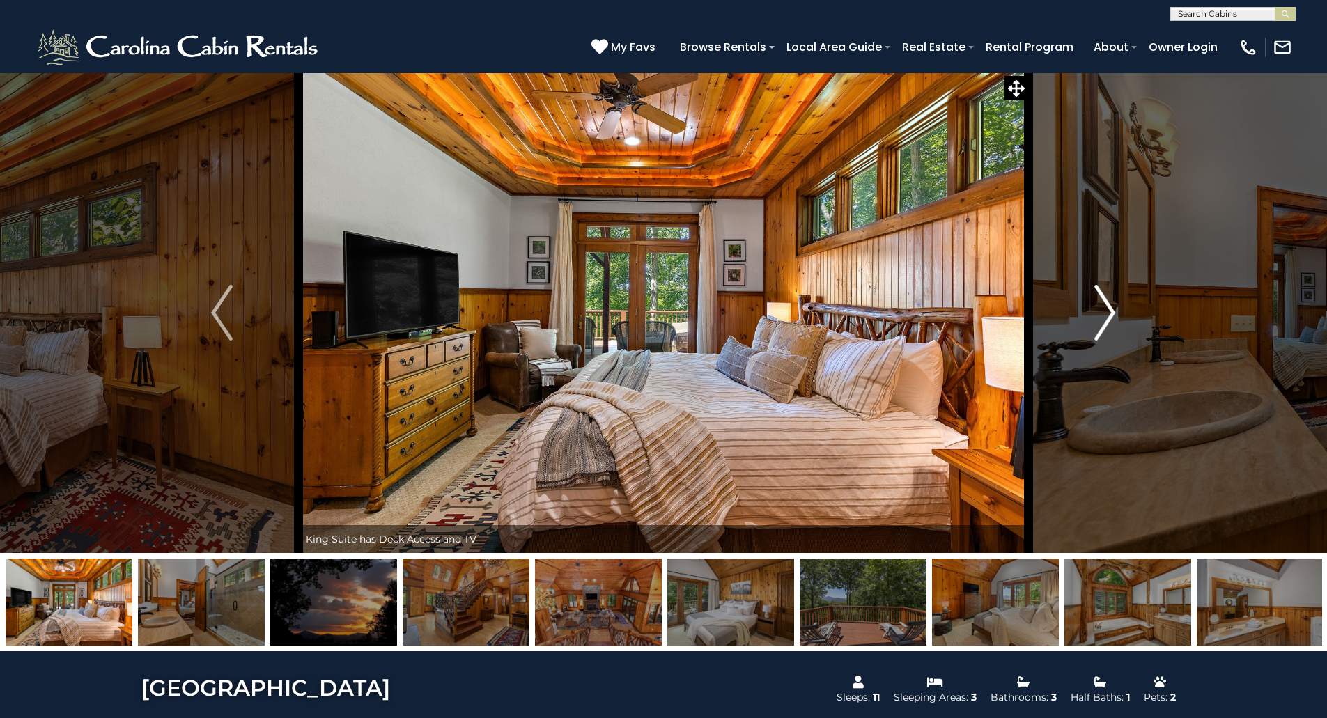
click at [1112, 315] on img "Next" at bounding box center [1104, 313] width 21 height 56
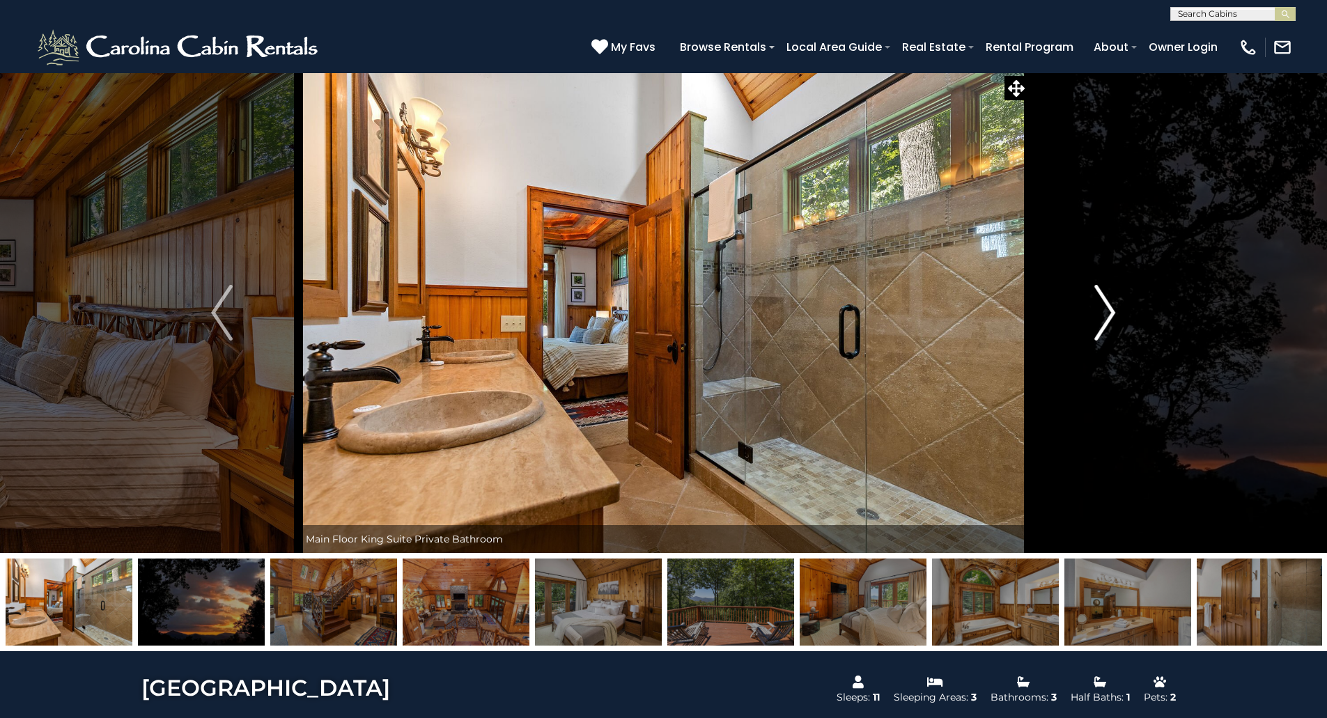
click at [1112, 315] on img "Next" at bounding box center [1104, 313] width 21 height 56
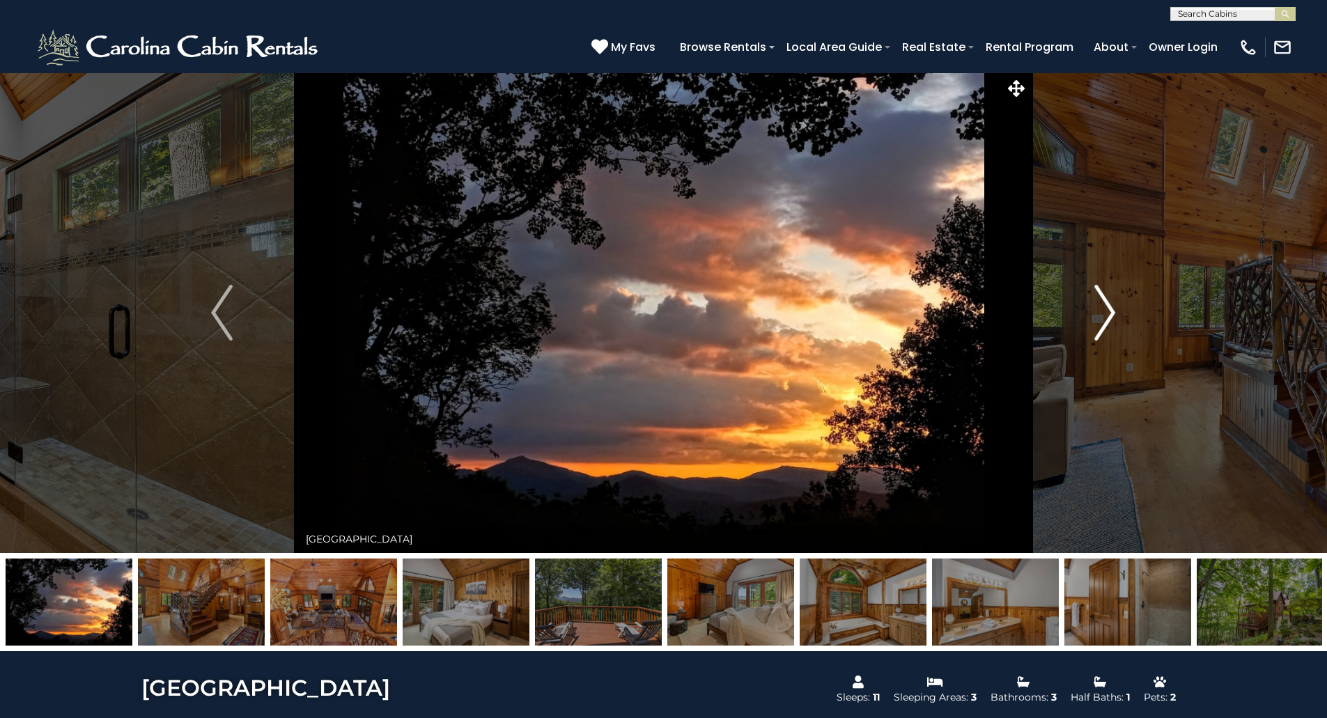
click at [1112, 315] on img "Next" at bounding box center [1104, 313] width 21 height 56
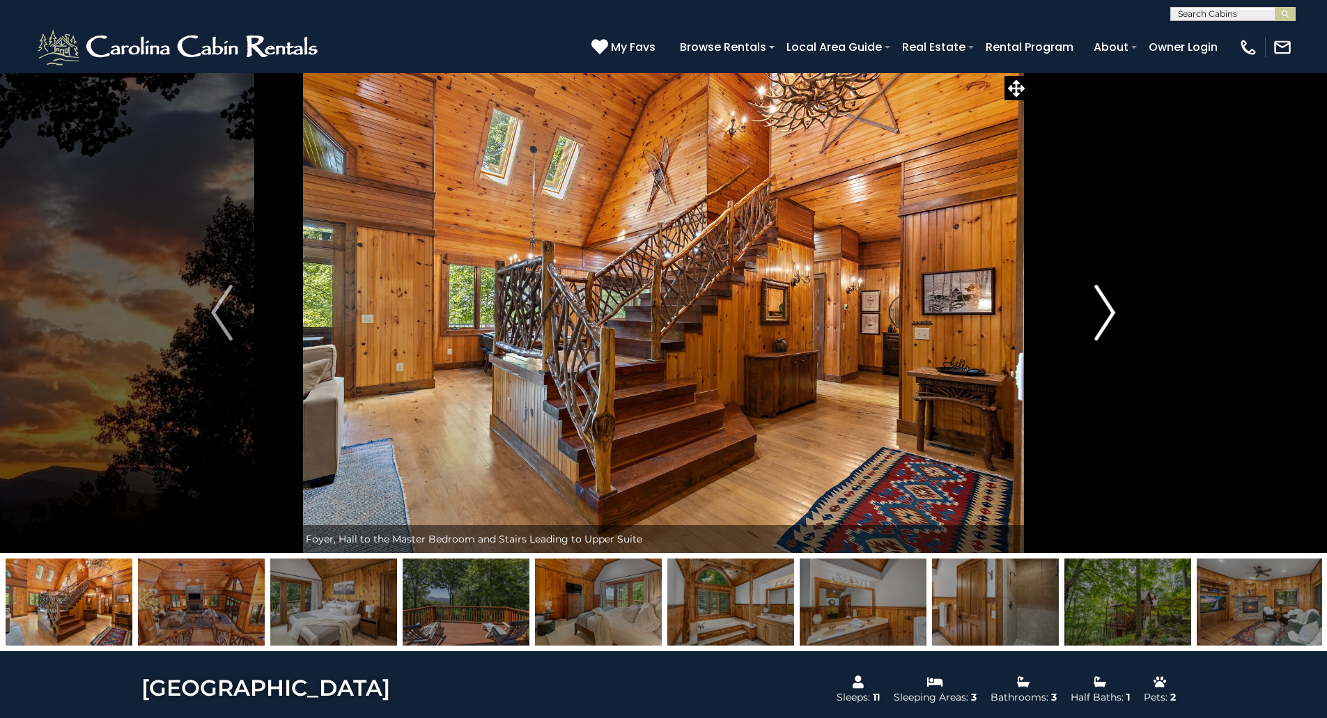
click at [1112, 315] on img "Next" at bounding box center [1104, 313] width 21 height 56
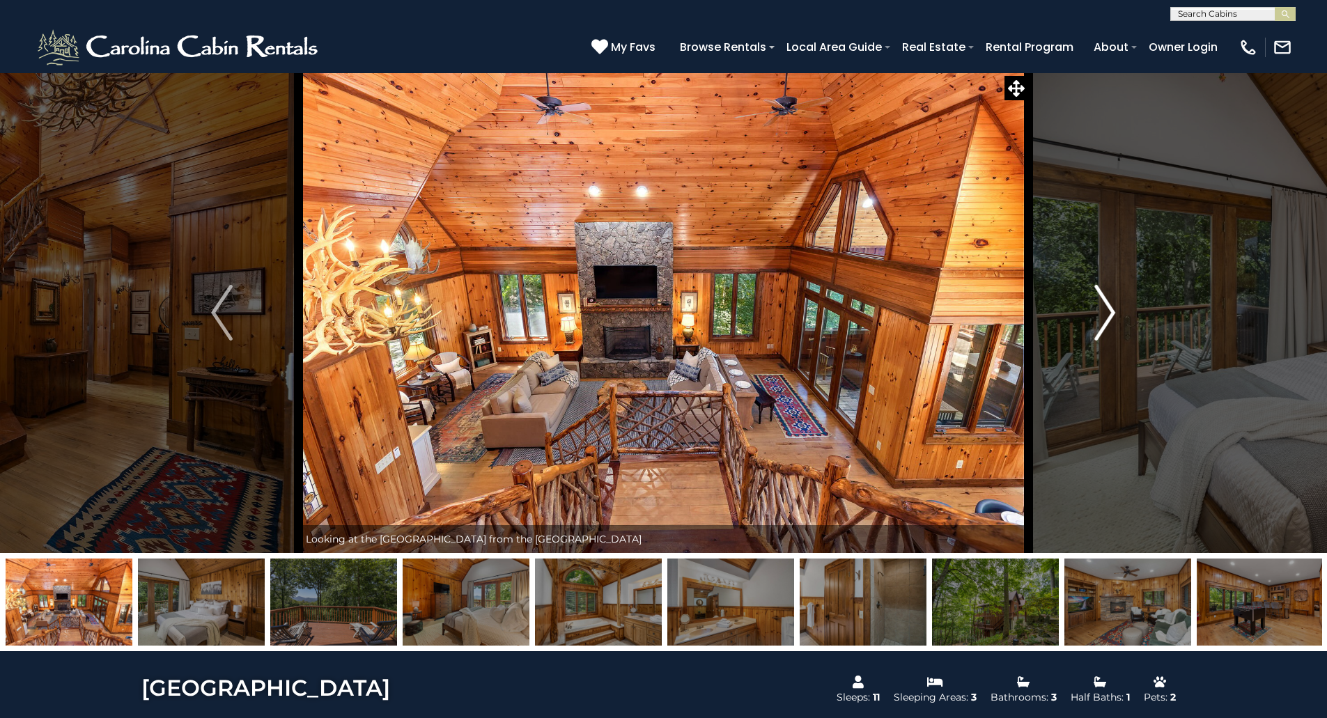
click at [1112, 315] on img "Next" at bounding box center [1104, 313] width 21 height 56
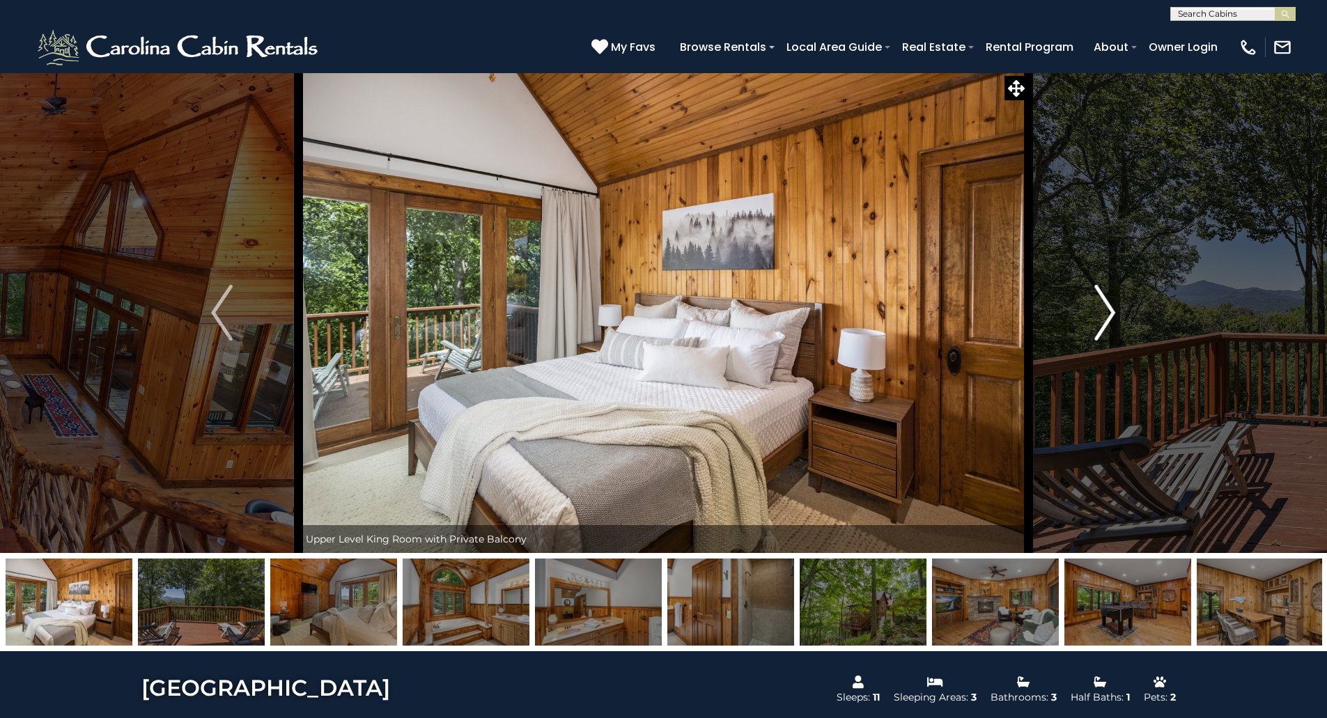
click at [1112, 315] on img "Next" at bounding box center [1104, 313] width 21 height 56
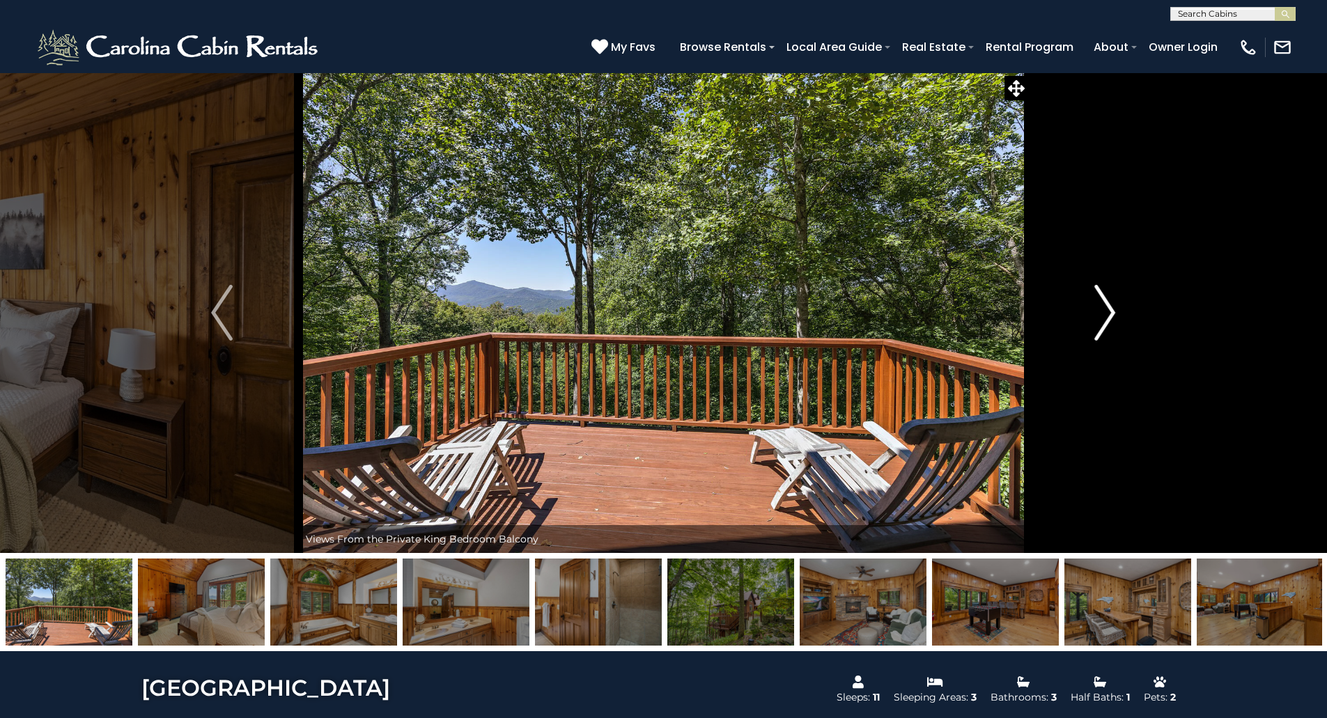
click at [1112, 315] on img "Next" at bounding box center [1104, 313] width 21 height 56
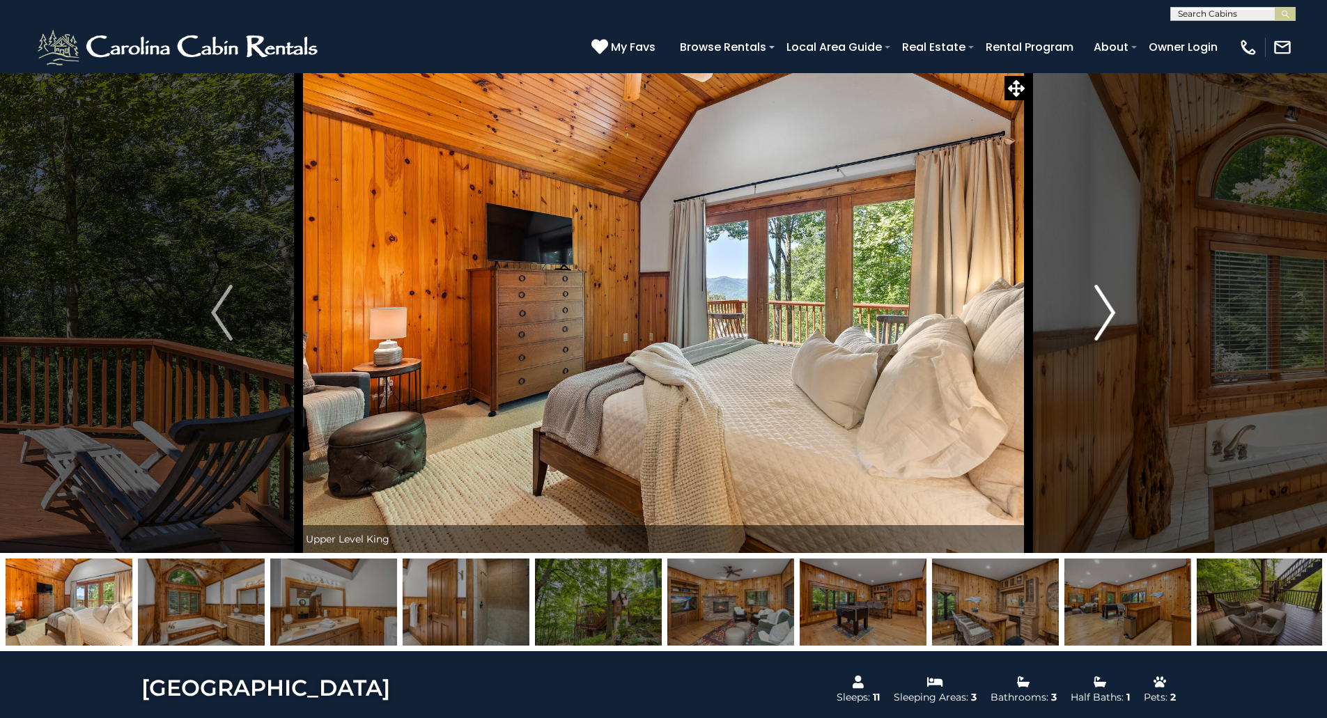
click at [1112, 315] on img "Next" at bounding box center [1104, 313] width 21 height 56
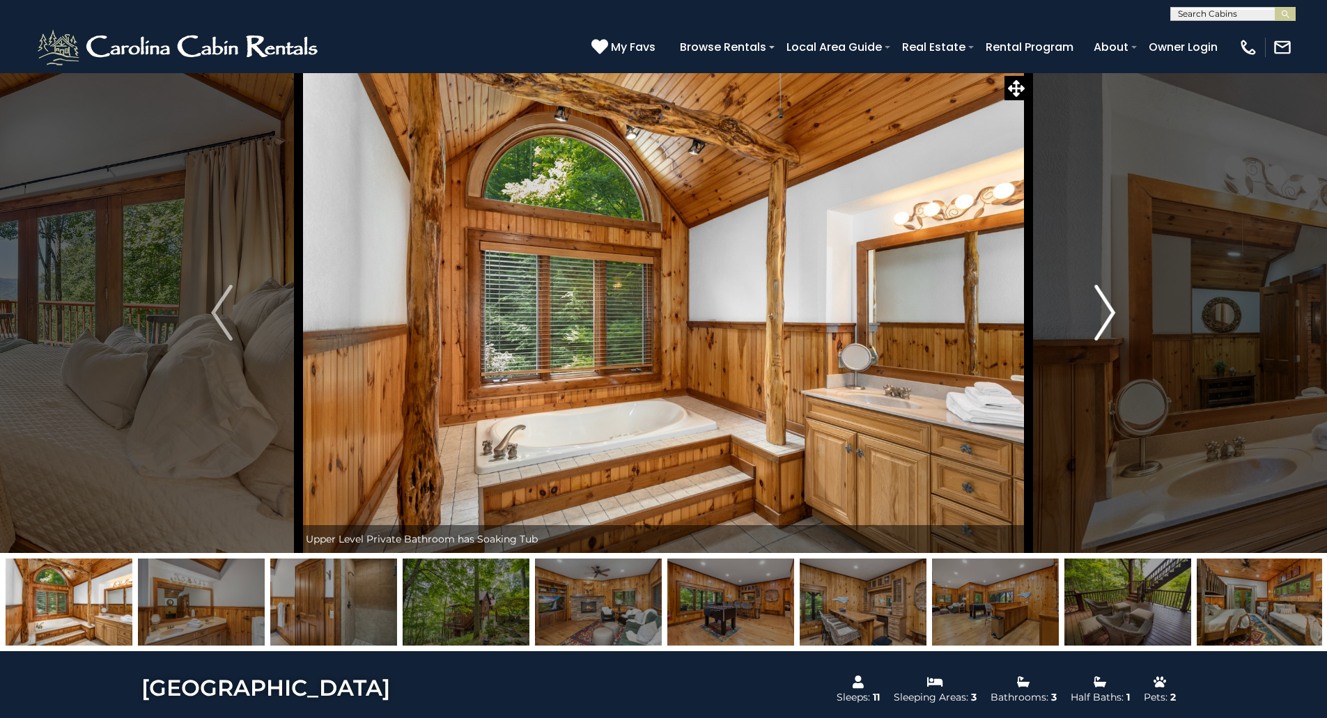
click at [1112, 315] on img "Next" at bounding box center [1104, 313] width 21 height 56
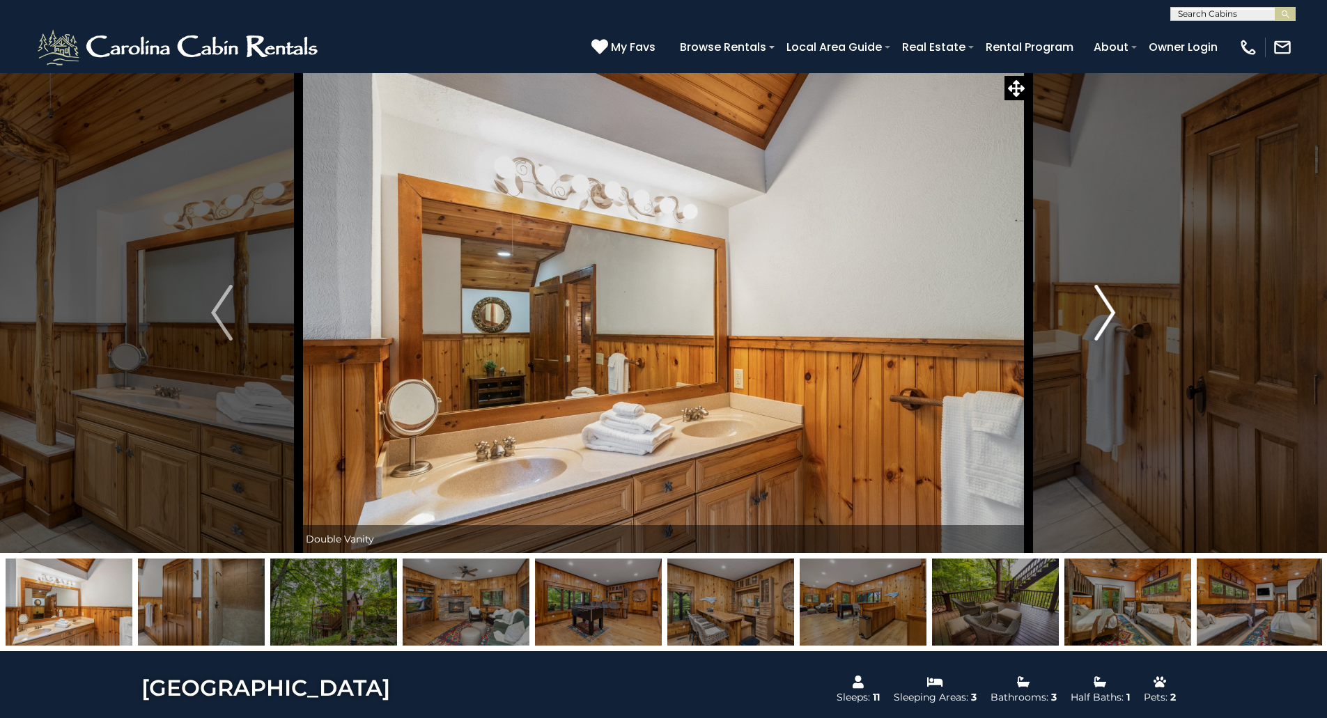
click at [1112, 315] on img "Next" at bounding box center [1104, 313] width 21 height 56
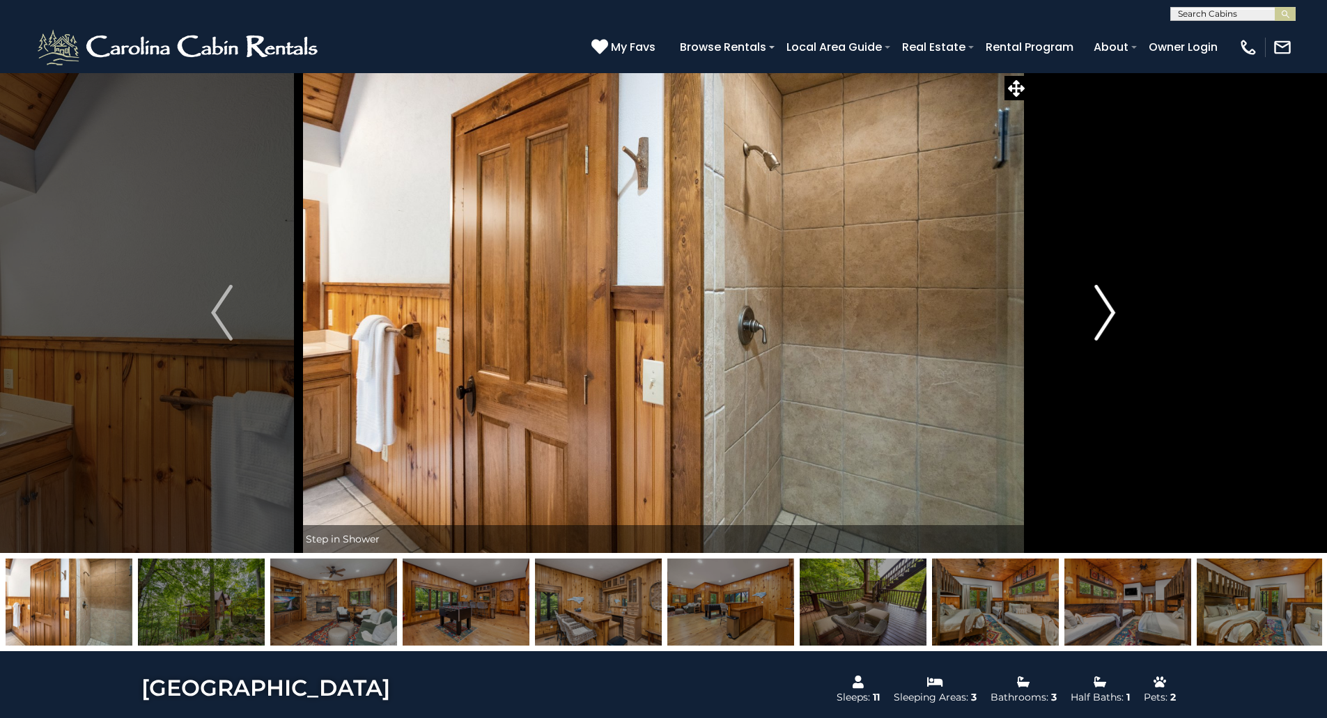
click at [1112, 315] on img "Next" at bounding box center [1104, 313] width 21 height 56
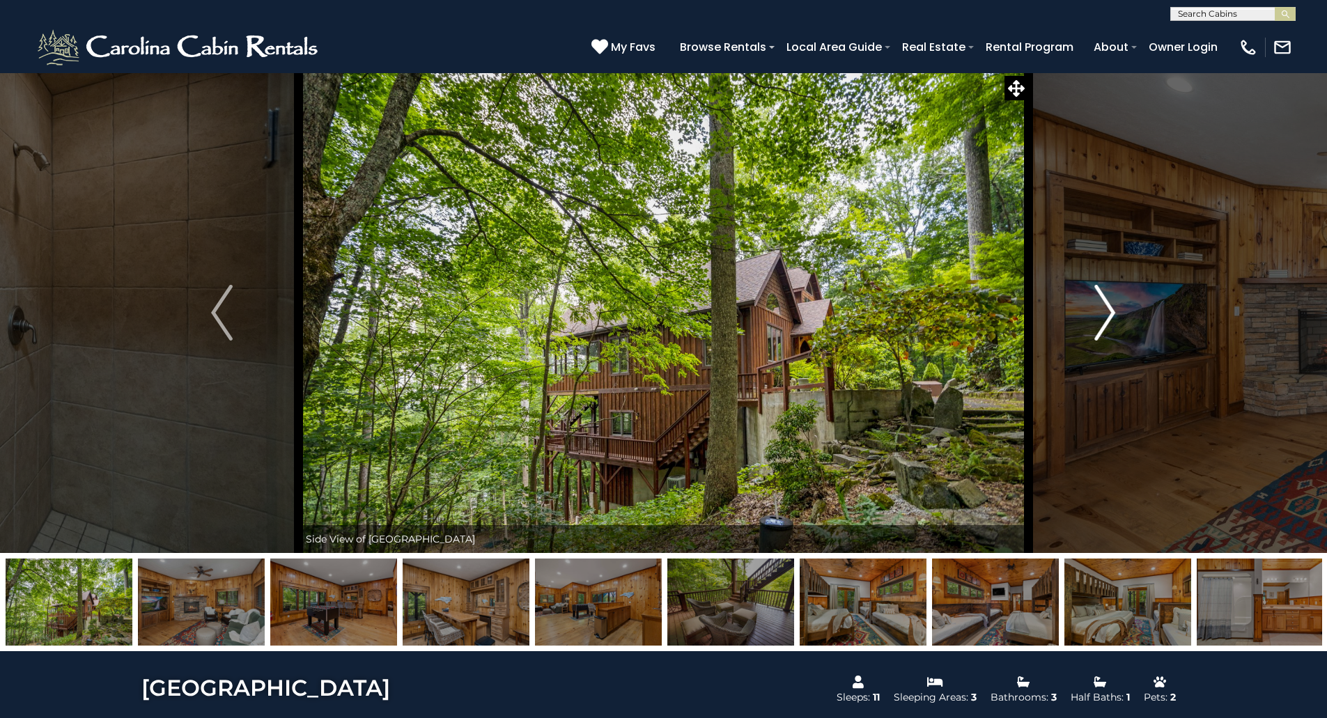
click at [1112, 315] on img "Next" at bounding box center [1104, 313] width 21 height 56
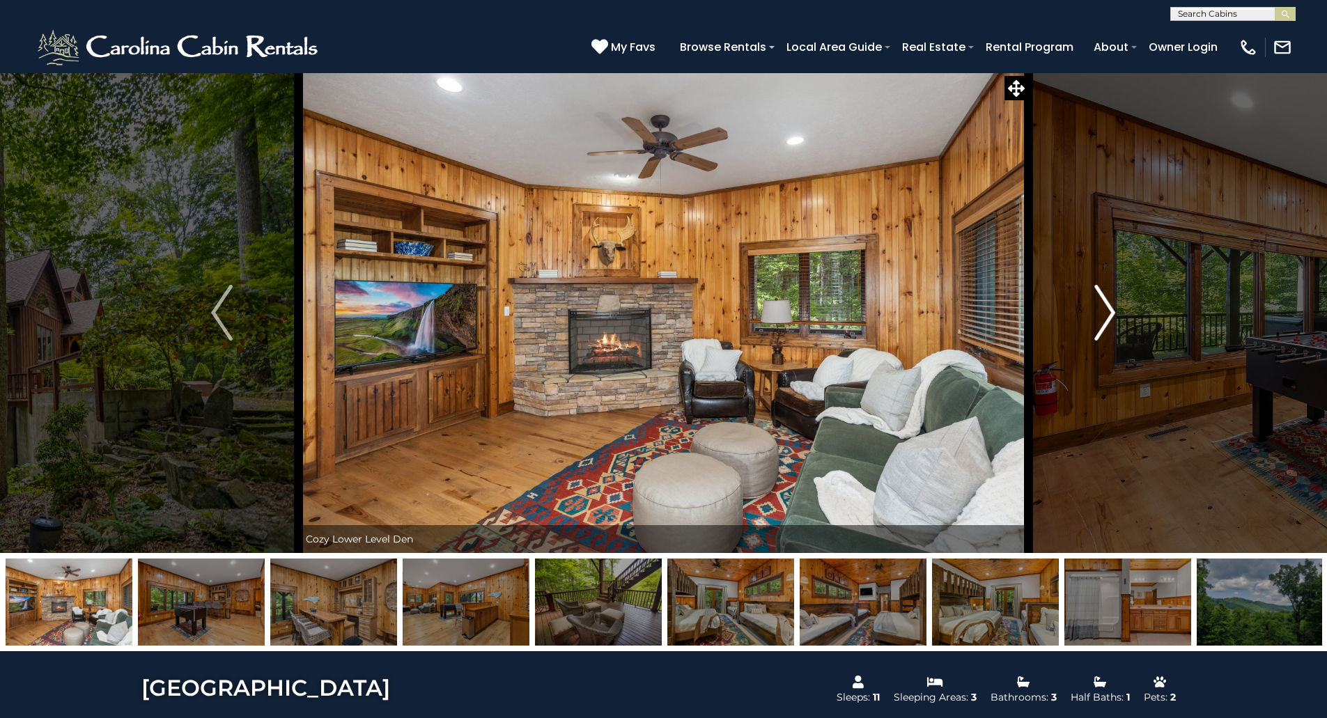
click at [1112, 315] on img "Next" at bounding box center [1104, 313] width 21 height 56
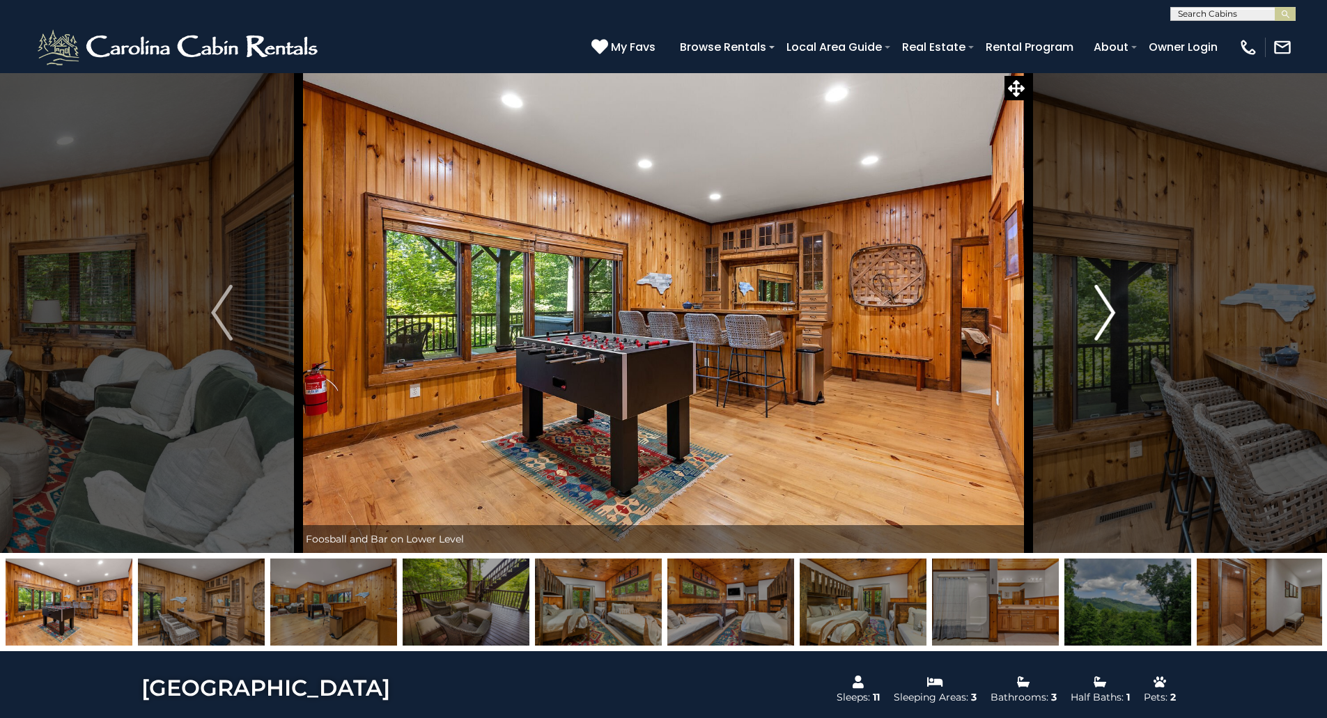
click at [1112, 315] on img "Next" at bounding box center [1104, 313] width 21 height 56
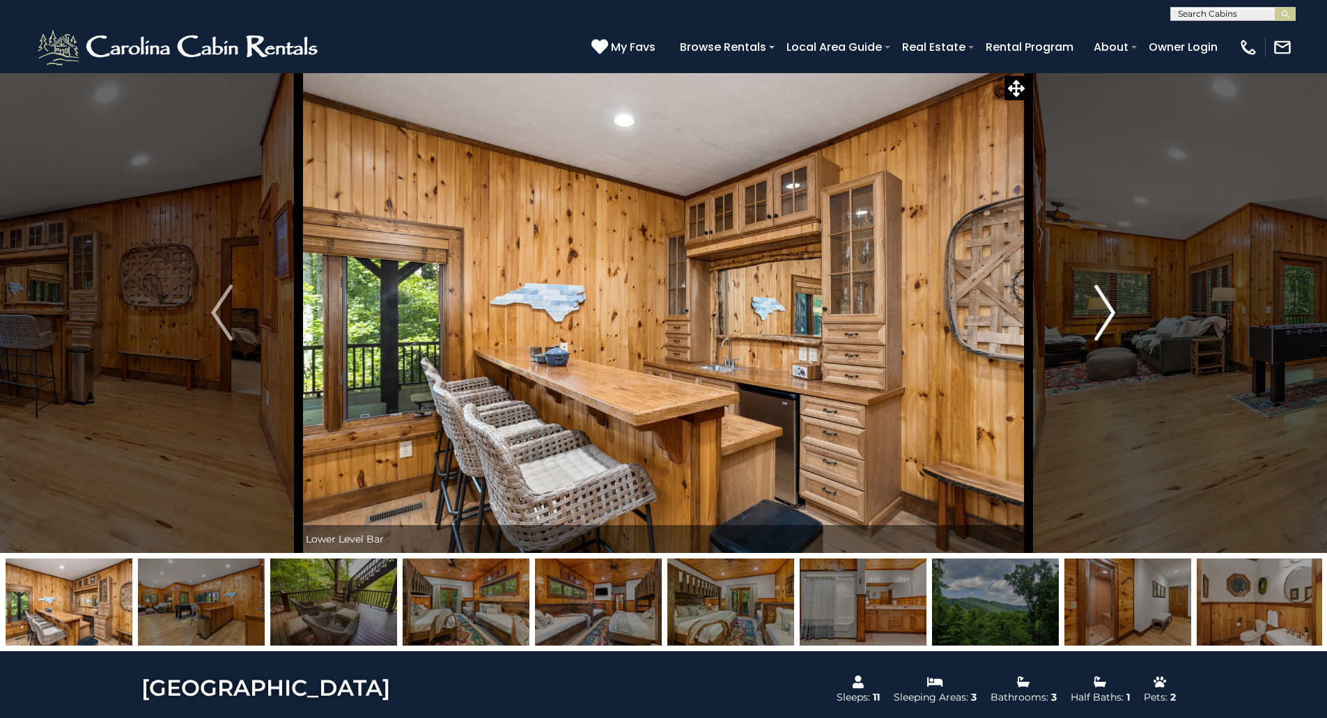
click at [1112, 315] on img "Next" at bounding box center [1104, 313] width 21 height 56
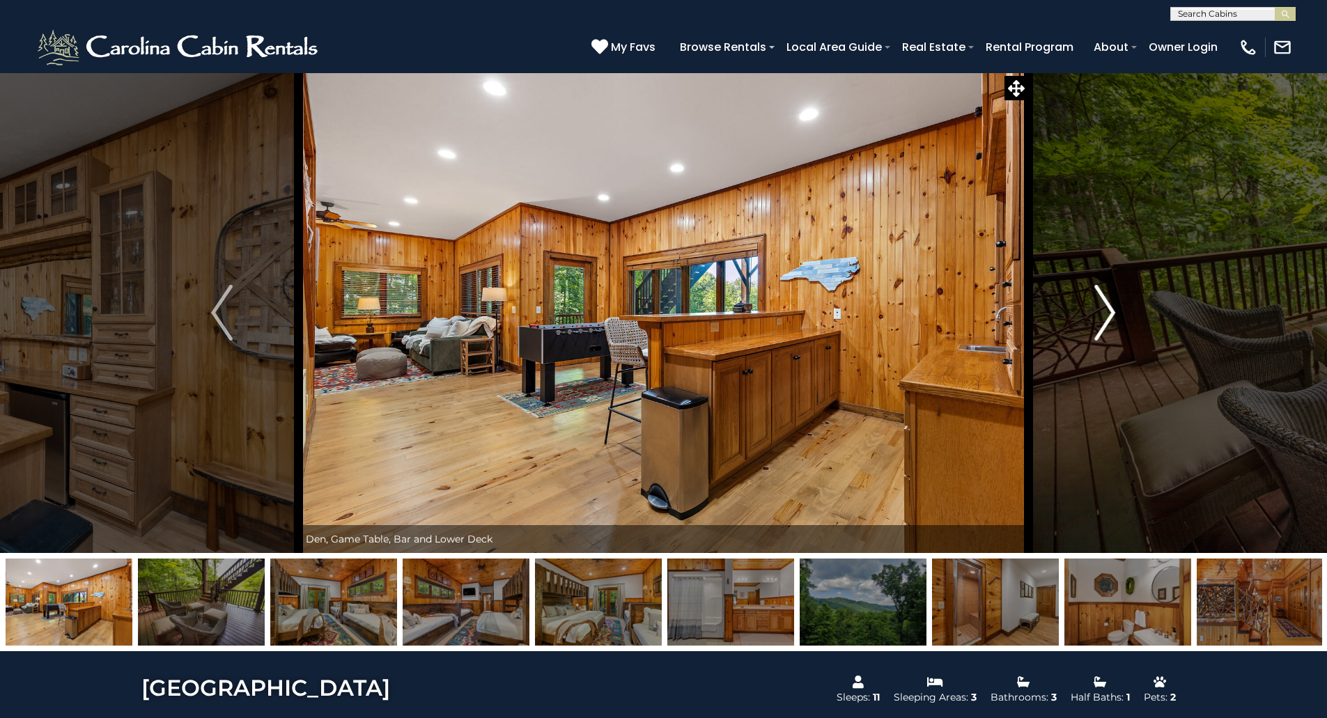
click at [1112, 315] on img "Next" at bounding box center [1104, 313] width 21 height 56
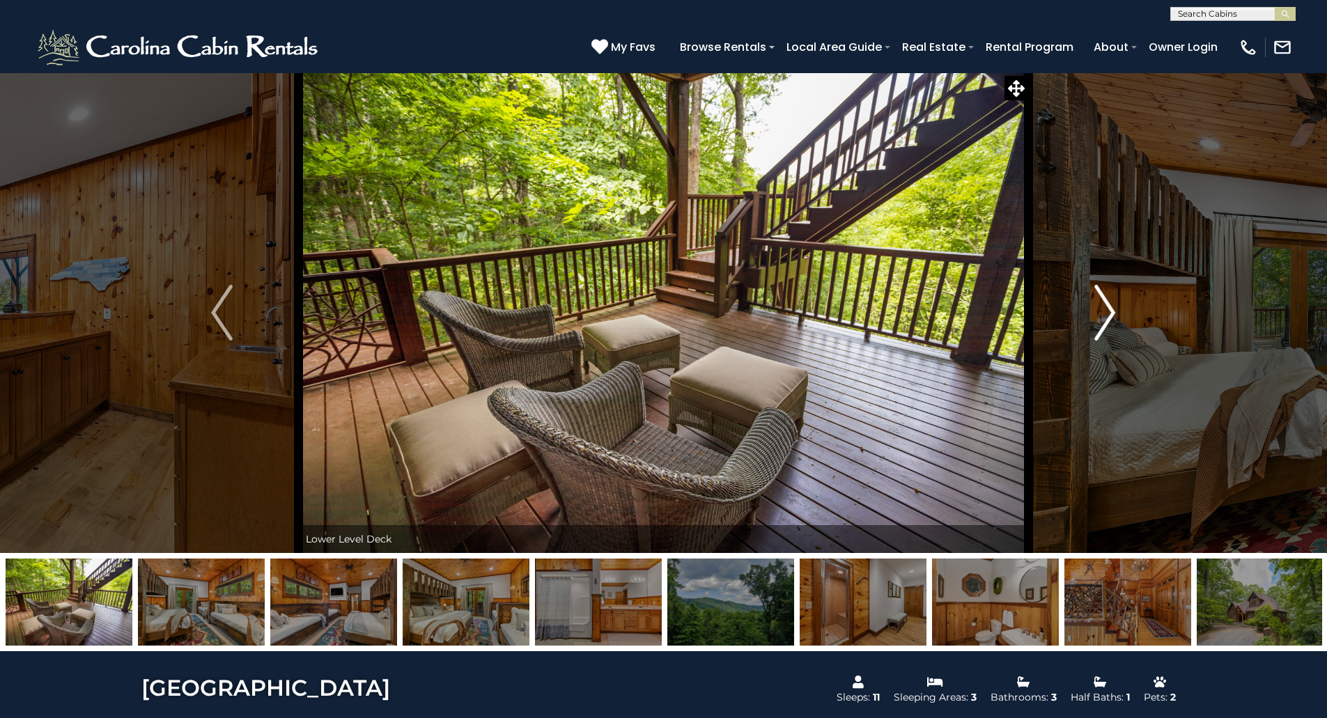
click at [1112, 315] on img "Next" at bounding box center [1104, 313] width 21 height 56
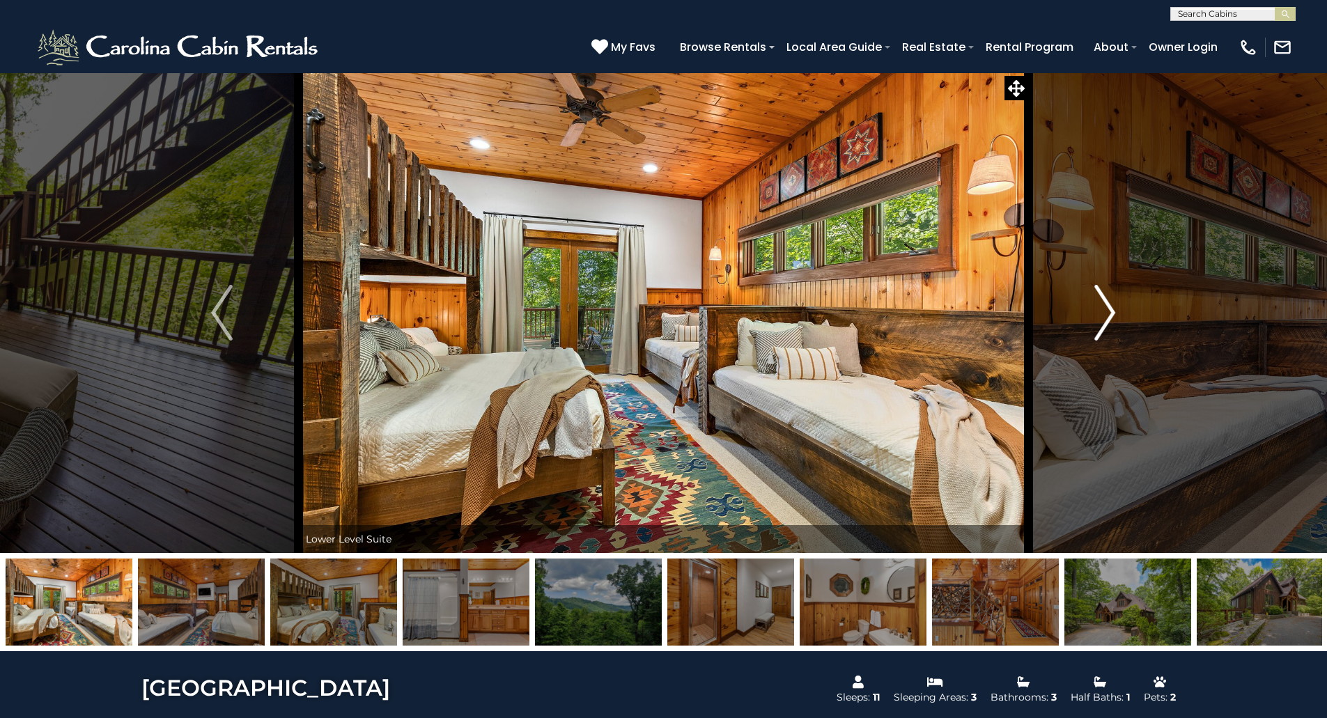
click at [1112, 315] on img "Next" at bounding box center [1104, 313] width 21 height 56
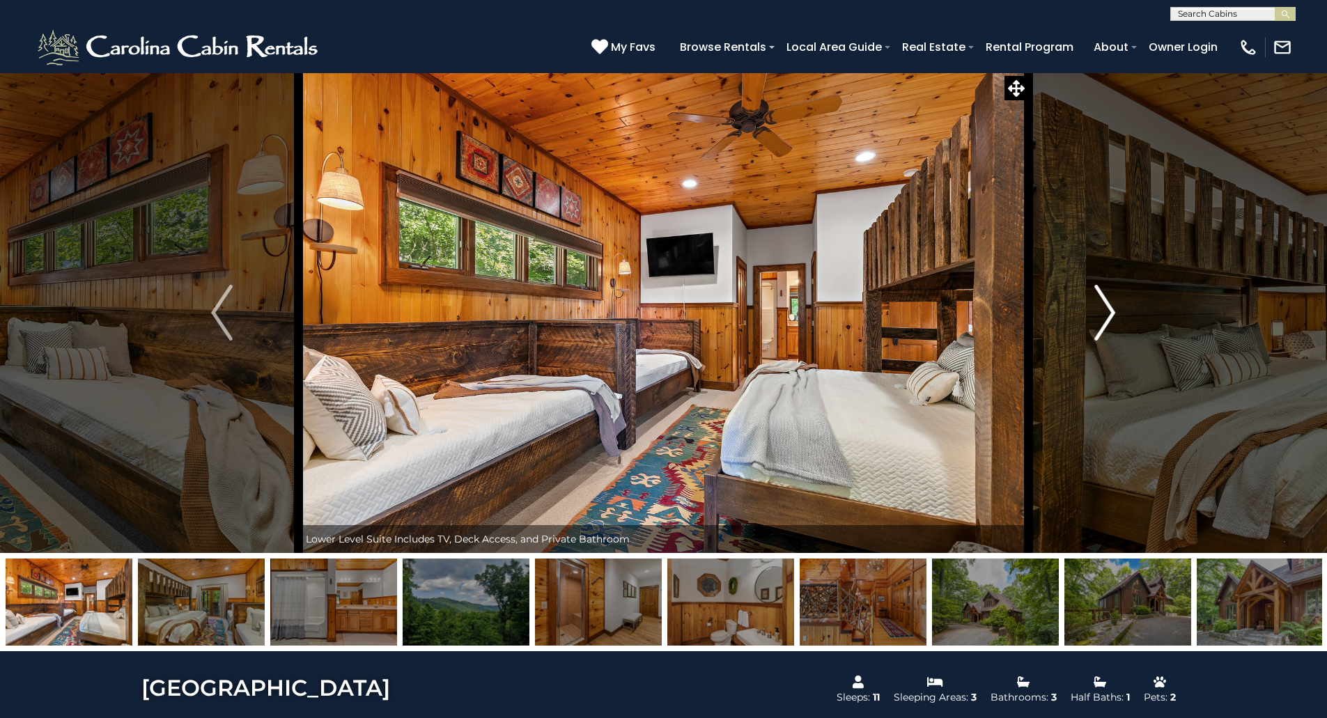
click at [1112, 315] on img "Next" at bounding box center [1104, 313] width 21 height 56
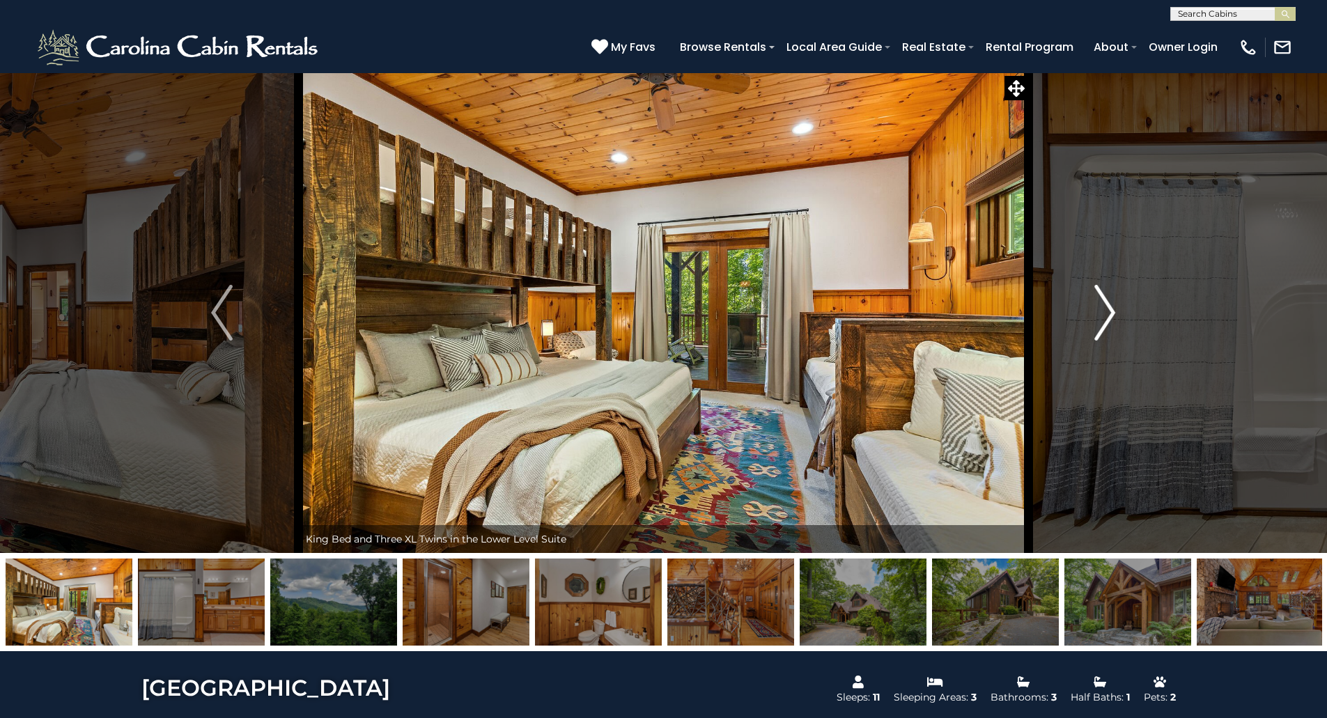
click at [1112, 315] on img "Next" at bounding box center [1104, 313] width 21 height 56
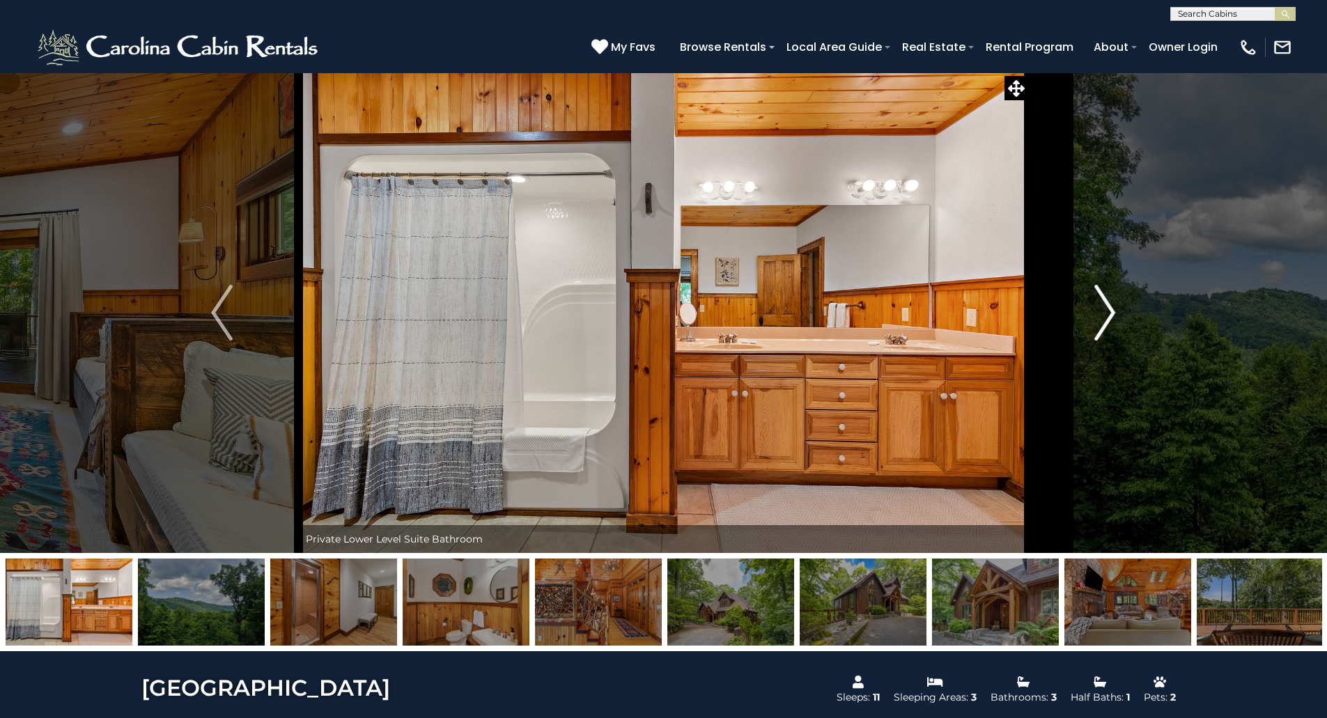
click at [1112, 315] on img "Next" at bounding box center [1104, 313] width 21 height 56
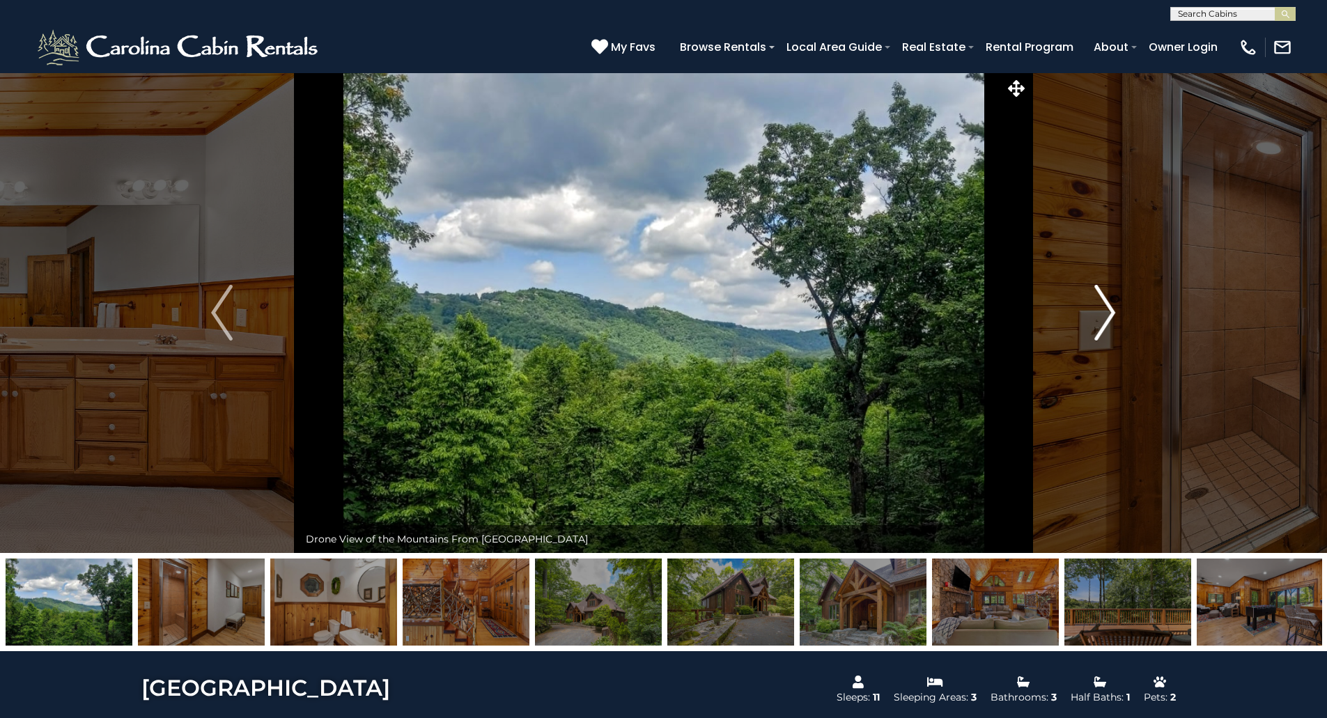
click at [1112, 315] on img "Next" at bounding box center [1104, 313] width 21 height 56
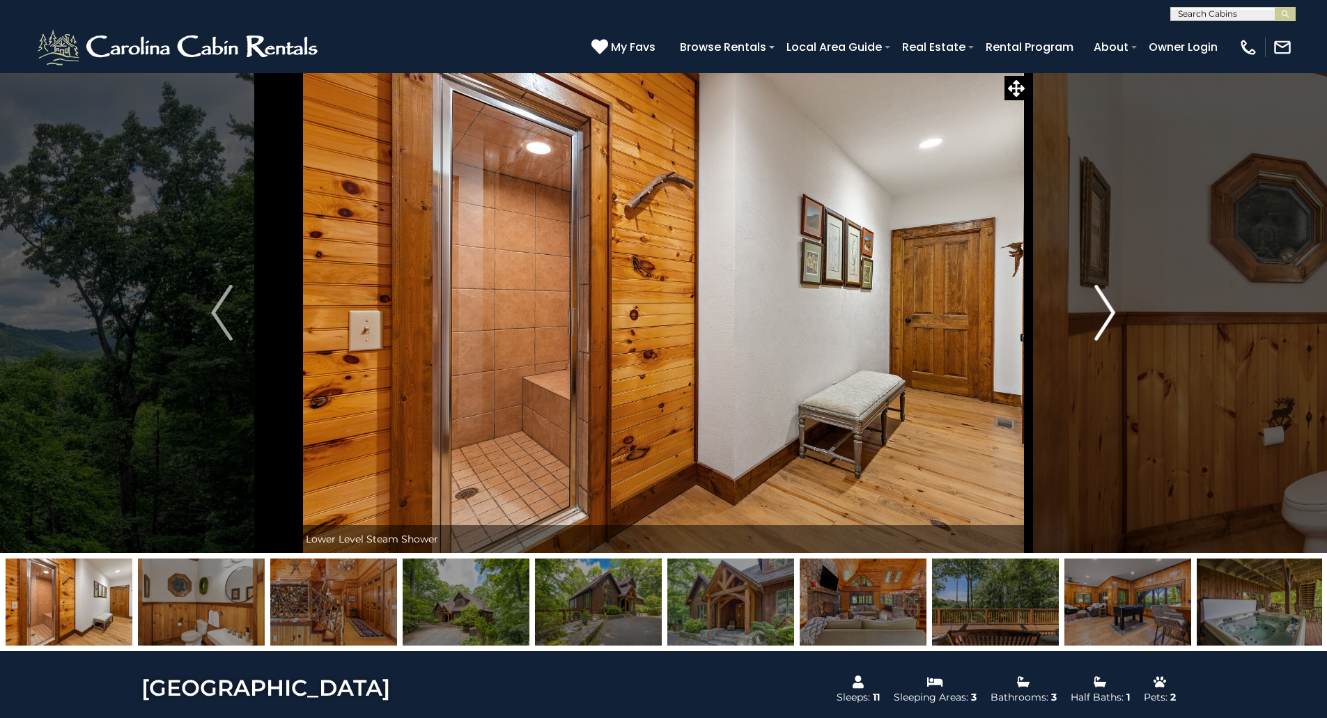
click at [1112, 315] on img "Next" at bounding box center [1104, 313] width 21 height 56
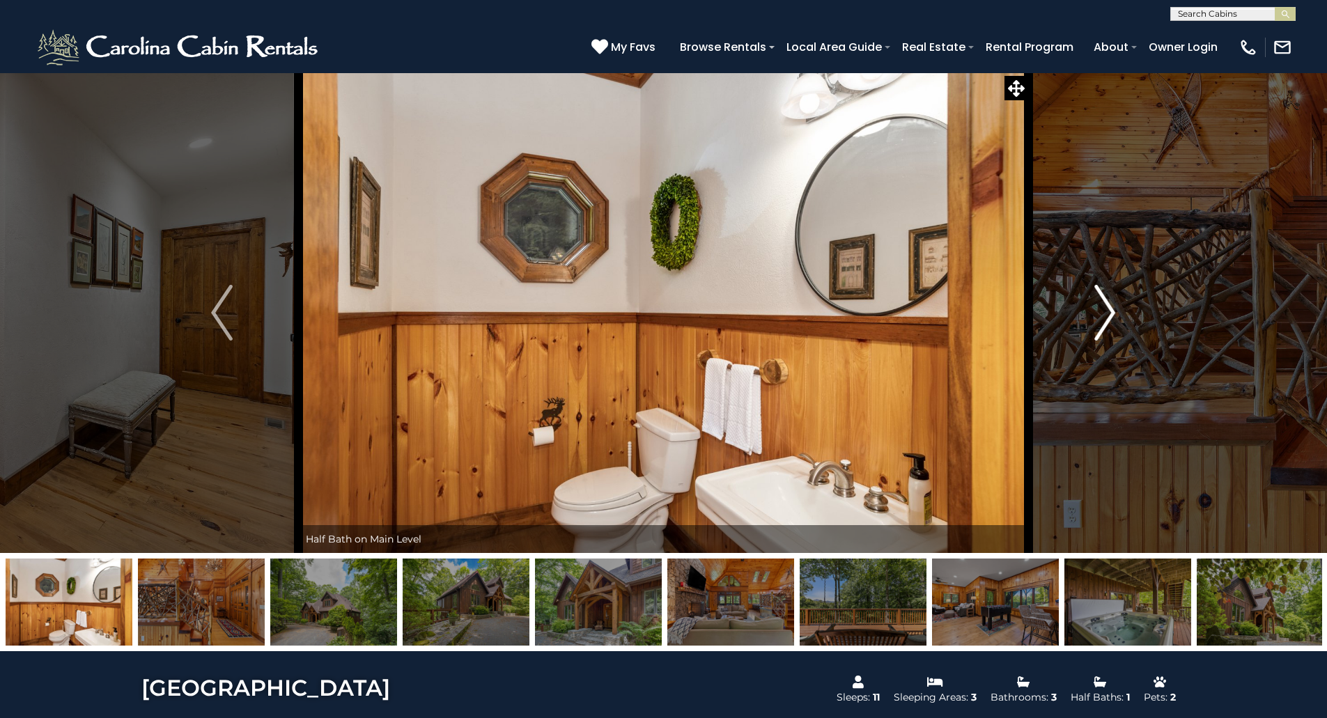
click at [1112, 315] on img "Next" at bounding box center [1104, 313] width 21 height 56
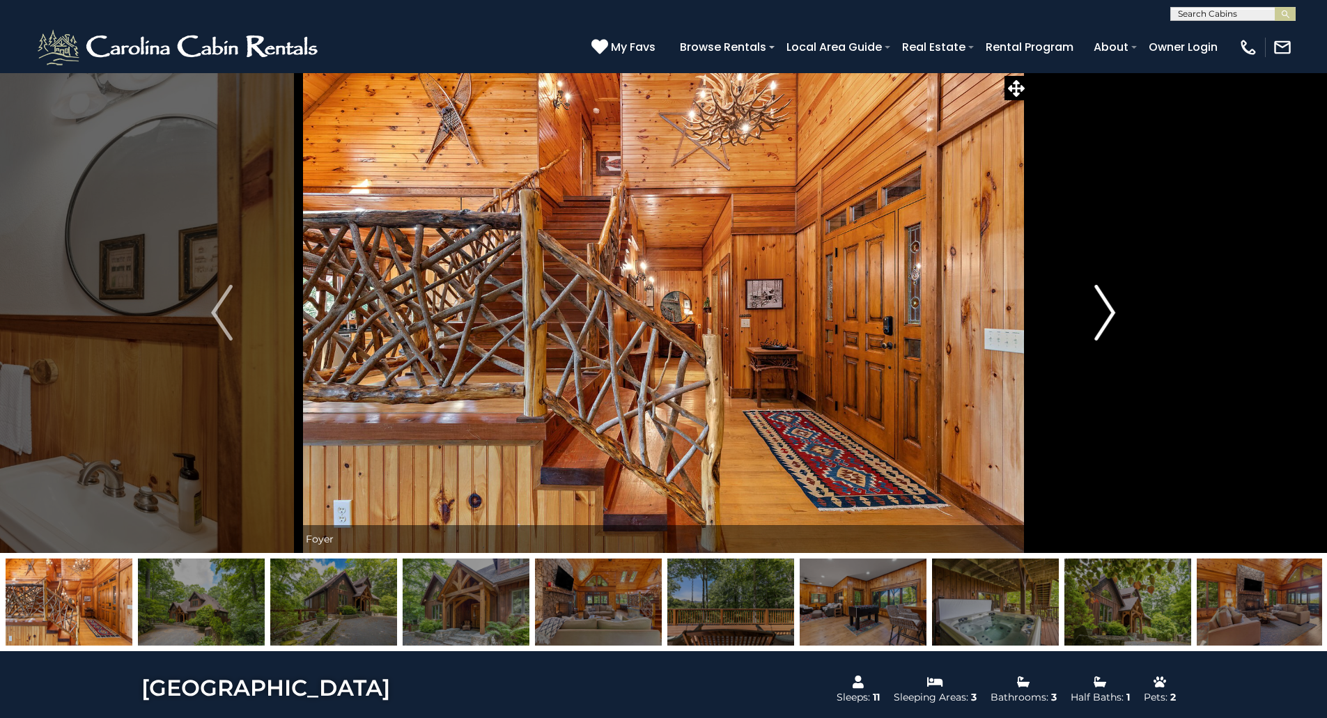
click at [1112, 315] on img "Next" at bounding box center [1104, 313] width 21 height 56
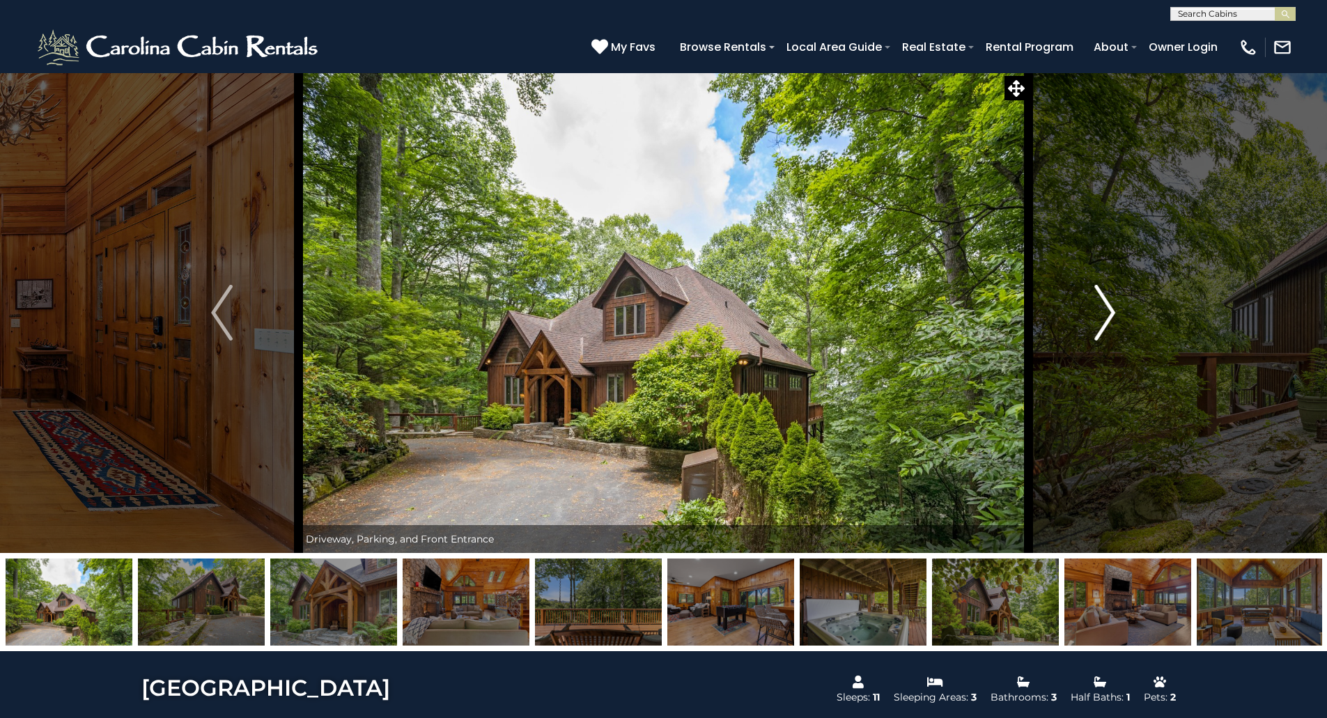
click at [1112, 315] on img "Next" at bounding box center [1104, 313] width 21 height 56
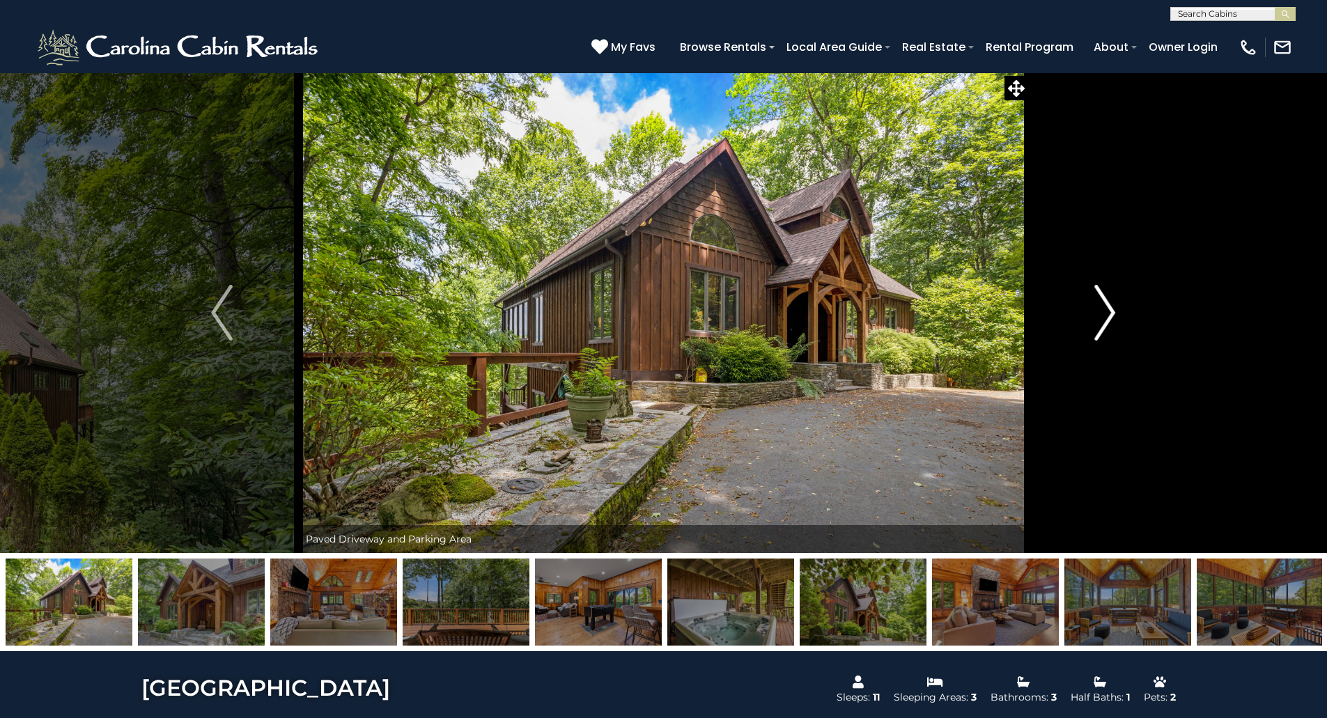
click at [1112, 315] on img "Next" at bounding box center [1104, 313] width 21 height 56
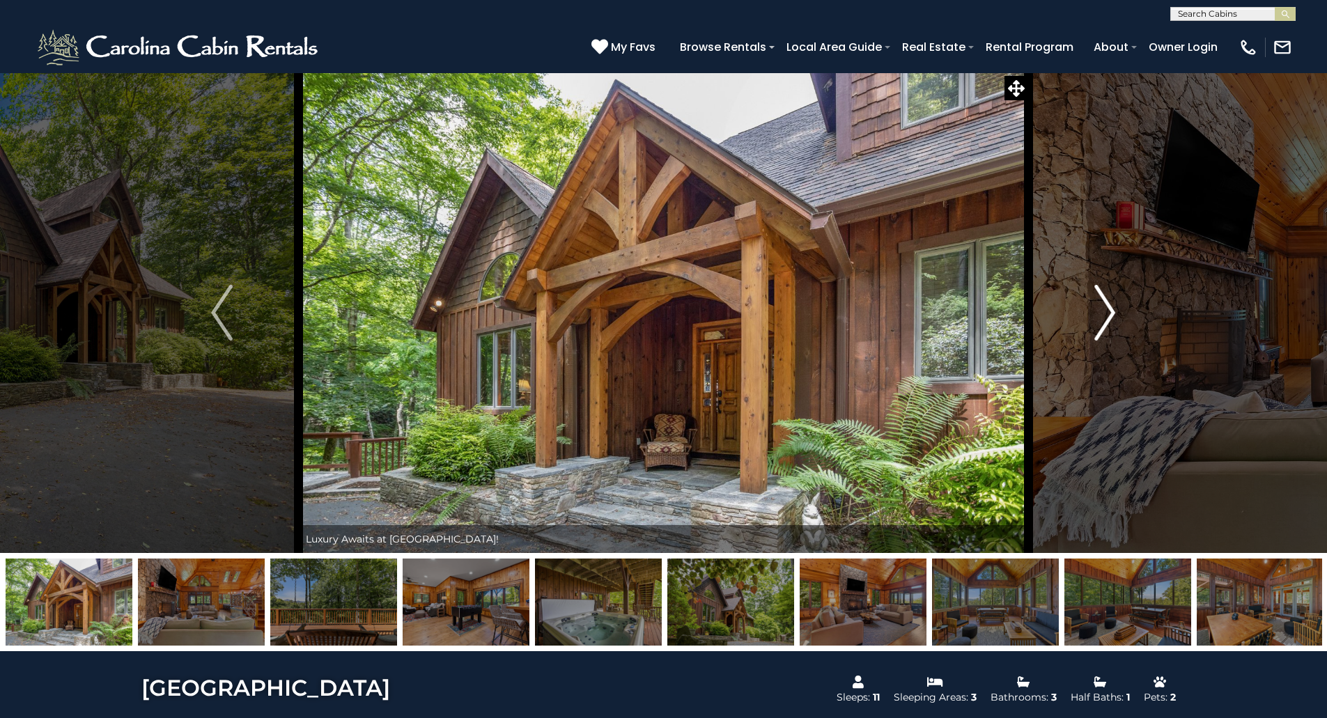
click at [1112, 315] on img "Next" at bounding box center [1104, 313] width 21 height 56
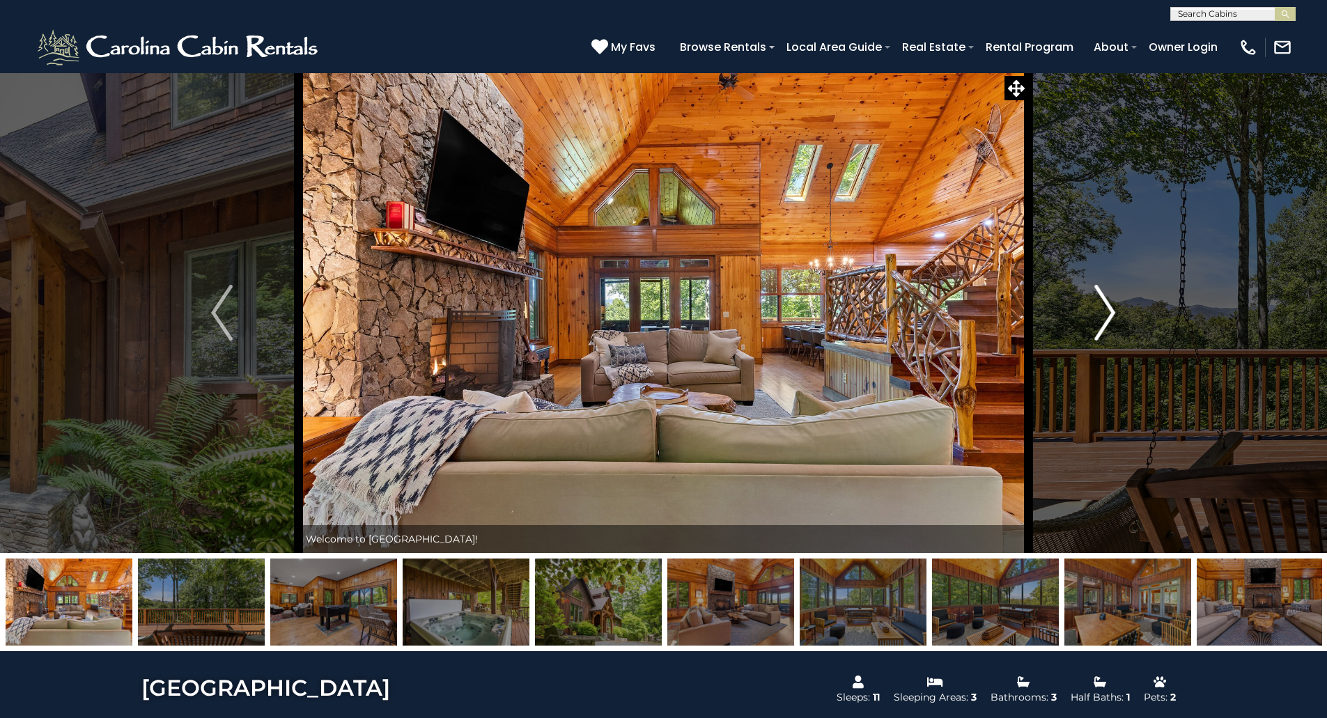
click at [1112, 315] on img "Next" at bounding box center [1104, 313] width 21 height 56
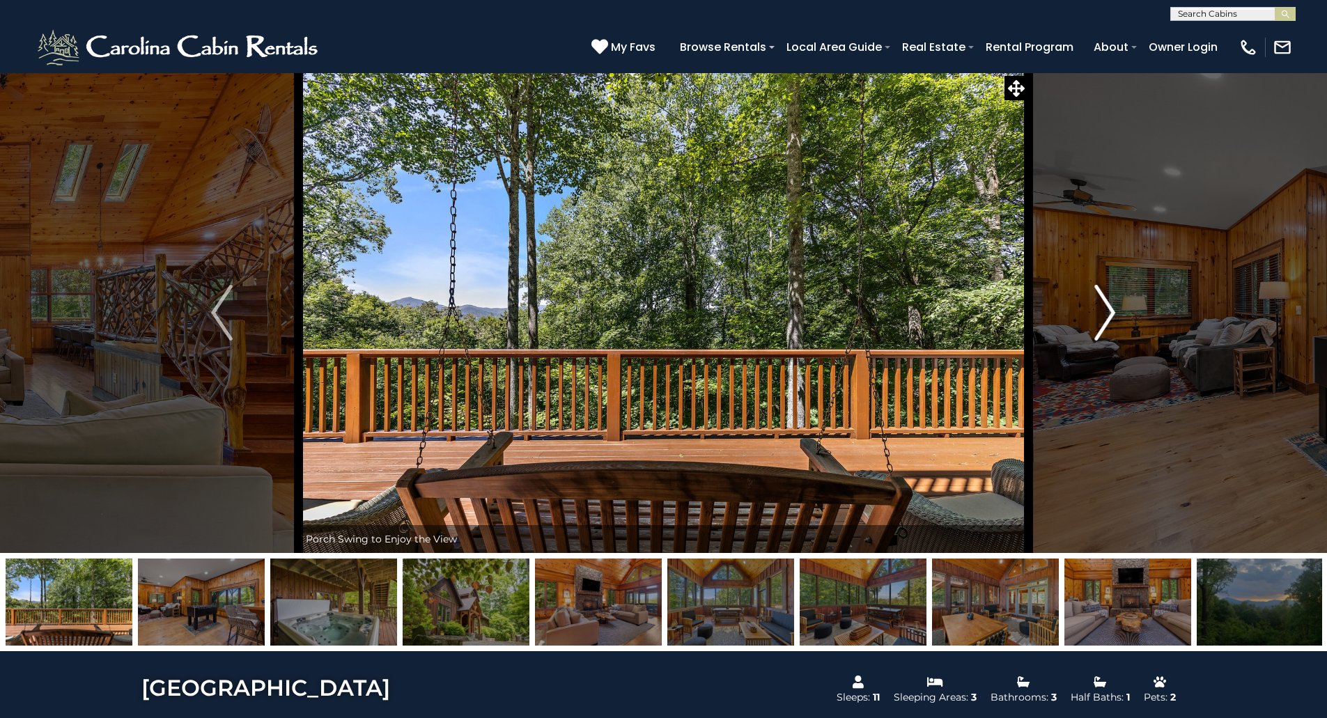
click at [1112, 315] on img "Next" at bounding box center [1104, 313] width 21 height 56
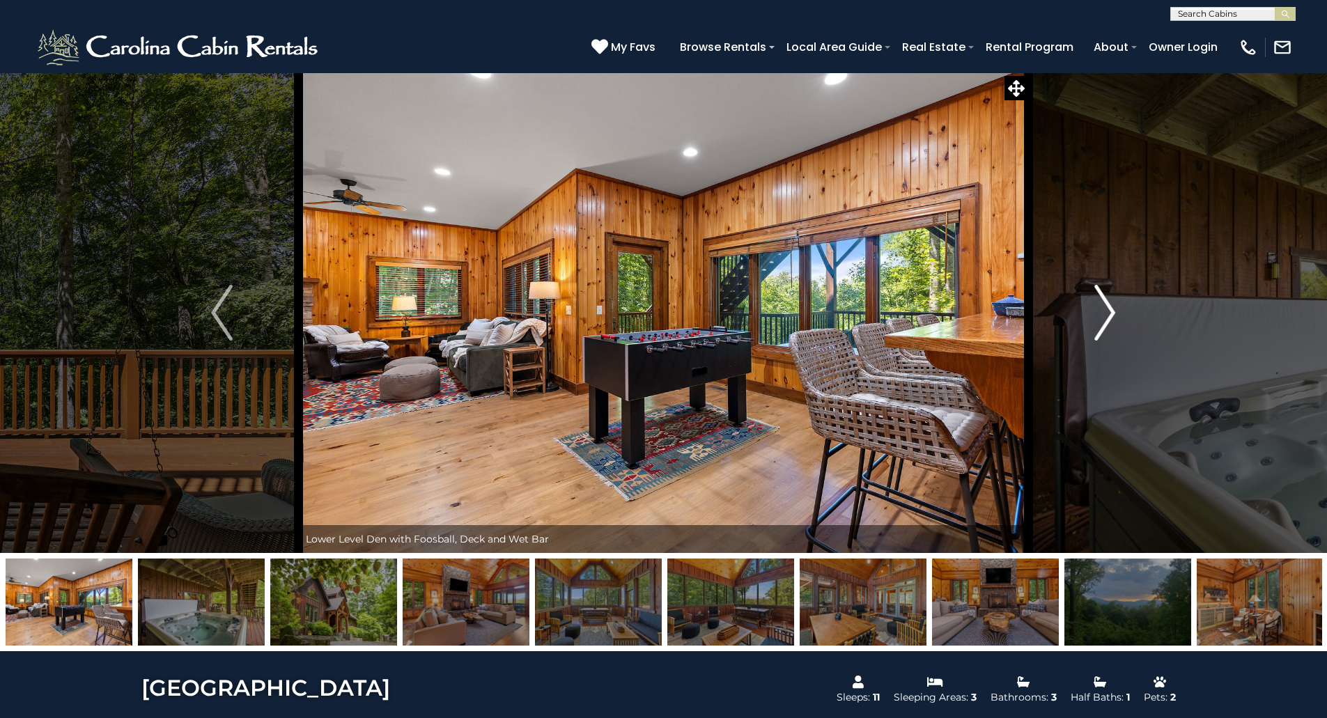
click at [1112, 315] on img "Next" at bounding box center [1104, 313] width 21 height 56
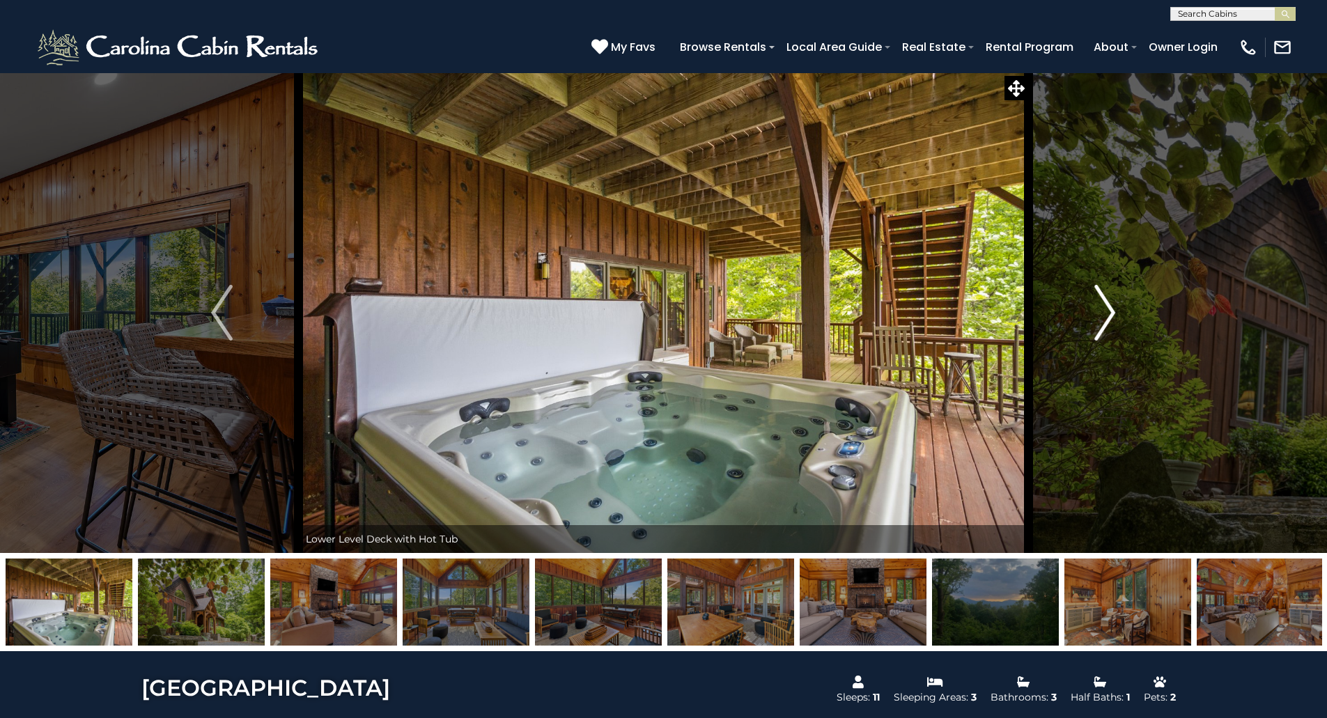
click at [1112, 315] on img "Next" at bounding box center [1104, 313] width 21 height 56
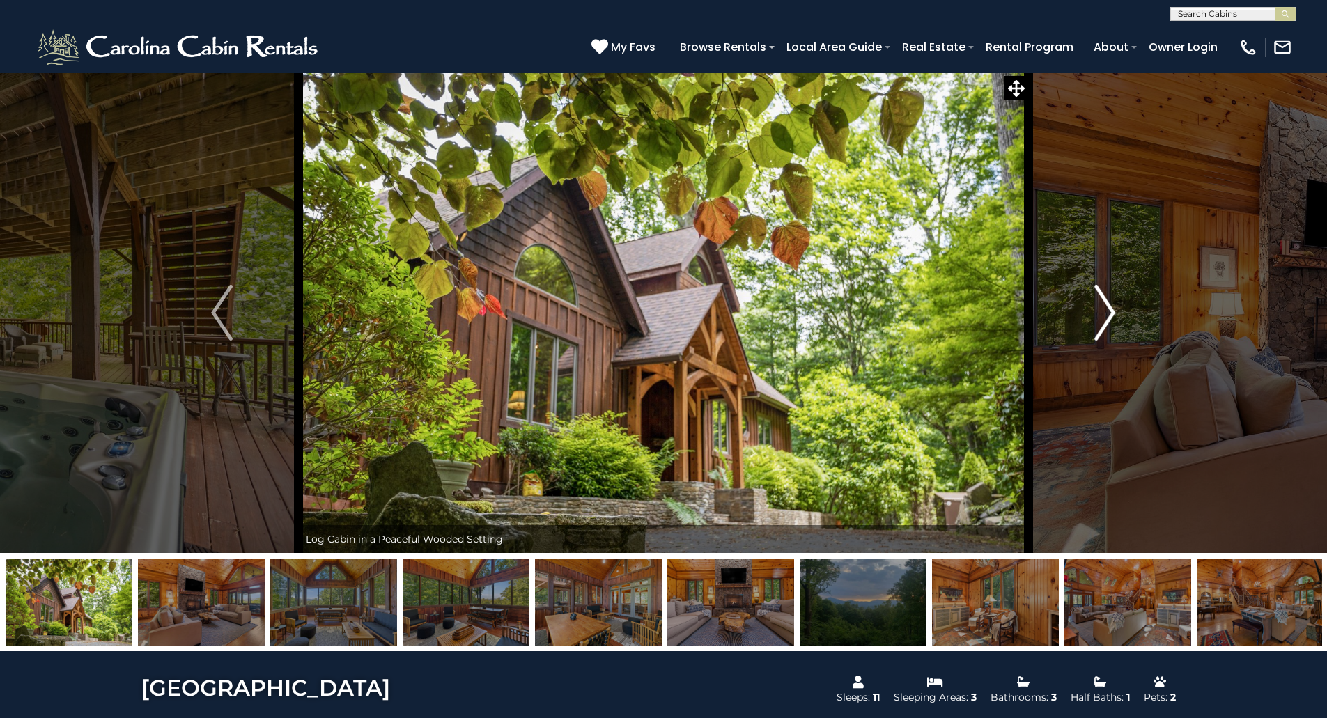
click at [1112, 315] on img "Next" at bounding box center [1104, 313] width 21 height 56
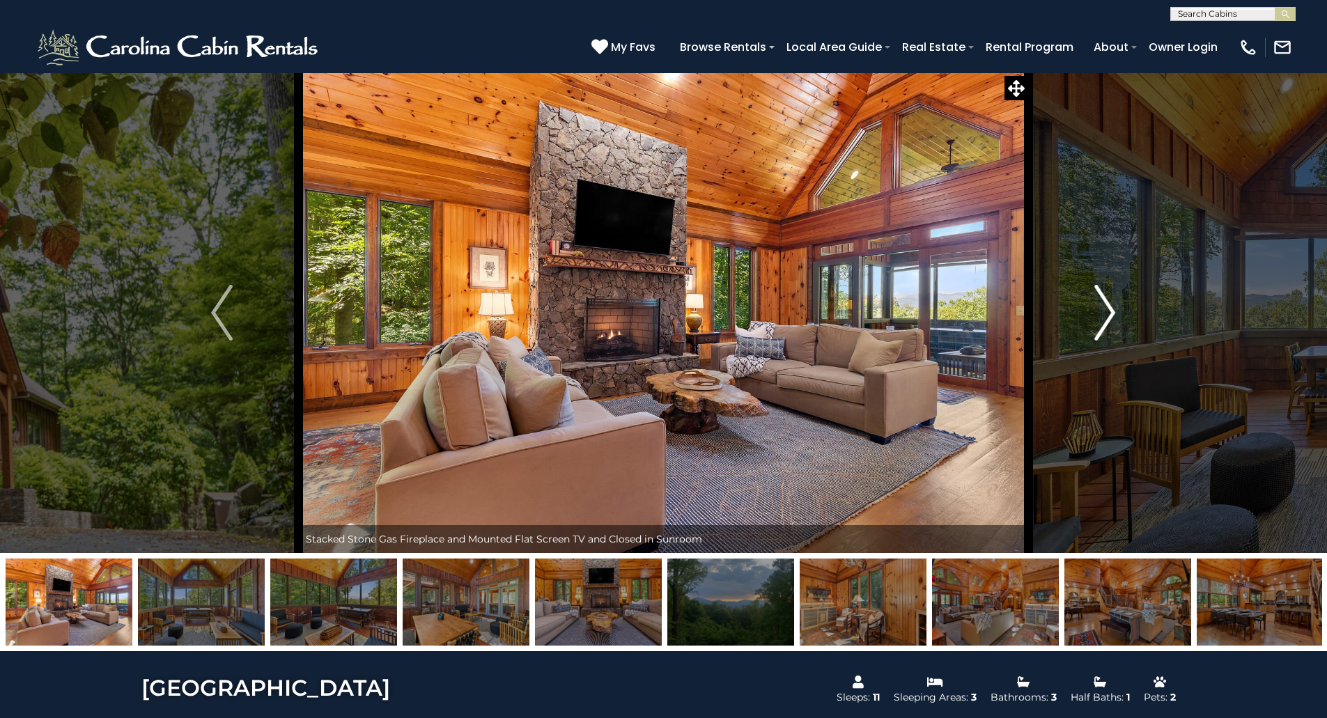
click at [1112, 315] on img "Next" at bounding box center [1104, 313] width 21 height 56
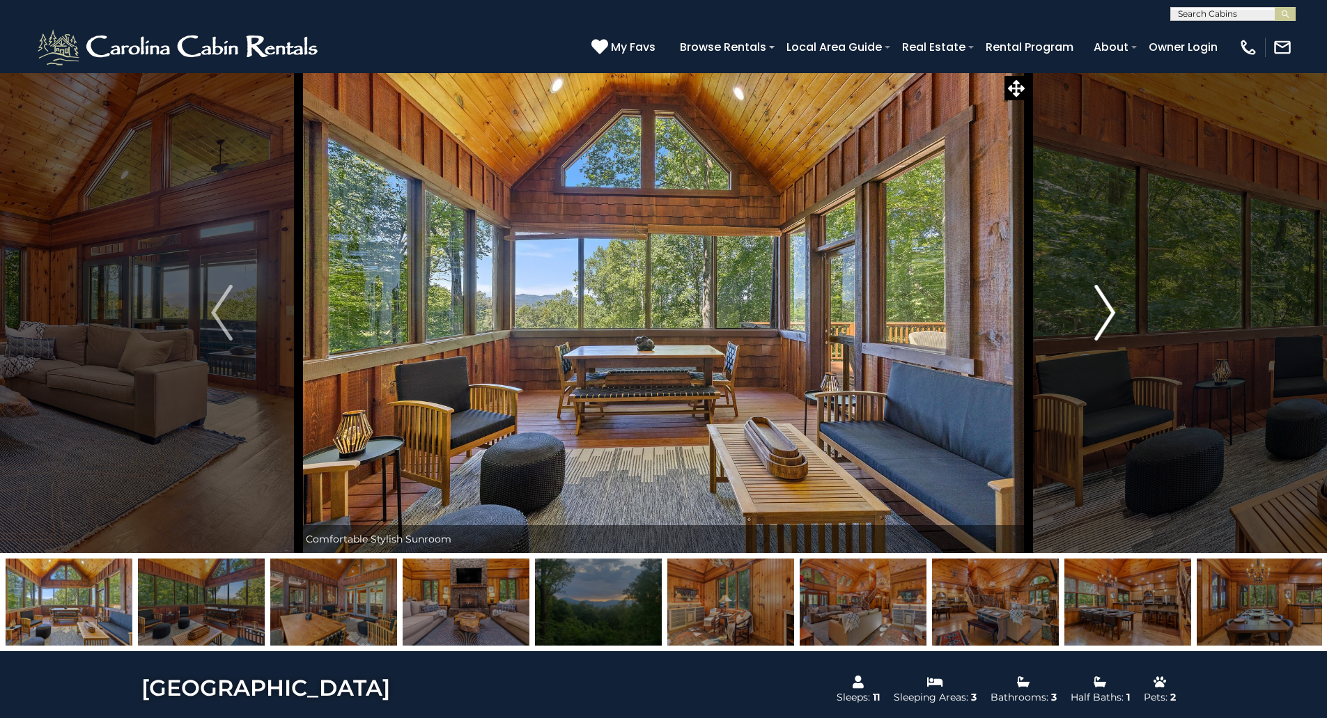
click at [1112, 315] on img "Next" at bounding box center [1104, 313] width 21 height 56
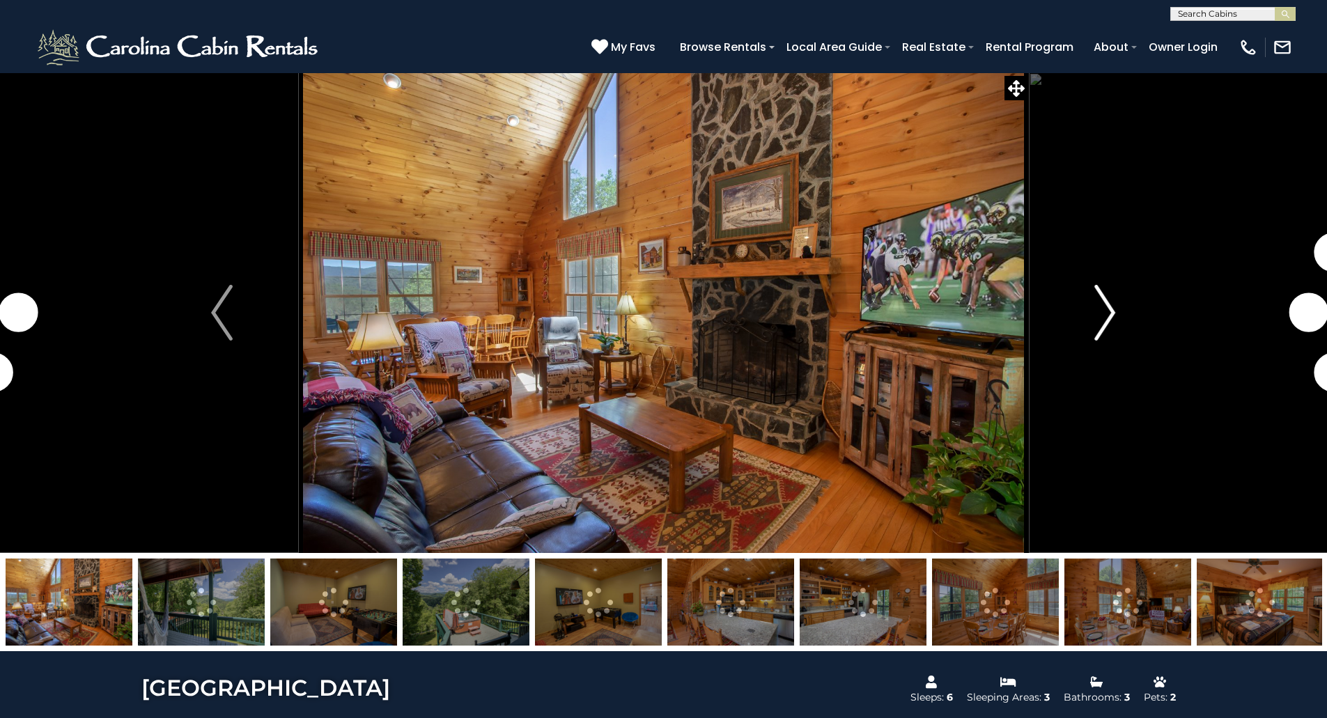
click at [1110, 313] on img "Next" at bounding box center [1104, 313] width 21 height 56
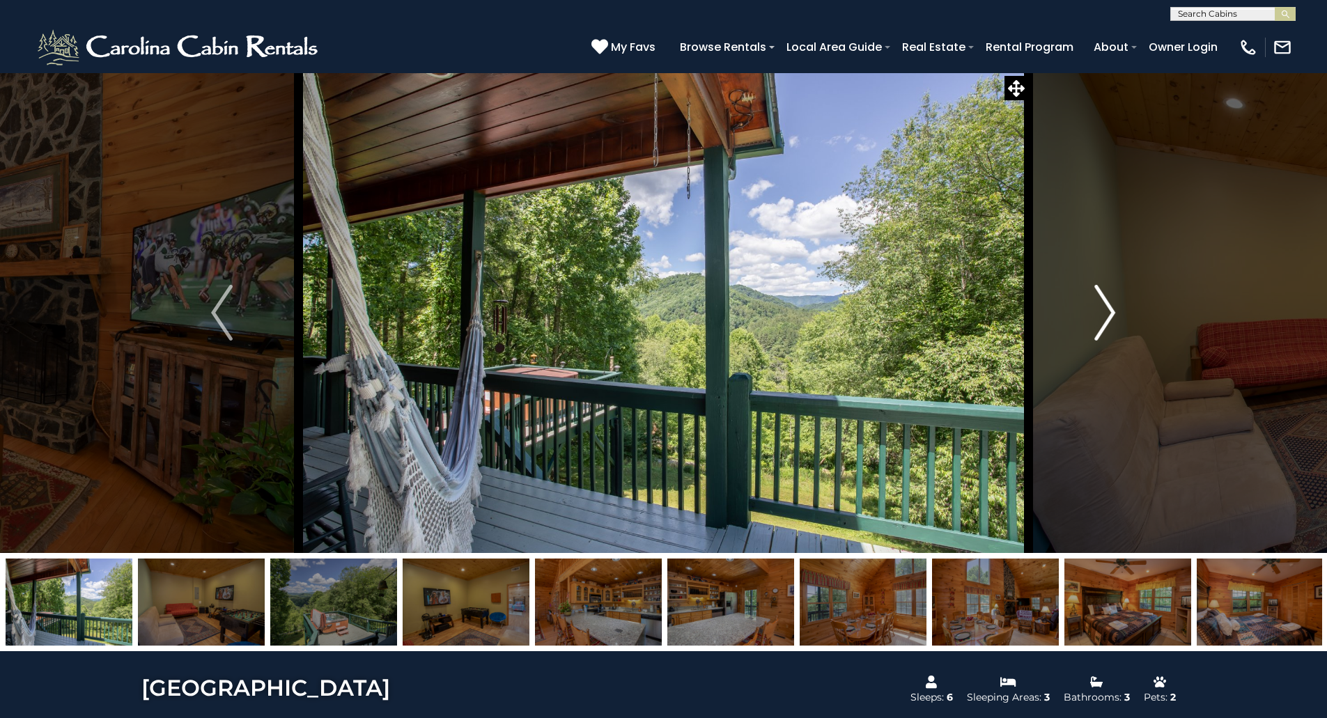
click at [1110, 313] on img "Next" at bounding box center [1104, 313] width 21 height 56
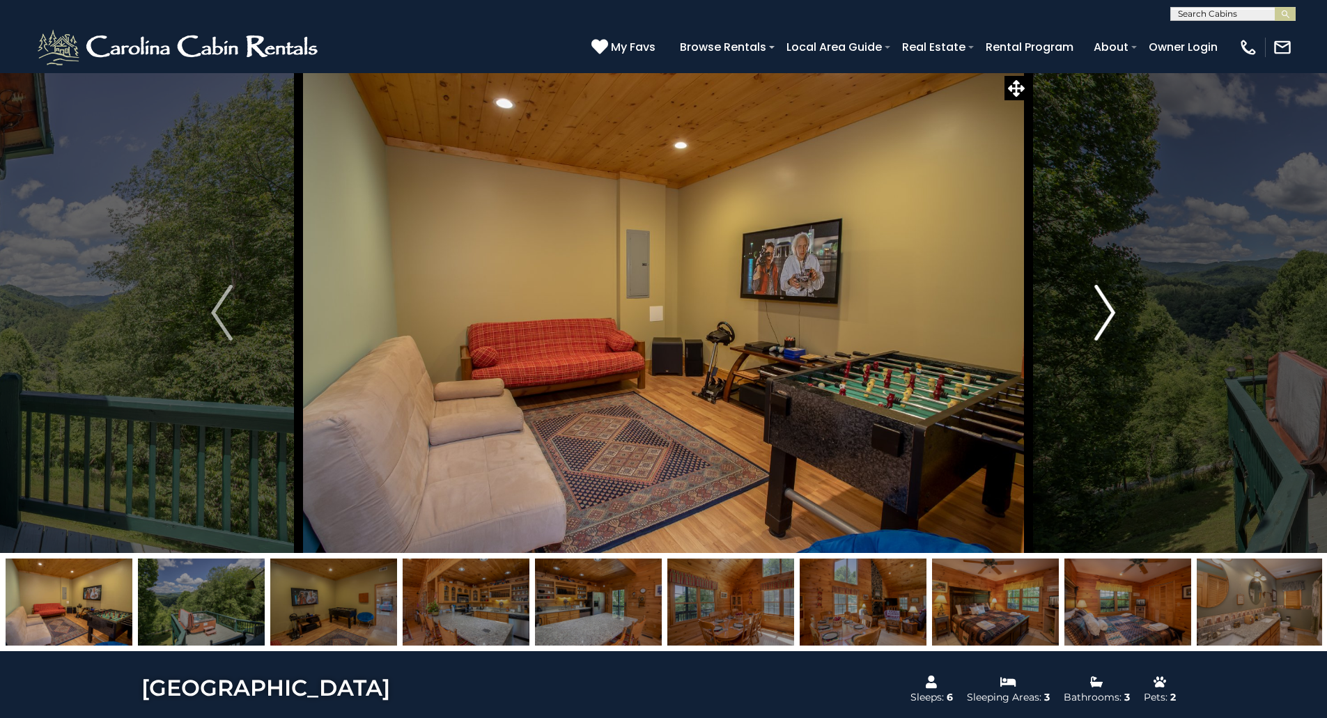
click at [1110, 313] on img "Next" at bounding box center [1104, 313] width 21 height 56
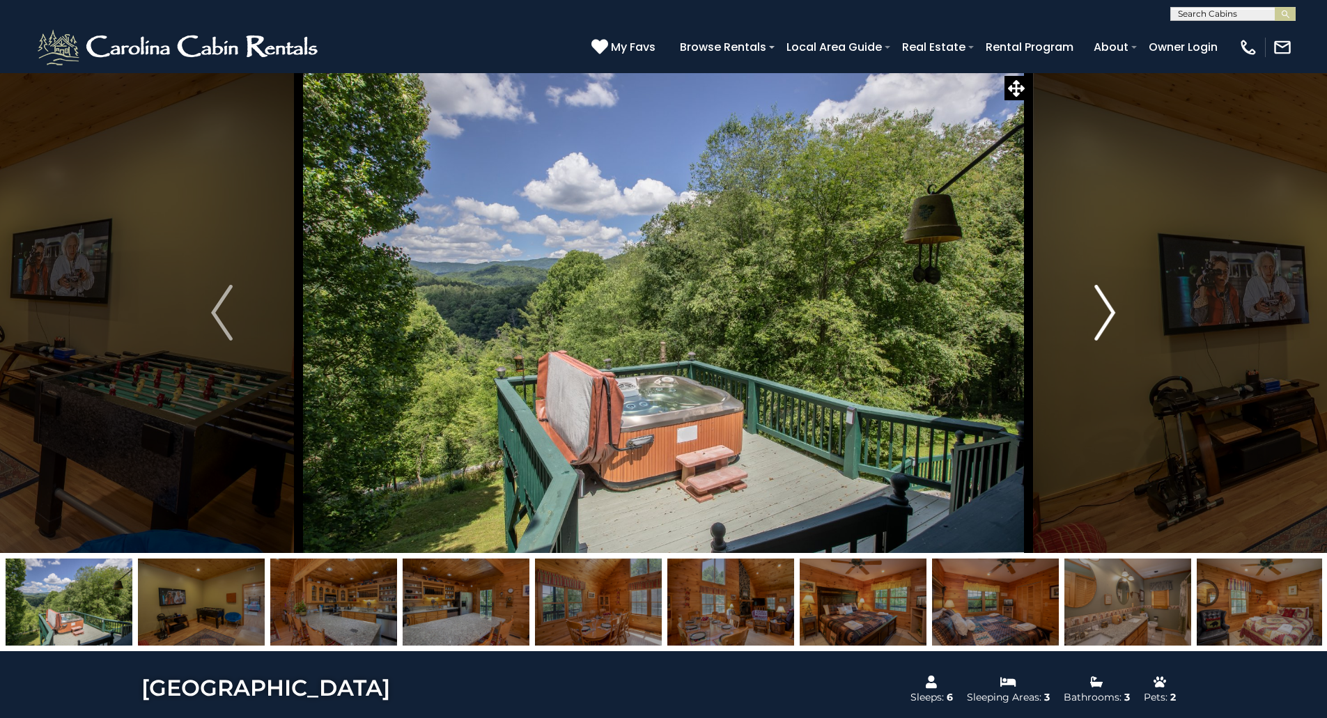
click at [1110, 313] on img "Next" at bounding box center [1104, 313] width 21 height 56
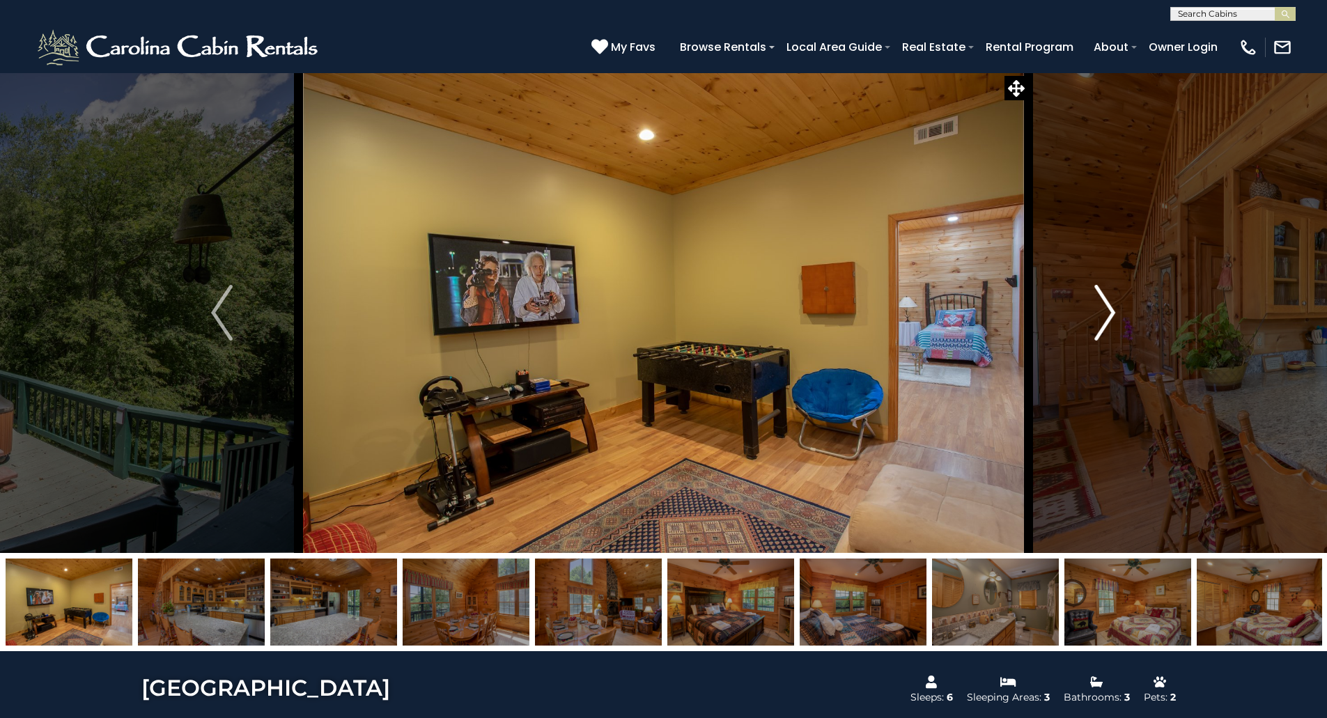
click at [1110, 313] on img "Next" at bounding box center [1104, 313] width 21 height 56
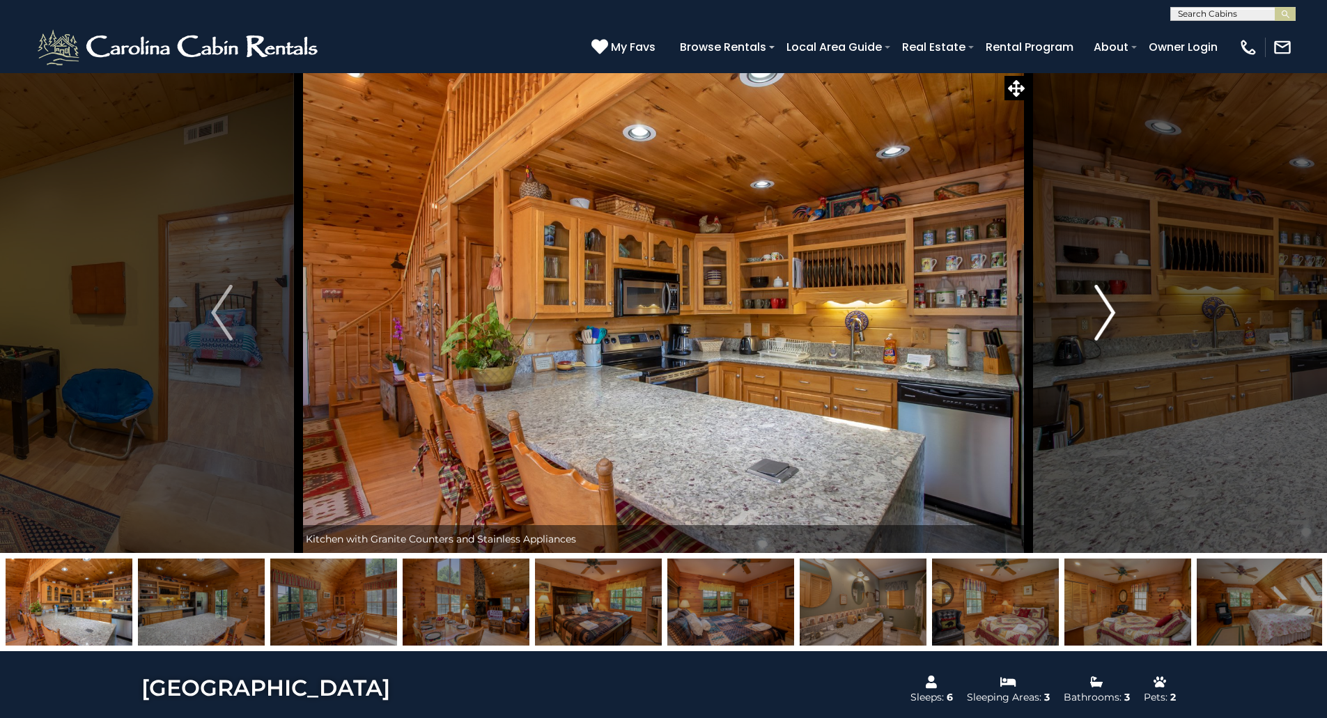
click at [1110, 313] on img "Next" at bounding box center [1104, 313] width 21 height 56
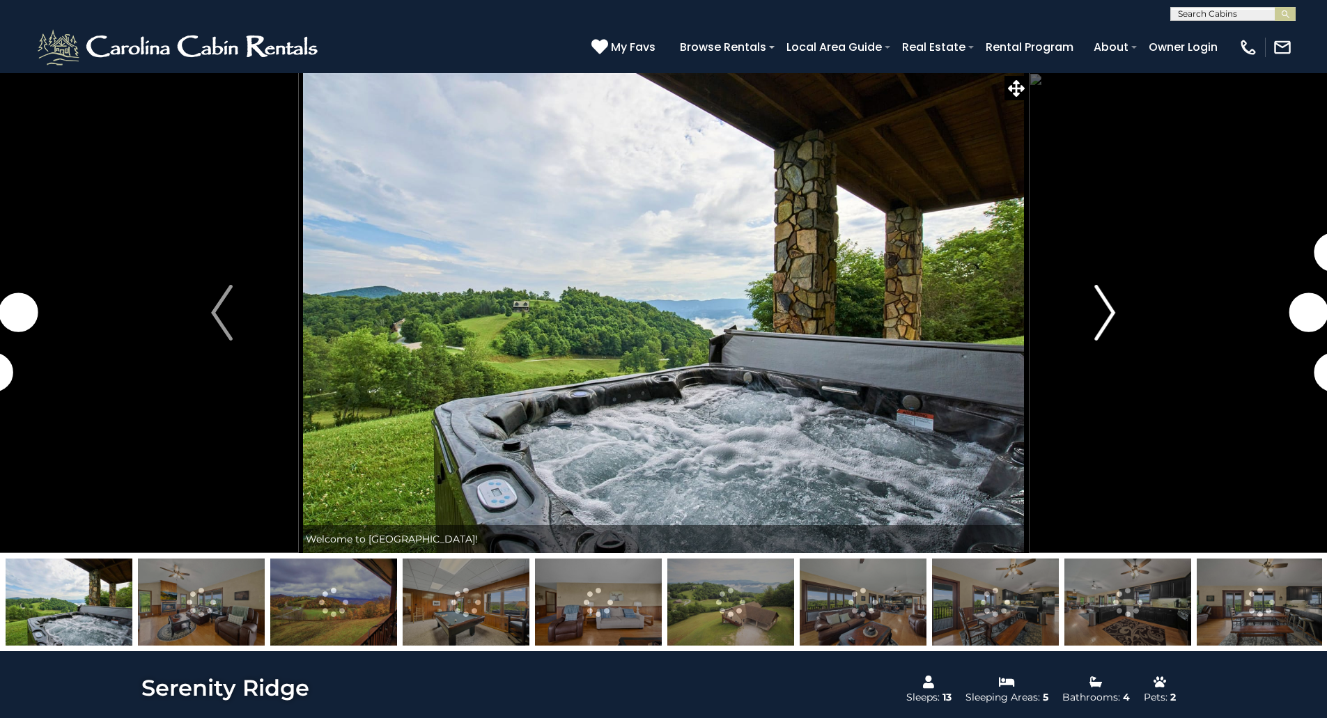
click at [1108, 304] on img "Next" at bounding box center [1104, 313] width 21 height 56
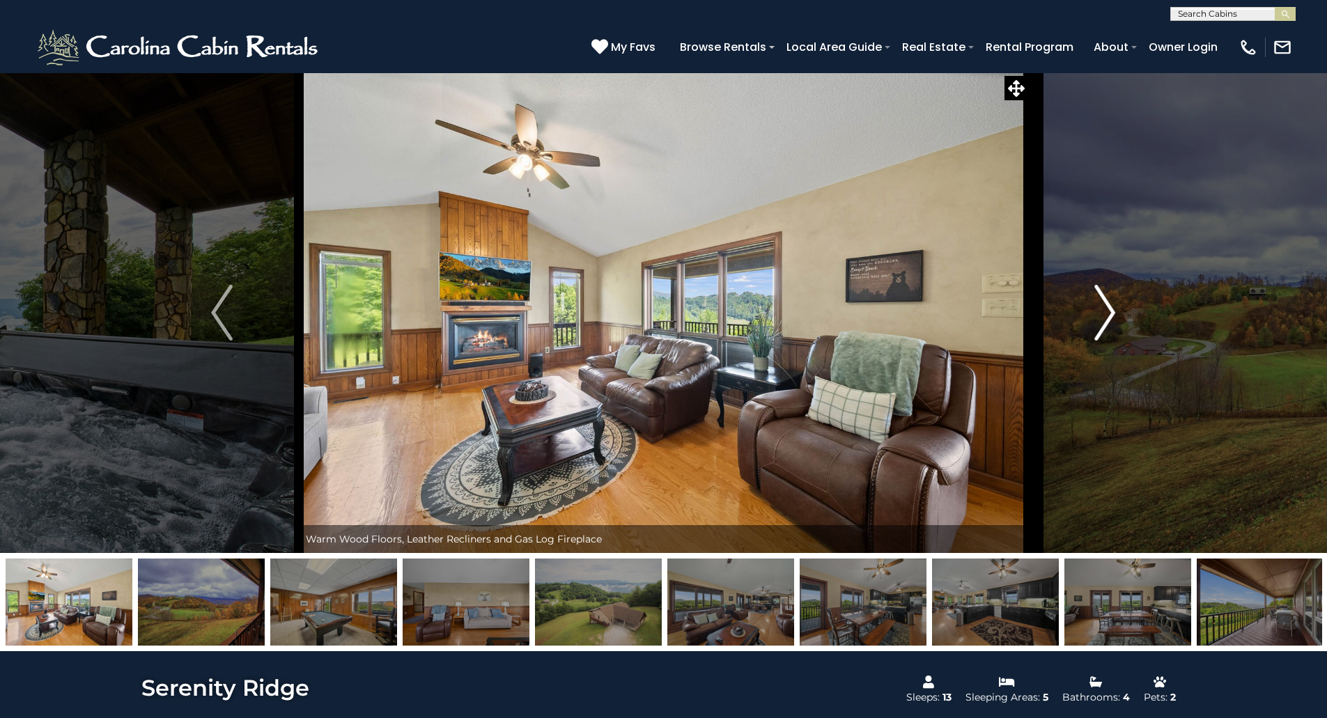
click at [1108, 303] on img "Next" at bounding box center [1104, 313] width 21 height 56
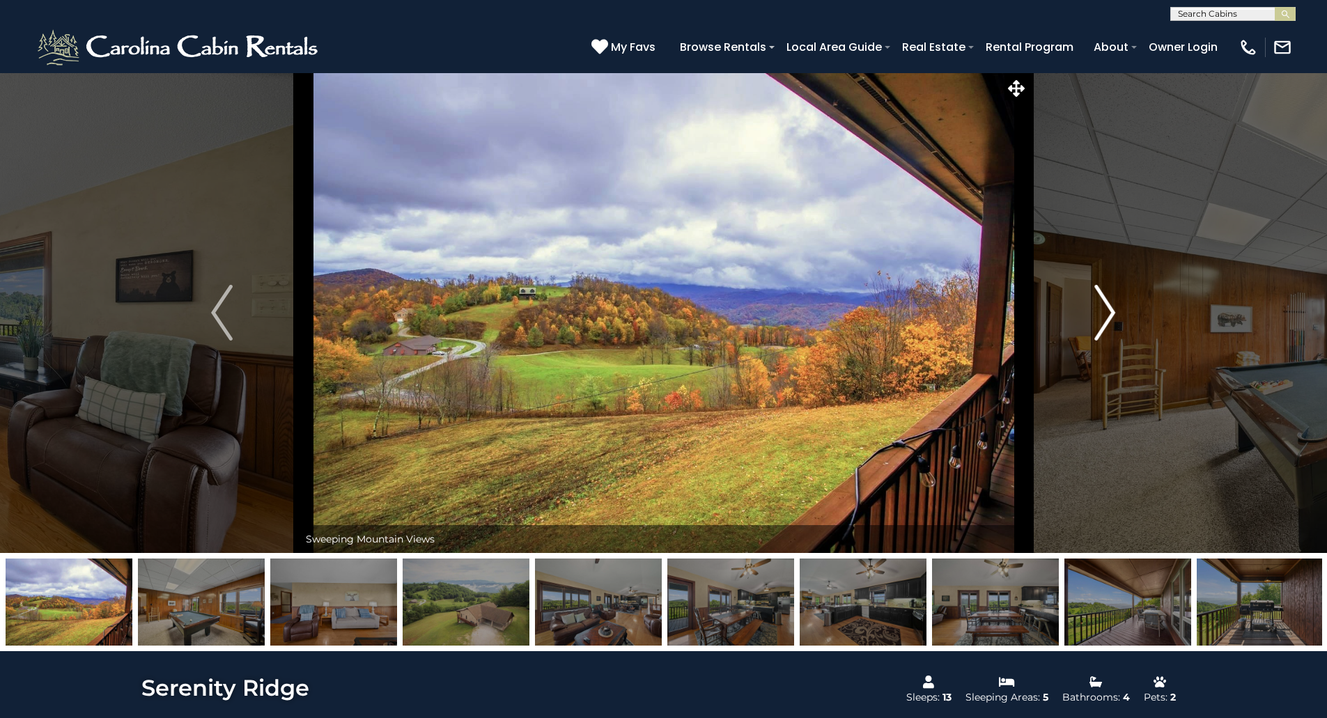
click at [1108, 303] on img "Next" at bounding box center [1104, 313] width 21 height 56
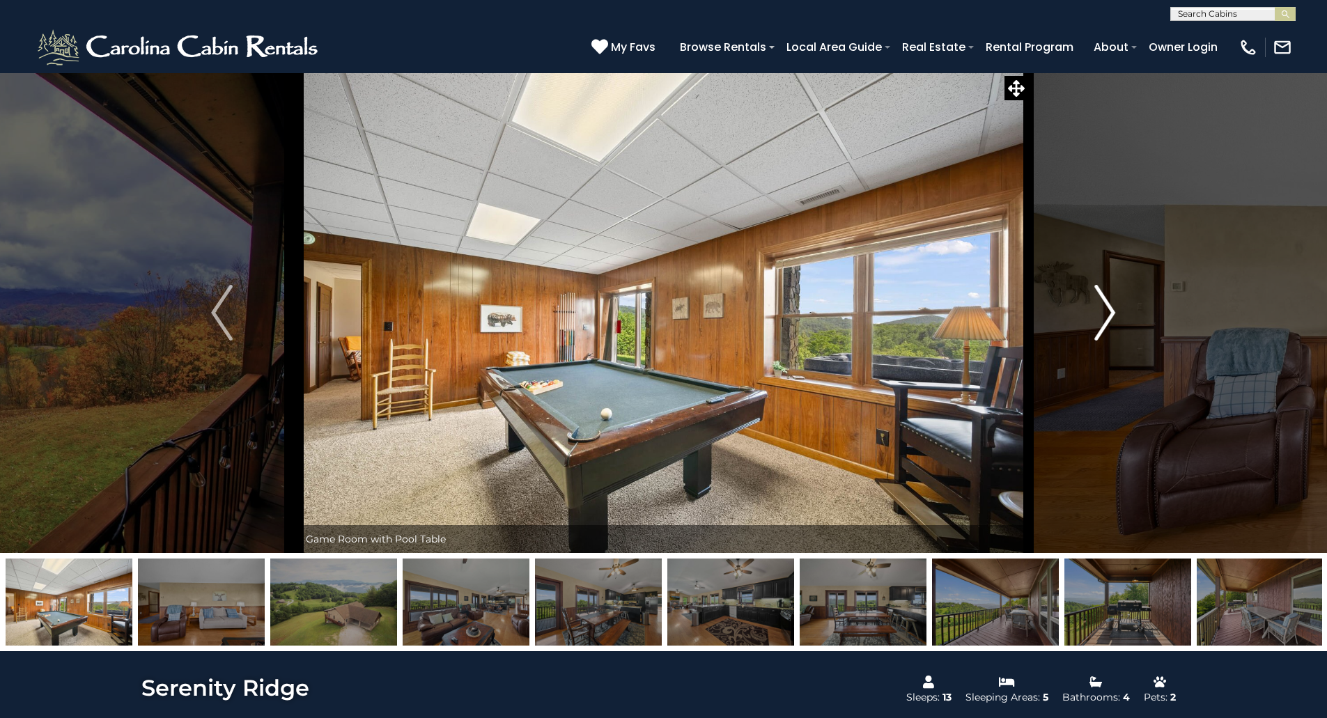
click at [1108, 303] on img "Next" at bounding box center [1104, 313] width 21 height 56
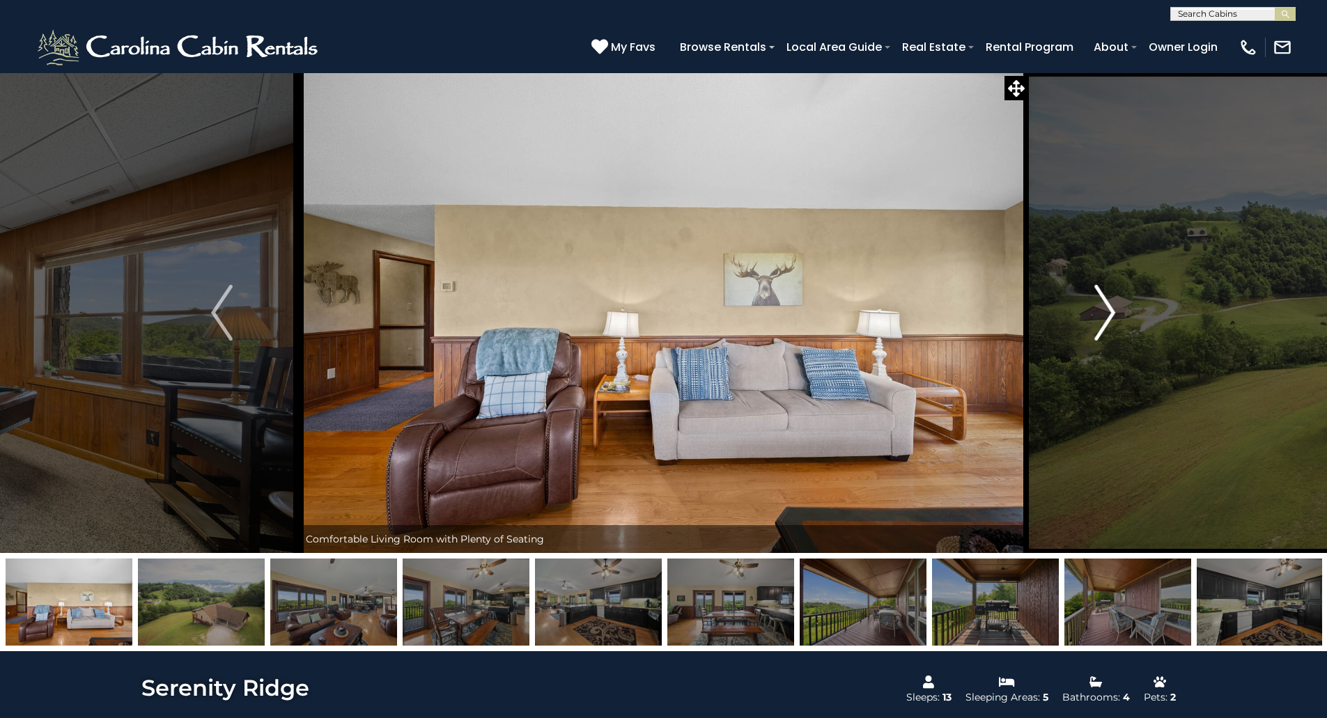
click at [1108, 303] on img "Next" at bounding box center [1104, 313] width 21 height 56
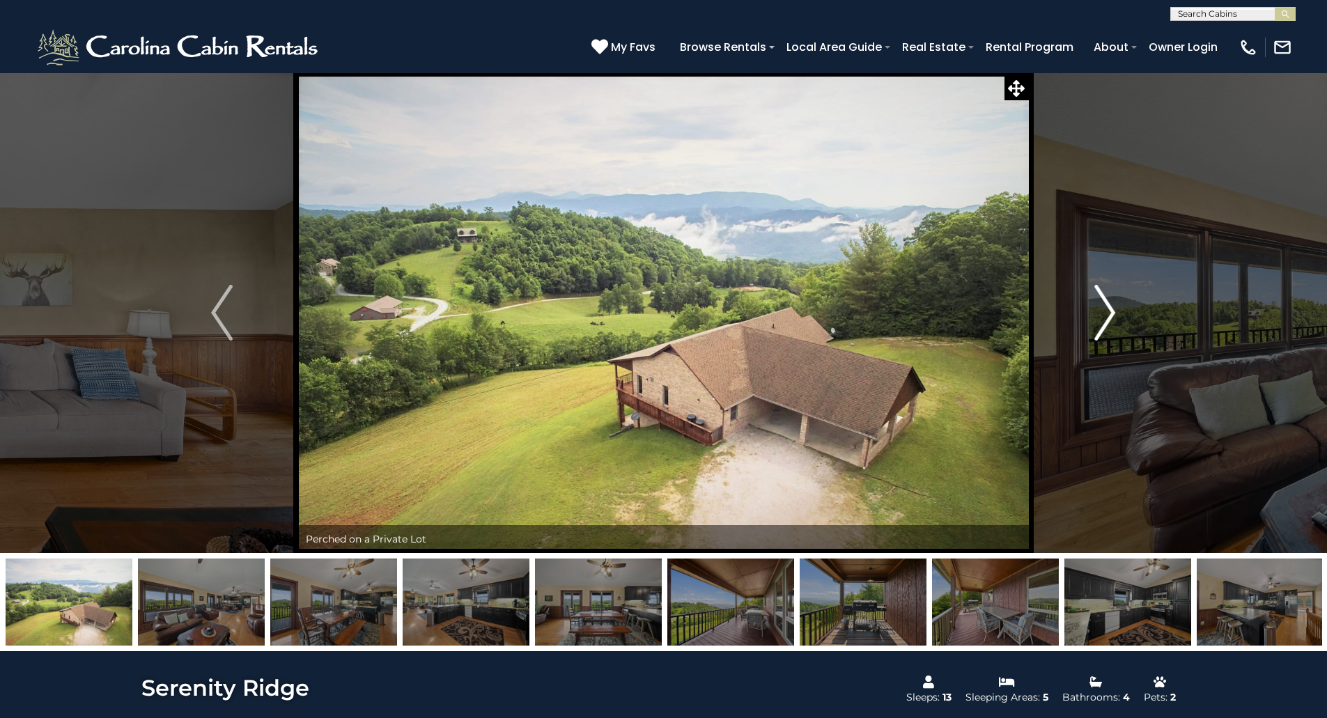
click at [1106, 314] on img "Next" at bounding box center [1104, 313] width 21 height 56
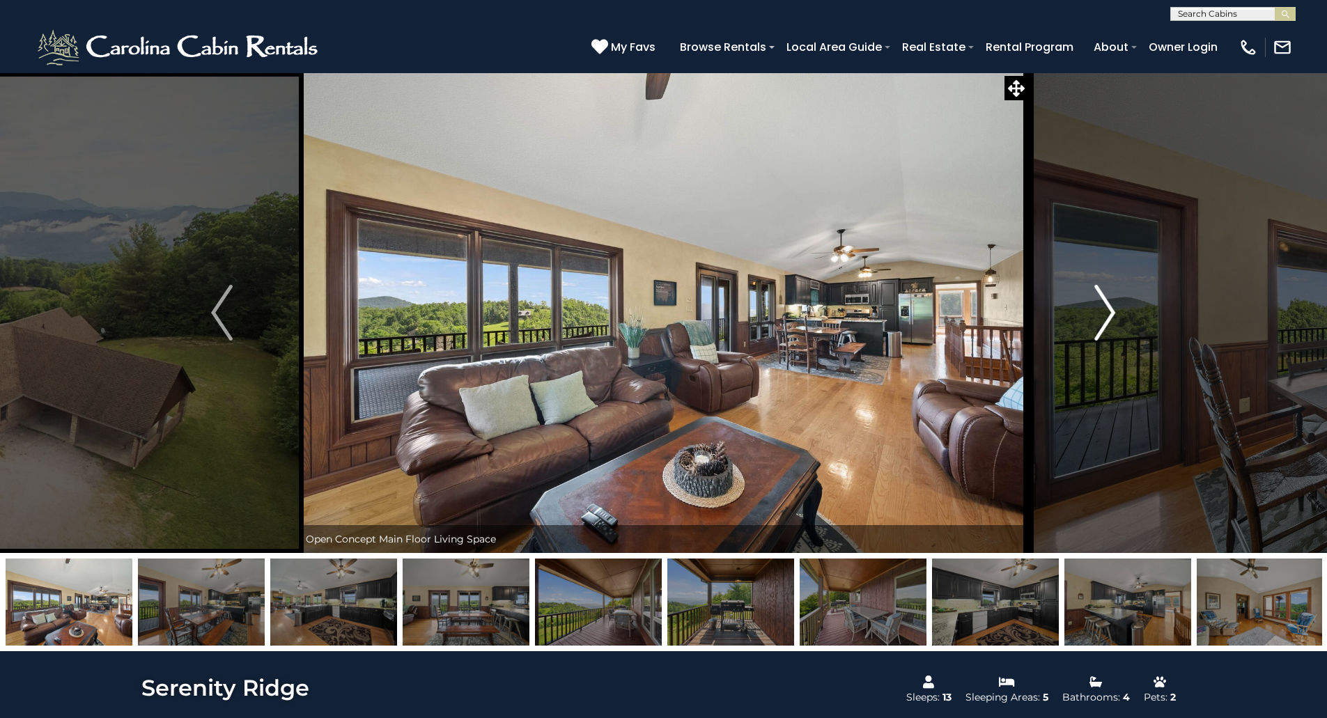
click at [1106, 314] on img "Next" at bounding box center [1104, 313] width 21 height 56
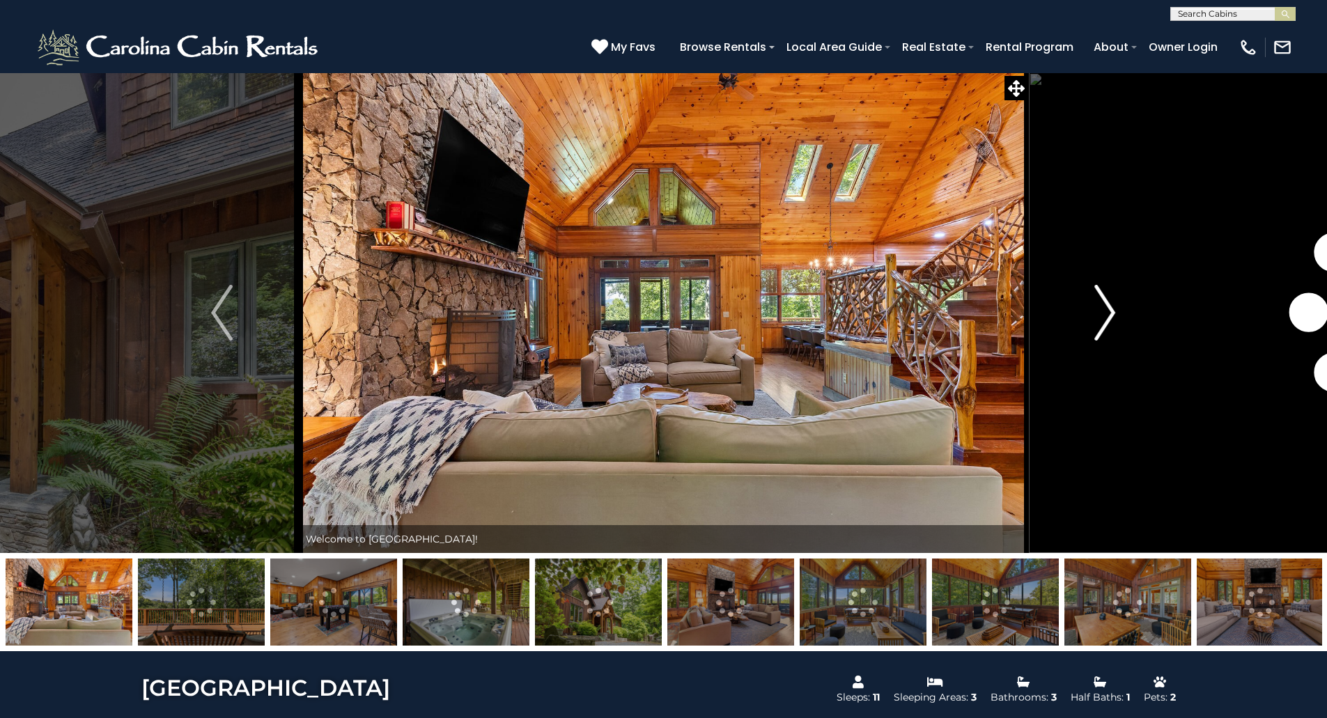
click at [1108, 311] on img "Next" at bounding box center [1104, 313] width 21 height 56
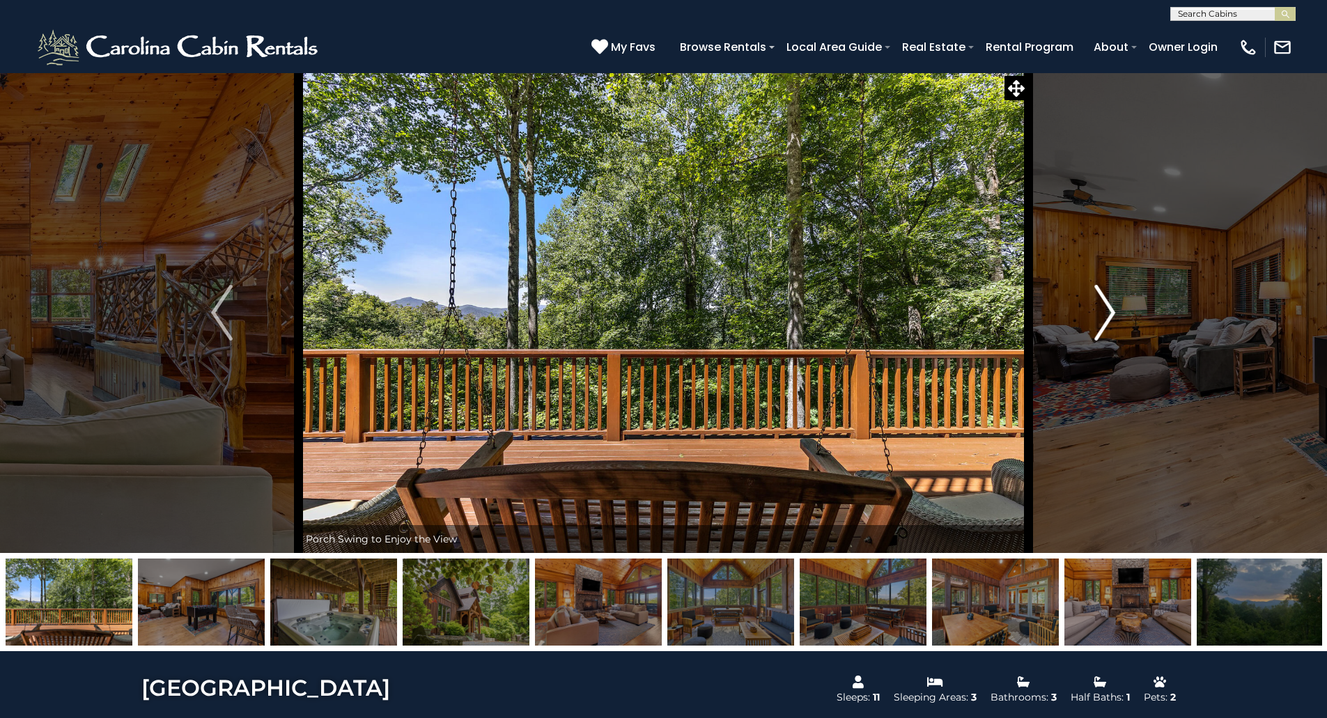
click at [1108, 311] on img "Next" at bounding box center [1104, 313] width 21 height 56
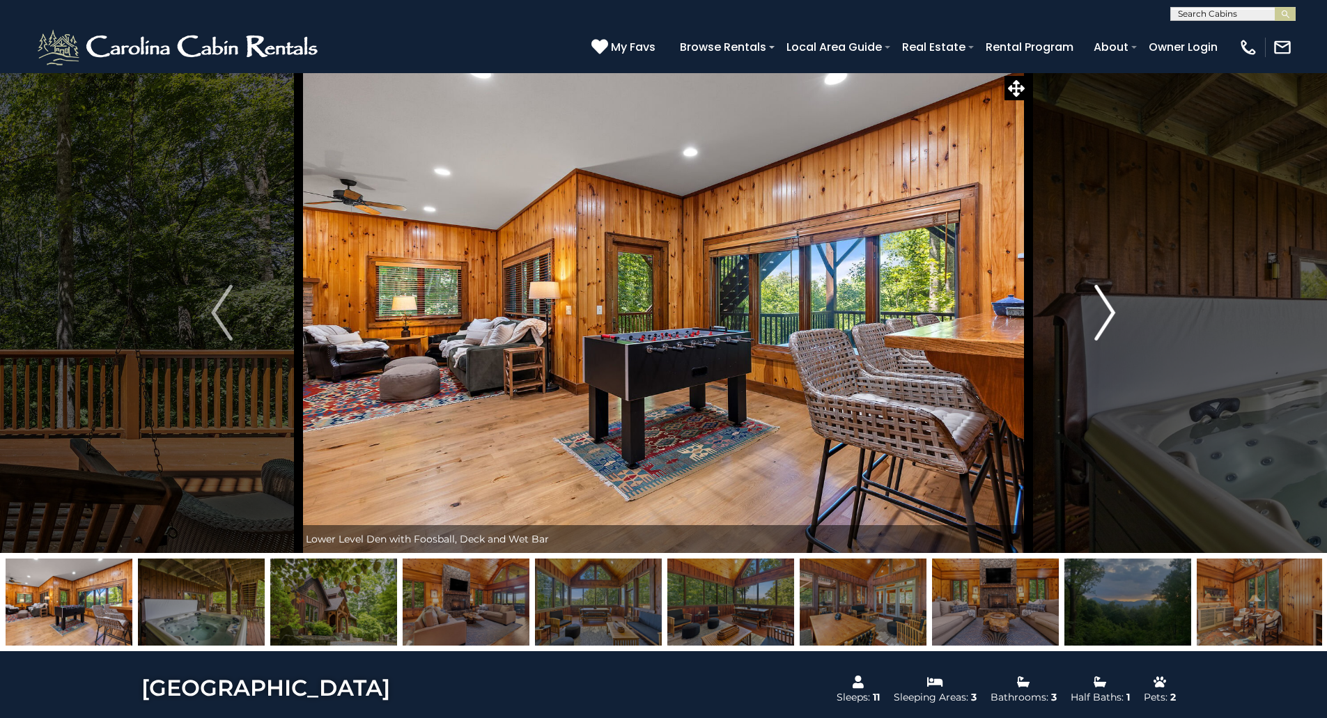
click at [1108, 311] on img "Next" at bounding box center [1104, 313] width 21 height 56
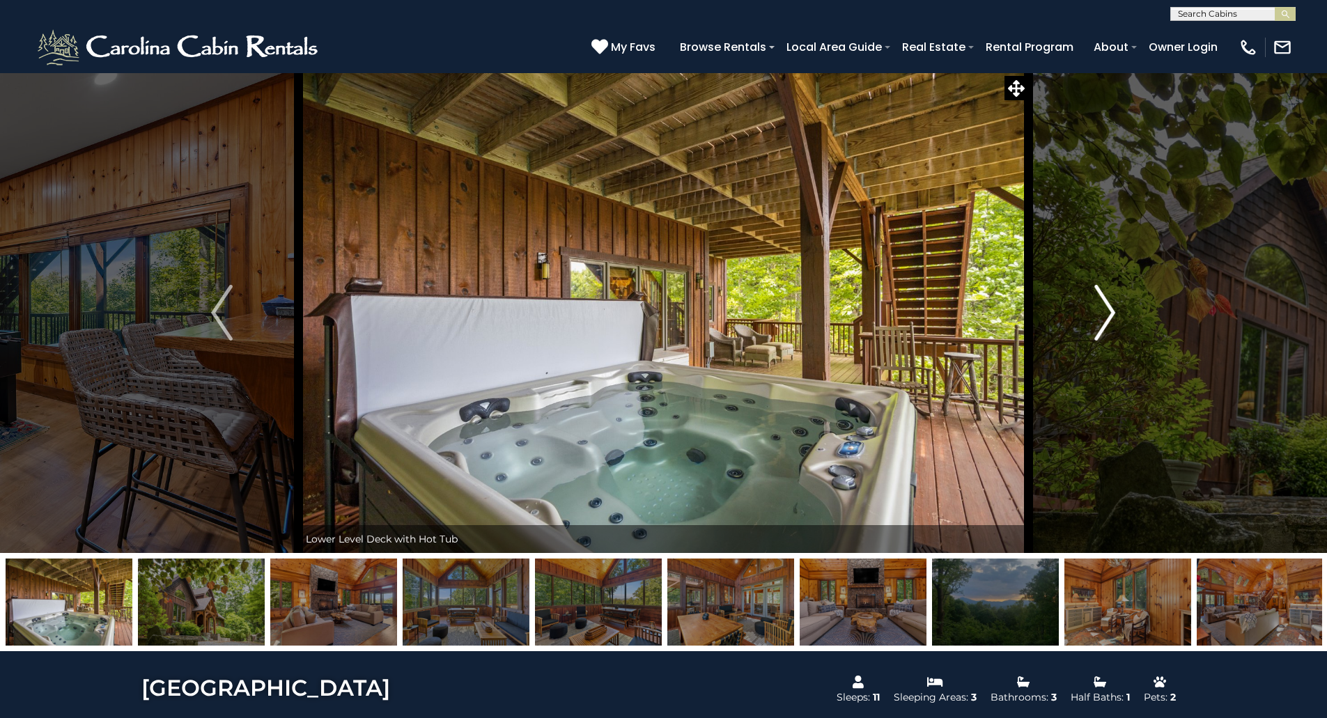
click at [1108, 311] on img "Next" at bounding box center [1104, 313] width 21 height 56
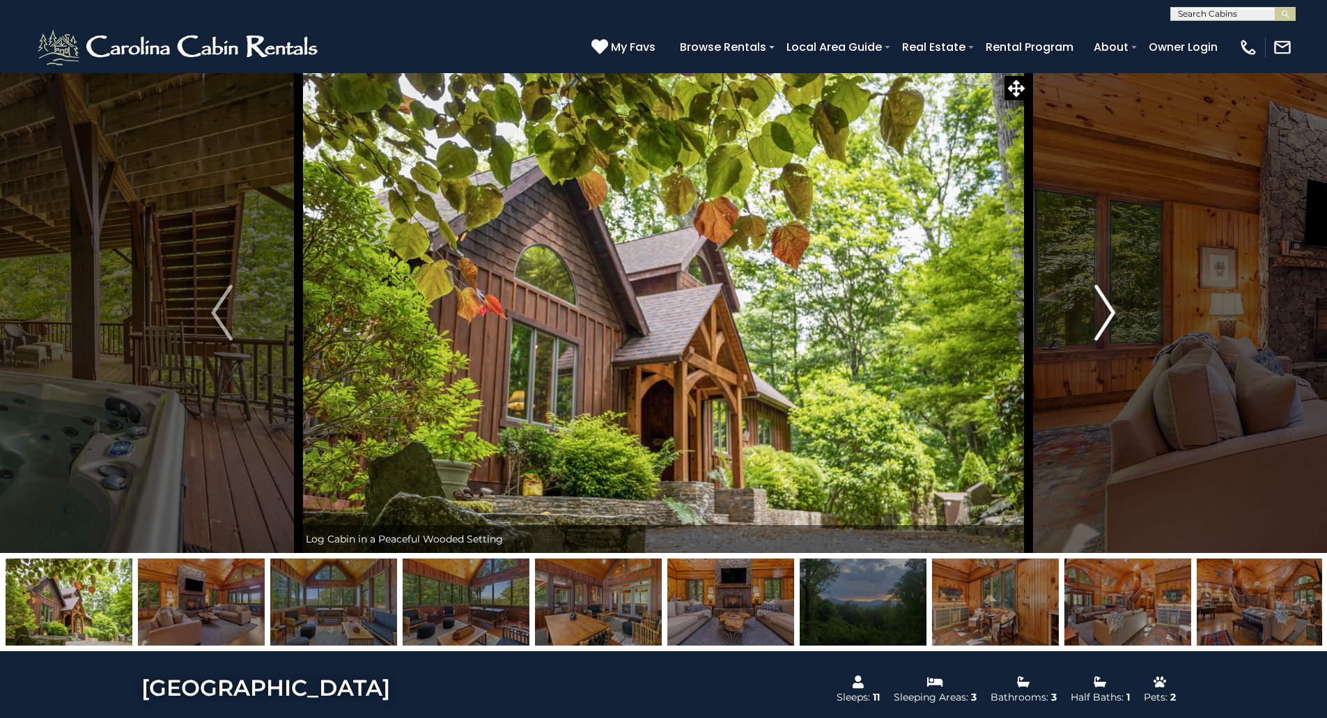
click at [1108, 311] on img "Next" at bounding box center [1104, 313] width 21 height 56
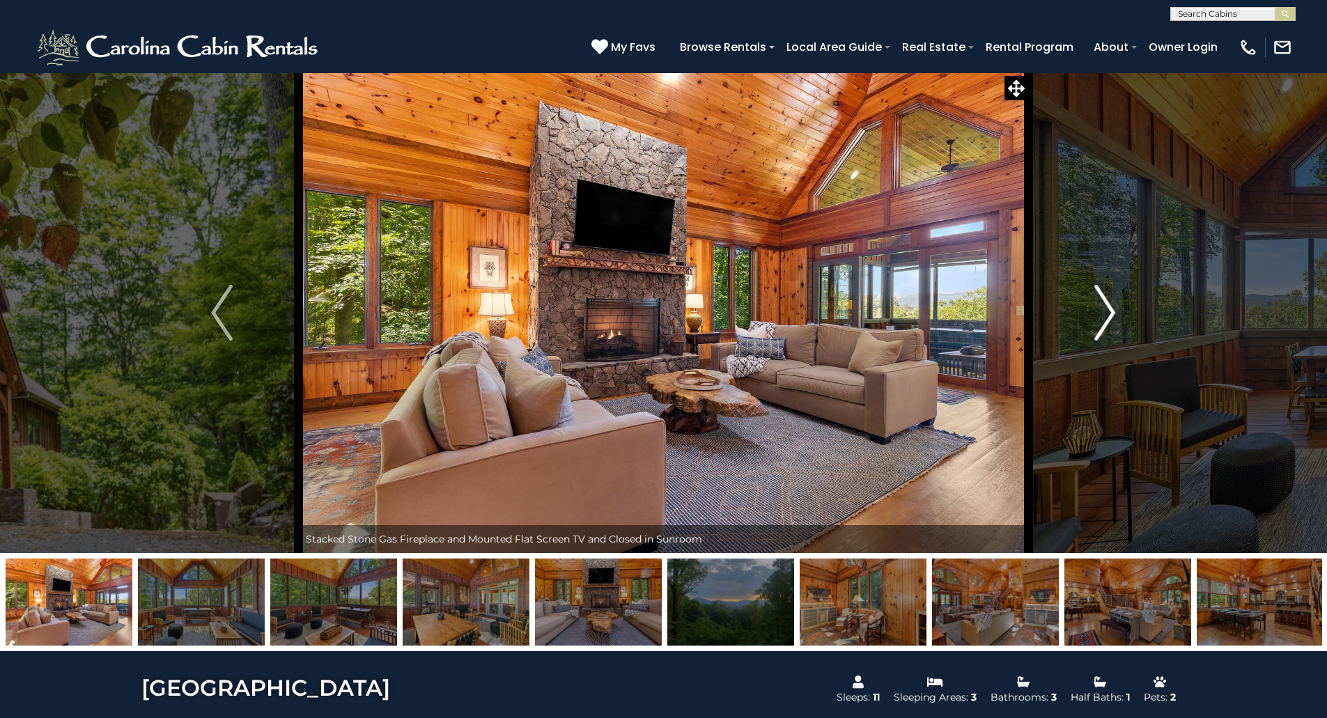
click at [1108, 311] on img "Next" at bounding box center [1104, 313] width 21 height 56
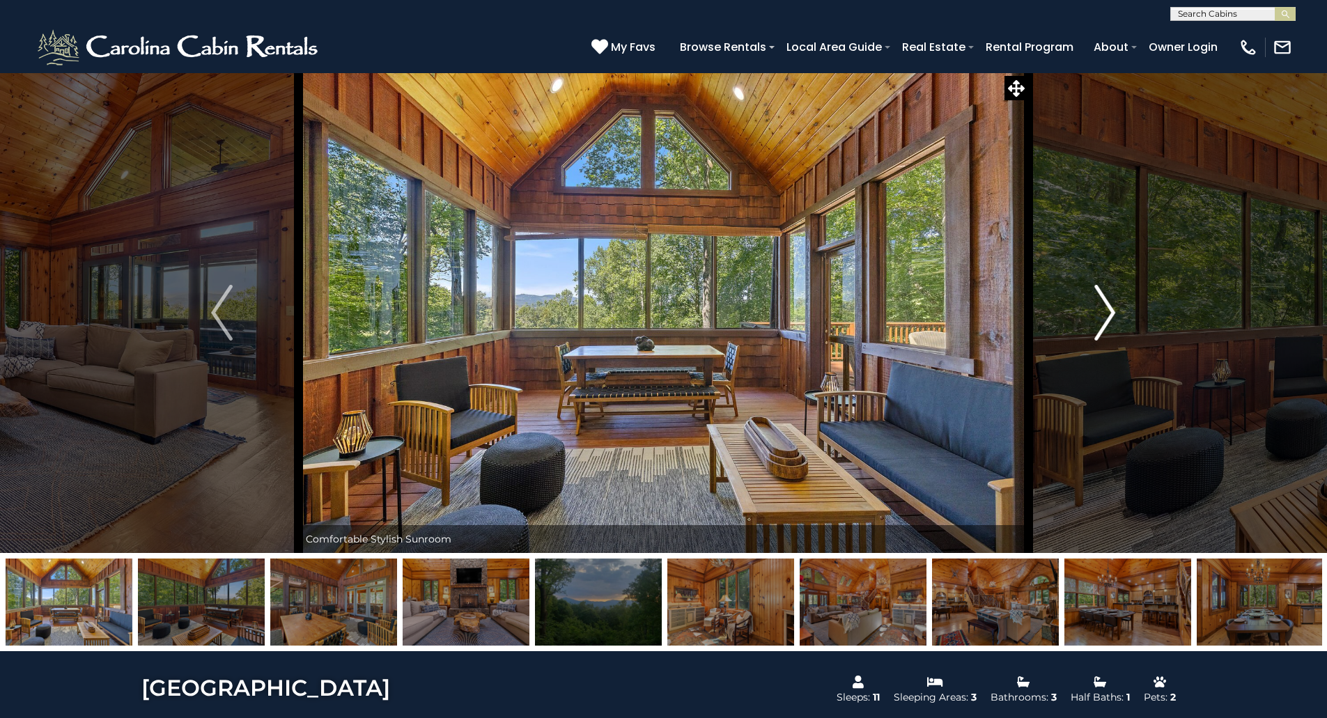
click at [1108, 311] on img "Next" at bounding box center [1104, 313] width 21 height 56
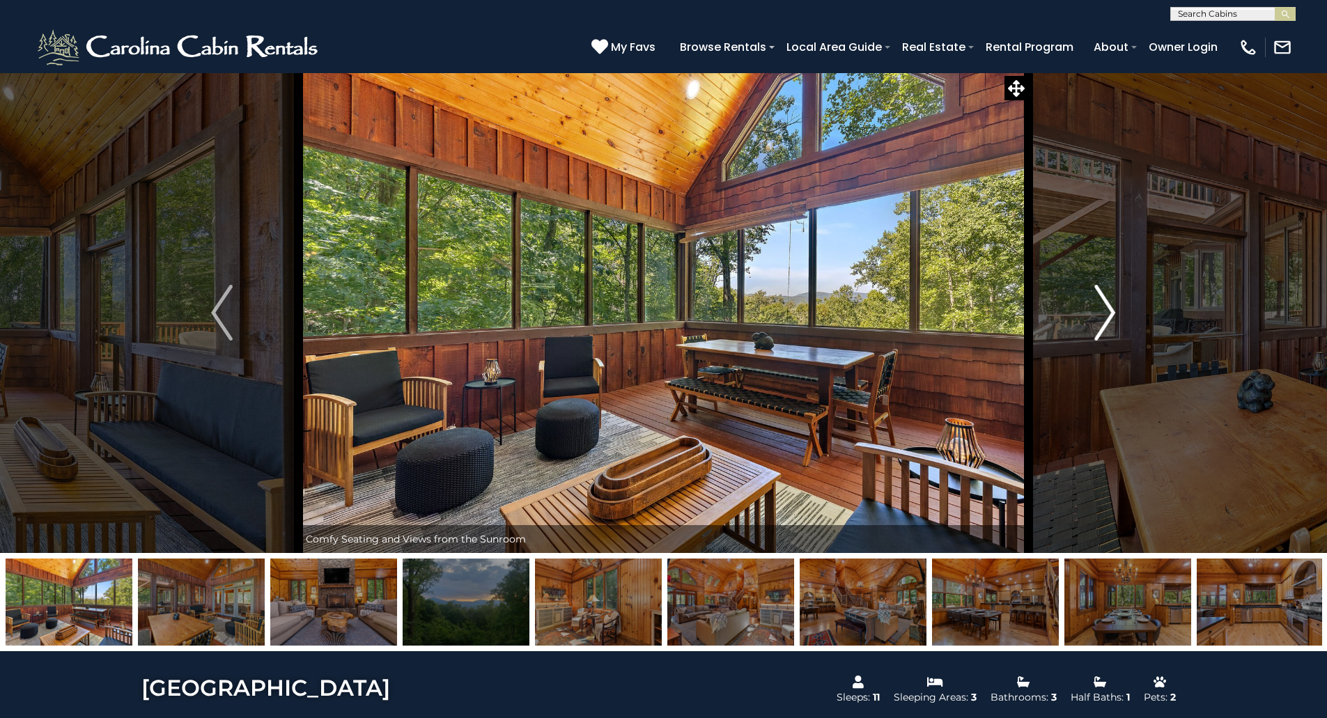
click at [1108, 311] on img "Next" at bounding box center [1104, 313] width 21 height 56
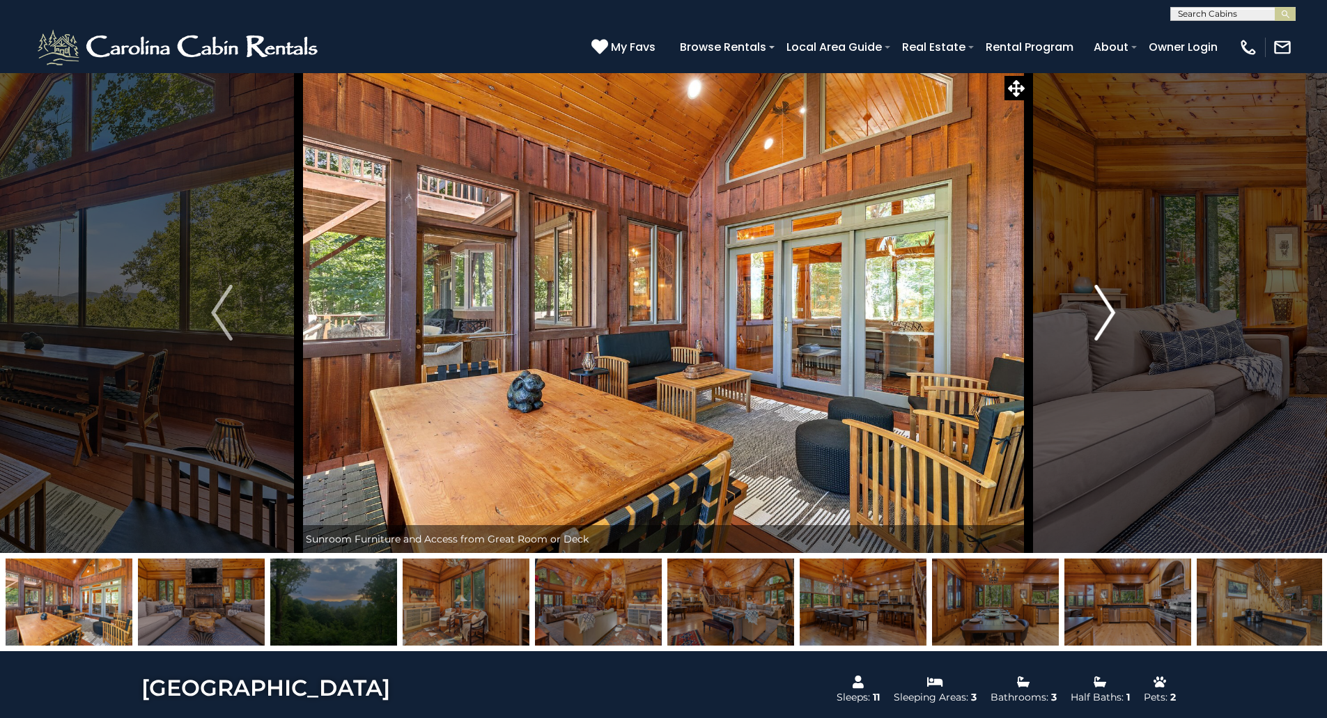
click at [1108, 311] on img "Next" at bounding box center [1104, 313] width 21 height 56
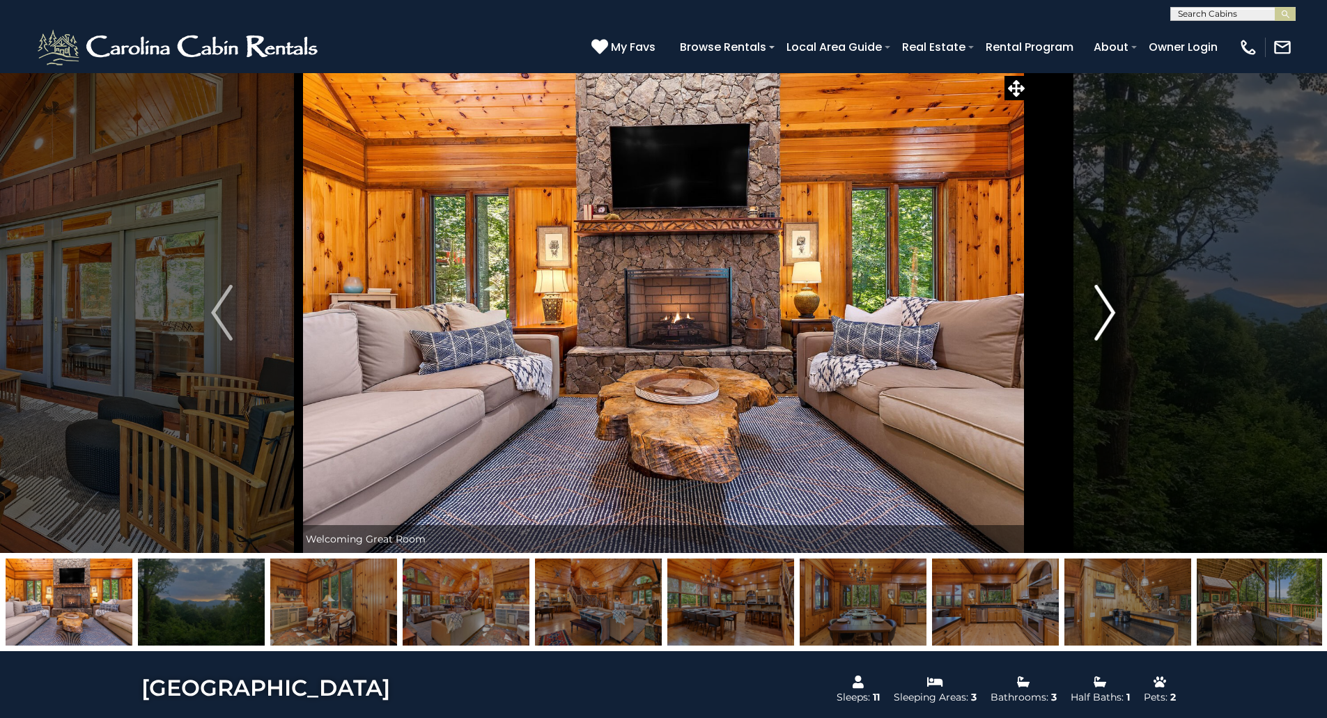
click at [1106, 311] on img "Next" at bounding box center [1104, 313] width 21 height 56
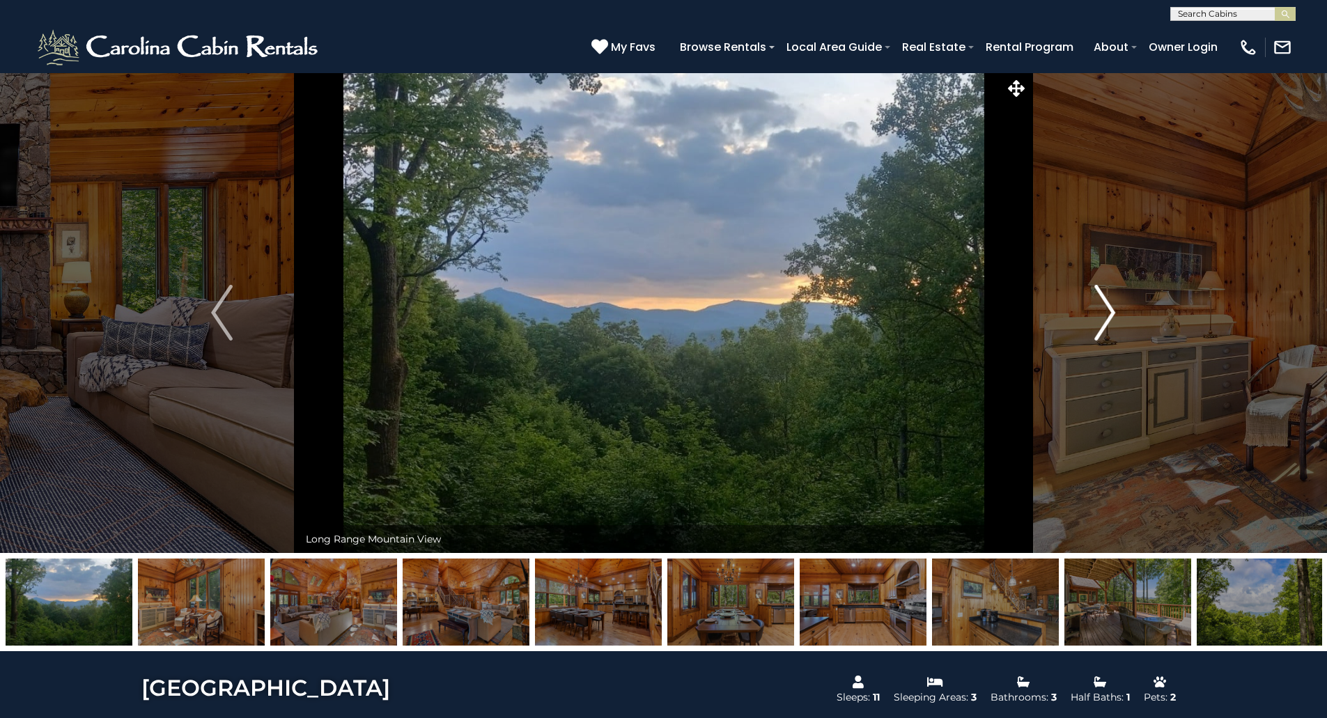
click at [1106, 311] on img "Next" at bounding box center [1104, 313] width 21 height 56
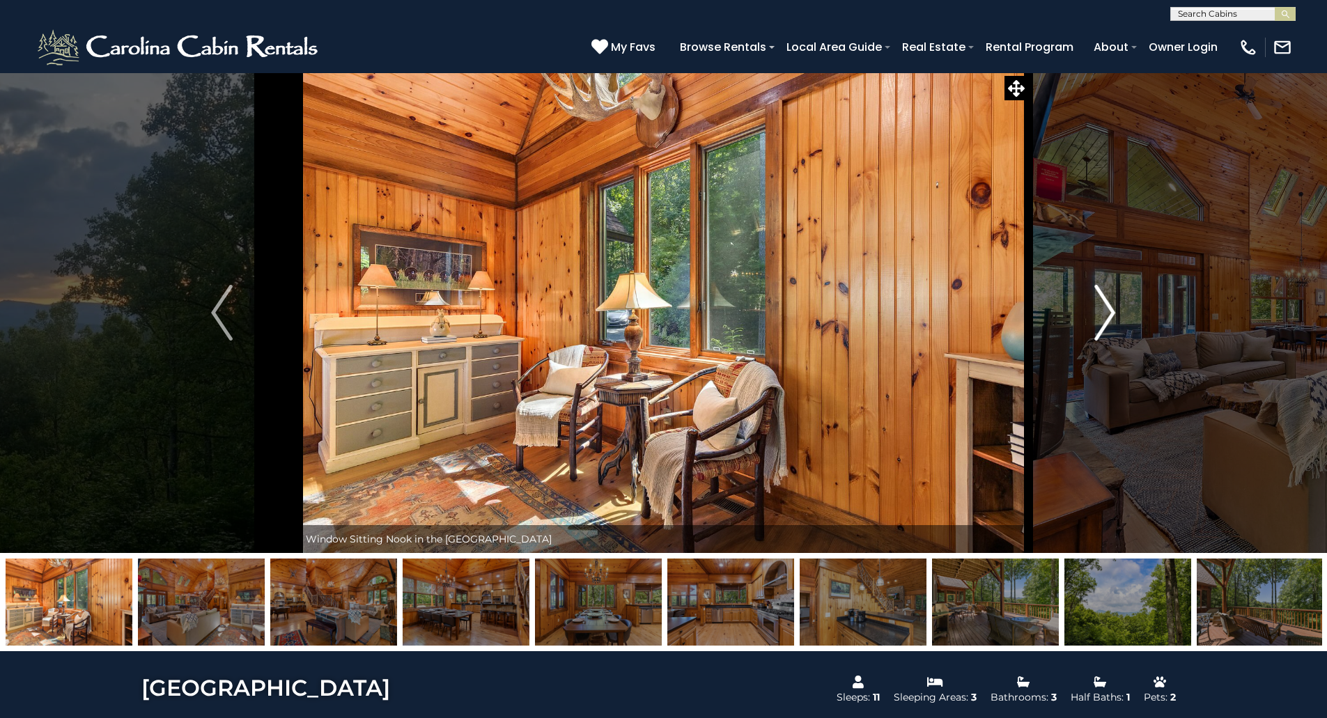
click at [1106, 311] on img "Next" at bounding box center [1104, 313] width 21 height 56
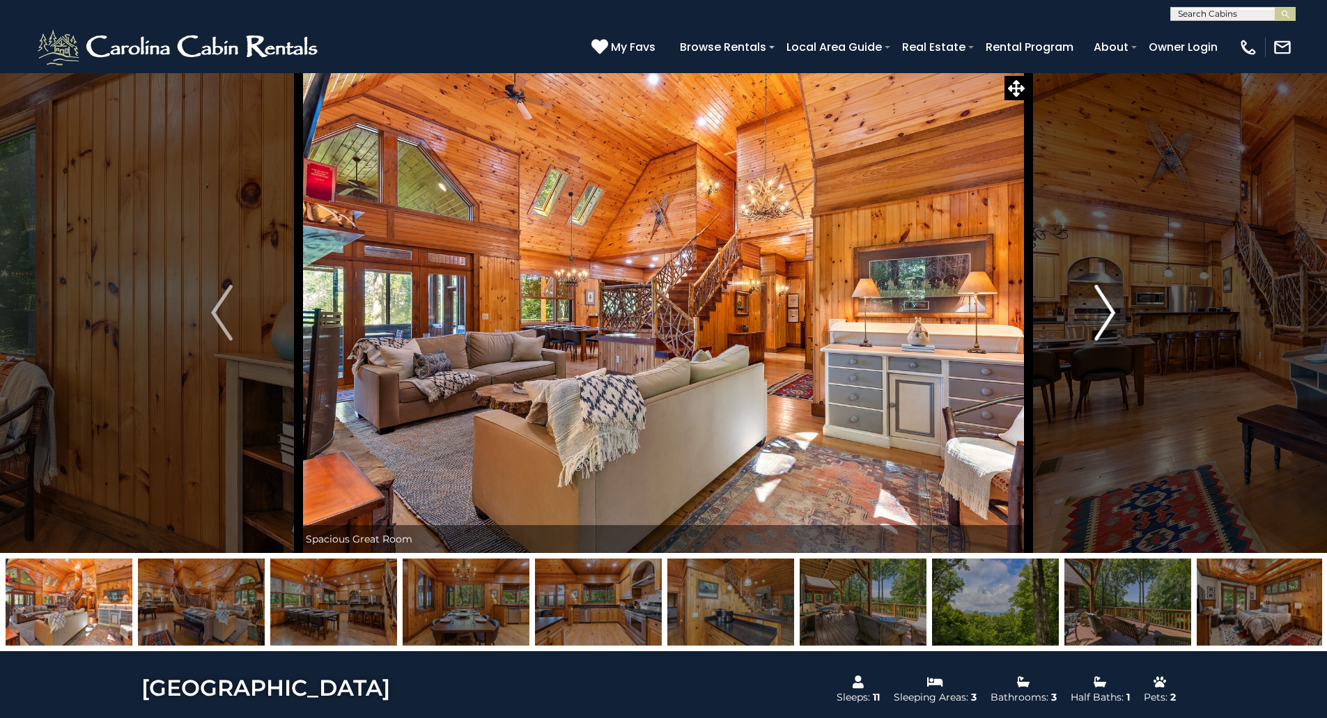
click at [1106, 311] on img "Next" at bounding box center [1104, 313] width 21 height 56
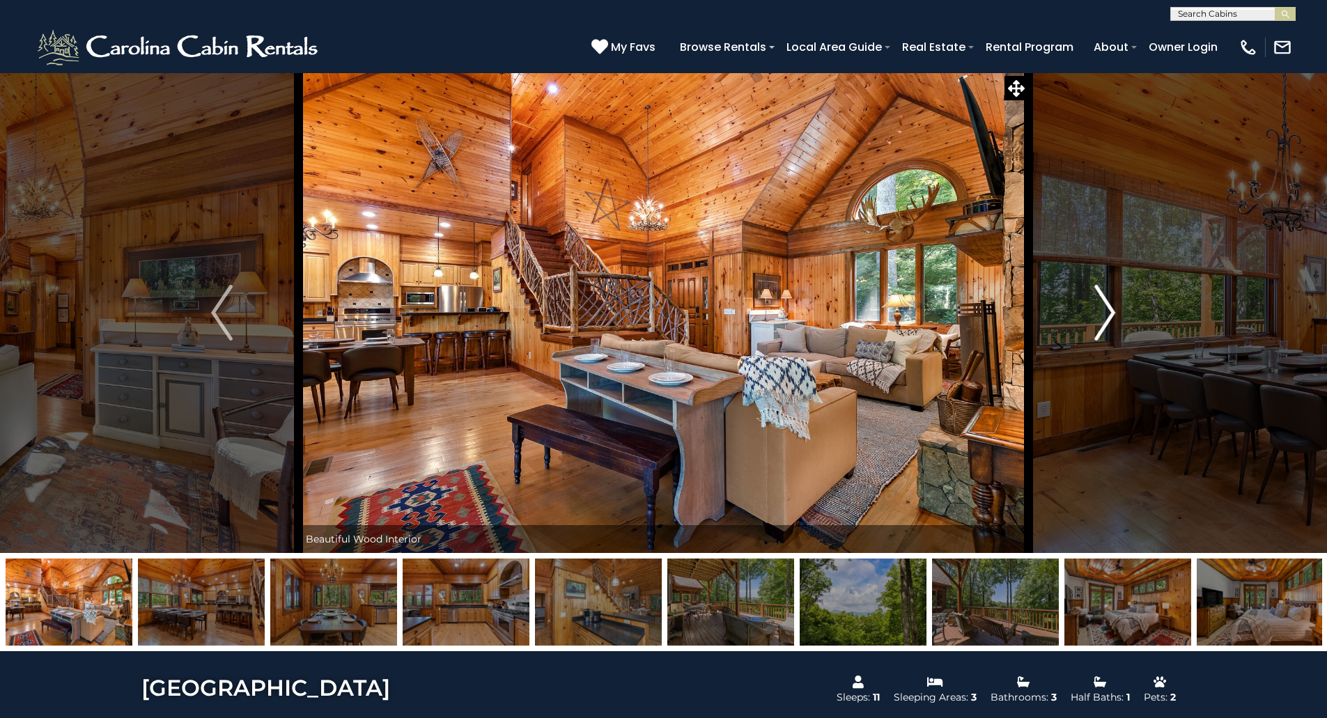
click at [1106, 311] on img "Next" at bounding box center [1104, 313] width 21 height 56
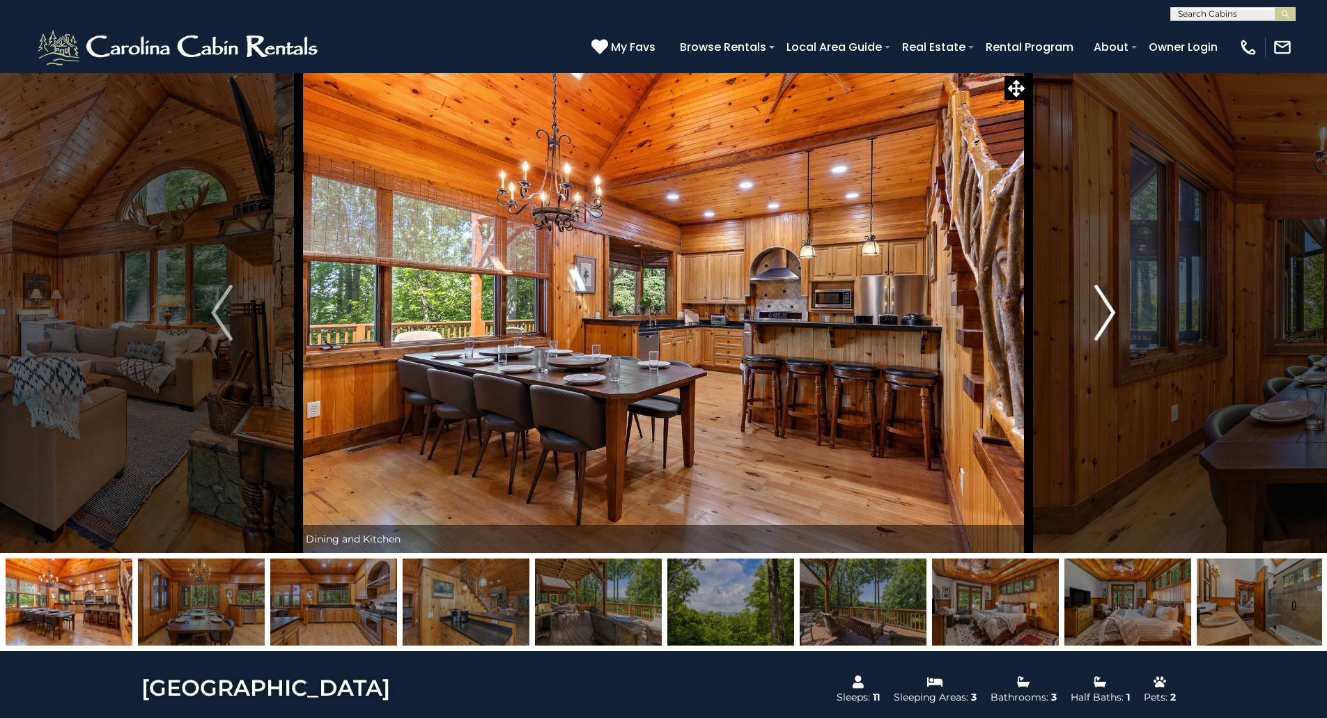
click at [1106, 311] on img "Next" at bounding box center [1104, 313] width 21 height 56
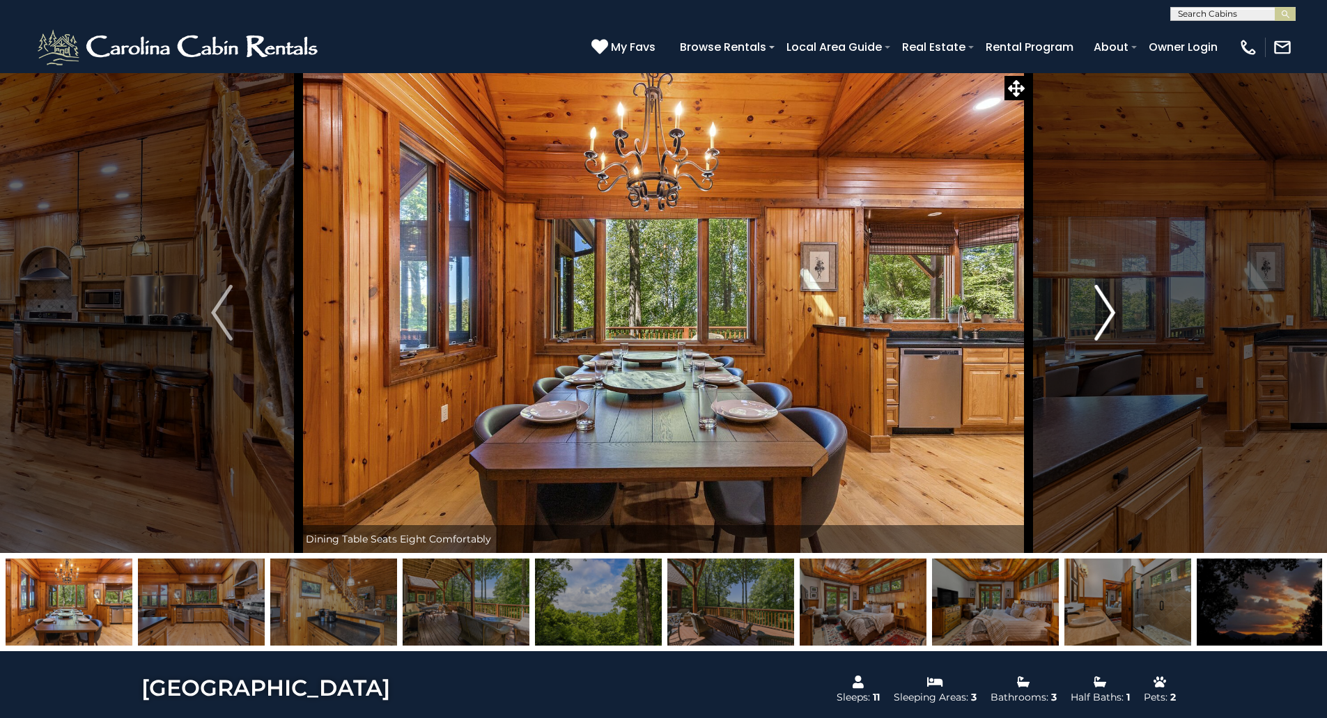
click at [1106, 311] on img "Next" at bounding box center [1104, 313] width 21 height 56
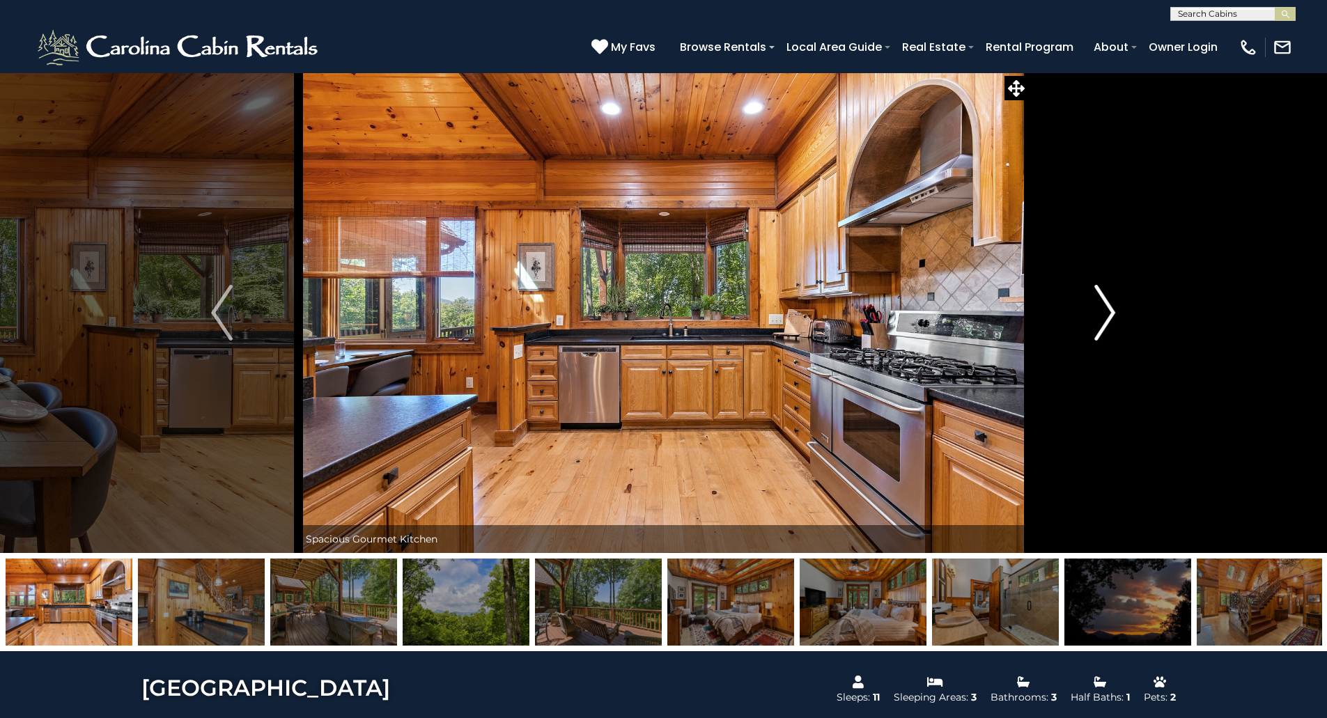
click at [1106, 311] on img "Next" at bounding box center [1104, 313] width 21 height 56
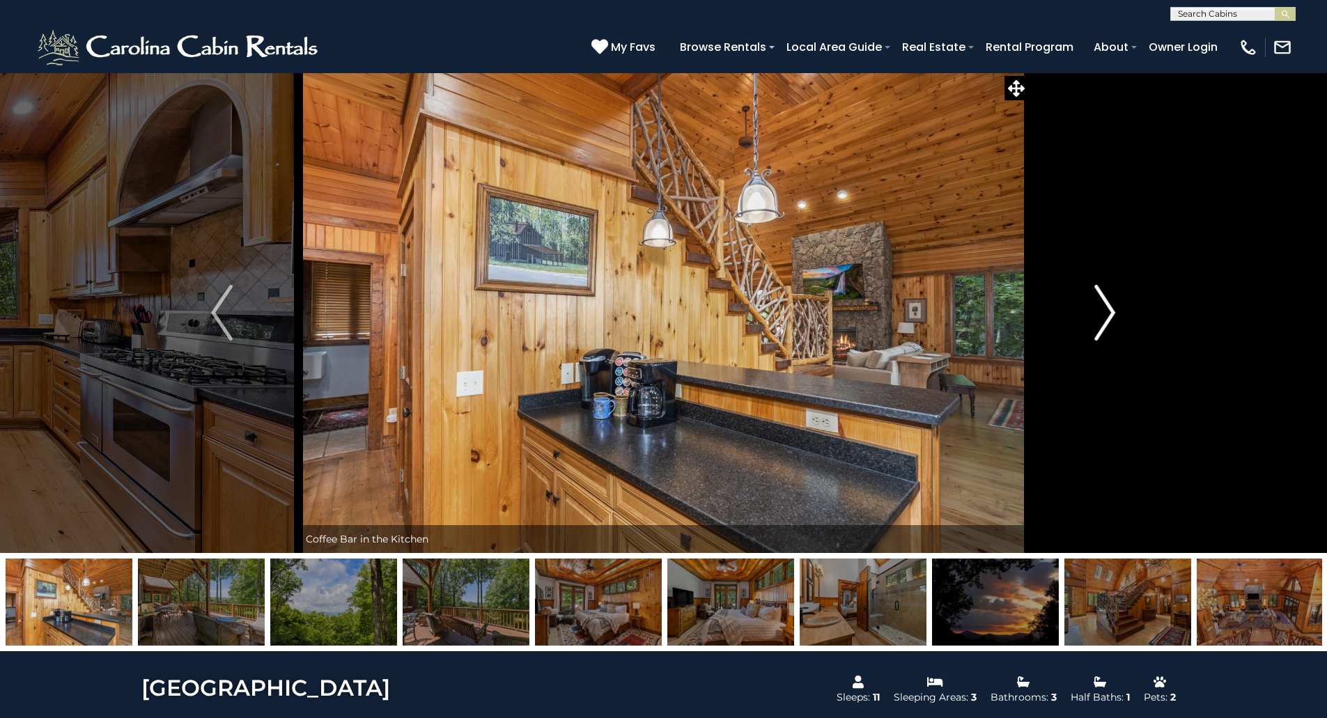
click at [1106, 311] on img "Next" at bounding box center [1104, 313] width 21 height 56
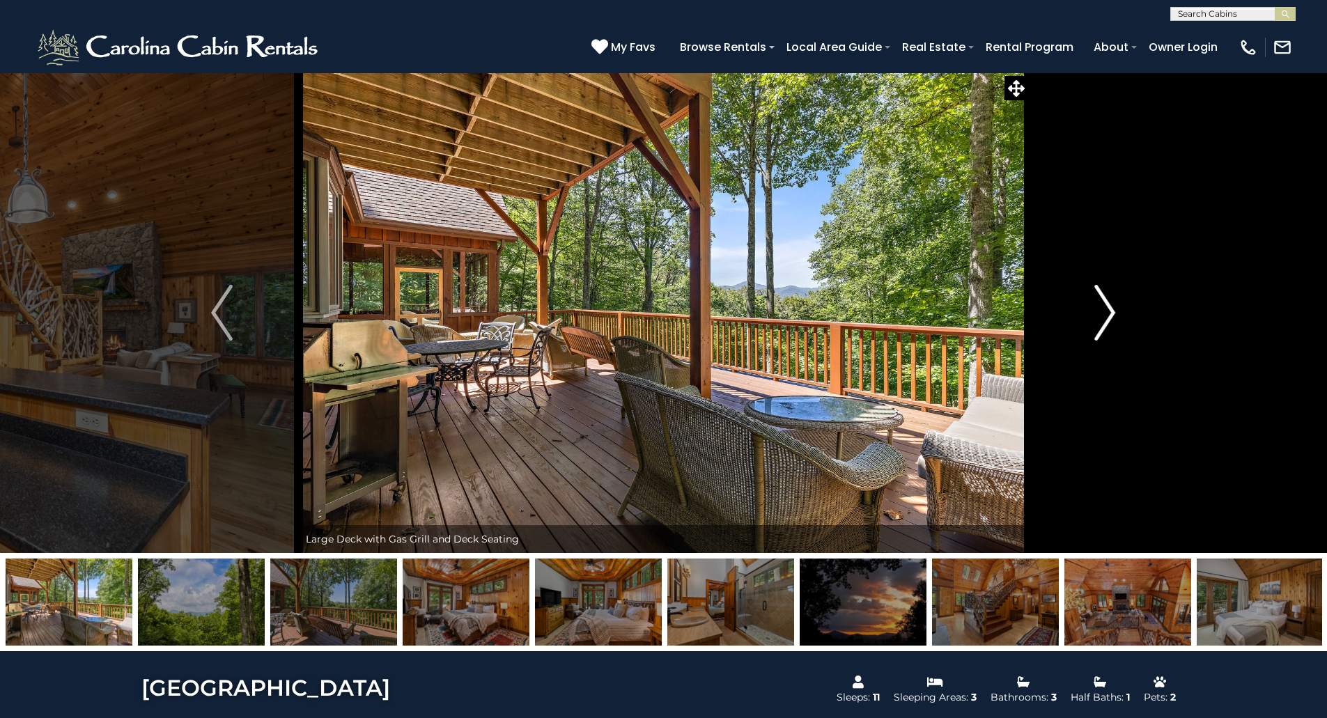
click at [1106, 311] on img "Next" at bounding box center [1104, 313] width 21 height 56
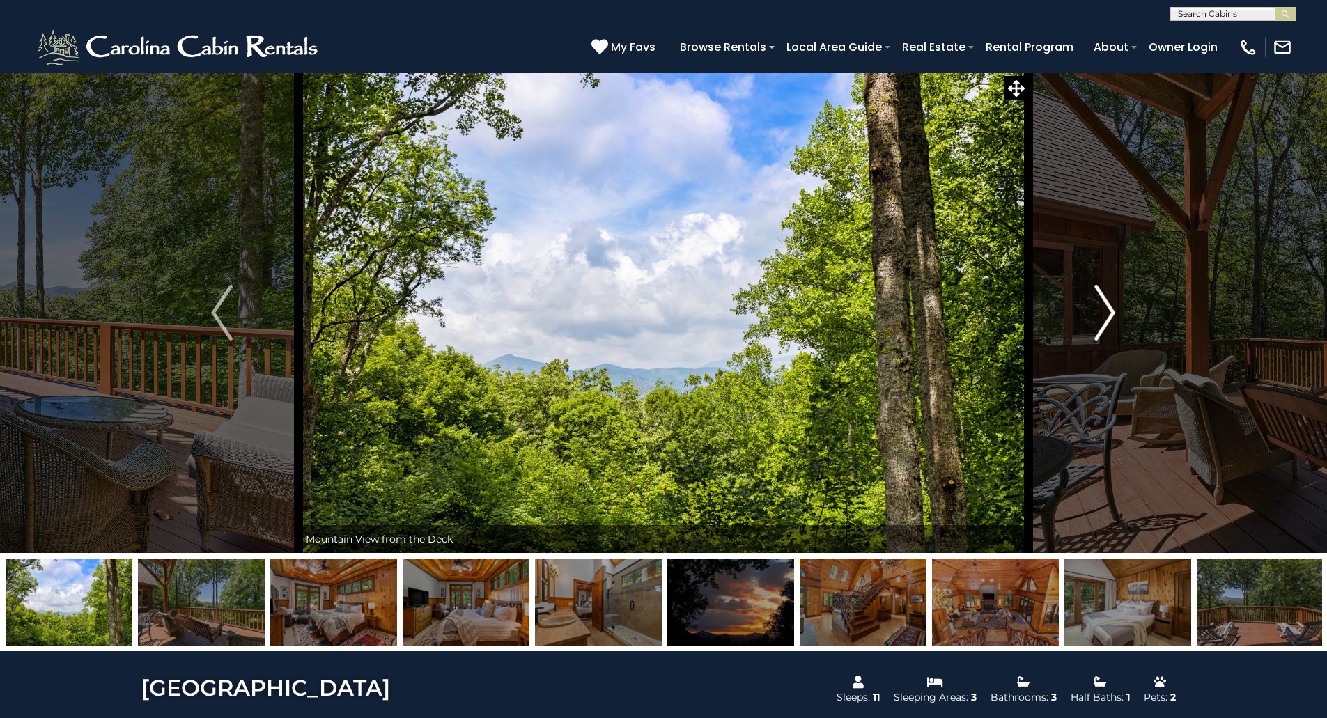
click at [1106, 311] on img "Next" at bounding box center [1104, 313] width 21 height 56
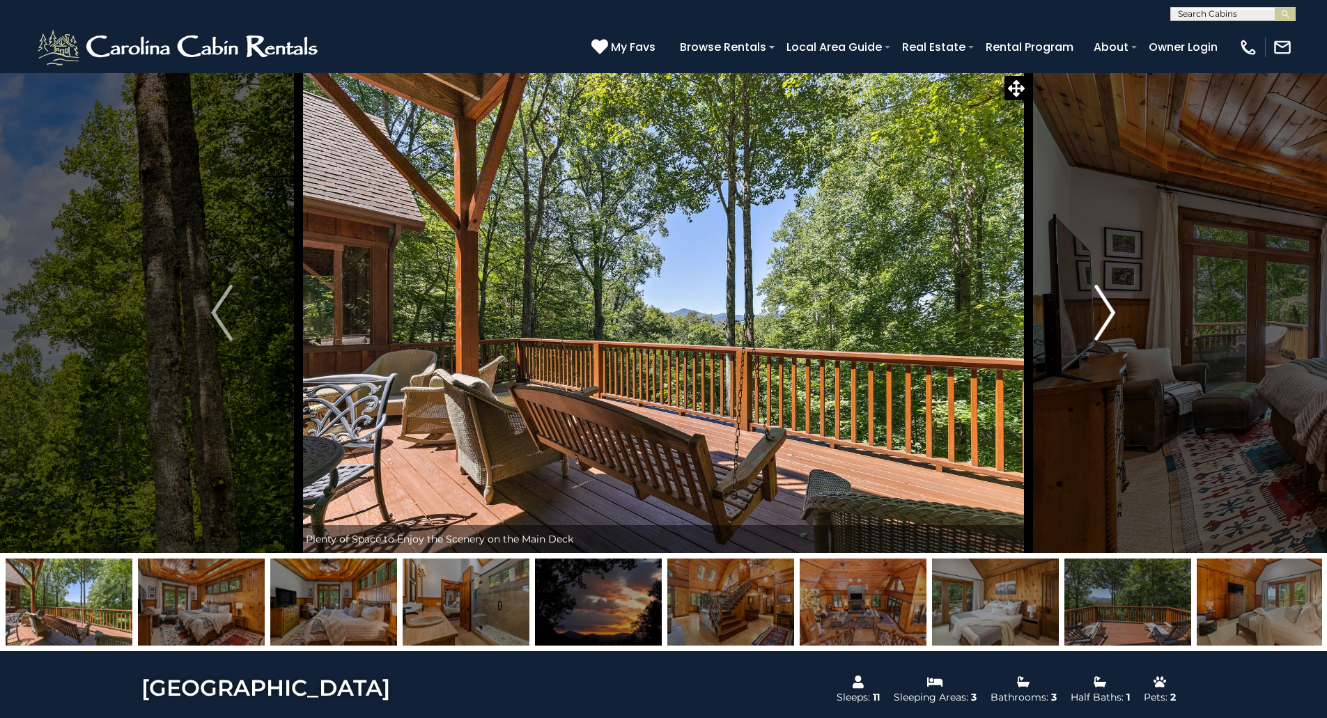
click at [1106, 311] on img "Next" at bounding box center [1104, 313] width 21 height 56
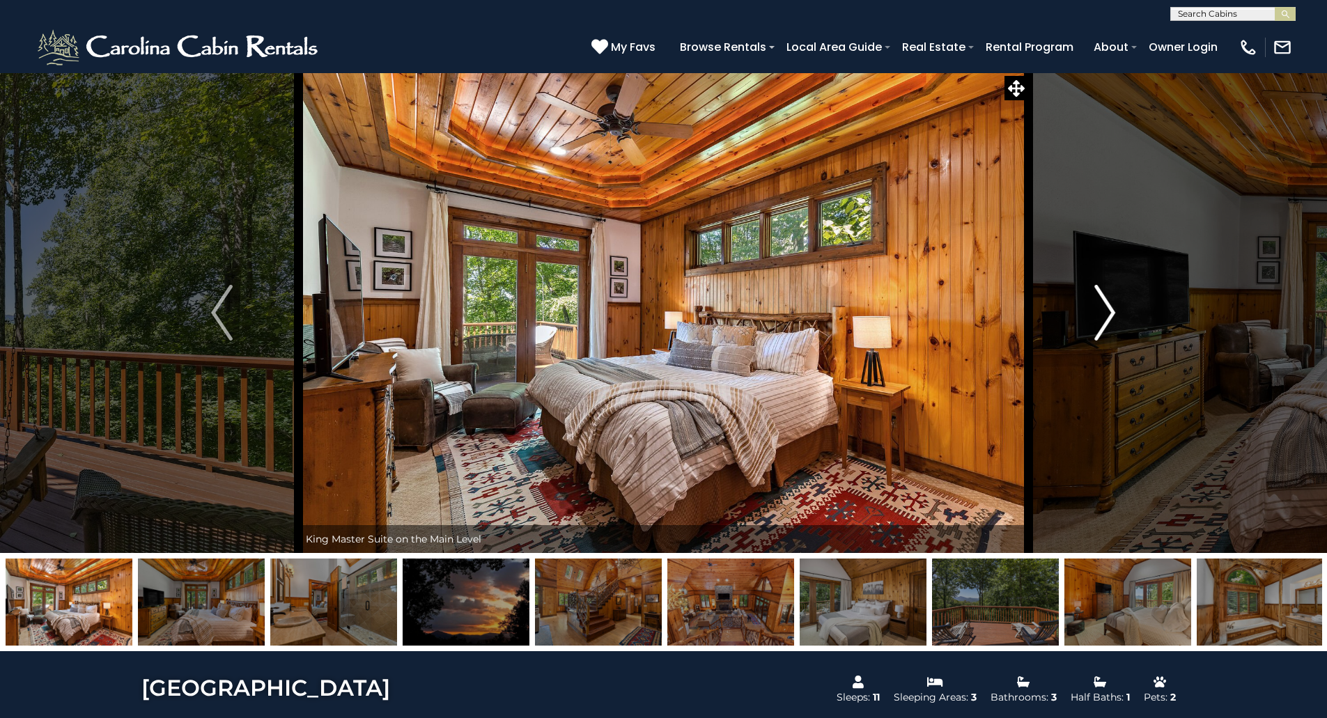
click at [1106, 311] on img "Next" at bounding box center [1104, 313] width 21 height 56
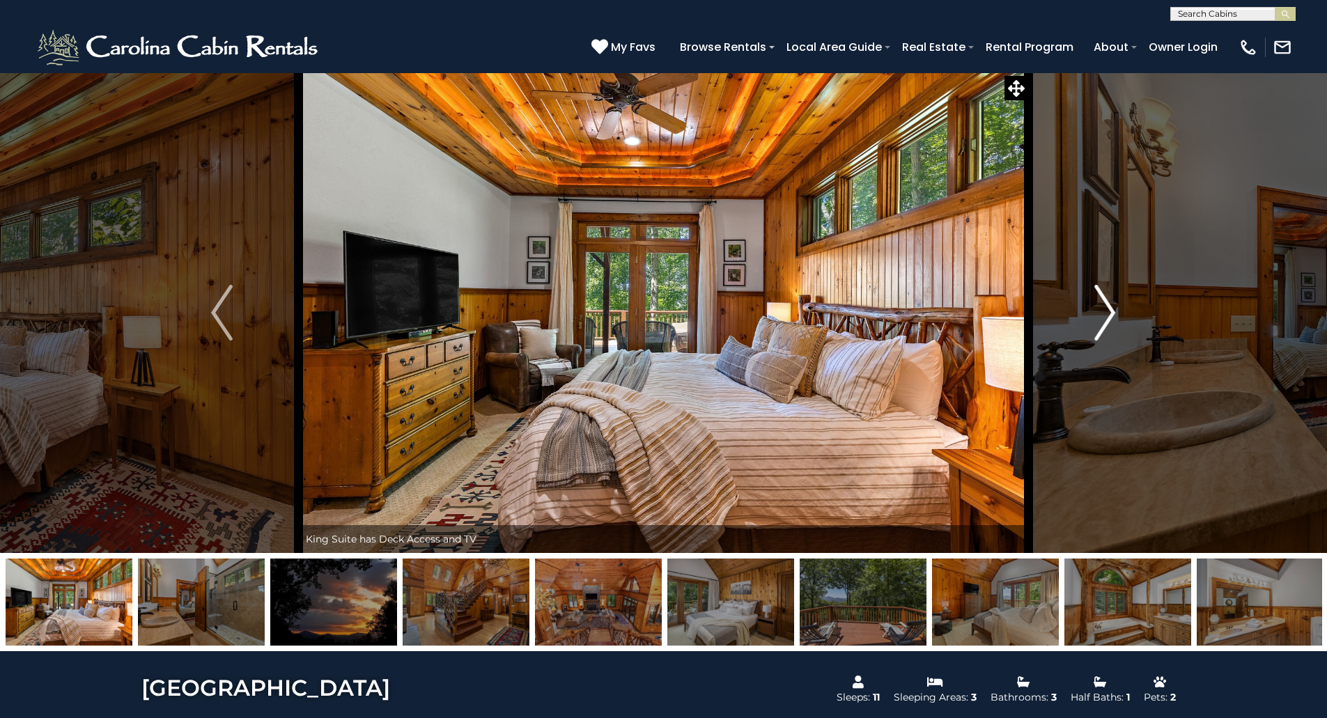
click at [1106, 311] on img "Next" at bounding box center [1104, 313] width 21 height 56
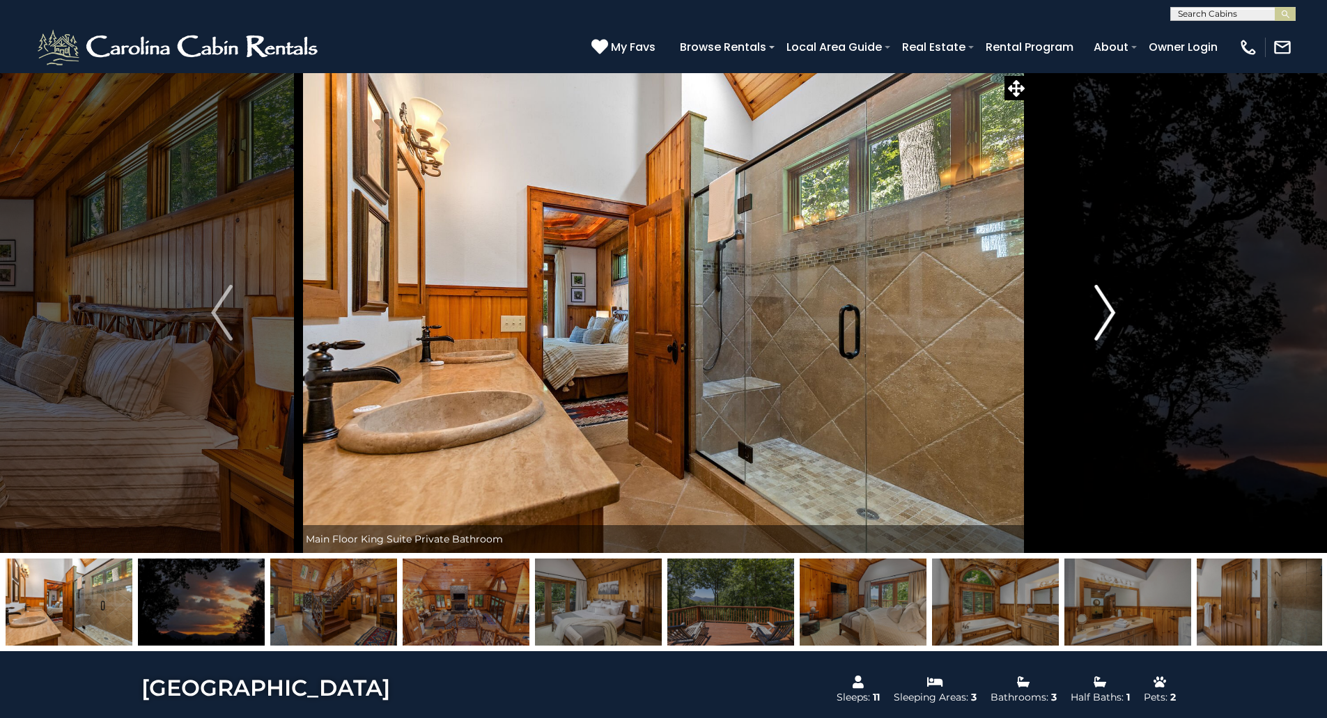
click at [1106, 311] on img "Next" at bounding box center [1104, 313] width 21 height 56
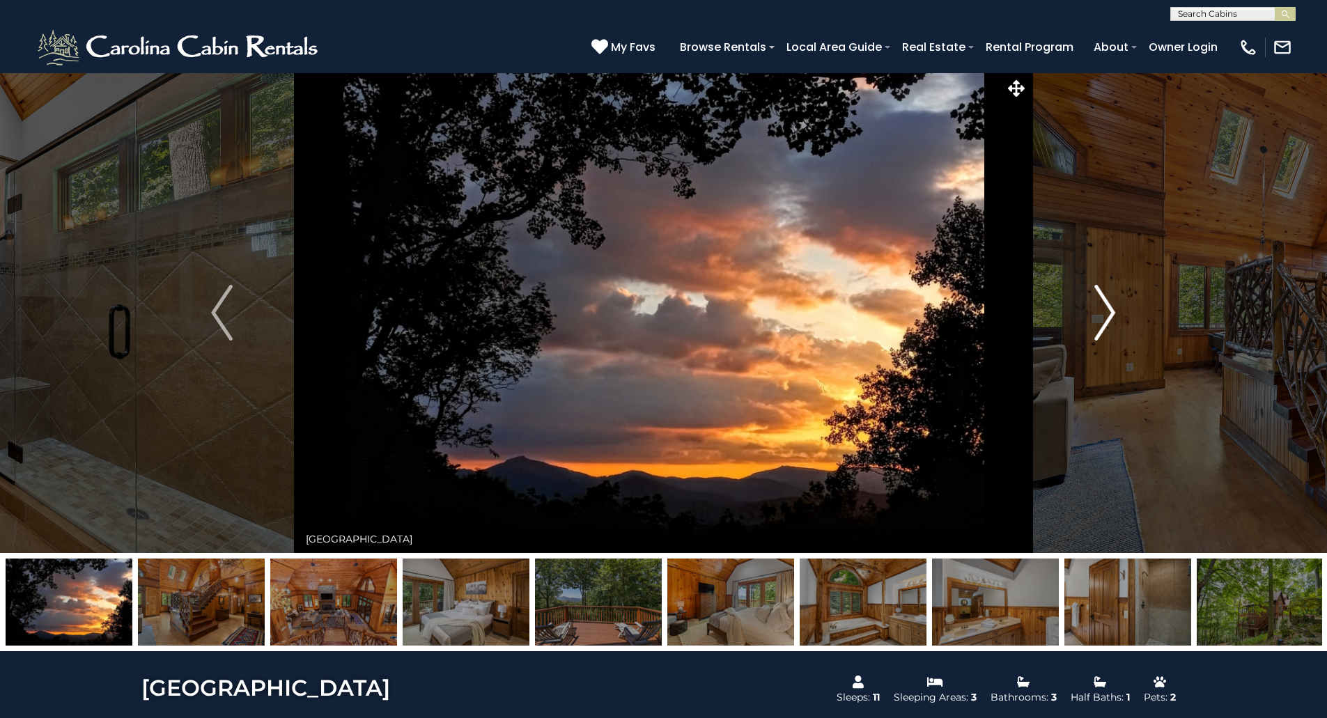
click at [1106, 311] on img "Next" at bounding box center [1104, 313] width 21 height 56
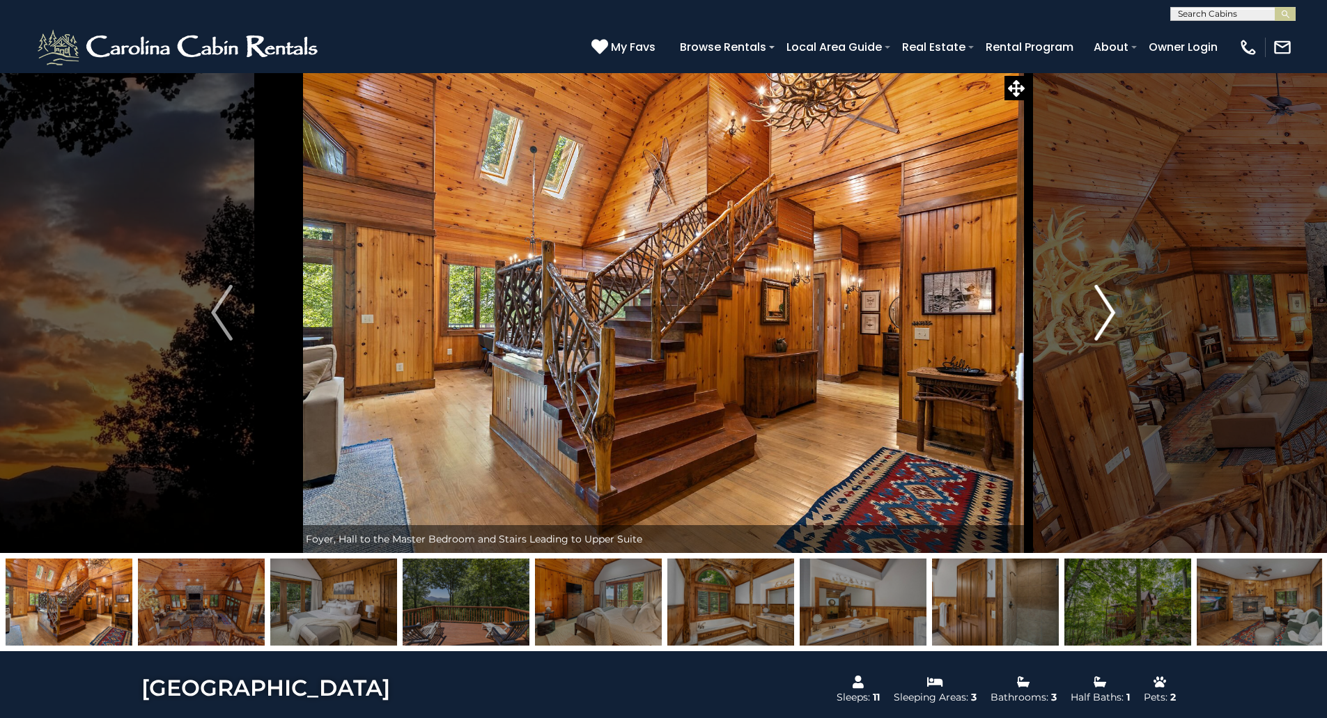
click at [1106, 311] on img "Next" at bounding box center [1104, 313] width 21 height 56
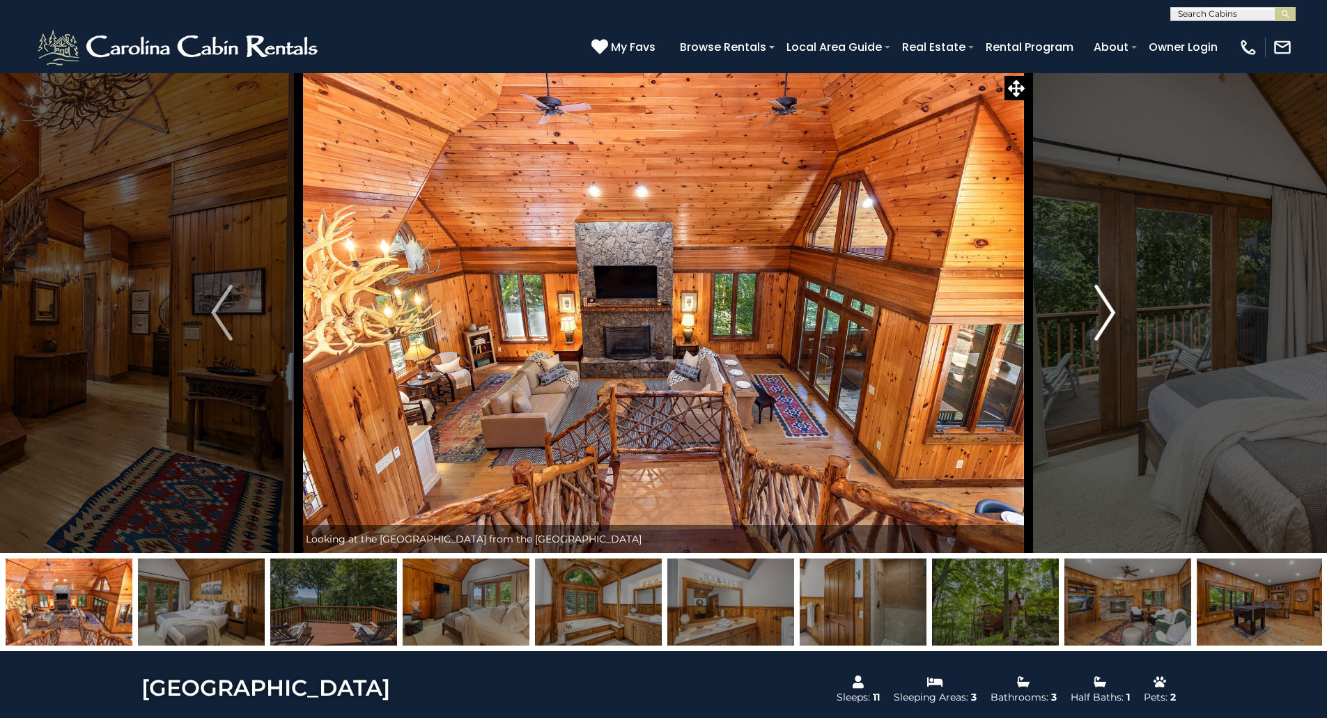
click at [1106, 311] on img "Next" at bounding box center [1104, 313] width 21 height 56
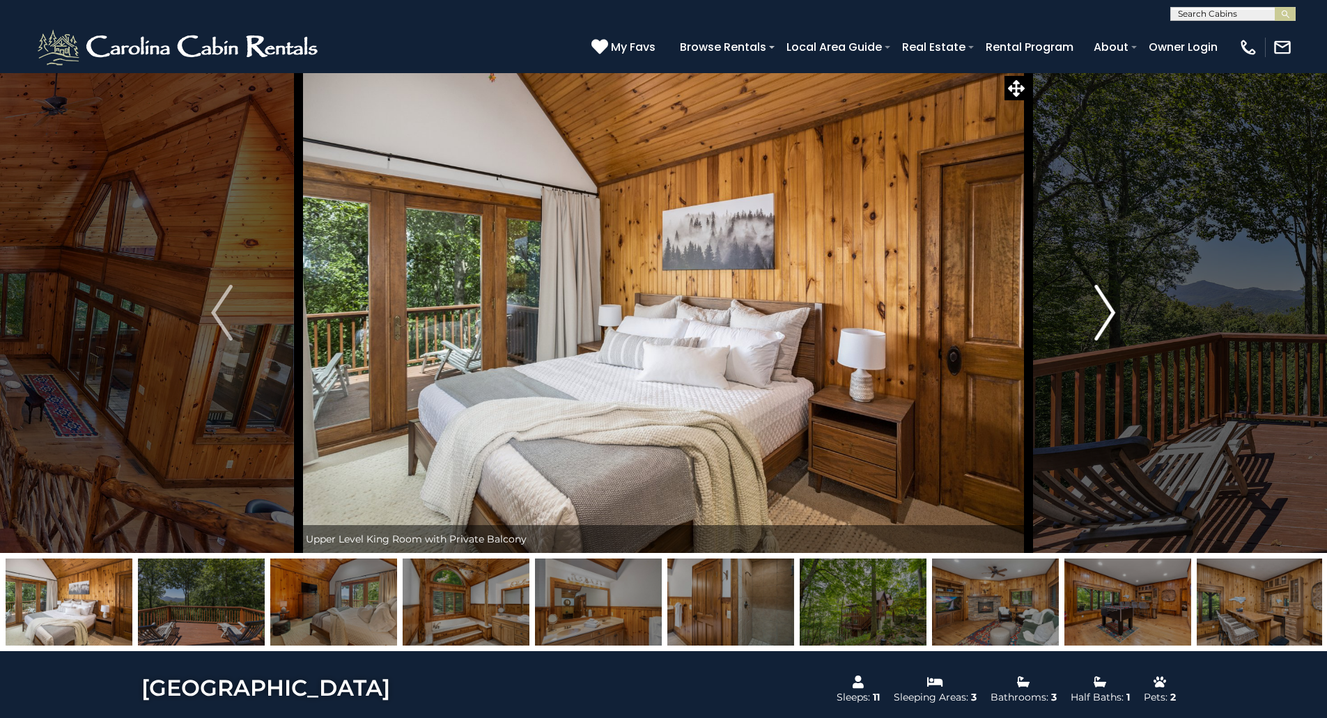
click at [1106, 311] on img "Next" at bounding box center [1104, 313] width 21 height 56
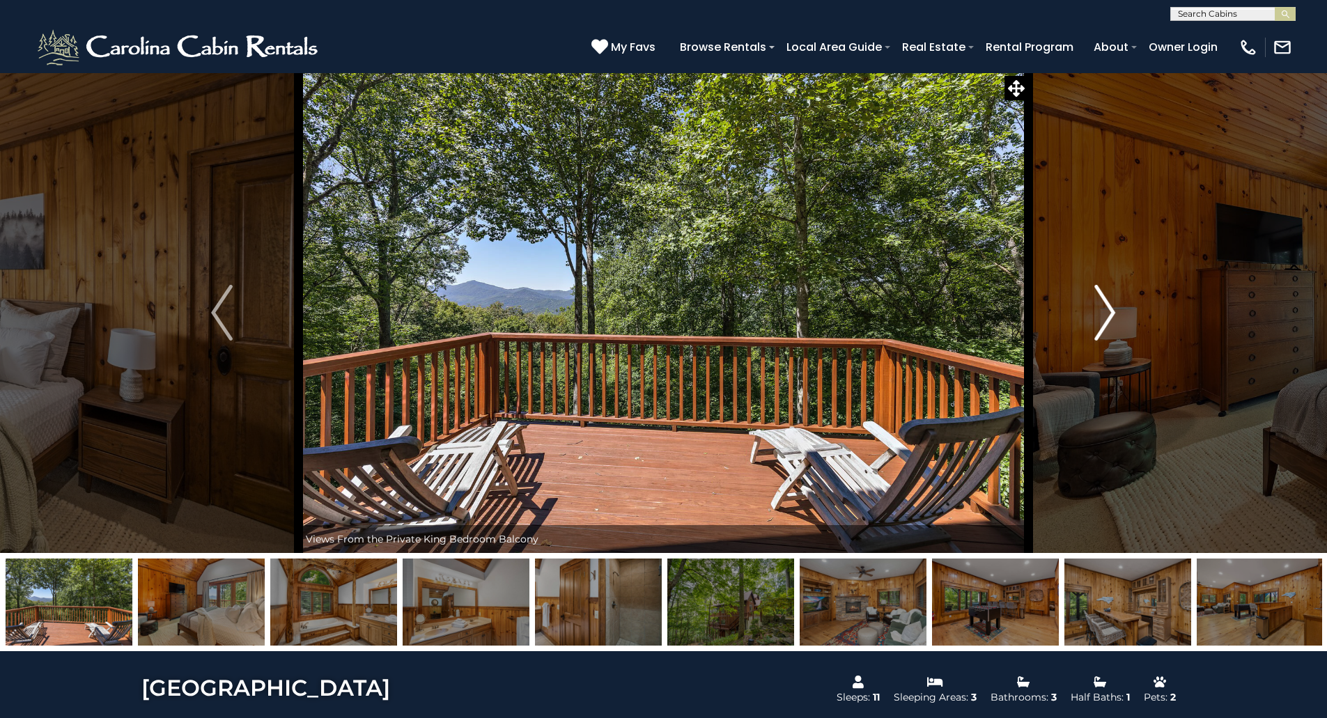
click at [1106, 311] on img "Next" at bounding box center [1104, 313] width 21 height 56
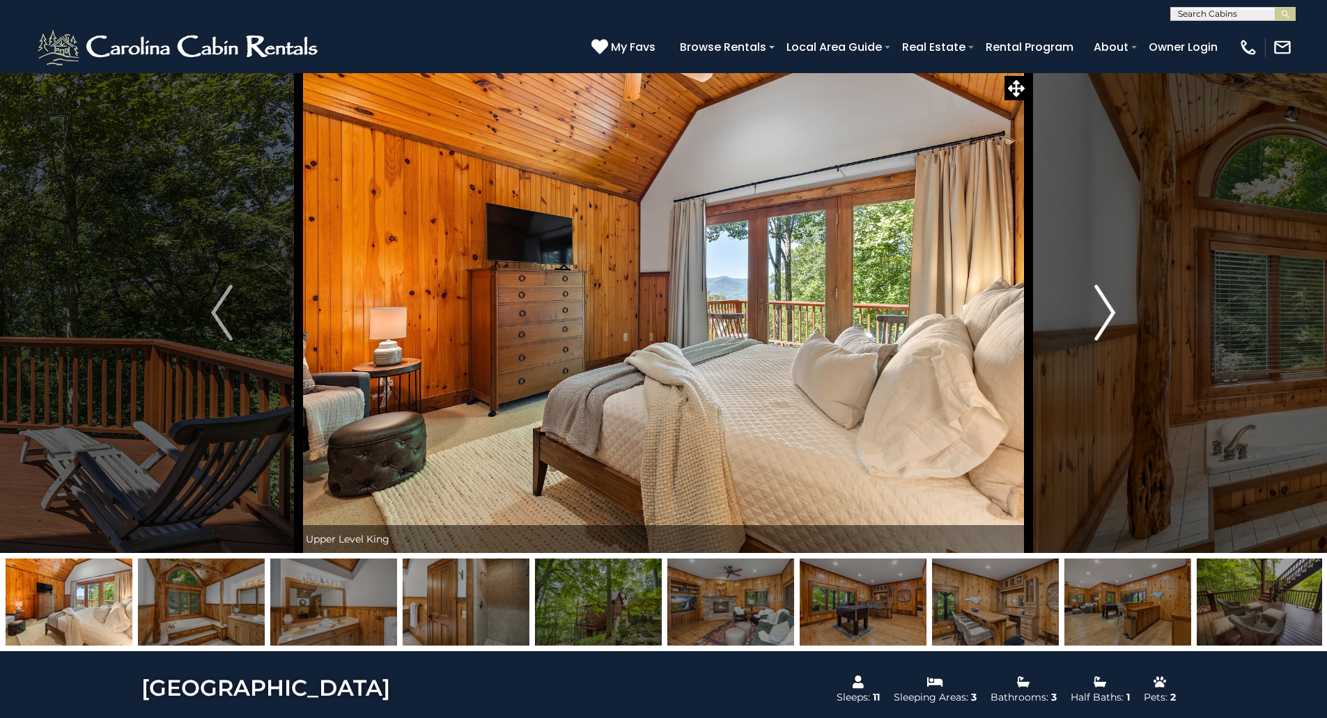
click at [1106, 311] on img "Next" at bounding box center [1104, 313] width 21 height 56
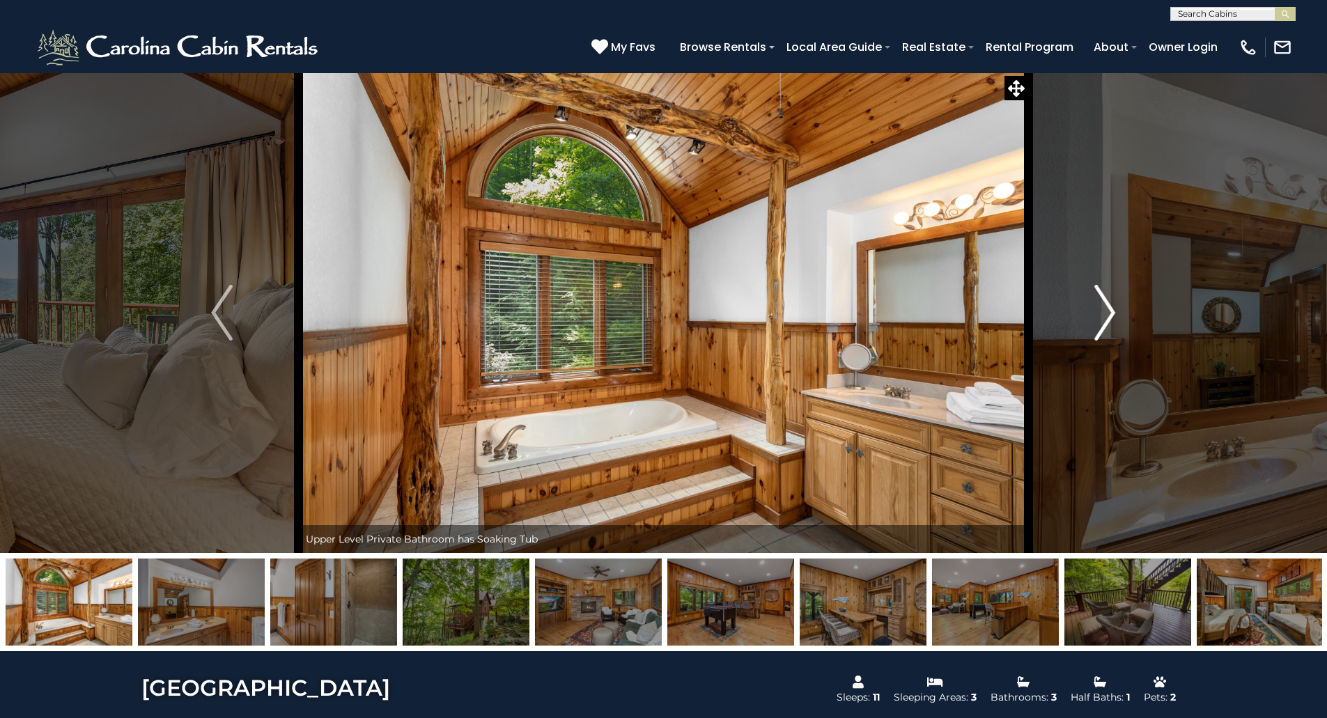
click at [1106, 311] on img "Next" at bounding box center [1104, 313] width 21 height 56
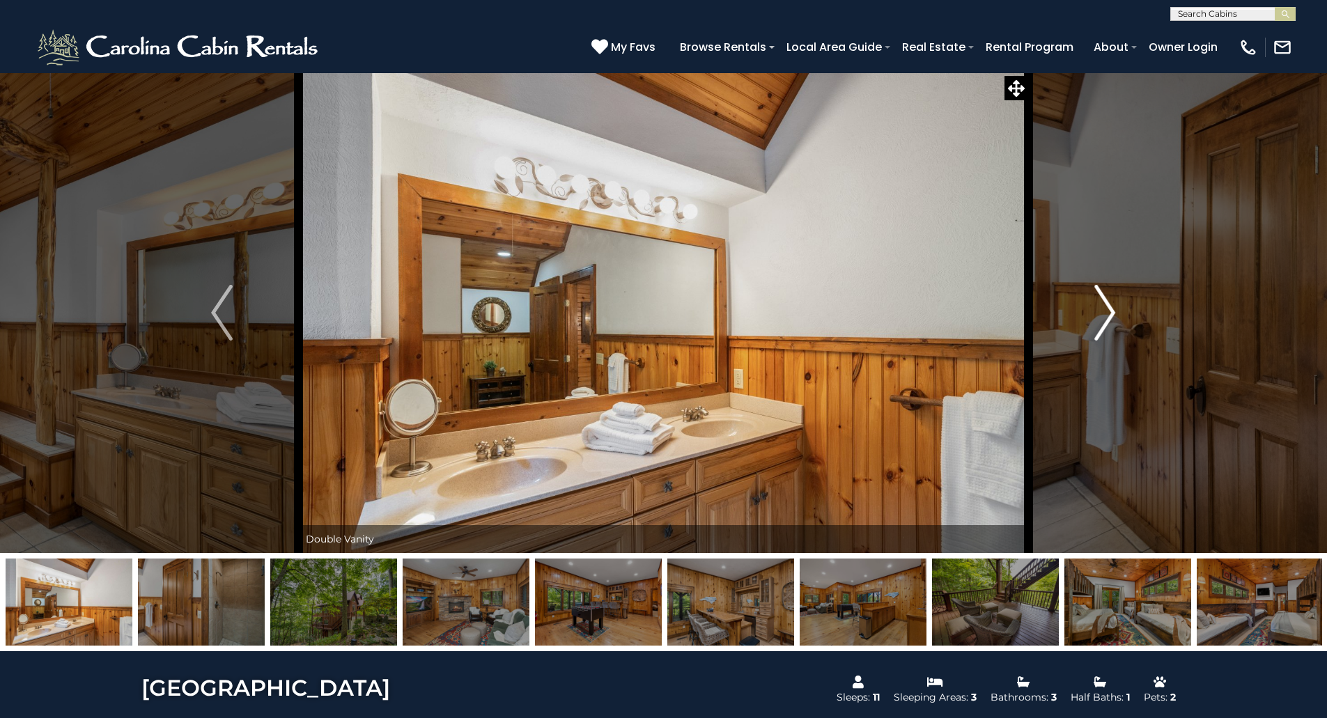
click at [1106, 311] on img "Next" at bounding box center [1104, 313] width 21 height 56
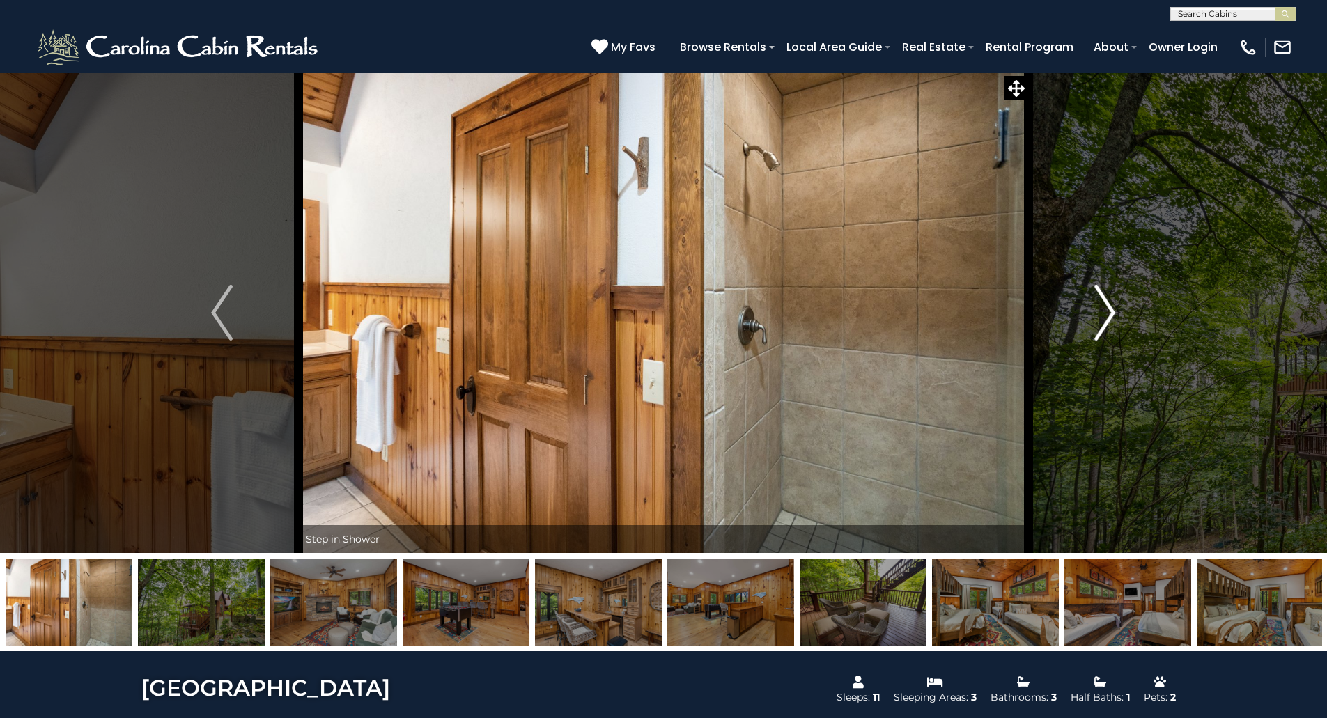
click at [1106, 311] on img "Next" at bounding box center [1104, 313] width 21 height 56
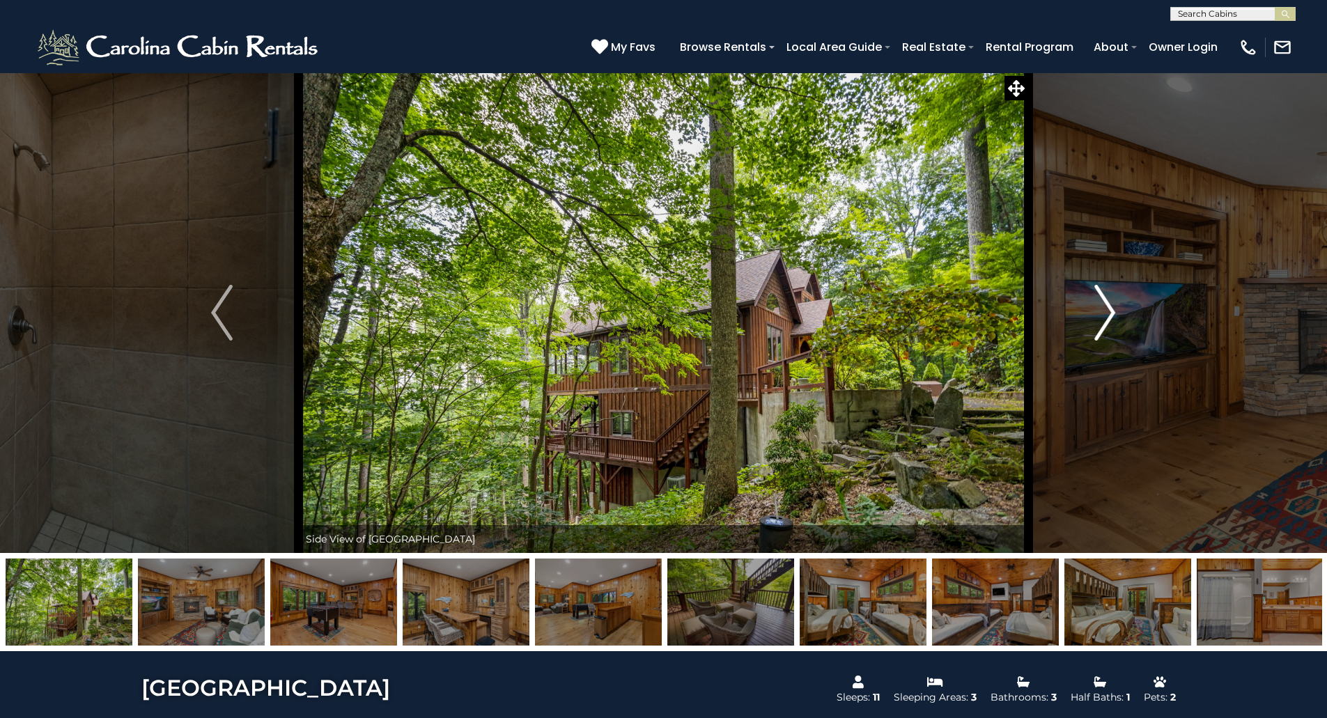
click at [1106, 311] on img "Next" at bounding box center [1104, 313] width 21 height 56
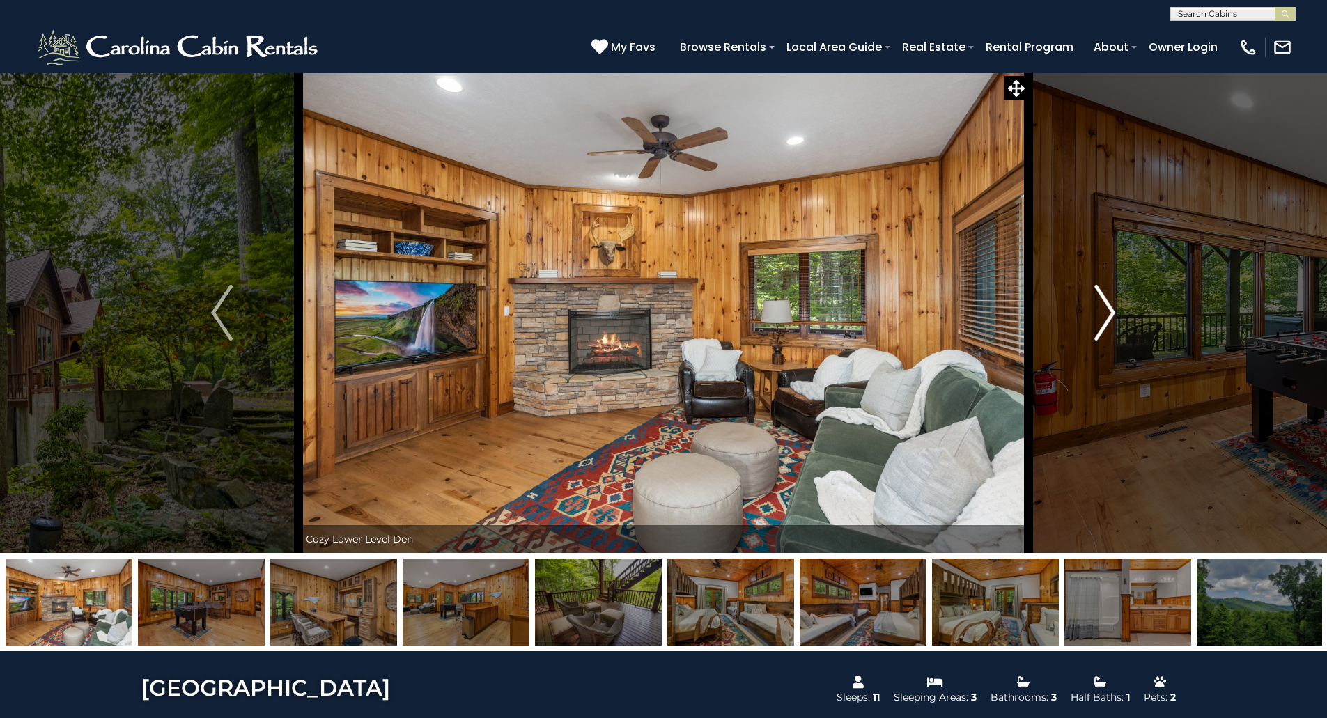
click at [1108, 307] on img "Next" at bounding box center [1104, 313] width 21 height 56
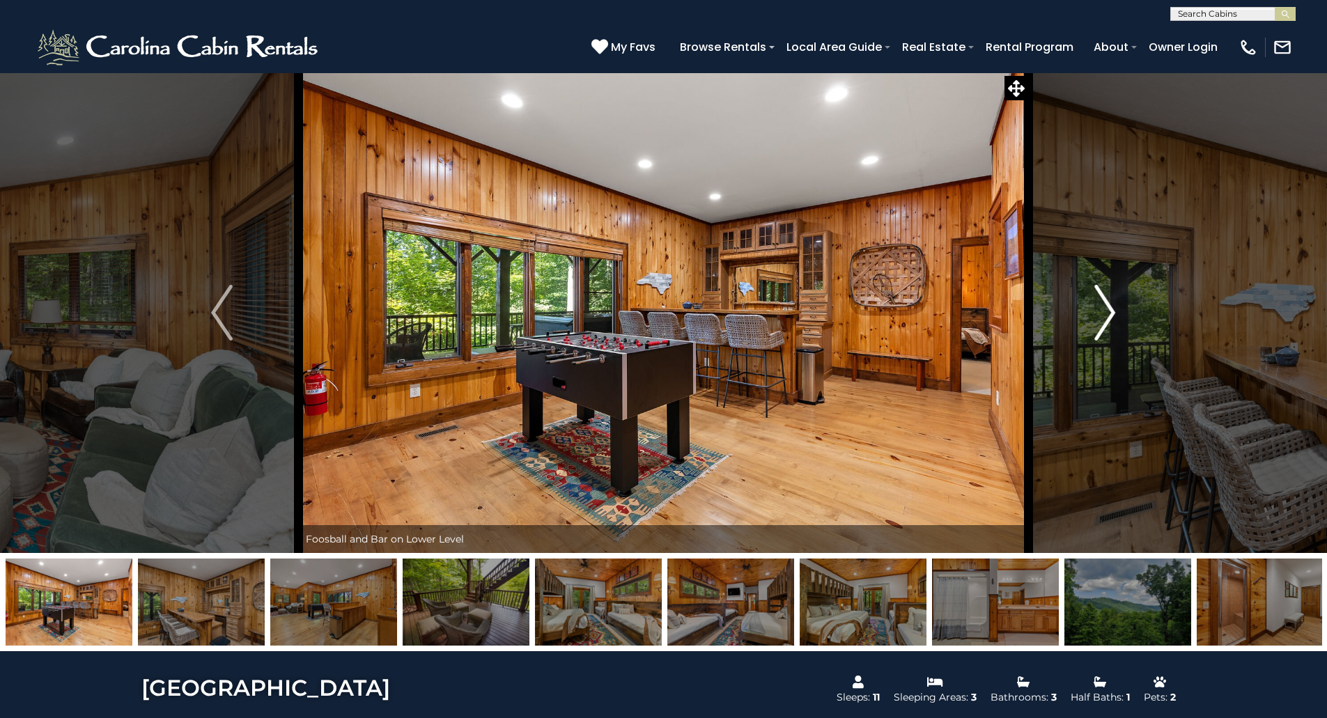
click at [1108, 307] on img "Next" at bounding box center [1104, 313] width 21 height 56
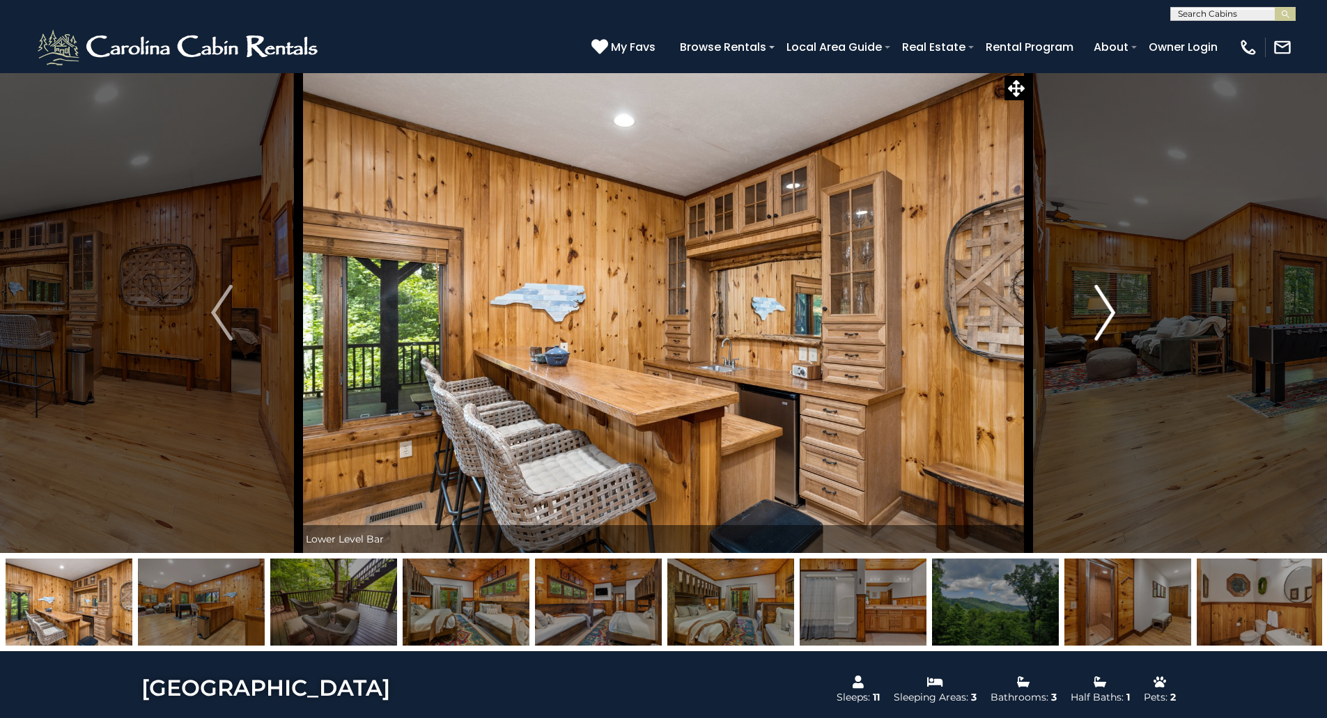
click at [1108, 307] on img "Next" at bounding box center [1104, 313] width 21 height 56
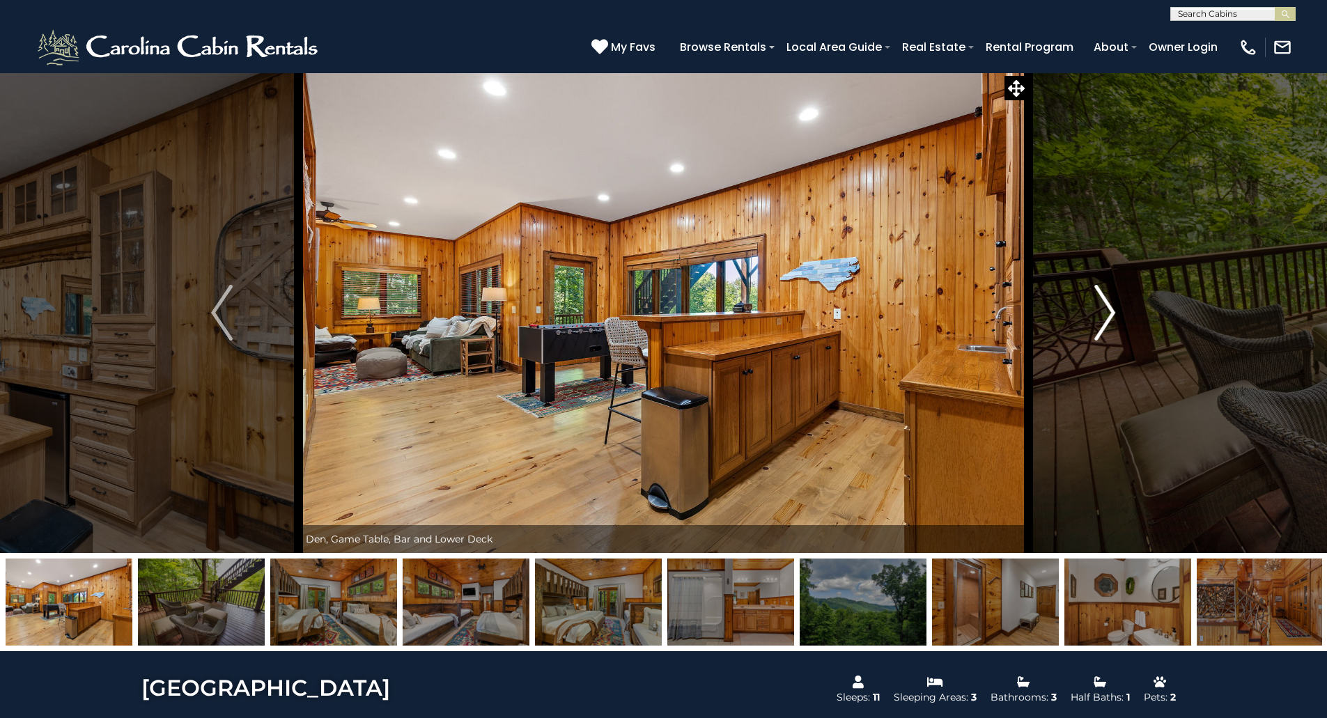
click at [1108, 307] on img "Next" at bounding box center [1104, 313] width 21 height 56
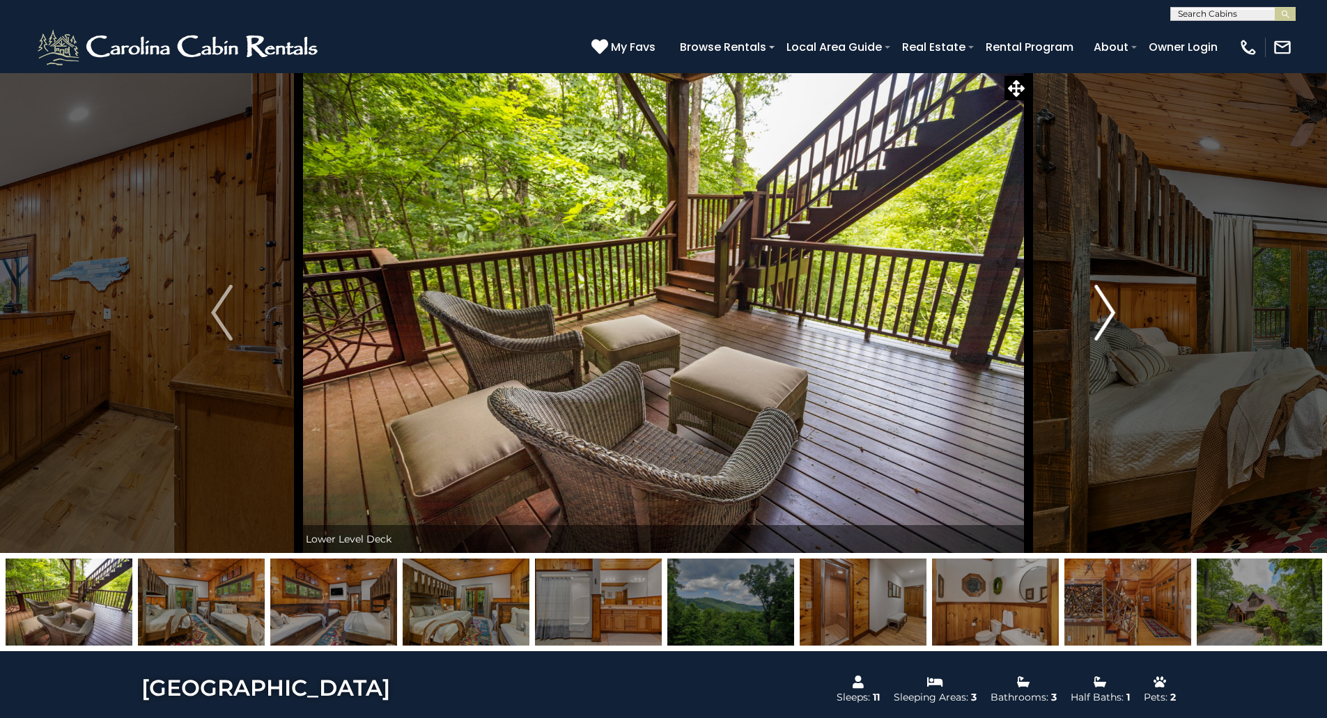
click at [1108, 307] on img "Next" at bounding box center [1104, 313] width 21 height 56
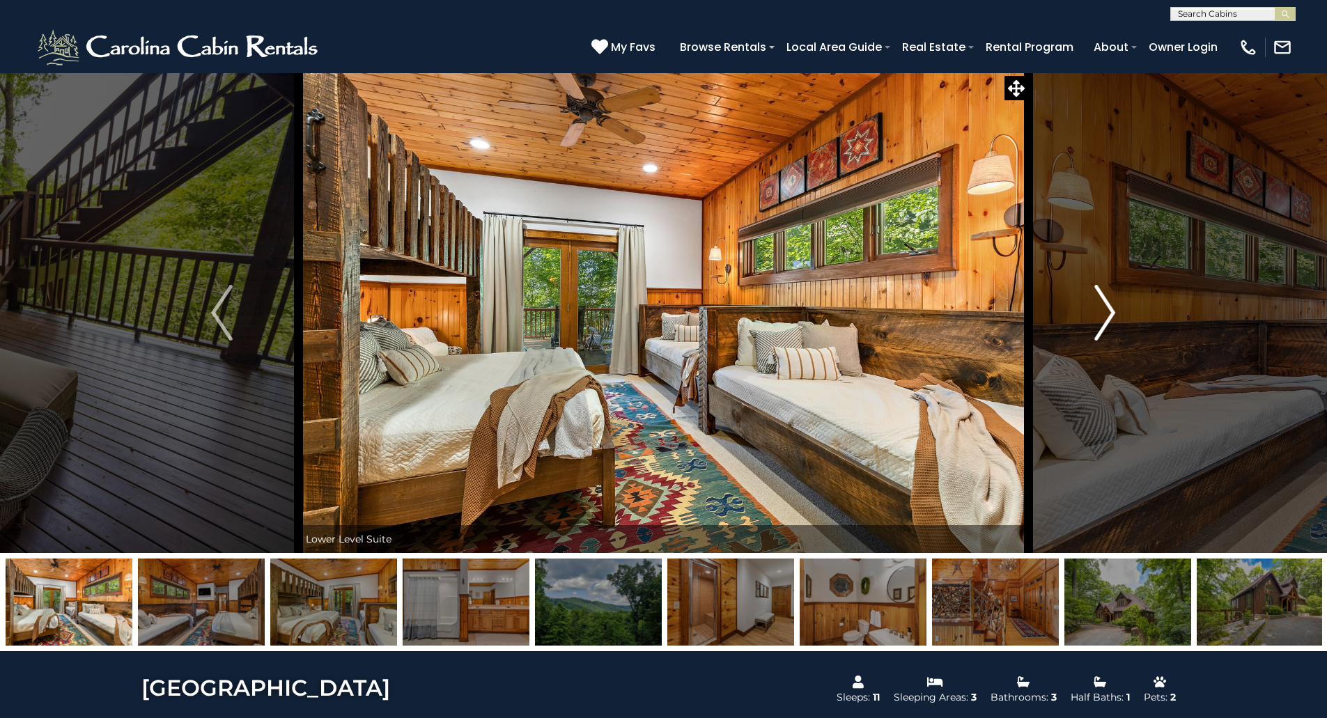
click at [1108, 307] on img "Next" at bounding box center [1104, 313] width 21 height 56
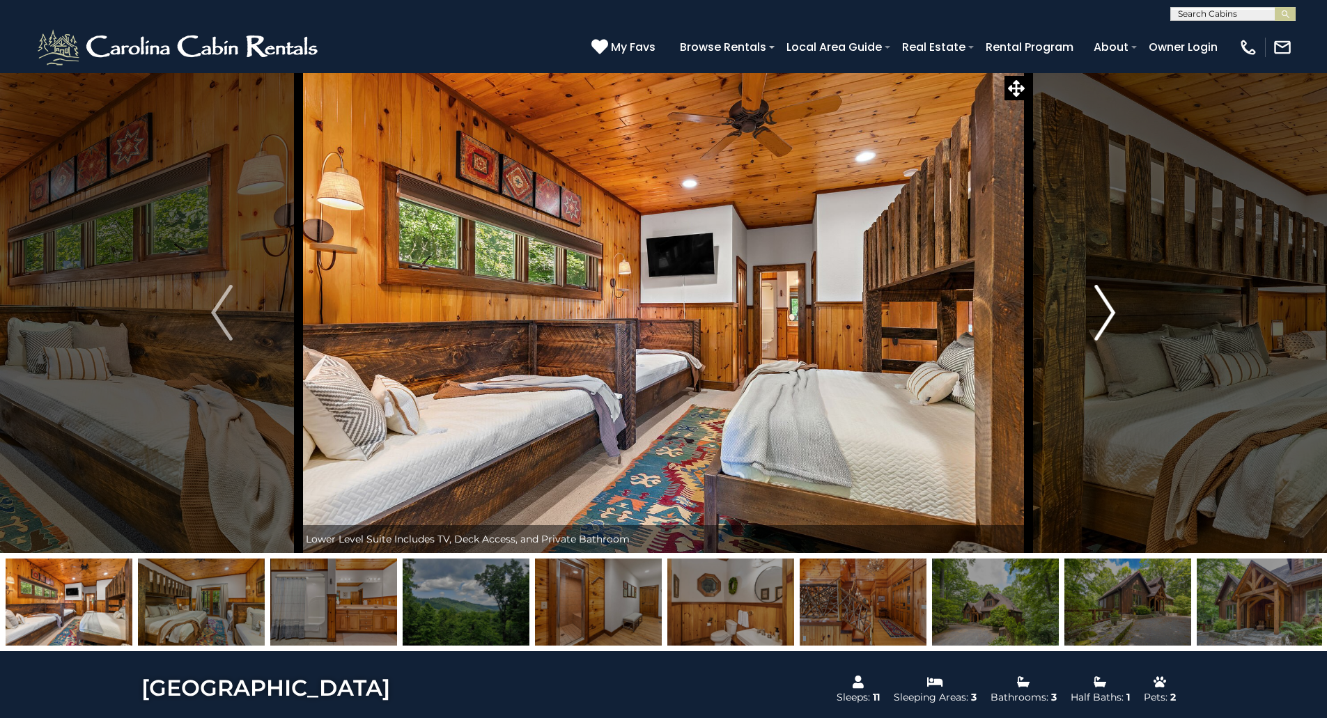
click at [1108, 307] on img "Next" at bounding box center [1104, 313] width 21 height 56
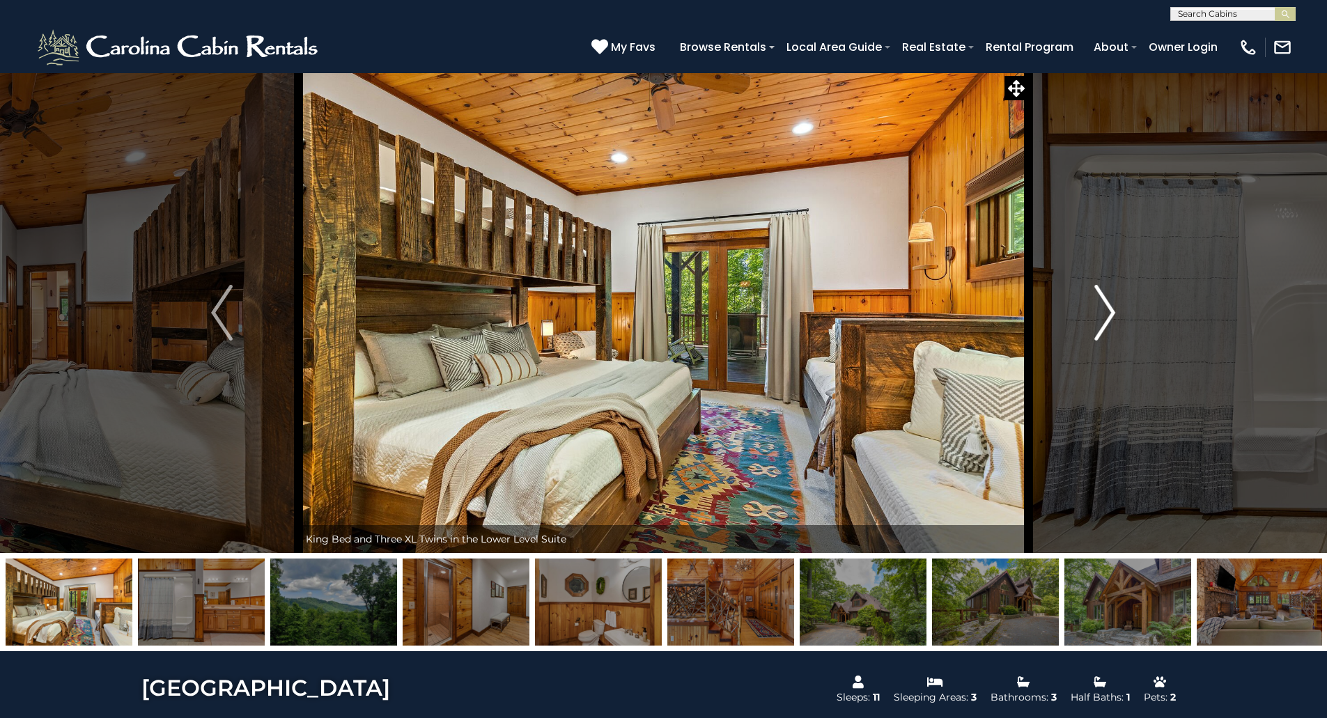
click at [1108, 307] on img "Next" at bounding box center [1104, 313] width 21 height 56
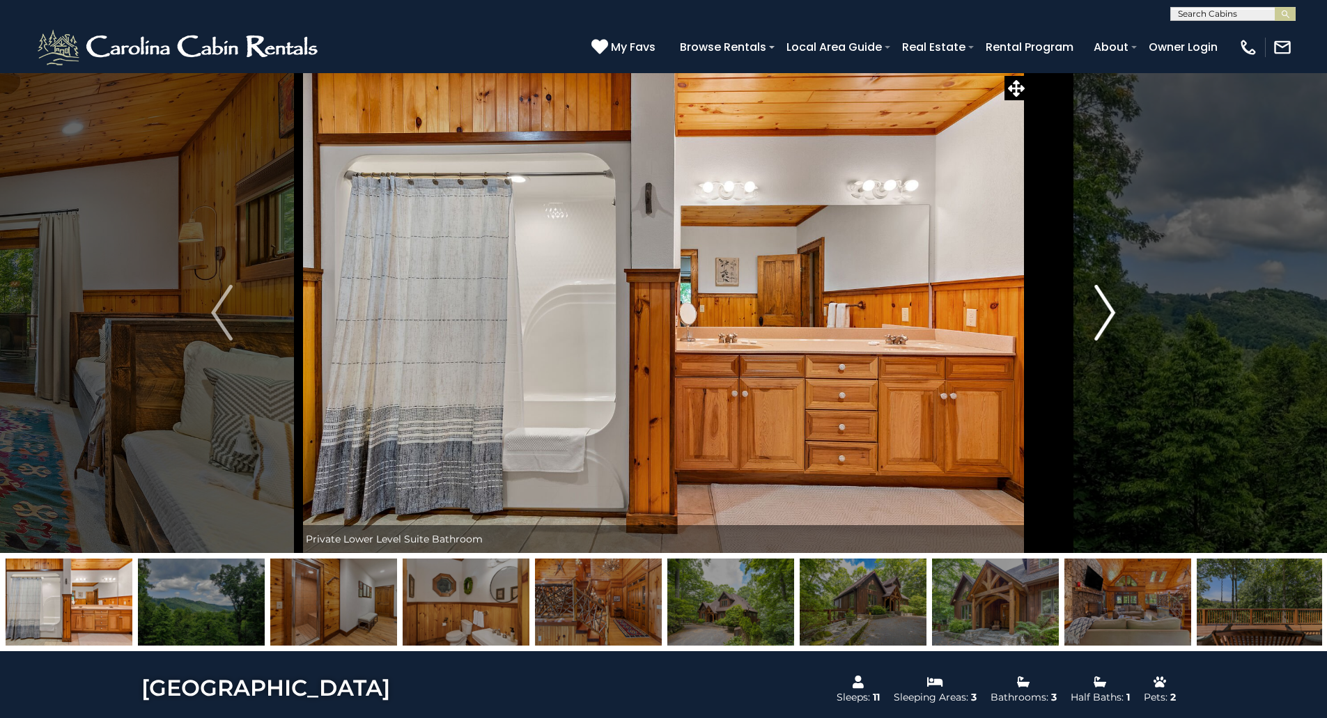
click at [1106, 307] on img "Next" at bounding box center [1104, 313] width 21 height 56
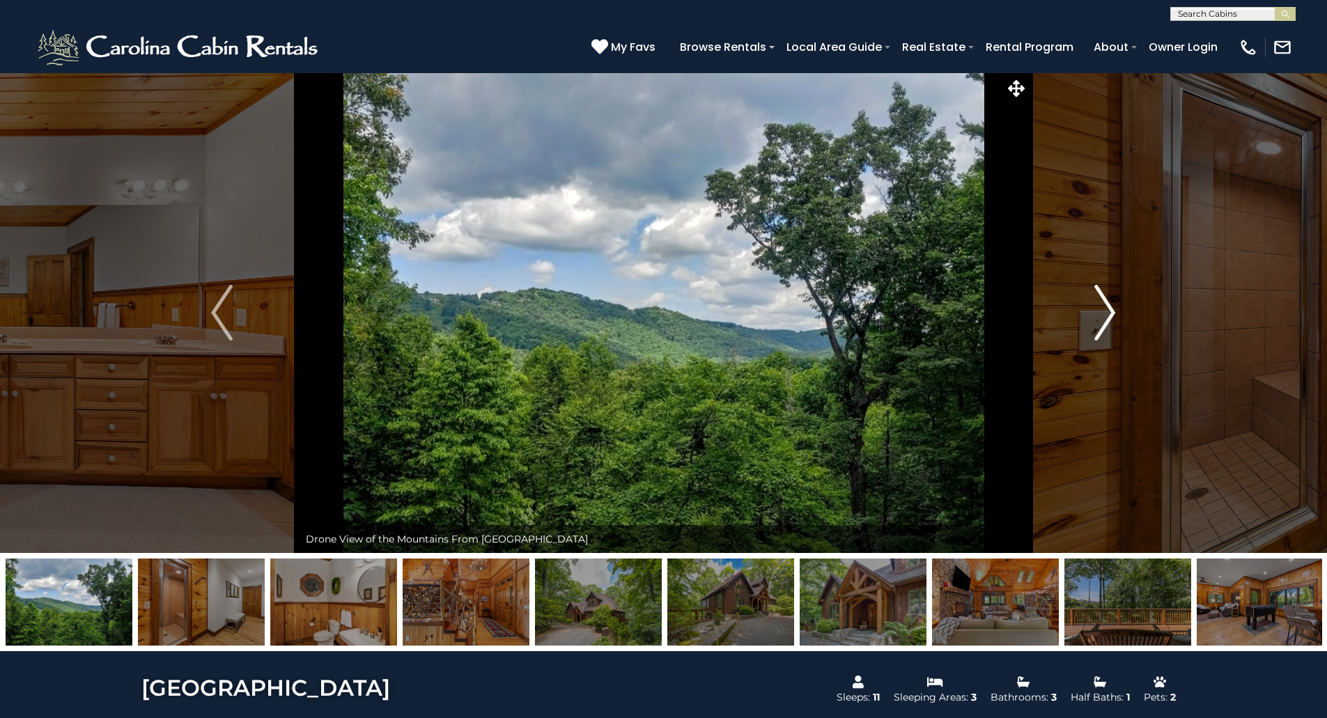
click at [1106, 306] on img "Next" at bounding box center [1104, 313] width 21 height 56
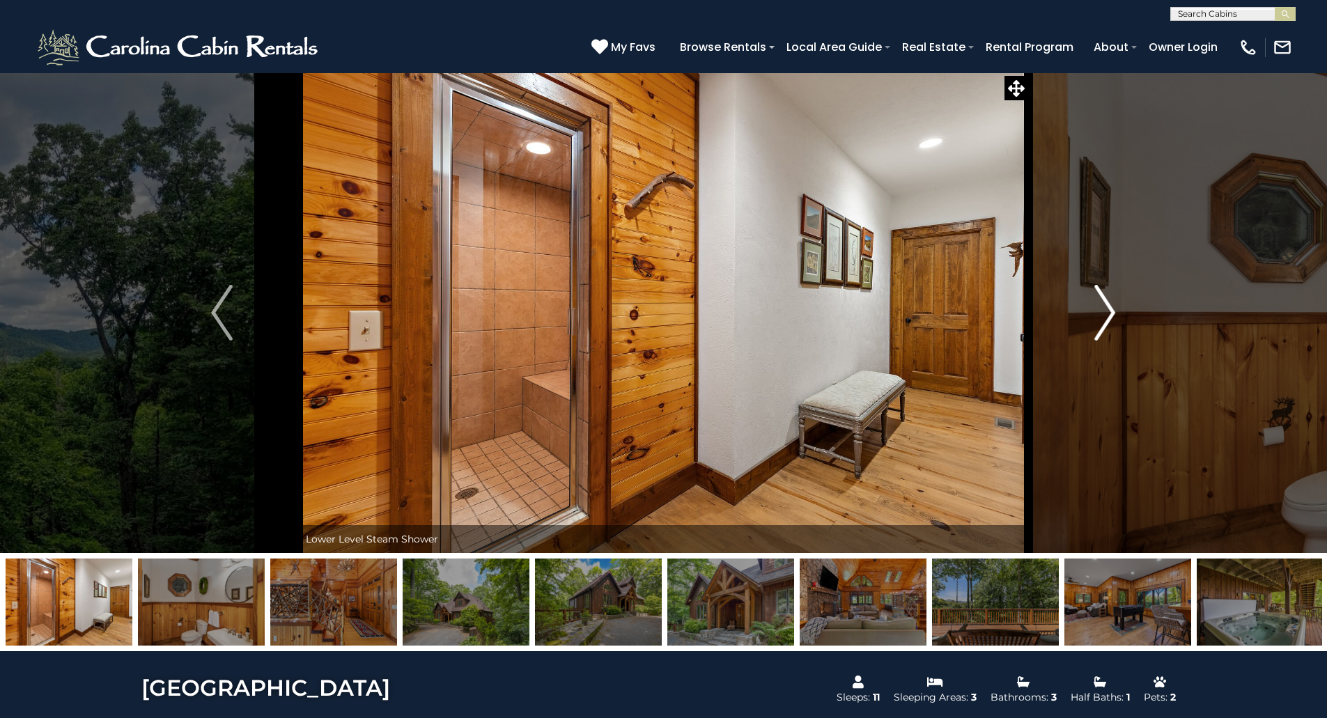
click at [1106, 306] on img "Next" at bounding box center [1104, 313] width 21 height 56
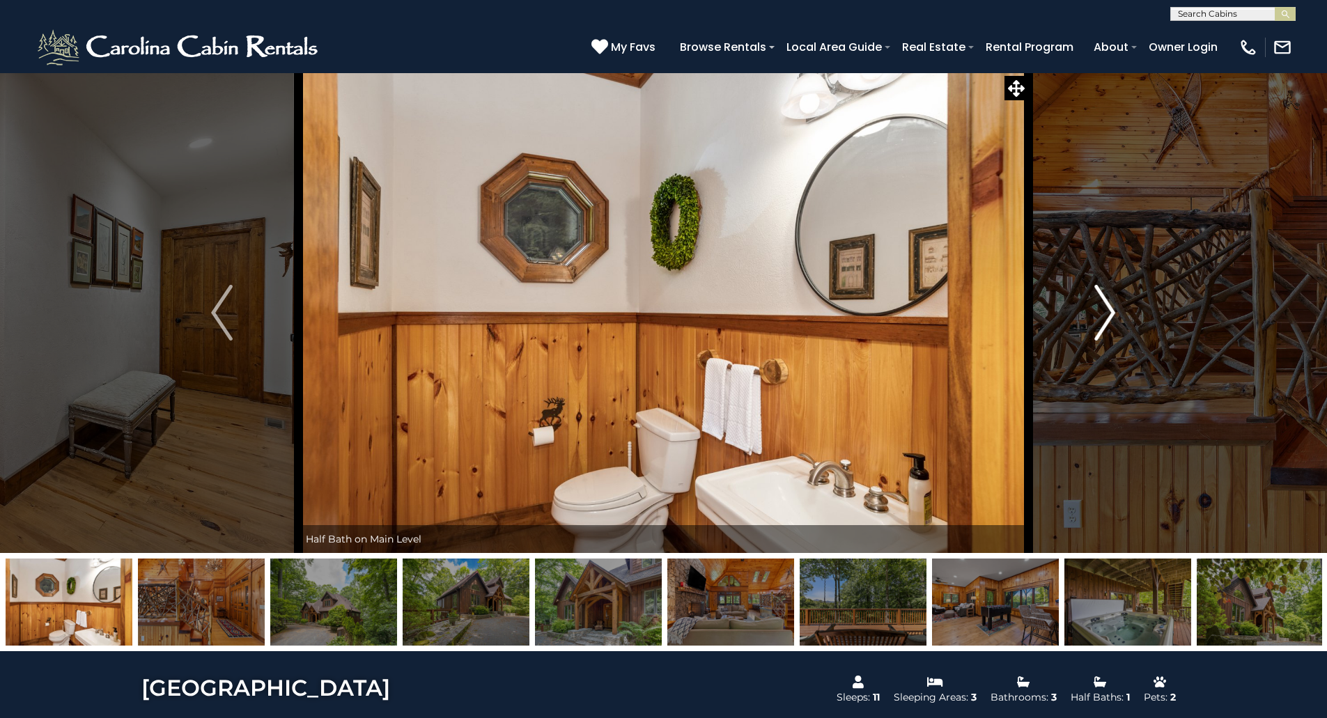
click at [1106, 306] on img "Next" at bounding box center [1104, 313] width 21 height 56
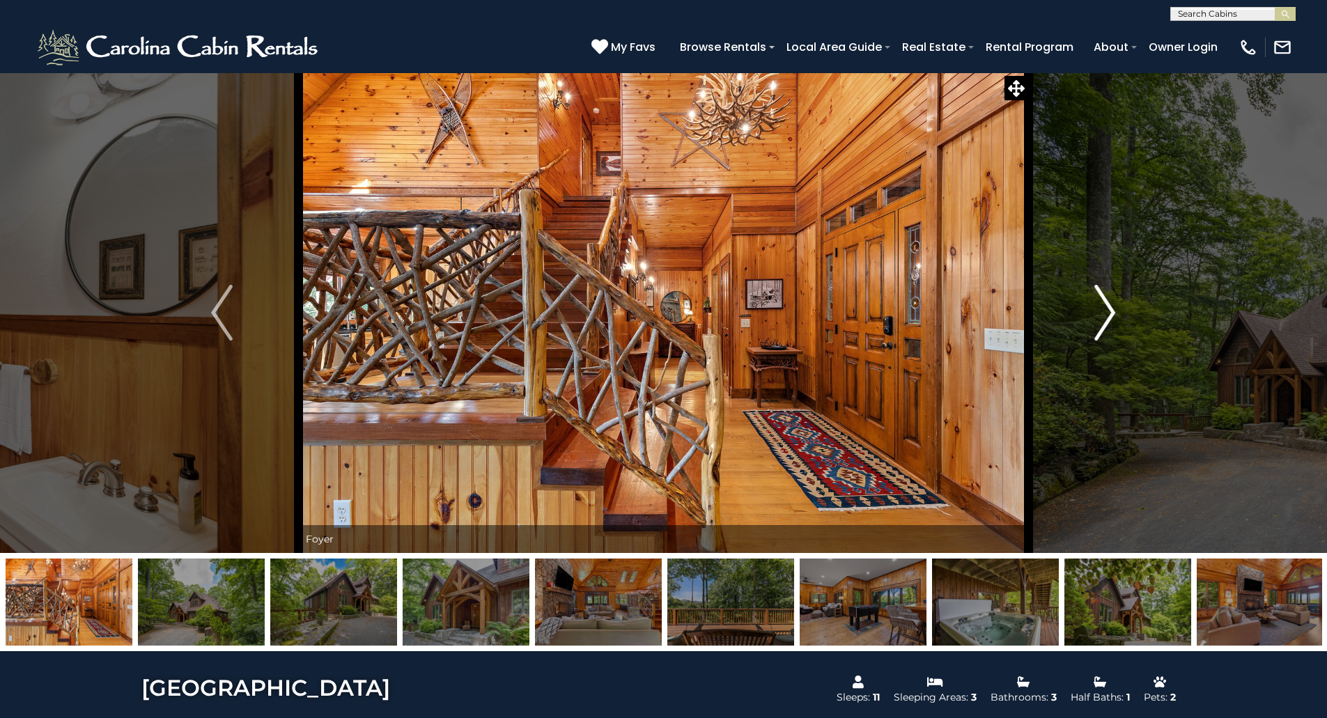
click at [1106, 306] on img "Next" at bounding box center [1104, 313] width 21 height 56
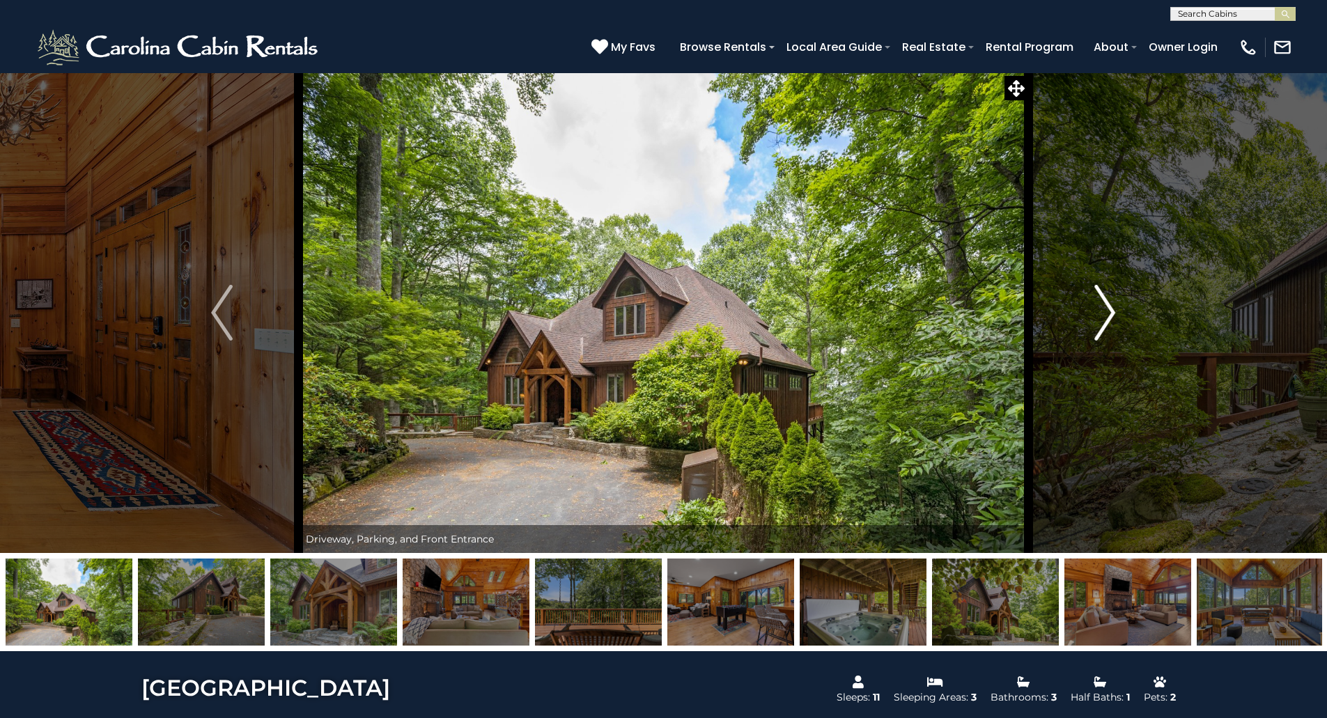
click at [1106, 306] on img "Next" at bounding box center [1104, 313] width 21 height 56
